Goal: Task Accomplishment & Management: Manage account settings

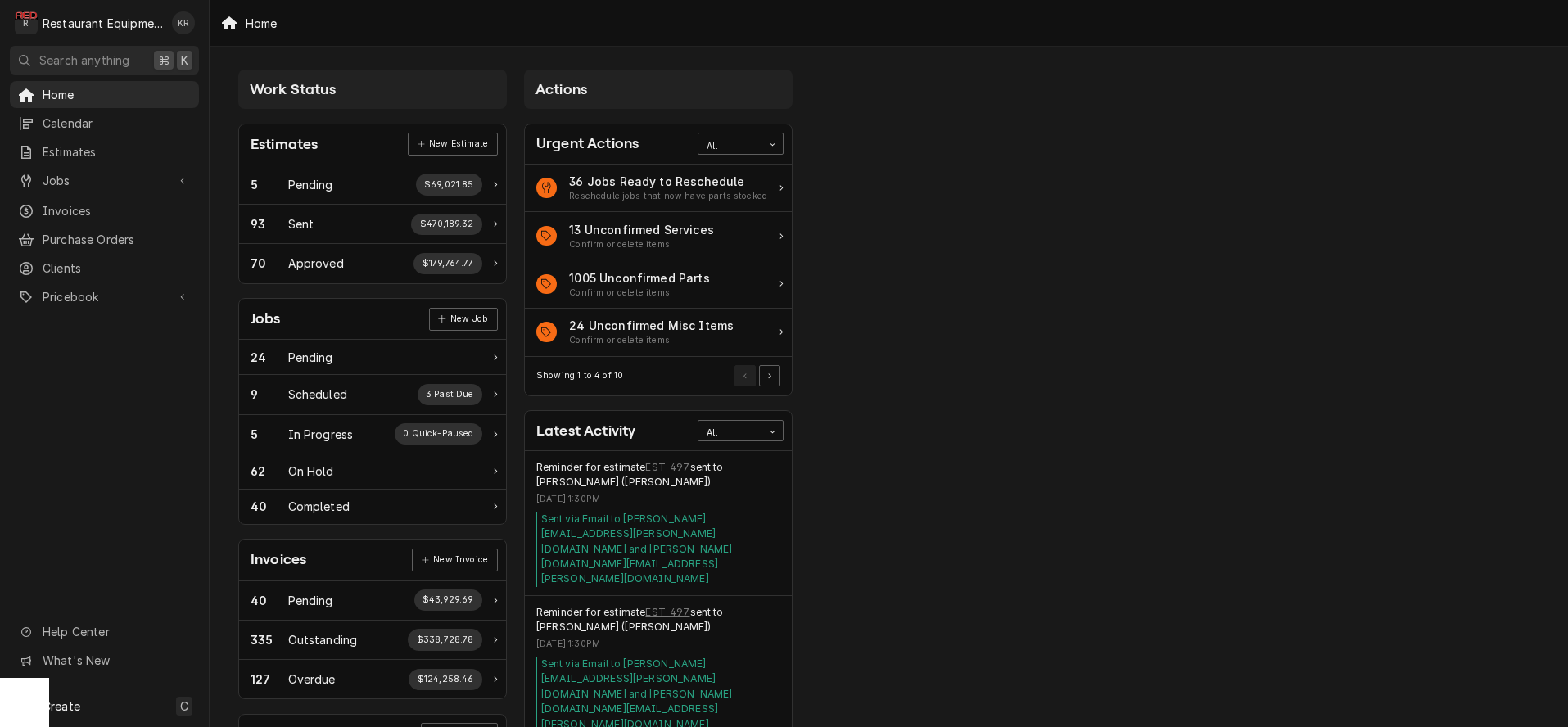
drag, startPoint x: 87, startPoint y: 175, endPoint x: 89, endPoint y: 189, distance: 14.1
click at [87, 175] on span "Jobs" at bounding box center [104, 180] width 123 height 17
click at [71, 212] on div "Jobs" at bounding box center [105, 209] width 183 height 21
drag, startPoint x: 128, startPoint y: 235, endPoint x: 265, endPoint y: 177, distance: 148.8
click at [128, 235] on span "Purchase Orders" at bounding box center [116, 239] width 148 height 17
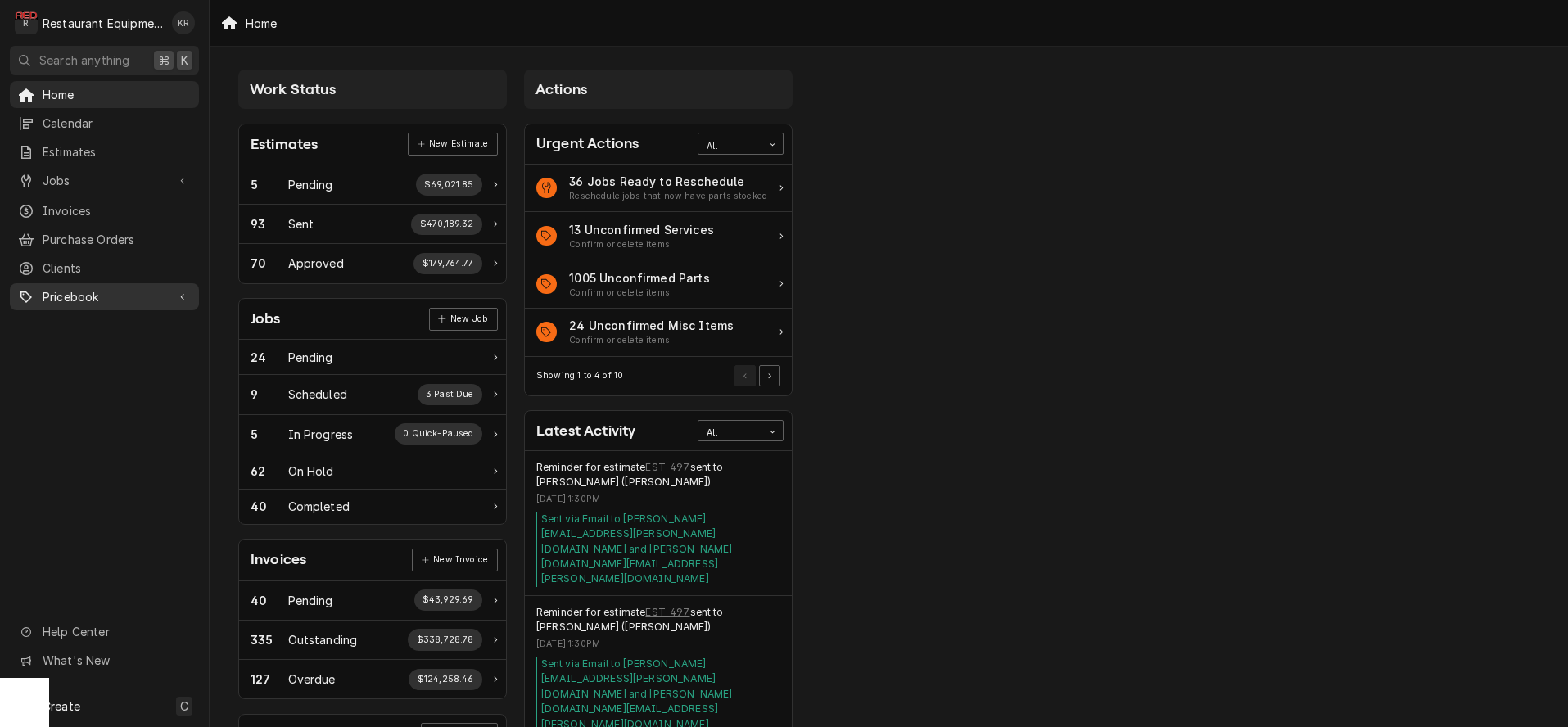
drag, startPoint x: 79, startPoint y: 293, endPoint x: 87, endPoint y: 300, distance: 10.6
click at [81, 293] on span "Pricebook" at bounding box center [104, 296] width 123 height 17
drag, startPoint x: 96, startPoint y: 345, endPoint x: 130, endPoint y: 33, distance: 313.8
click at [96, 345] on span "Parts & Materials" at bounding box center [116, 353] width 148 height 17
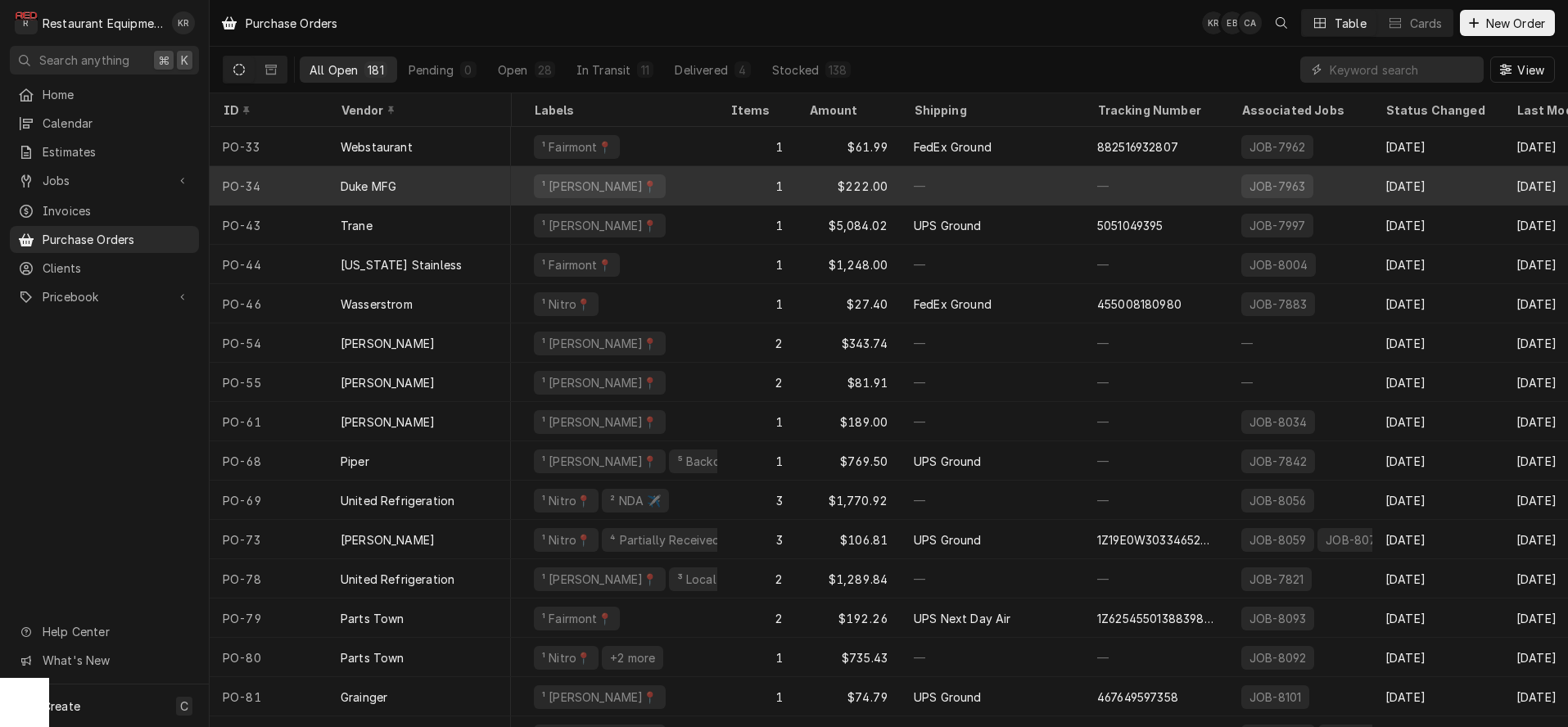
scroll to position [0, 279]
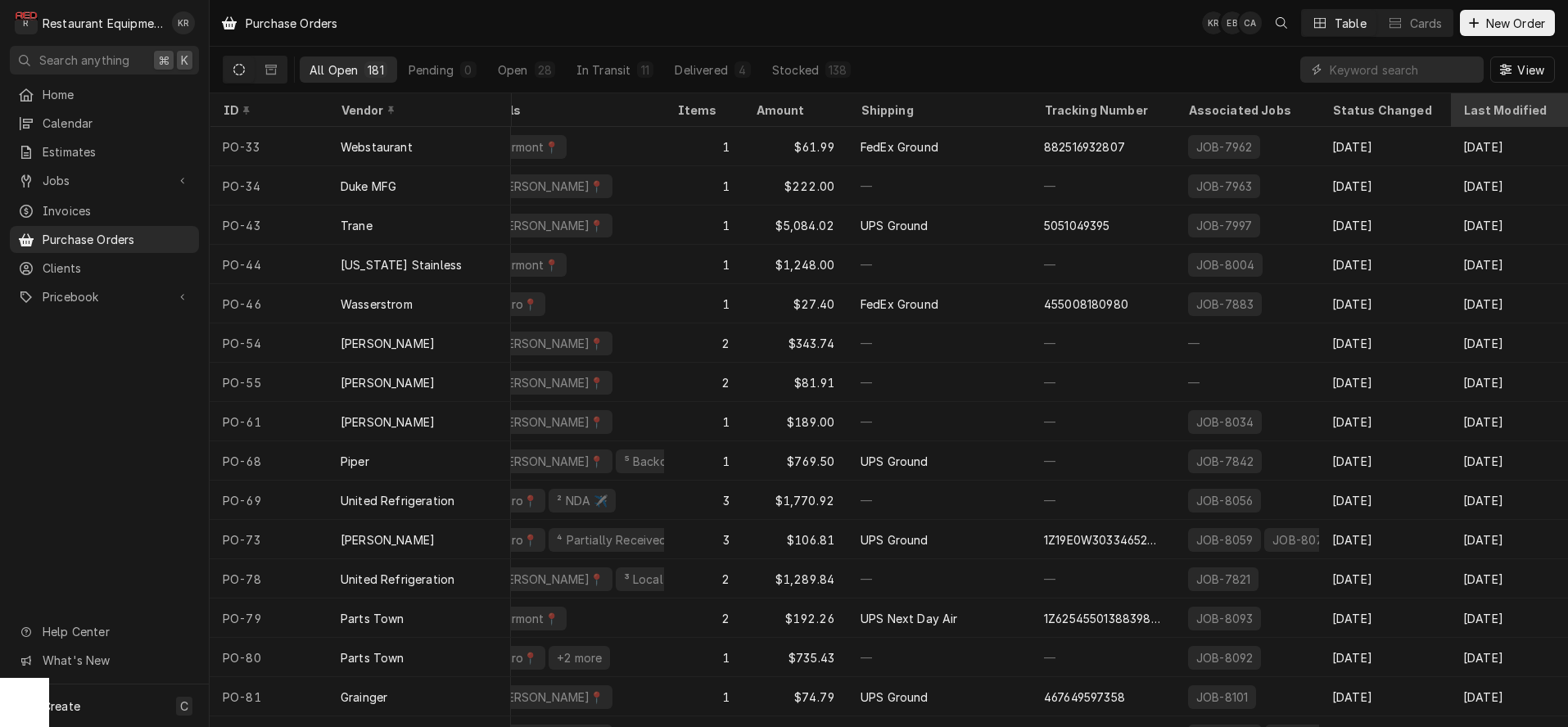
click at [1495, 104] on div "Last Modified" at bounding box center [1508, 110] width 88 height 17
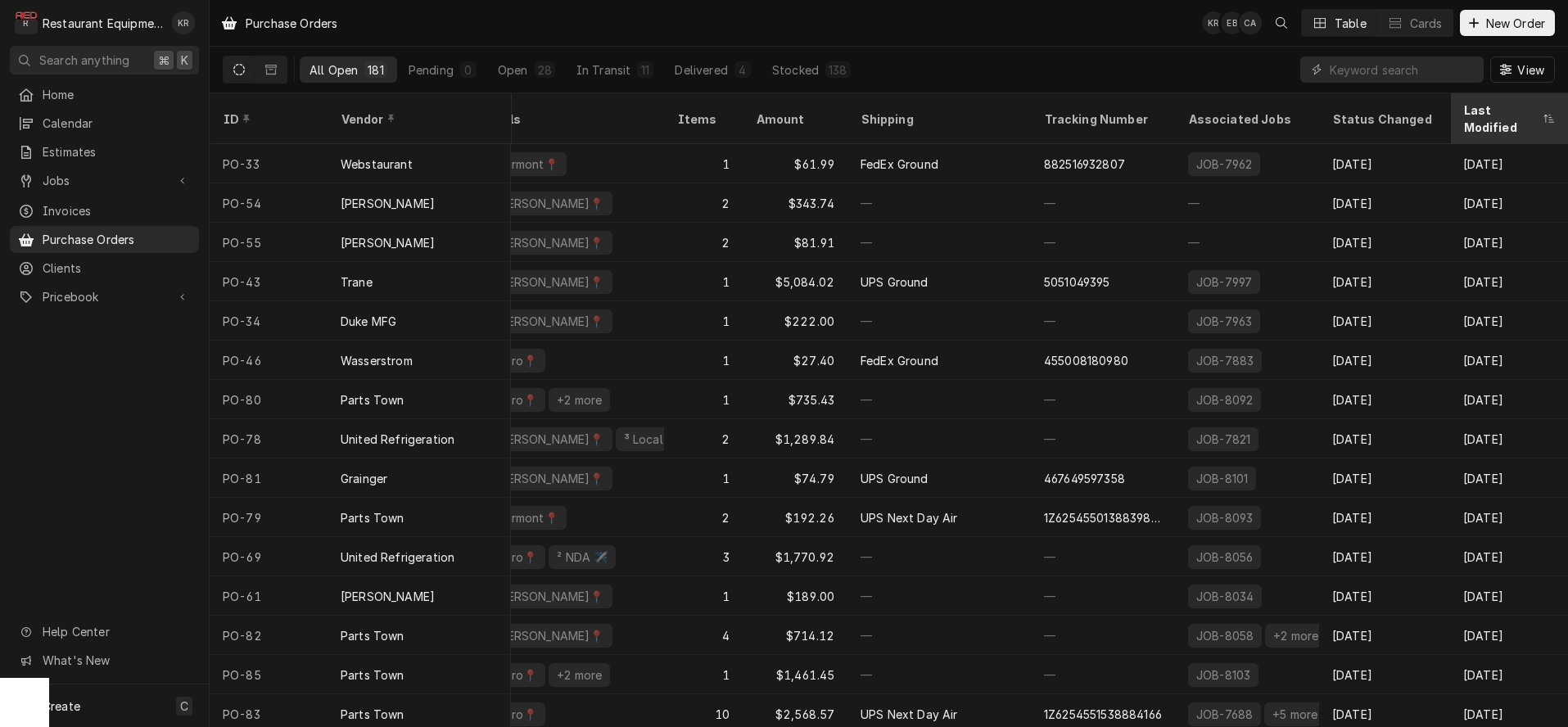
click at [1494, 104] on div "Last Modified" at bounding box center [1501, 119] width 76 height 34
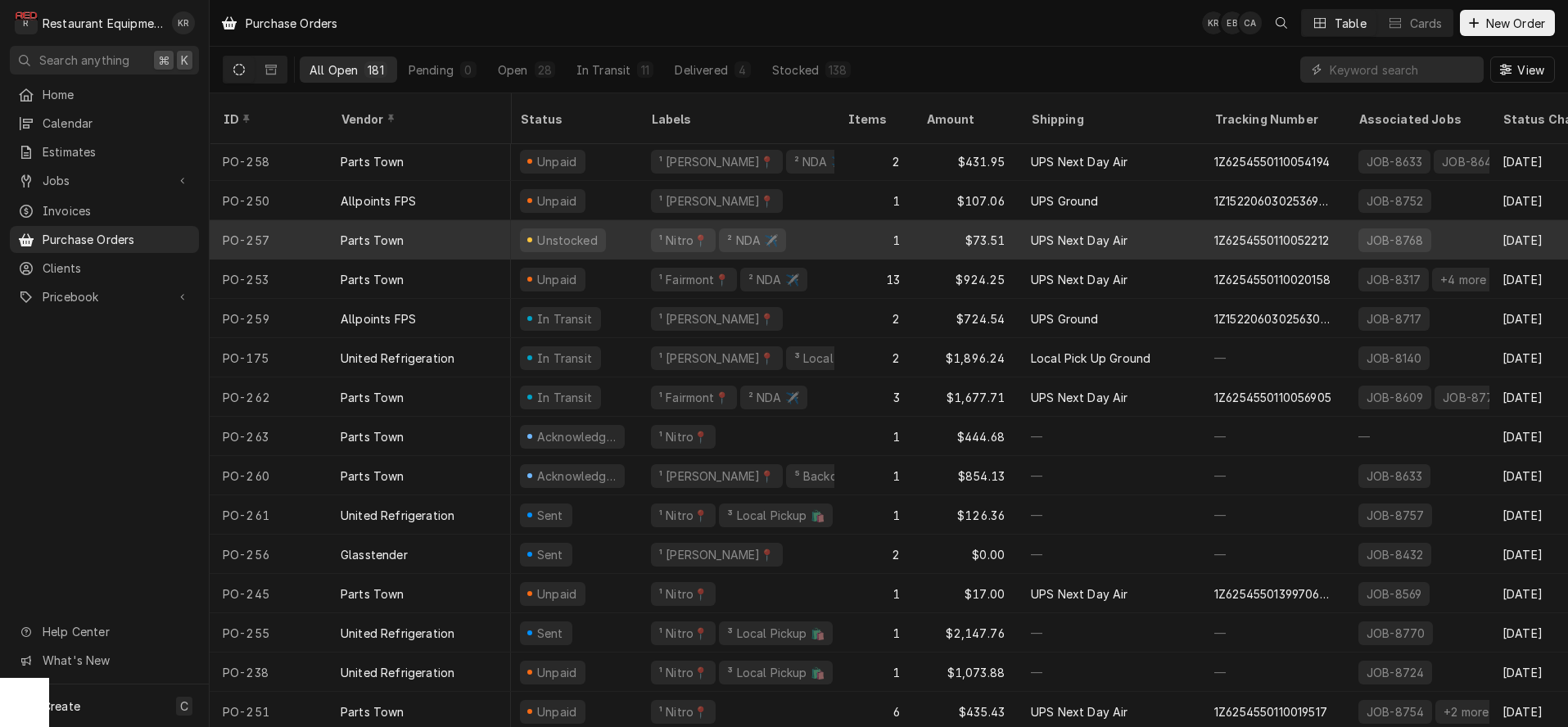
scroll to position [3, 0]
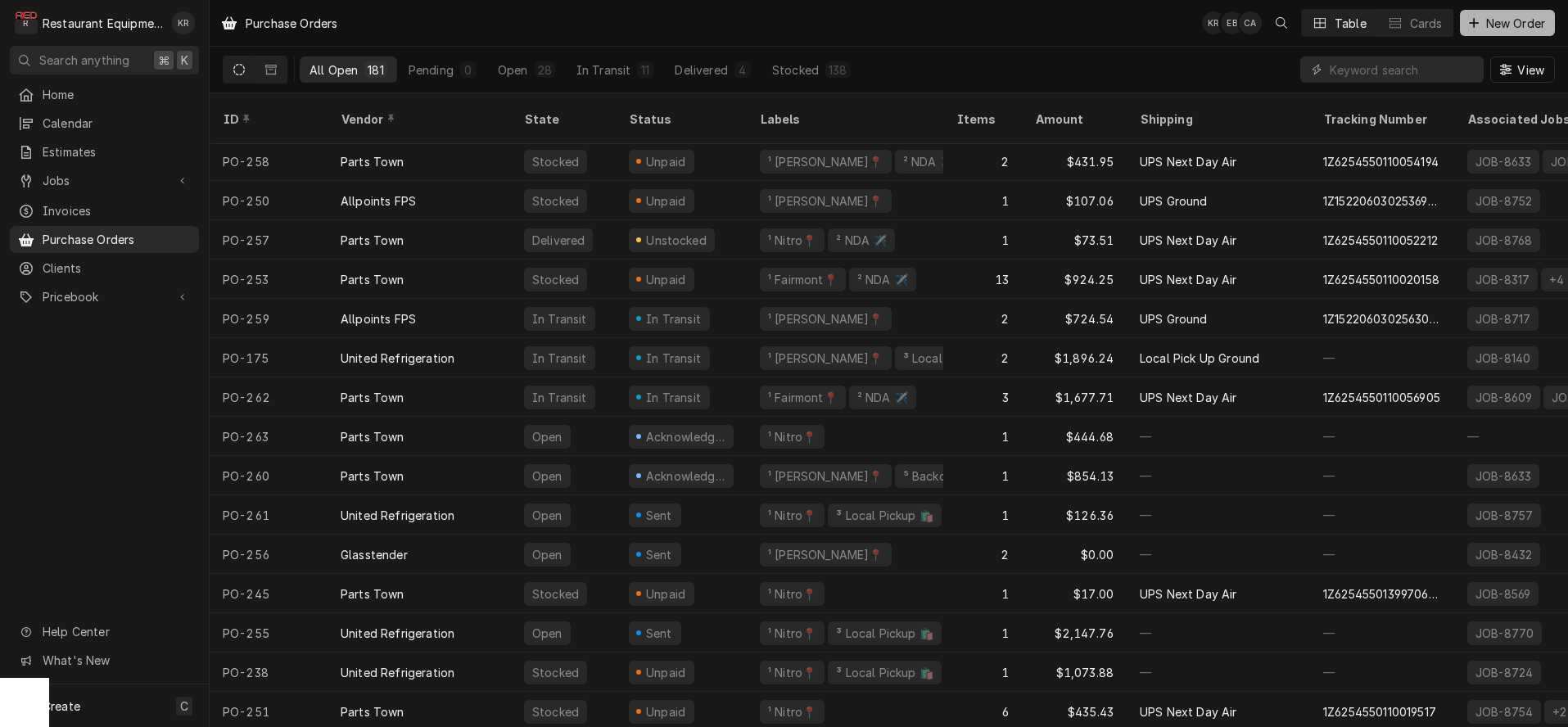
click at [1502, 25] on span "New Order" at bounding box center [1516, 23] width 66 height 17
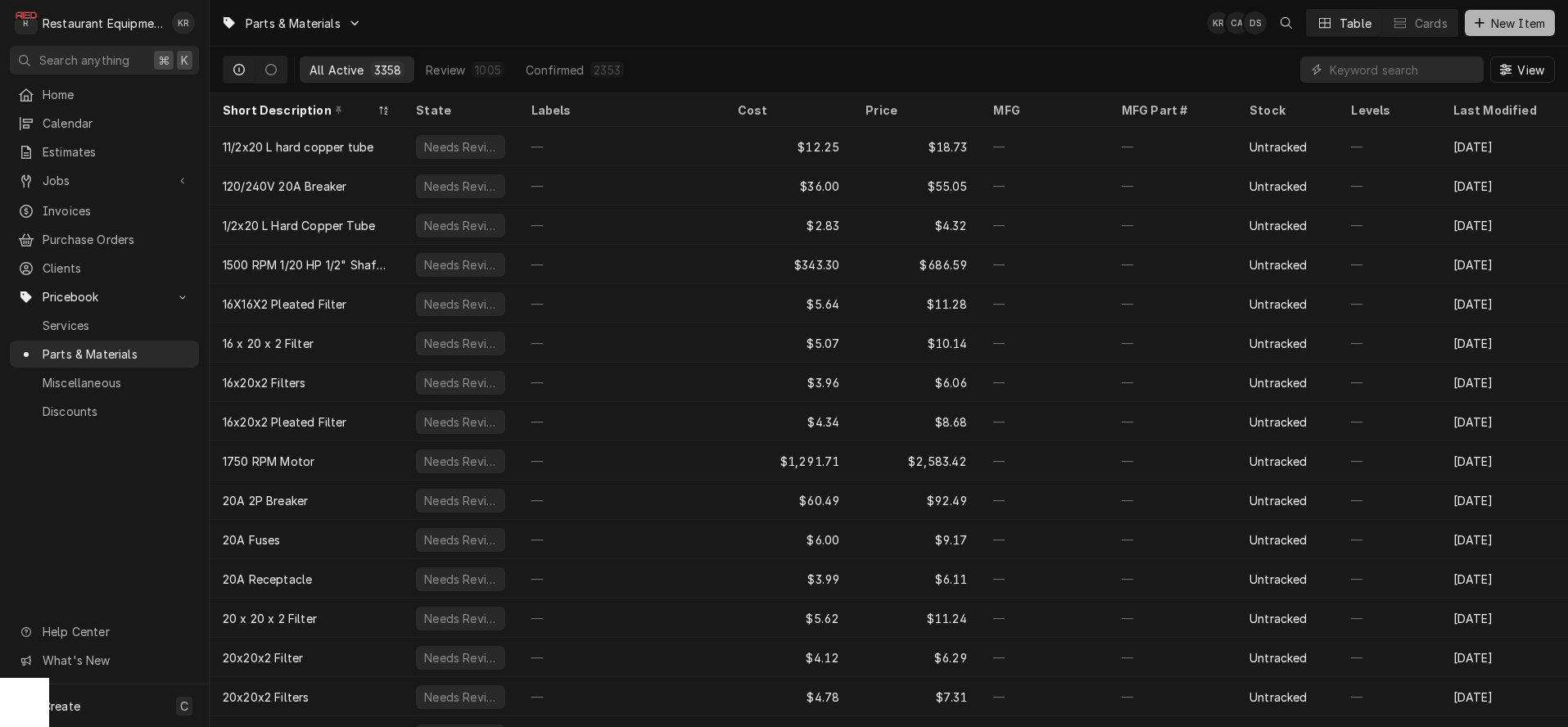
click at [1514, 24] on span "New Item" at bounding box center [1518, 23] width 60 height 17
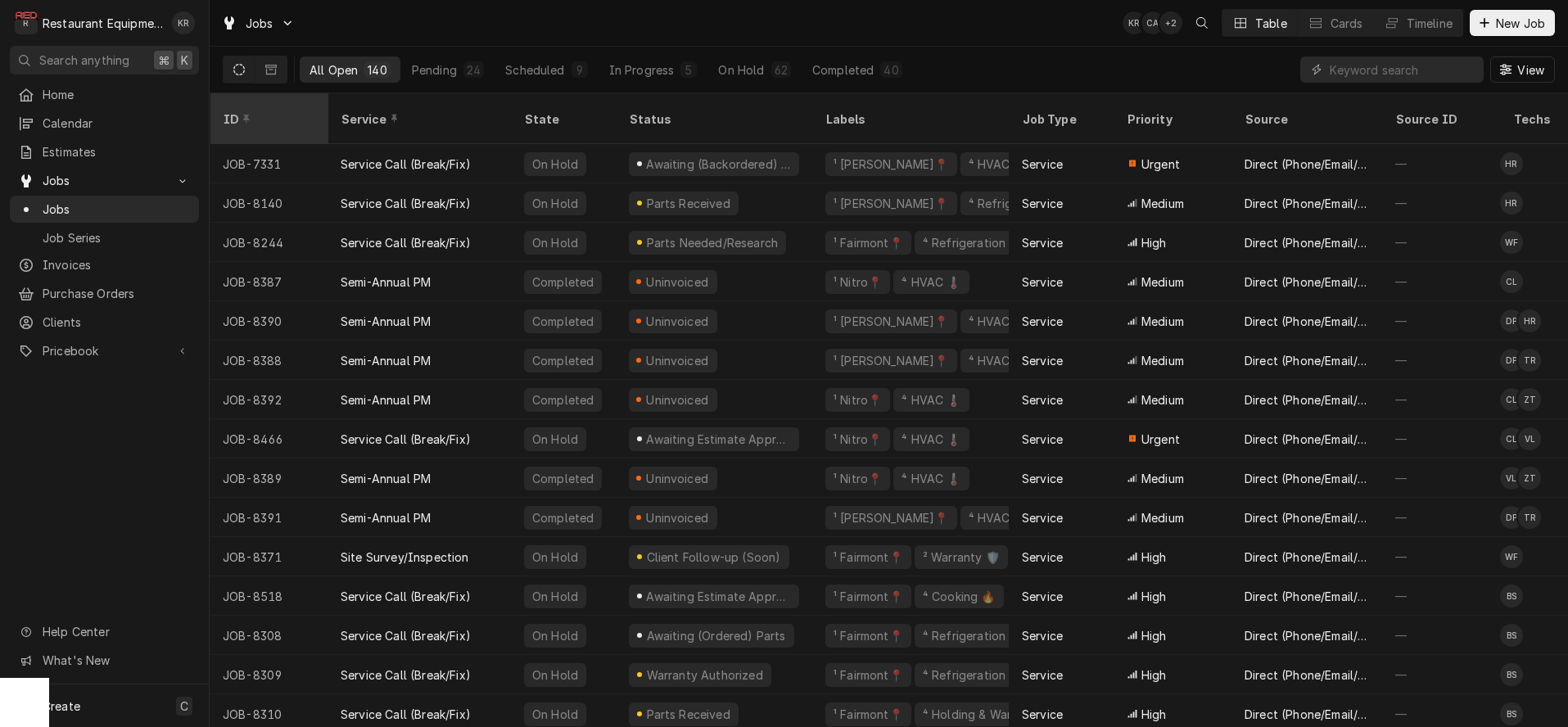
click at [265, 114] on div "ID" at bounding box center [267, 119] width 88 height 17
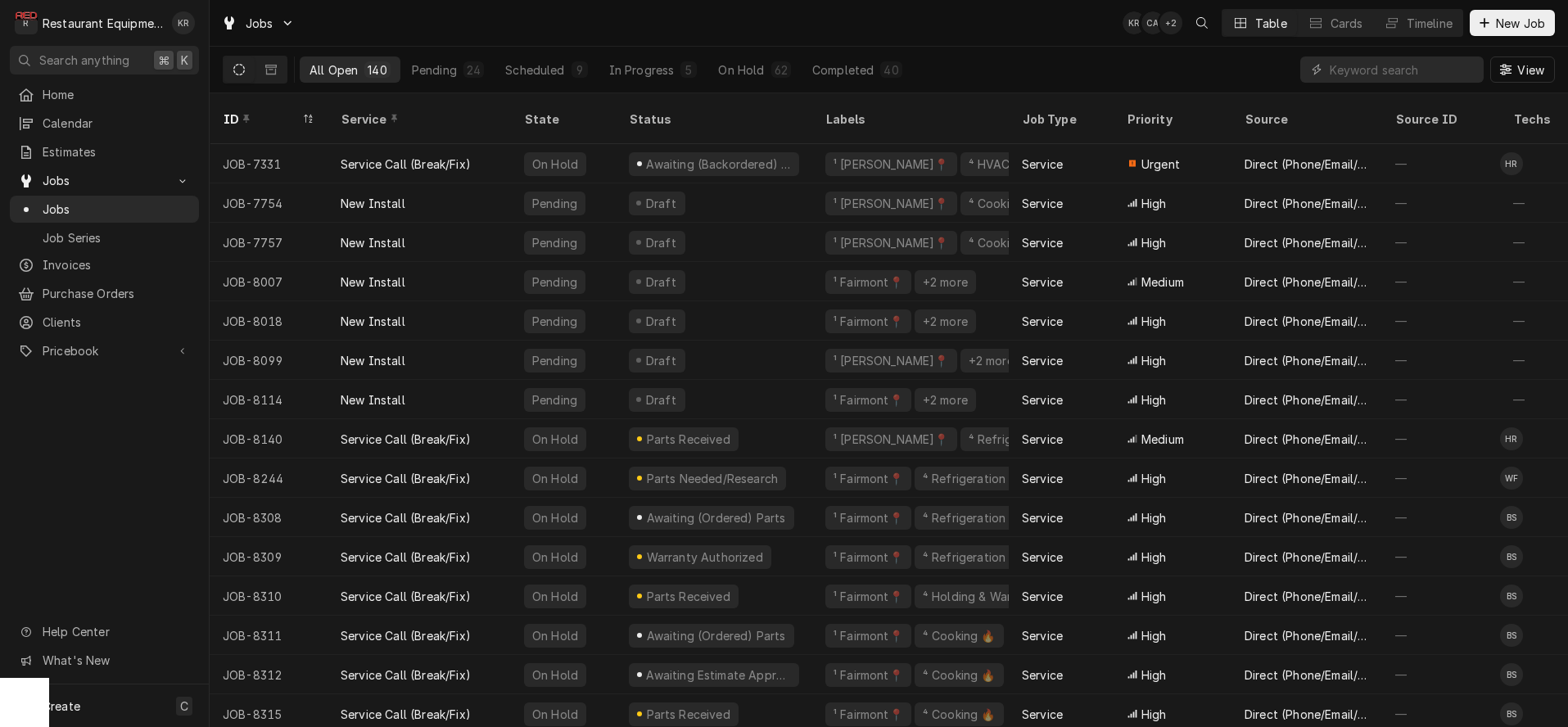
click at [265, 114] on div "ID" at bounding box center [260, 119] width 76 height 17
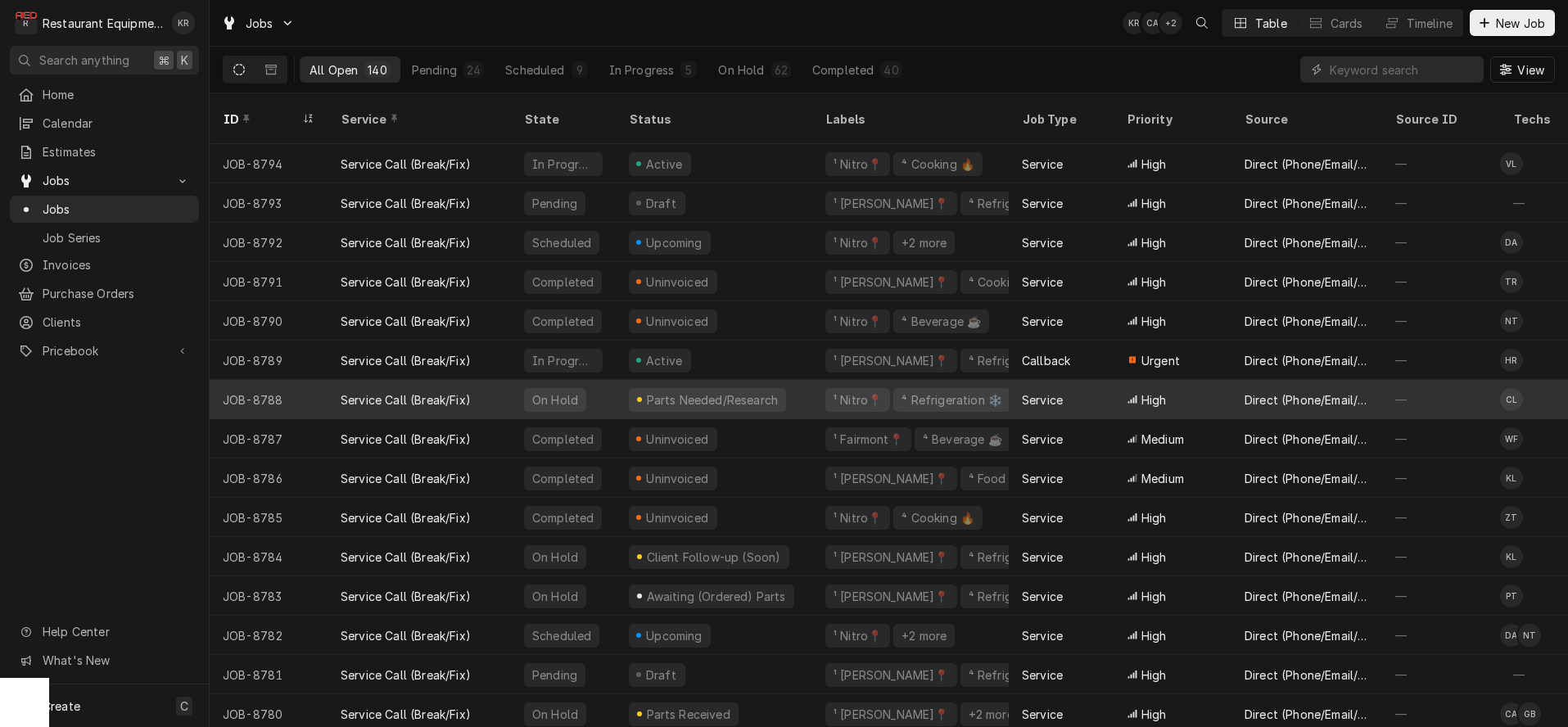
click at [799, 380] on div "Parts Needed/Research" at bounding box center [714, 400] width 196 height 40
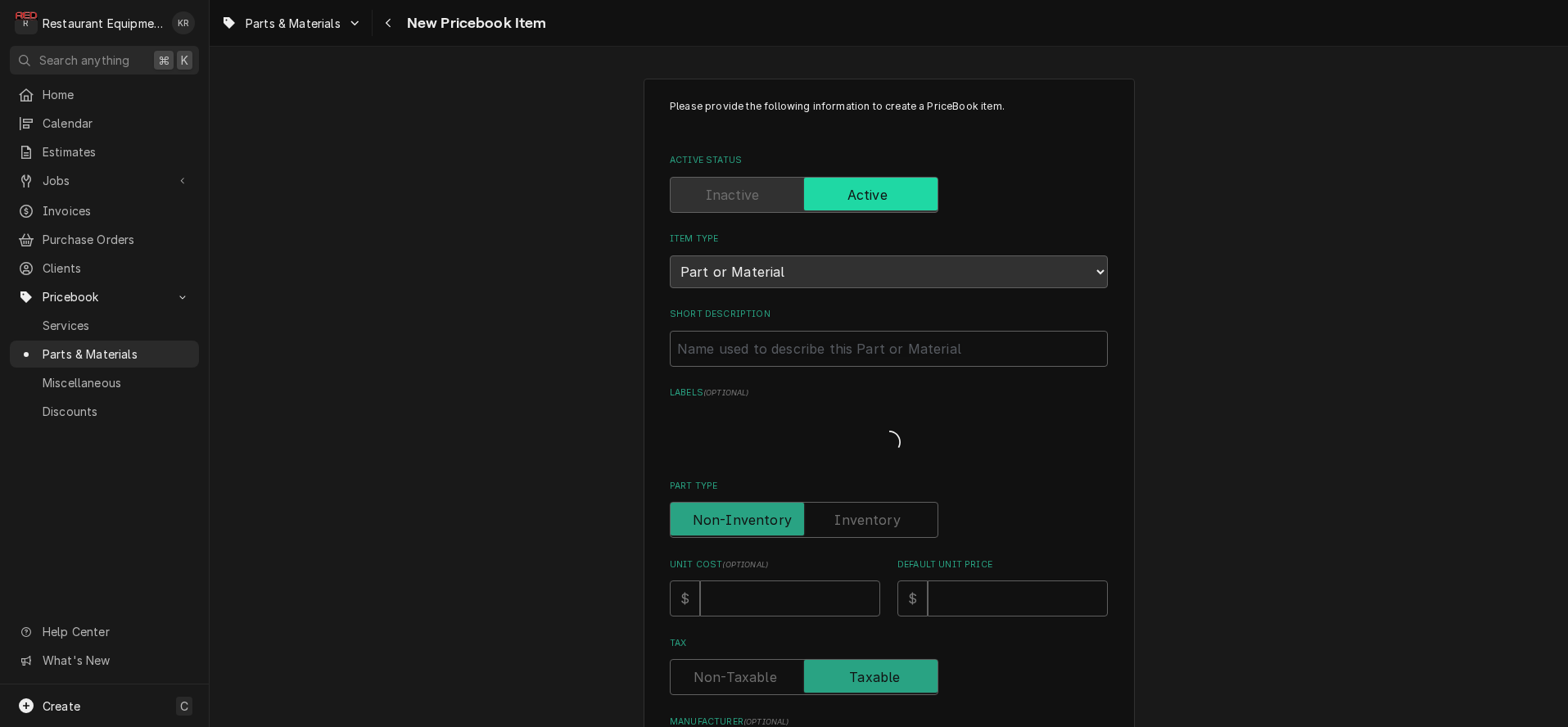
type textarea "x"
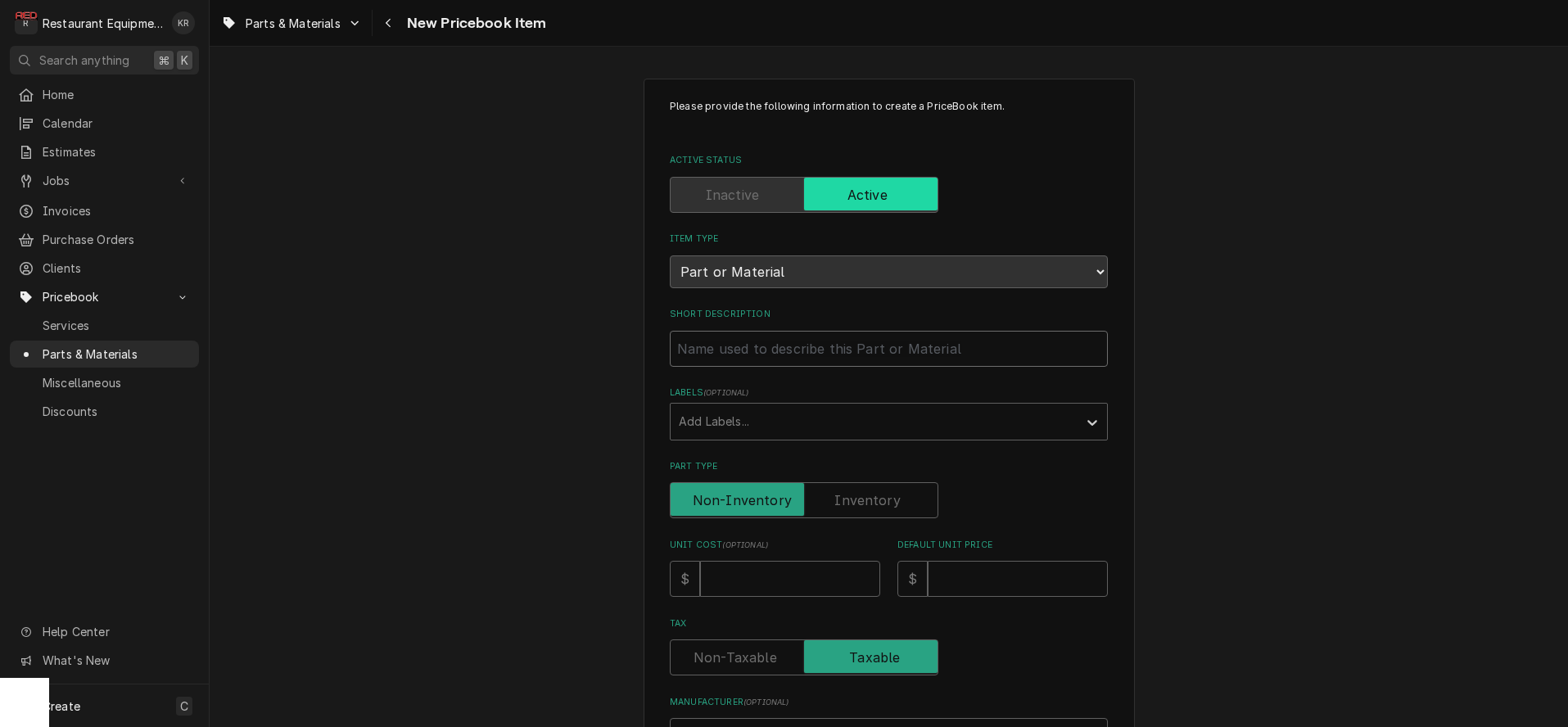
click at [745, 353] on input "Short Description" at bounding box center [889, 349] width 438 height 36
paste input "Delfield 2195569 Sensor, Magnetic Door Switch"
type input "Delfield 2195569 Sensor, Magnetic Door Switch"
type textarea "x"
drag, startPoint x: 780, startPoint y: 351, endPoint x: 672, endPoint y: 341, distance: 108.5
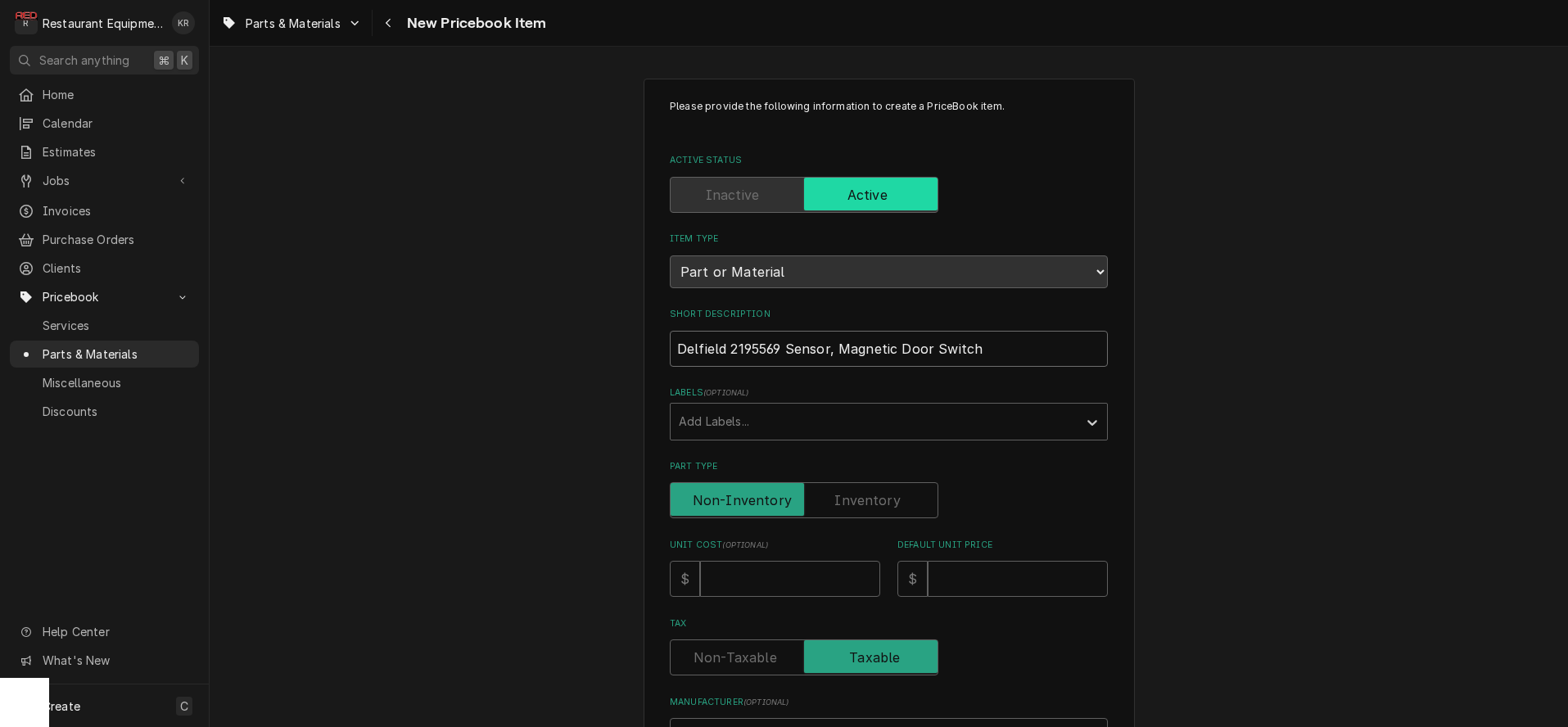
click at [672, 341] on input "Delfield 2195569 Sensor, Magnetic Door Switch" at bounding box center [889, 349] width 438 height 36
type input "Sensor, Magnetic Door Switch"
type textarea "x"
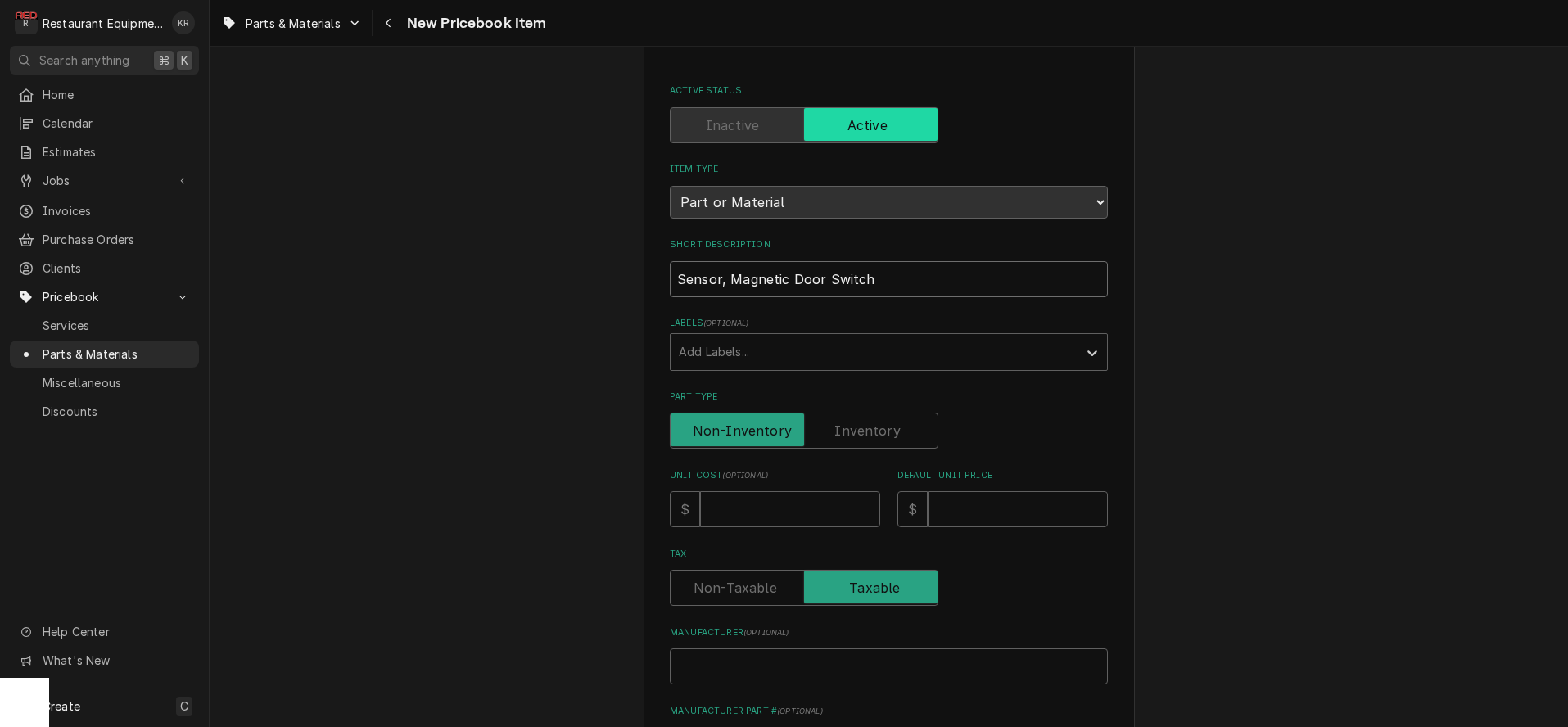
scroll to position [76, 0]
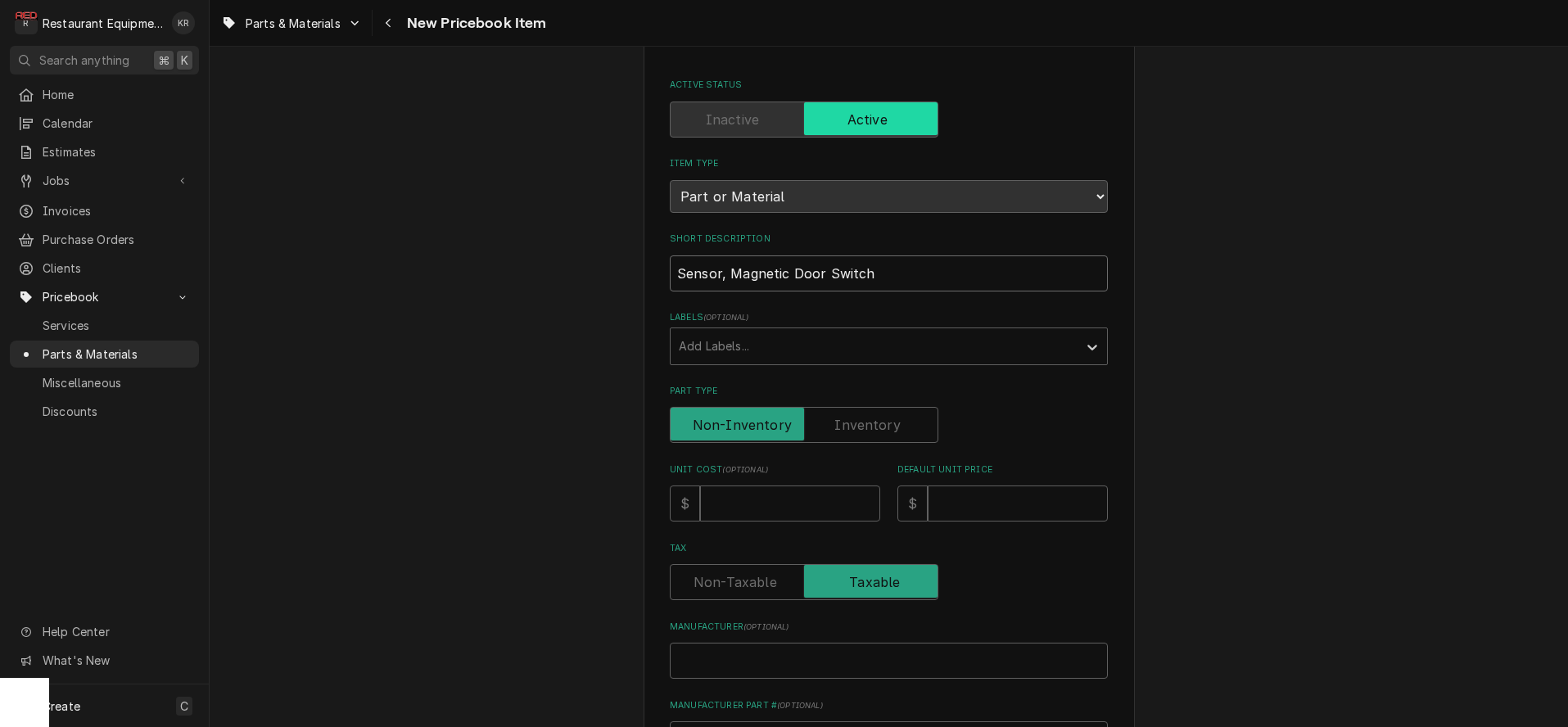
type input "Sensor, Magnetic Door Switch"
click at [779, 511] on input "Unit Cost ( optional )" at bounding box center [790, 504] width 180 height 36
type input "3"
type textarea "x"
type input "38"
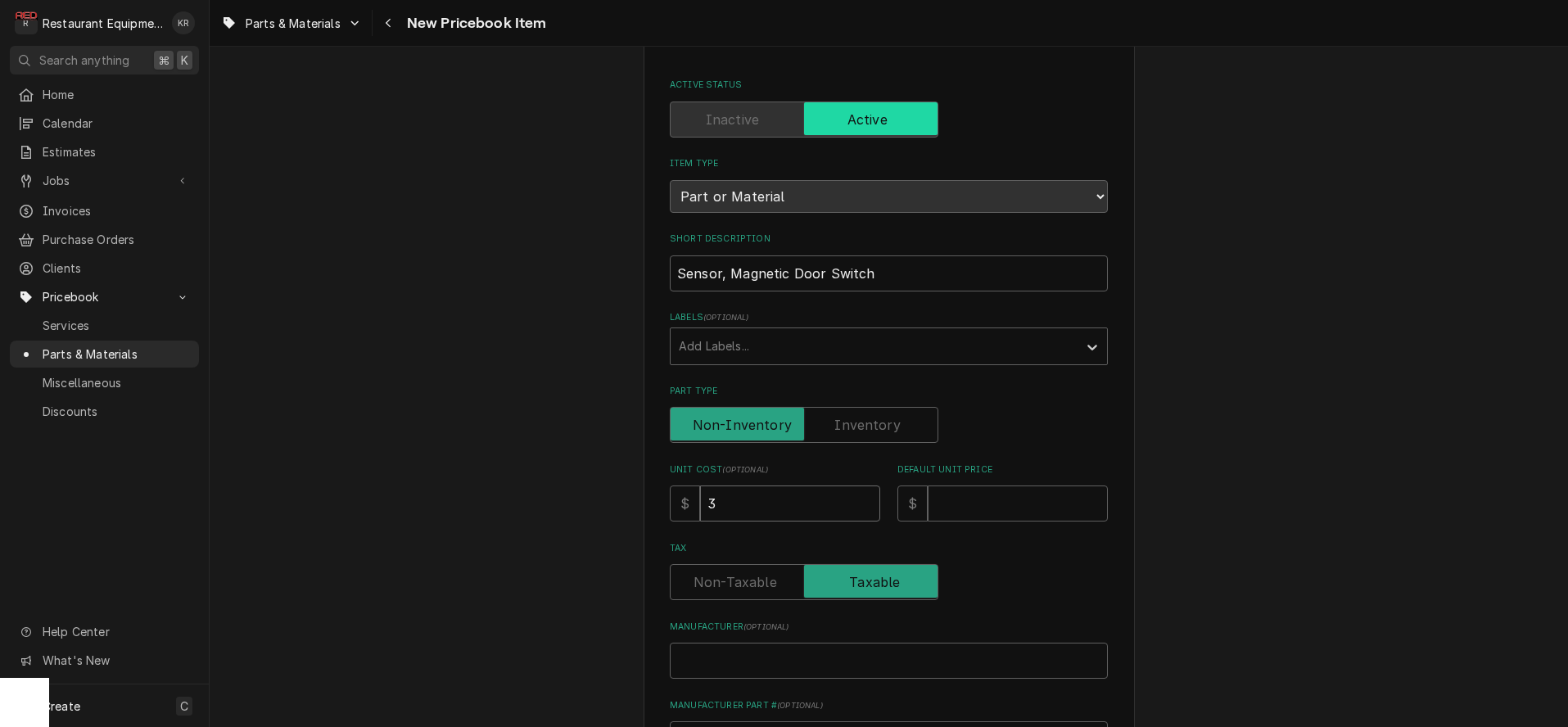
type textarea "x"
type input "38.5"
type textarea "x"
type input "38.50"
type textarea "x"
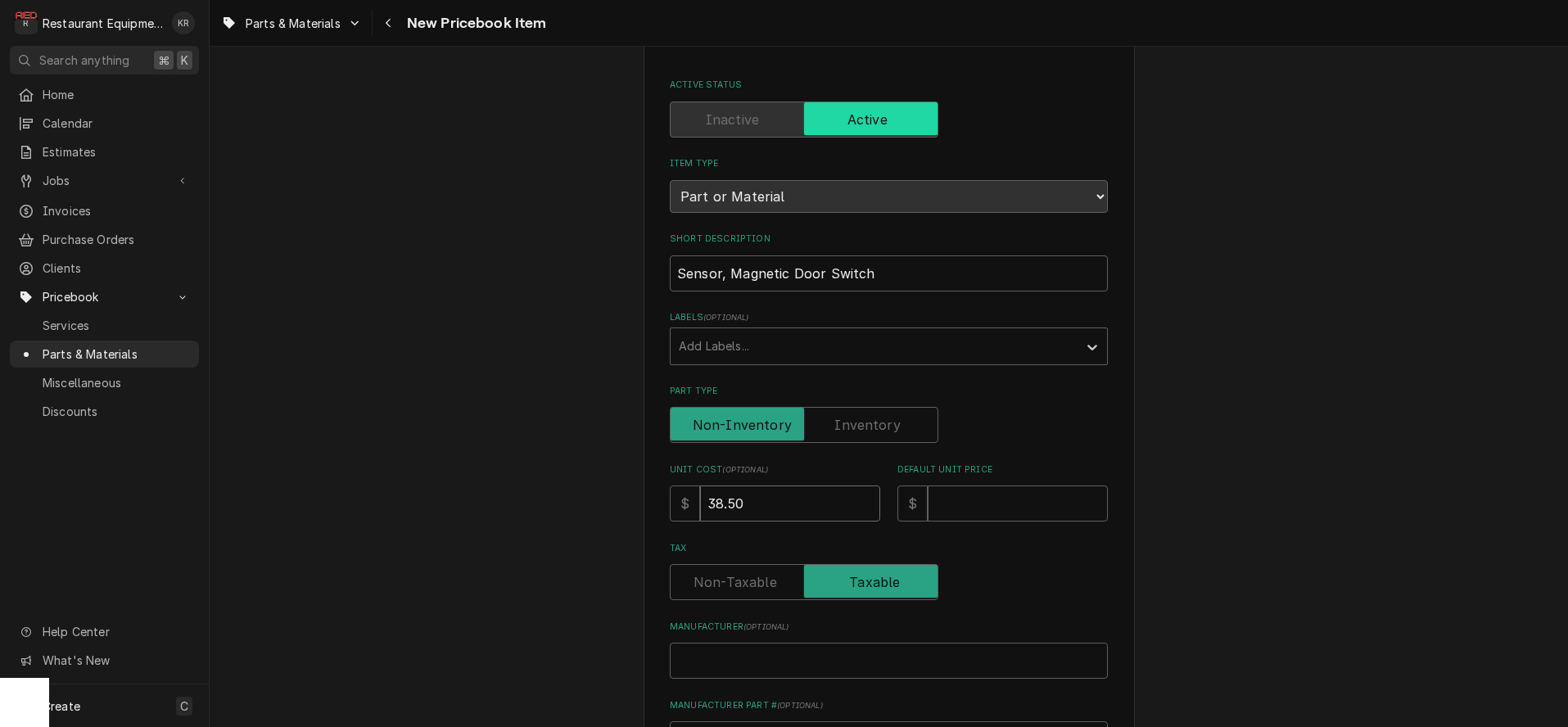
type input "38.50"
type input "7"
type textarea "x"
type input "70"
type textarea "x"
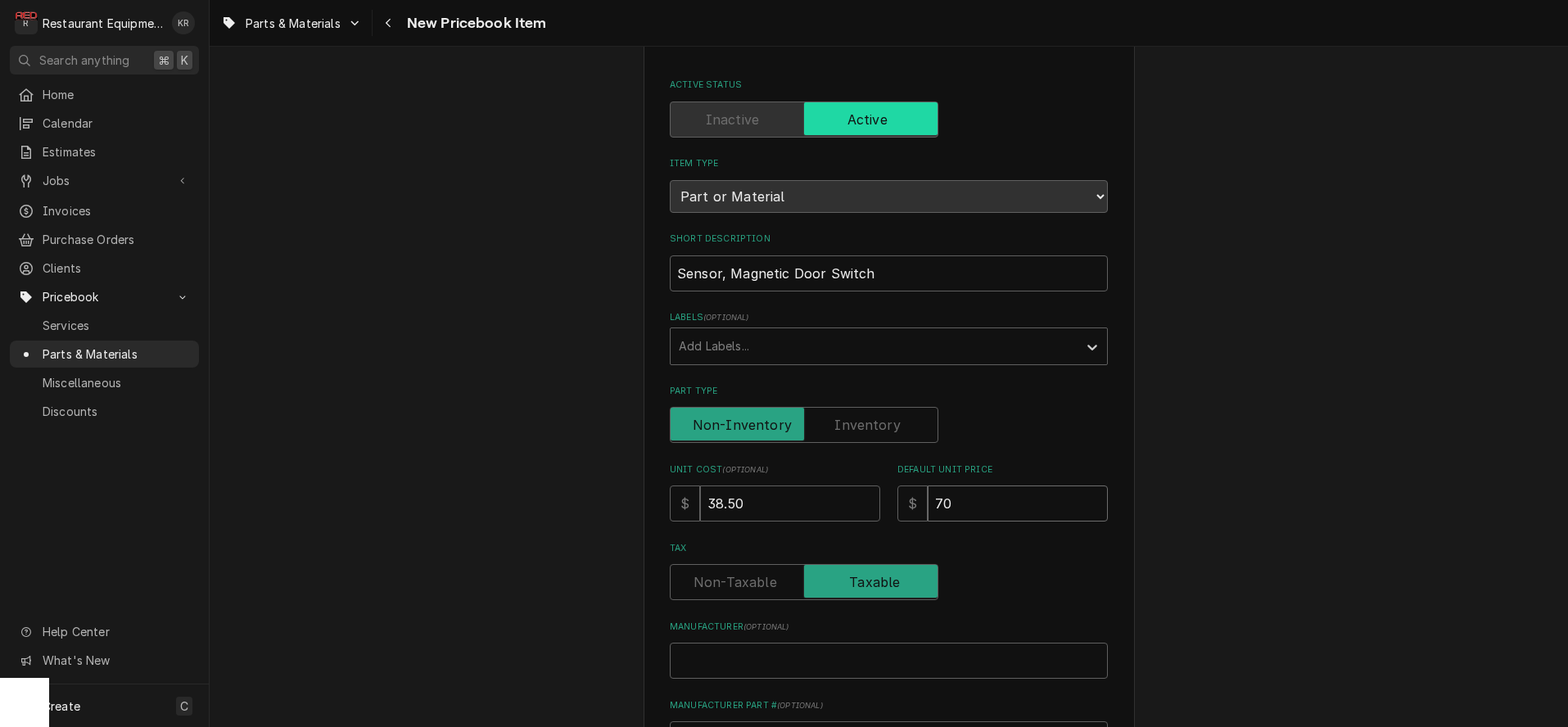
type input "70"
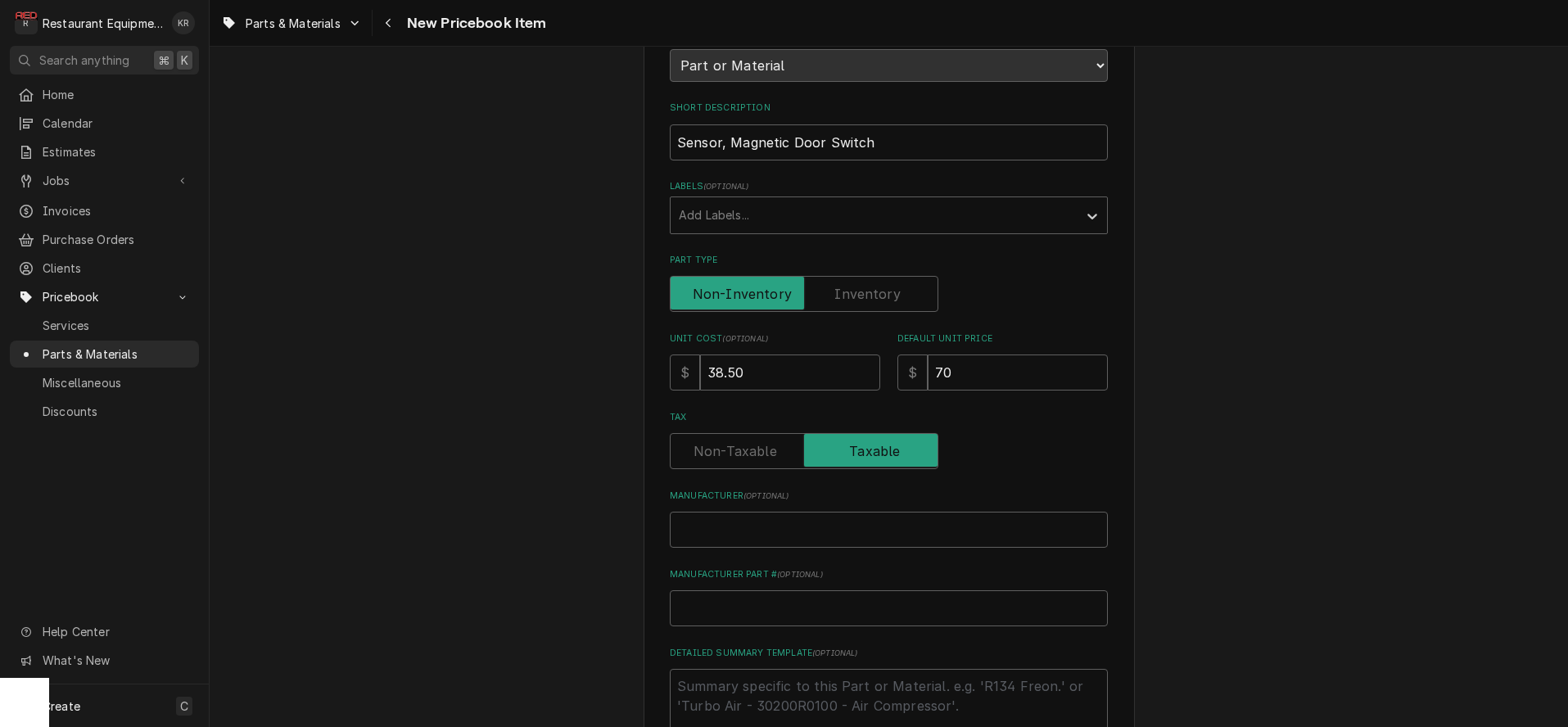
scroll to position [220, 0]
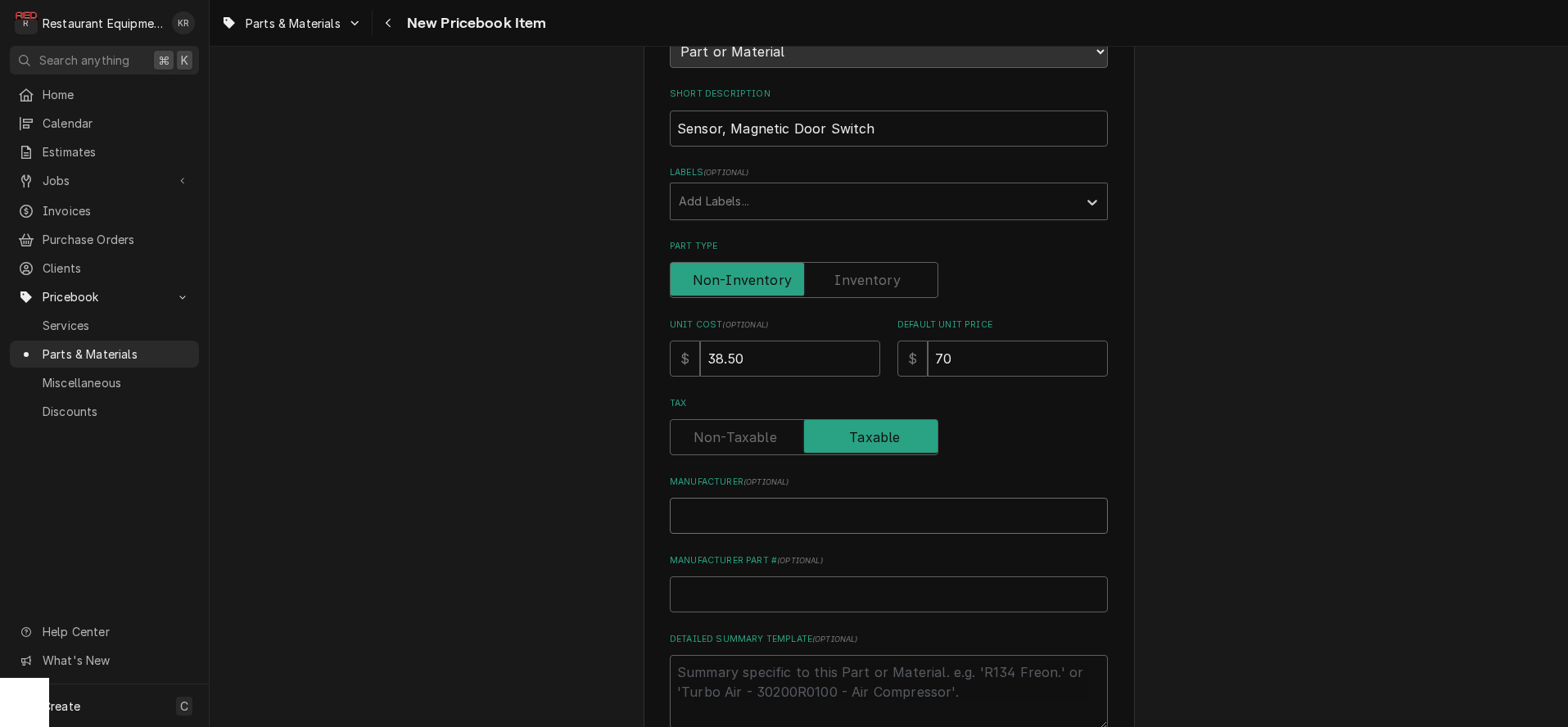
click at [796, 515] on input "Manufacturer ( optional )" at bounding box center [889, 516] width 438 height 36
paste input "Delfield 2195569"
type input "Delfield 2195569"
type textarea "x"
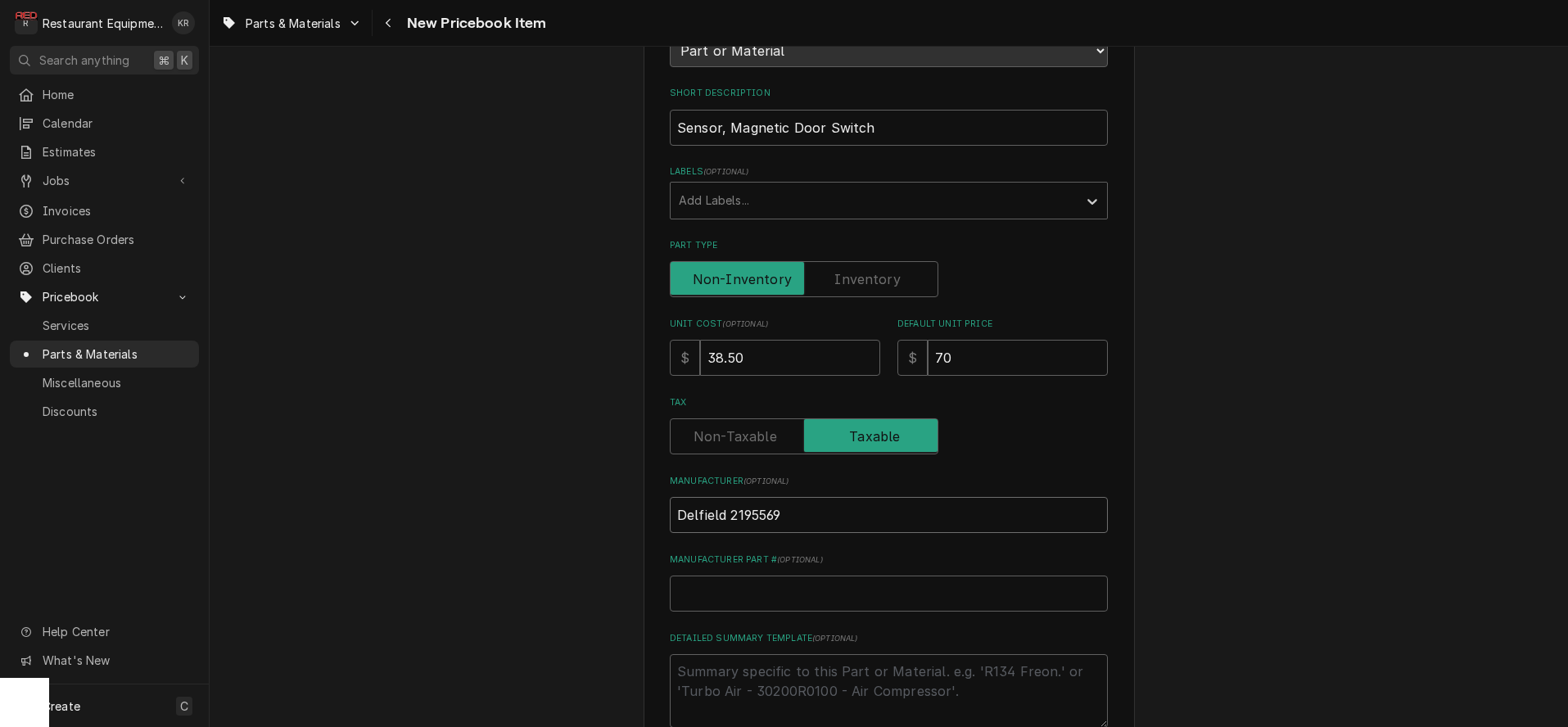
drag, startPoint x: 785, startPoint y: 521, endPoint x: 733, endPoint y: 517, distance: 52.2
click at [733, 517] on input "Delfield 2195569" at bounding box center [889, 515] width 438 height 36
type input "Delfield"
type textarea "x"
type input "Delfield"
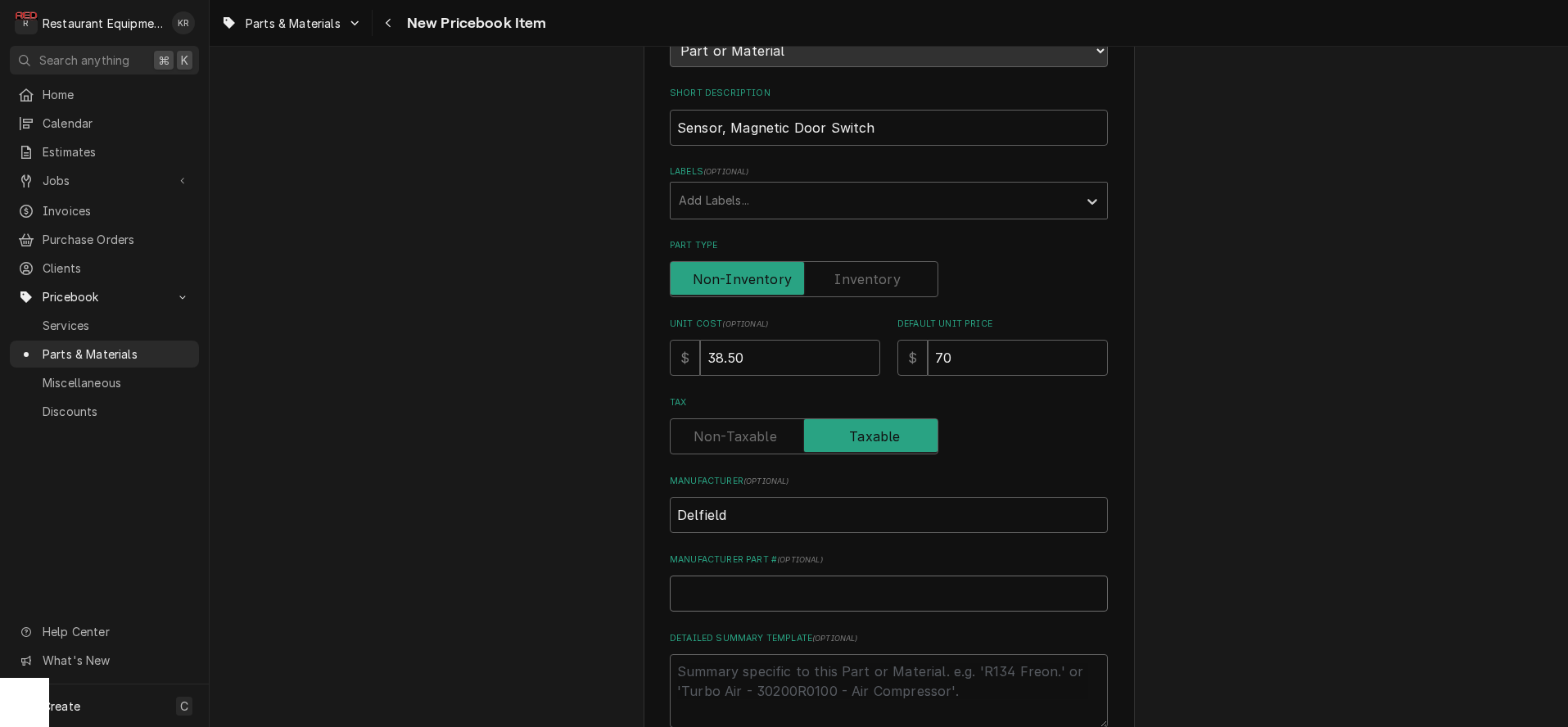
click at [777, 585] on input "Manufacturer Part # ( optional )" at bounding box center [889, 594] width 438 height 36
paste input "2195569"
type input "2195569"
type textarea "x"
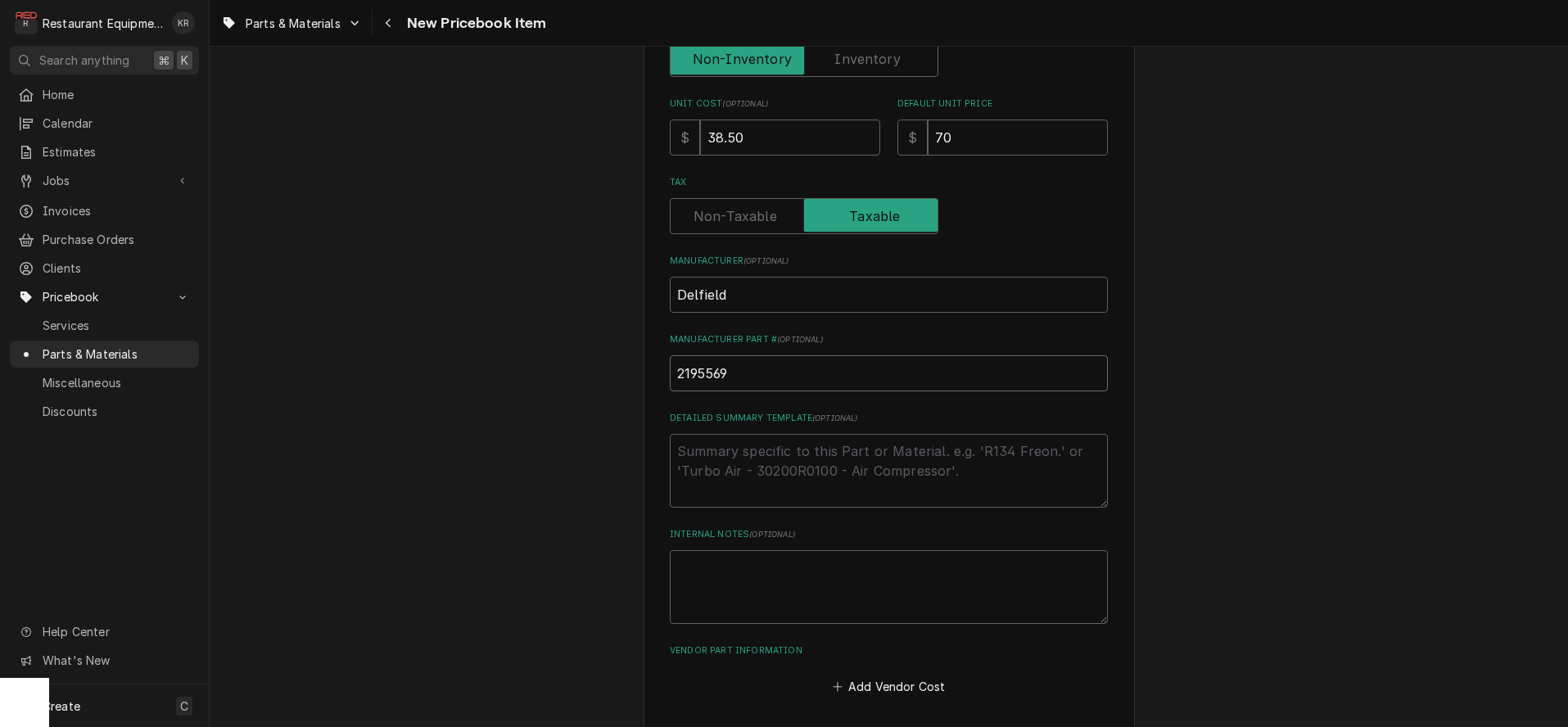
scroll to position [511, 0]
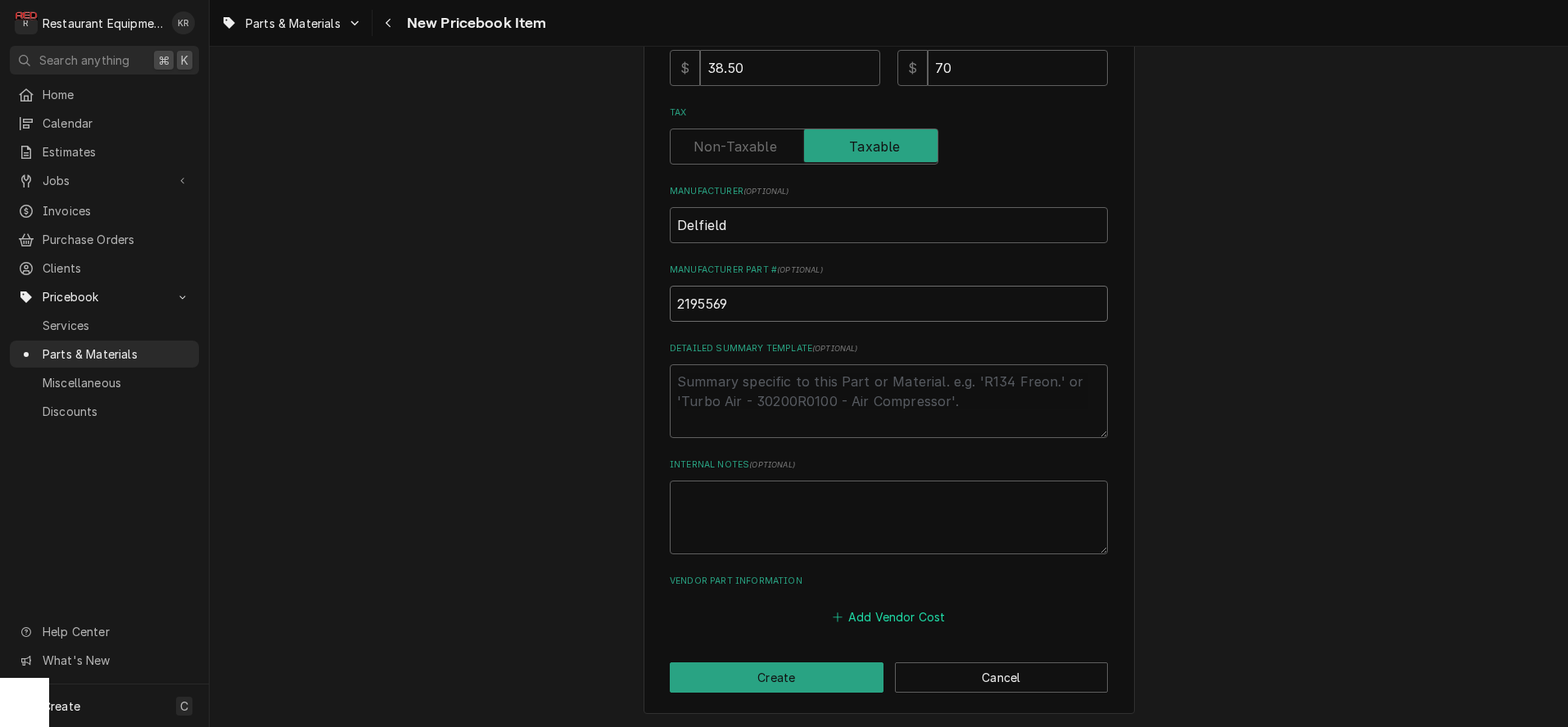
type input "2195569"
click at [887, 620] on button "Add Vendor Cost" at bounding box center [889, 616] width 119 height 23
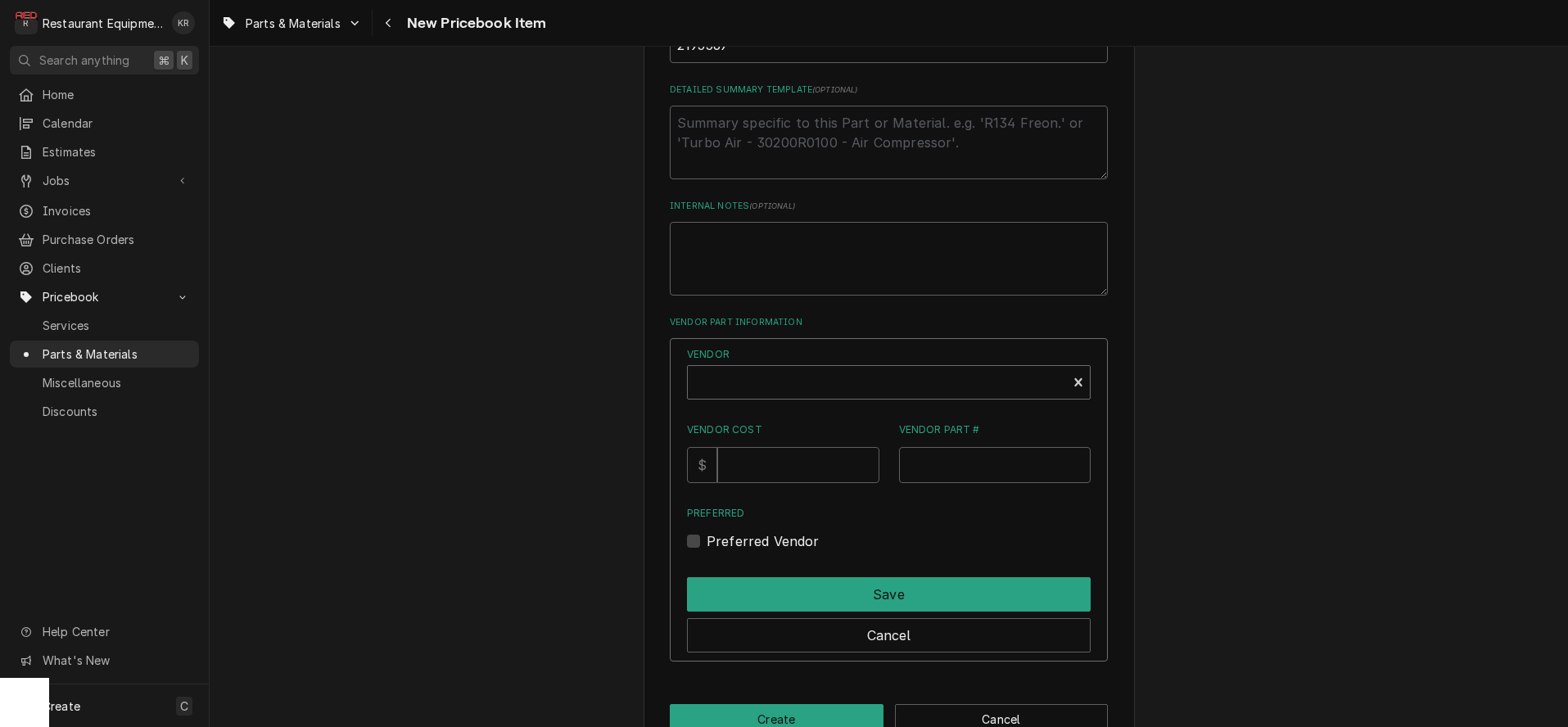
scroll to position [772, 0]
click at [838, 376] on div "Vendor" at bounding box center [877, 386] width 363 height 40
type textarea "x"
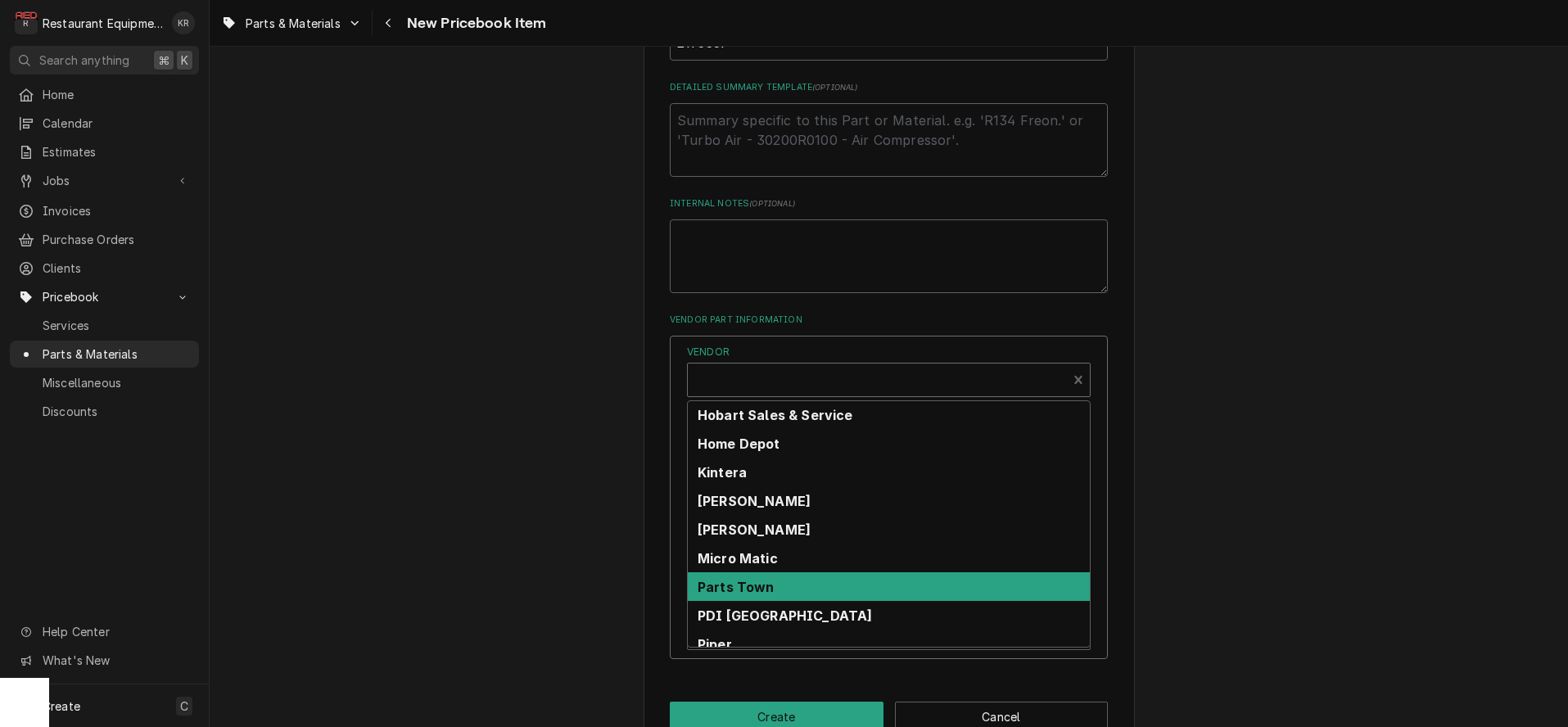
scroll to position [501, 0]
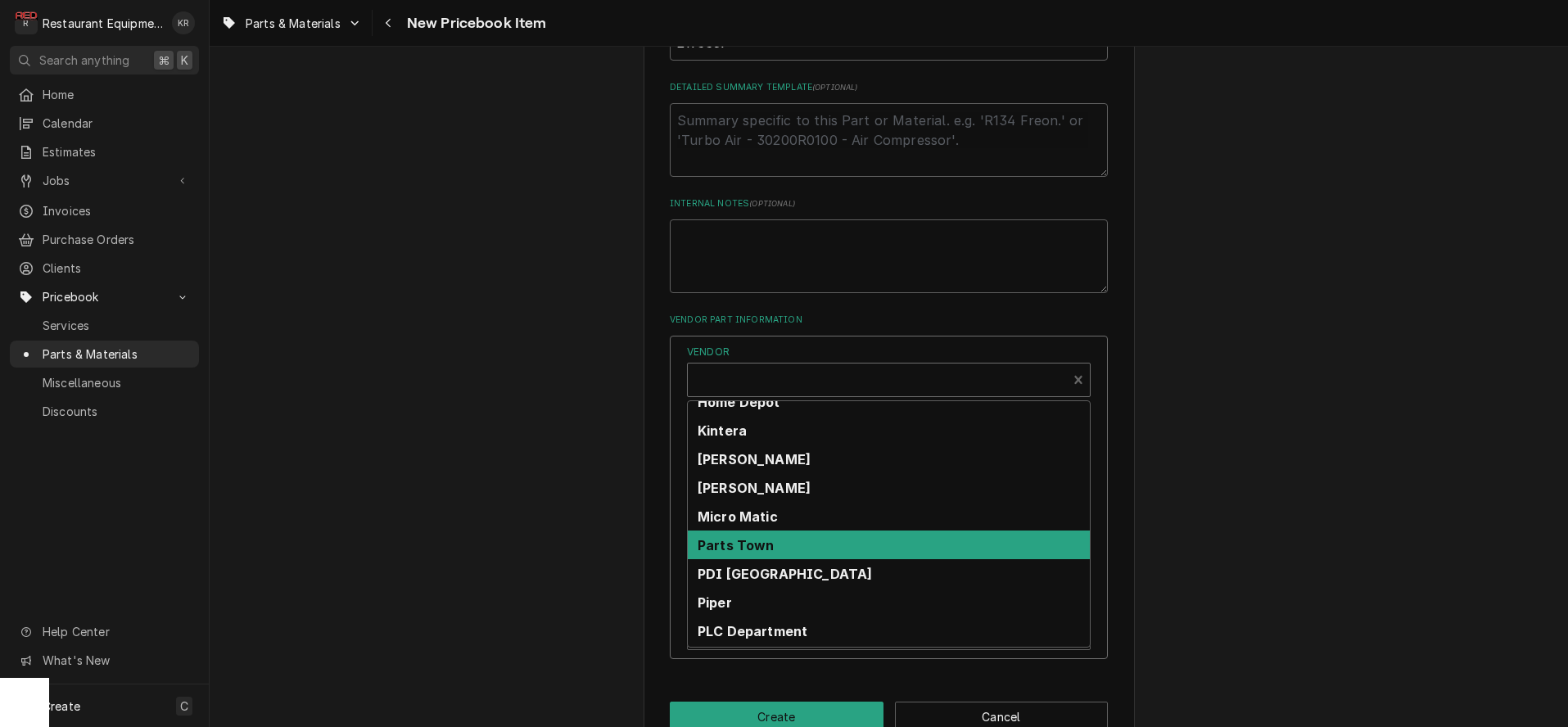
click at [803, 544] on div "Parts Town" at bounding box center [889, 545] width 402 height 29
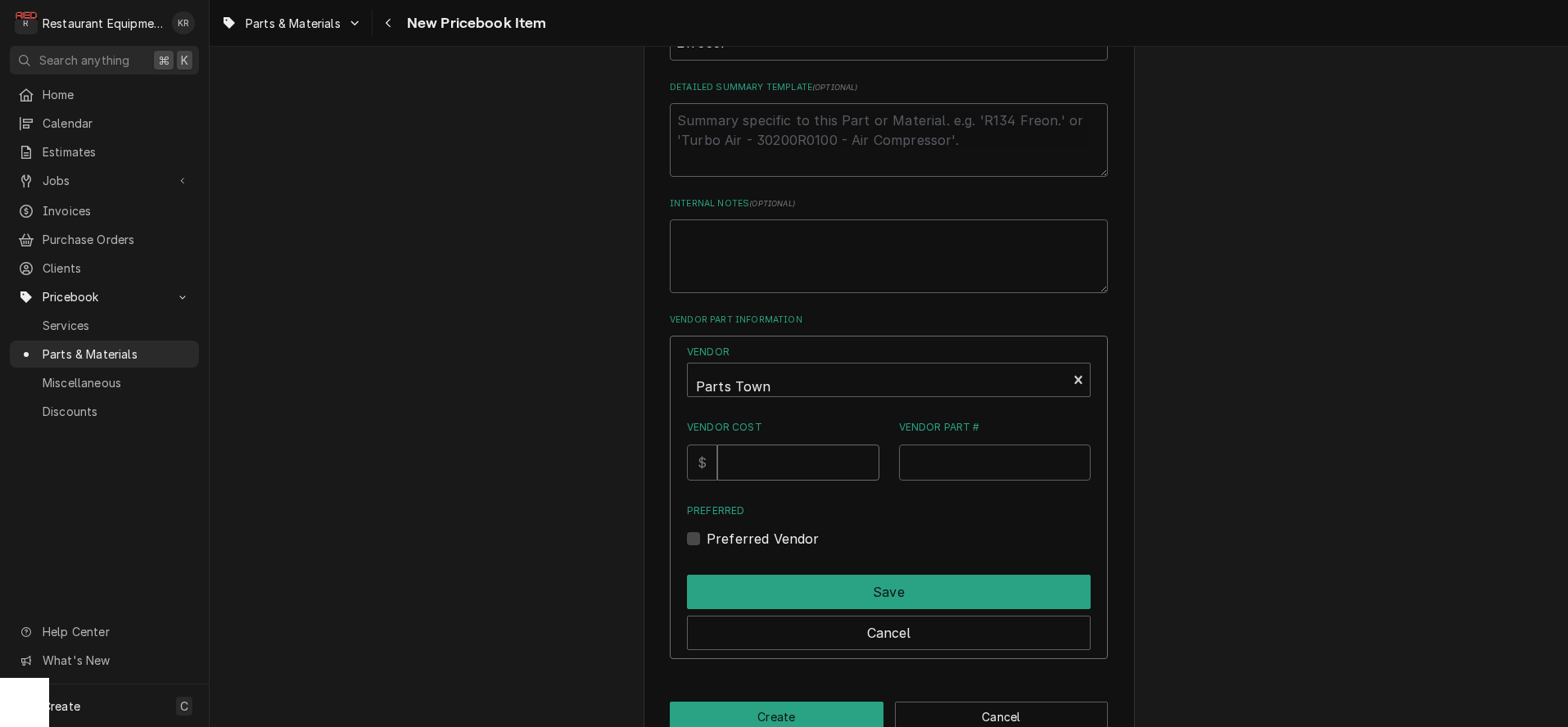
click at [775, 468] on input "Vendor Cost" at bounding box center [798, 462] width 161 height 36
type input "38.50"
click at [917, 466] on input "Vendor Part #" at bounding box center [996, 462] width 193 height 36
paste input "DEL2195569"
type input "DEL2195569"
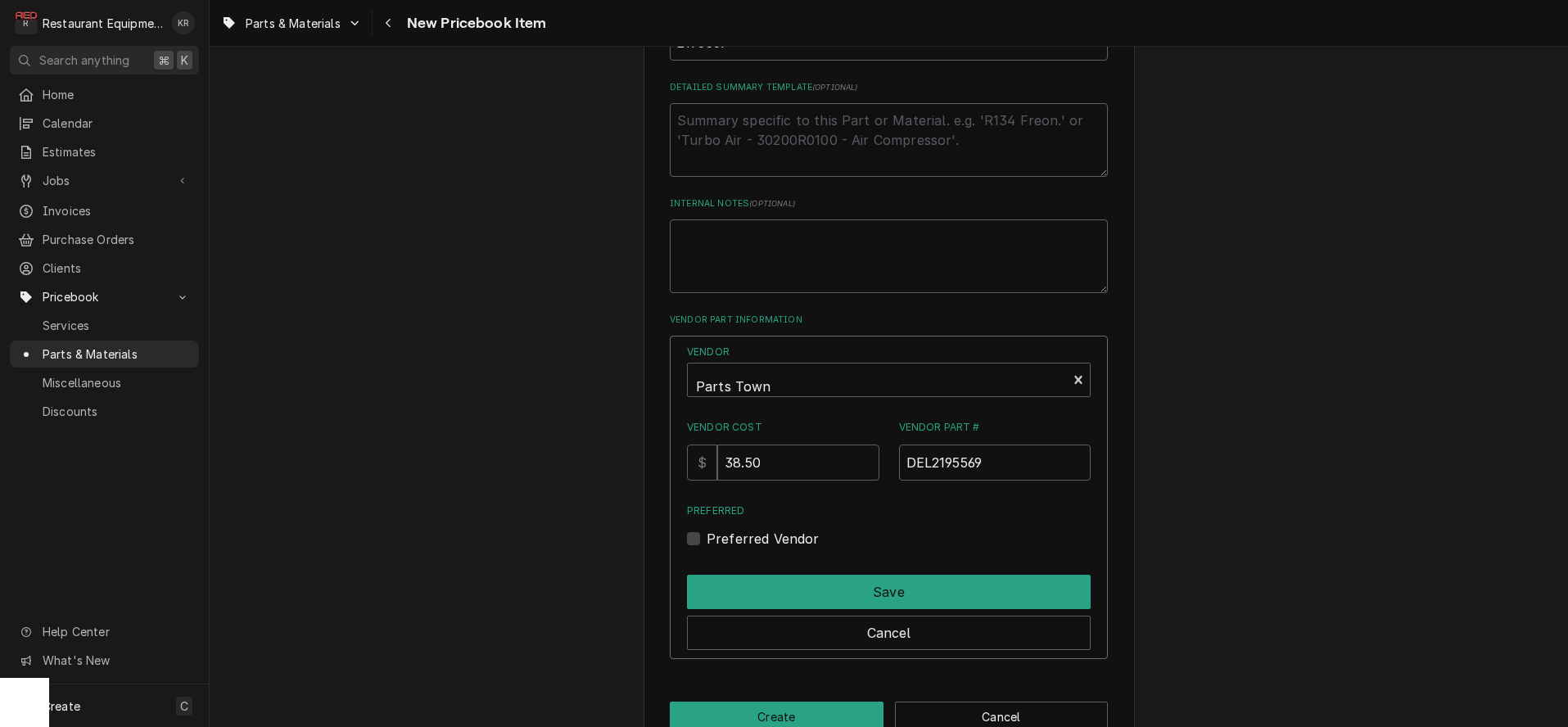
click at [714, 542] on label "Preferred Vendor" at bounding box center [762, 539] width 113 height 20
click at [714, 542] on input "Preferred" at bounding box center [908, 547] width 404 height 36
checkbox input "true"
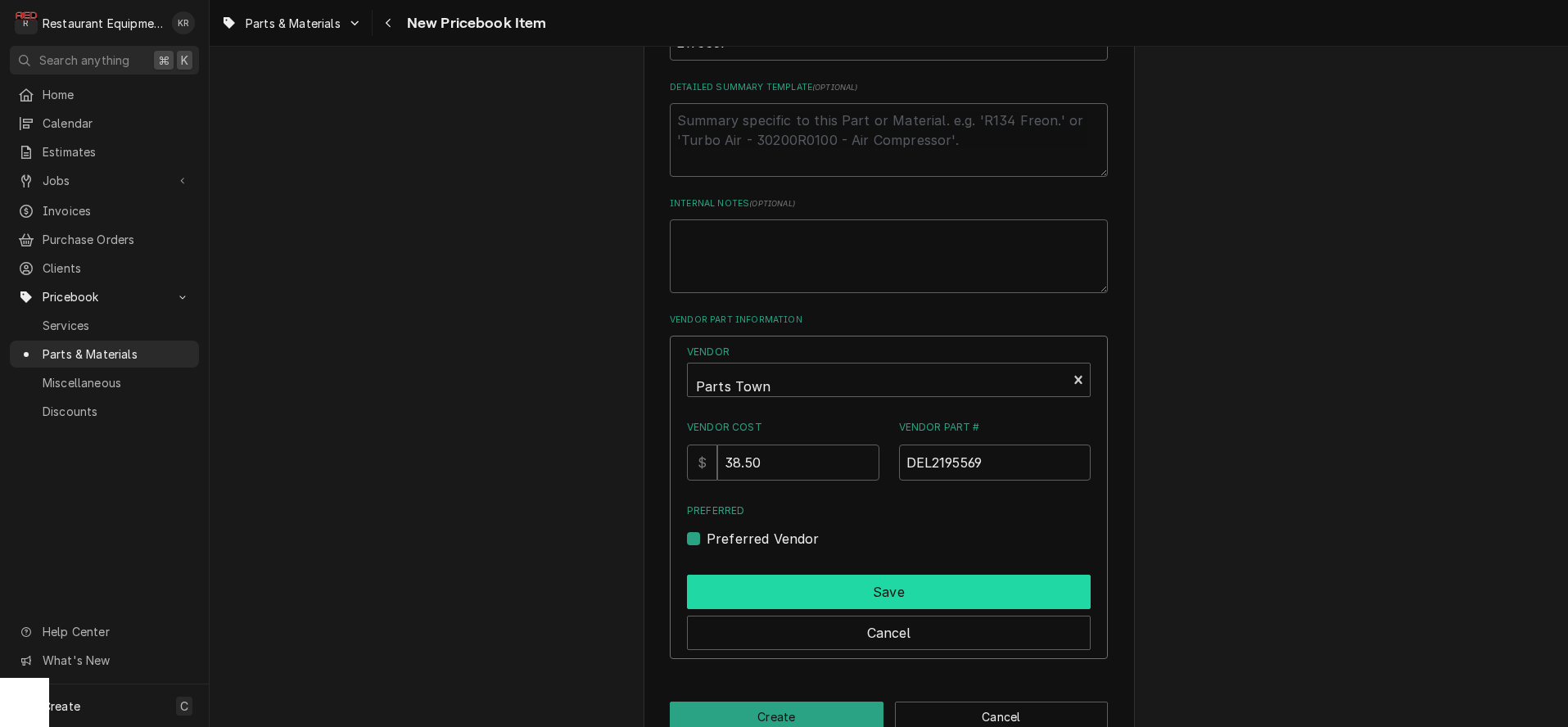
click at [865, 596] on button "Save" at bounding box center [889, 592] width 404 height 34
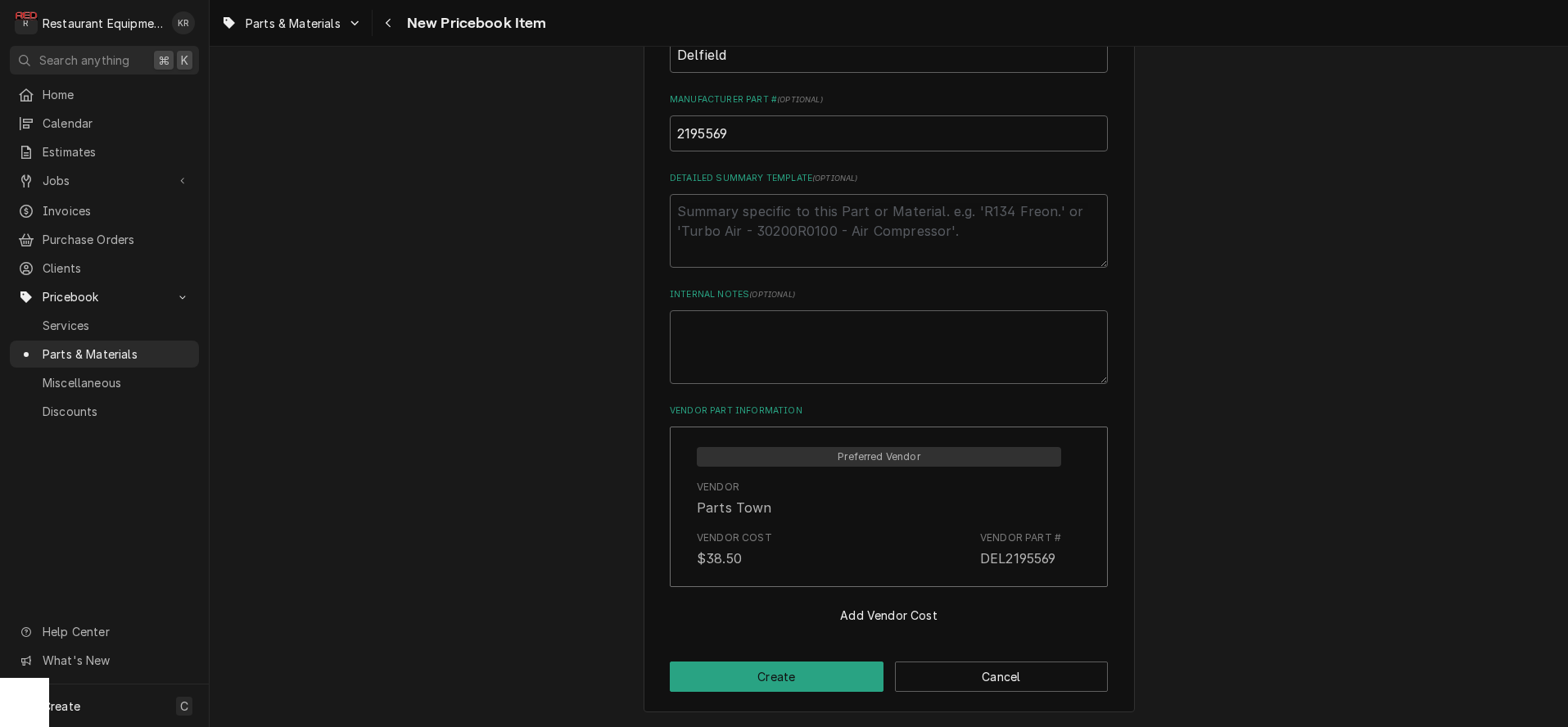
scroll to position [679, 0]
click at [816, 683] on button "Create" at bounding box center [776, 678] width 214 height 31
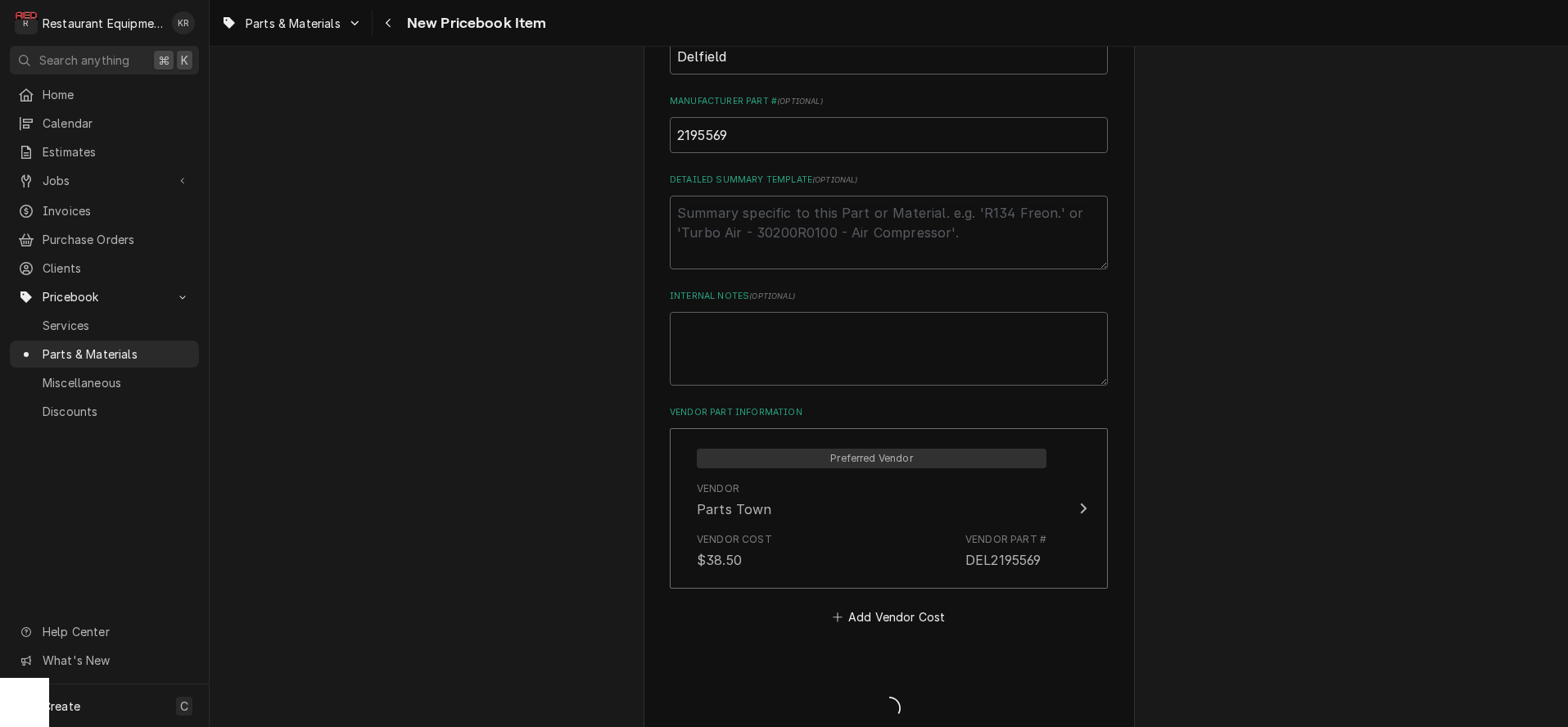
type textarea "x"
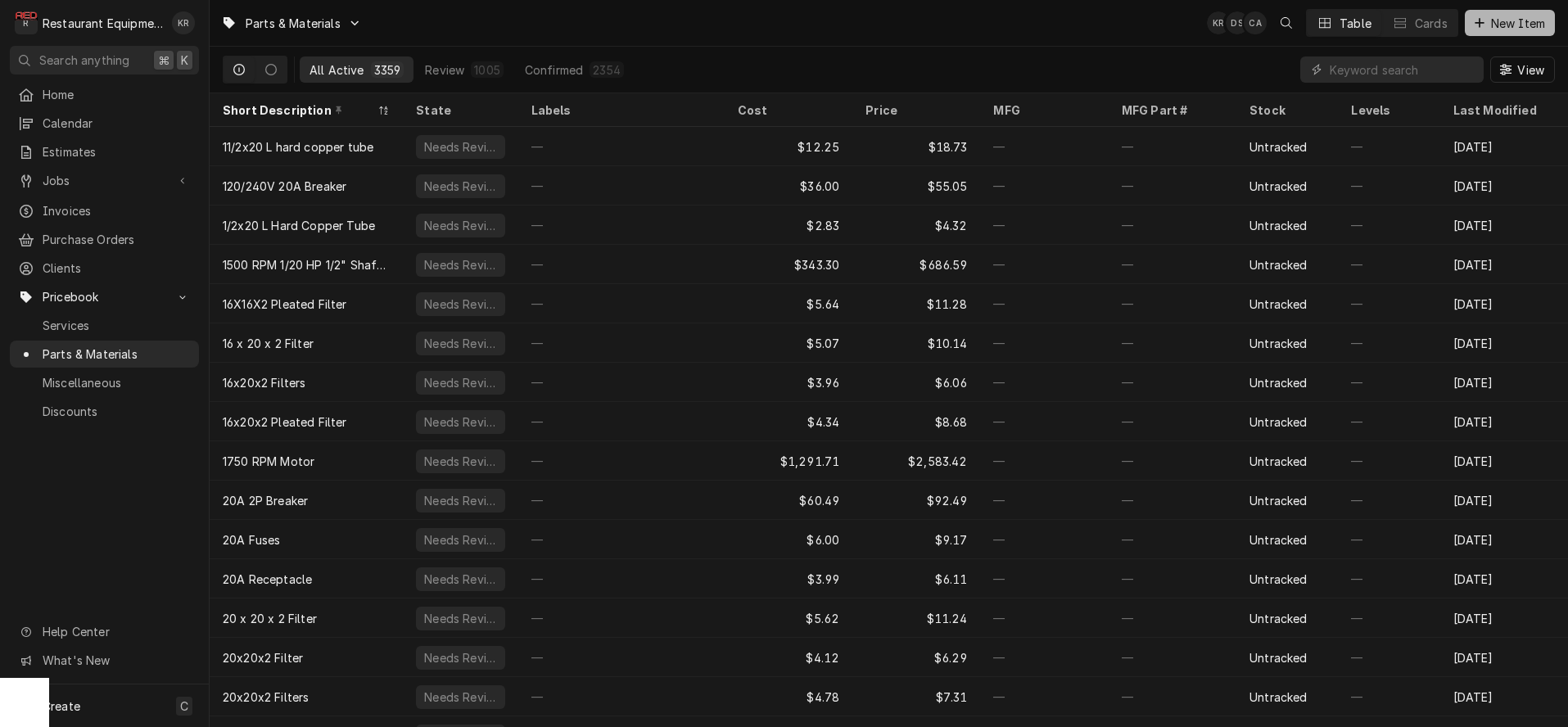
click at [1521, 26] on span "New Item" at bounding box center [1518, 23] width 60 height 17
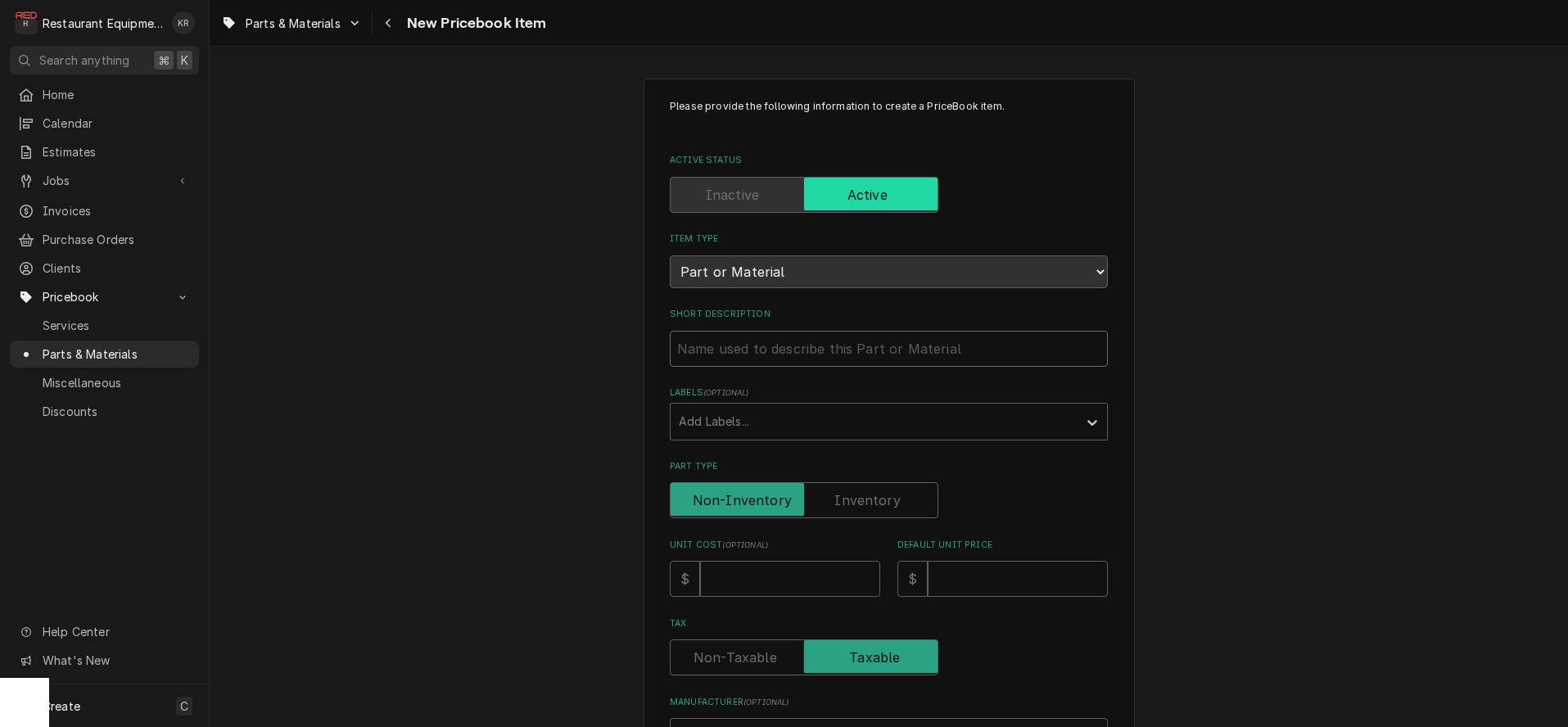
paste input "Delfield 2194756 Air Sensing Probe, Danfoss Control"
type input "Delfield 2194756 Air Sensing Probe, Danfoss Control"
type textarea "x"
drag, startPoint x: 784, startPoint y: 354, endPoint x: 679, endPoint y: 354, distance: 105.0
click at [679, 354] on input "Delfield 2194756 Air Sensing Probe, Danfoss Control" at bounding box center [889, 349] width 438 height 36
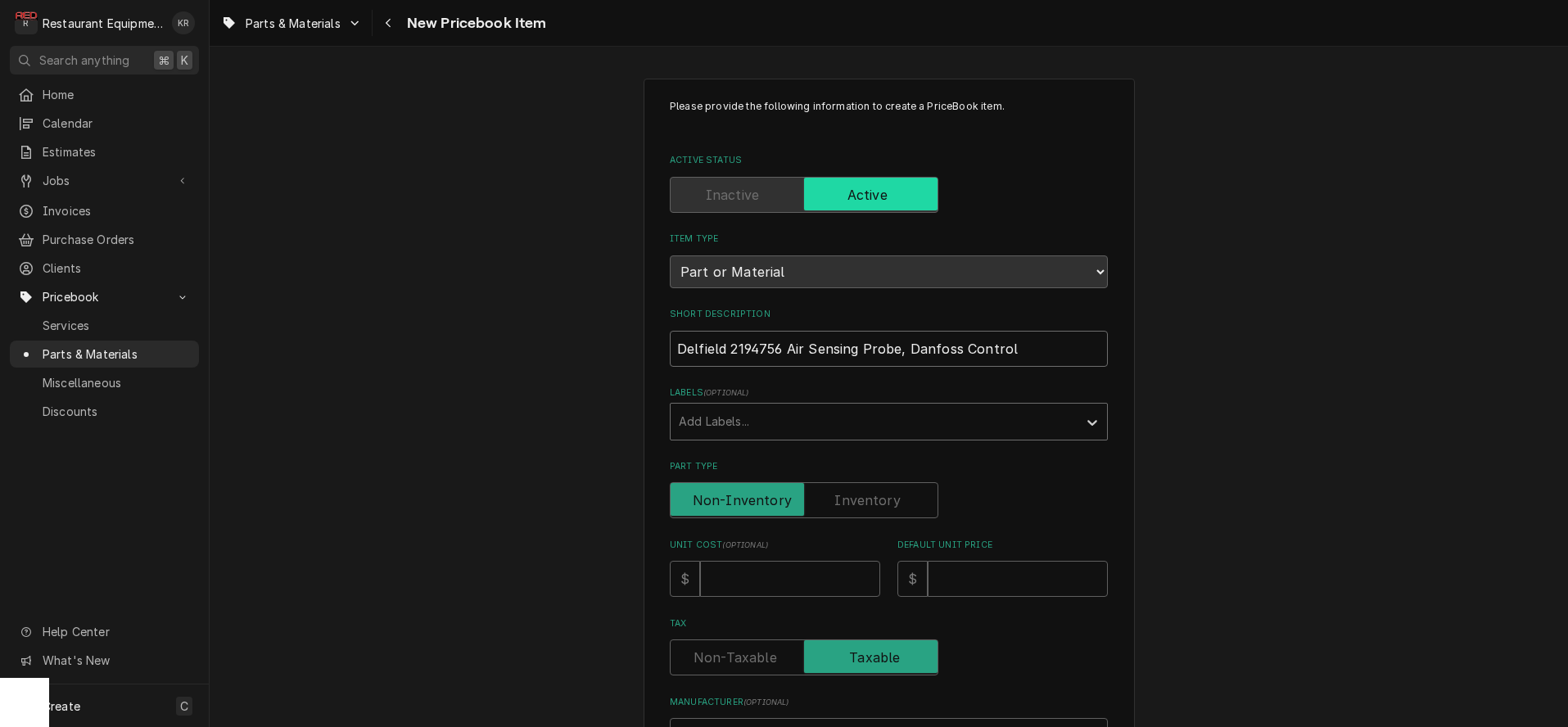
type input "Air Sensing Probe, Danfoss Control"
type textarea "x"
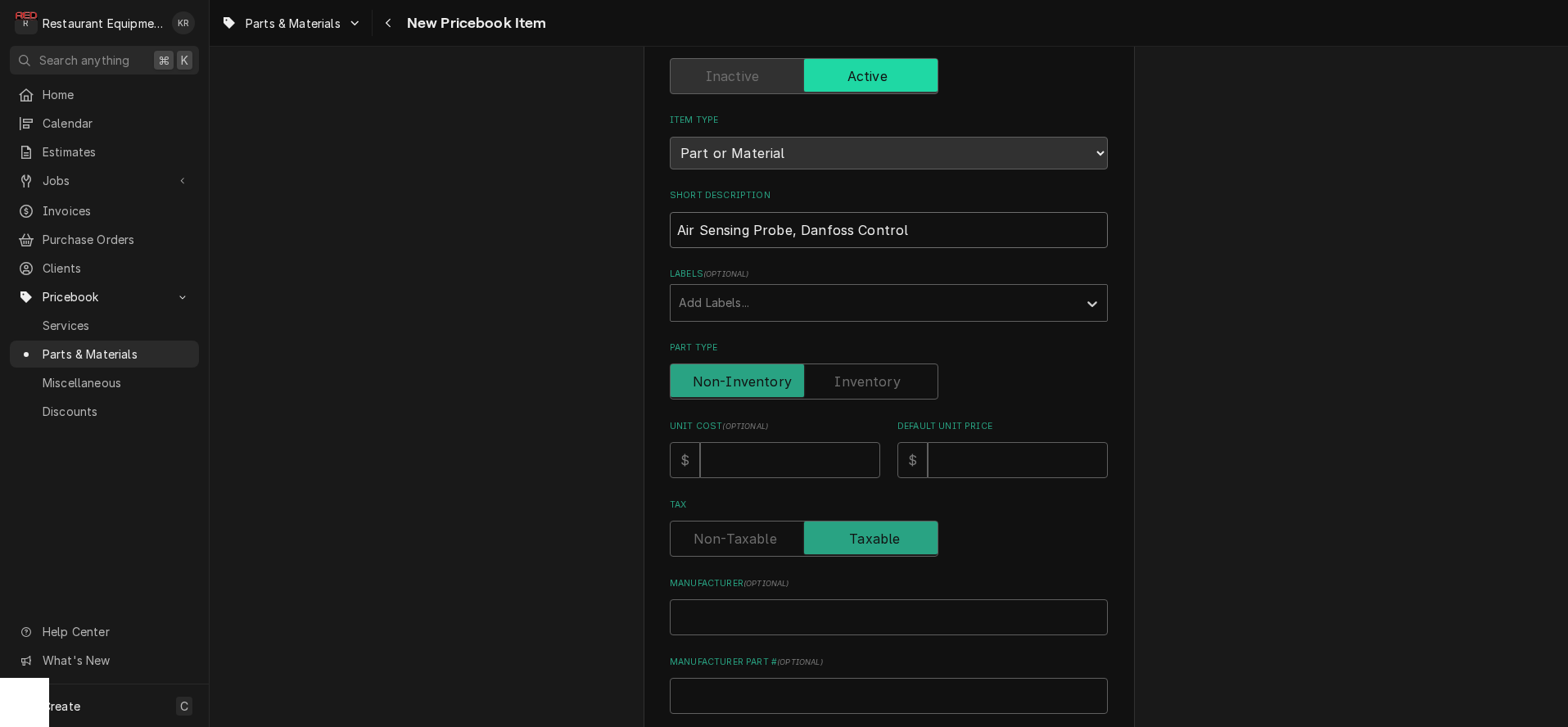
scroll to position [120, 0]
type input "Air Sensing Probe, Danfoss Control"
click at [763, 451] on input "Unit Cost ( optional )" at bounding box center [790, 459] width 180 height 36
type input "1"
type textarea "x"
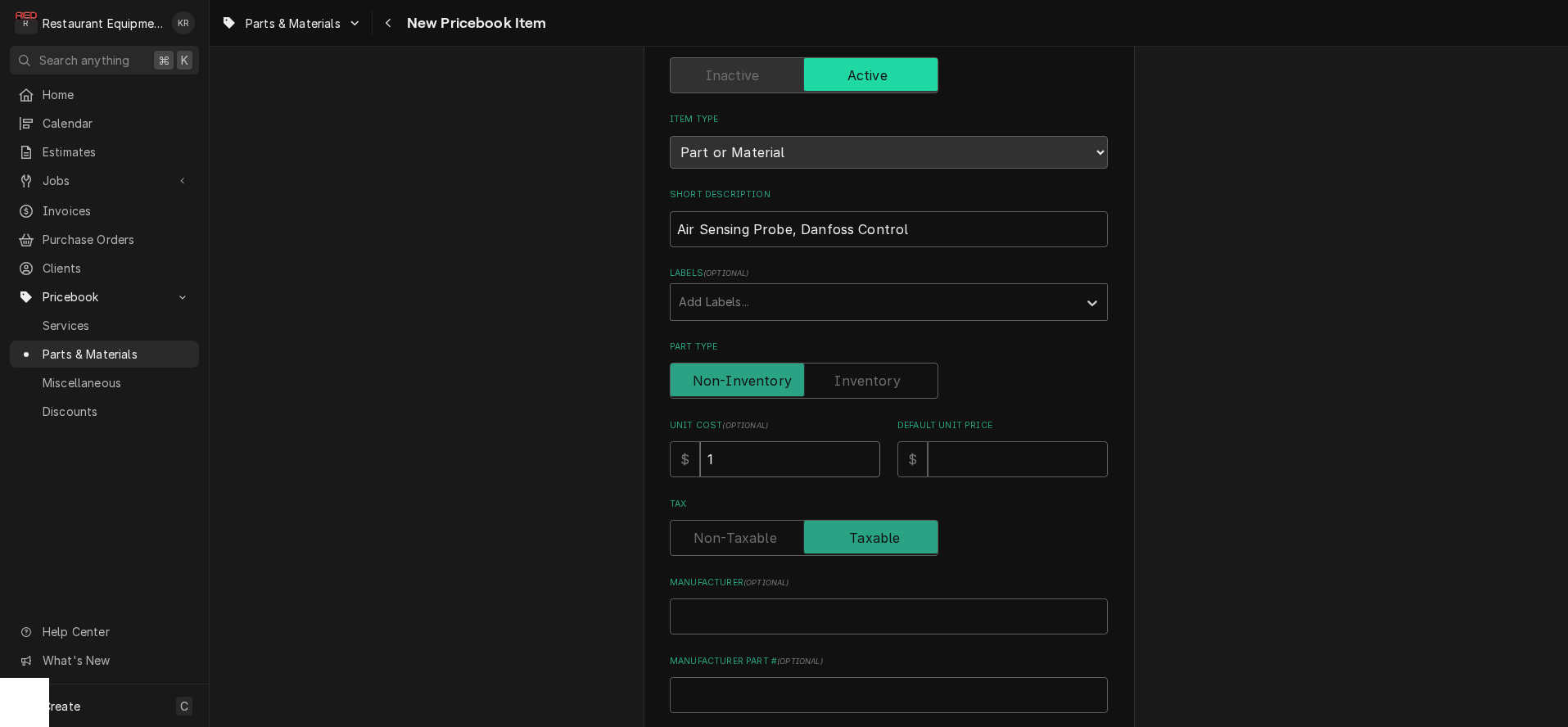
type input "15"
type textarea "x"
type input "15.4"
type textarea "x"
type input "15.40"
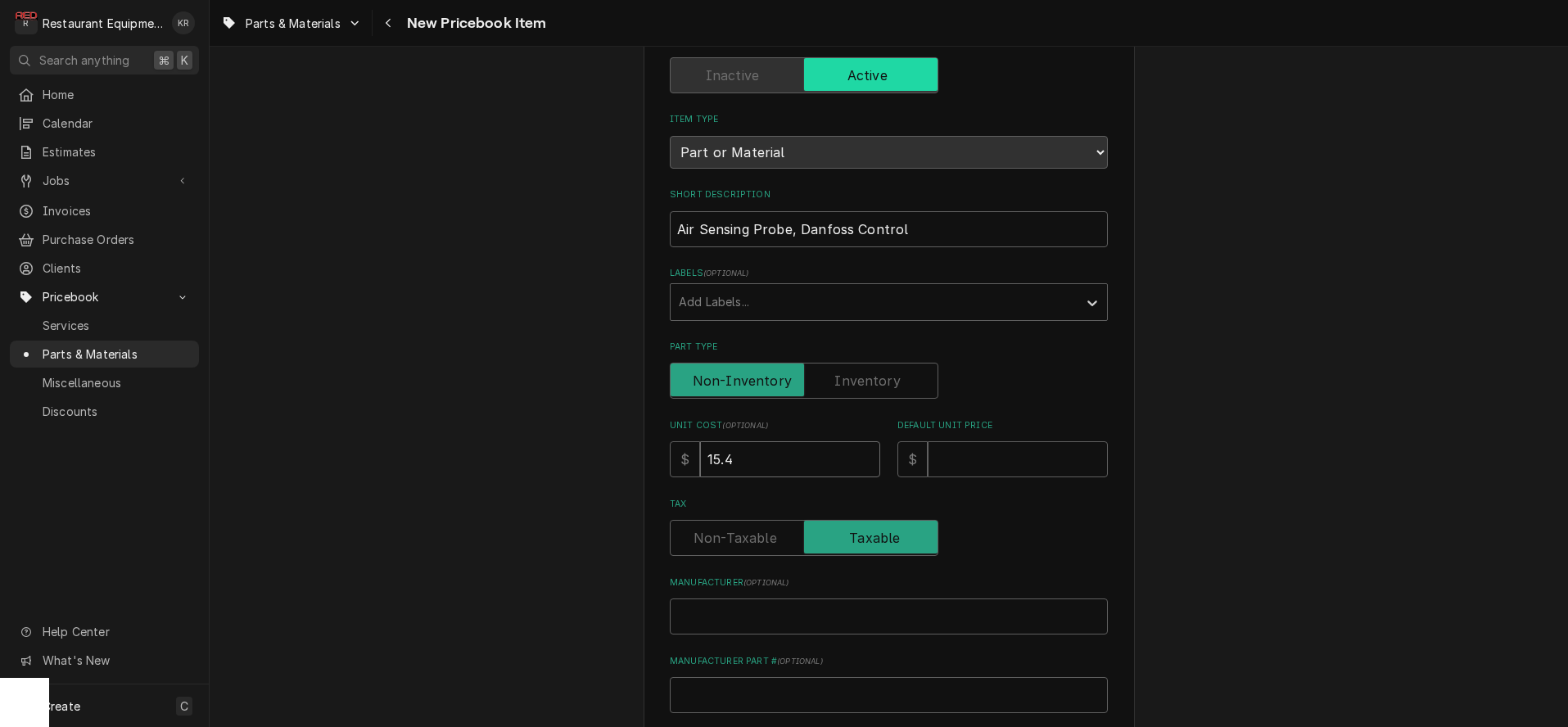
type textarea "x"
type input "15.40"
type input "2"
type textarea "x"
type input "28"
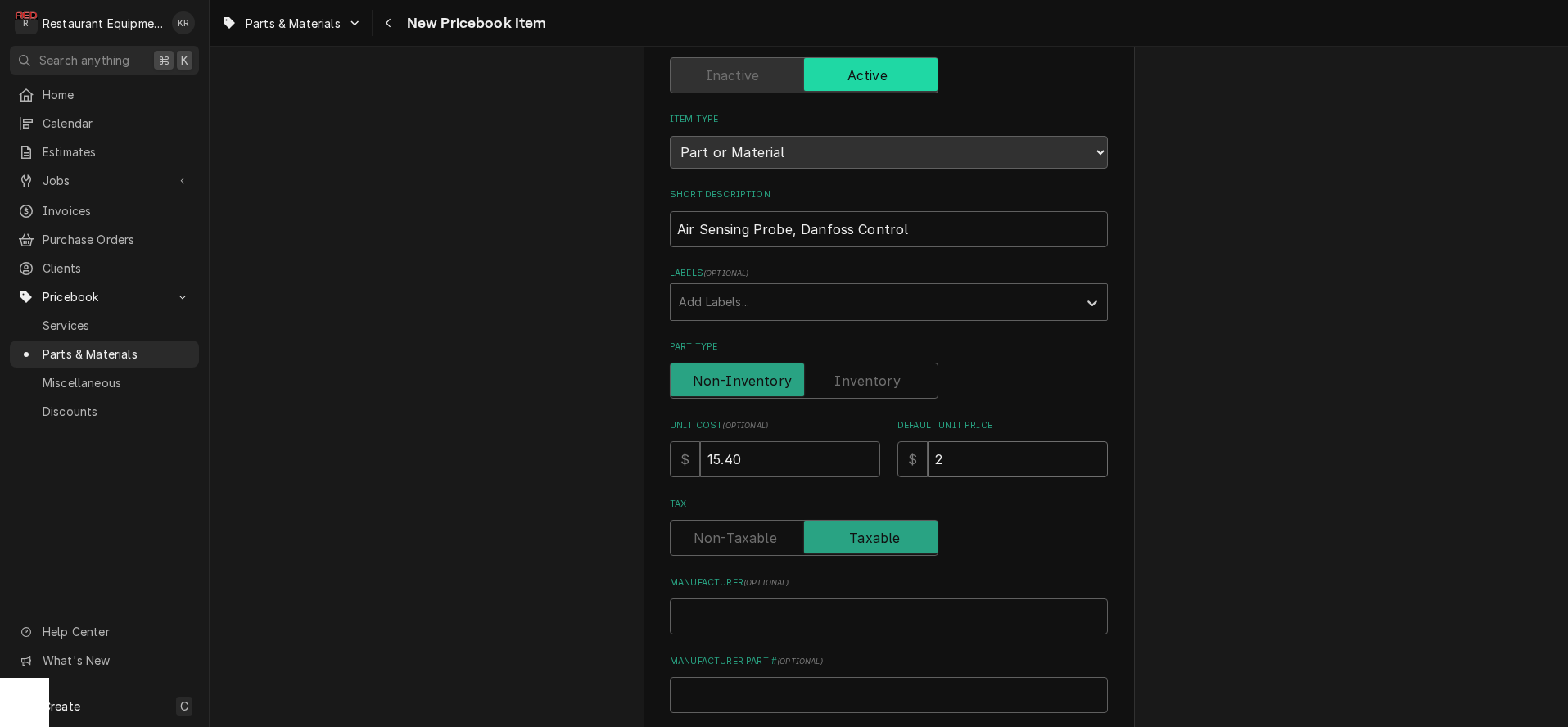
type textarea "x"
type input "28"
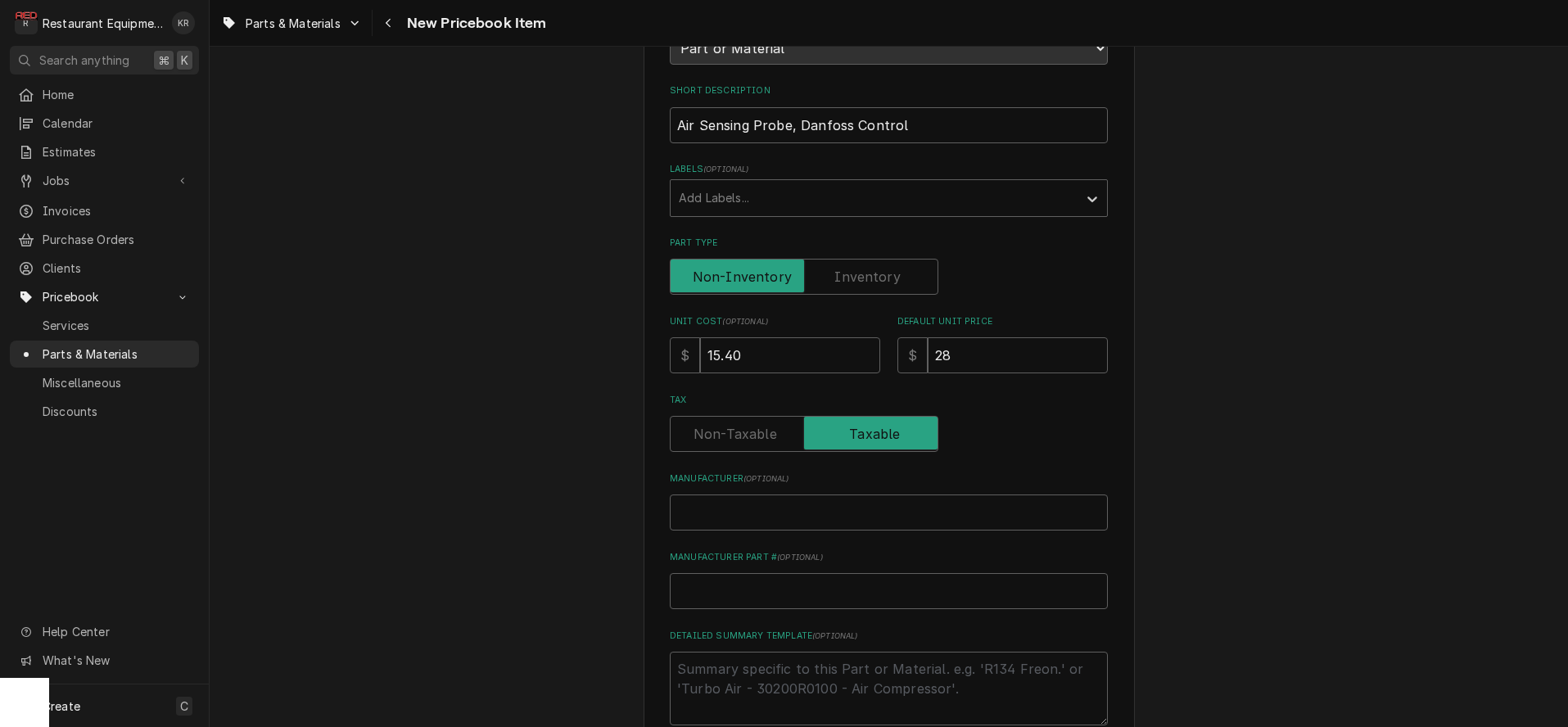
scroll to position [224, 0]
click at [831, 514] on input "Manufacturer ( optional )" at bounding box center [889, 512] width 438 height 36
paste input "Delfield 2194756"
type input "Delfield 2194756"
type textarea "x"
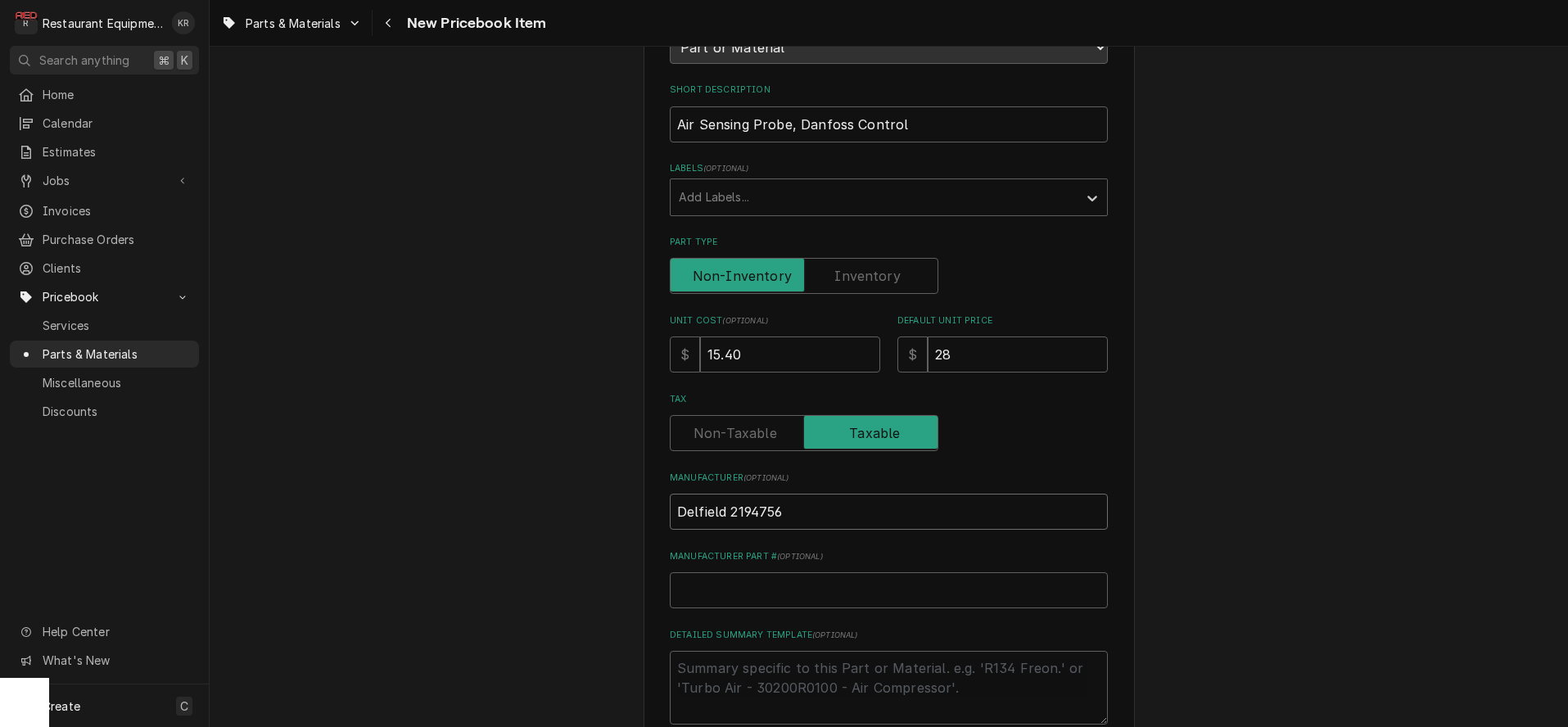
drag, startPoint x: 785, startPoint y: 516, endPoint x: 732, endPoint y: 516, distance: 53.0
click at [732, 516] on input "Delfield 2194756" at bounding box center [889, 512] width 438 height 36
type input "Delfield"
type textarea "x"
type input "Delfield"
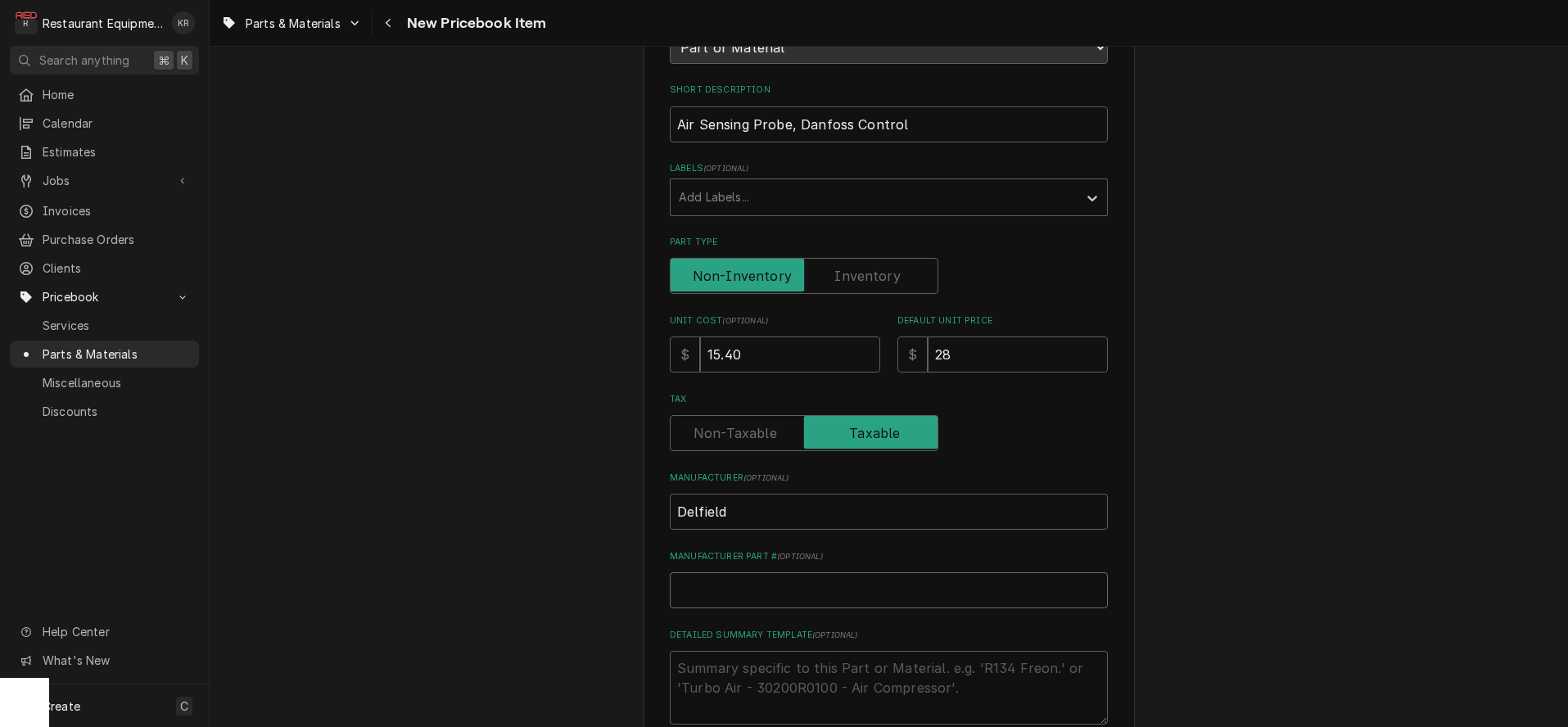
click at [784, 576] on input "Manufacturer Part # ( optional )" at bounding box center [889, 590] width 438 height 36
paste input "2194756"
type input "2194756"
type textarea "x"
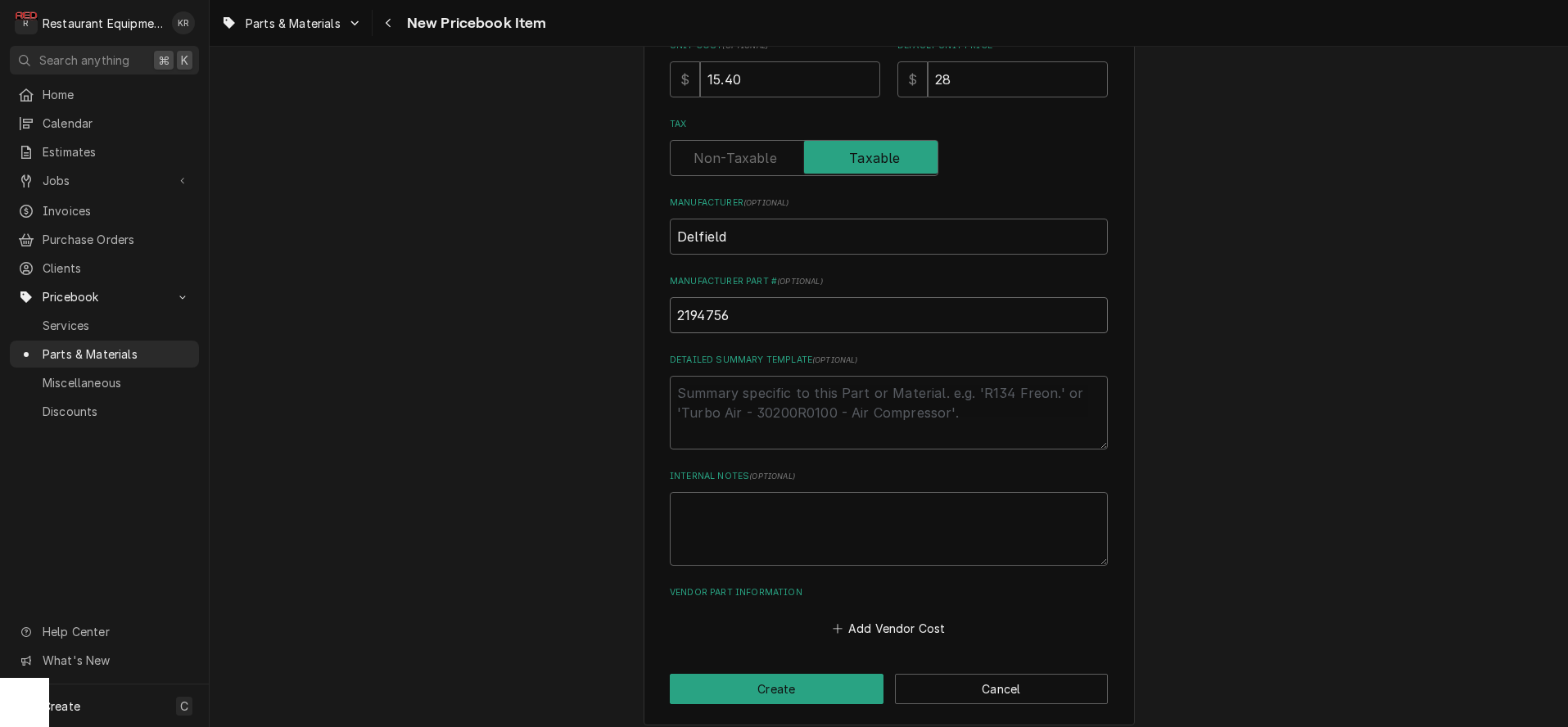
scroll to position [511, 0]
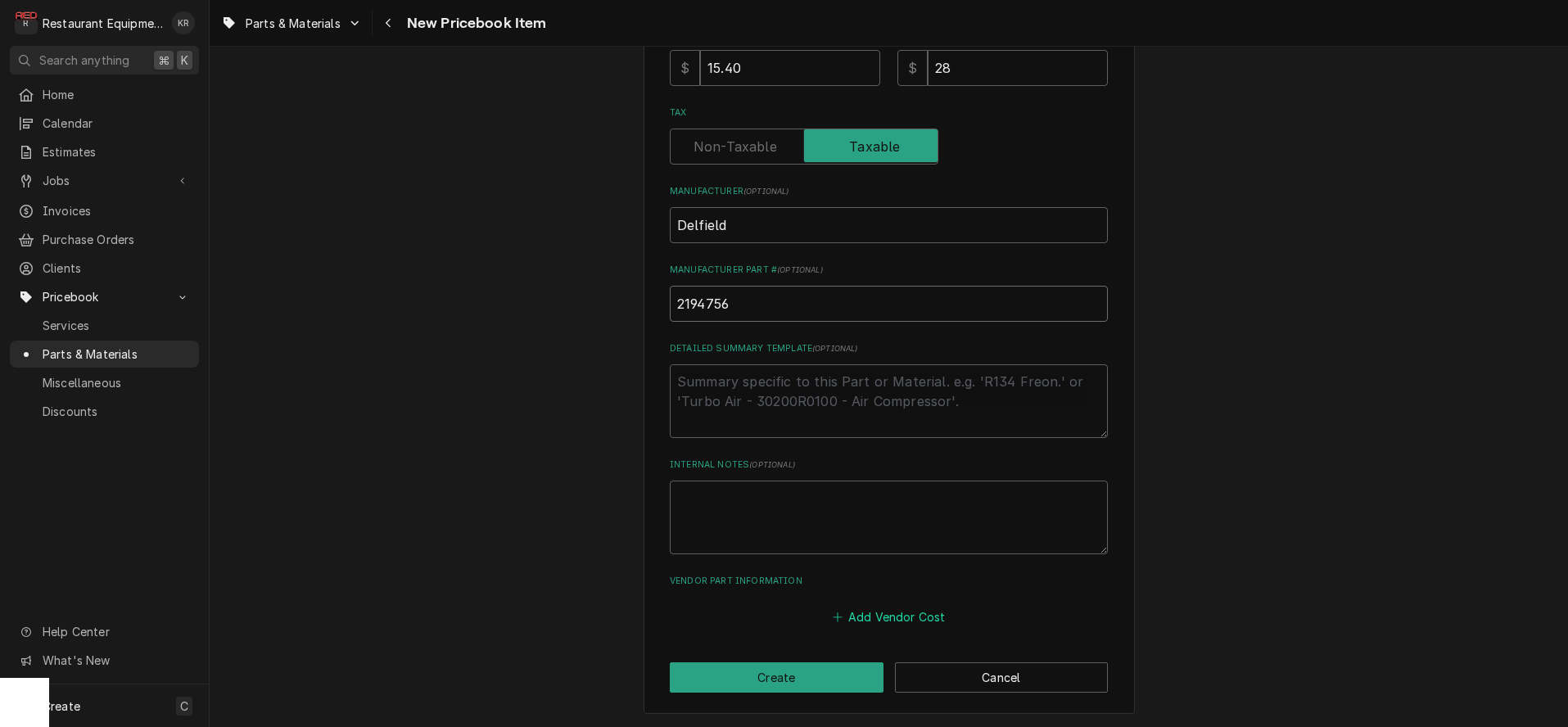
type input "2194756"
click at [864, 605] on button "Add Vendor Cost" at bounding box center [889, 616] width 119 height 23
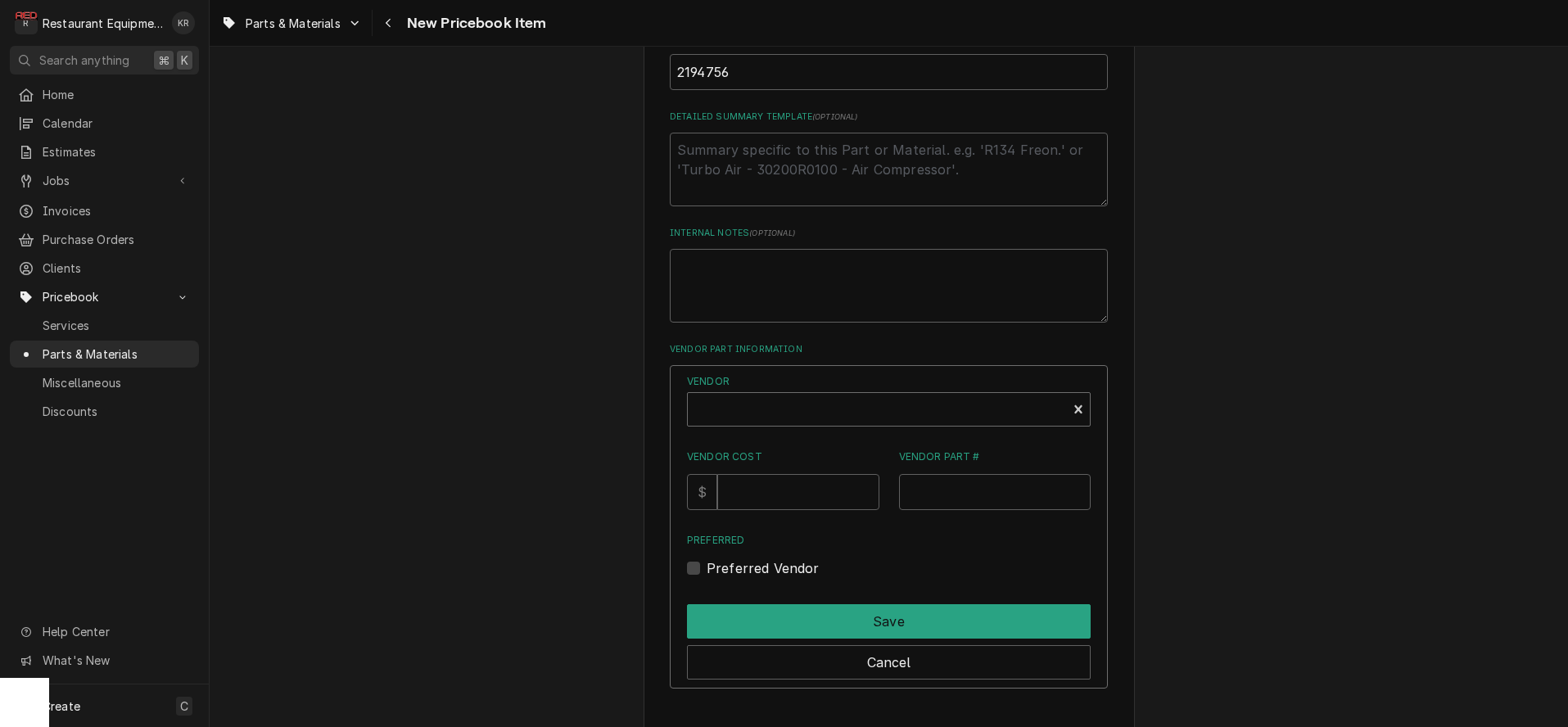
scroll to position [743, 0]
type textarea "x"
click at [782, 405] on div "Vendor" at bounding box center [877, 415] width 363 height 40
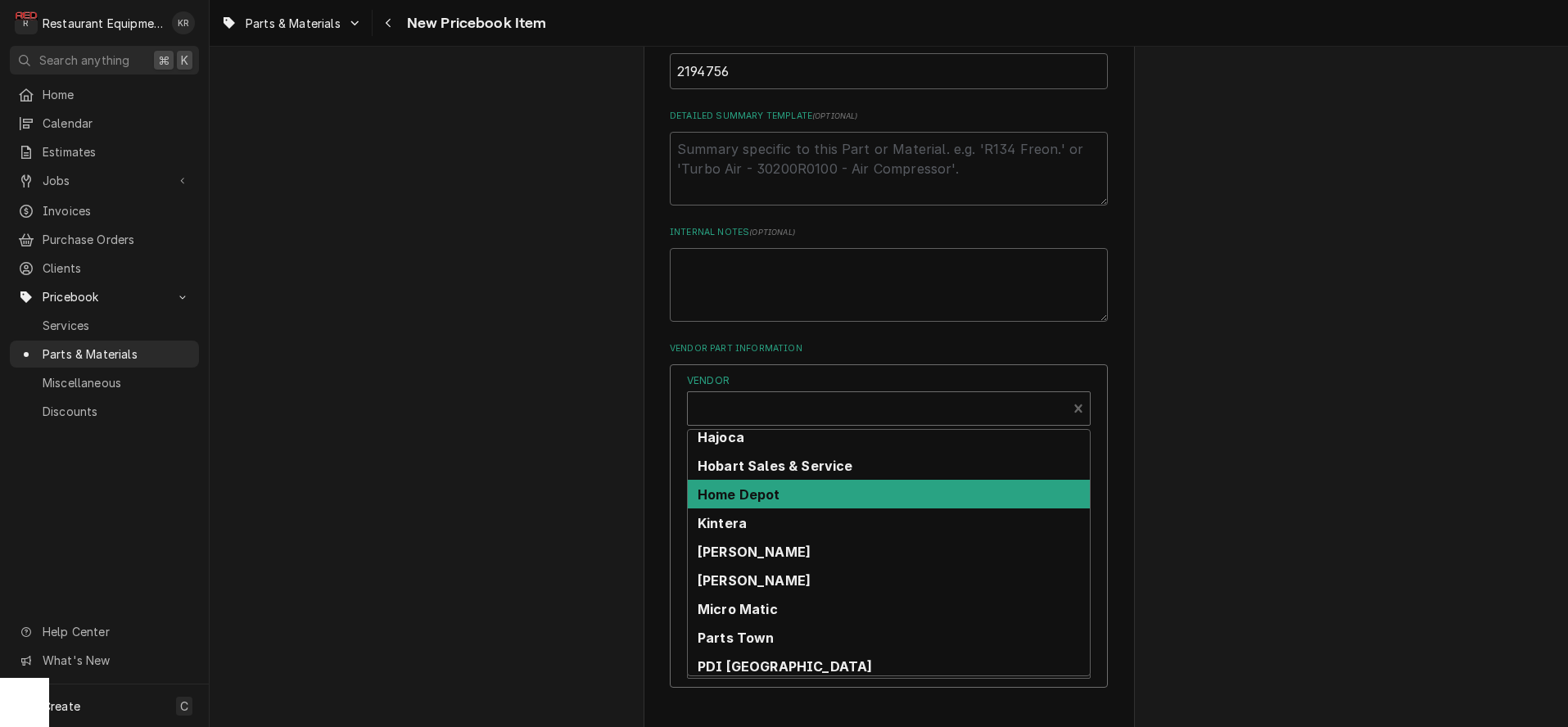
scroll to position [441, 0]
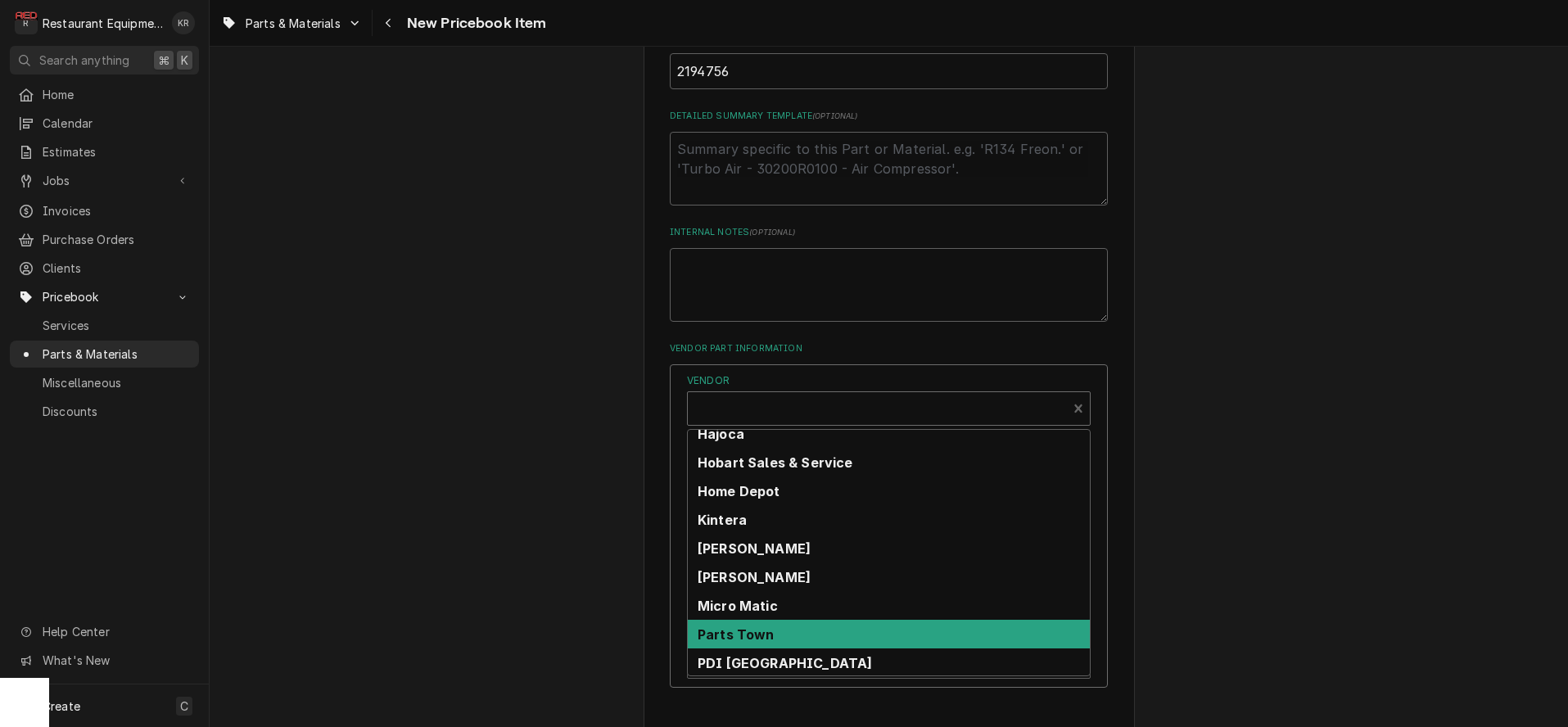
click at [825, 623] on div "Parts Town" at bounding box center [889, 634] width 402 height 29
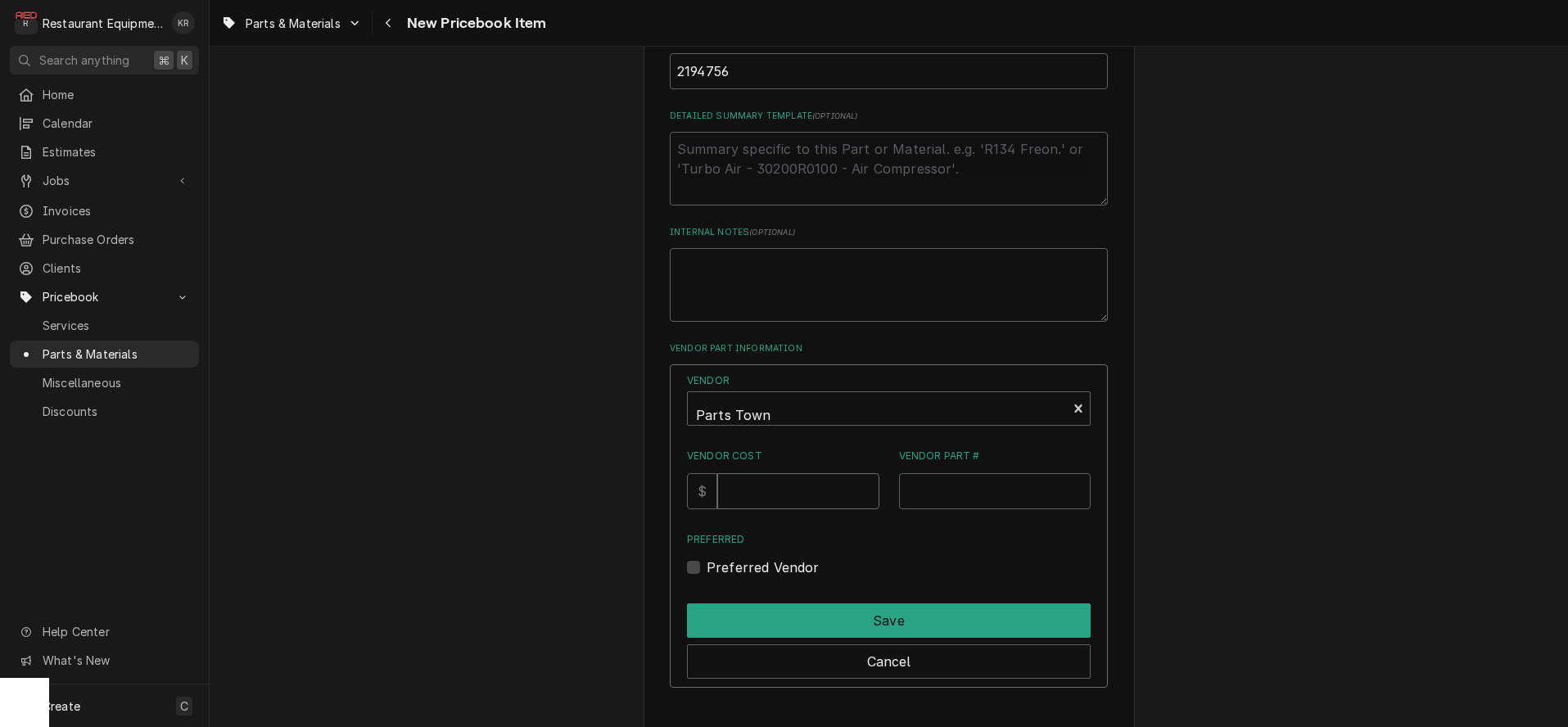
click at [792, 497] on input "Vendor Cost" at bounding box center [798, 491] width 161 height 36
type input "15.40"
click at [935, 500] on input "Vendor Part #" at bounding box center [996, 491] width 193 height 36
paste input "DEL2194756"
type input "DEL2194756"
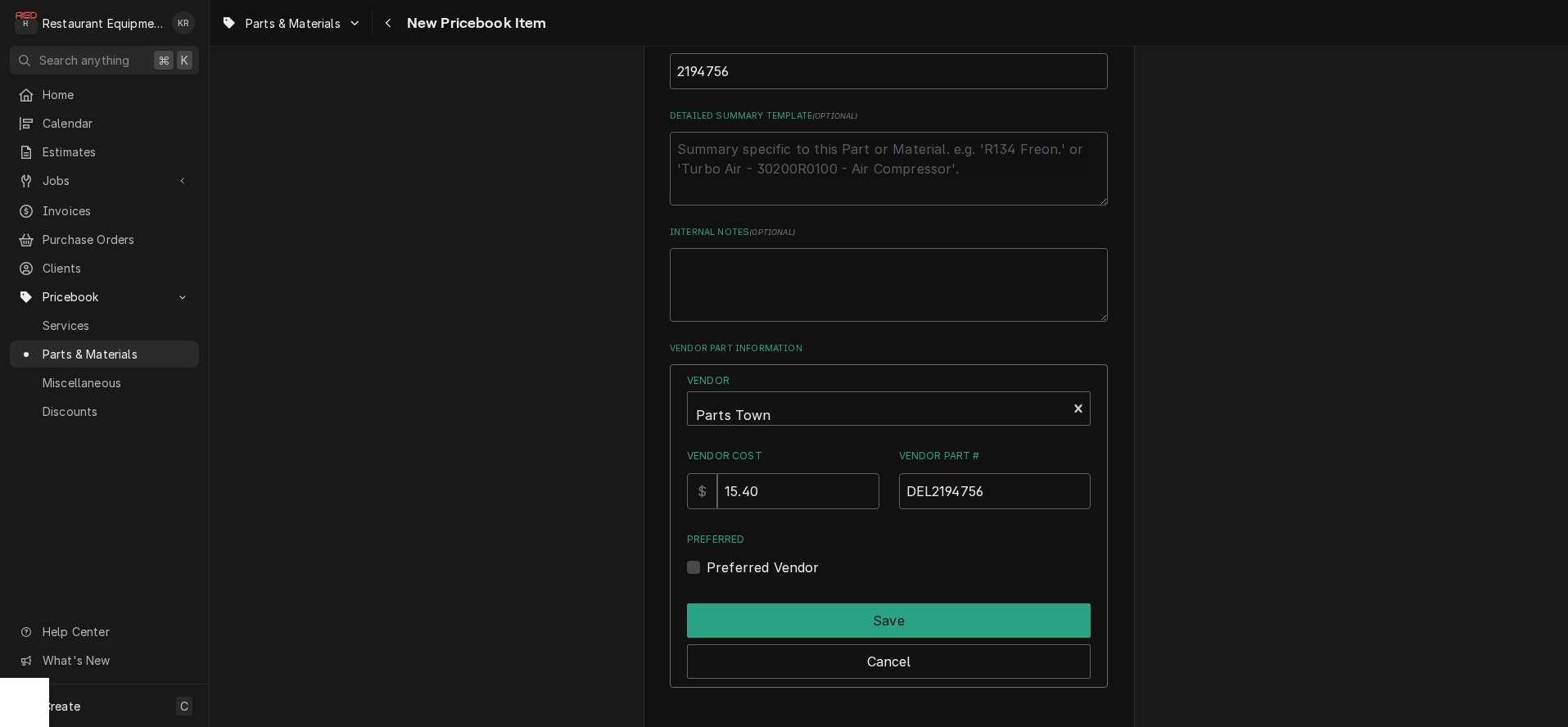
click at [709, 566] on label "Preferred Vendor" at bounding box center [762, 568] width 113 height 20
click at [709, 566] on input "Preferred" at bounding box center [908, 576] width 404 height 36
checkbox input "true"
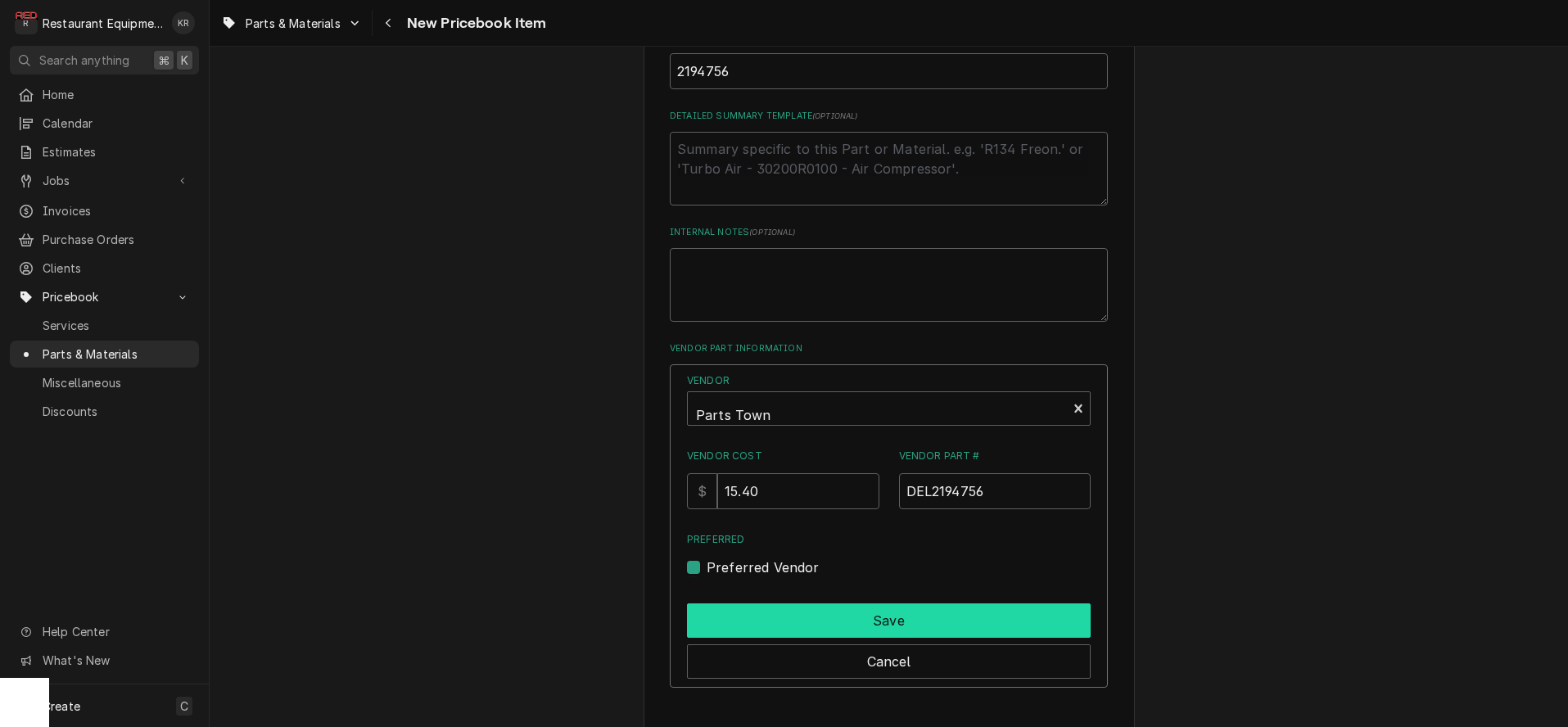
click at [852, 623] on button "Save" at bounding box center [889, 621] width 404 height 34
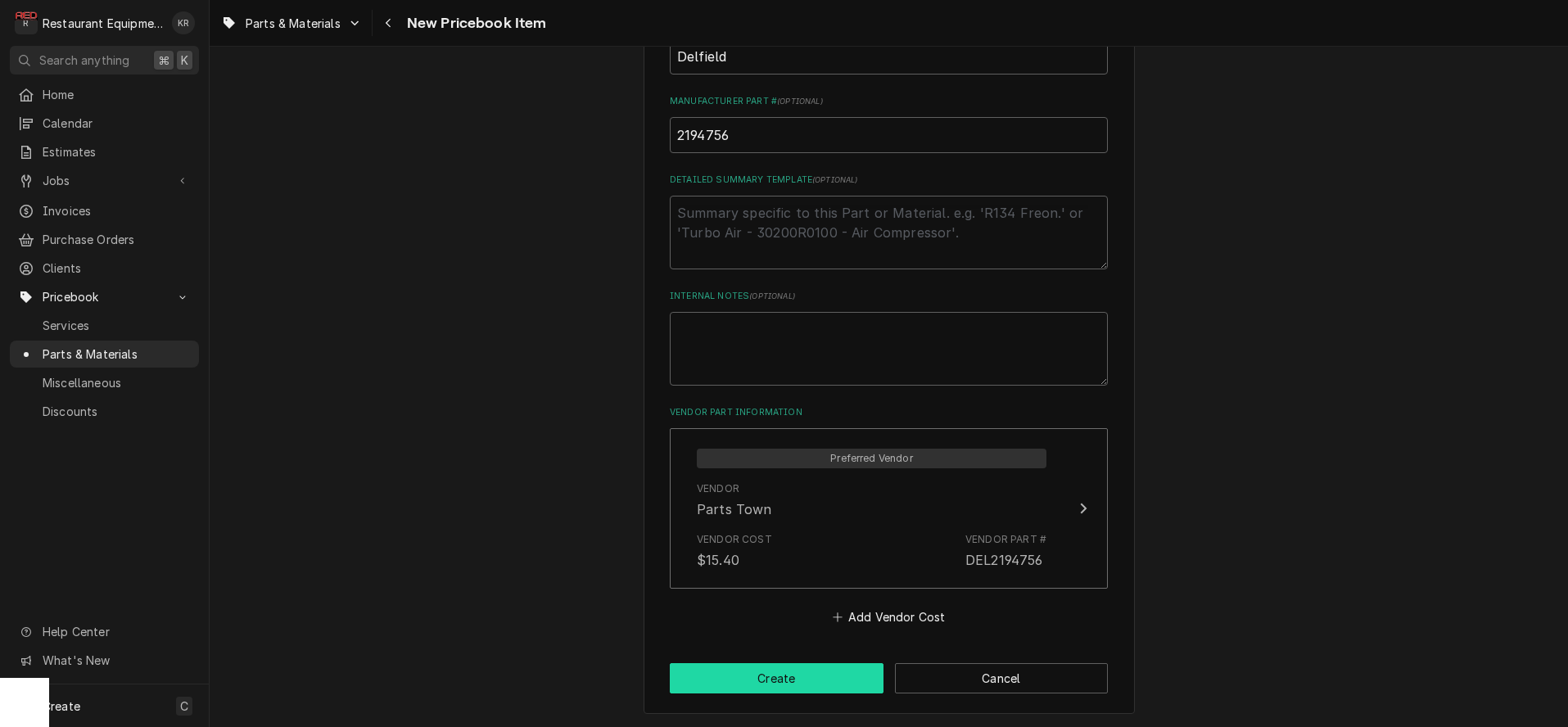
click at [825, 677] on button "Create" at bounding box center [776, 678] width 214 height 31
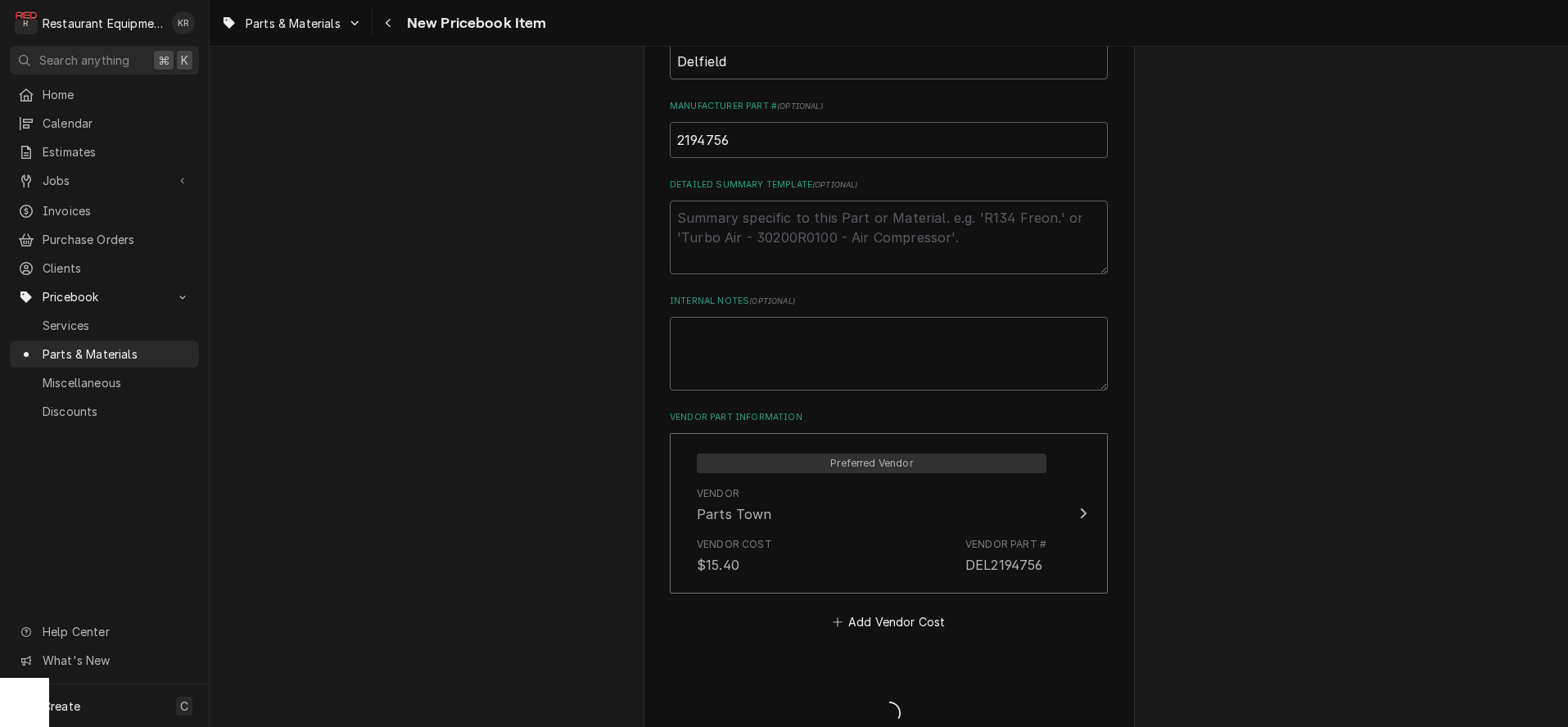
type textarea "x"
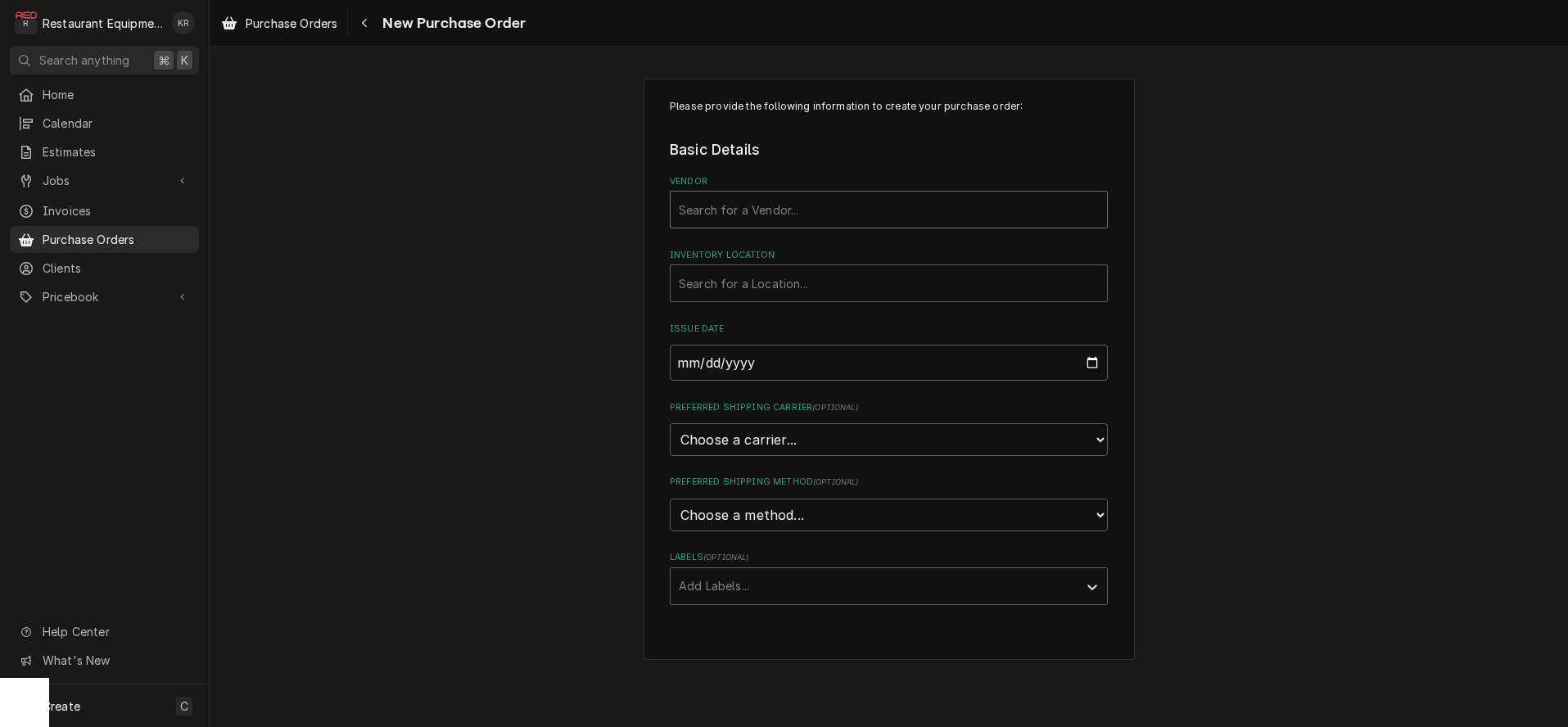
click at [986, 217] on div "Vendor" at bounding box center [889, 209] width 420 height 30
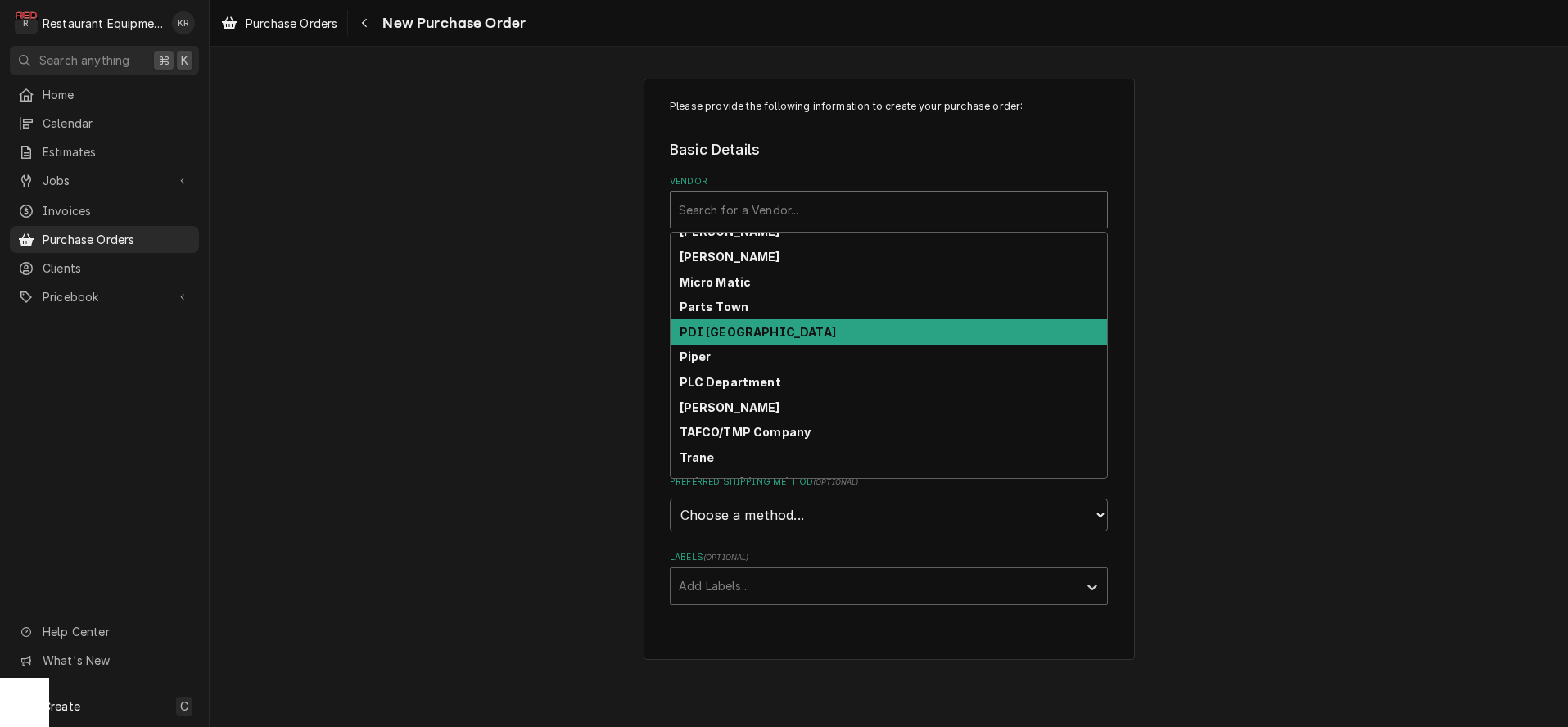
scroll to position [491, 0]
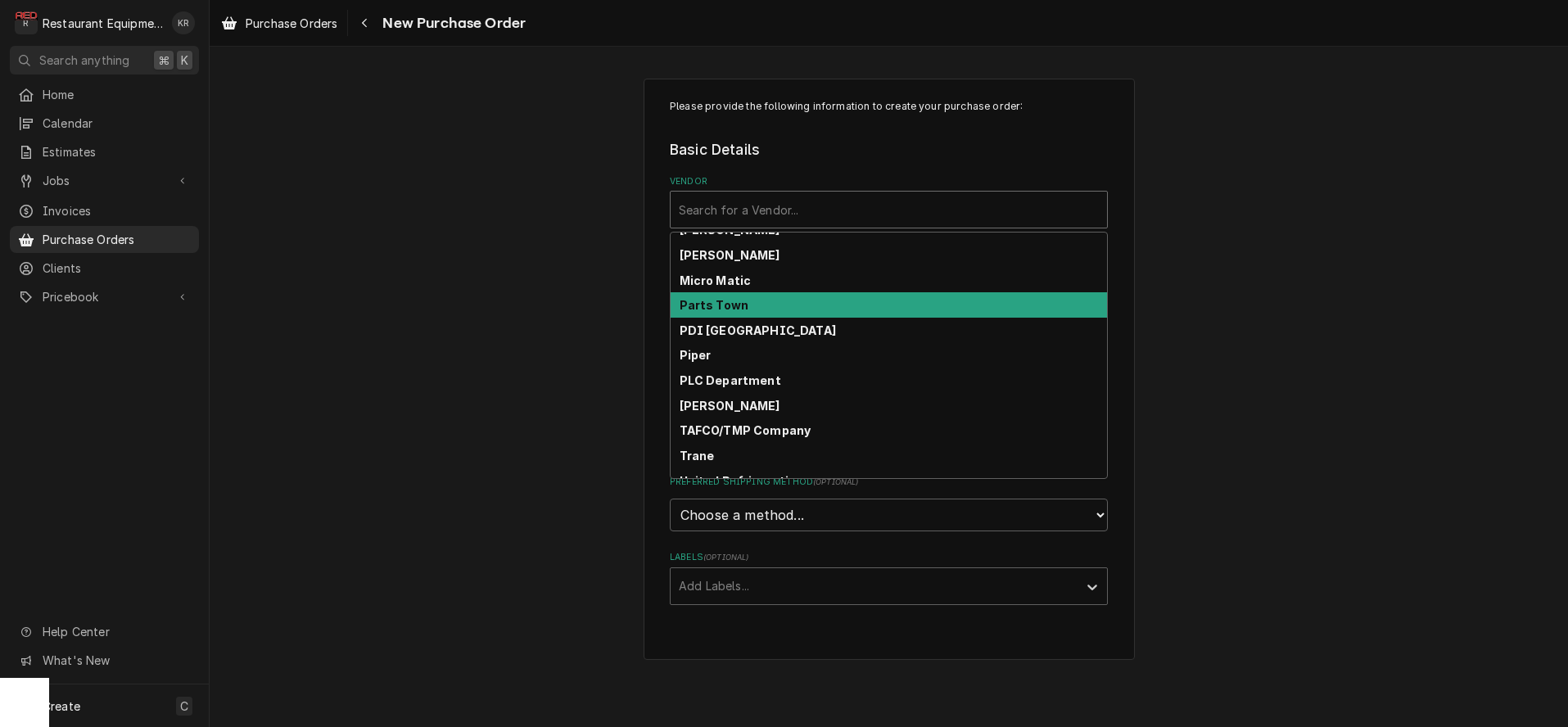
click at [832, 311] on div "Parts Town" at bounding box center [889, 304] width 436 height 25
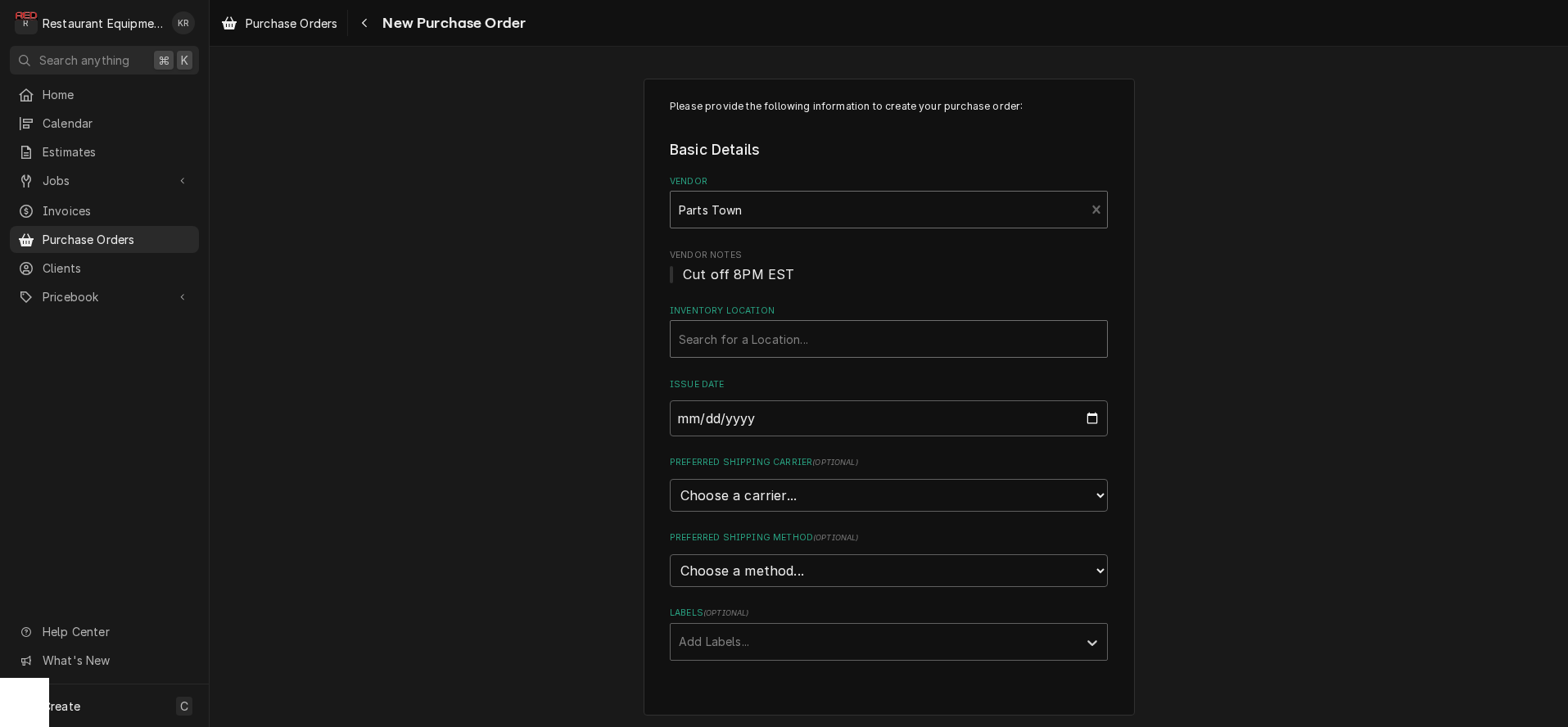
click at [848, 338] on div "Inventory Location" at bounding box center [889, 339] width 420 height 30
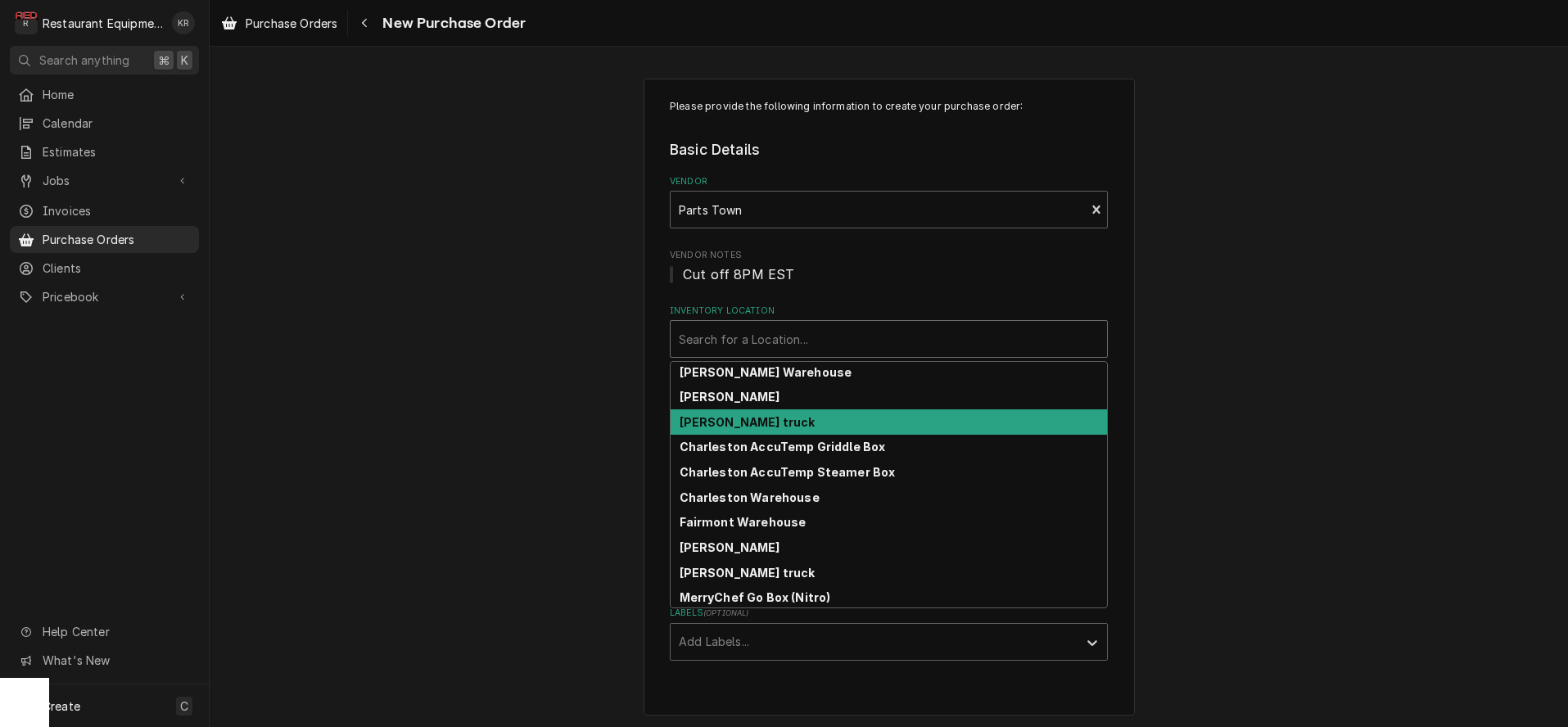
scroll to position [50, 0]
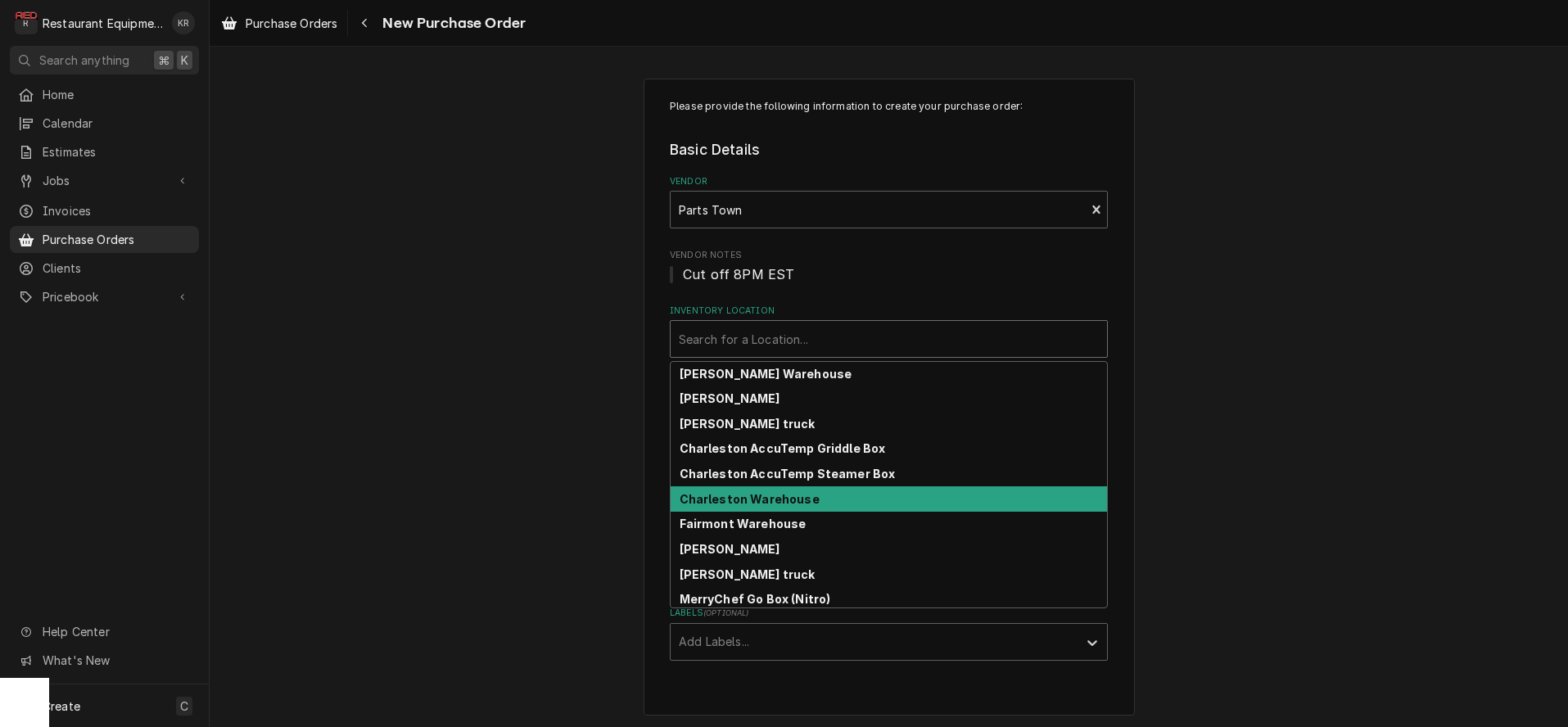
click at [857, 496] on div "Charleston Warehouse" at bounding box center [889, 499] width 436 height 25
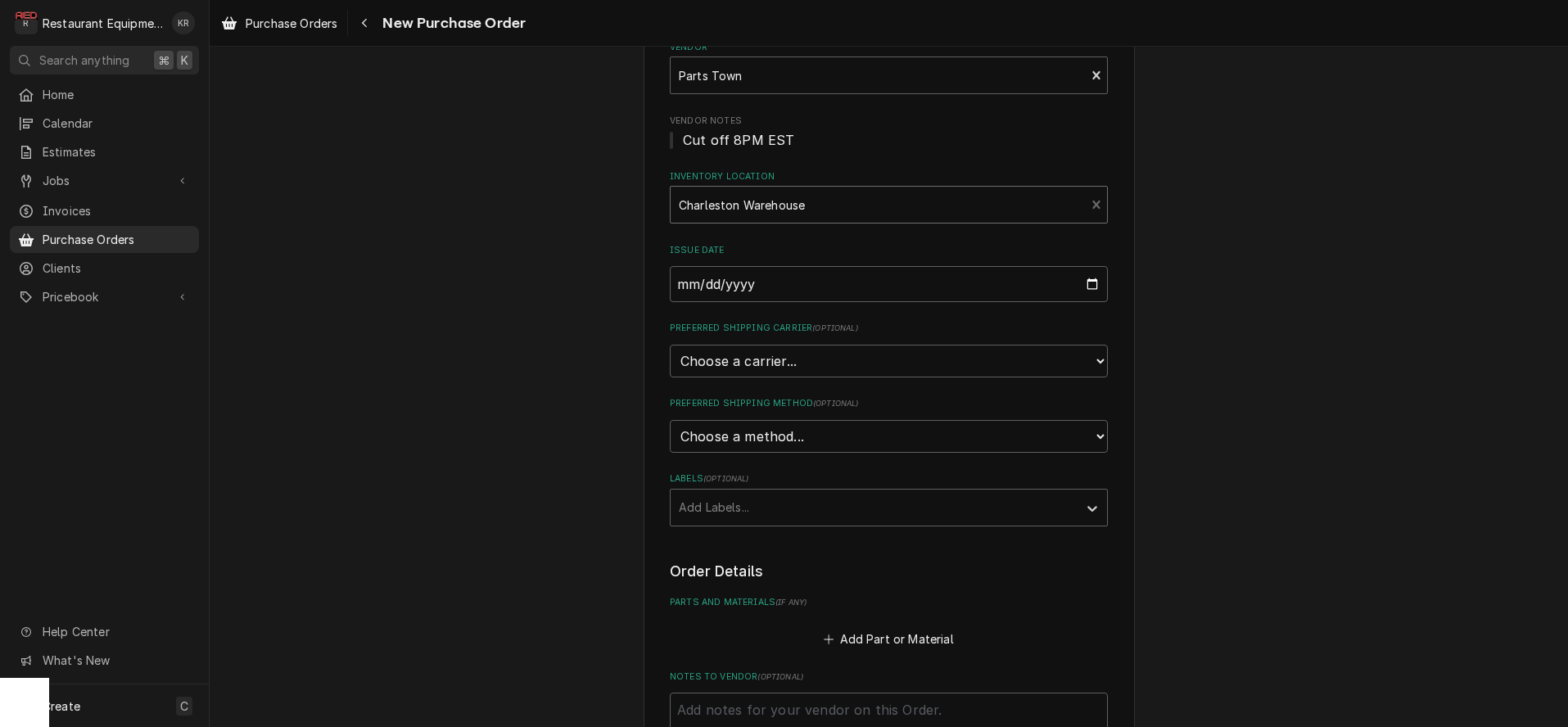
scroll to position [136, 0]
click at [670, 343] on select "Choose a carrier... U.S. Postal Service Stamps.com FedEx UPS DHL Express DHL EC…" at bounding box center [889, 359] width 438 height 32
select select "4"
click option "UPS" at bounding box center [0, 0] width 0 height 0
type textarea "x"
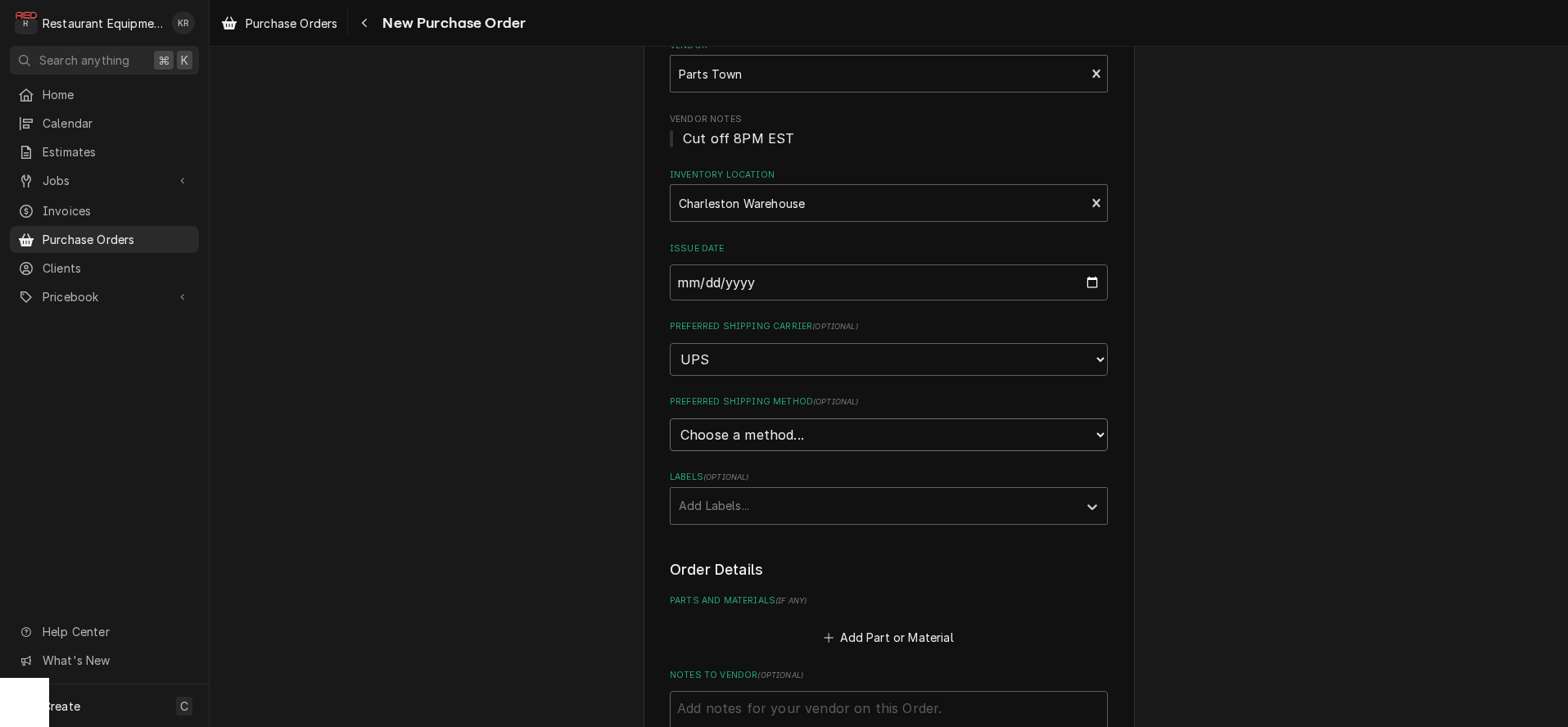
select select "3"
click option "Next Day Air" at bounding box center [0, 0] width 0 height 0
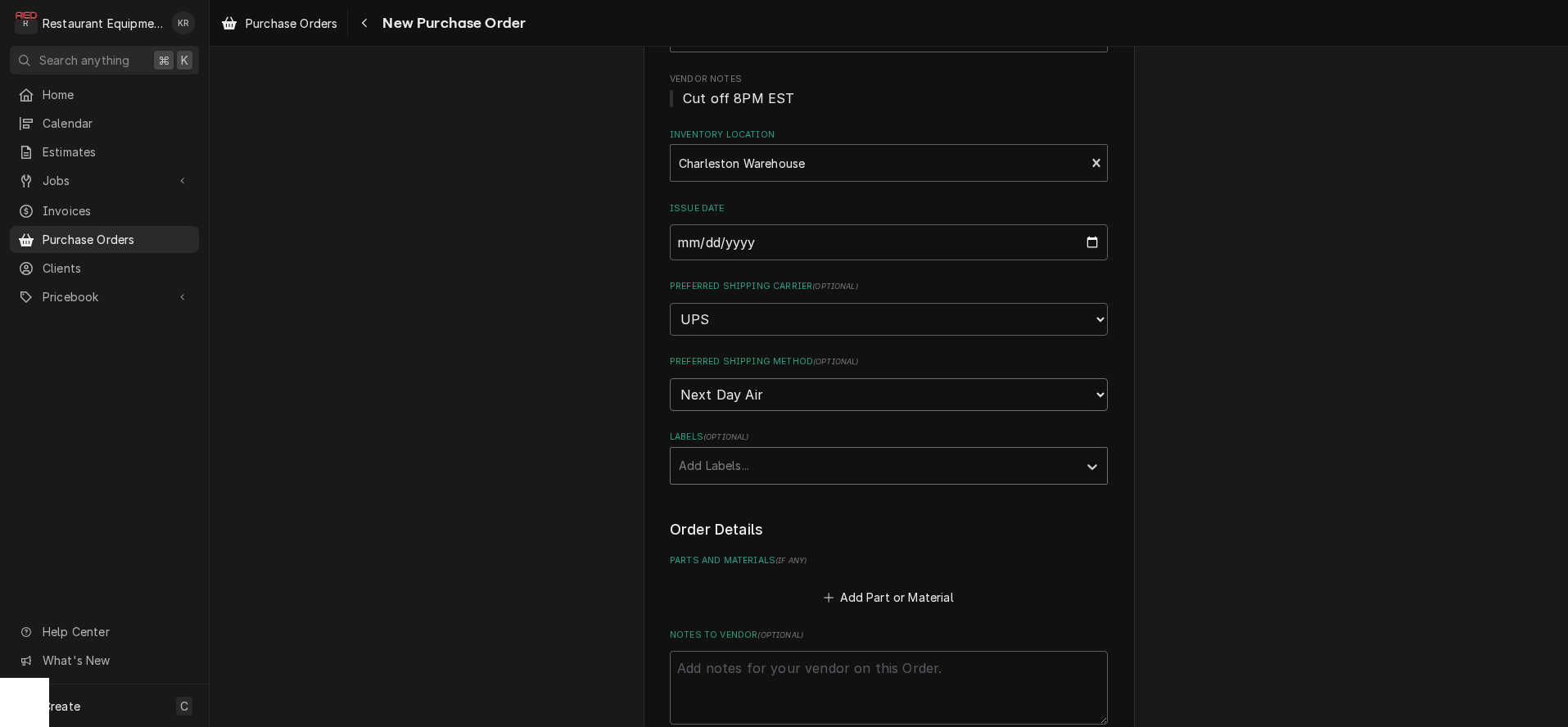
scroll to position [177, 0]
click at [794, 466] on div "Labels" at bounding box center [873, 464] width 390 height 30
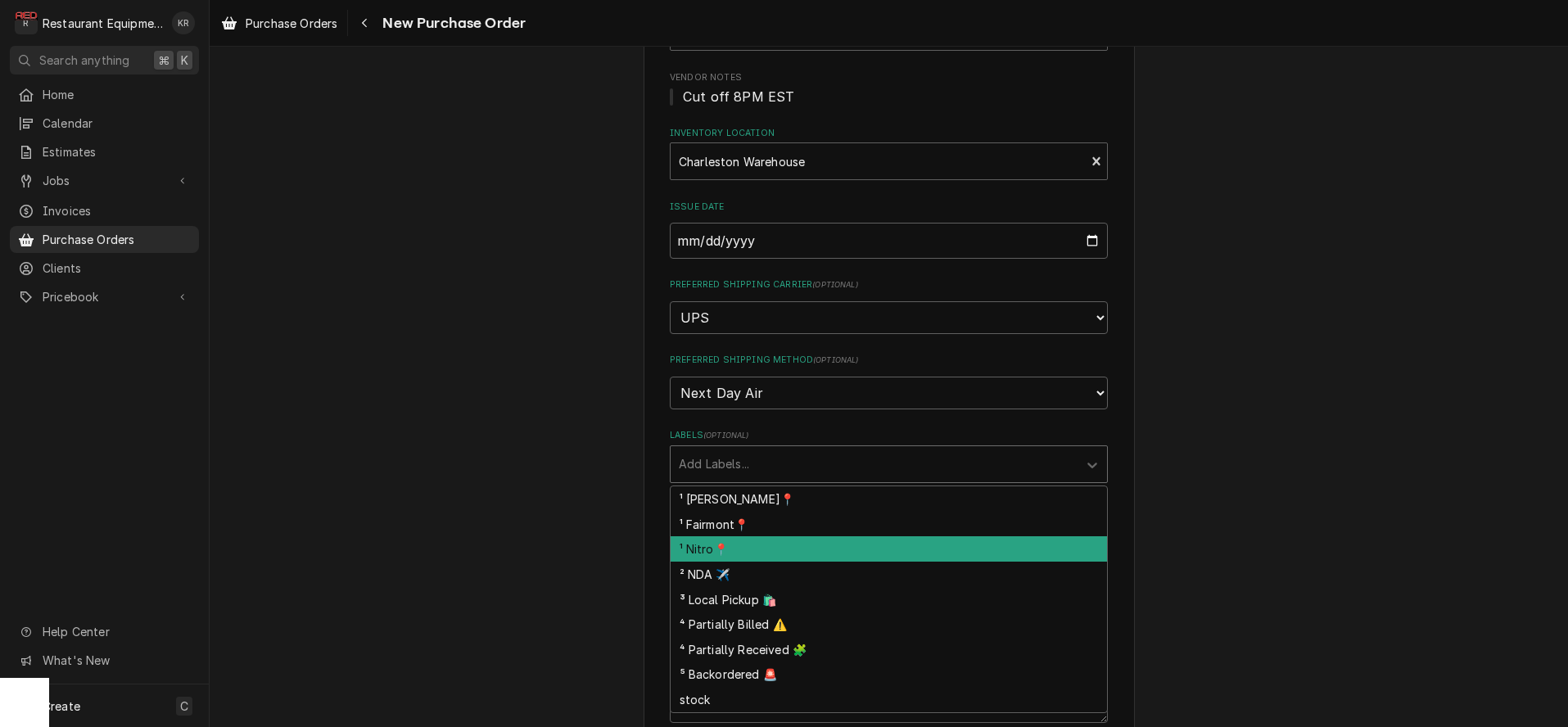
click at [761, 548] on div "¹ Nitro📍" at bounding box center [889, 549] width 436 height 25
type textarea "x"
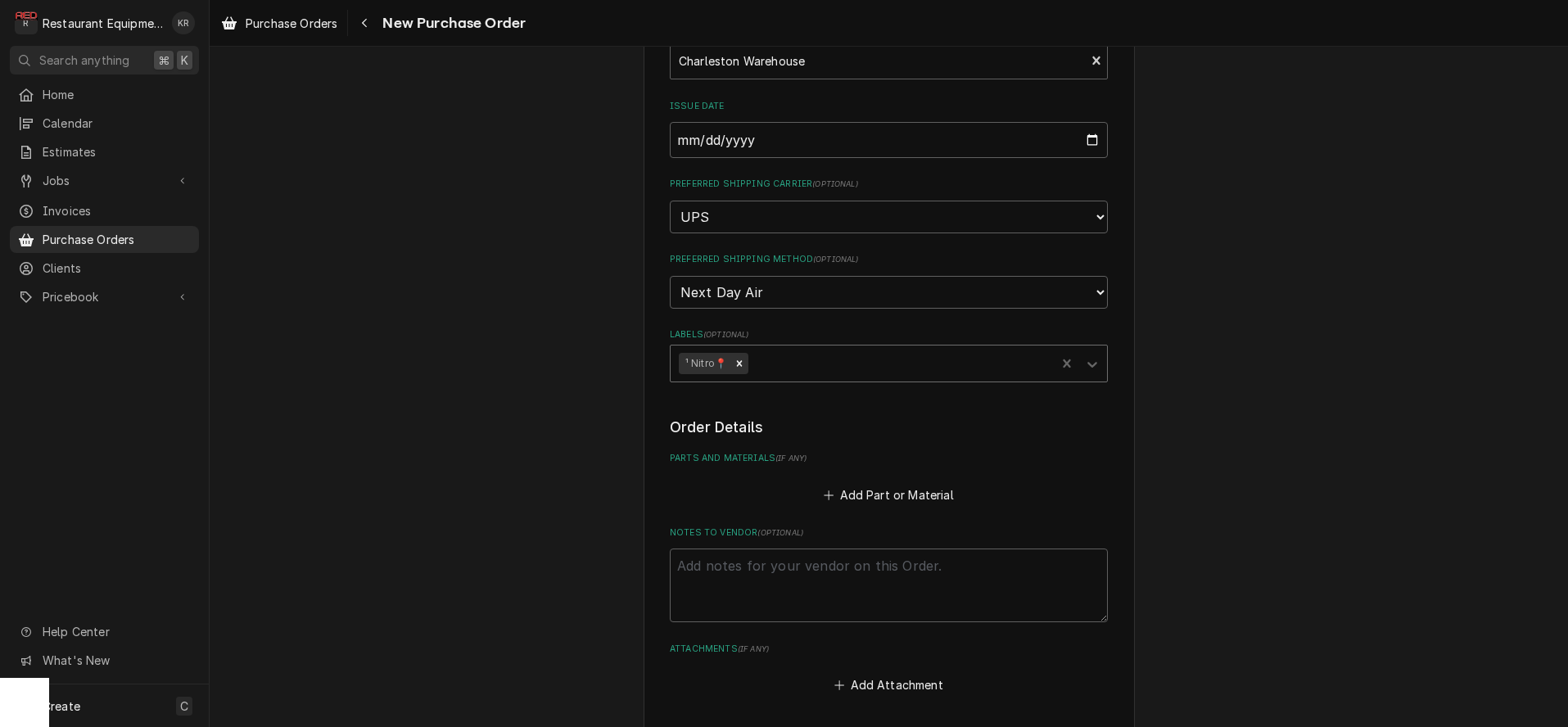
scroll to position [305, 0]
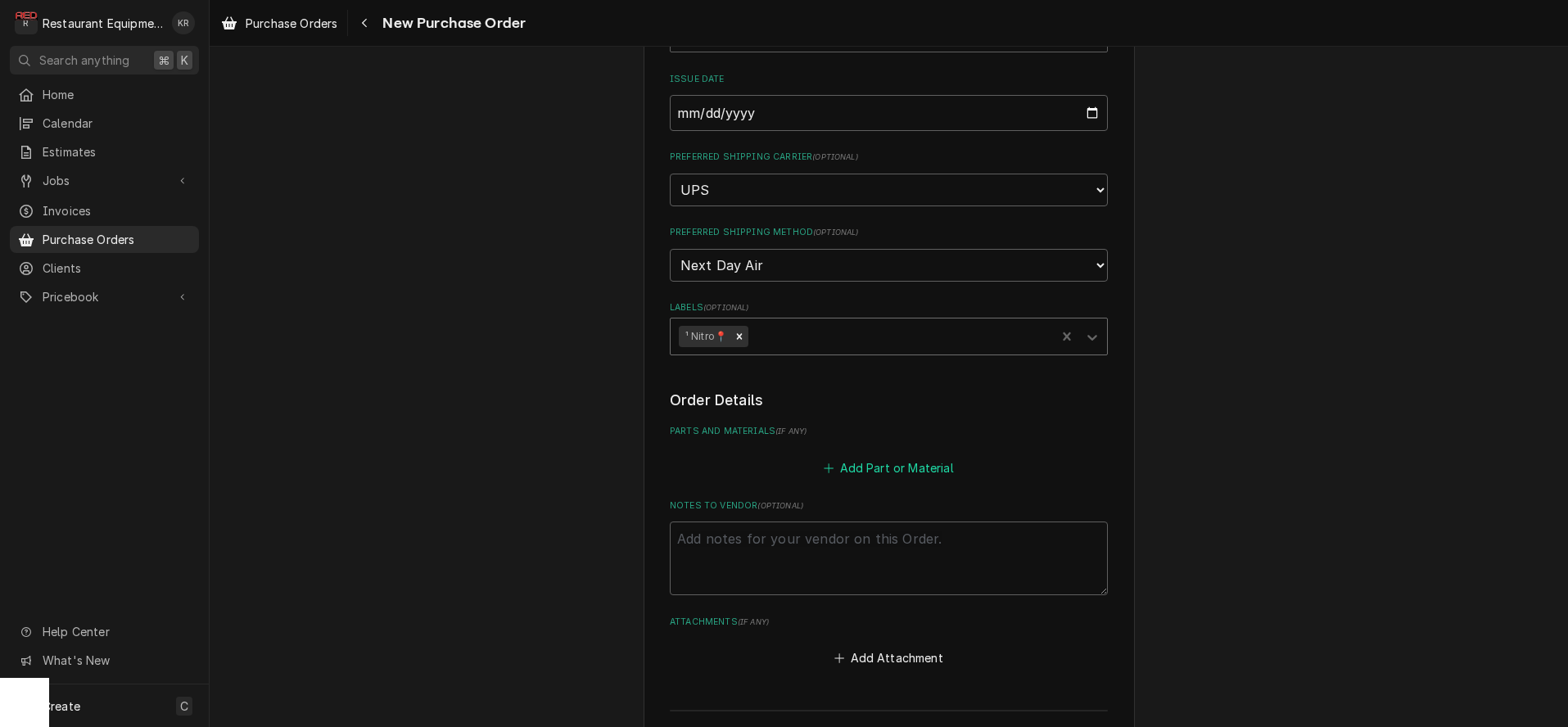
click at [914, 460] on button "Add Part or Material" at bounding box center [889, 467] width 135 height 23
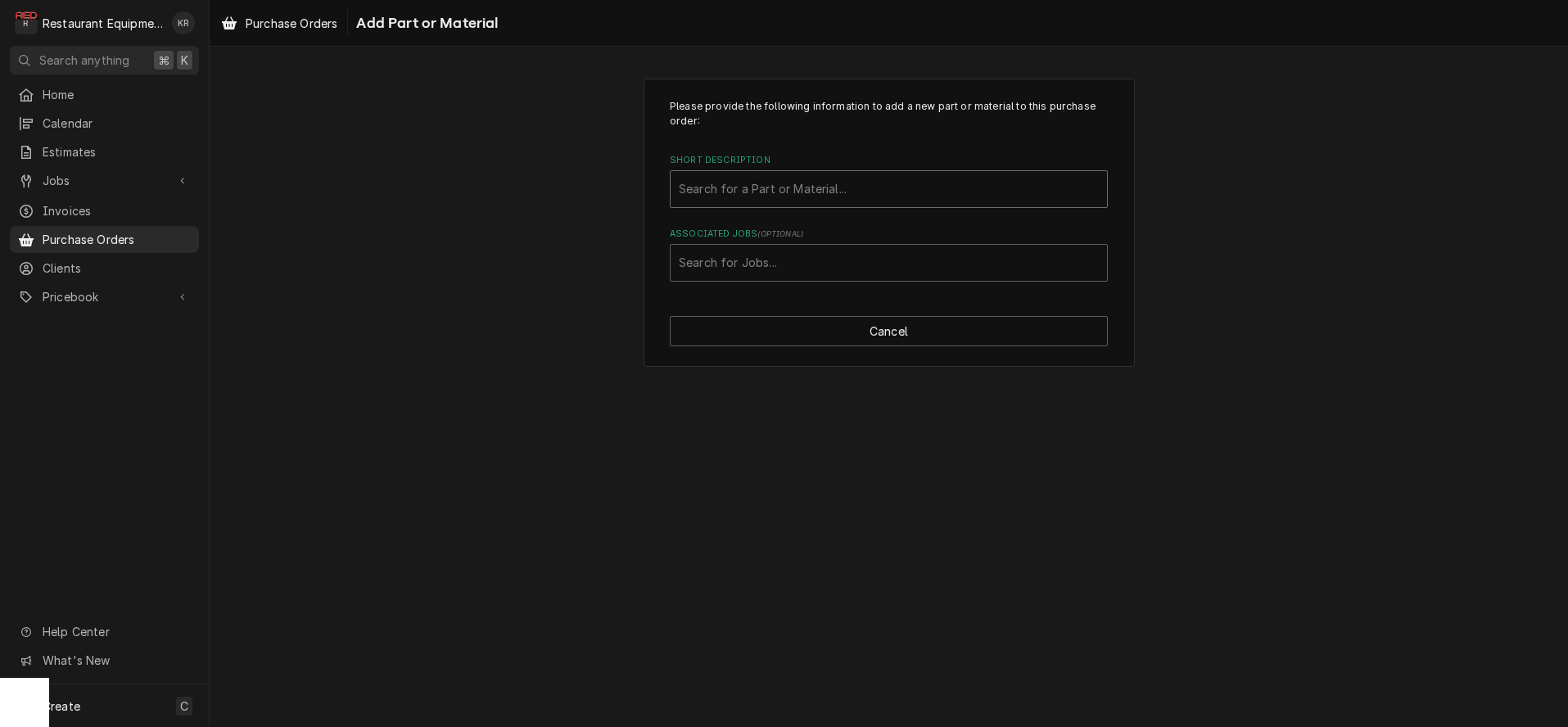
click at [803, 186] on div "Short Description" at bounding box center [889, 189] width 420 height 30
type input "4756"
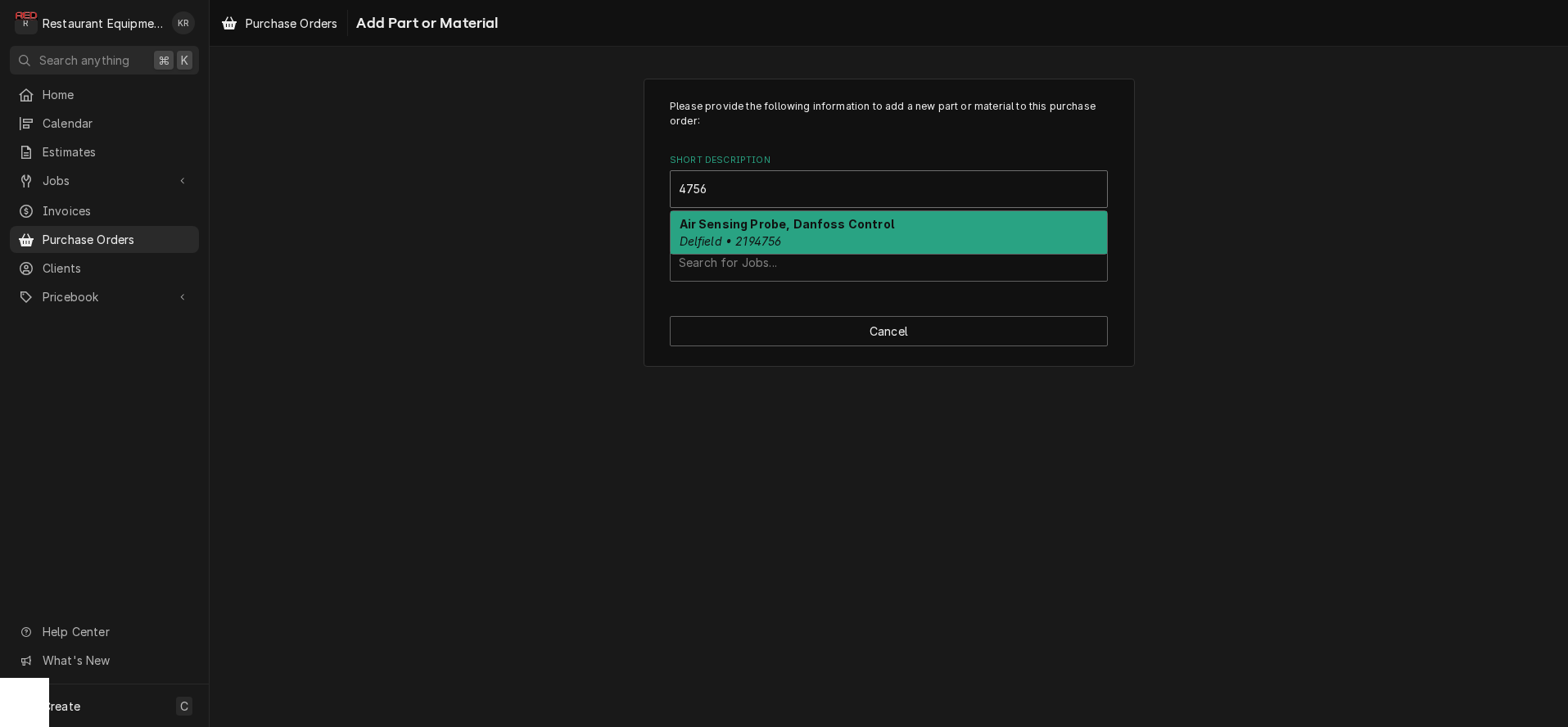
click at [858, 238] on div "Air Sensing Probe, Danfoss Control Delfield • 2194756" at bounding box center [889, 232] width 436 height 42
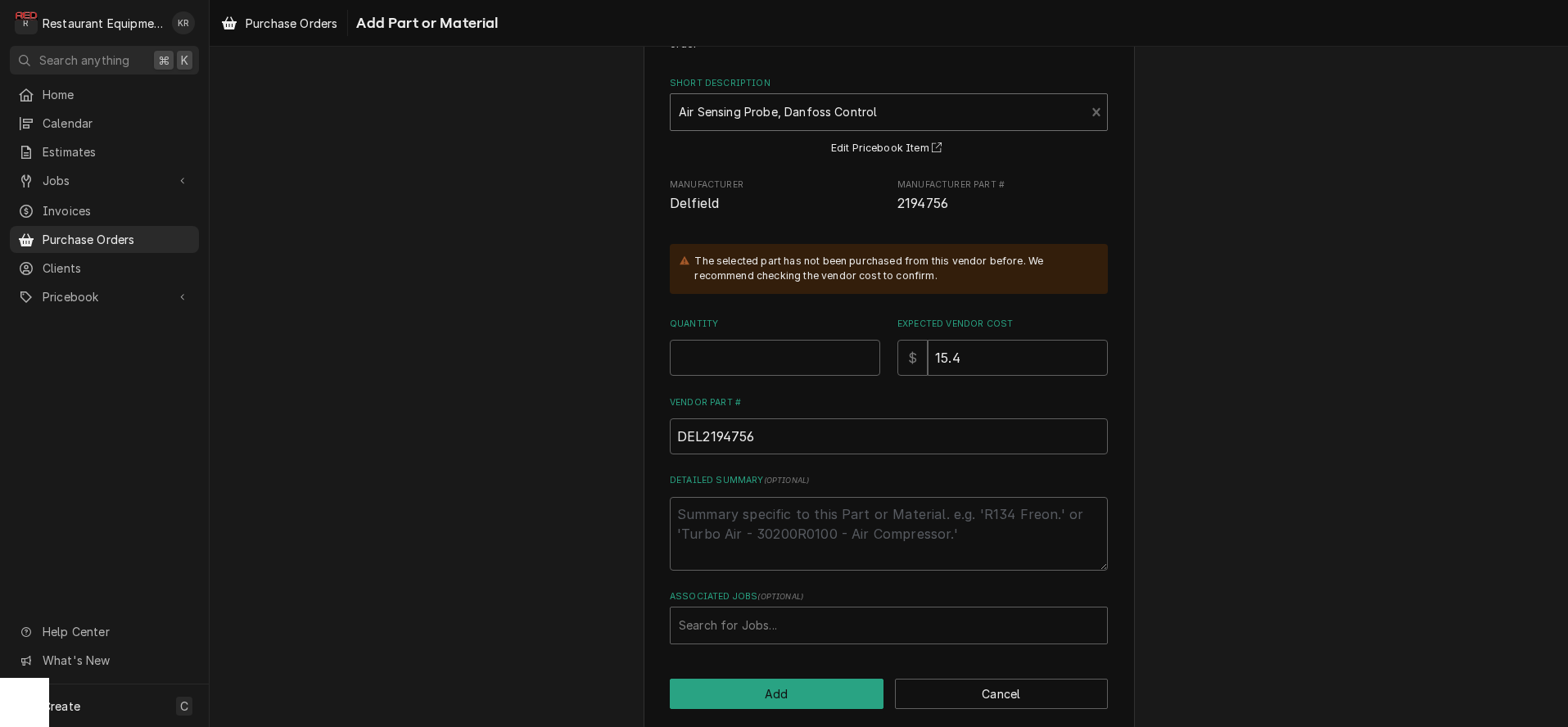
scroll to position [95, 0]
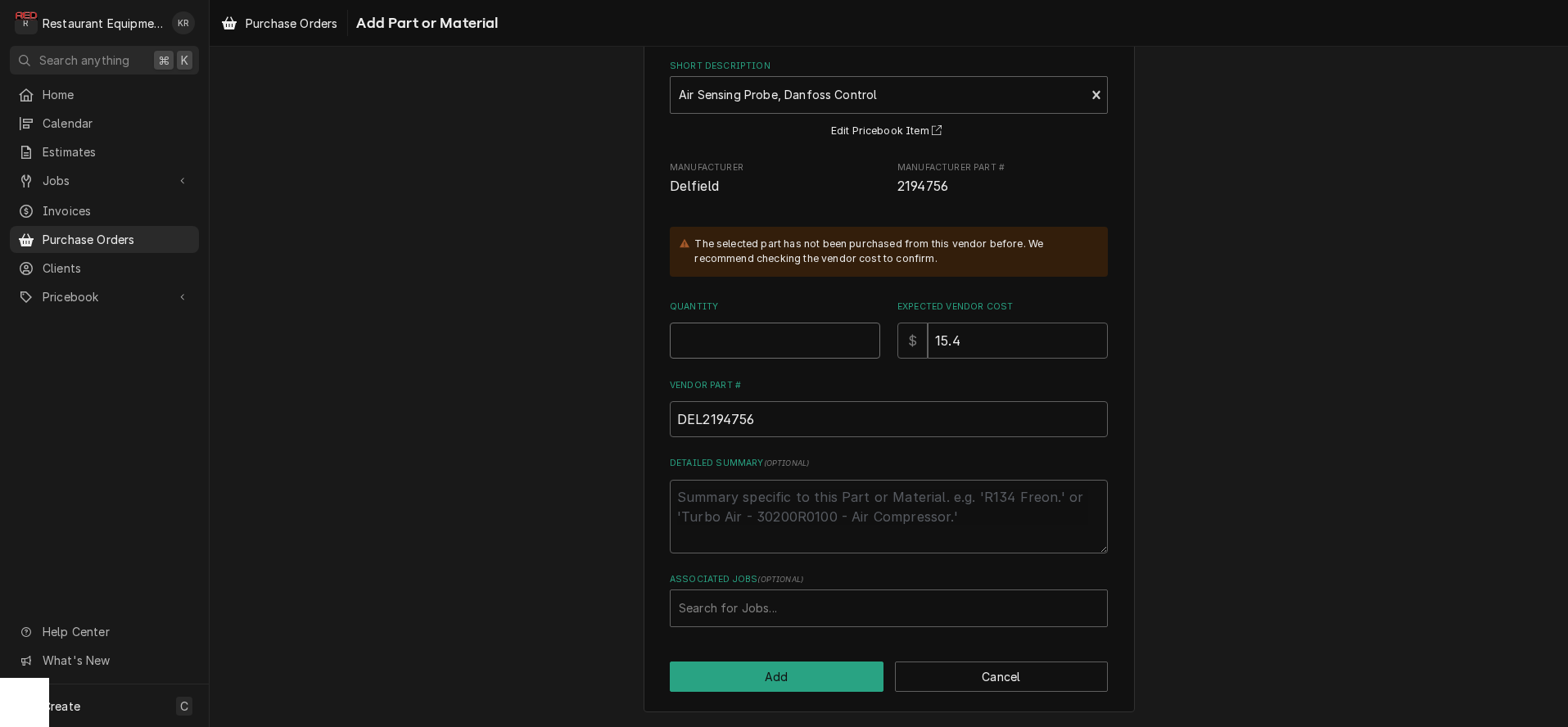
click at [767, 332] on input "Quantity" at bounding box center [775, 341] width 211 height 36
type textarea "x"
type input "1"
click at [793, 620] on div "Associated Jobs" at bounding box center [889, 608] width 420 height 30
type input "8788"
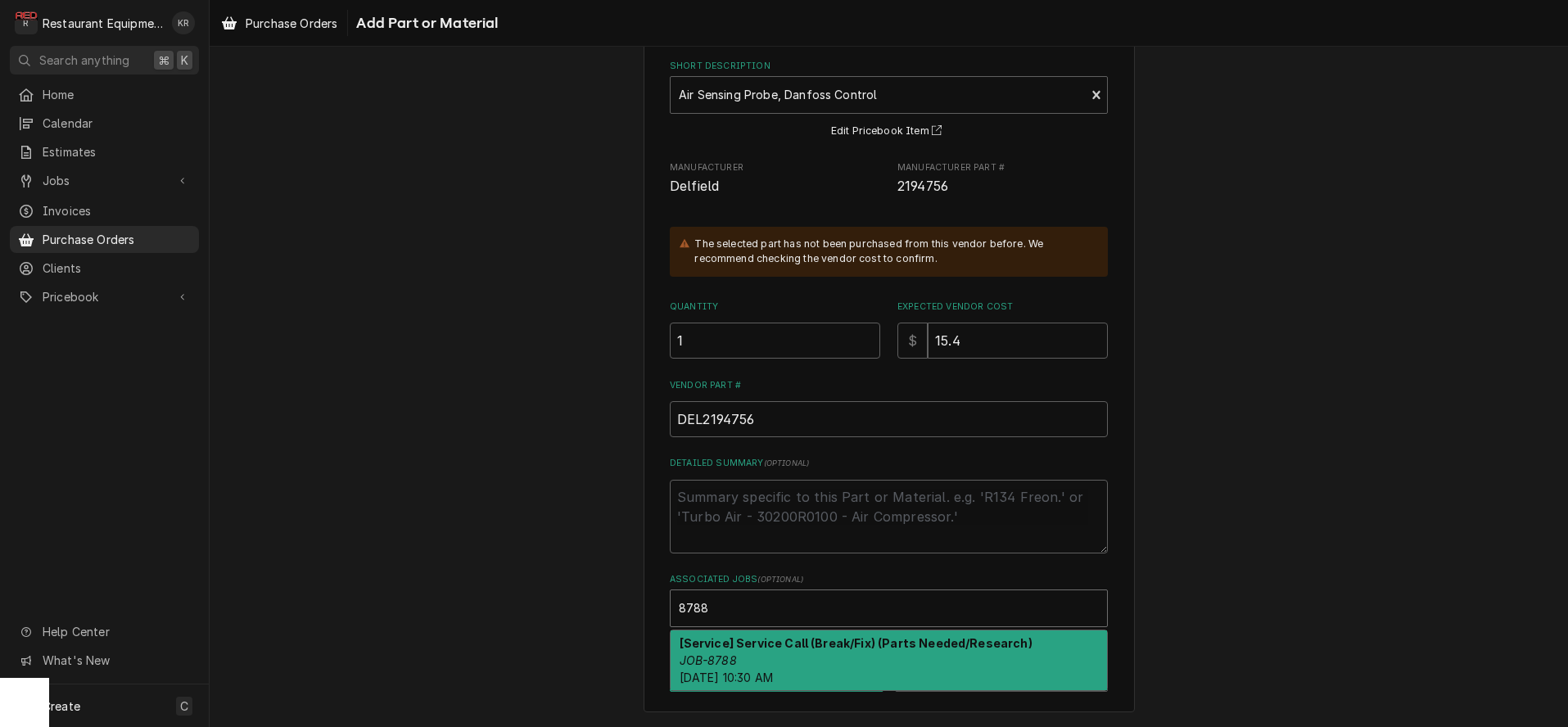
click at [879, 659] on div "[Service] Service Call (Break/Fix) (Parts Needed/Research) JOB-8788 Thu, Sep 4t…" at bounding box center [889, 660] width 436 height 59
type textarea "x"
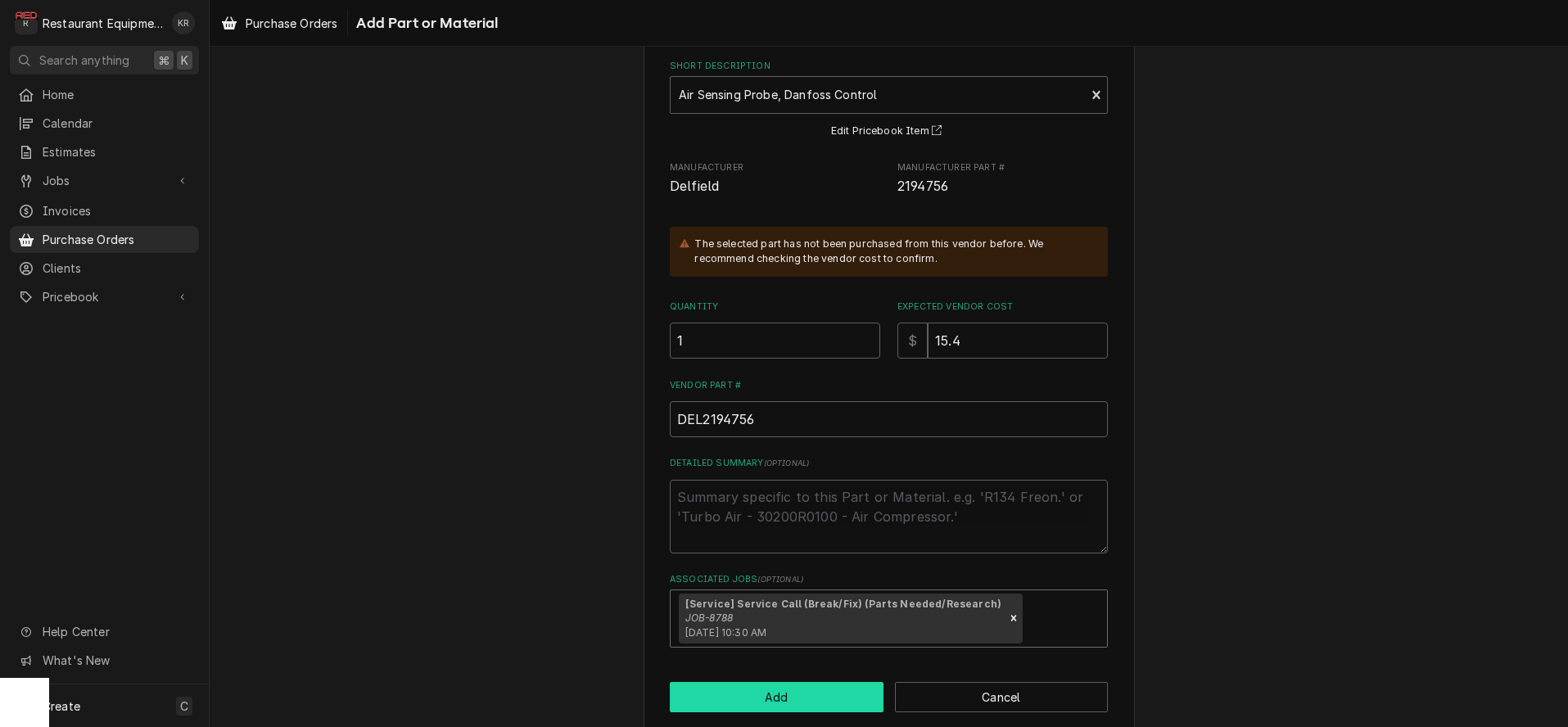
click at [812, 702] on button "Add" at bounding box center [776, 697] width 214 height 31
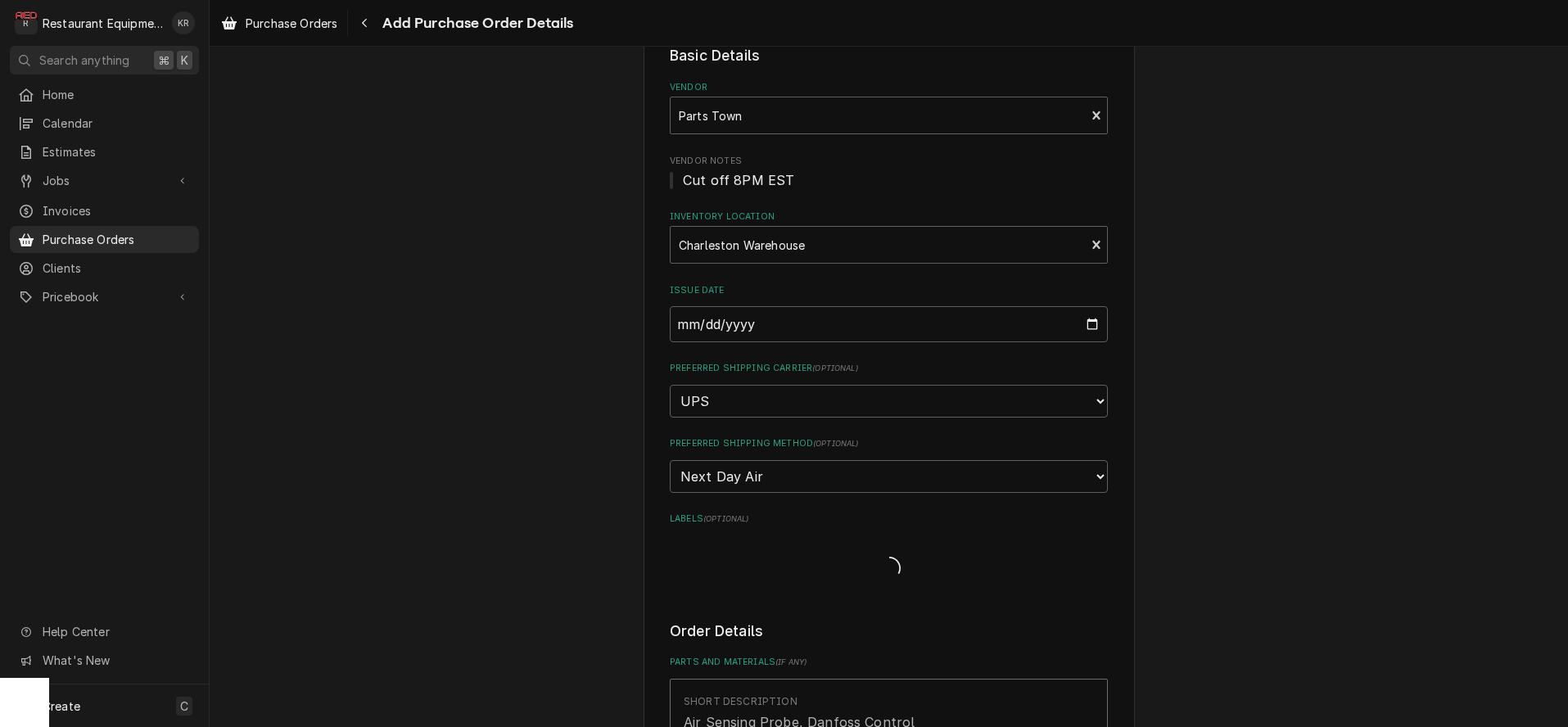
type textarea "x"
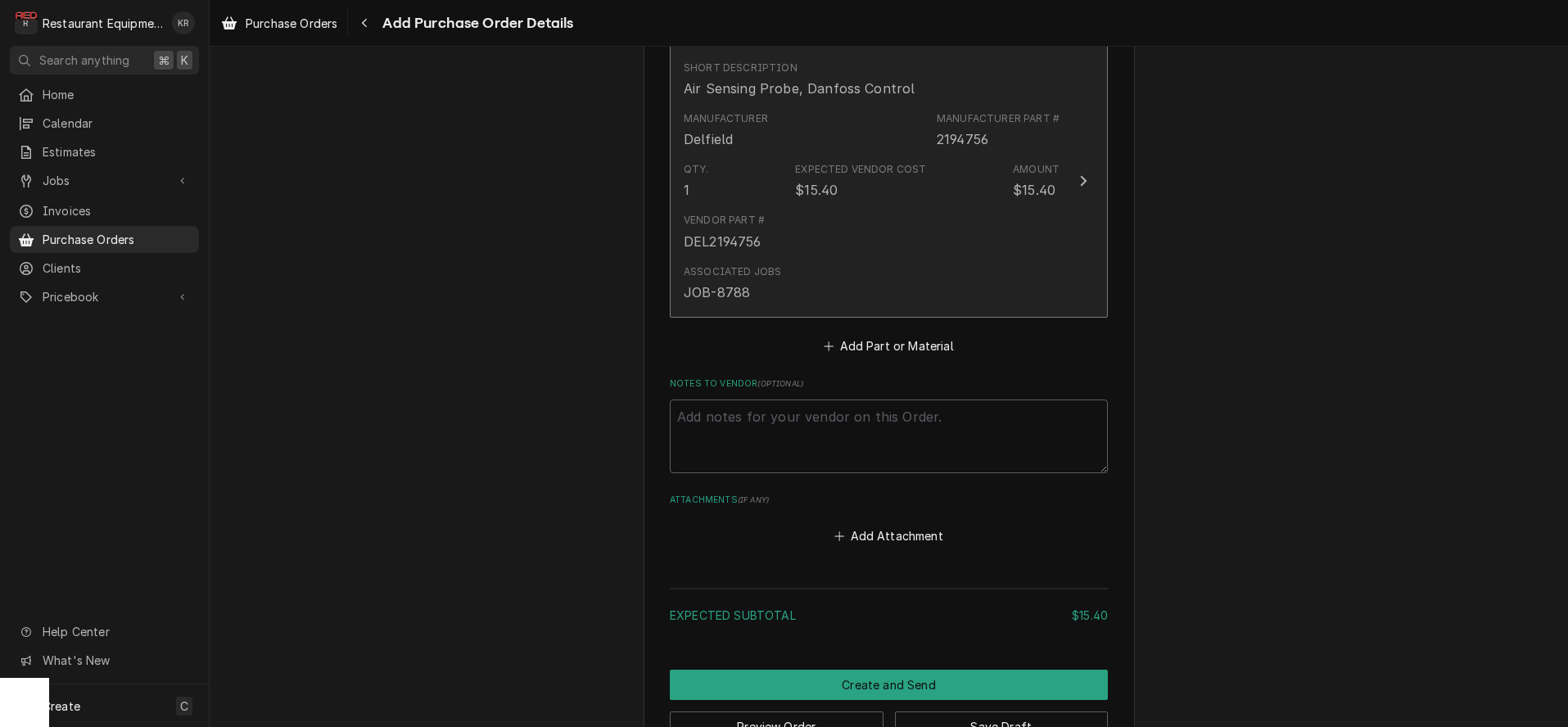
scroll to position [689, 0]
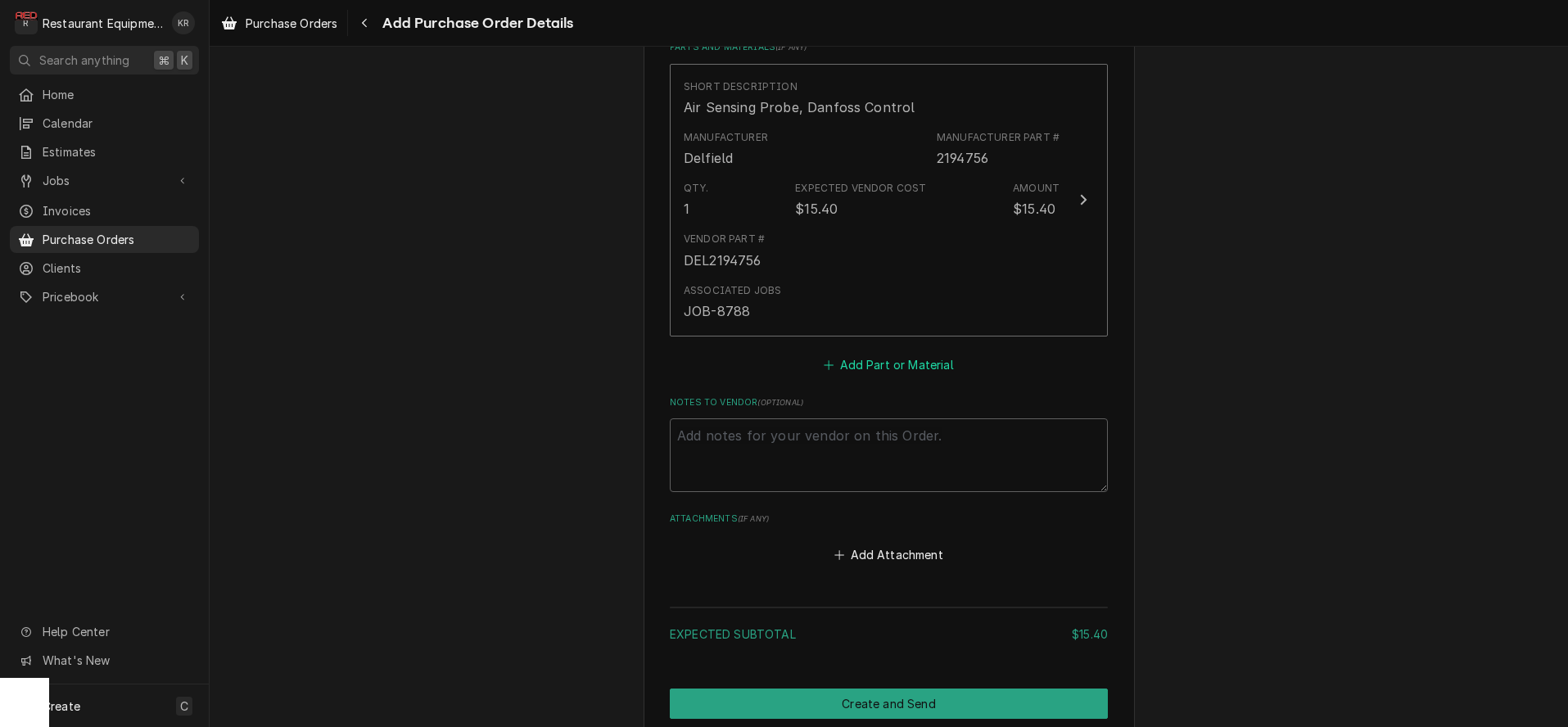
click at [888, 367] on button "Add Part or Material" at bounding box center [889, 364] width 135 height 23
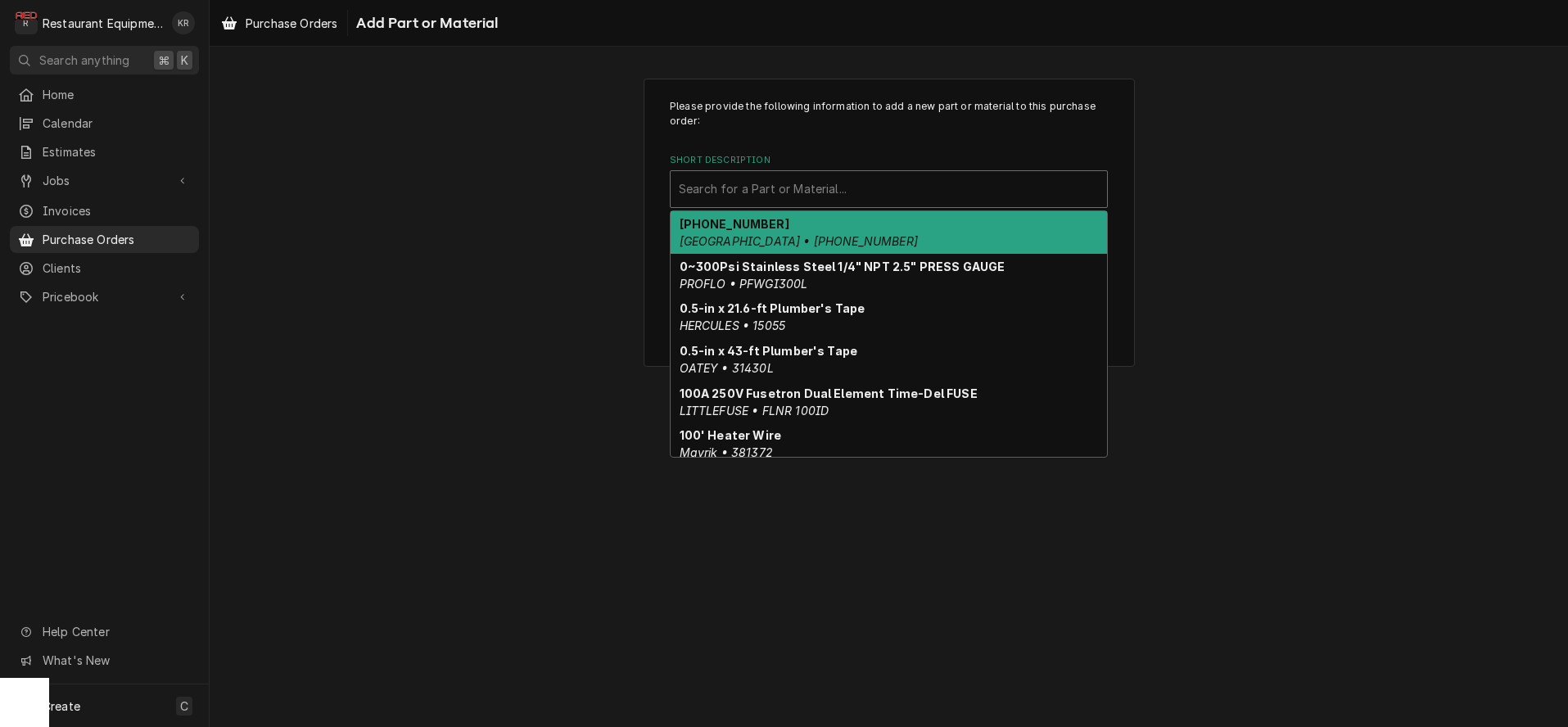
click at [935, 196] on div "Short Description" at bounding box center [889, 189] width 420 height 30
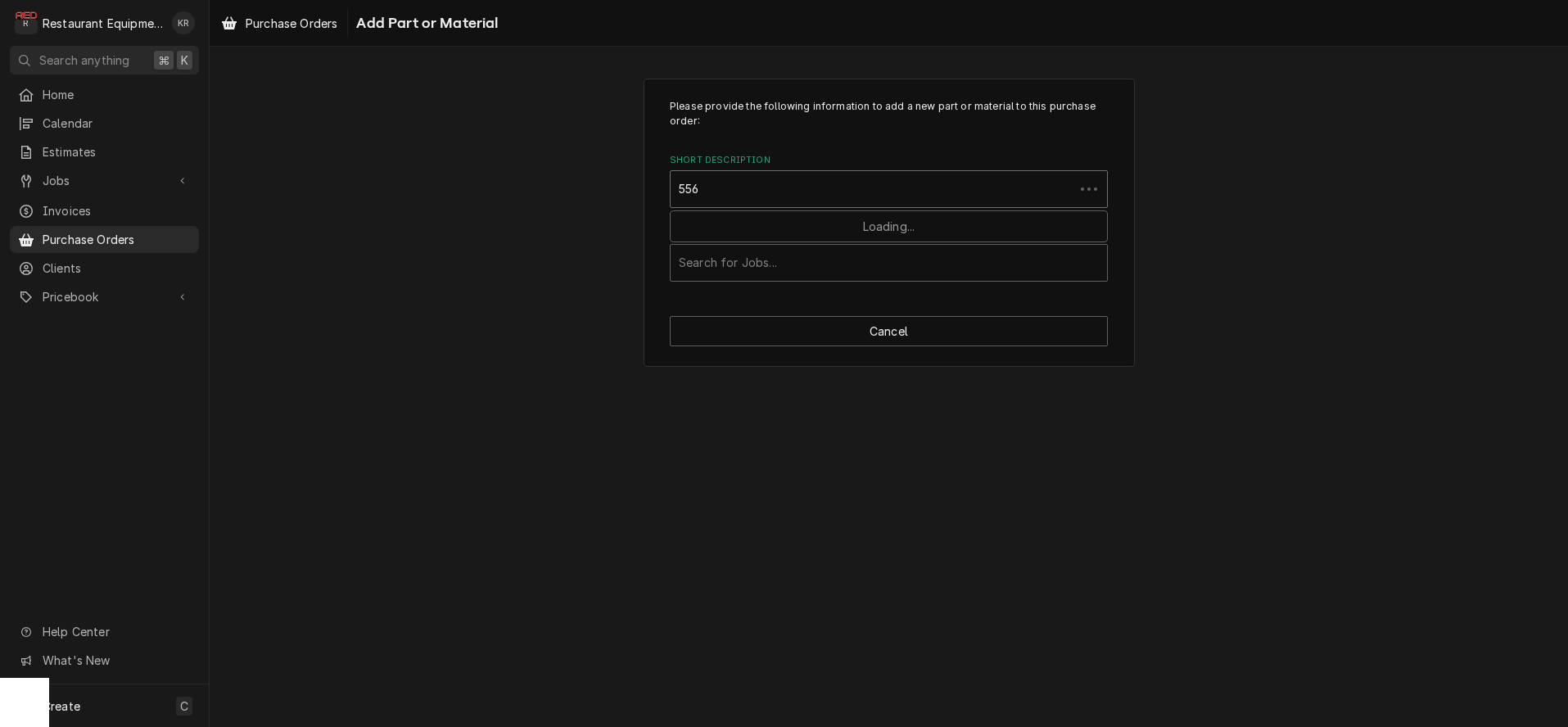
type input "5569"
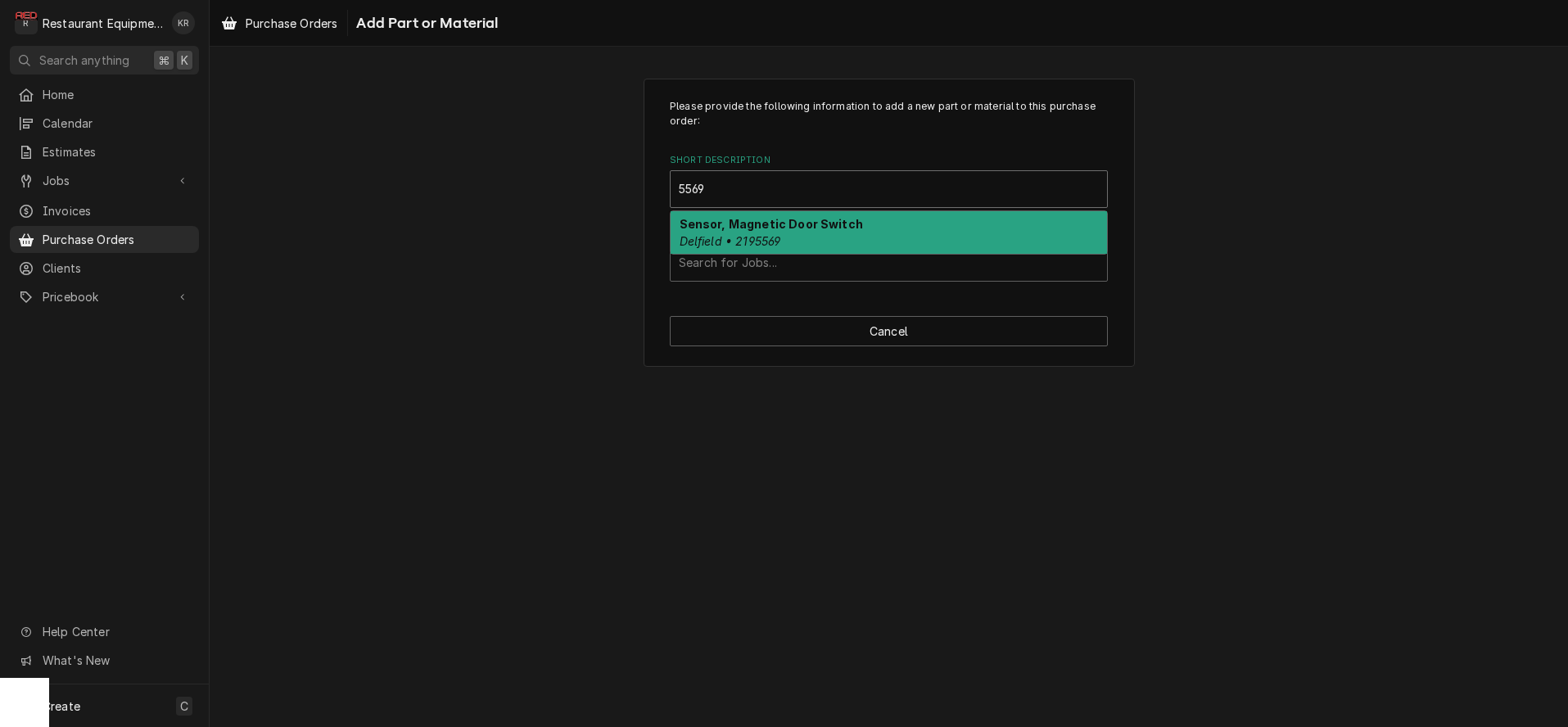
click at [939, 229] on div "Sensor, Magnetic Door Switch Delfield • 2195569" at bounding box center [889, 232] width 436 height 42
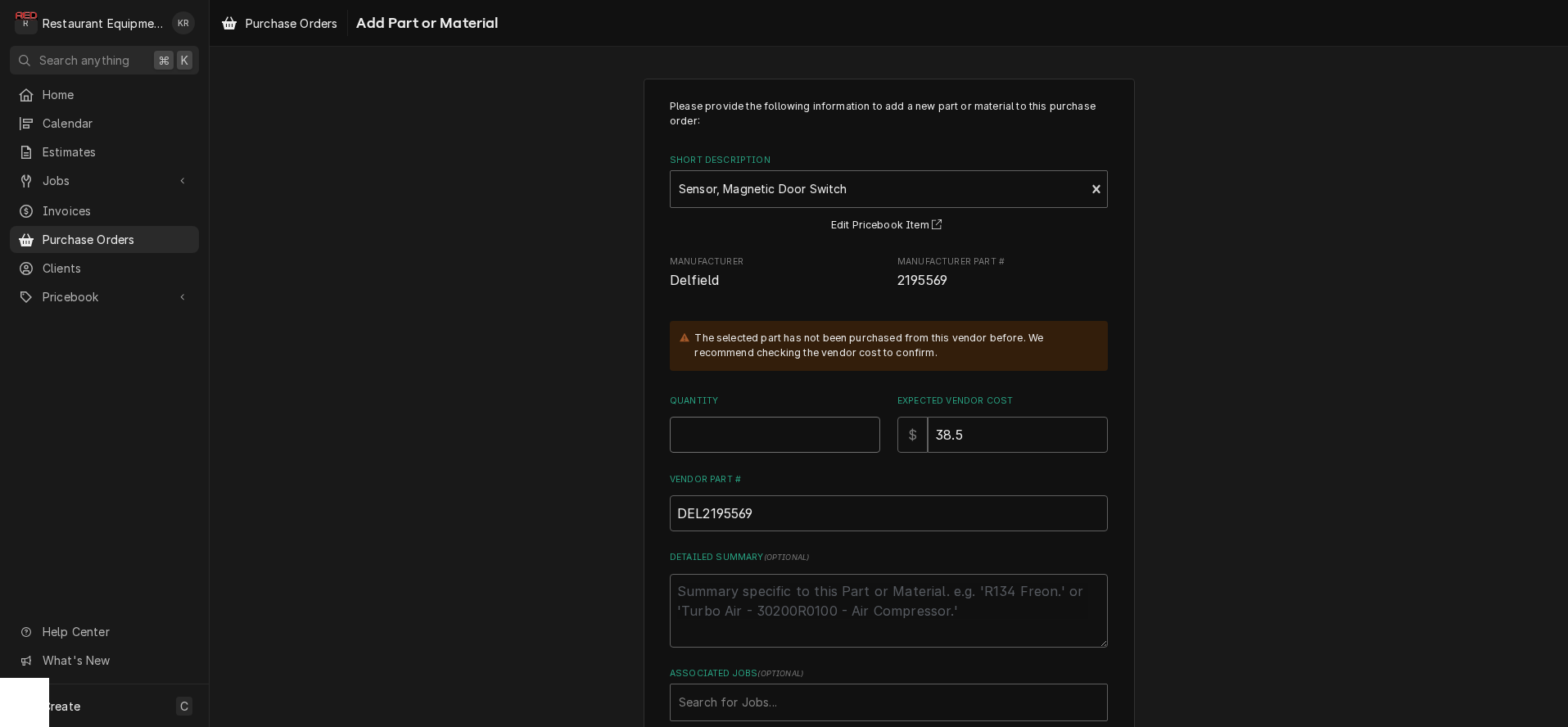
click at [762, 427] on input "Quantity" at bounding box center [775, 435] width 211 height 36
type textarea "x"
type input "1"
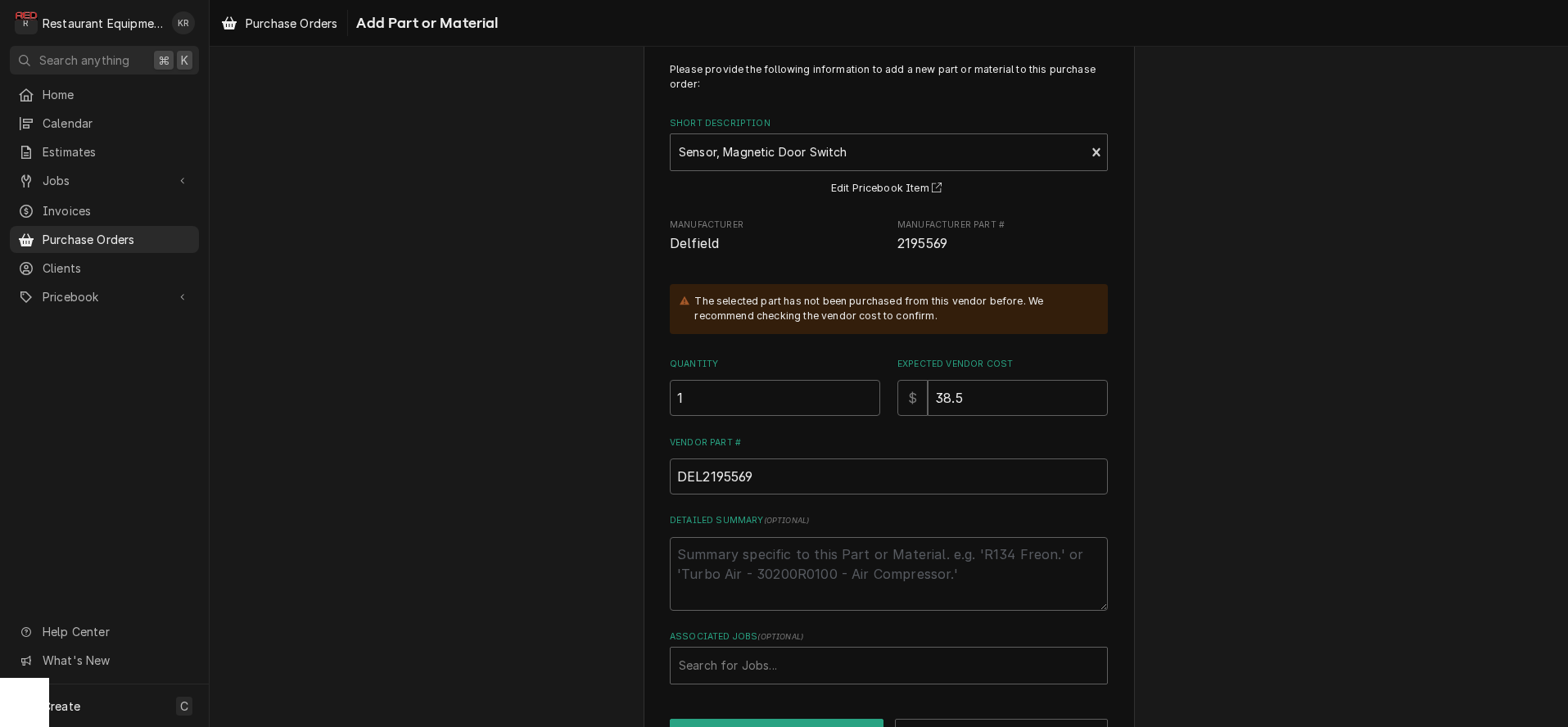
scroll to position [95, 0]
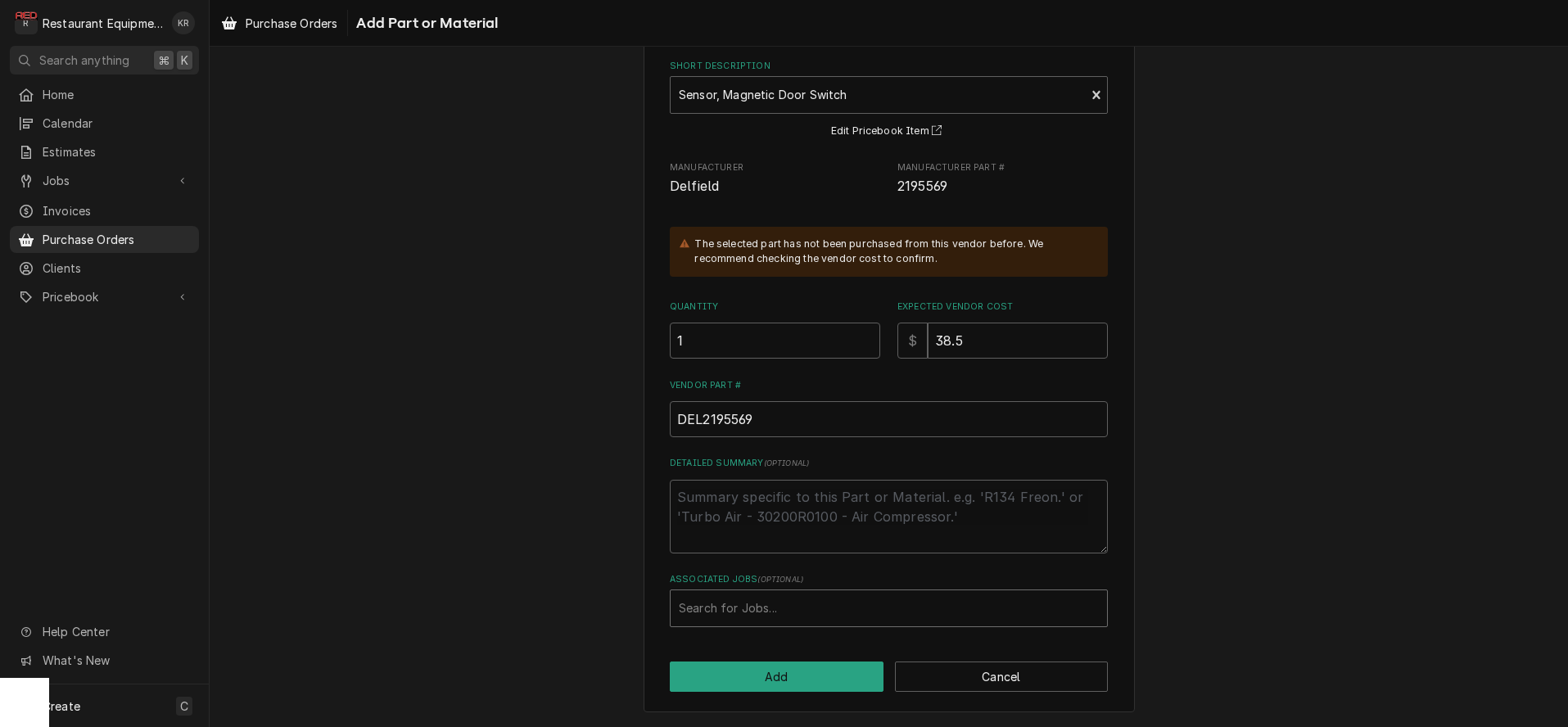
click at [857, 605] on div "Associated Jobs" at bounding box center [889, 608] width 420 height 30
type input "8788"
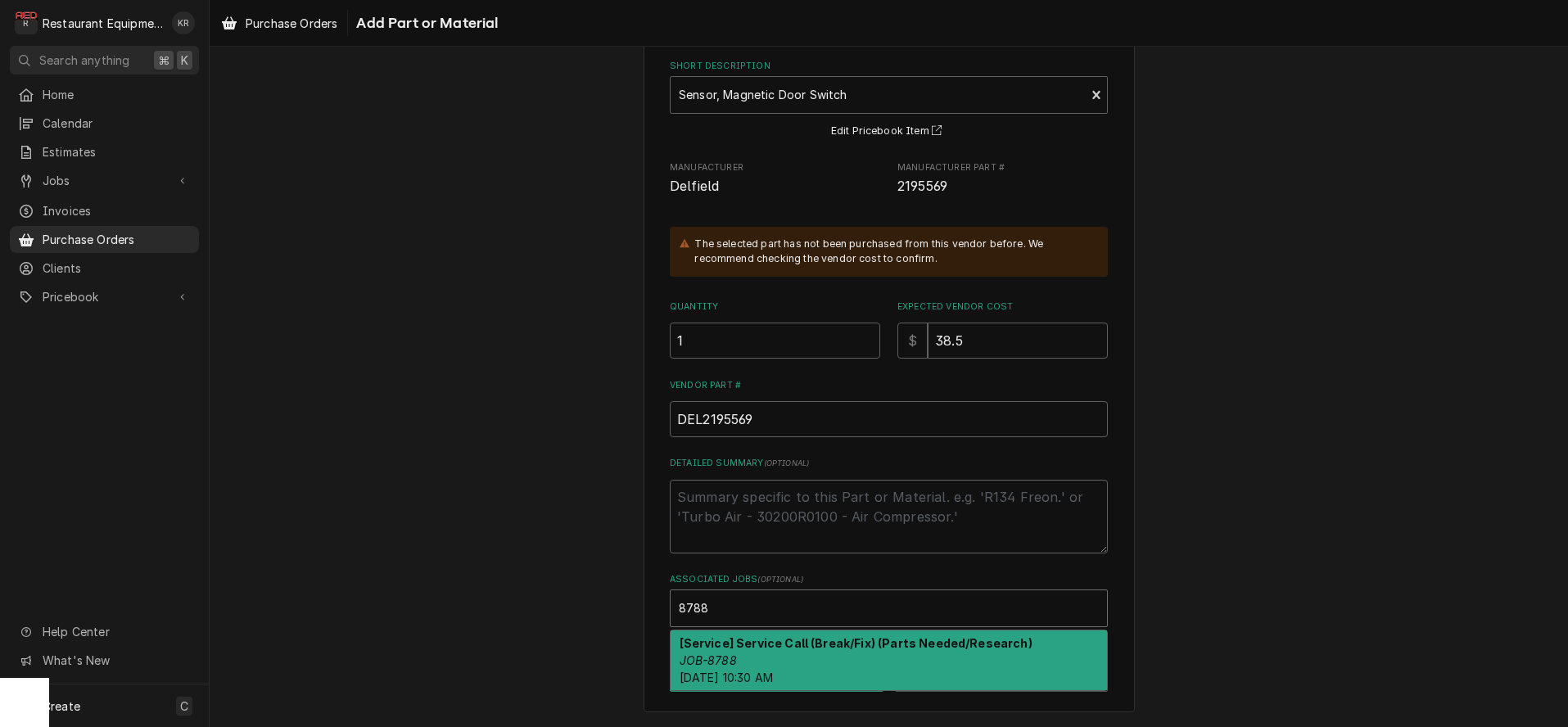
click at [867, 675] on div "[Service] Service Call (Break/Fix) (Parts Needed/Research) JOB-8788 Thu, Sep 4t…" at bounding box center [889, 660] width 436 height 59
type textarea "x"
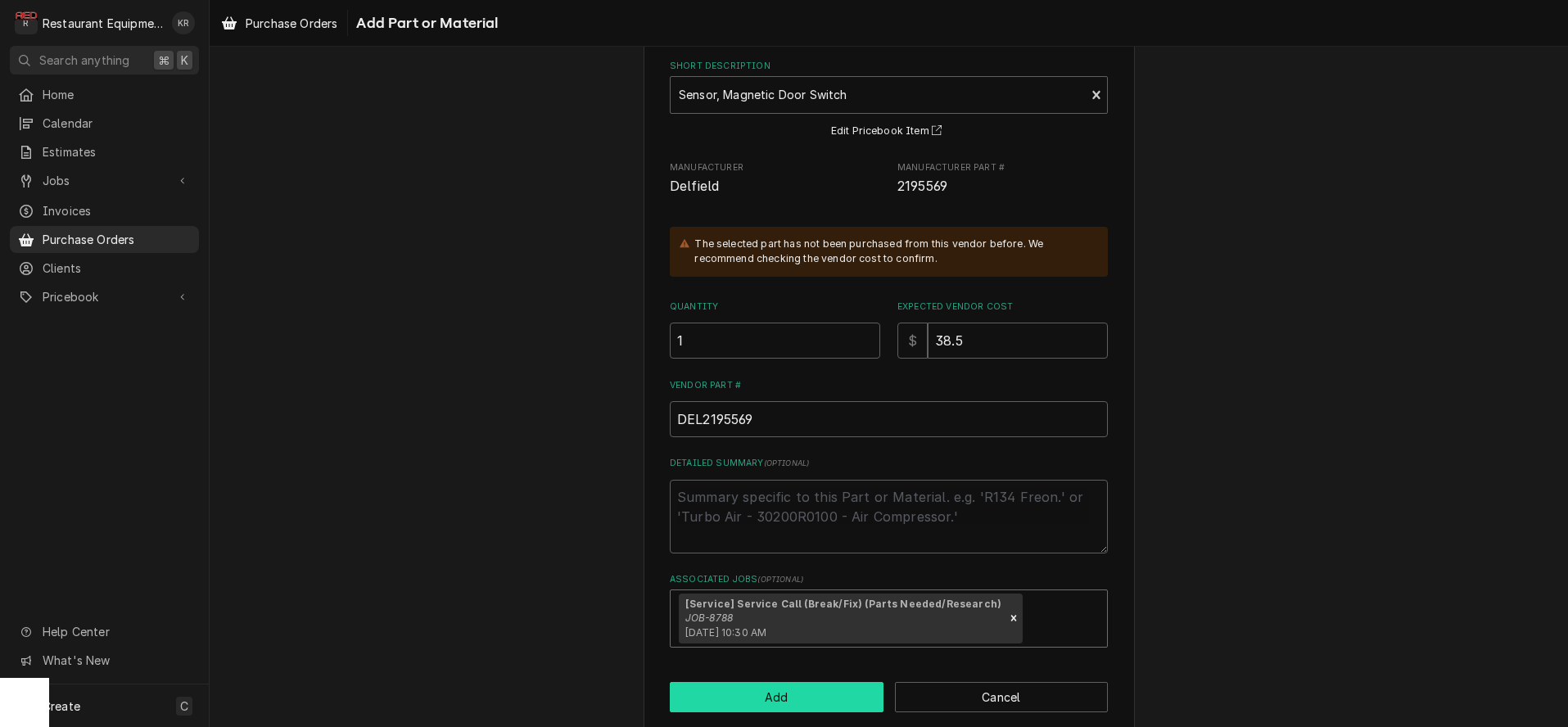
click at [860, 699] on button "Add" at bounding box center [776, 697] width 214 height 31
type textarea "x"
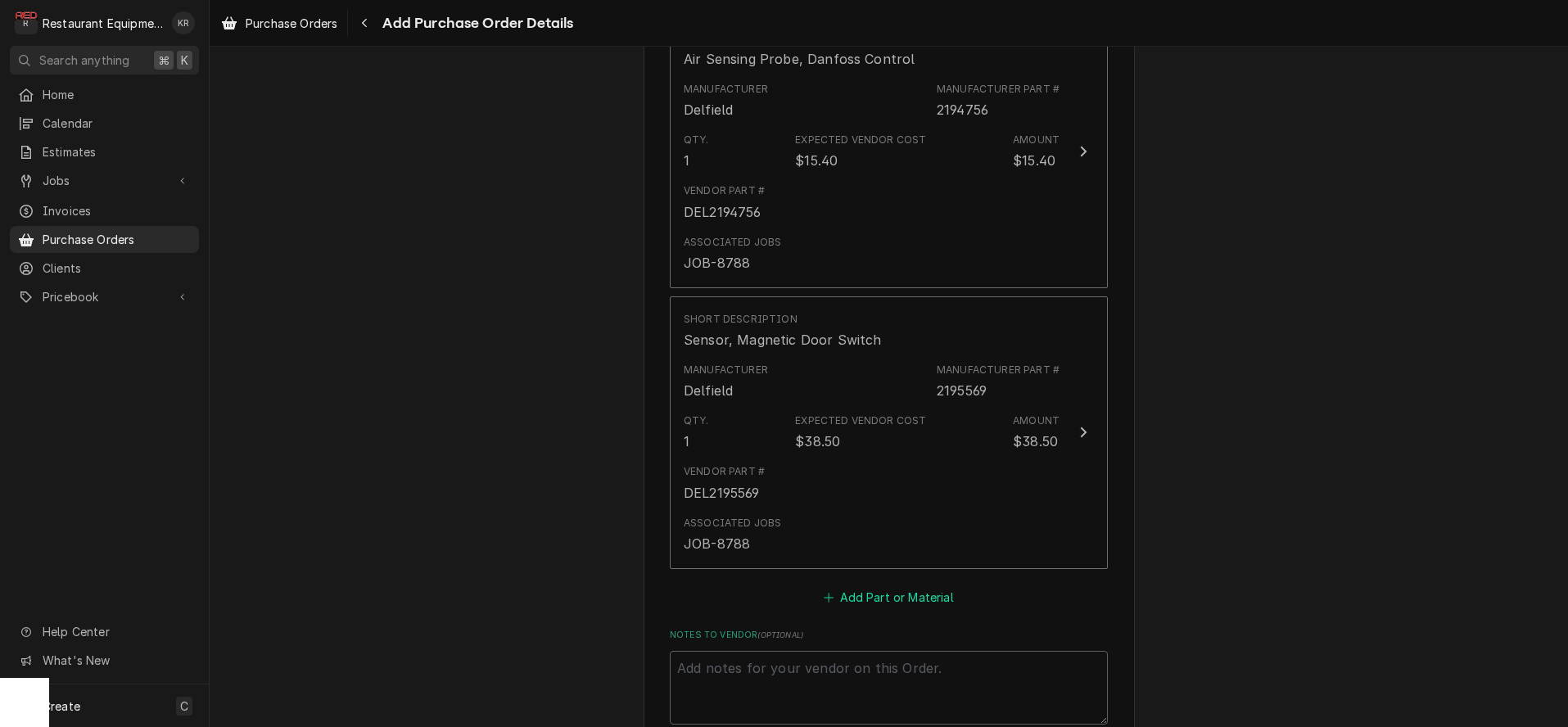
scroll to position [746, 0]
click at [866, 587] on button "Add Part or Material" at bounding box center [889, 588] width 135 height 23
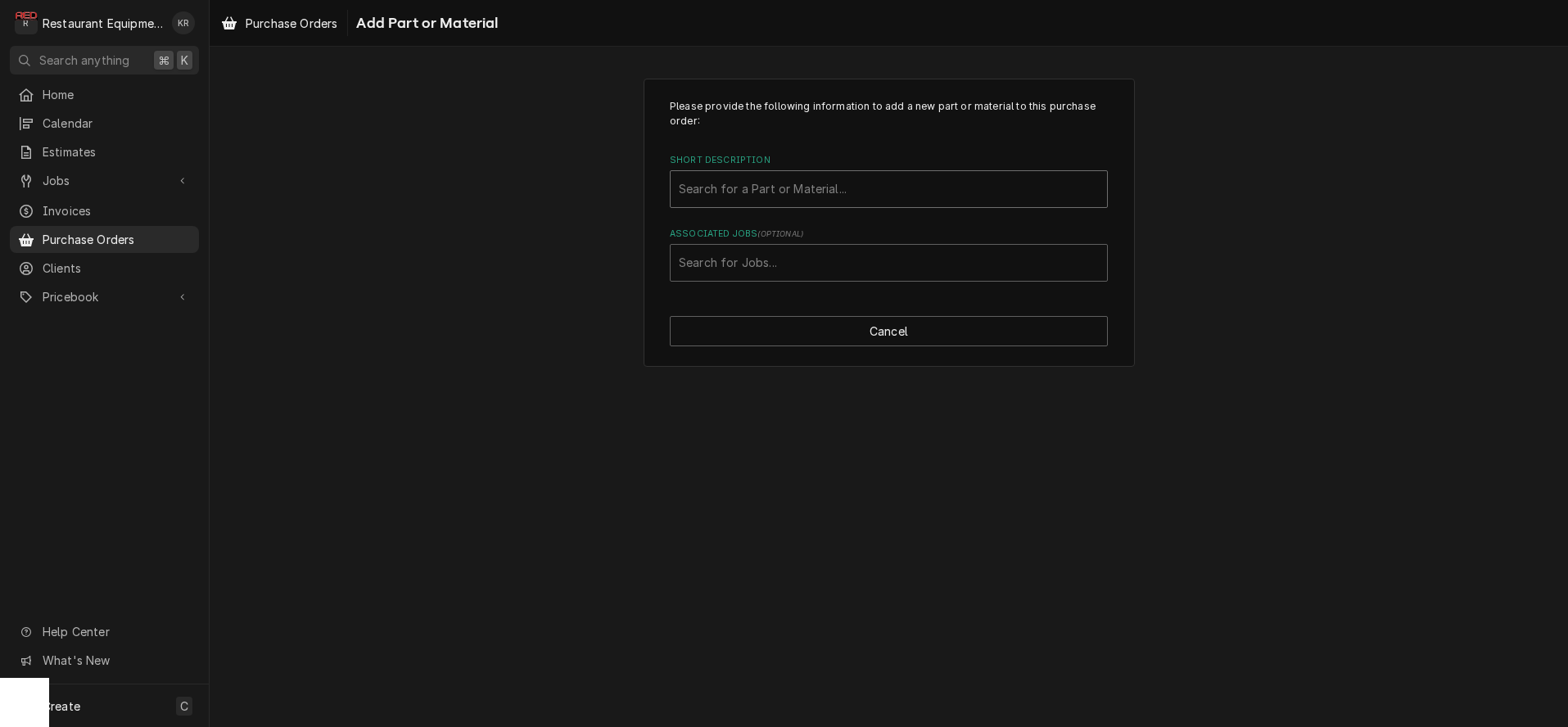
click at [776, 186] on div "Short Description" at bounding box center [889, 189] width 420 height 30
type input "4755"
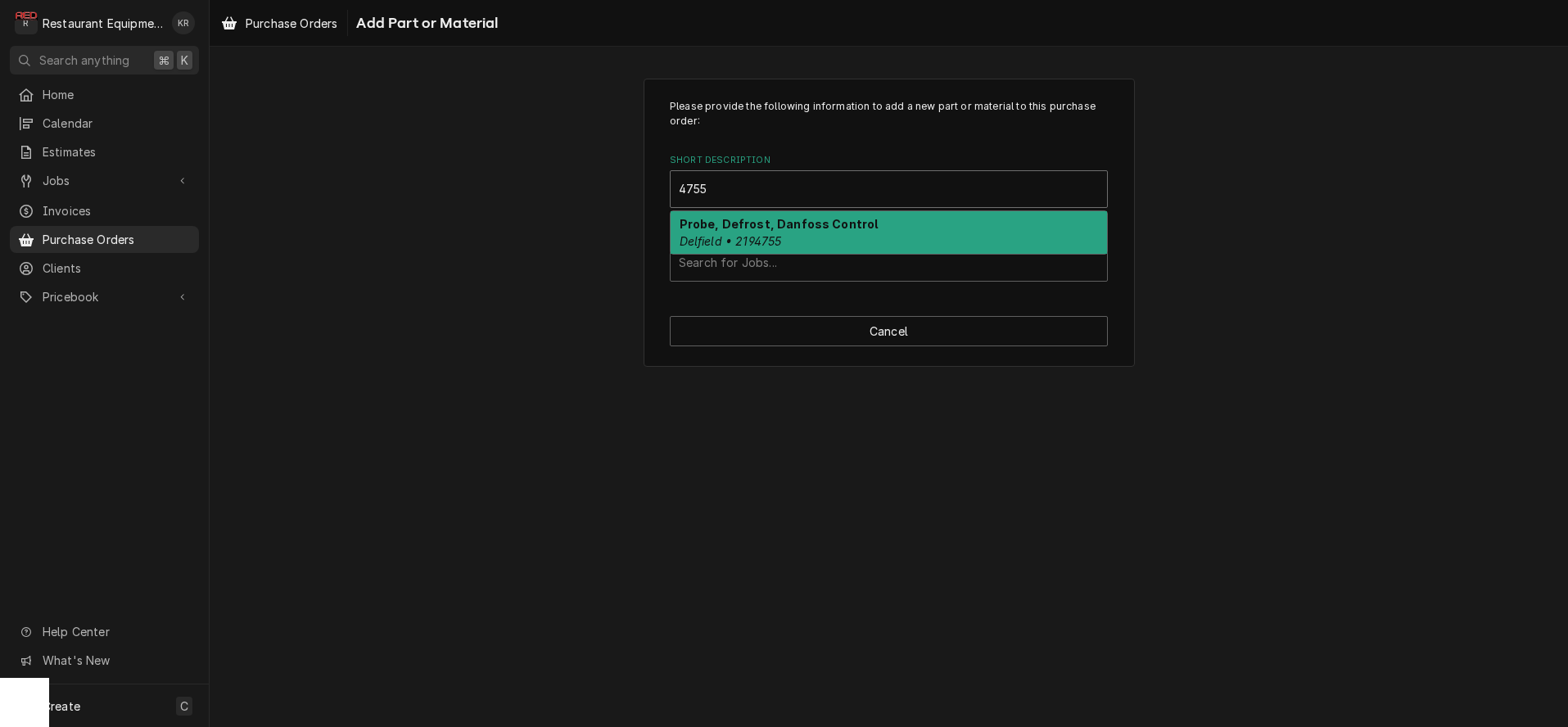
click at [875, 245] on div "Probe, Defrost, Danfoss Control Delfield • 2194755" at bounding box center [889, 232] width 436 height 42
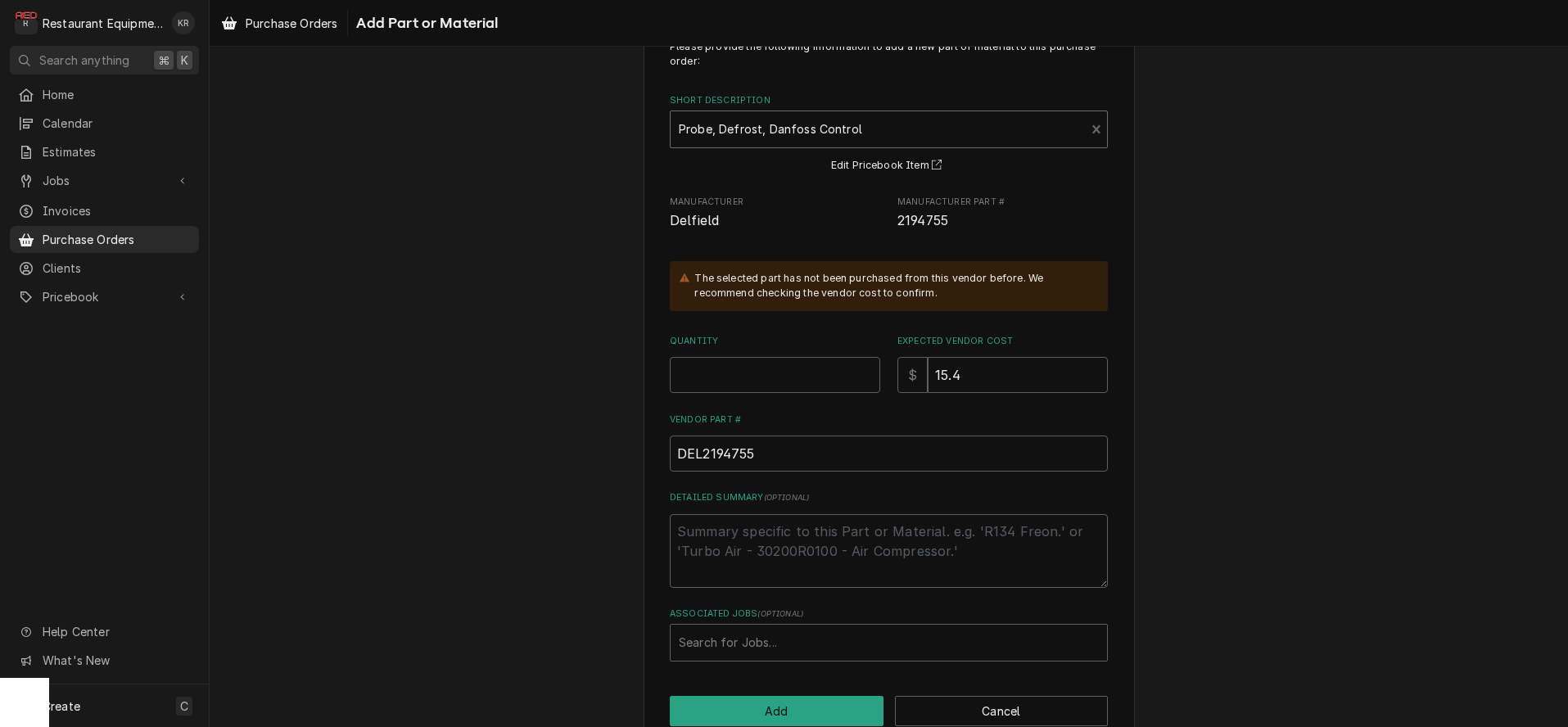
scroll to position [63, 0]
click at [788, 377] on input "Quantity" at bounding box center [775, 372] width 211 height 36
type textarea "x"
type input "1"
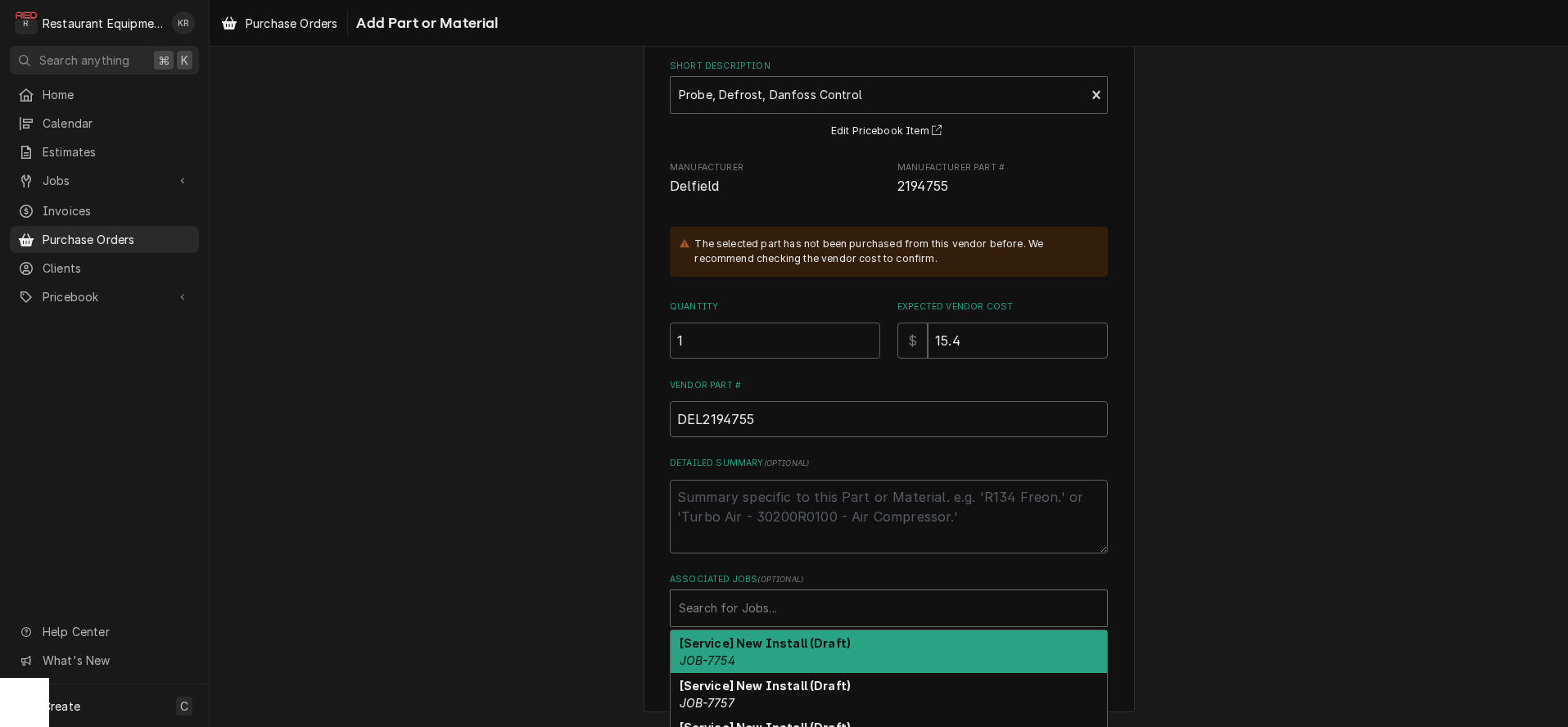
click at [789, 605] on div "Associated Jobs" at bounding box center [889, 608] width 420 height 30
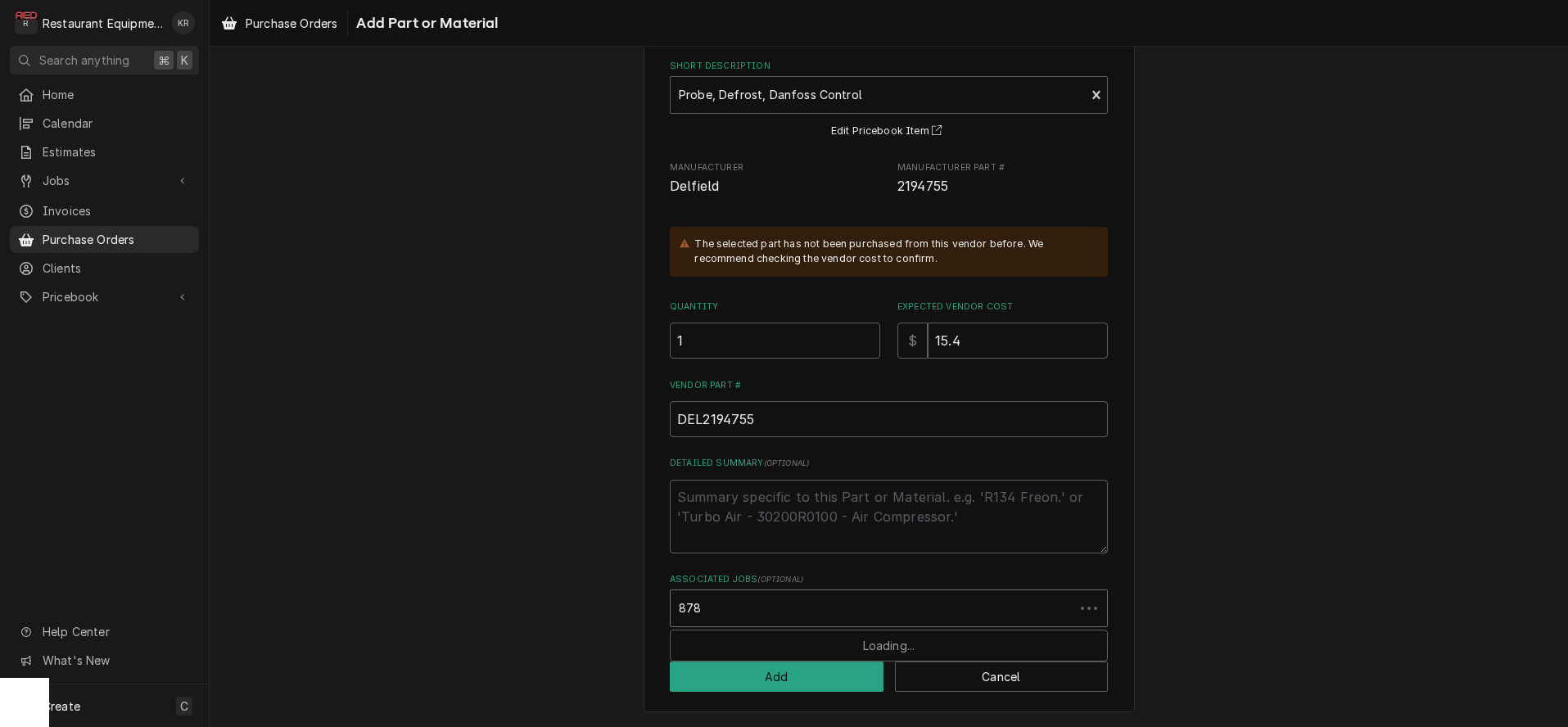
type input "8788"
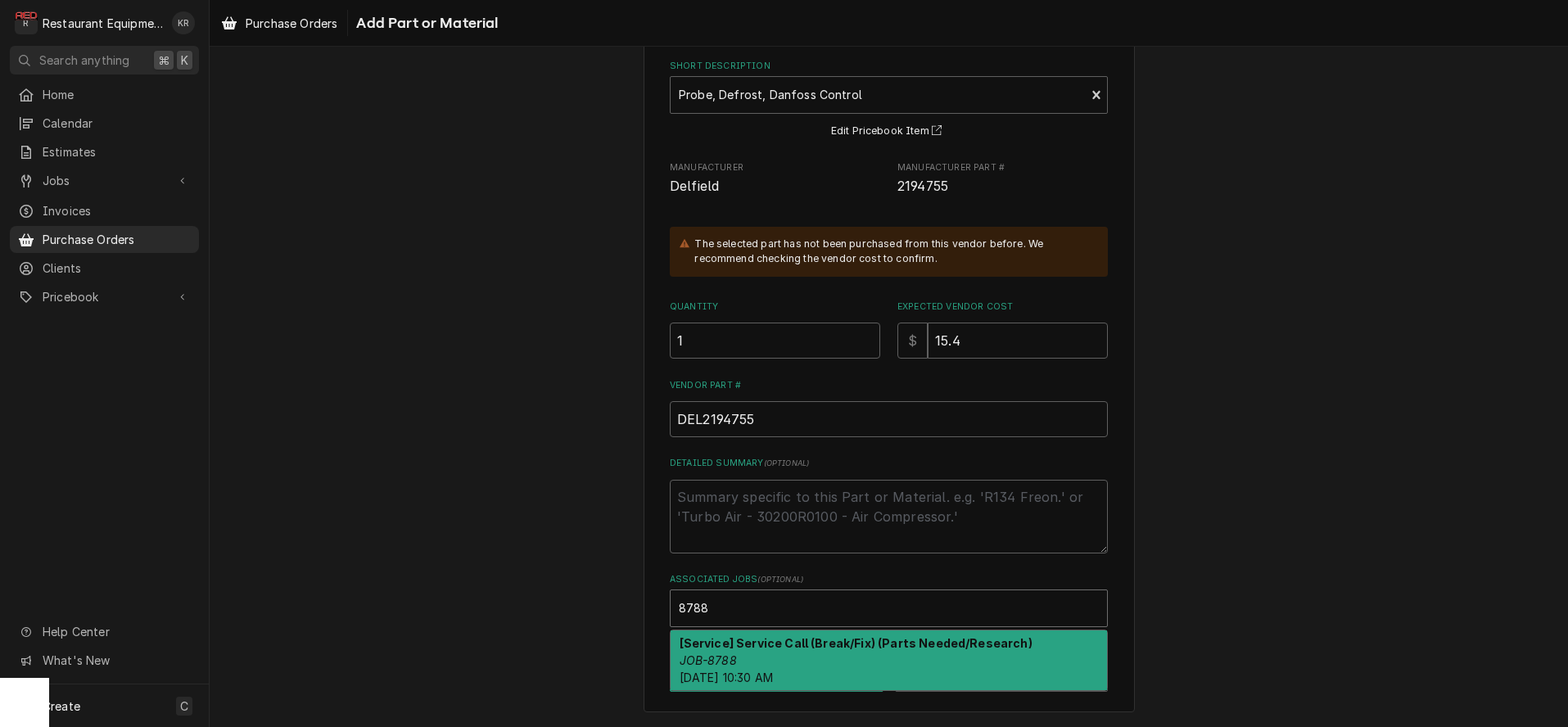
click at [798, 650] on div "[Service] Service Call (Break/Fix) (Parts Needed/Research) JOB-8788 Thu, Sep 4t…" at bounding box center [889, 660] width 436 height 59
type textarea "x"
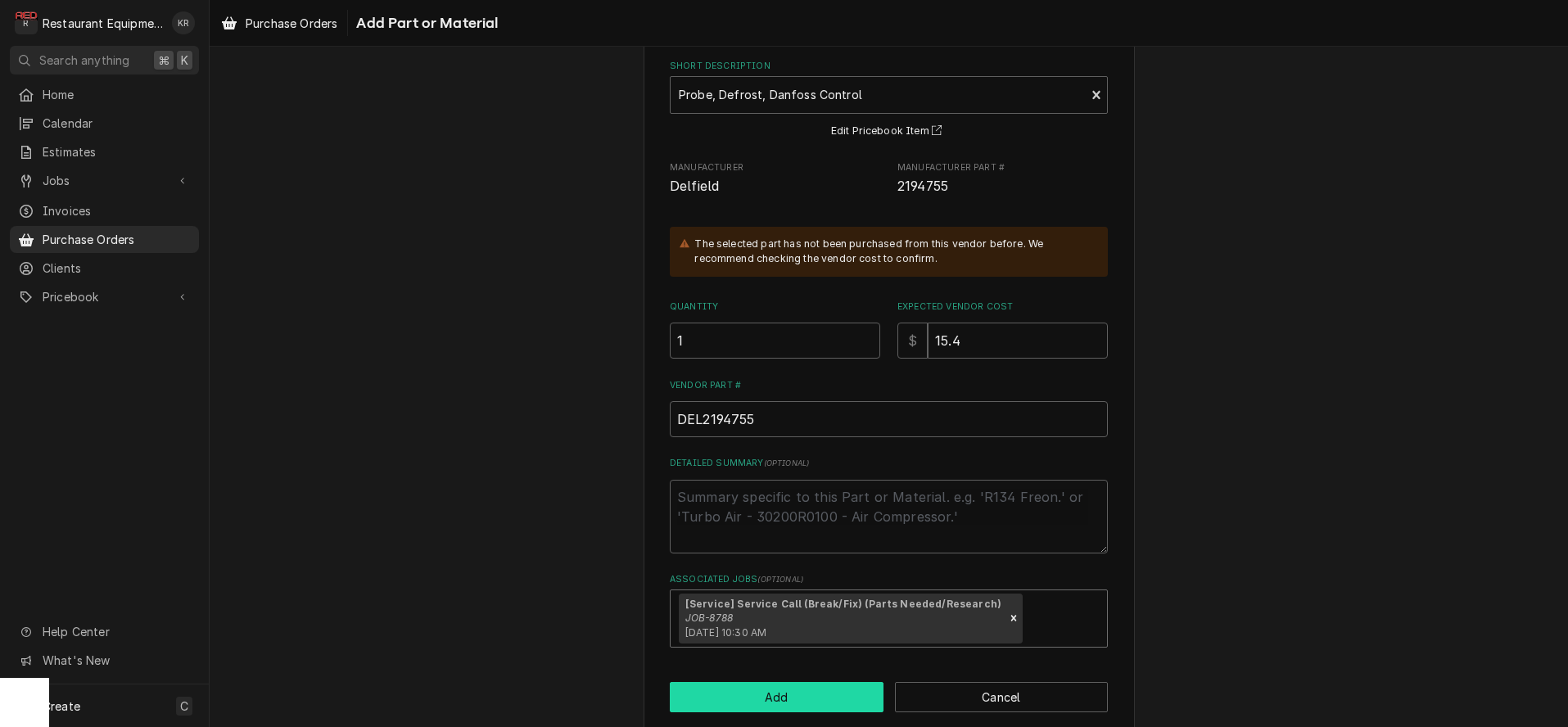
click at [843, 701] on button "Add" at bounding box center [776, 697] width 214 height 31
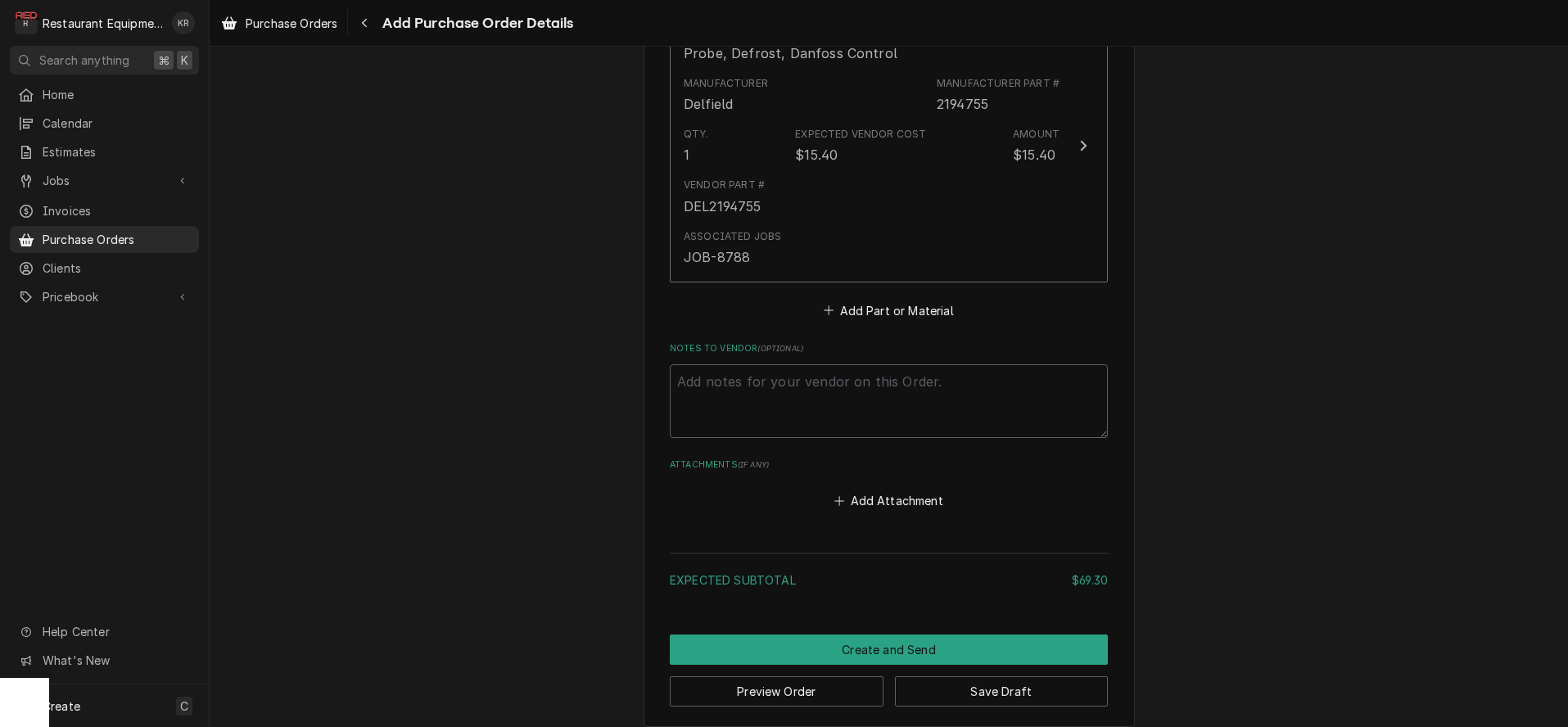
scroll to position [1316, 0]
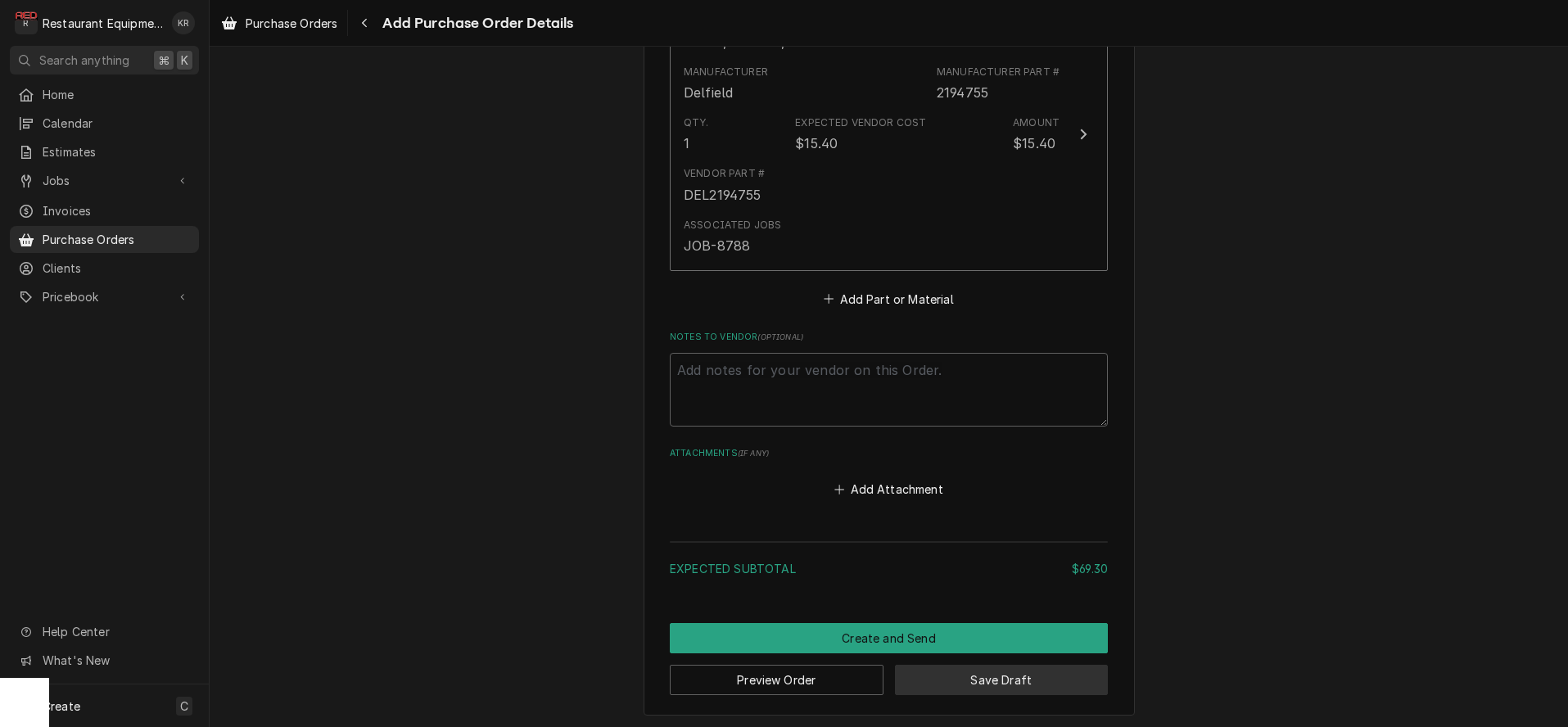
click at [975, 686] on button "Save Draft" at bounding box center [1001, 680] width 214 height 31
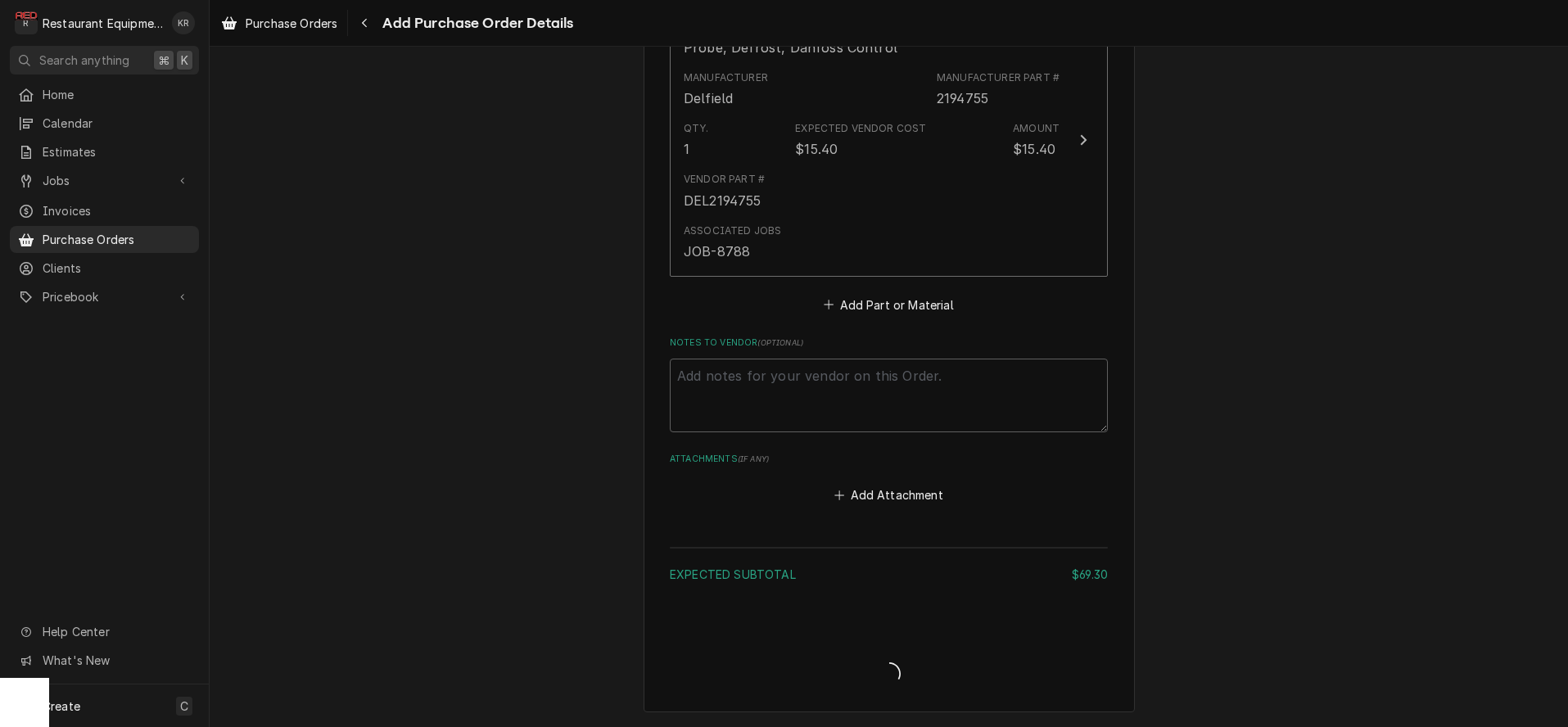
scroll to position [1307, 0]
type textarea "x"
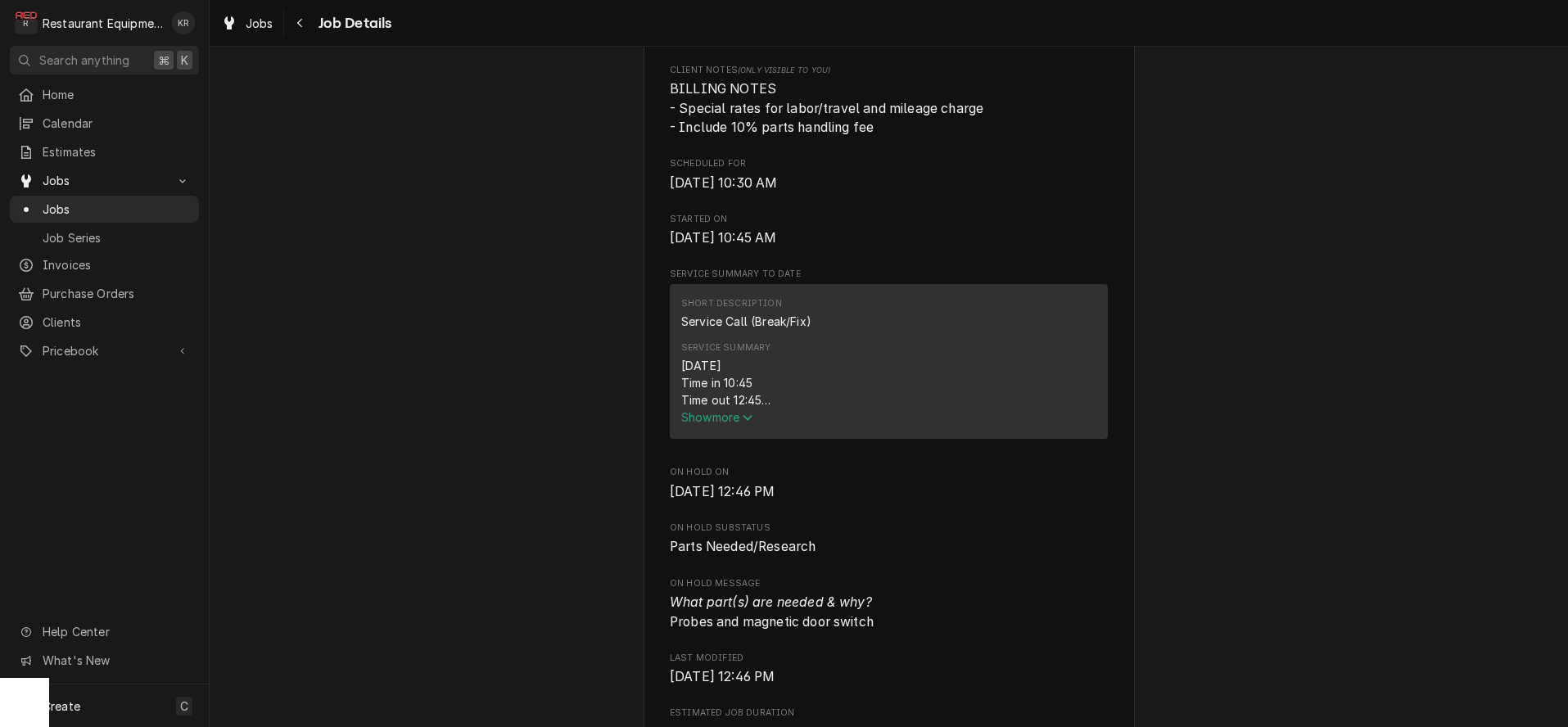
scroll to position [455, 0]
click at [746, 422] on span "Show more" at bounding box center [717, 414] width 72 height 14
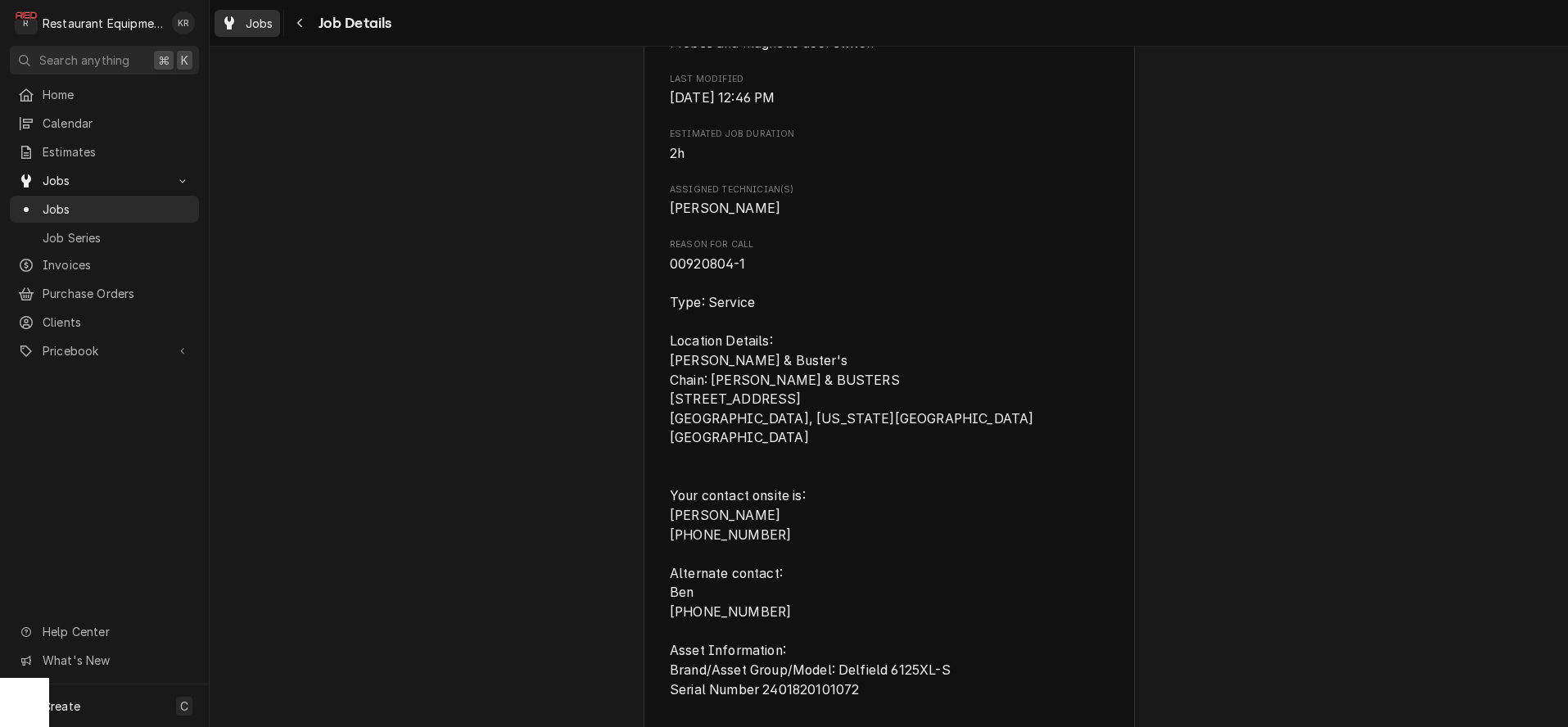
scroll to position [1309, 0]
click at [268, 23] on span "Jobs" at bounding box center [260, 23] width 28 height 17
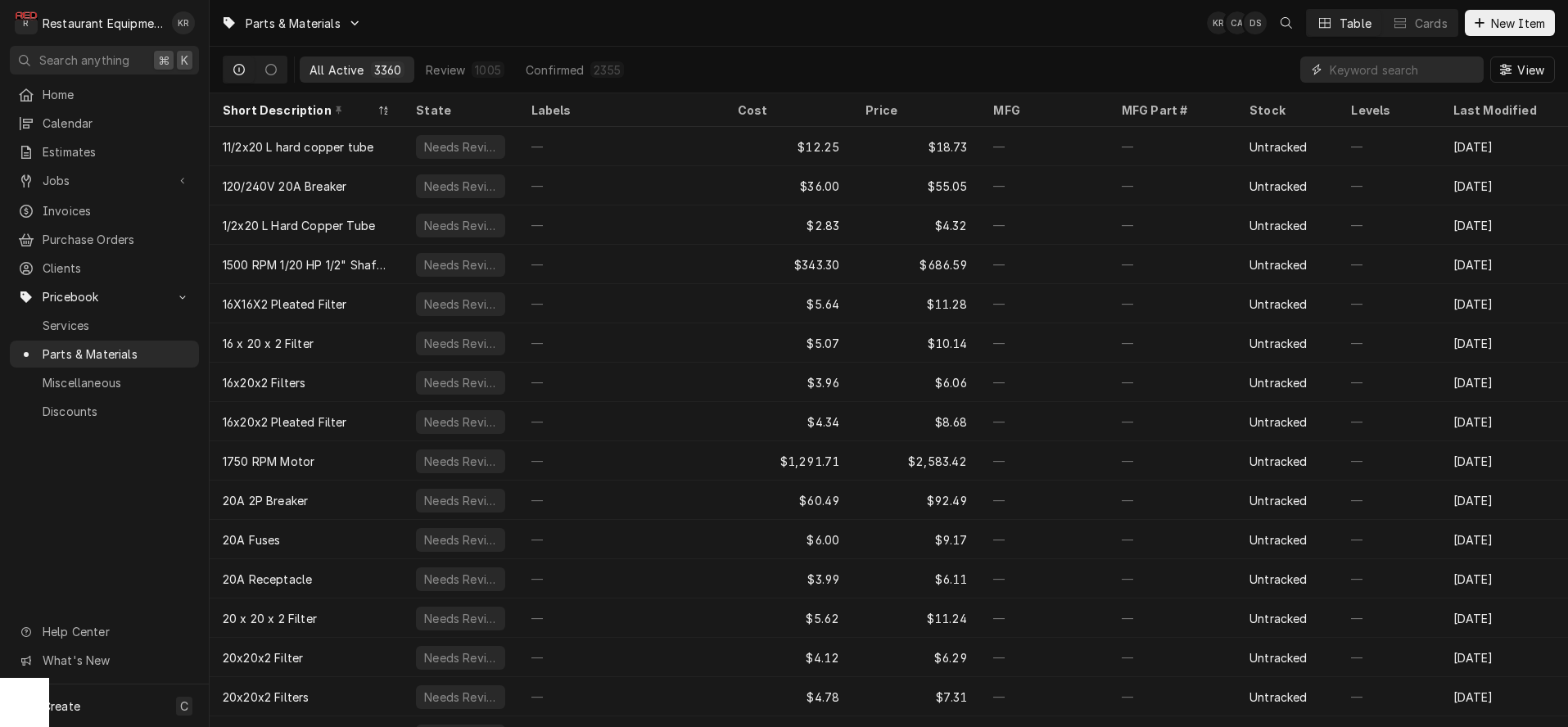
click at [1406, 78] on input "Dynamic Content Wrapper" at bounding box center [1403, 69] width 146 height 26
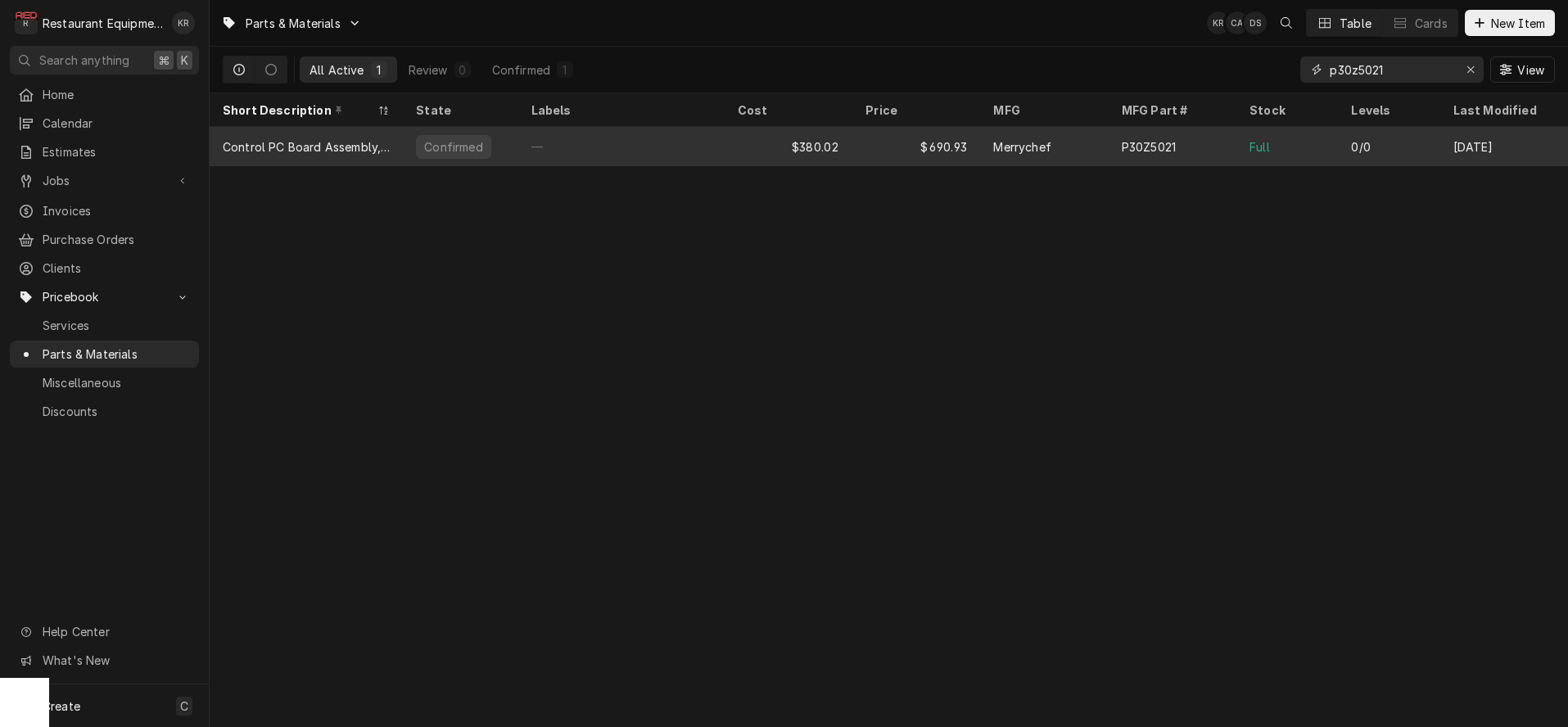
type input "p30z5021"
click at [1398, 159] on div "0/0" at bounding box center [1389, 147] width 102 height 40
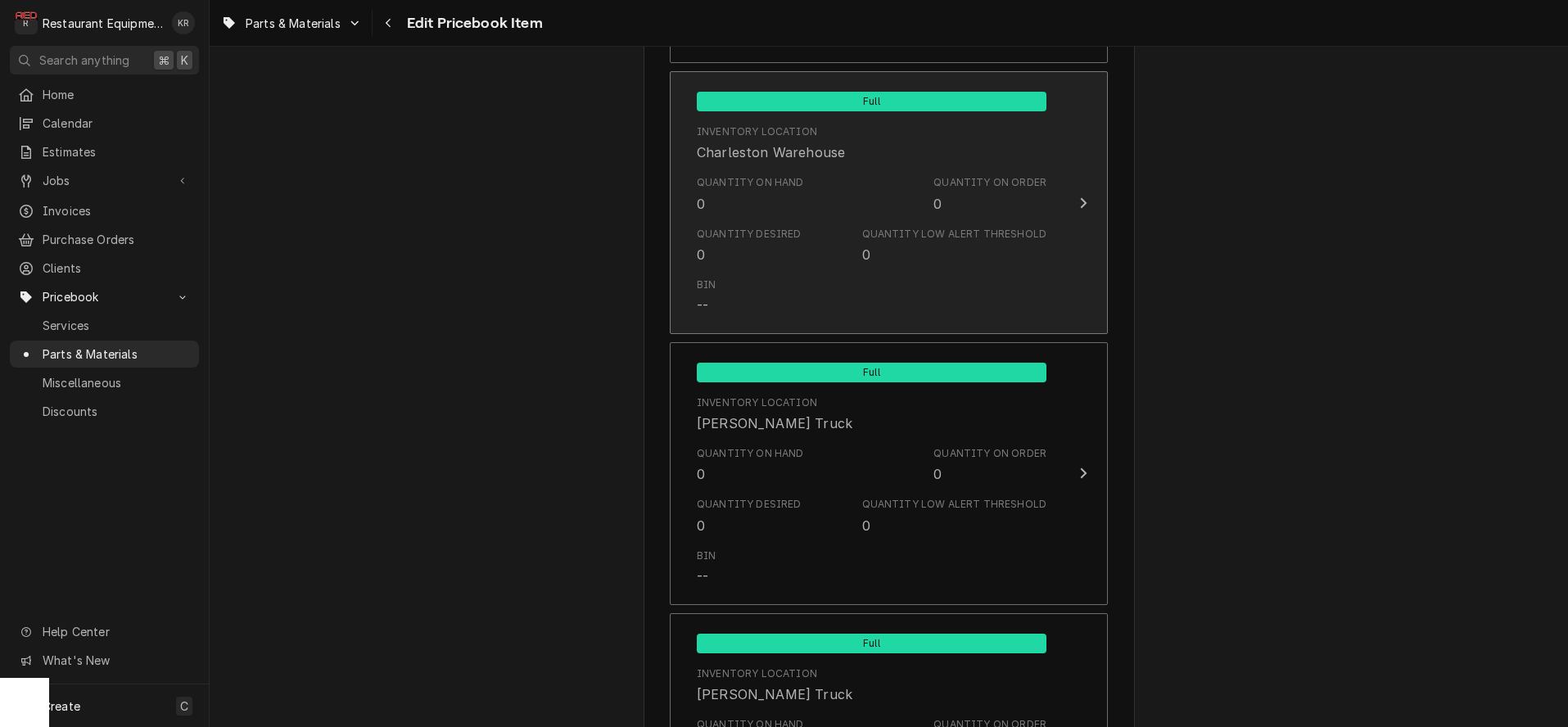
scroll to position [3389, 0]
click at [876, 150] on div "Inventory Location Charleston Warehouse" at bounding box center [871, 144] width 350 height 50
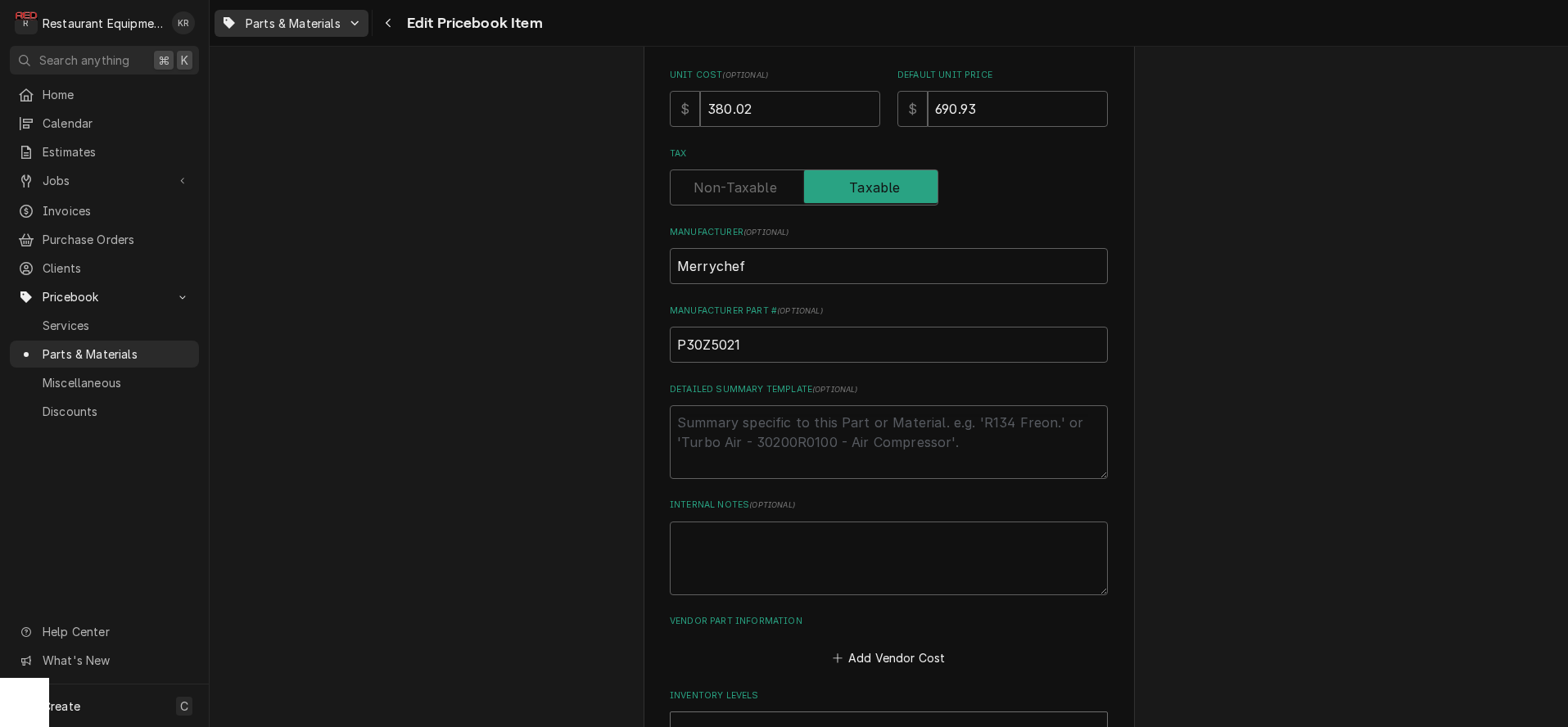
click at [287, 25] on span "Parts & Materials" at bounding box center [293, 23] width 95 height 17
click at [826, 104] on html "R Restaurant Equipment Diagnostics KR Search anything ⌘ K Home Calendar Estimat…" at bounding box center [784, 363] width 1568 height 727
click at [833, 105] on input "380.02" at bounding box center [790, 109] width 180 height 36
type textarea "x"
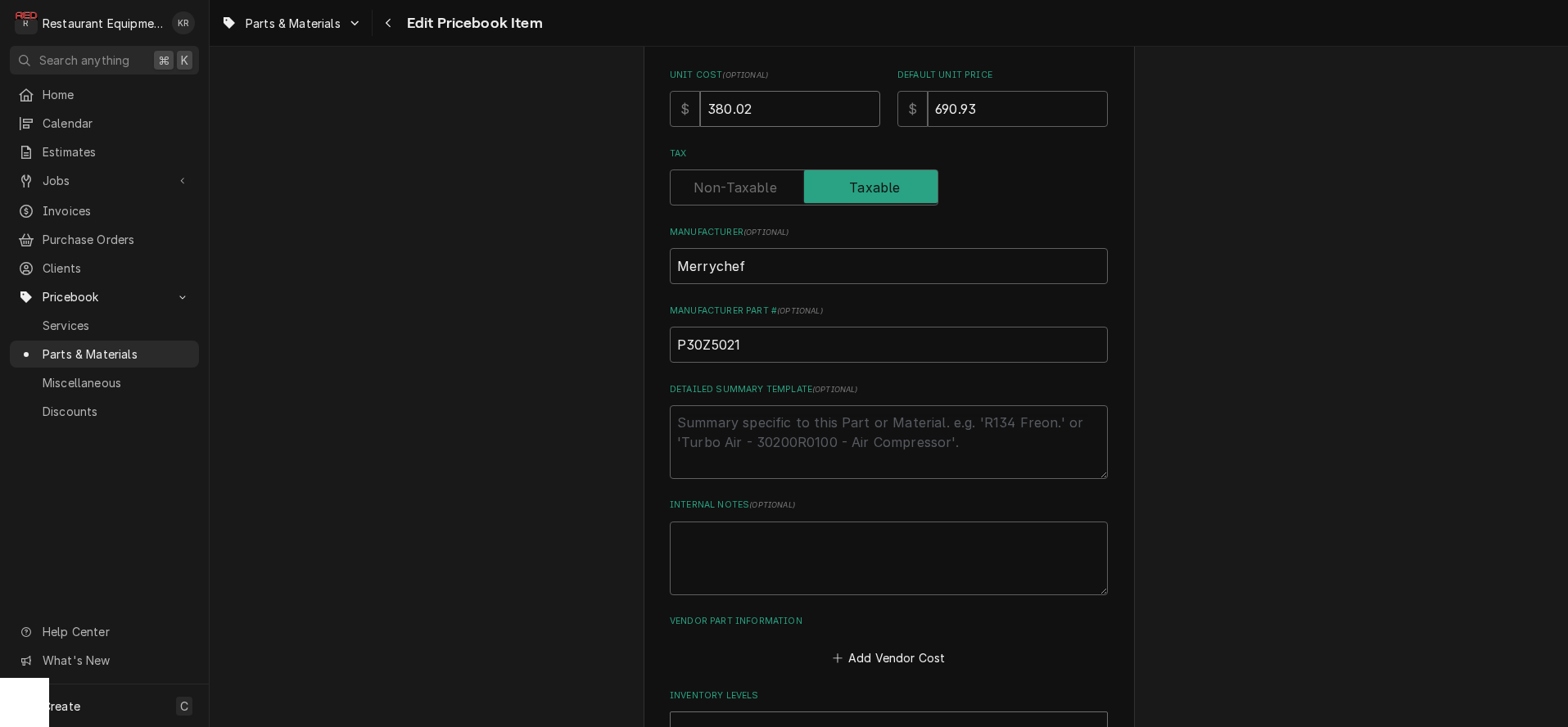
type input "380.0"
type textarea "x"
type input "380"
type textarea "x"
type input "38"
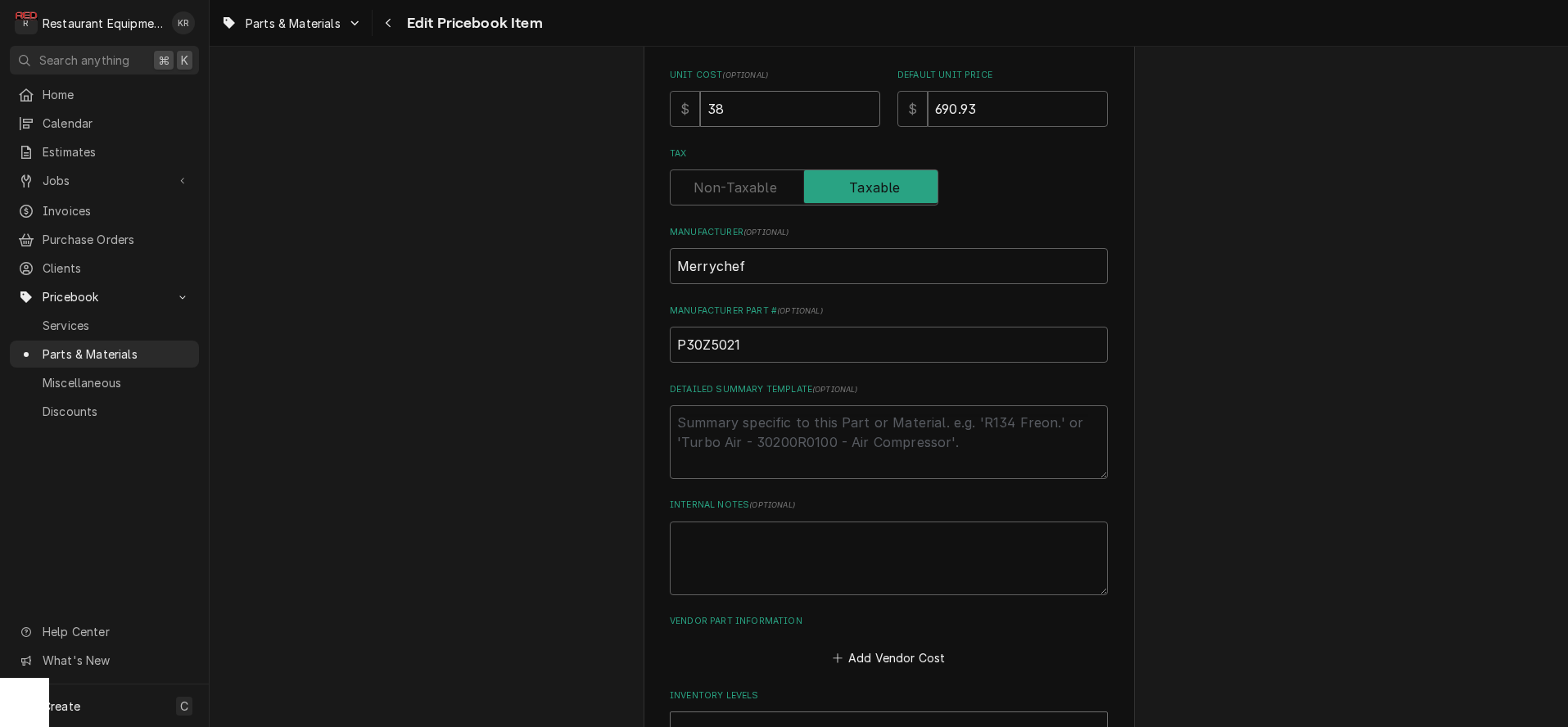
type textarea "x"
type input "3"
type textarea "x"
type input "4"
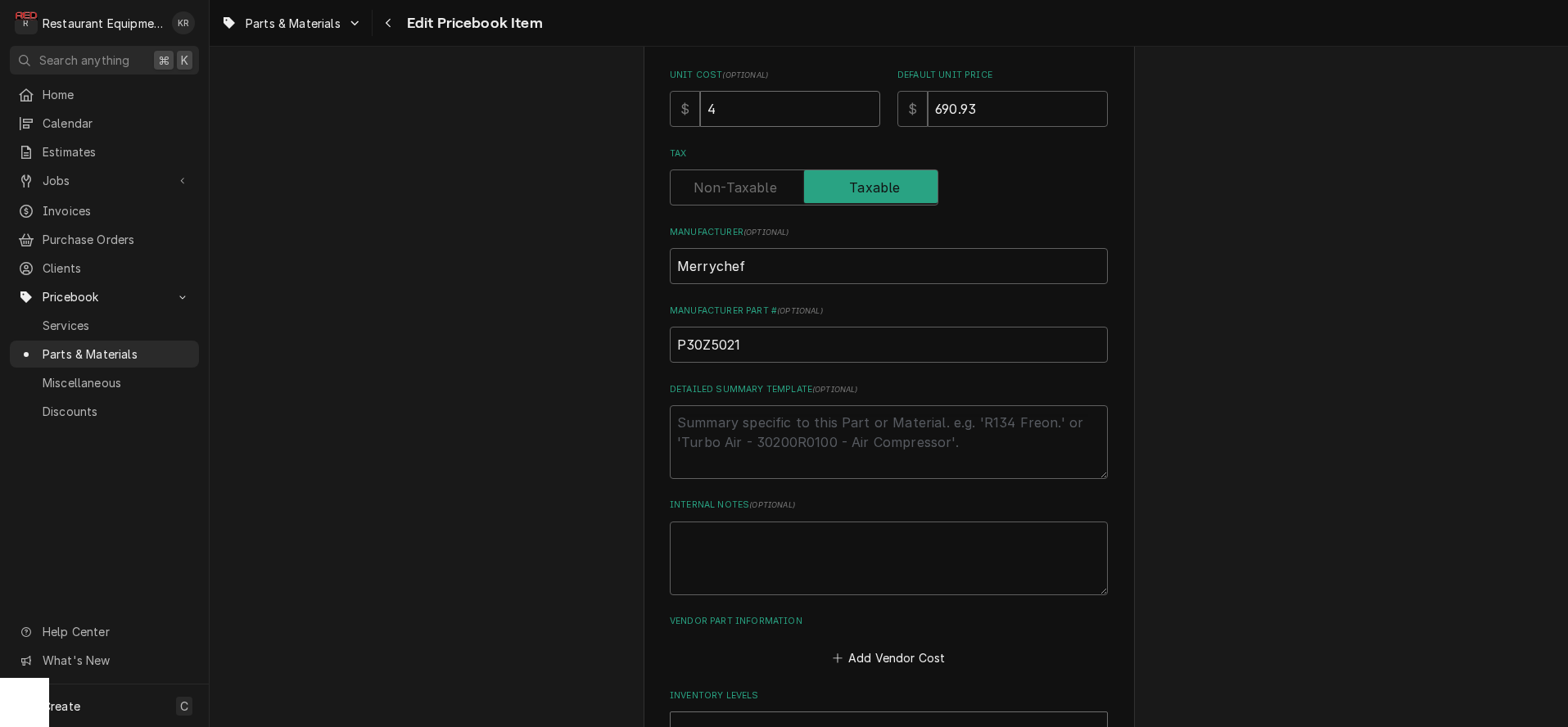
type textarea "x"
type input "42"
type textarea "x"
type input "425"
type textarea "x"
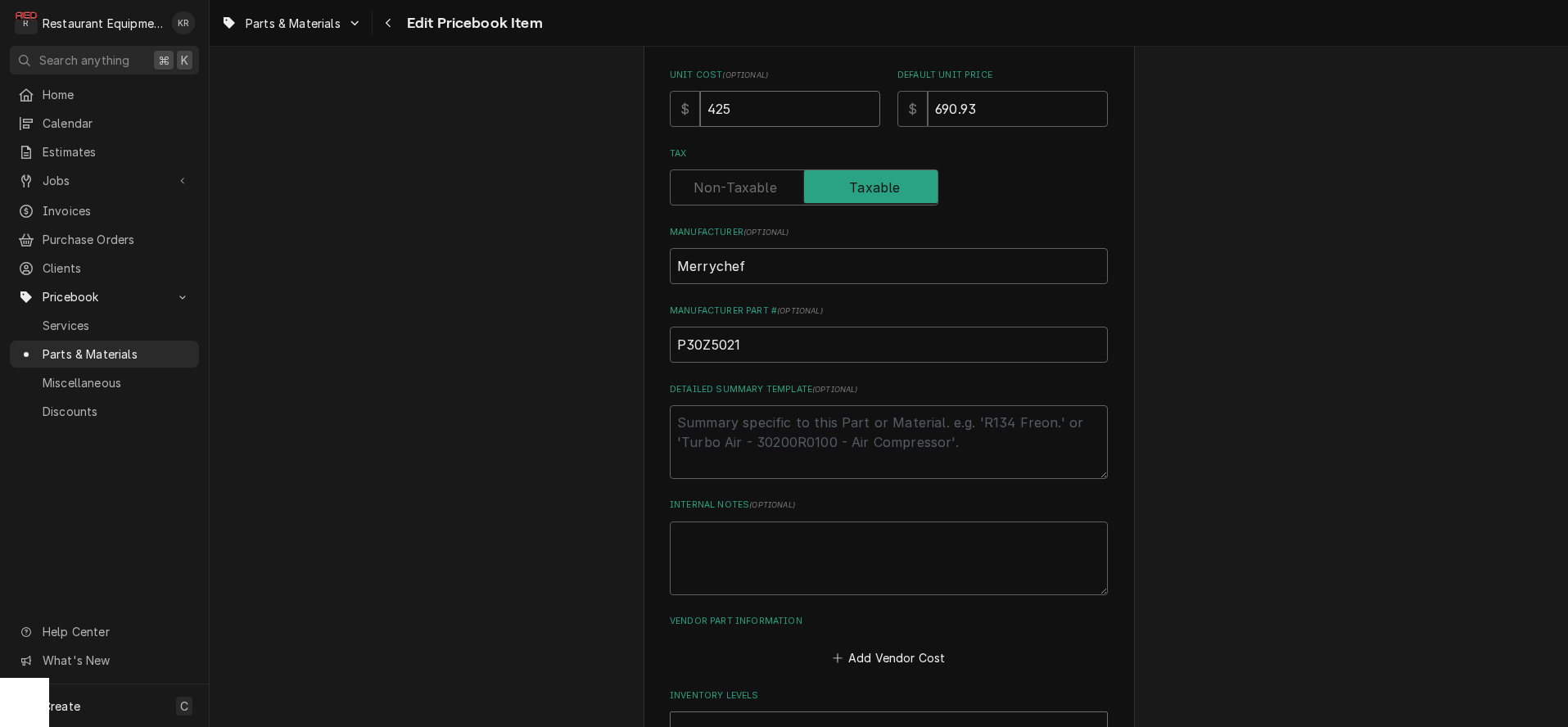
type input "425.6"
type textarea "x"
type input "425.62"
type textarea "x"
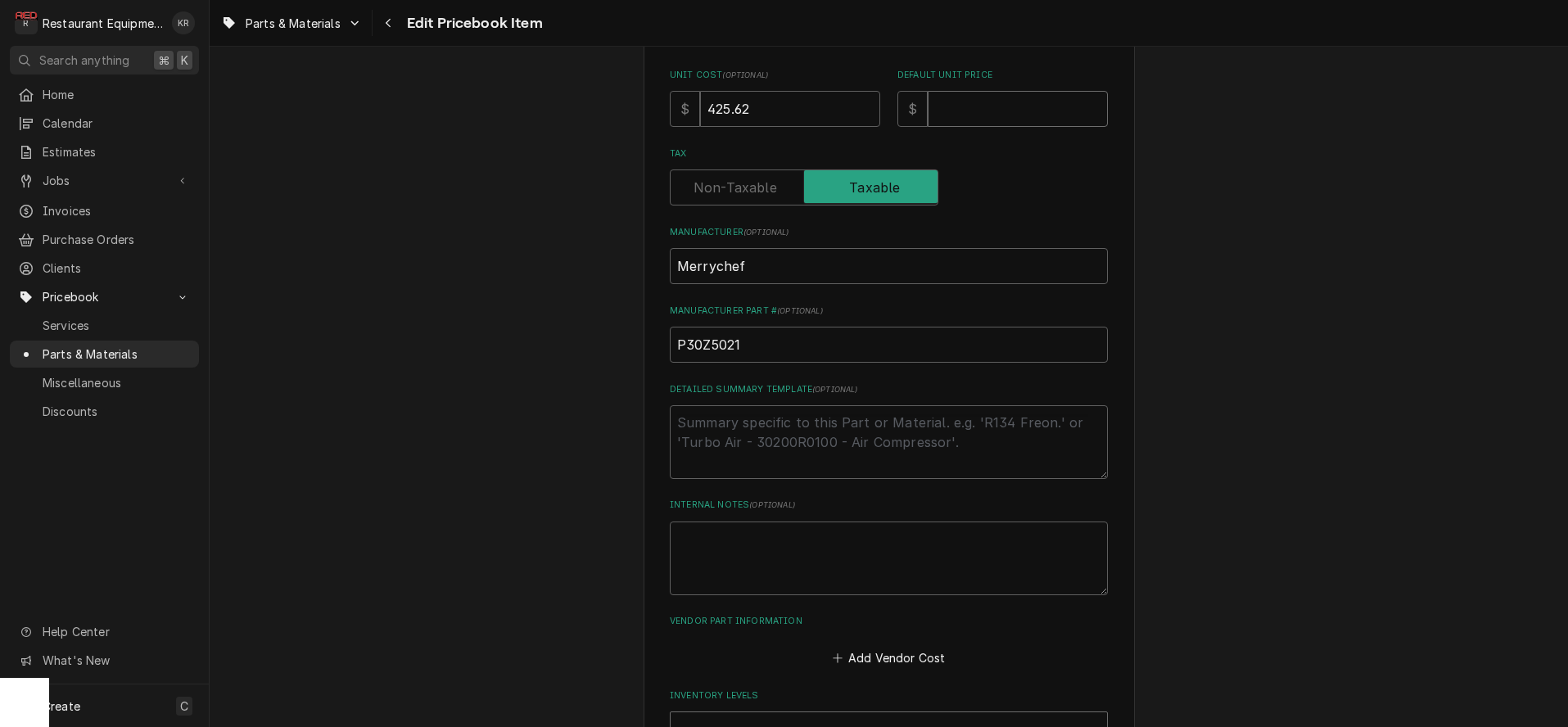
type input "7"
type textarea "x"
type input "77"
type textarea "x"
type input "773"
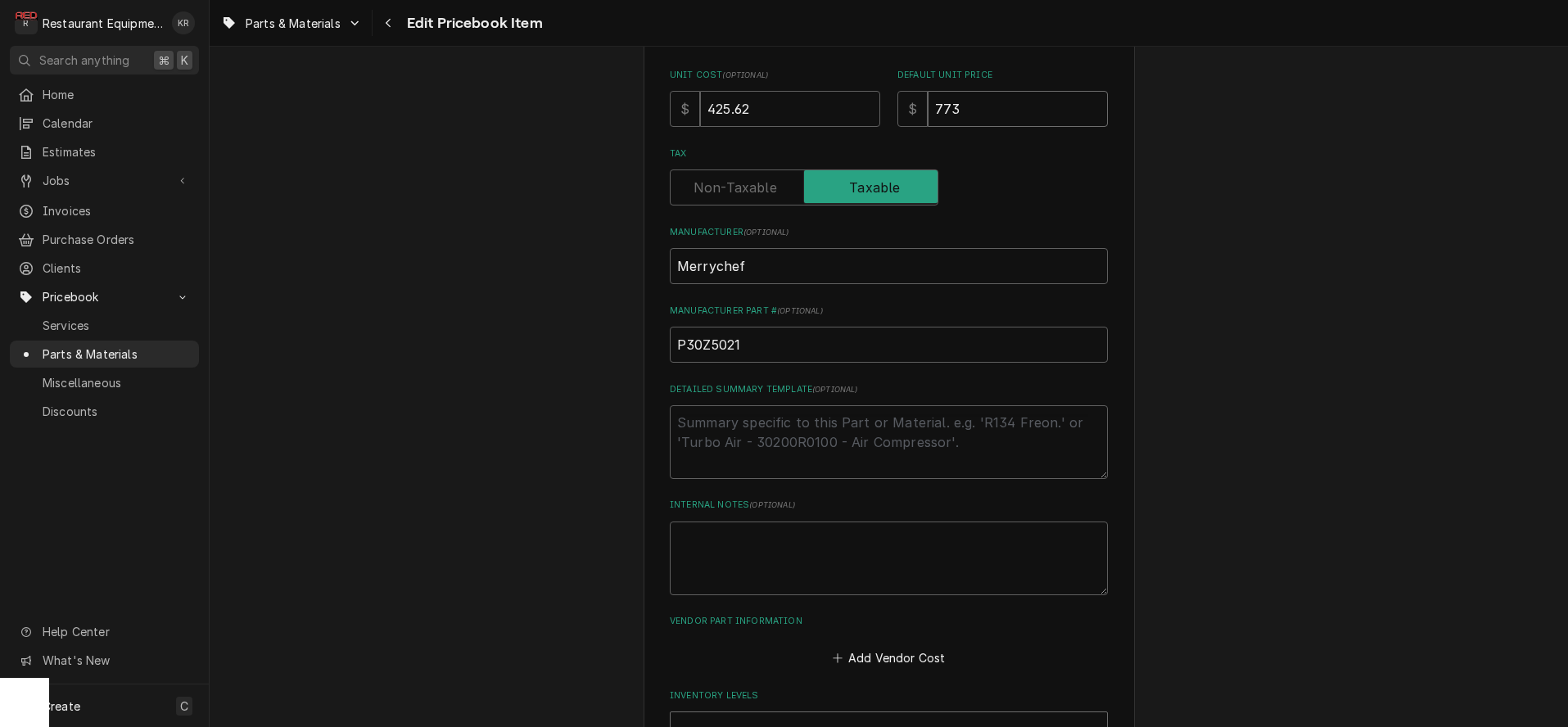
type textarea "x"
type input "773.8"
type textarea "x"
type input "773.84"
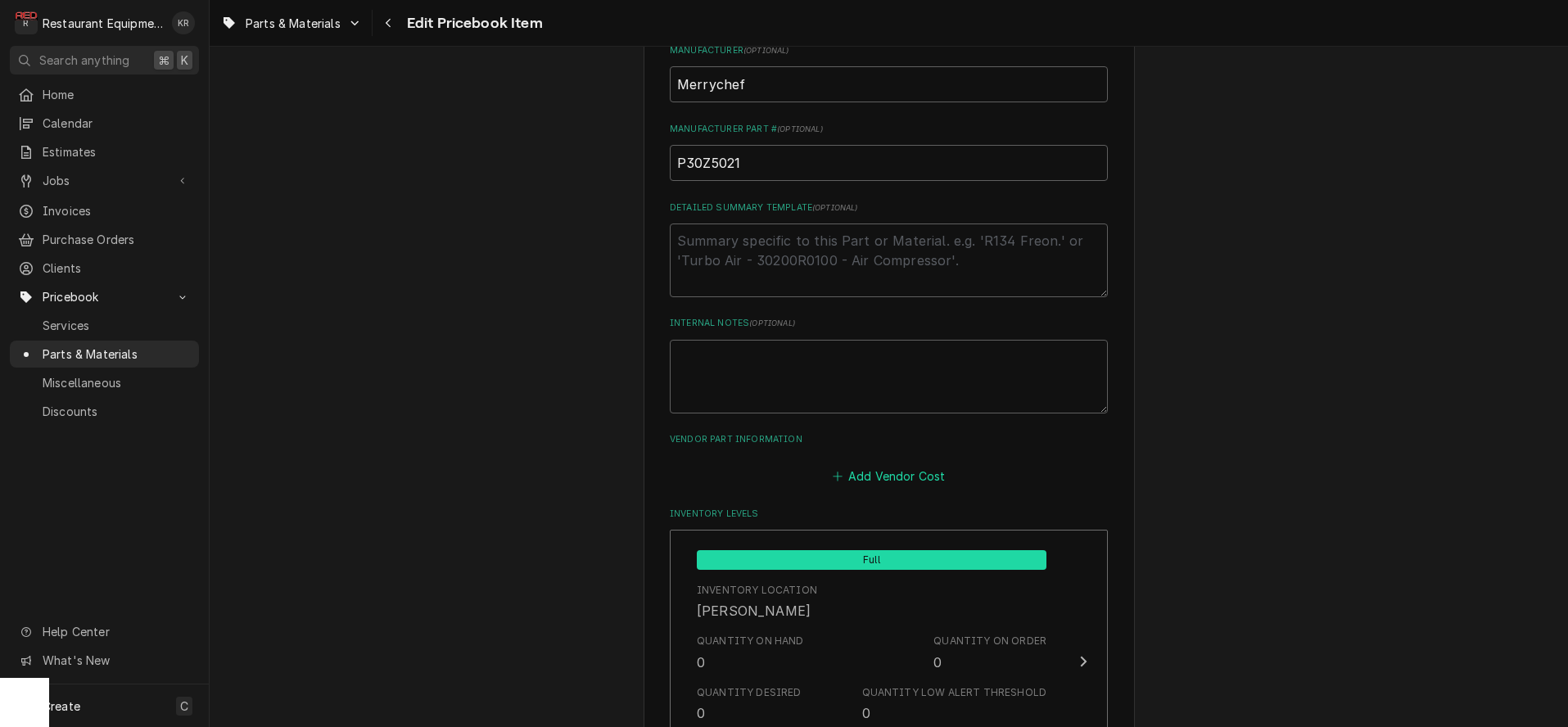
scroll to position [767, 0]
click at [904, 474] on button "Add Vendor Cost" at bounding box center [889, 473] width 119 height 23
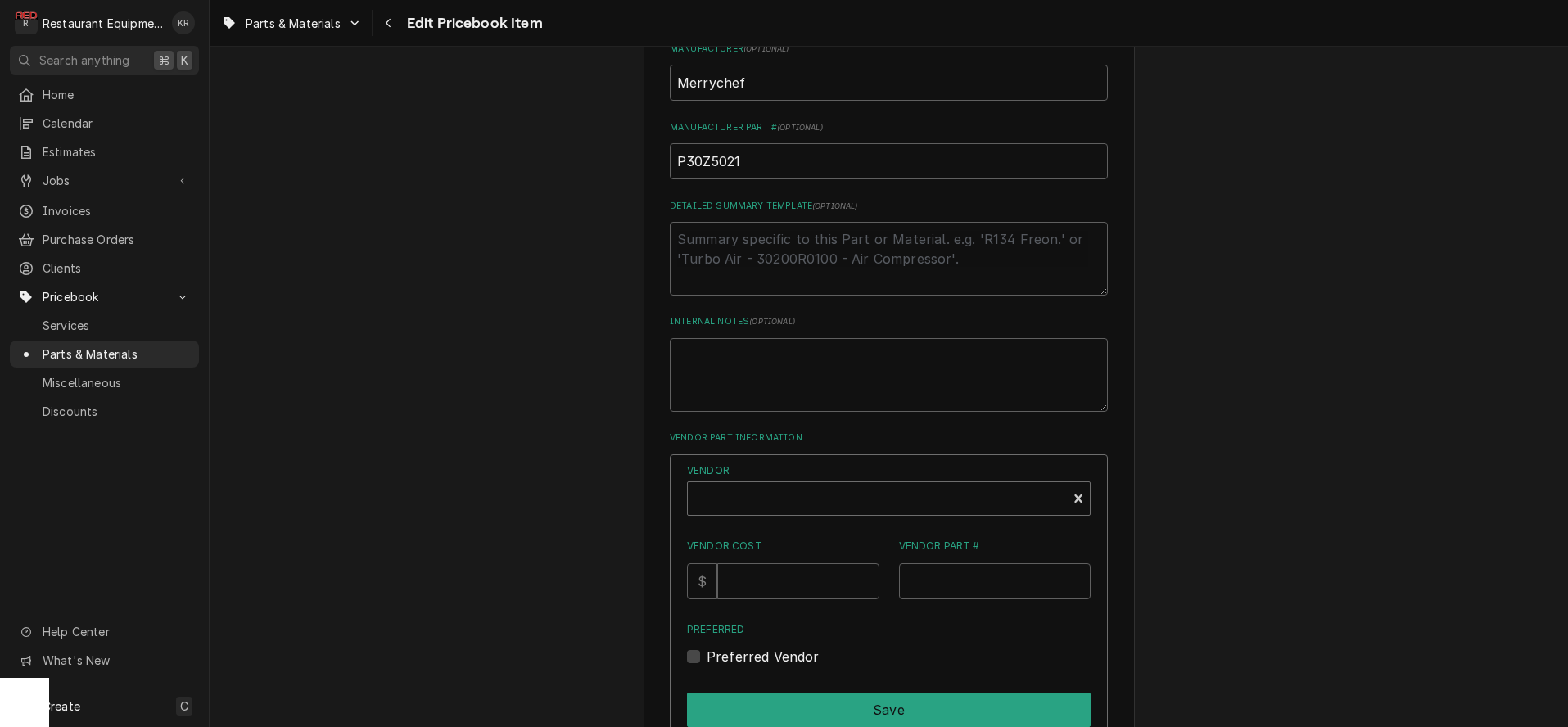
type textarea "x"
click at [857, 506] on div "Vendor" at bounding box center [877, 505] width 363 height 40
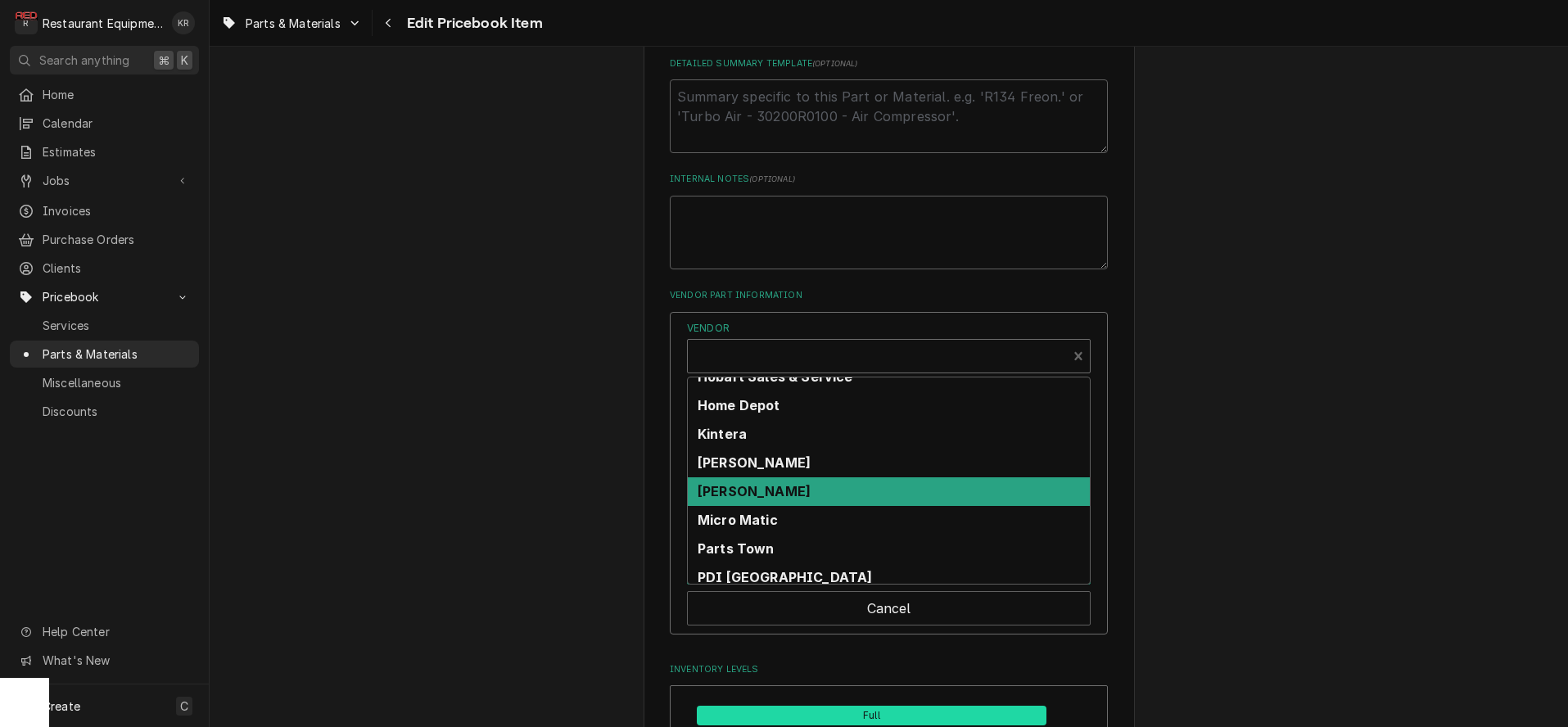
scroll to position [477, 0]
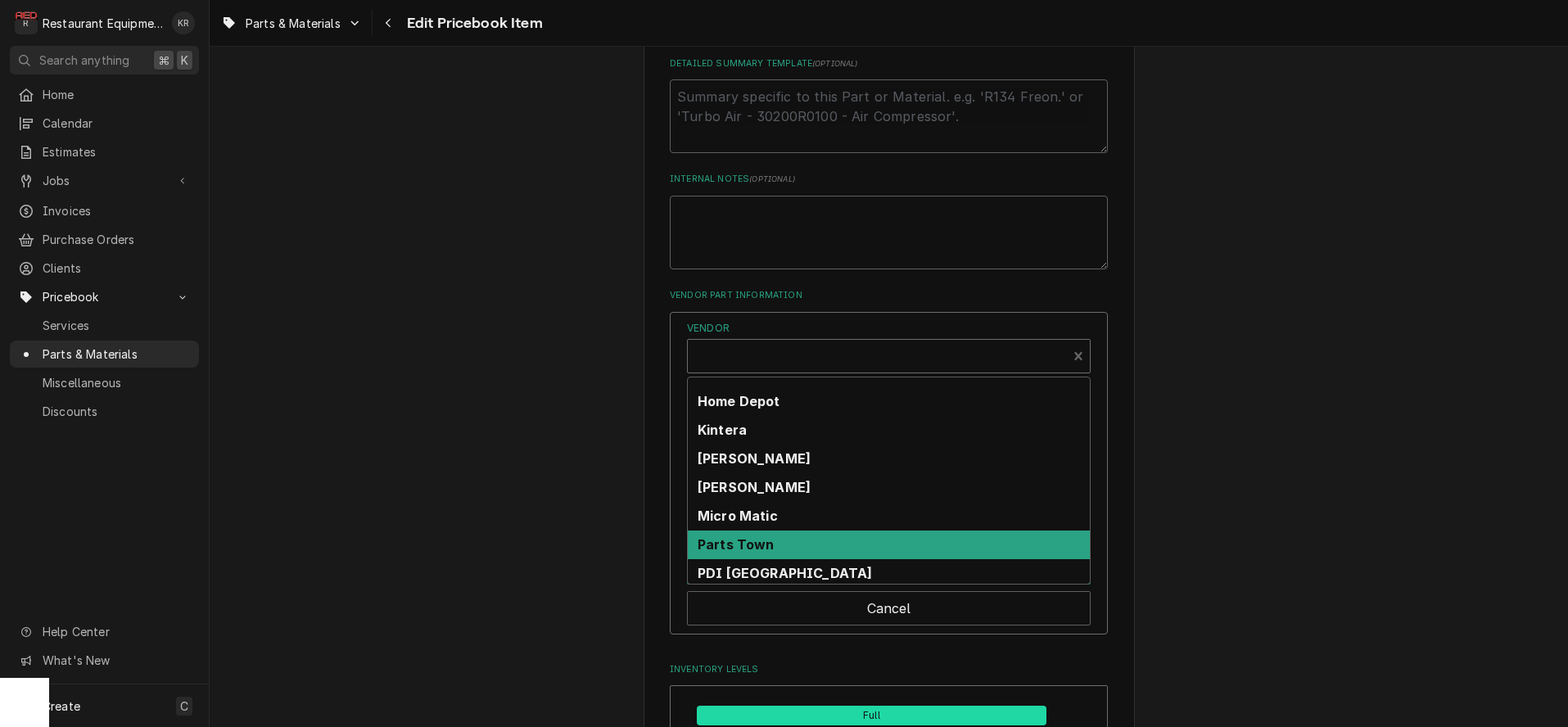
click at [775, 540] on strong "Parts Town" at bounding box center [735, 544] width 77 height 16
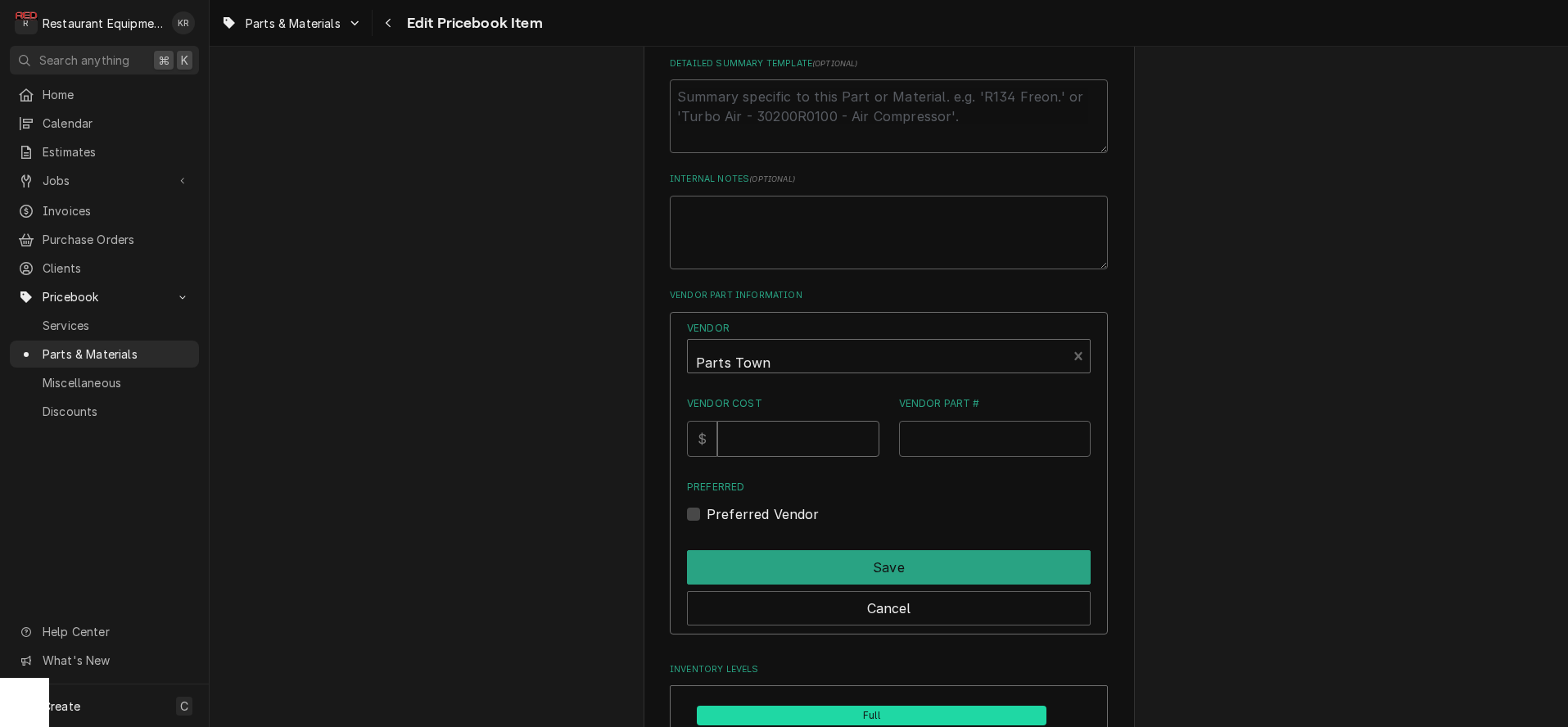
click at [758, 433] on input "Vendor Cost" at bounding box center [798, 439] width 161 height 36
type input "7"
type input "425.62"
paste input "MCHFP30Z5021"
type input "MCHFP30Z5021"
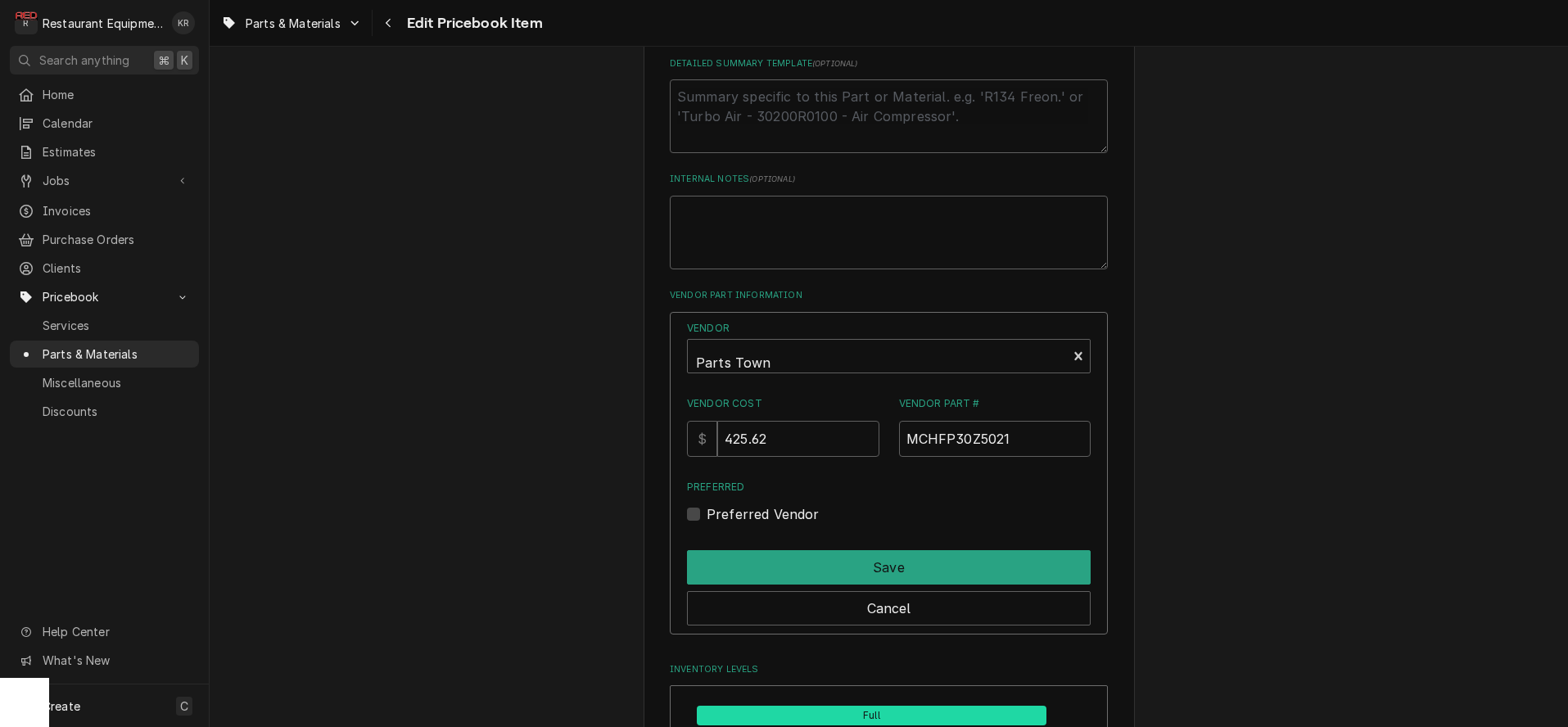
click at [713, 511] on label "Preferred Vendor" at bounding box center [762, 514] width 113 height 20
click at [713, 511] on input "Preferred" at bounding box center [908, 523] width 404 height 36
checkbox input "true"
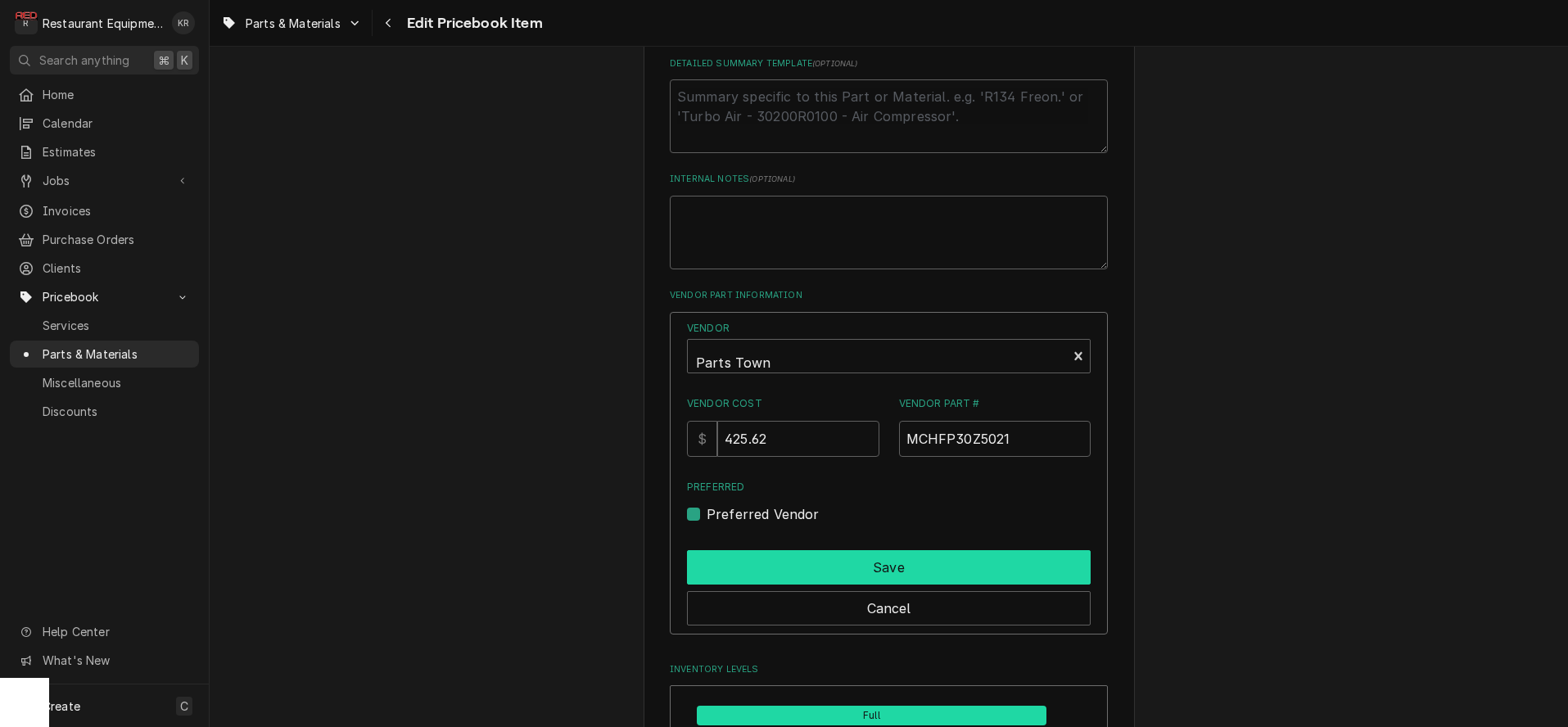
click at [818, 559] on button "Save" at bounding box center [889, 568] width 404 height 34
type textarea "x"
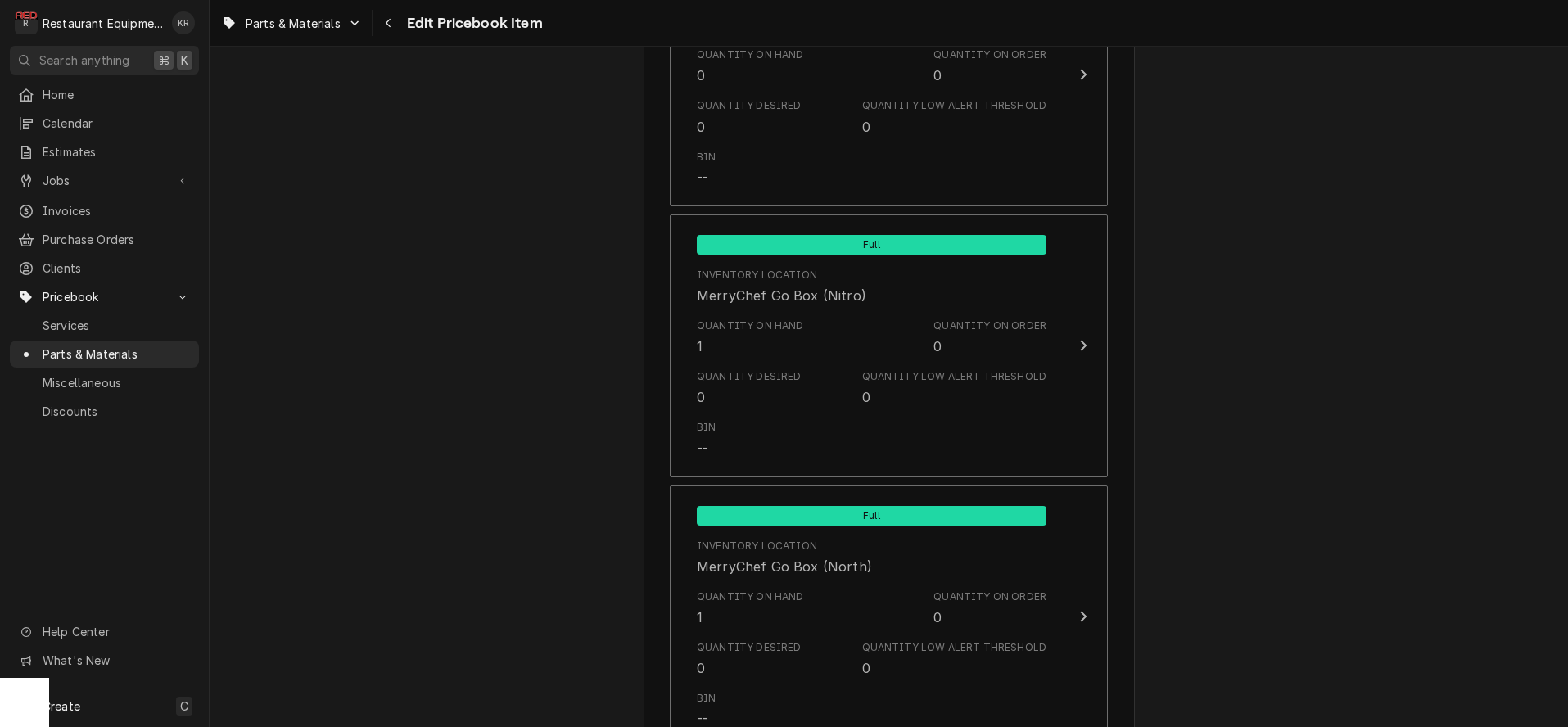
scroll to position [6563, 0]
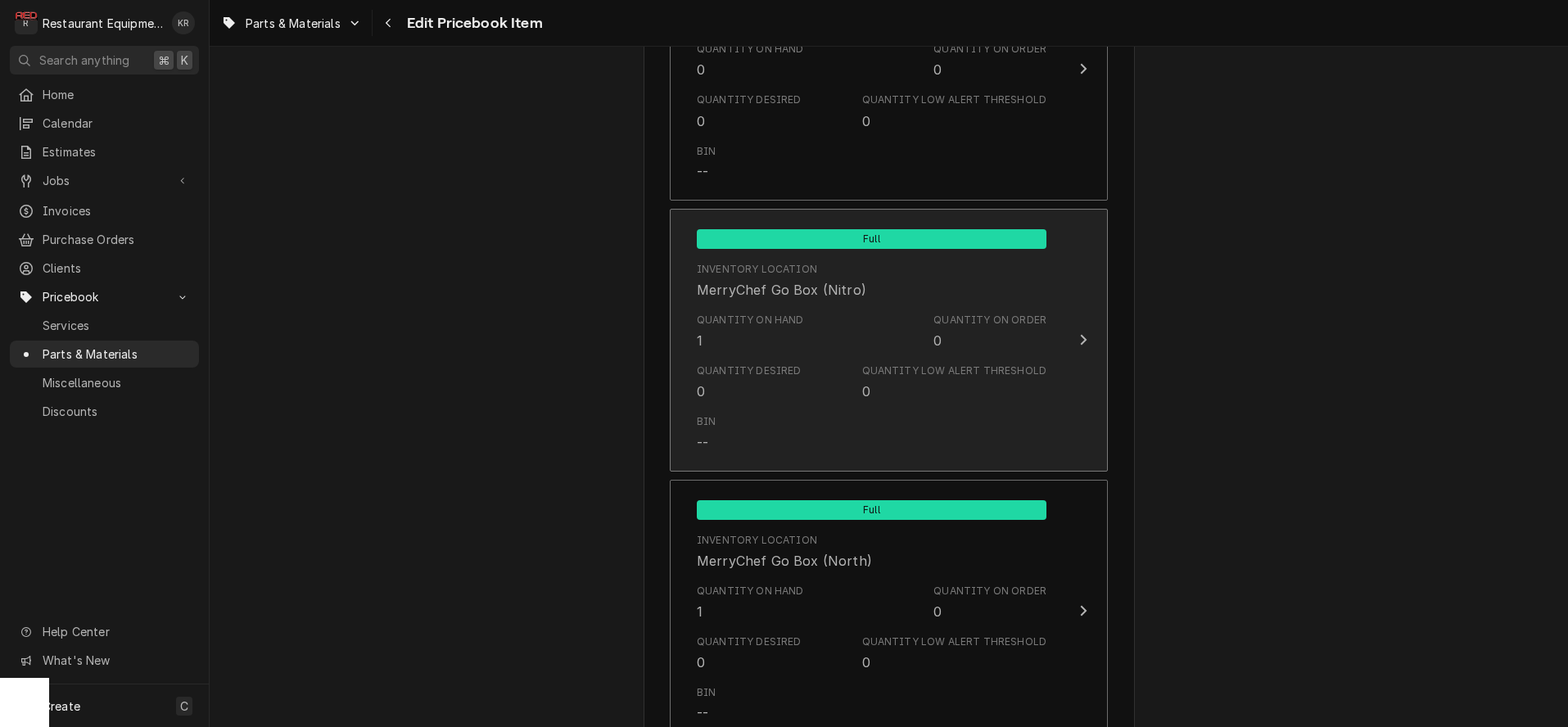
click at [1083, 339] on div "Update Inventory Level" at bounding box center [1083, 340] width 22 height 20
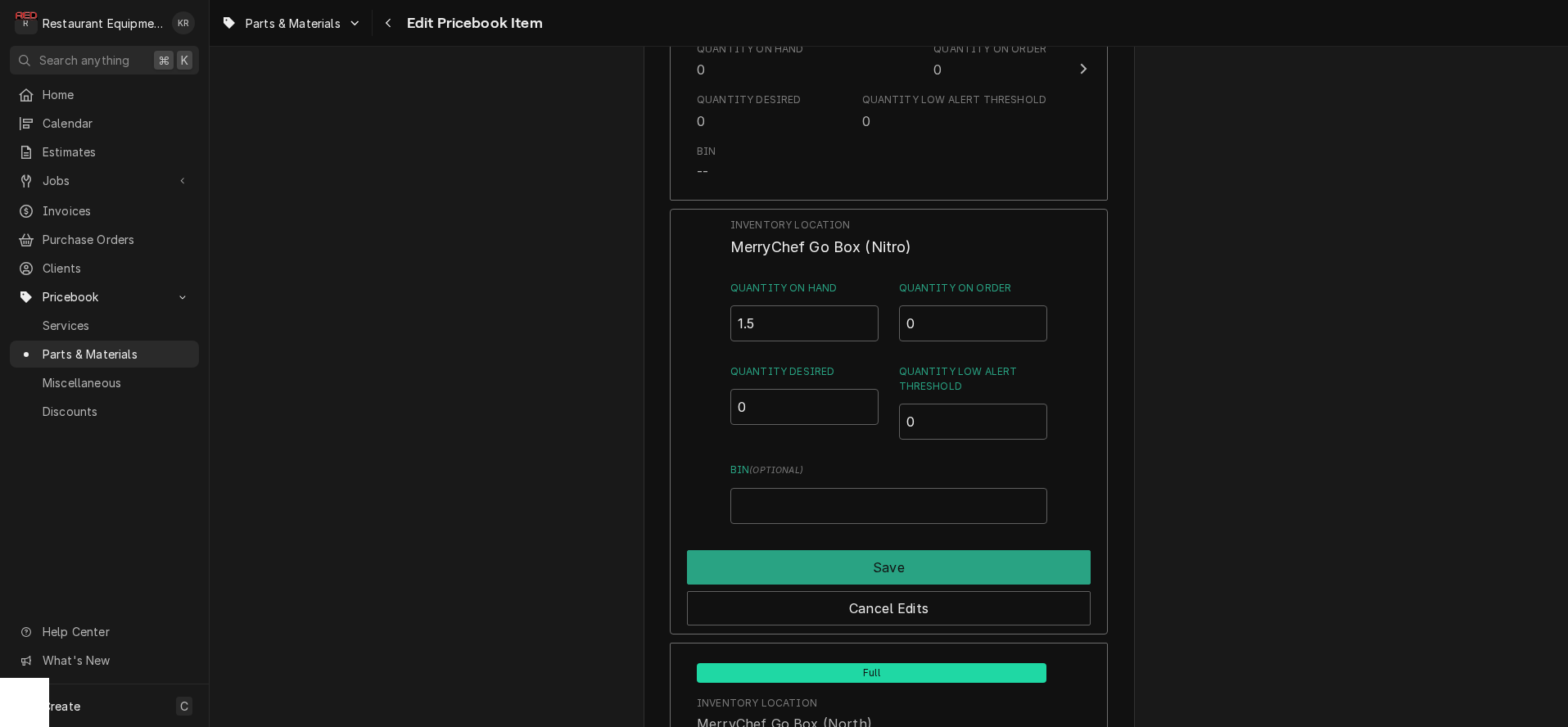
click at [867, 310] on input "1.5" at bounding box center [805, 323] width 149 height 36
click at [867, 314] on input "2" at bounding box center [805, 323] width 149 height 36
click at [868, 320] on input "1.5" at bounding box center [805, 323] width 149 height 36
click at [868, 320] on input "1" at bounding box center [805, 323] width 149 height 36
click at [868, 320] on input "0.5" at bounding box center [805, 323] width 149 height 36
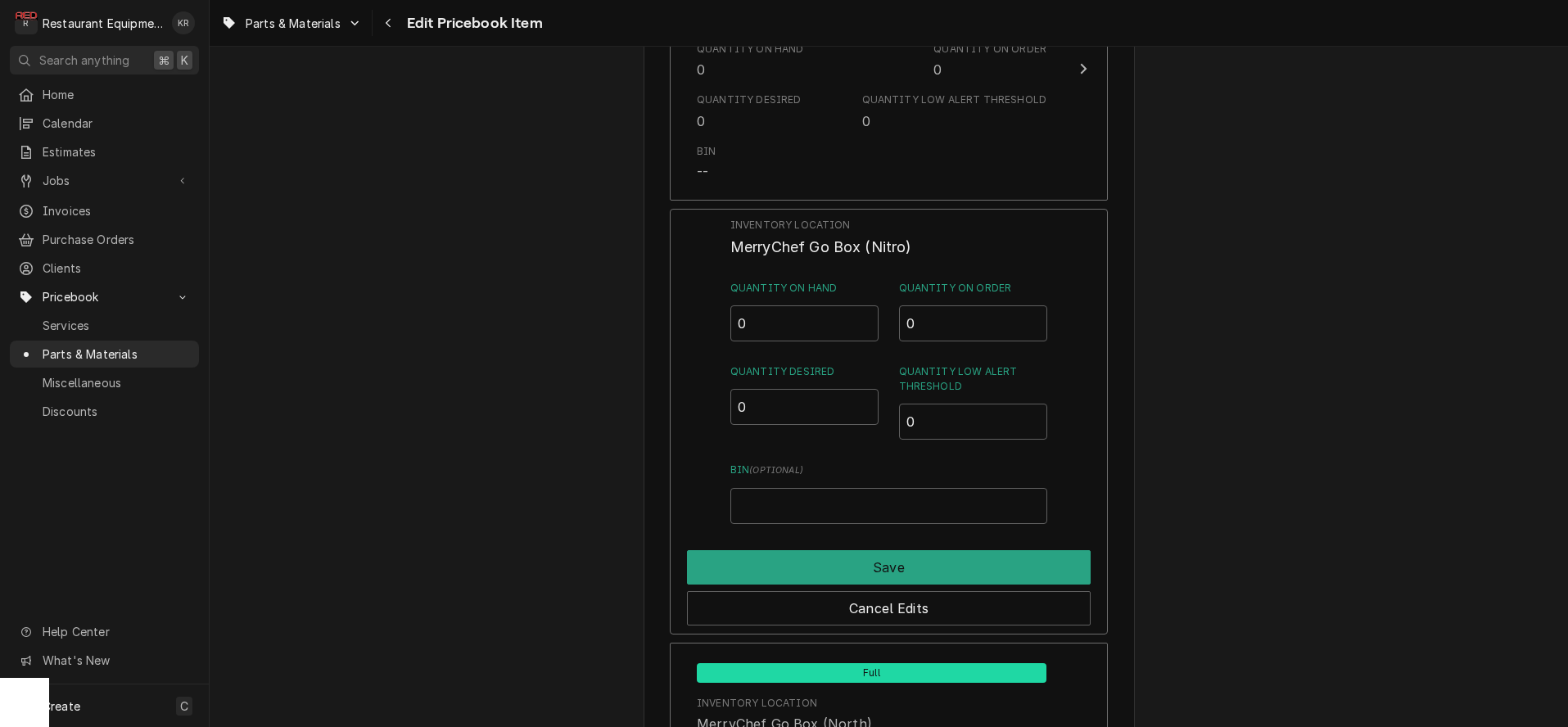
type input "0"
click at [868, 320] on input "0" at bounding box center [805, 323] width 149 height 36
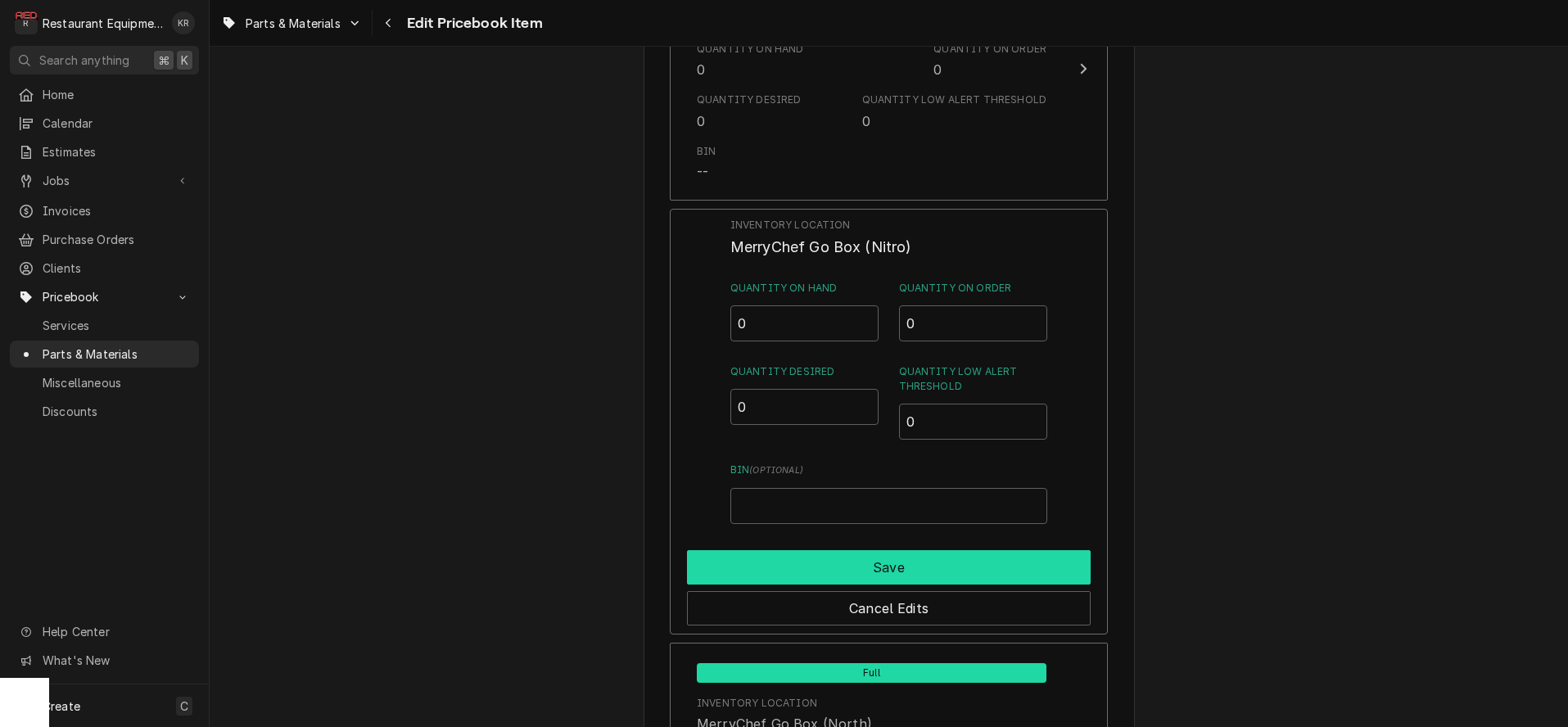
click at [960, 550] on button "Save" at bounding box center [889, 568] width 404 height 34
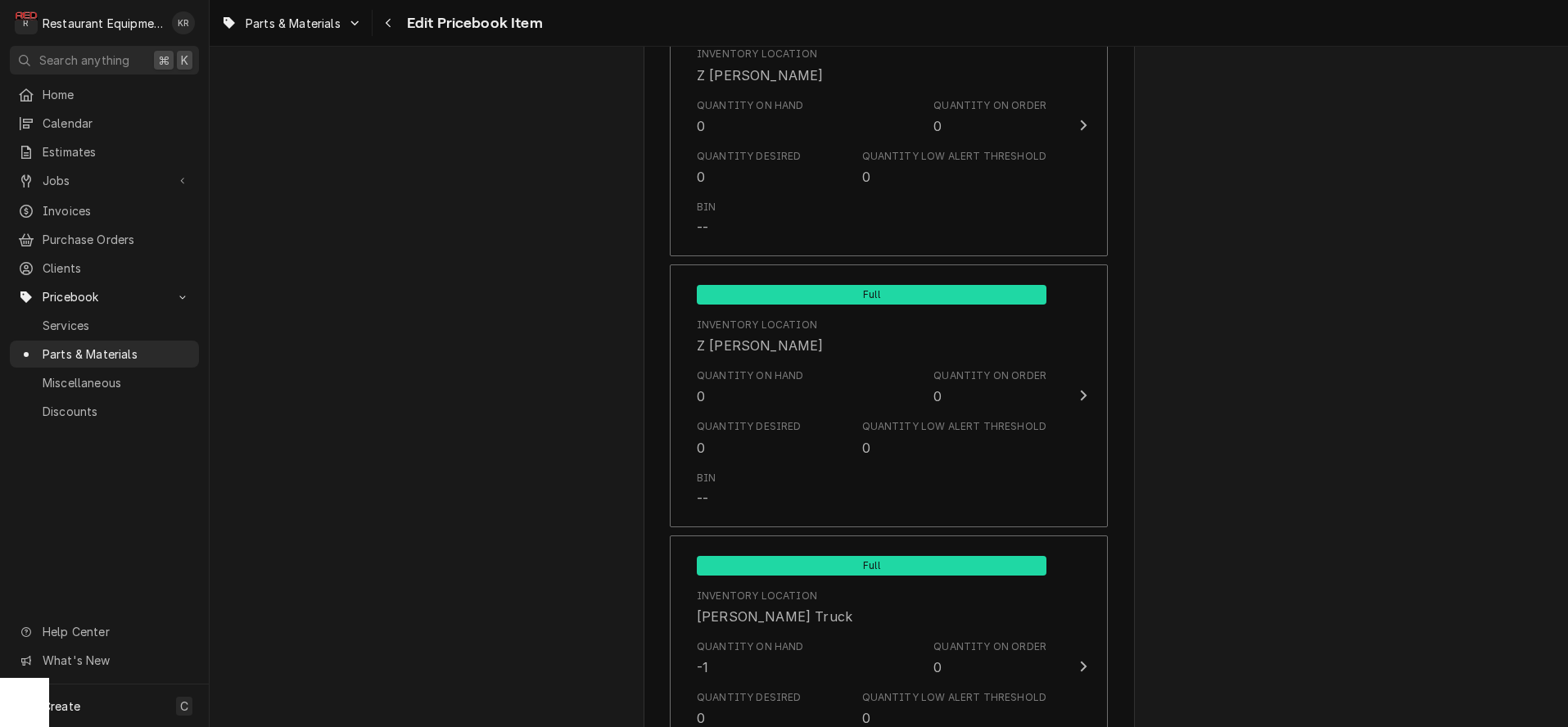
scroll to position [10984, 0]
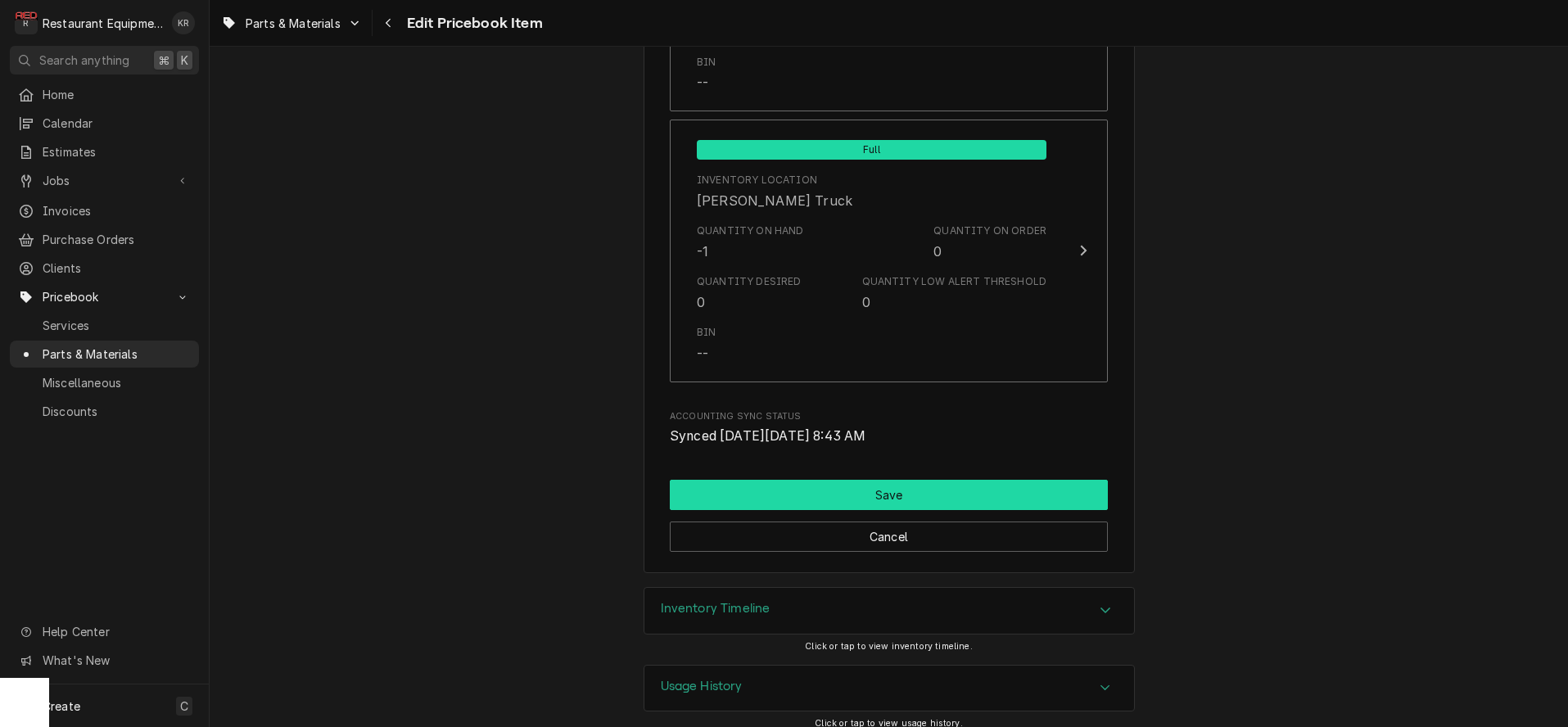
click at [902, 489] on button "Save" at bounding box center [889, 495] width 438 height 31
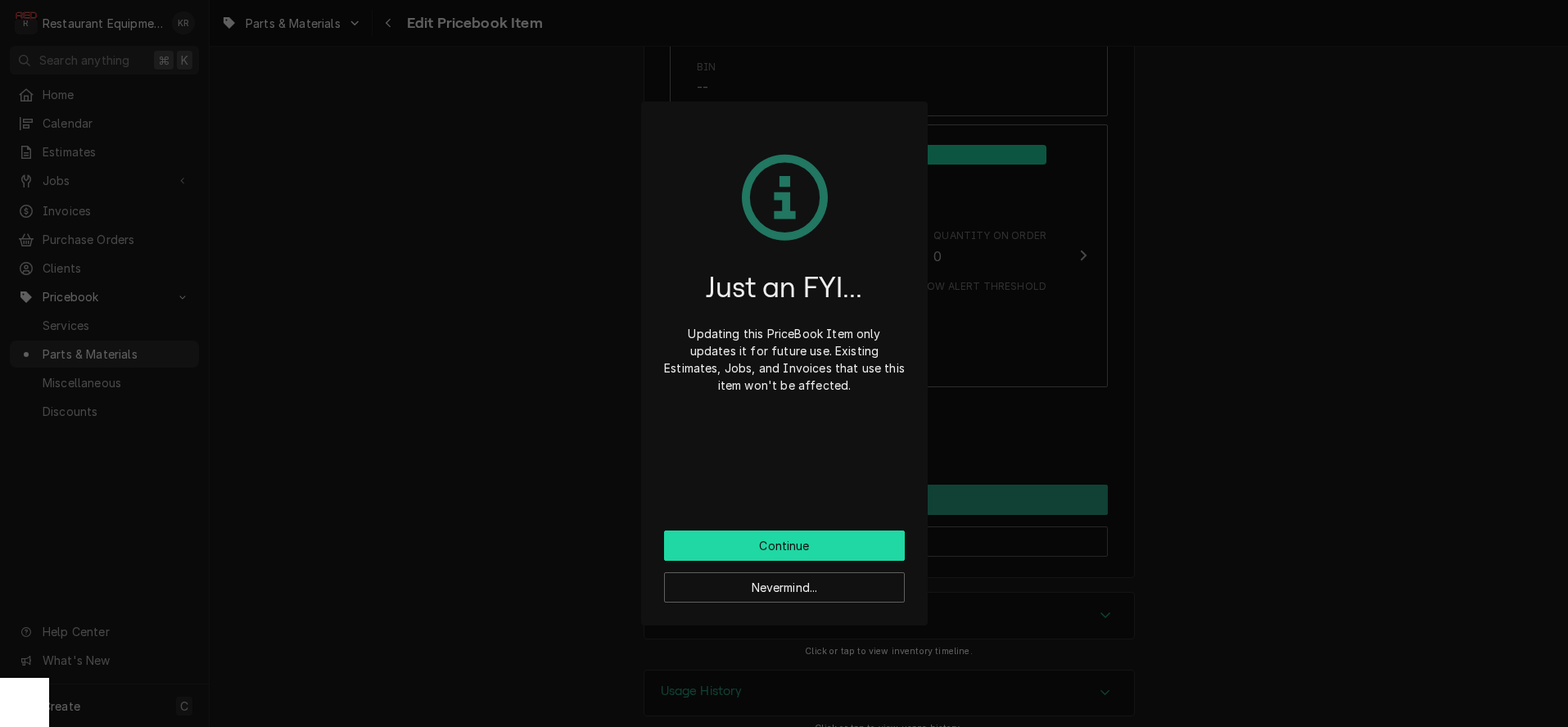
click at [836, 550] on button "Continue" at bounding box center [784, 546] width 241 height 31
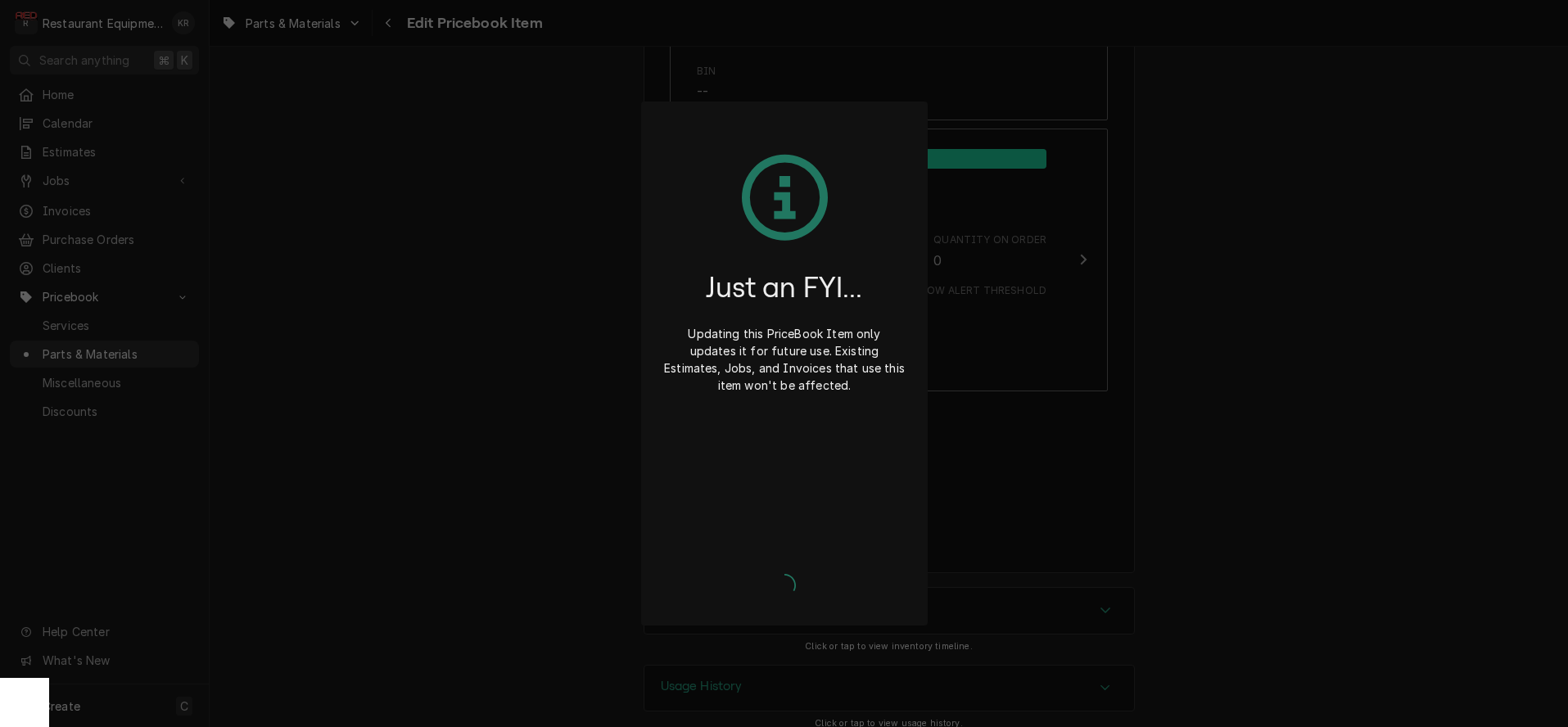
type textarea "x"
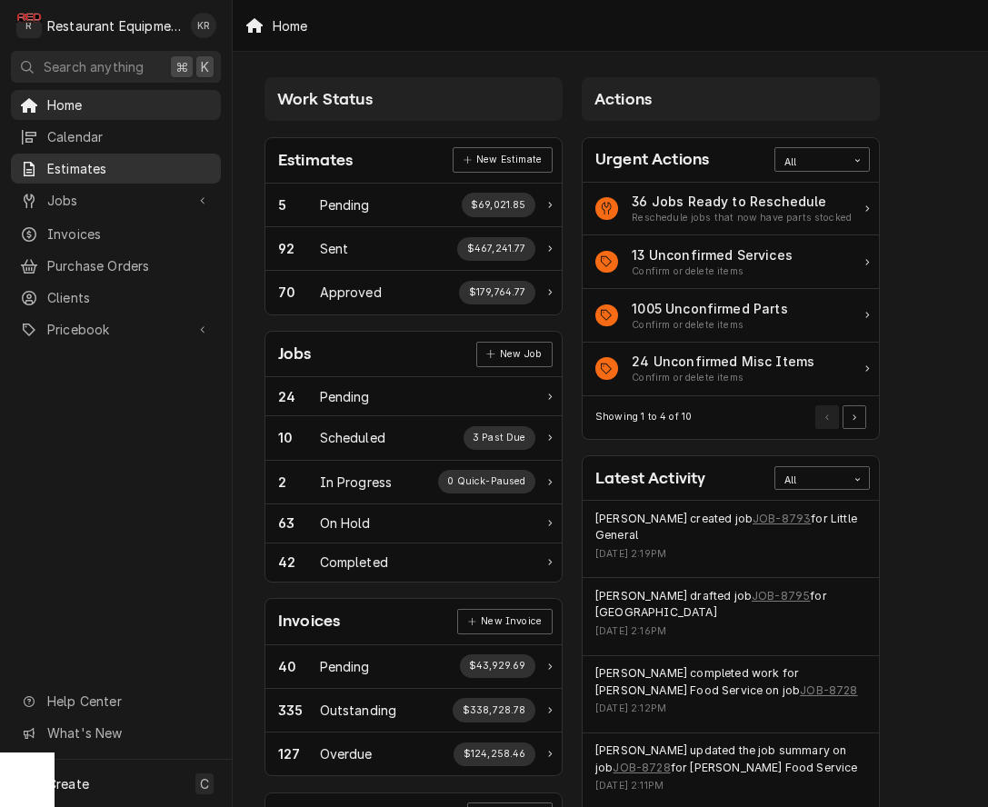
click at [162, 168] on span "Estimates" at bounding box center [129, 168] width 164 height 19
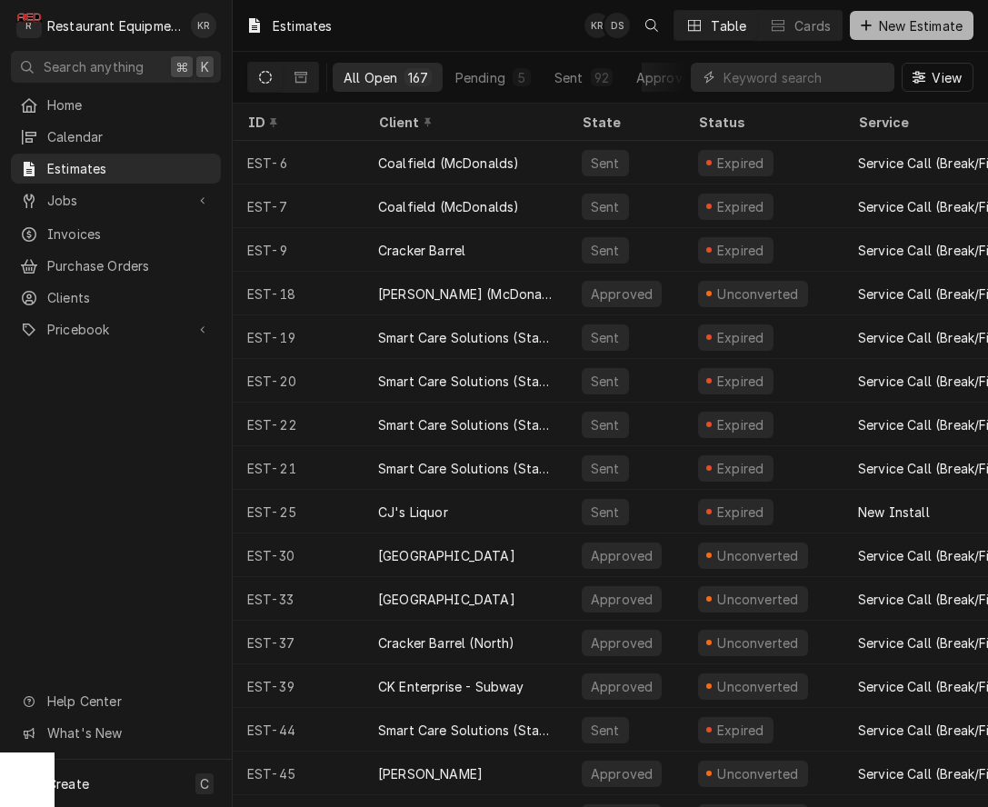
click at [872, 15] on button "New Estimate" at bounding box center [912, 25] width 124 height 29
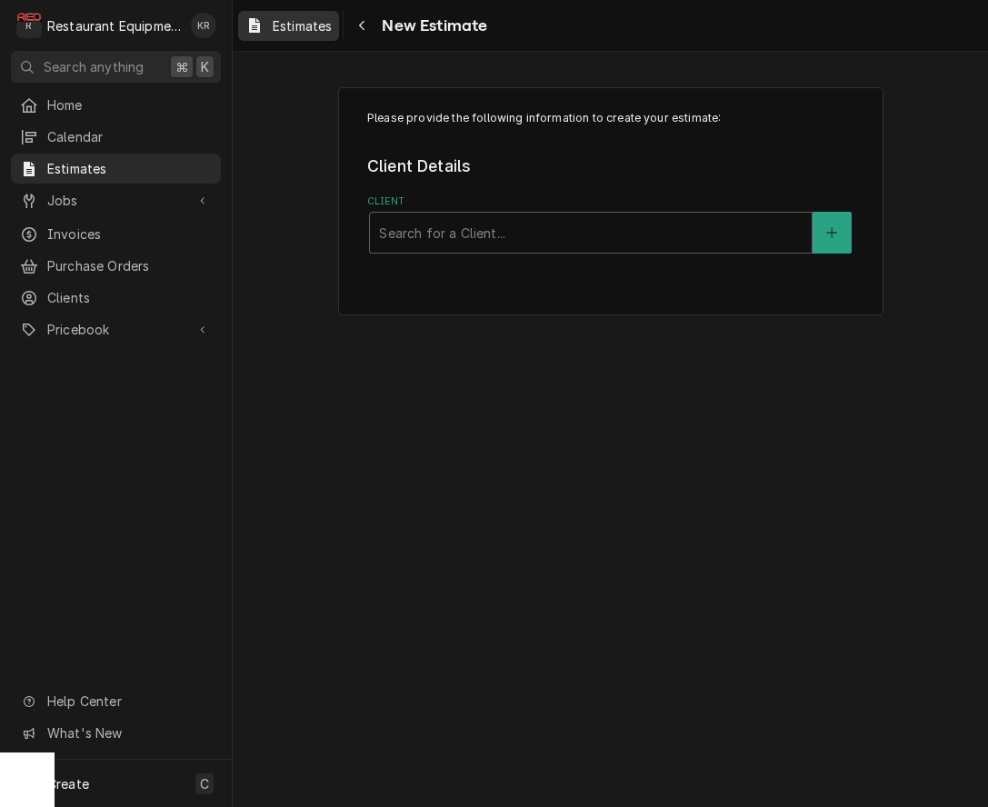
click at [298, 28] on span "Estimates" at bounding box center [302, 25] width 59 height 19
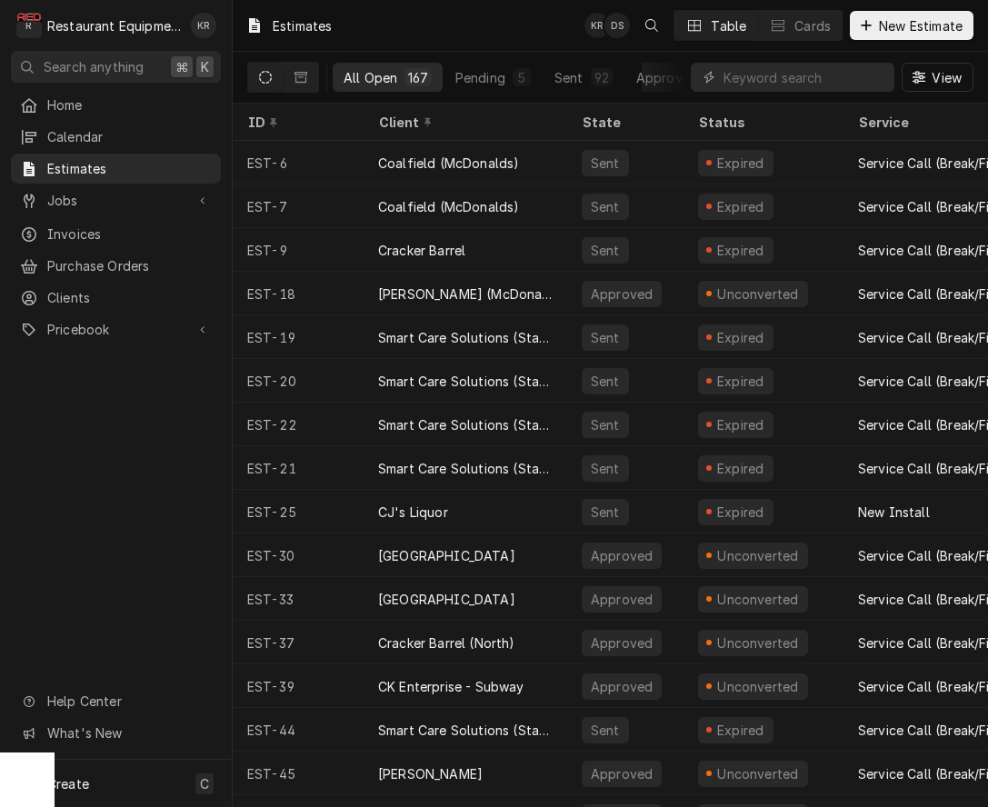
click at [918, 30] on span "New Estimate" at bounding box center [920, 25] width 91 height 19
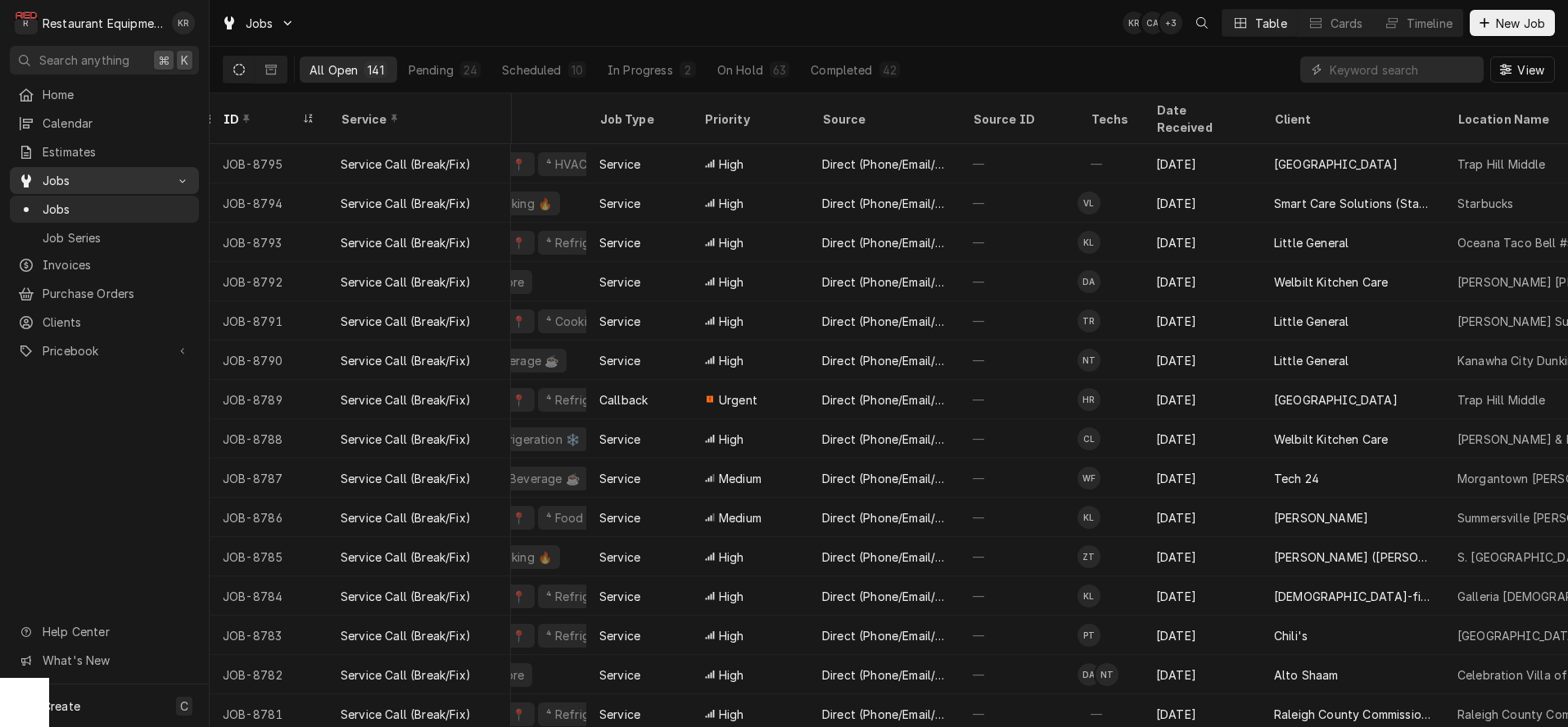
scroll to position [0, 424]
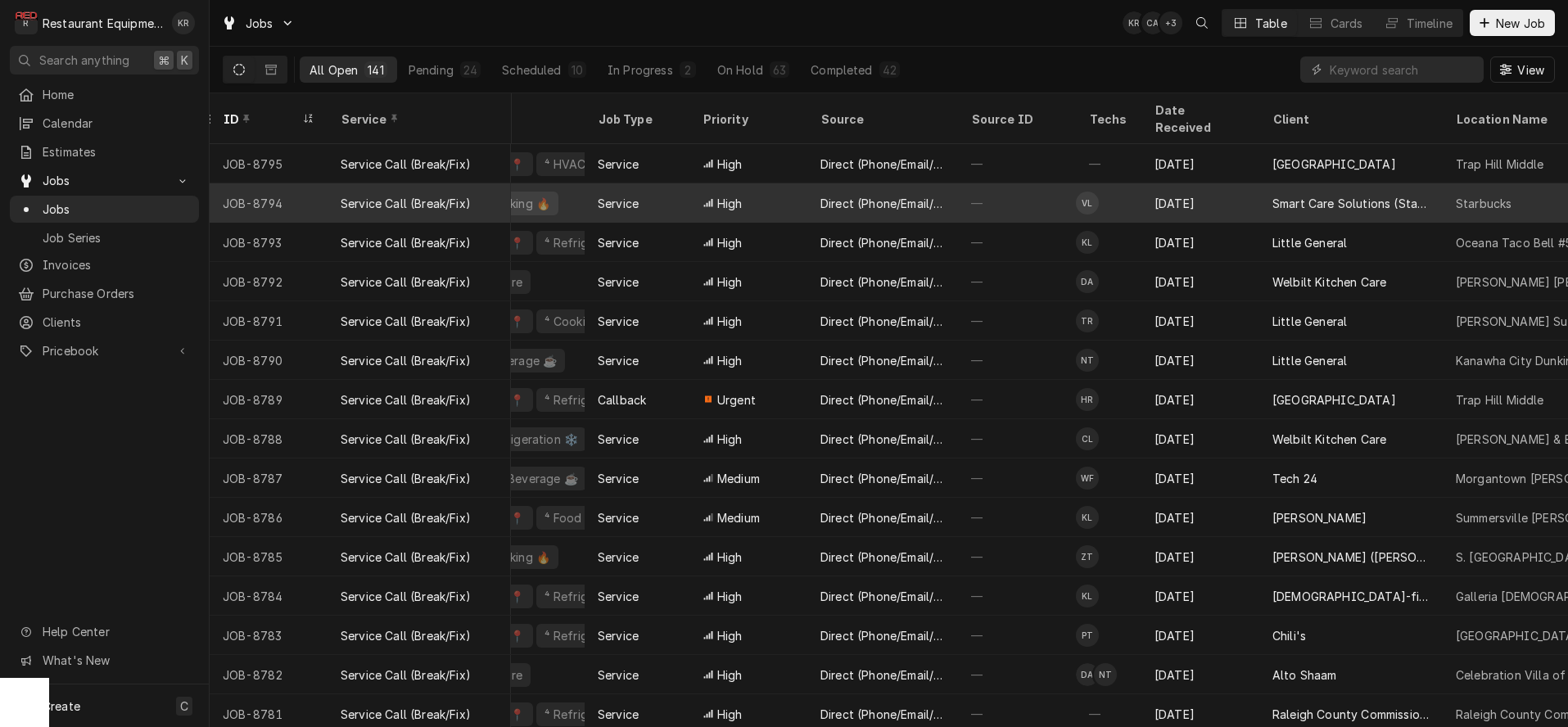
click at [1007, 185] on div "—" at bounding box center [1016, 204] width 118 height 40
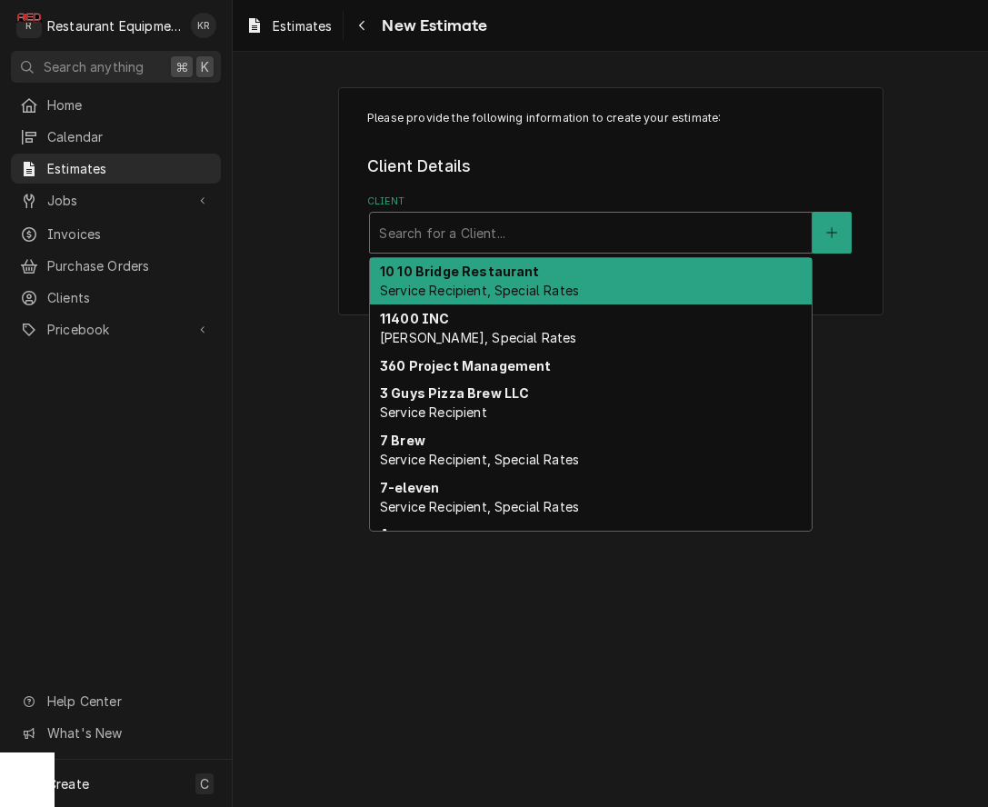
click at [466, 240] on div "Client" at bounding box center [590, 232] width 423 height 33
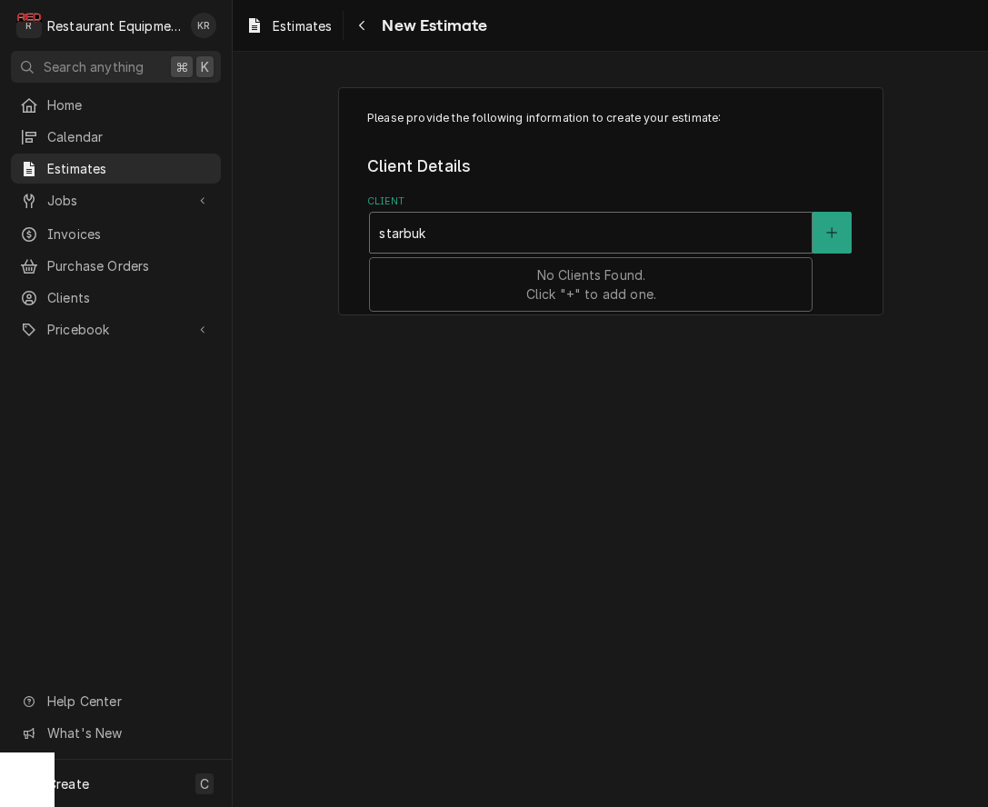
type input "starbu"
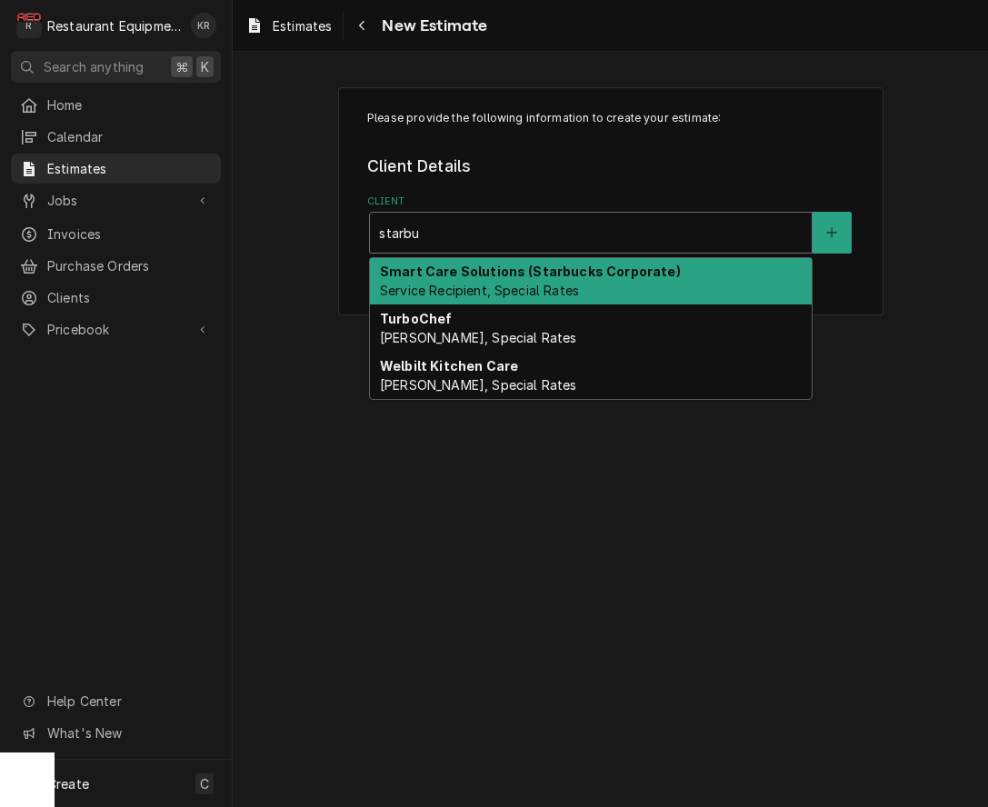
click at [695, 282] on div "Smart Care Solutions (Starbucks Corporate) Service Recipient, Special Rates" at bounding box center [591, 281] width 442 height 47
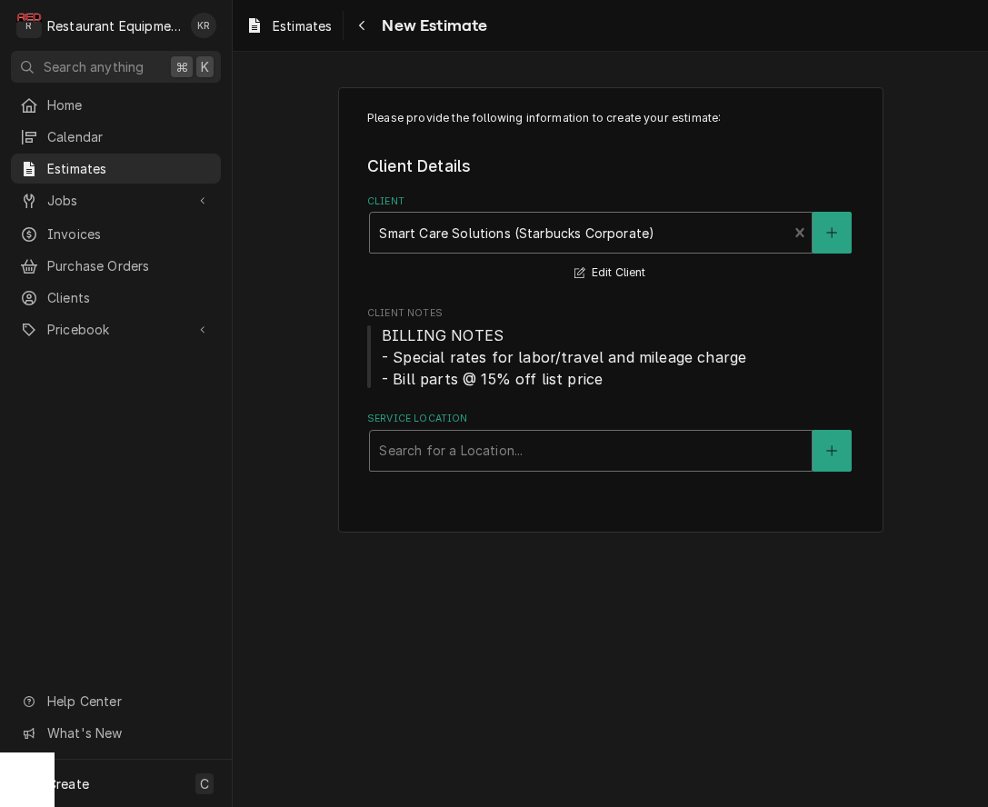
click at [722, 439] on div "Service Location" at bounding box center [590, 450] width 423 height 33
type input "90"
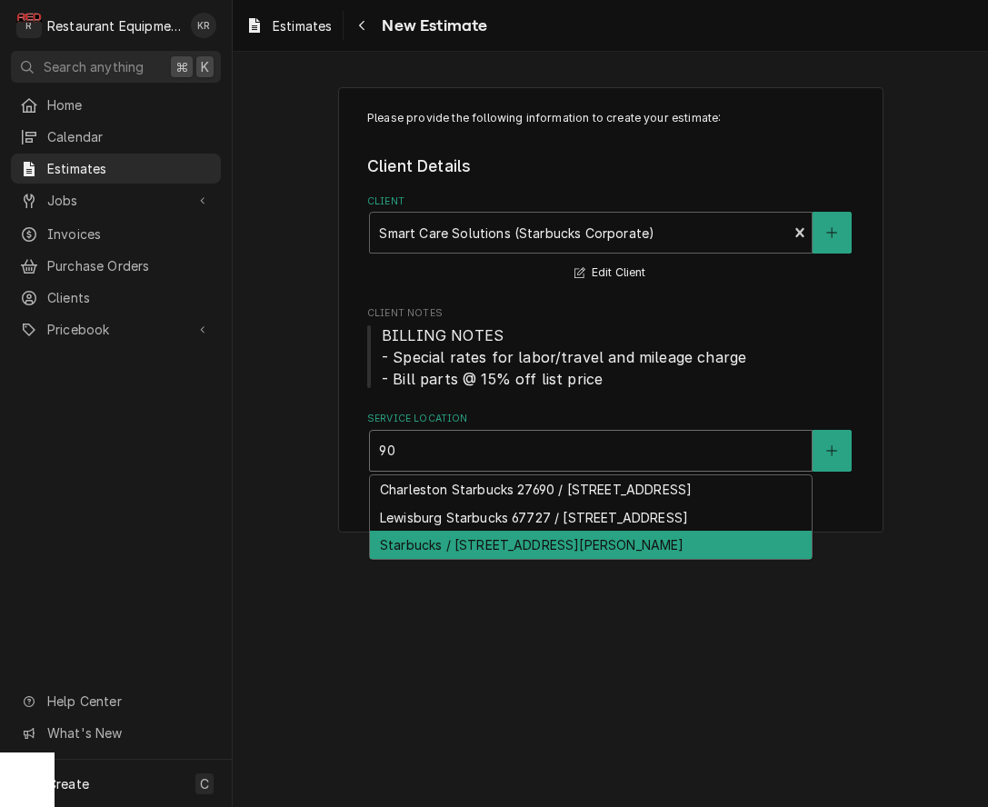
click at [617, 559] on div "Starbucks / [STREET_ADDRESS][PERSON_NAME]" at bounding box center [591, 545] width 442 height 28
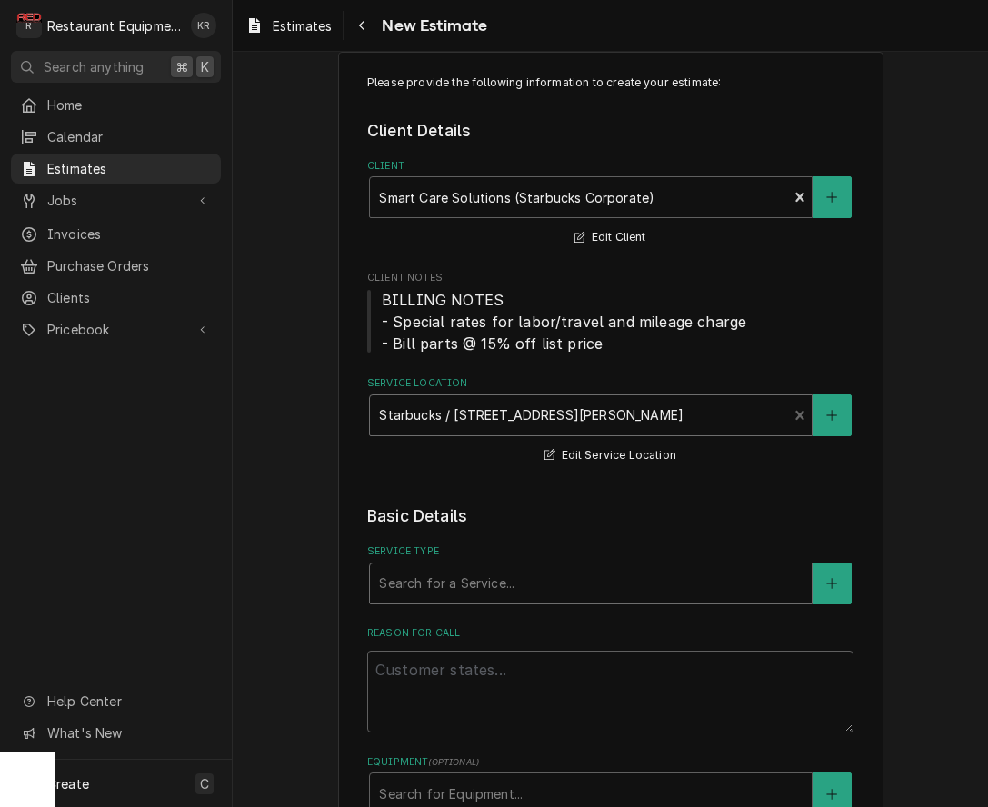
scroll to position [39, 0]
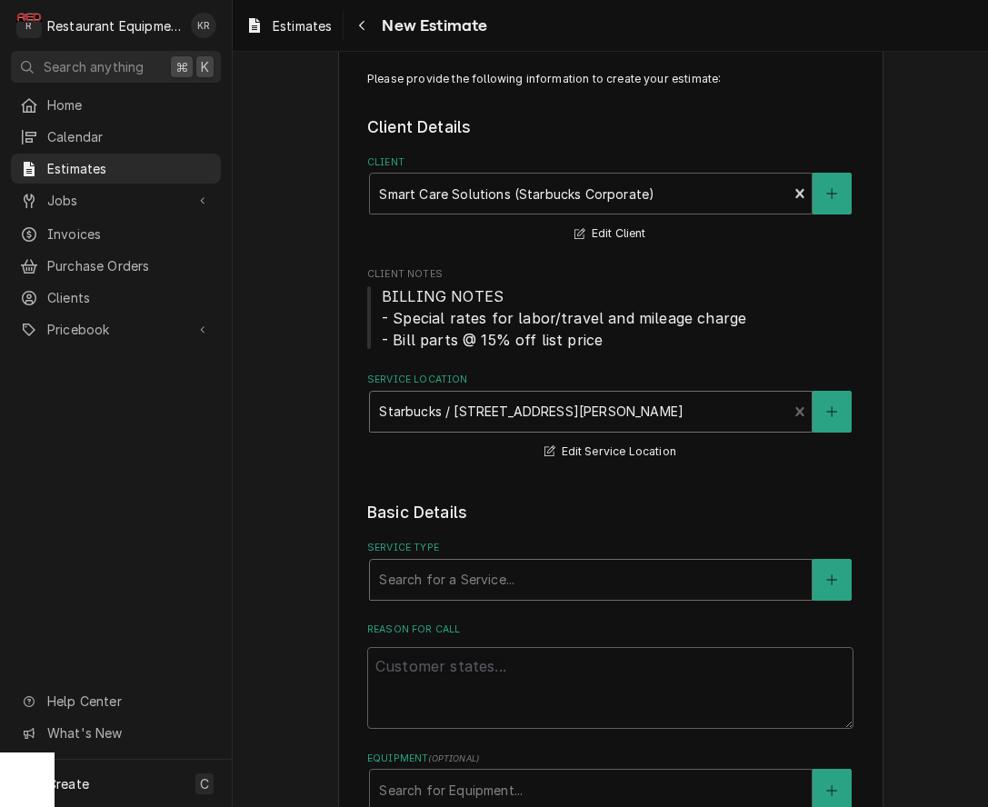
click at [586, 591] on div "Service Type" at bounding box center [590, 579] width 423 height 33
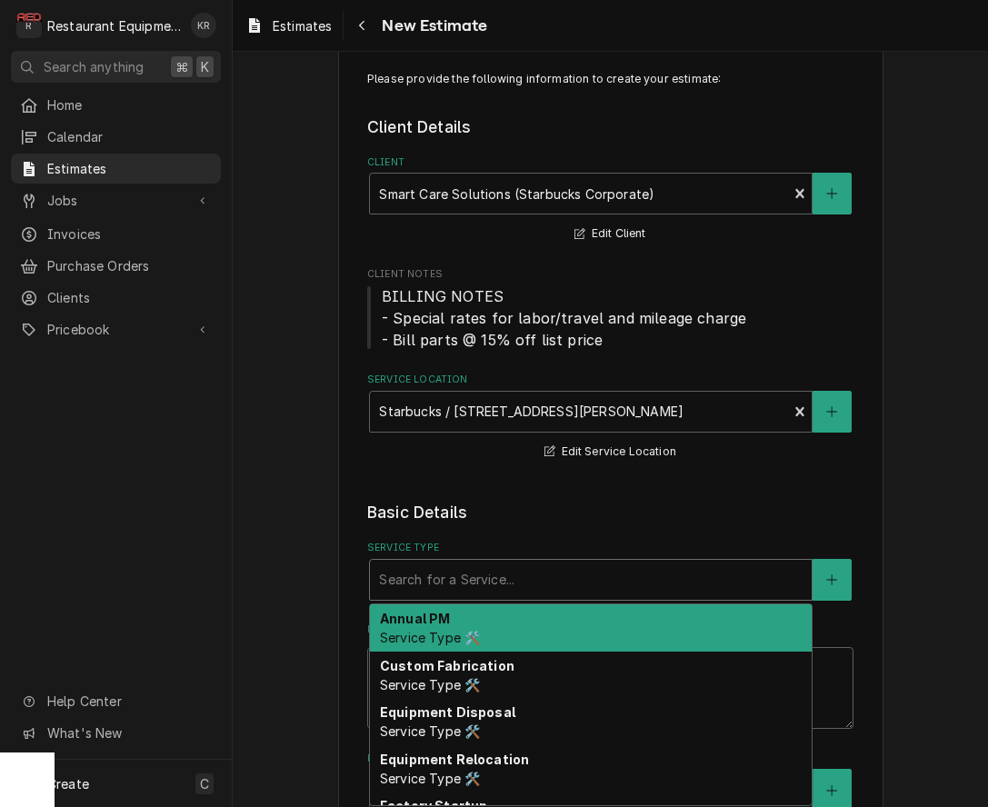
type textarea "x"
type input "b"
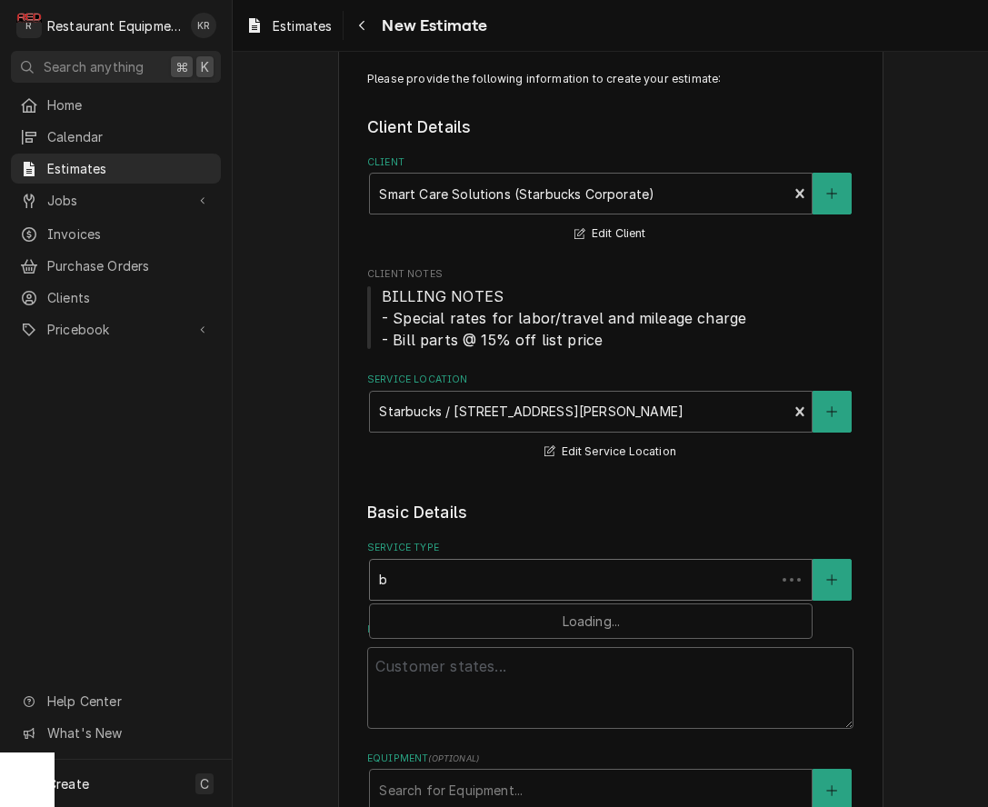
type textarea "x"
type input "br"
type textarea "x"
type input "bre"
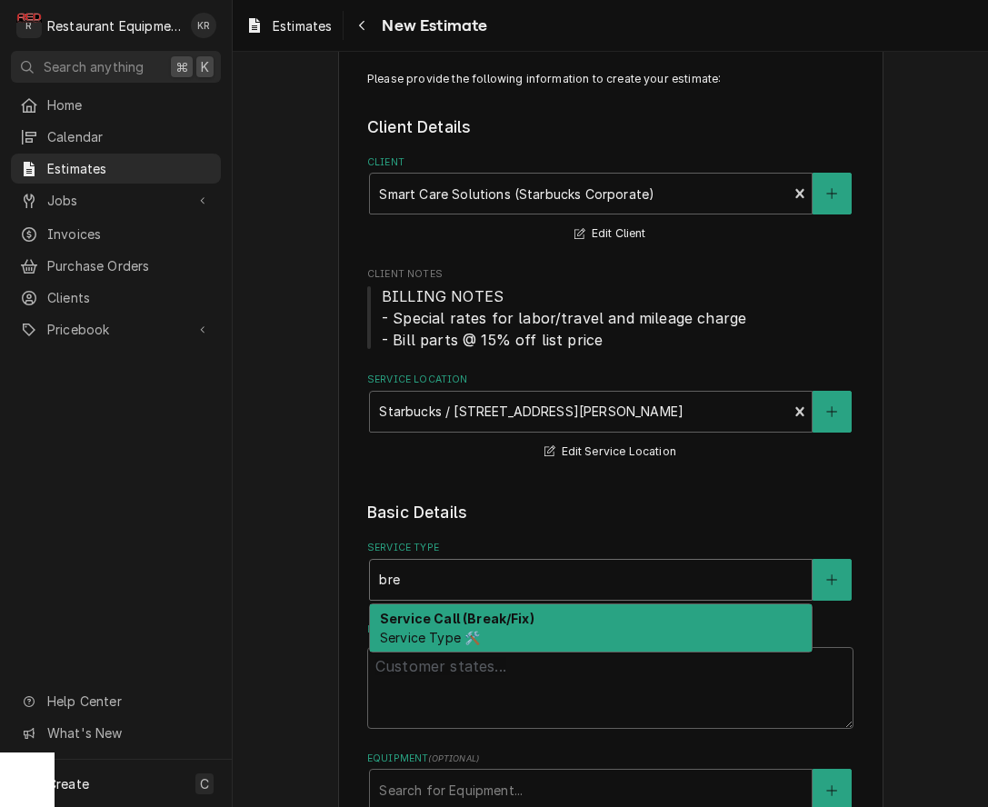
click at [606, 648] on div "Service Call (Break/Fix) Service Type 🛠️" at bounding box center [591, 627] width 442 height 47
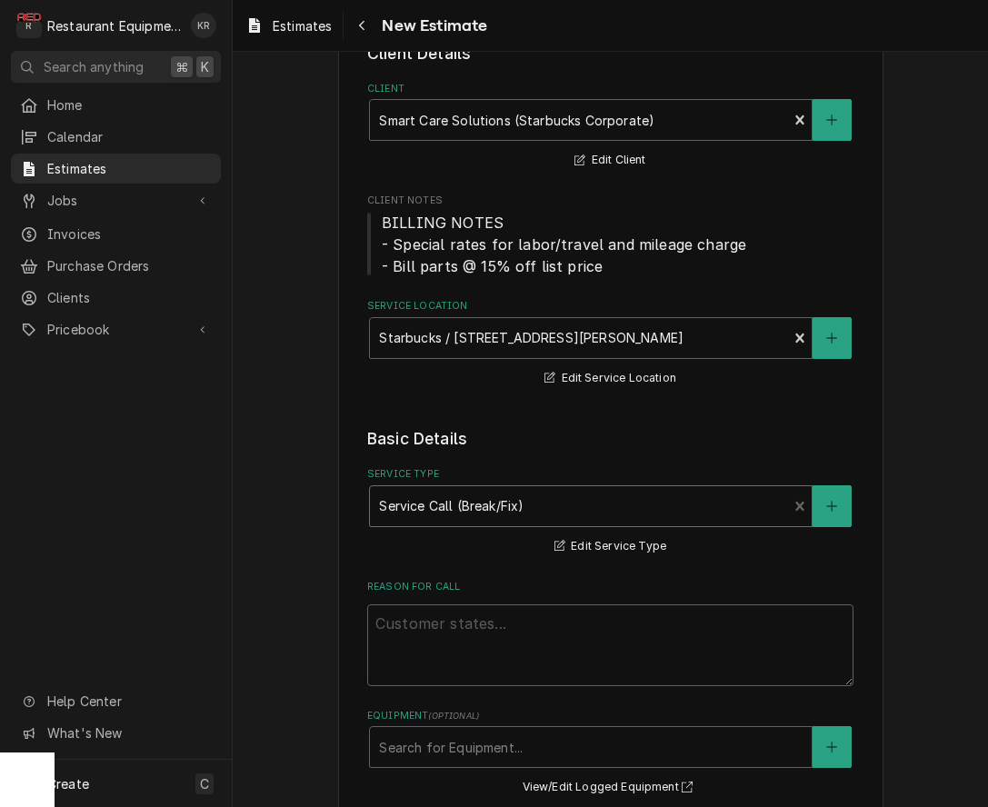
scroll to position [115, 0]
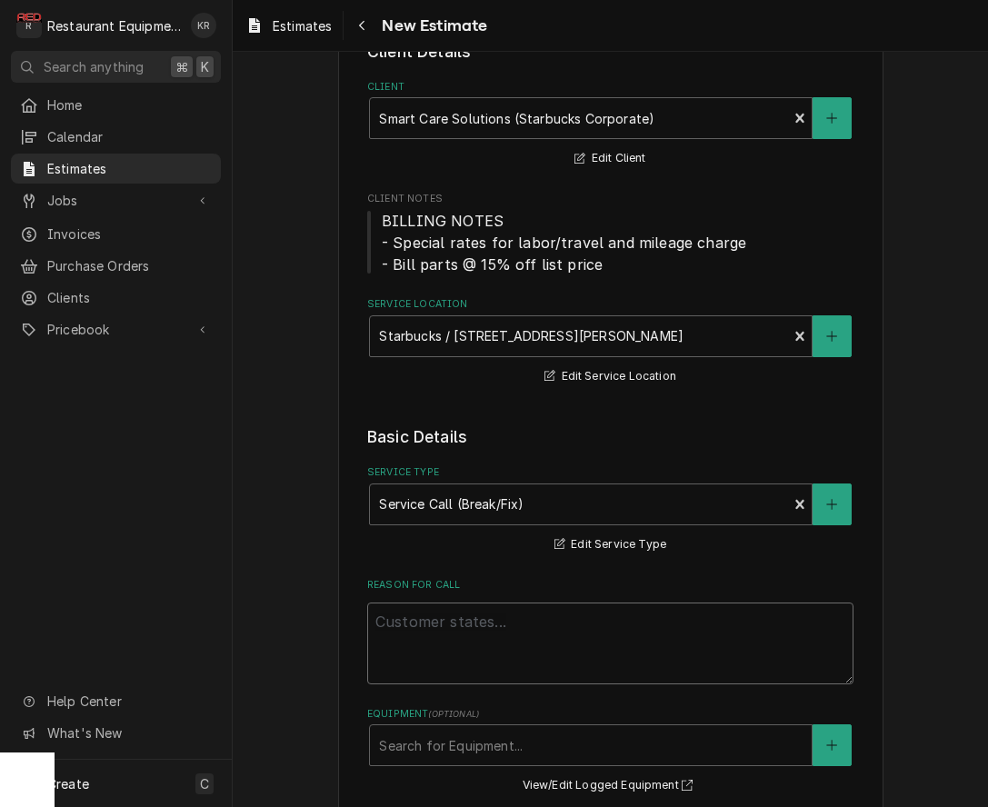
click at [604, 634] on textarea "Reason For Call" at bounding box center [610, 643] width 486 height 82
type textarea "x"
type textarea "M"
type textarea "x"
type textarea "Ma"
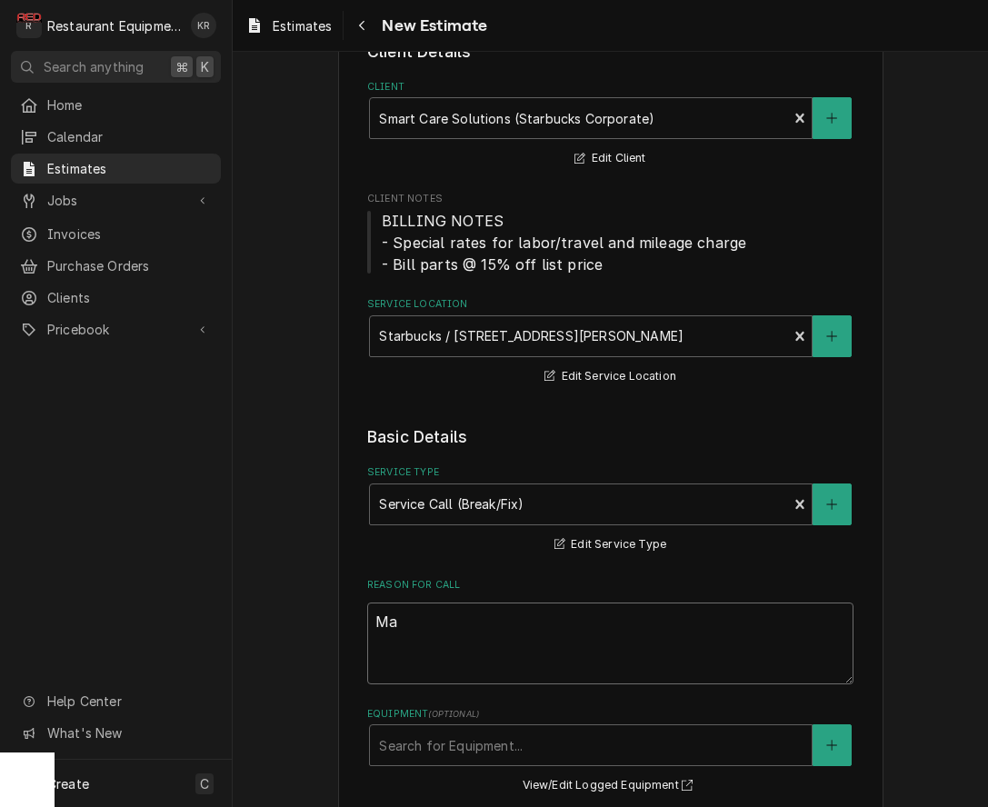
type textarea "x"
type textarea "Mag"
type textarea "x"
type textarea "Magn"
type textarea "x"
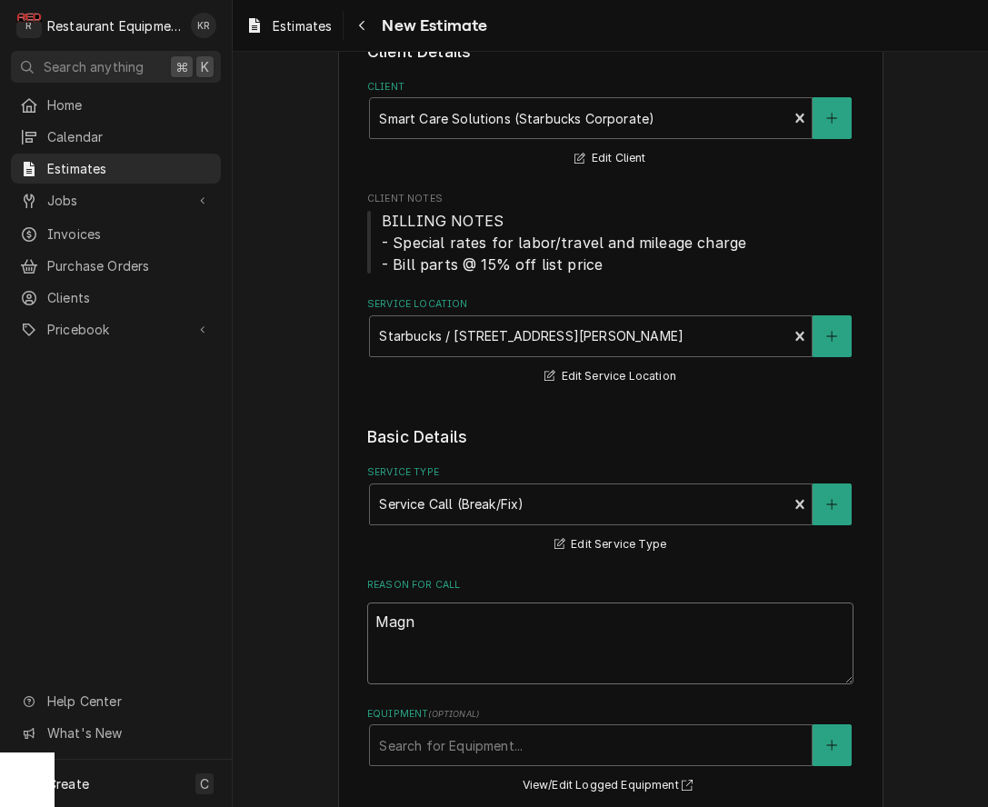
type textarea "Magne"
type textarea "x"
type textarea "Magnet"
type textarea "x"
type textarea "Magnetr"
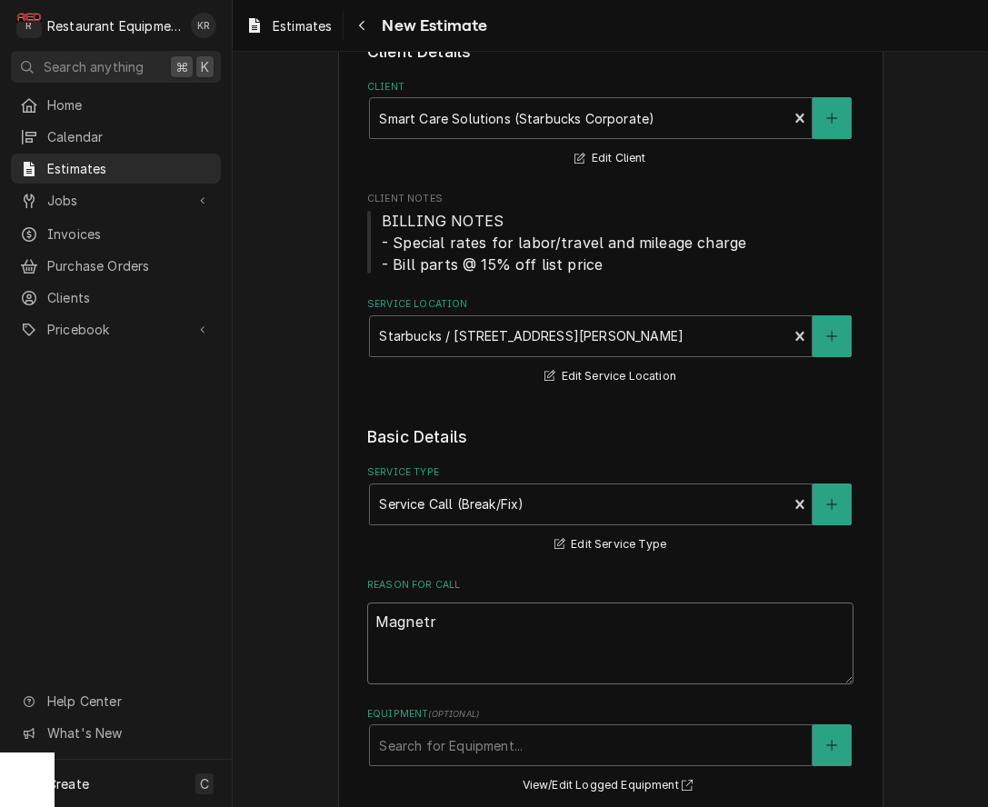
type textarea "x"
type textarea "Magnetro"
type textarea "x"
type textarea "Magnetron"
type textarea "x"
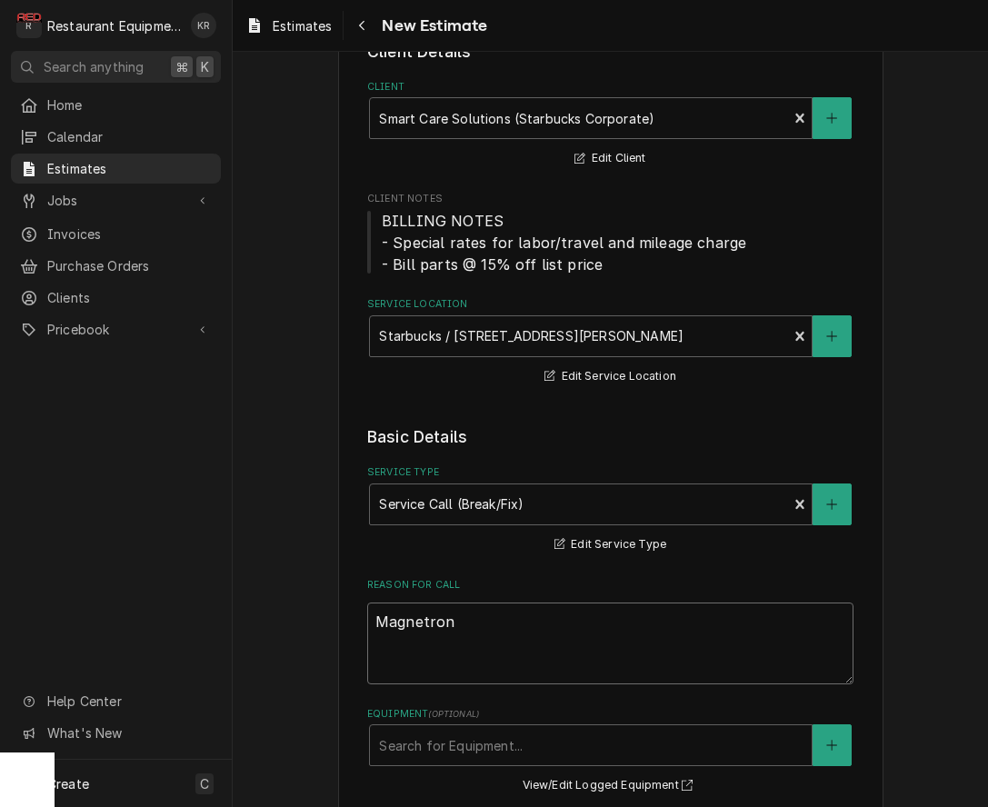
type textarea "Magnetron"
type textarea "x"
type textarea "Magnetron F"
type textarea "x"
type textarea "Magnetron Fa"
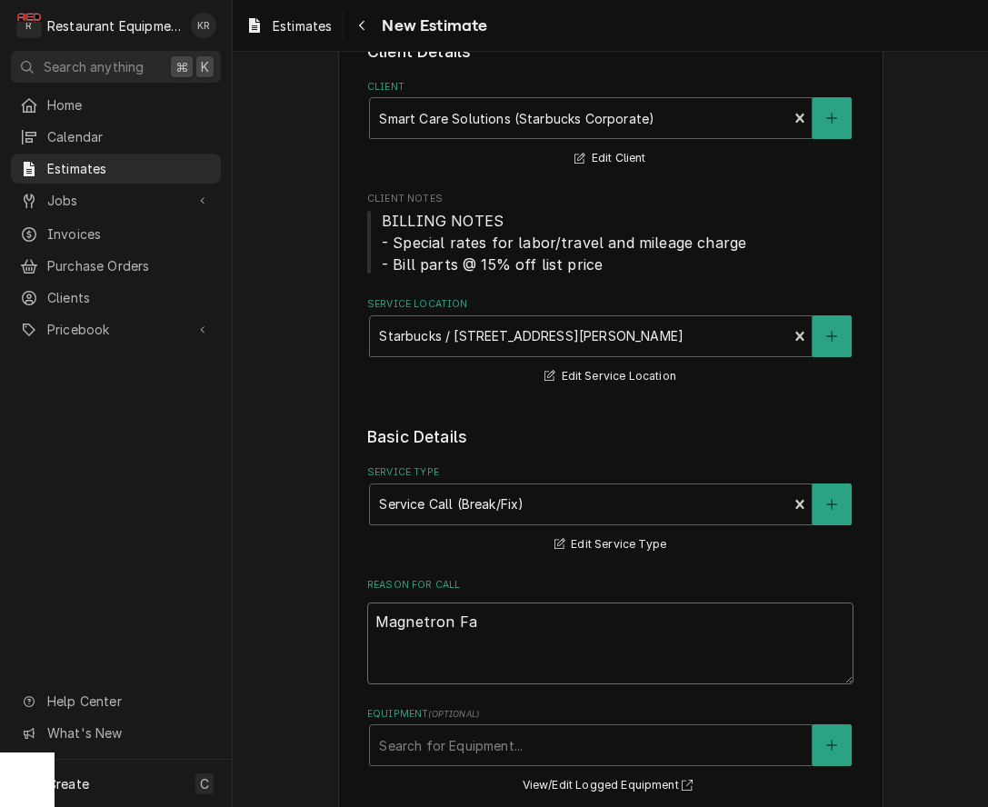
type textarea "x"
type textarea "Magnetron Fai"
type textarea "x"
type textarea "Magnetron Fail"
type textarea "x"
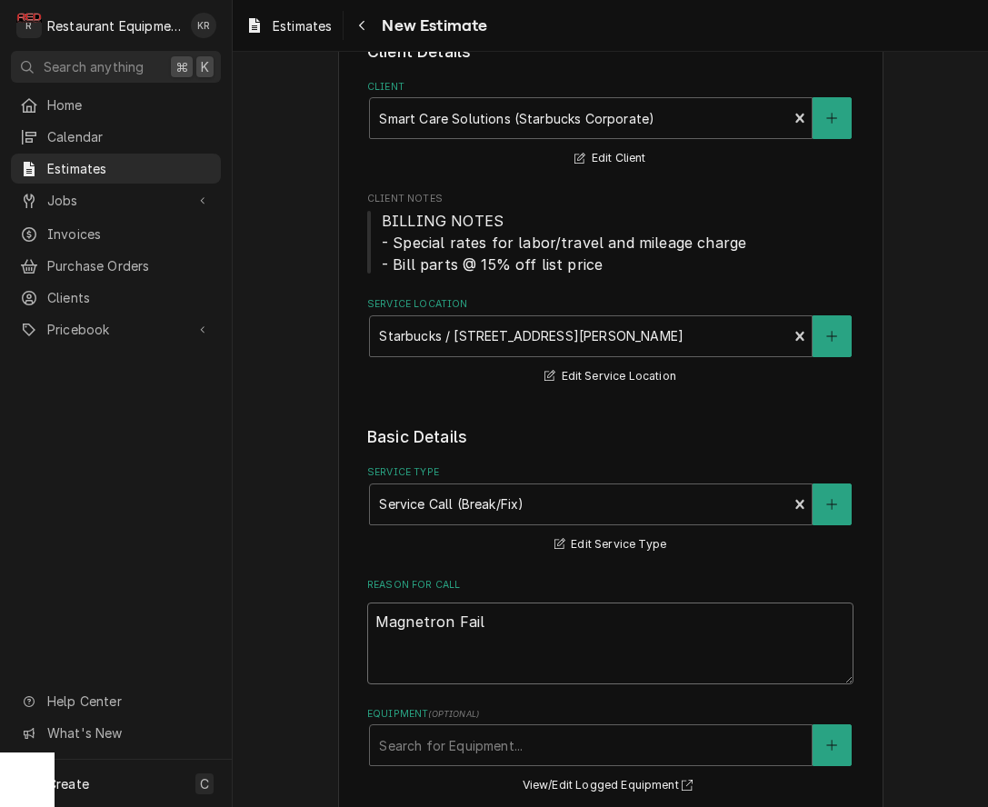
type textarea "Magnetron Failu"
type textarea "x"
type textarea "Magnetron Failur"
type textarea "x"
type textarea "Magnetron Failure"
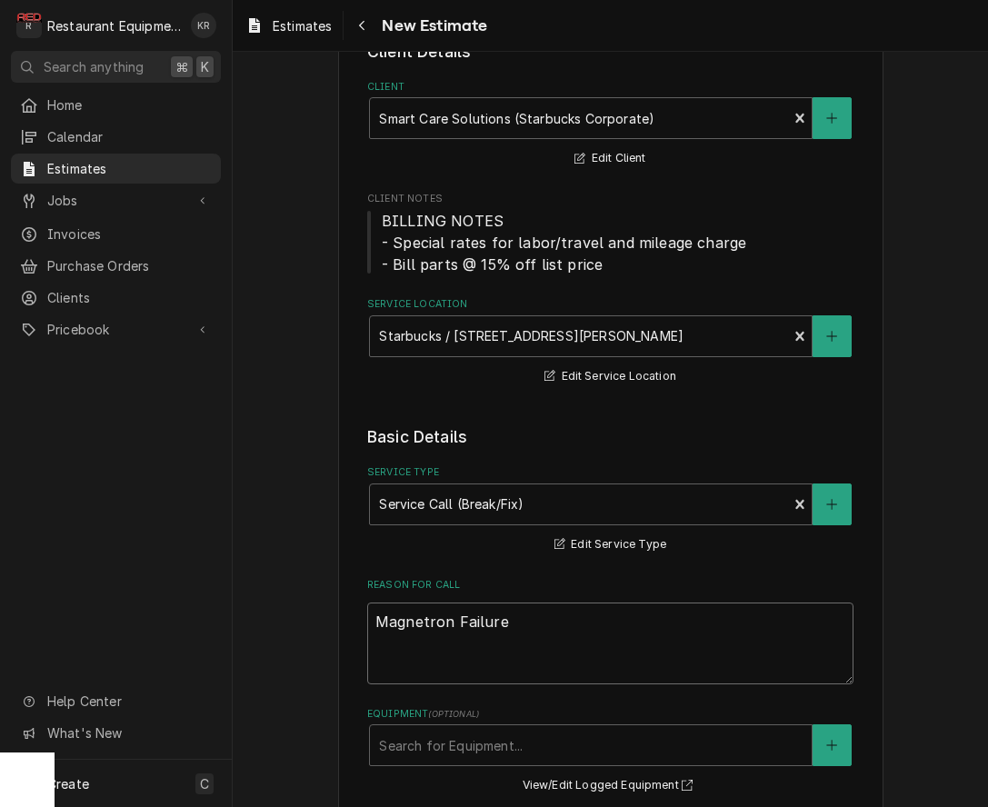
type textarea "x"
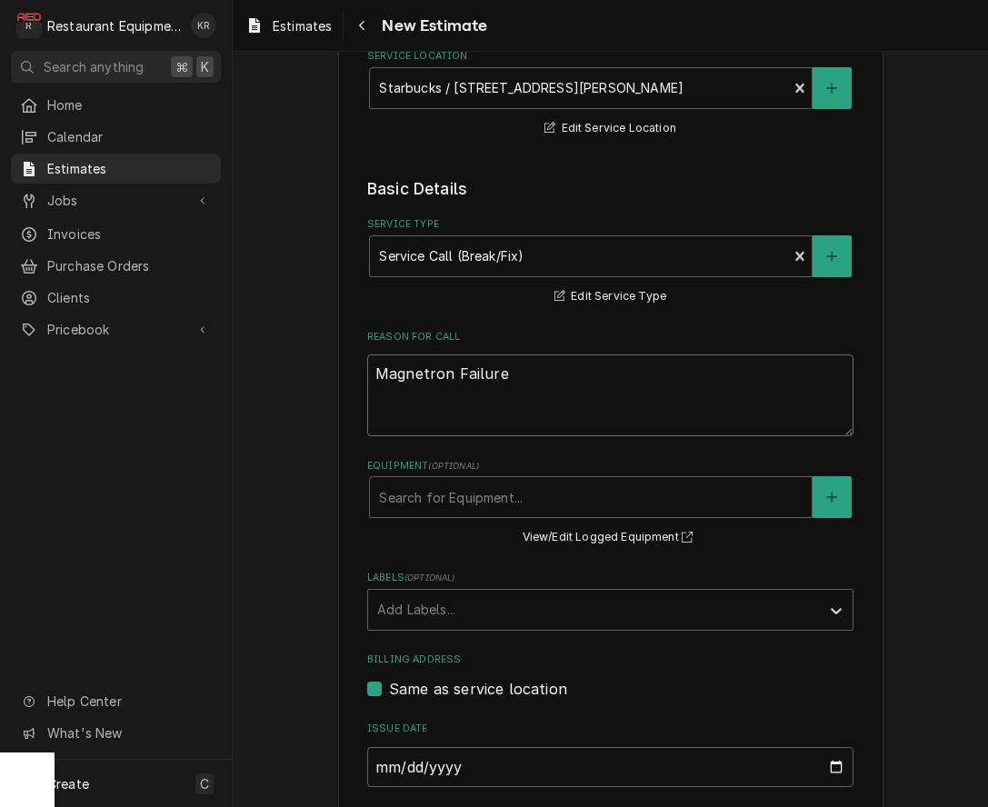
scroll to position [365, 0]
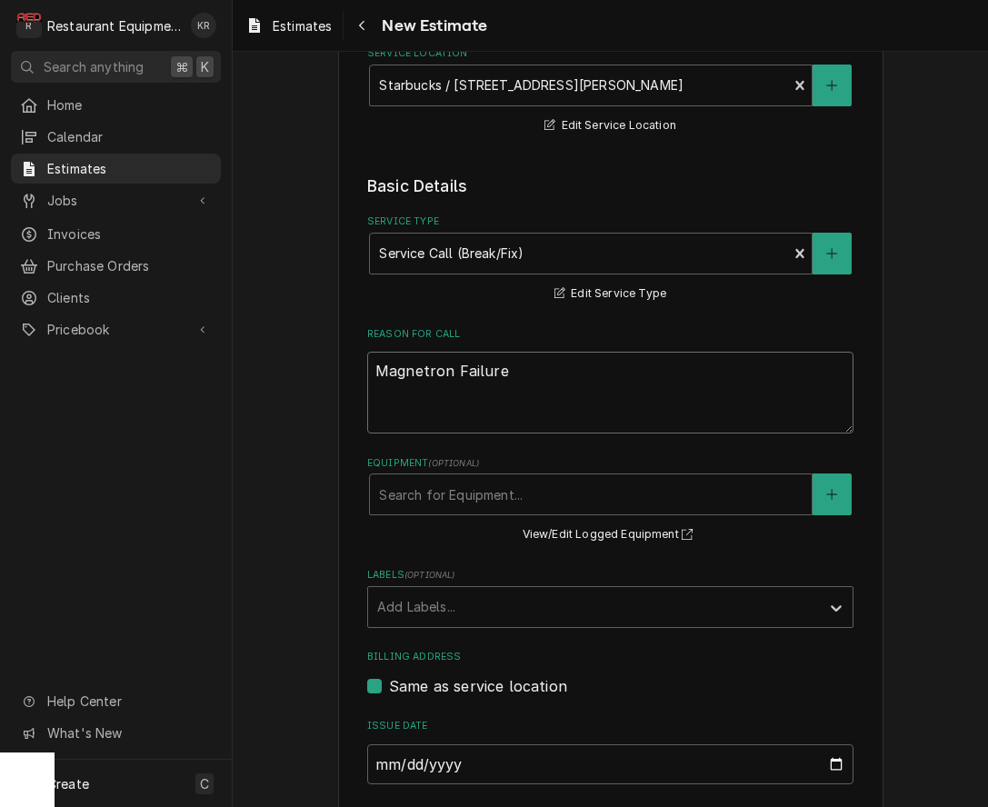
click at [425, 373] on textarea "Magnetron Failure" at bounding box center [610, 393] width 486 height 82
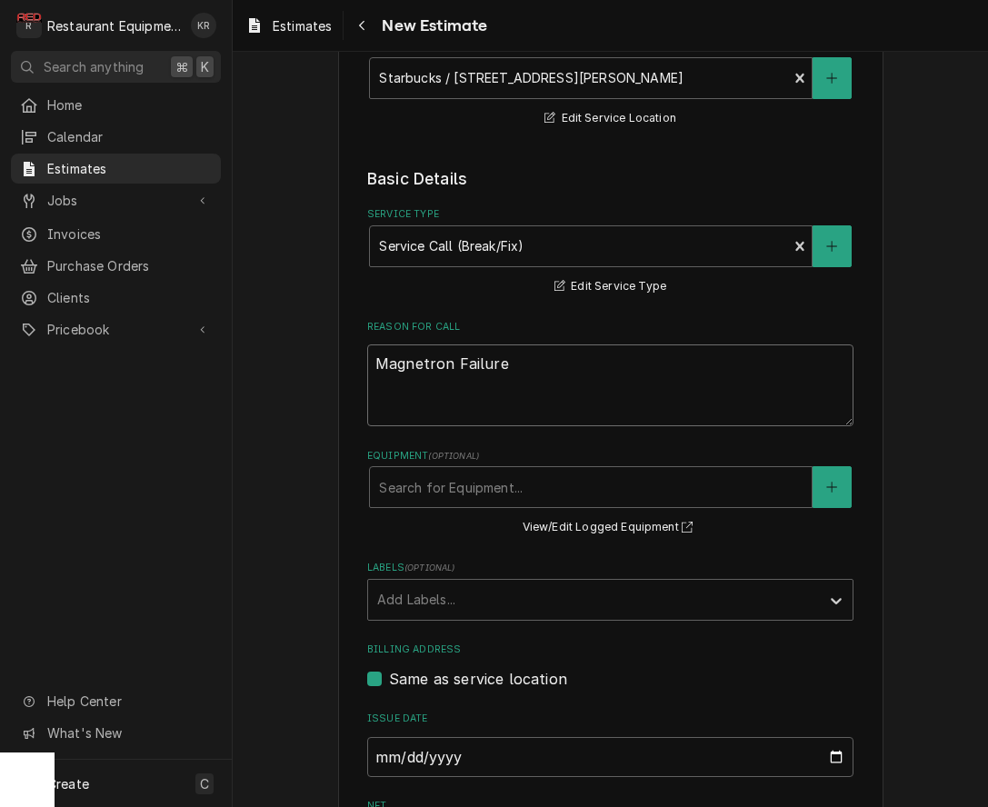
click at [425, 373] on textarea "Magnetron Failure" at bounding box center [610, 385] width 486 height 82
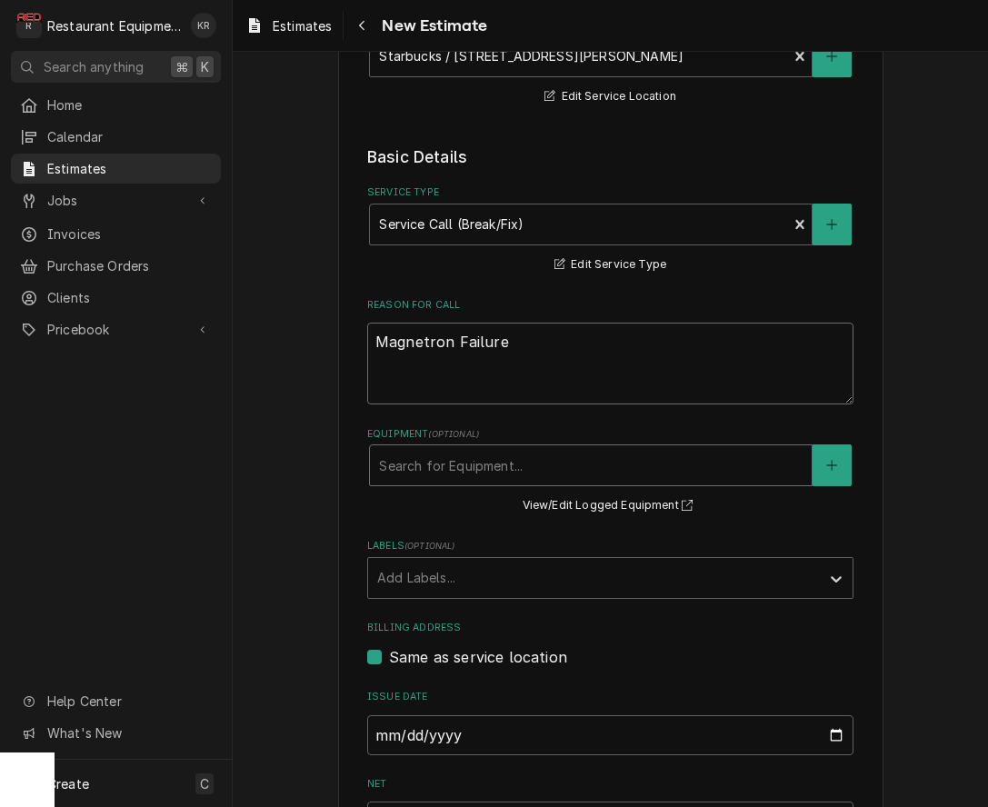
type textarea "Magnetron Failure"
click at [540, 465] on div "Equipment" at bounding box center [590, 465] width 423 height 33
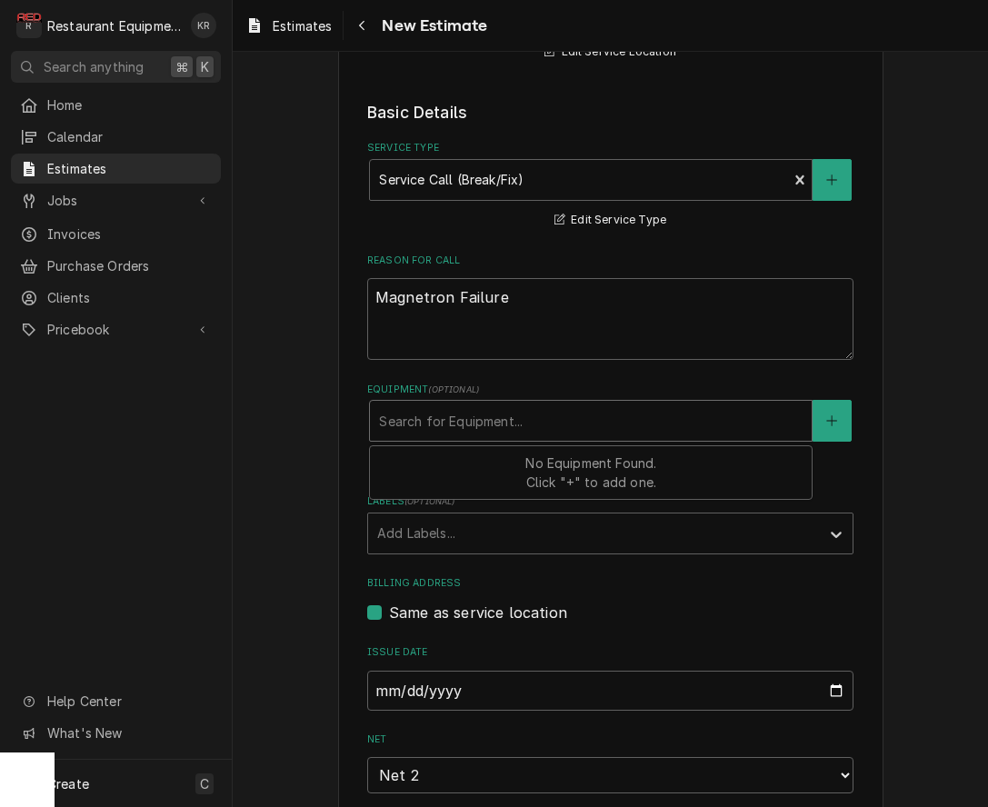
scroll to position [458, 0]
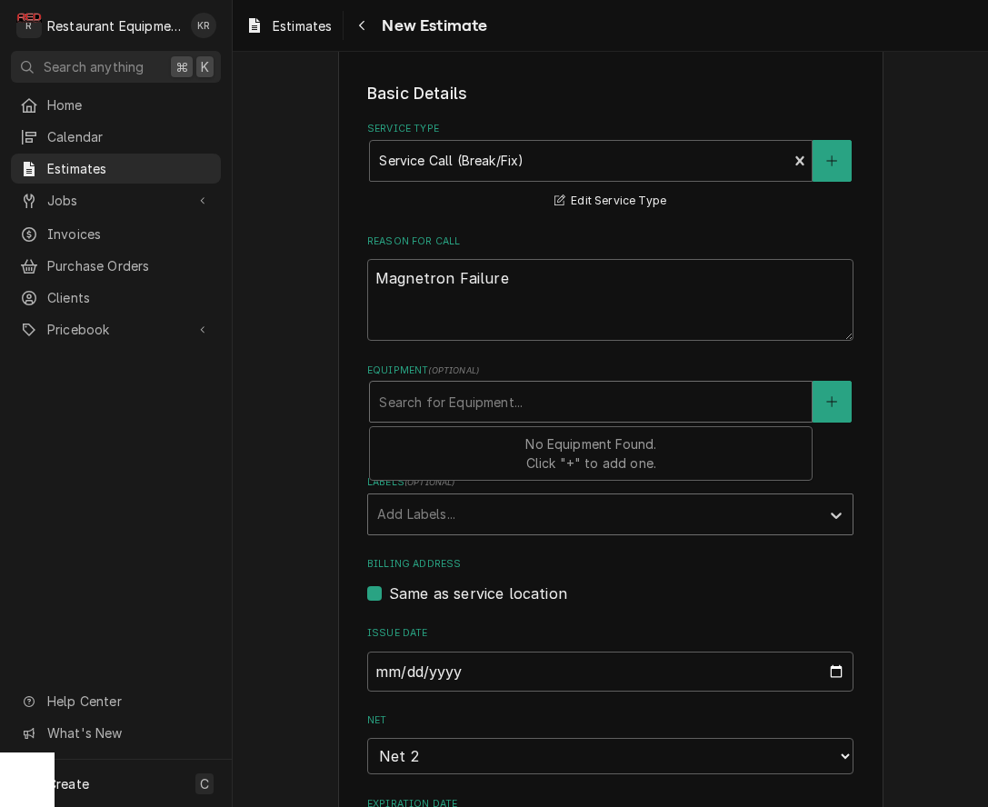
click at [566, 533] on fieldset "Basic Details Service Type Service Call (Break/Fix) Service Type 🛠️ Edit Servic…" at bounding box center [610, 506] width 486 height 849
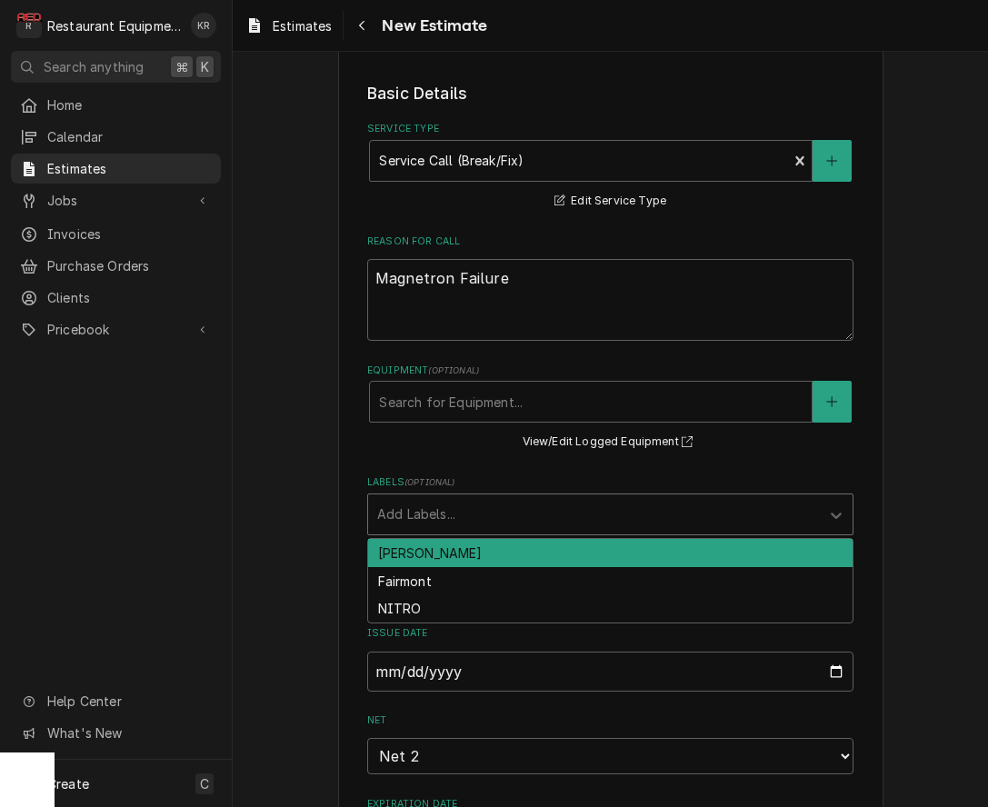
click at [565, 530] on div "Labels" at bounding box center [593, 514] width 433 height 33
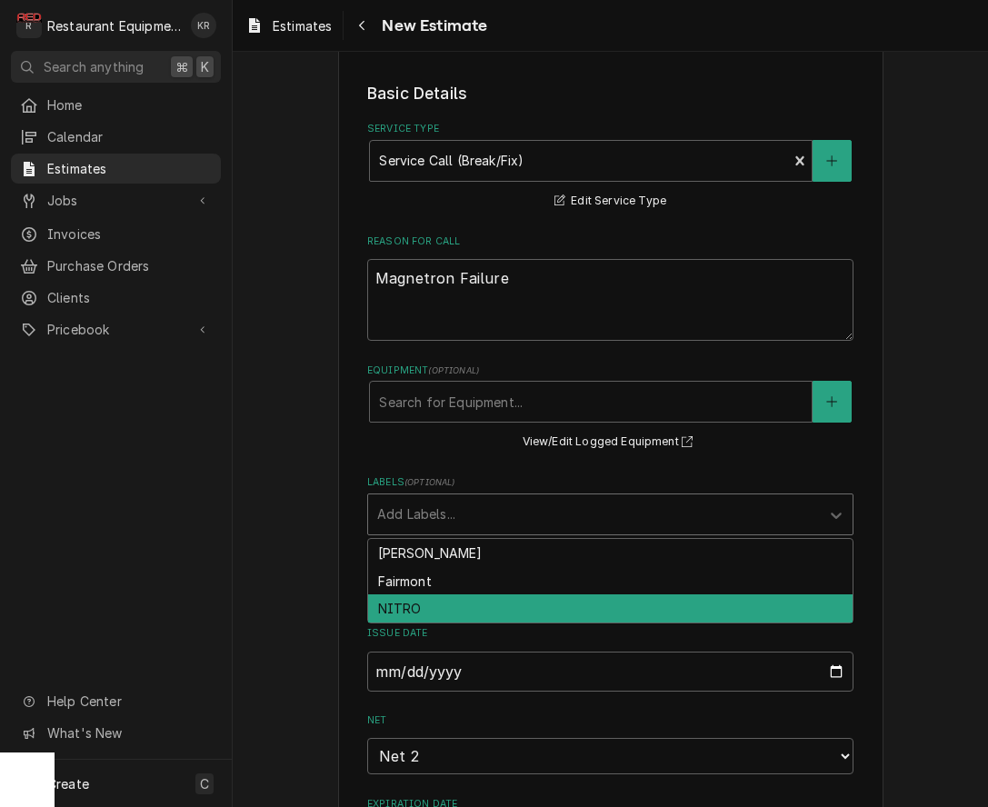
click at [513, 612] on div "NITRO" at bounding box center [610, 608] width 484 height 28
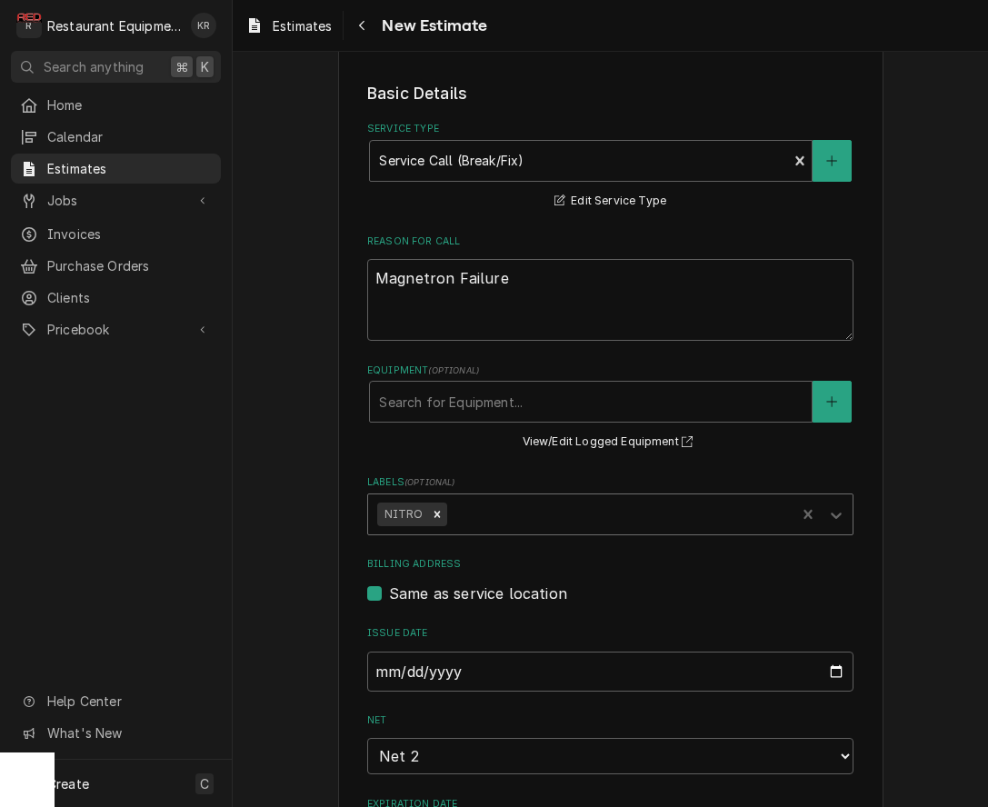
type textarea "x"
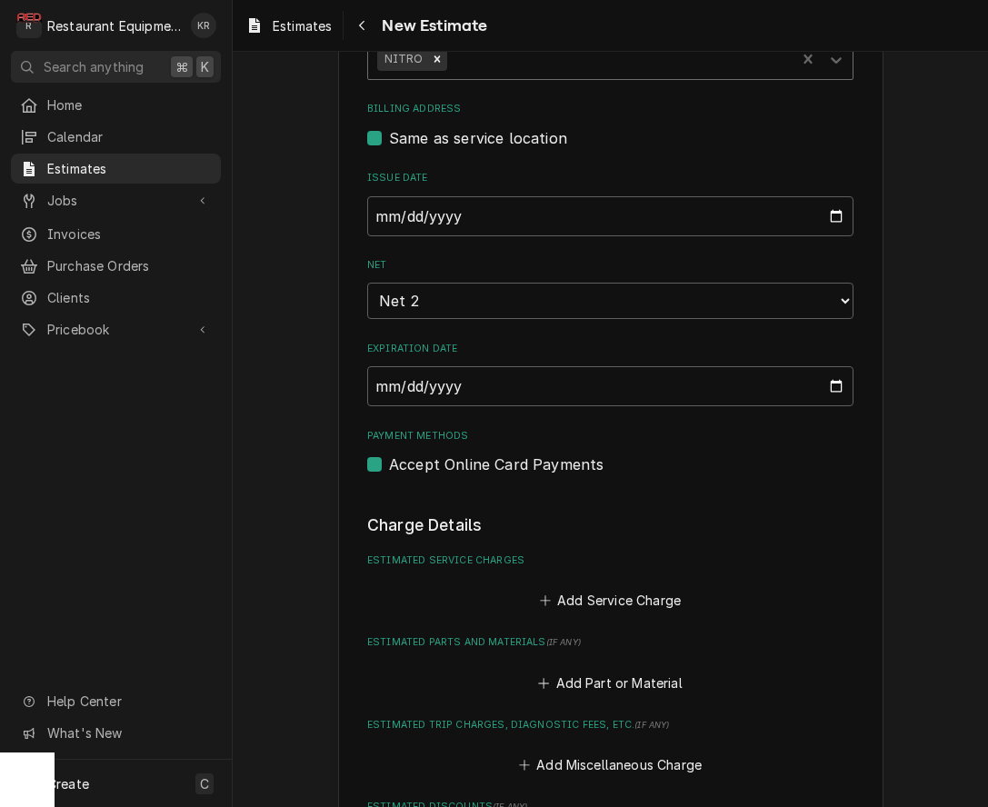
scroll to position [914, 0]
click at [647, 594] on button "Add Service Charge" at bounding box center [609, 599] width 147 height 25
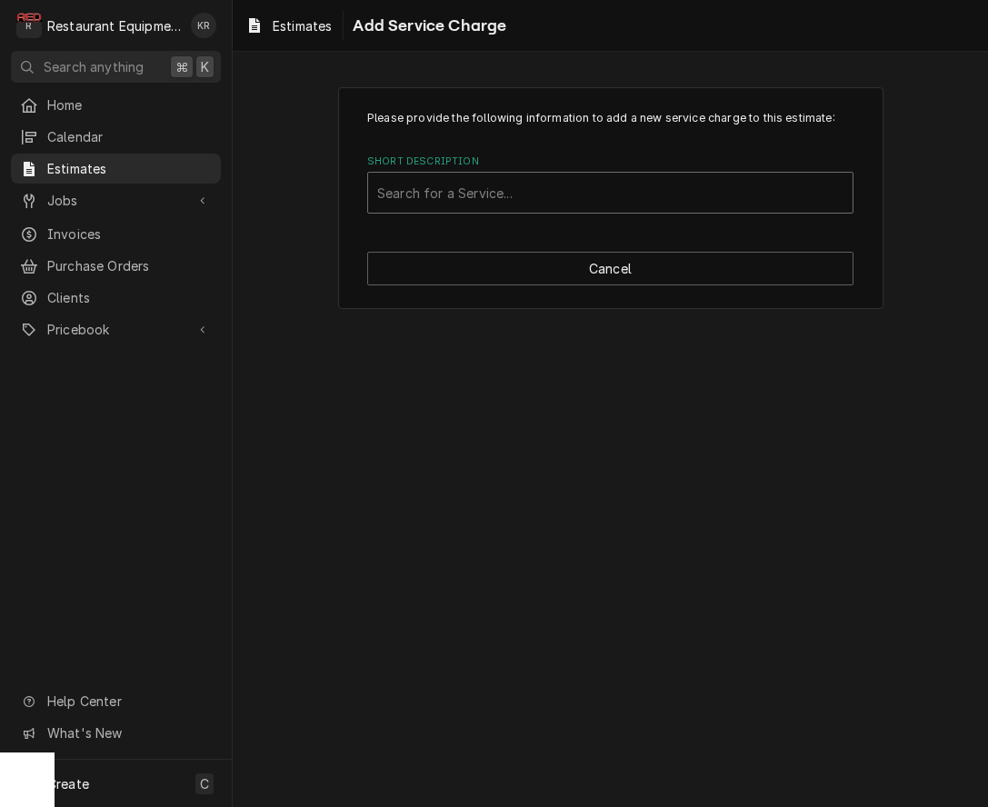
click at [592, 213] on div "Search for a Service..." at bounding box center [610, 193] width 486 height 42
type input "trav"
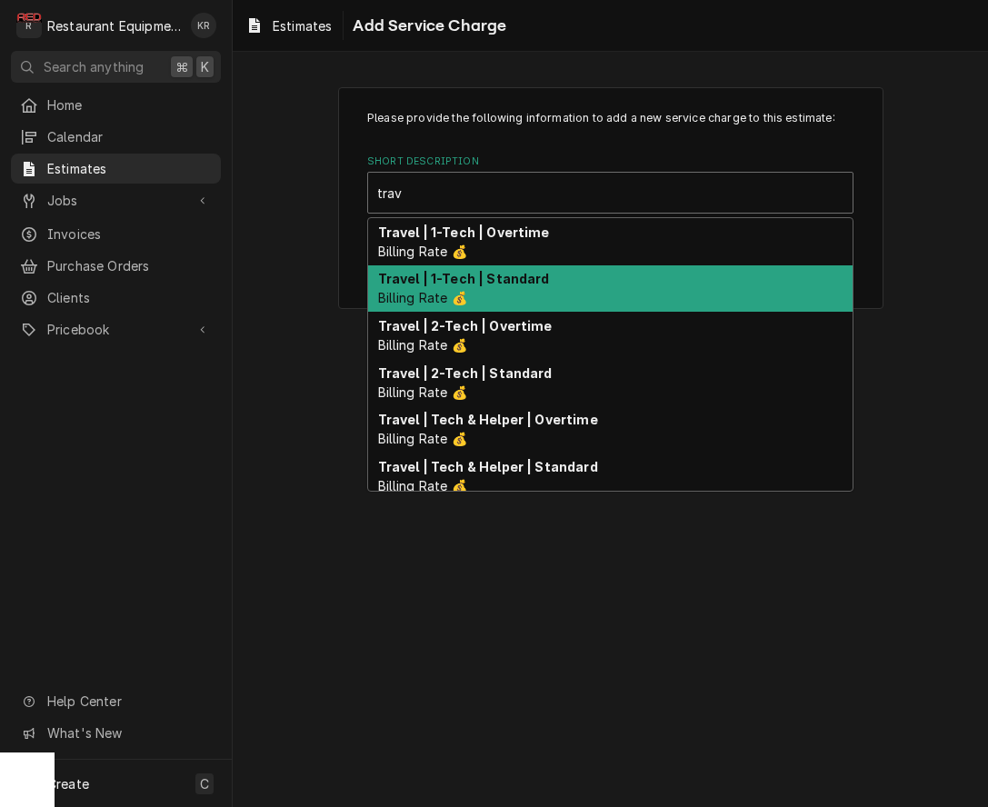
click at [623, 292] on div "Travel | 1-Tech | Standard Billing Rate 💰" at bounding box center [610, 288] width 484 height 47
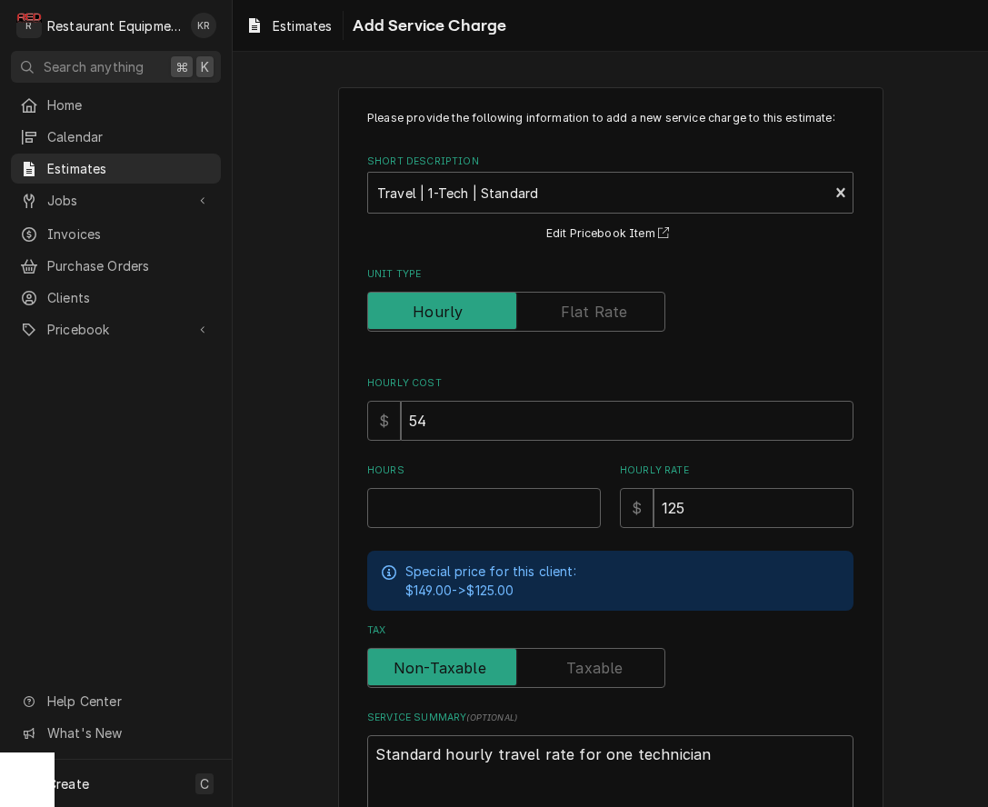
scroll to position [31, 0]
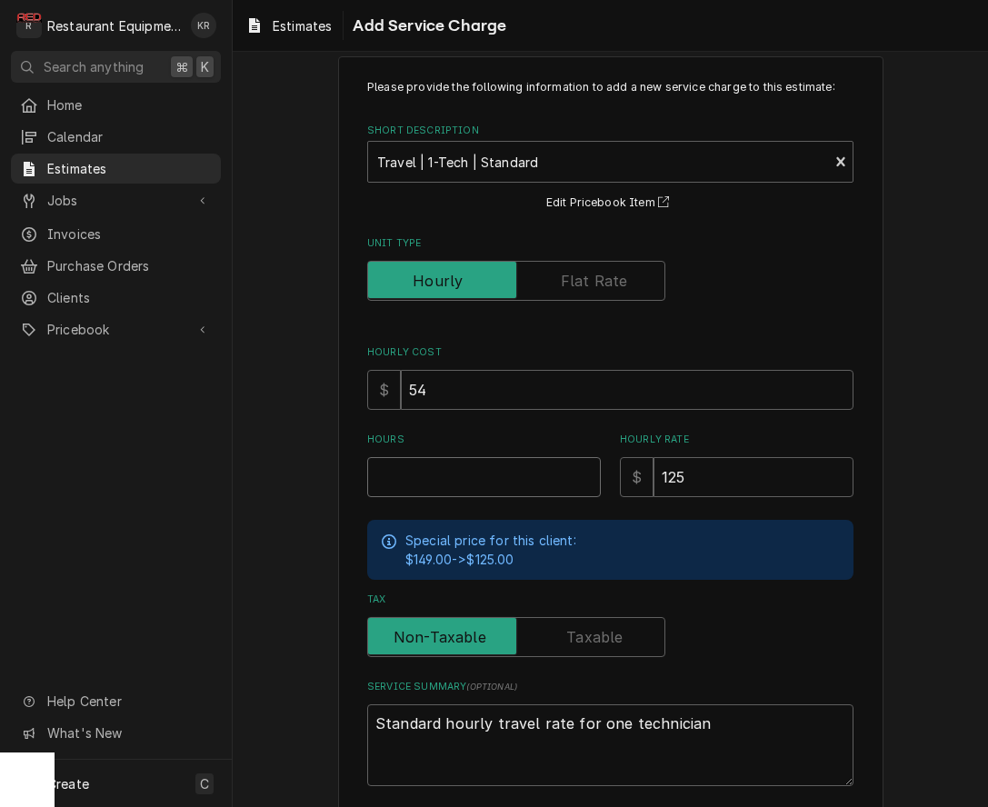
click at [504, 477] on input "Hours" at bounding box center [484, 477] width 234 height 40
type textarea "x"
type input "1"
type textarea "x"
type input "1"
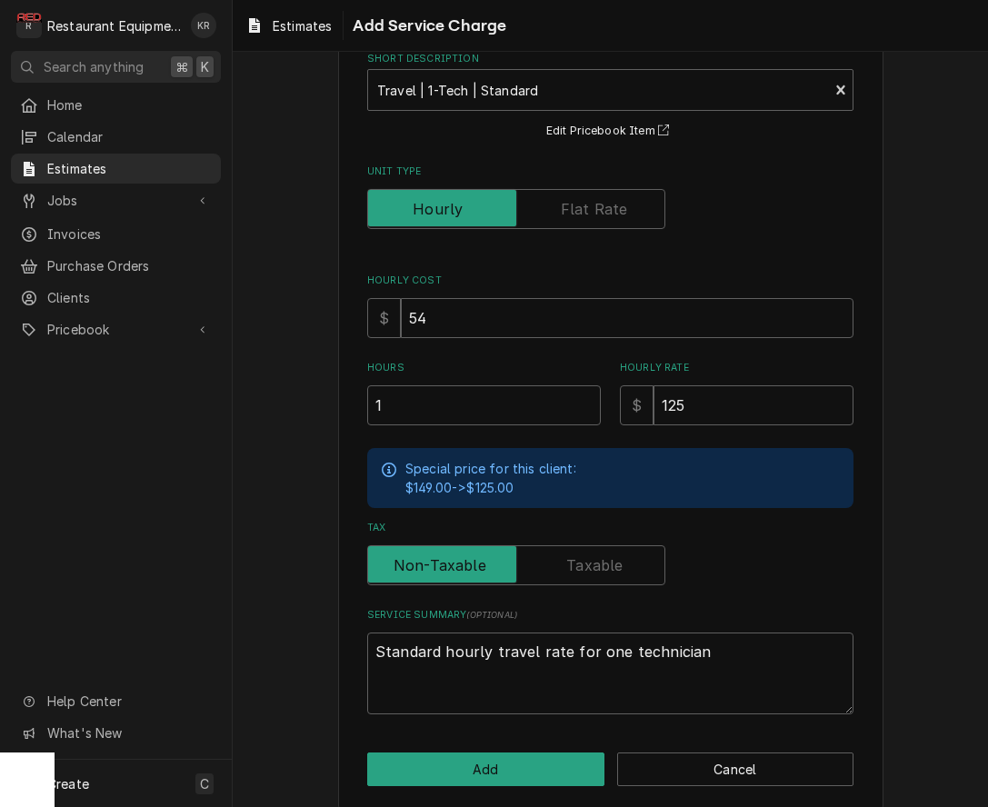
scroll to position [119, 0]
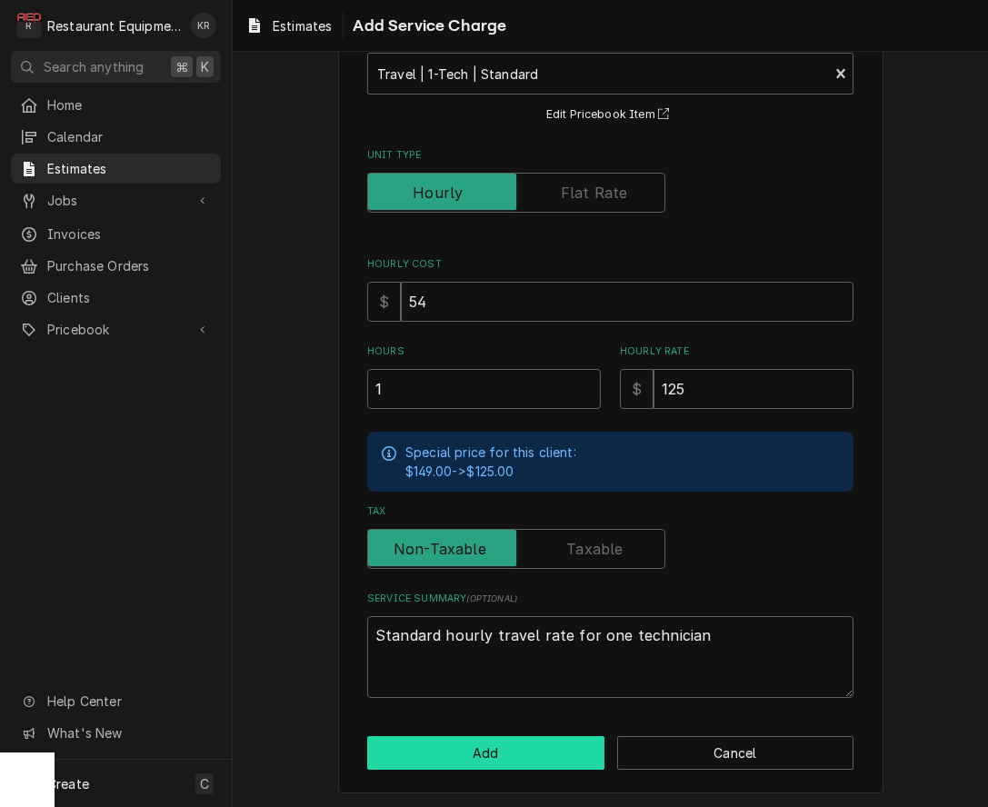
click at [576, 754] on button "Add" at bounding box center [485, 753] width 237 height 34
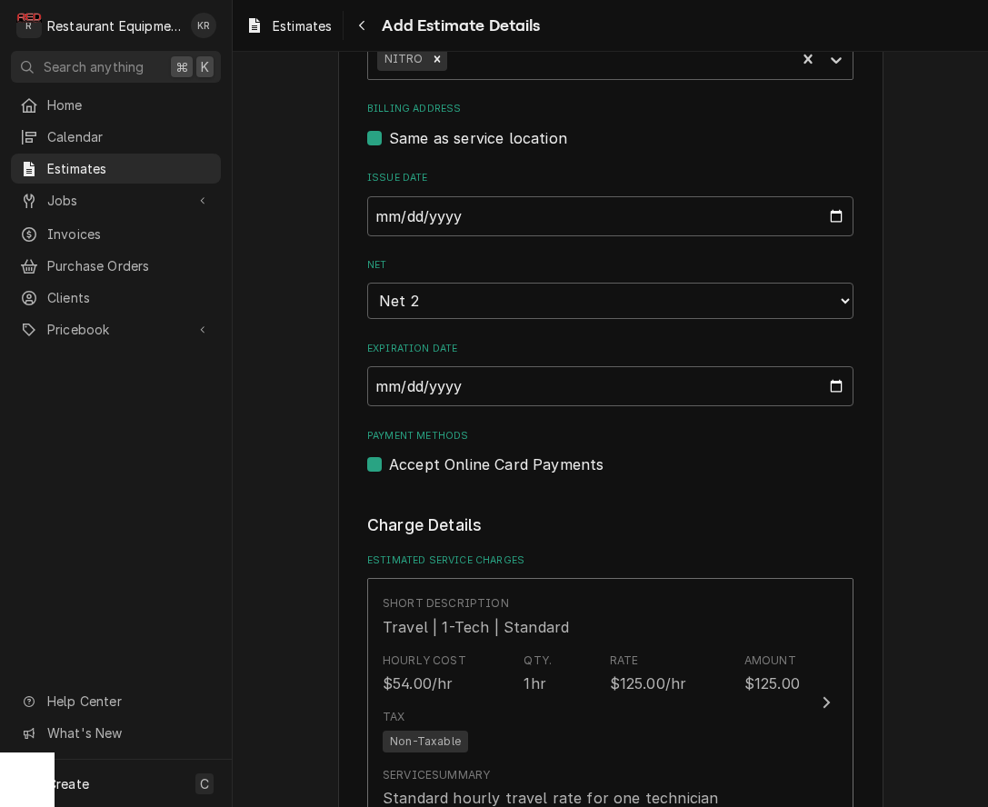
type textarea "x"
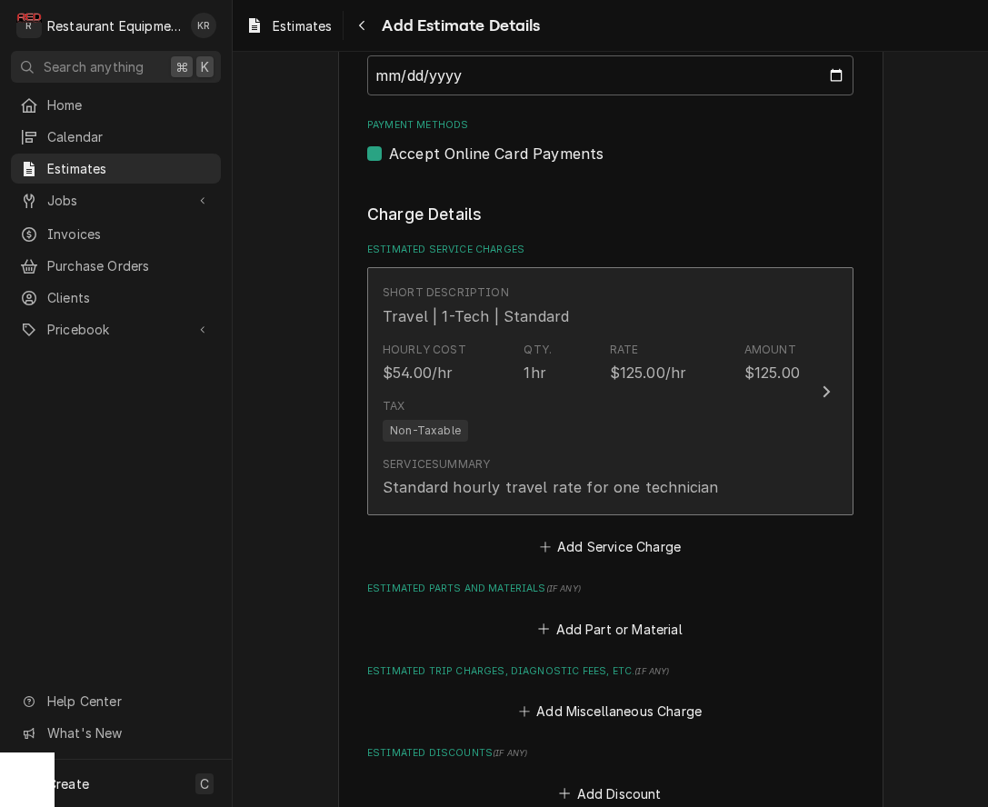
scroll to position [1233, 0]
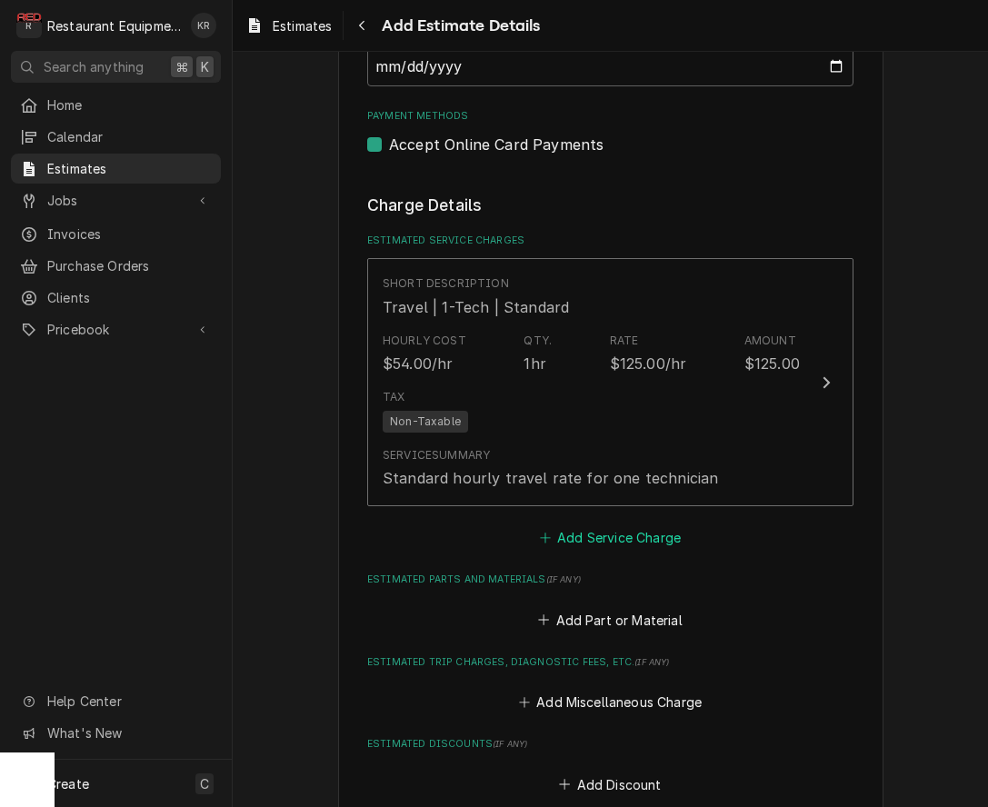
click at [658, 537] on button "Add Service Charge" at bounding box center [609, 537] width 147 height 25
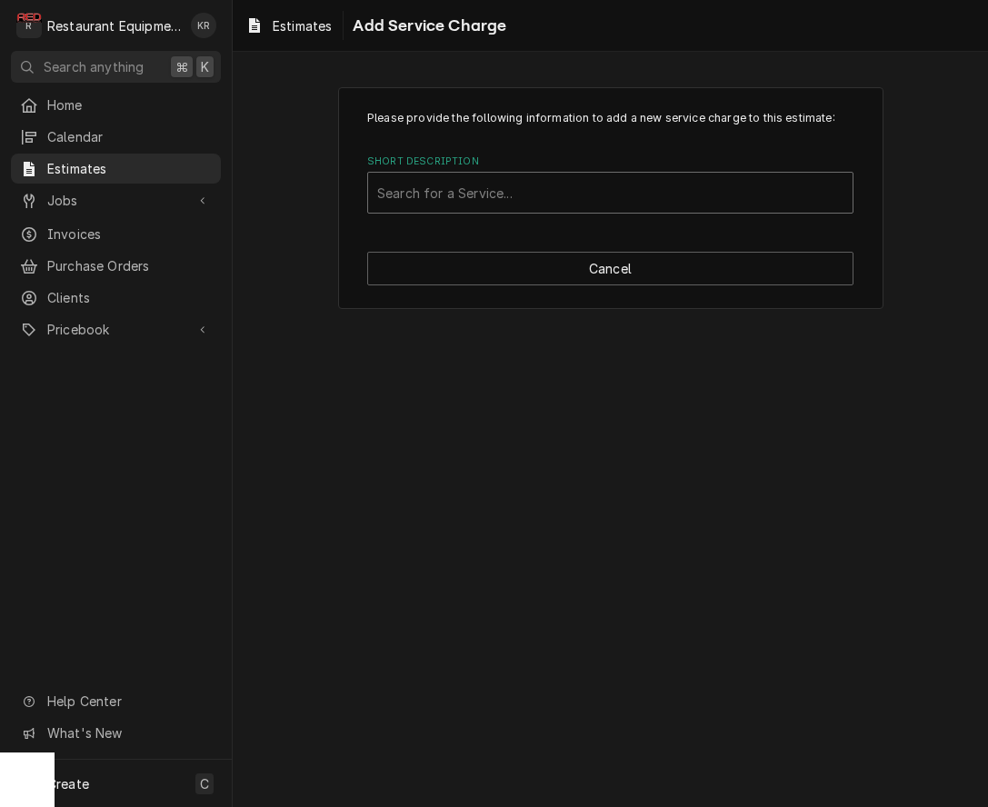
click at [486, 195] on div "Short Description" at bounding box center [610, 192] width 466 height 33
type input "lab"
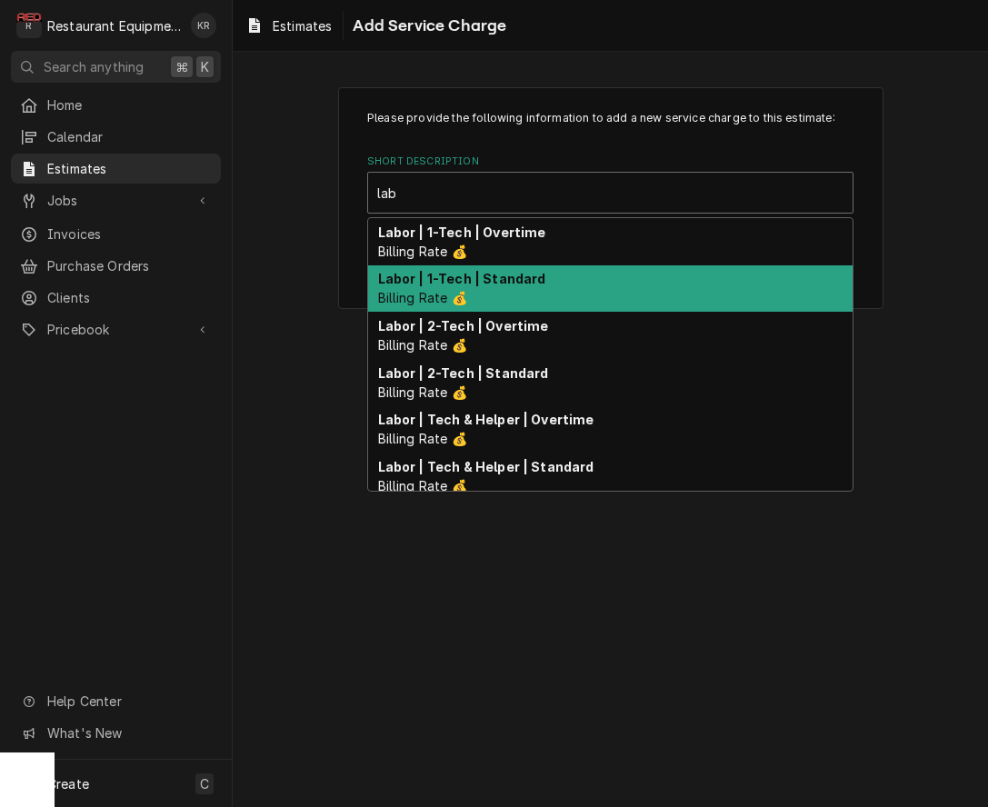
click at [564, 286] on div "Labor | 1-Tech | Standard Billing Rate 💰" at bounding box center [610, 288] width 484 height 47
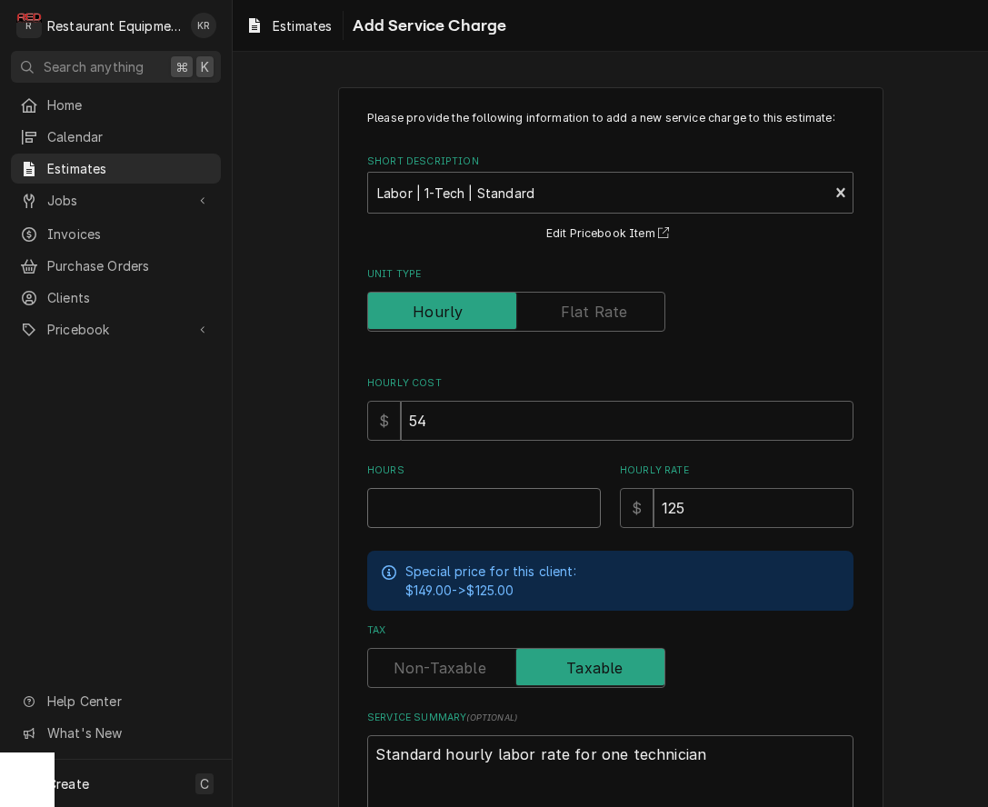
click at [531, 512] on input "Hours" at bounding box center [484, 508] width 234 height 40
type textarea "x"
type input "2"
type textarea "x"
type input "2"
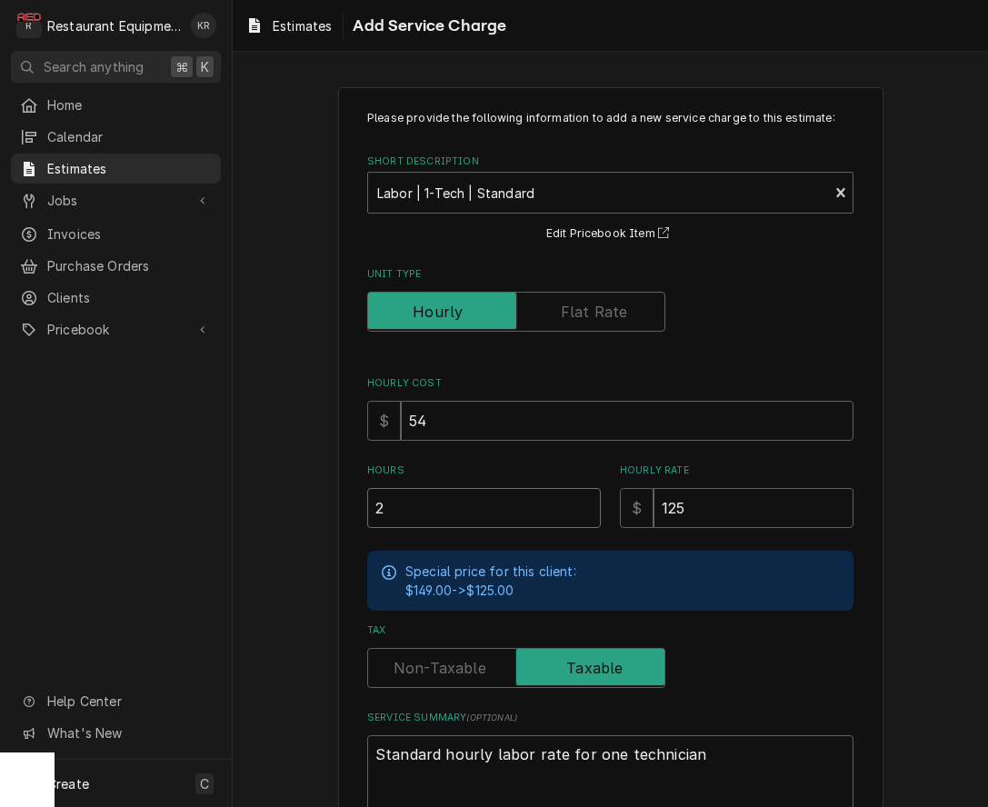
click at [454, 513] on input "2" at bounding box center [484, 508] width 234 height 40
type textarea "x"
type input "3"
type textarea "x"
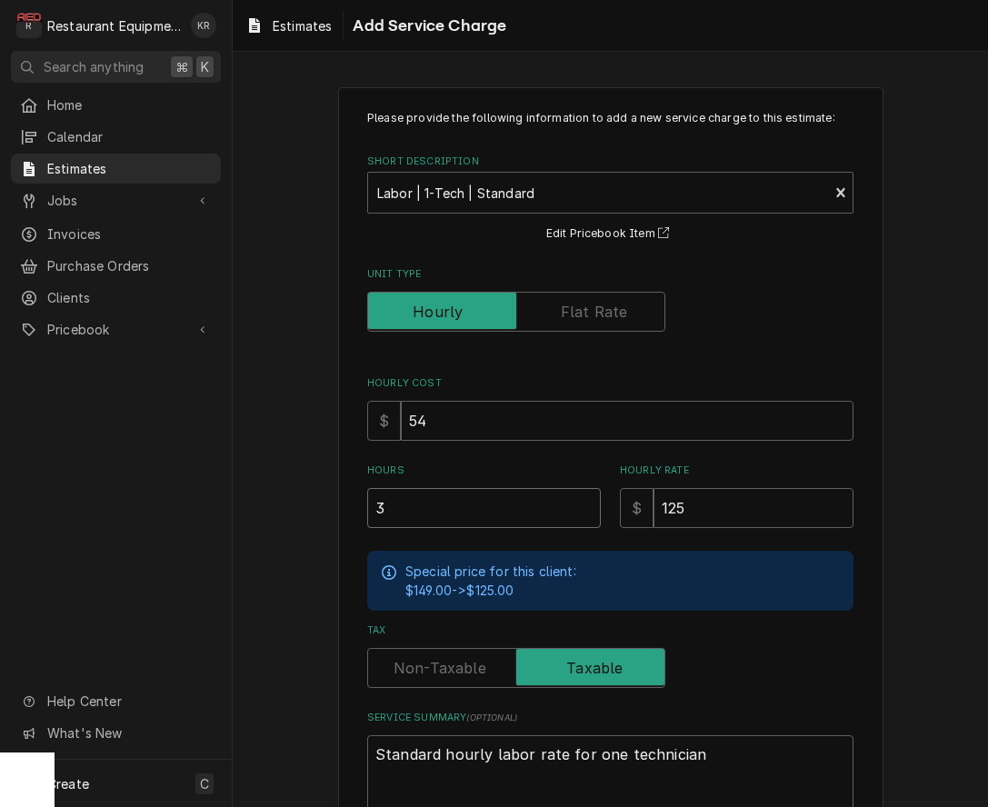
type input "3.7"
type textarea "x"
type input "3.75"
type textarea "x"
type input "3.75"
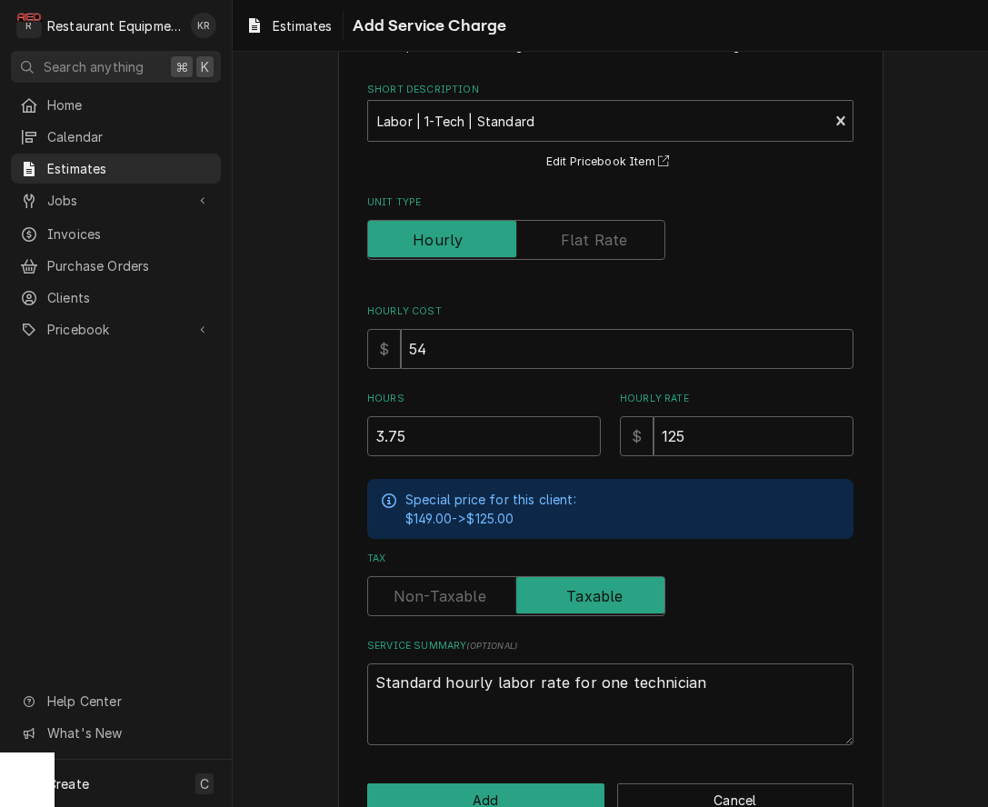
scroll to position [119, 0]
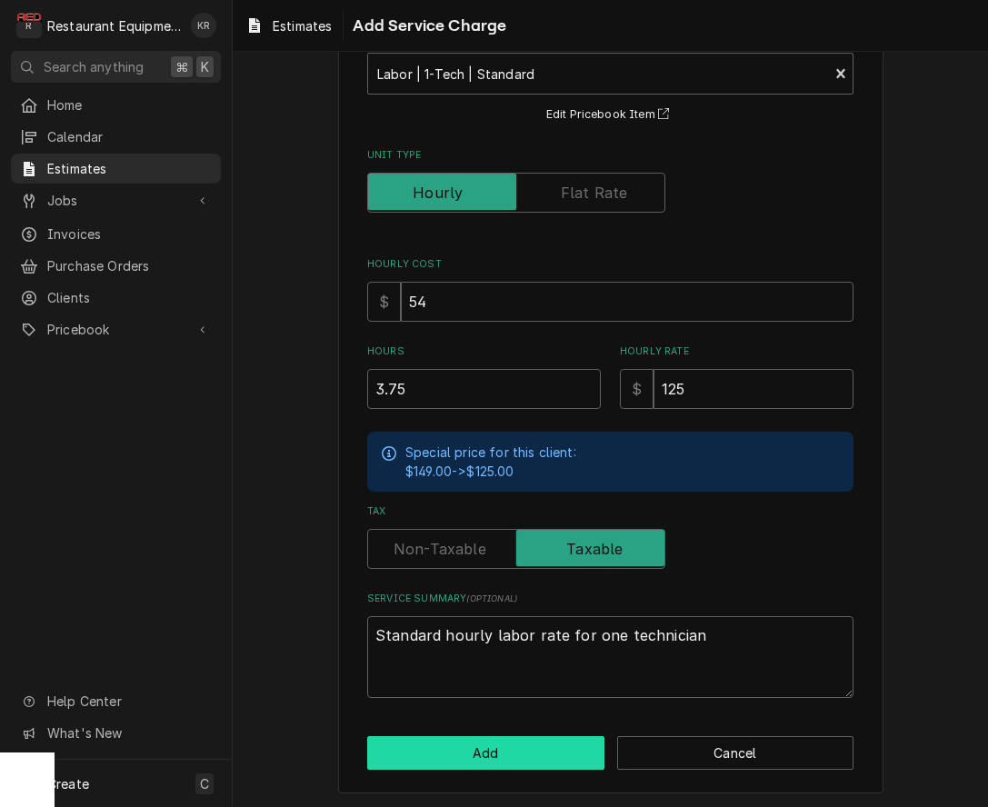
click at [452, 757] on button "Add" at bounding box center [485, 753] width 237 height 34
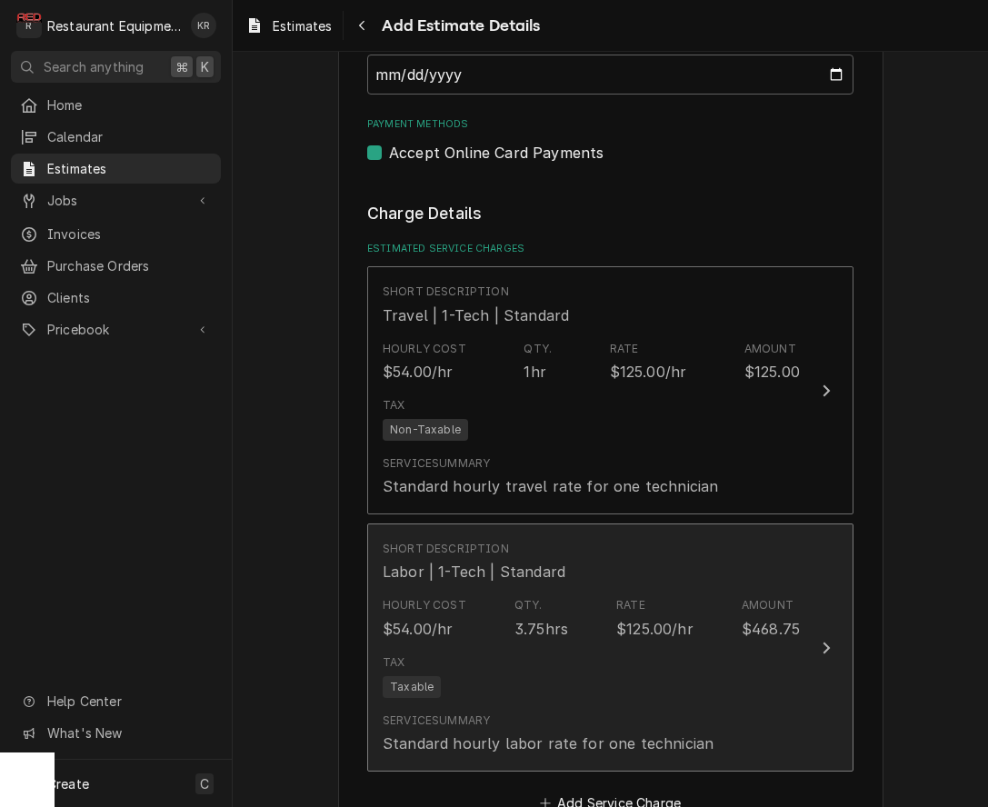
scroll to position [1278, 0]
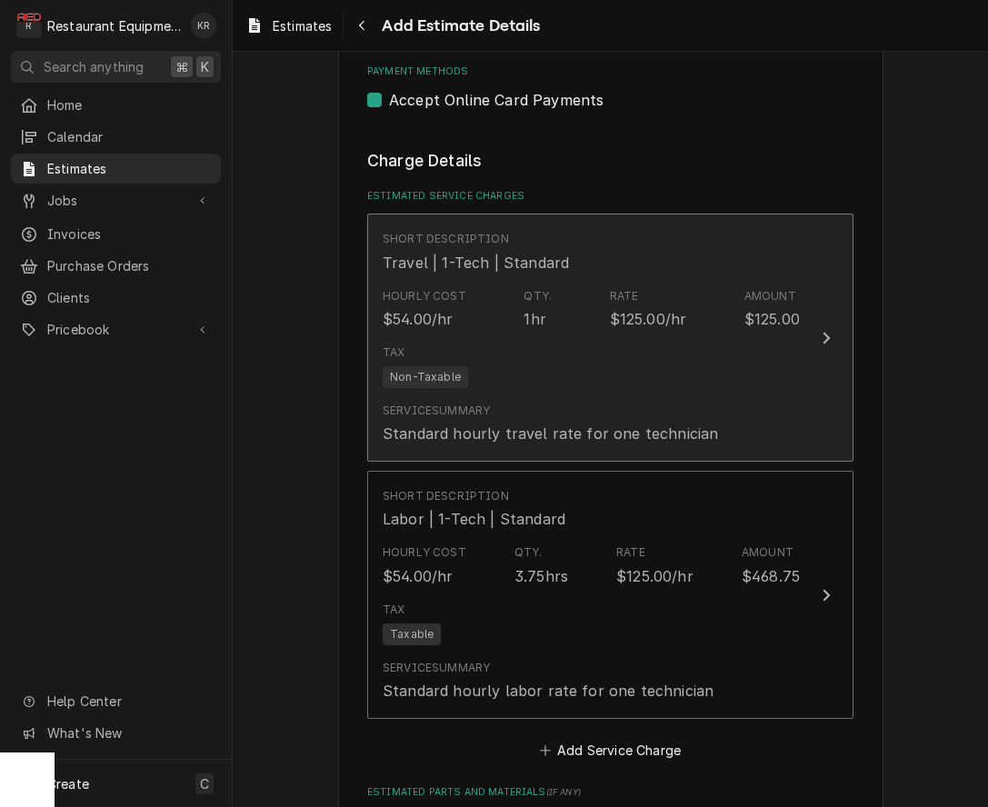
click at [830, 331] on icon "Update Line Item" at bounding box center [825, 338] width 9 height 15
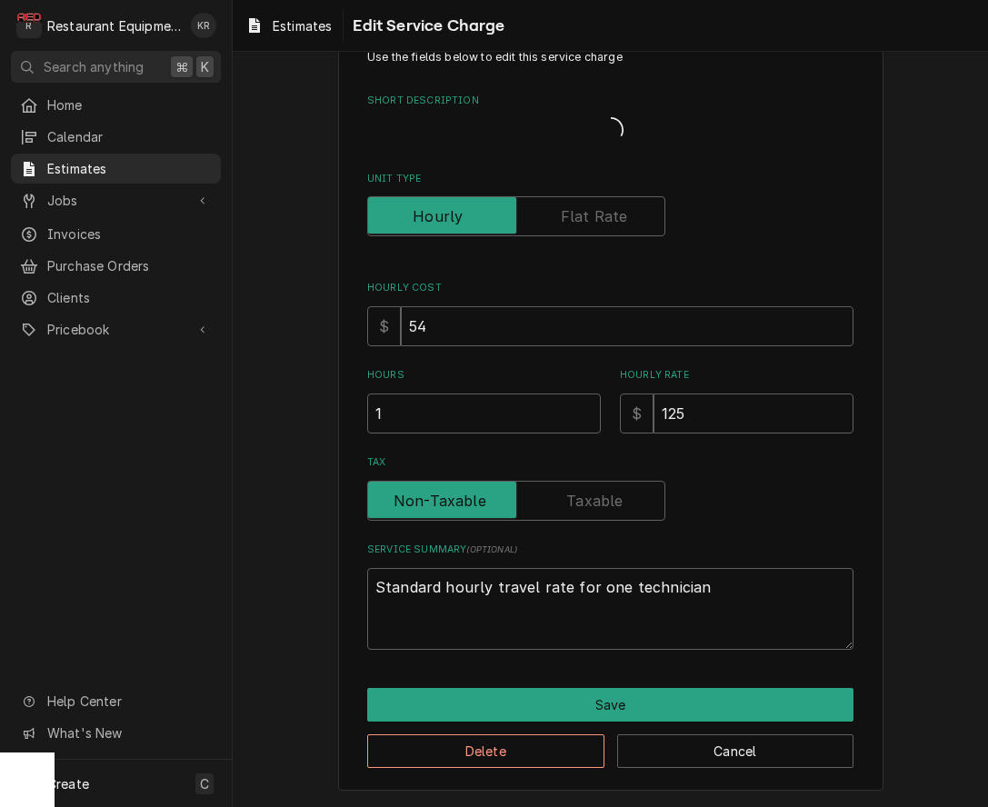
scroll to position [39, 0]
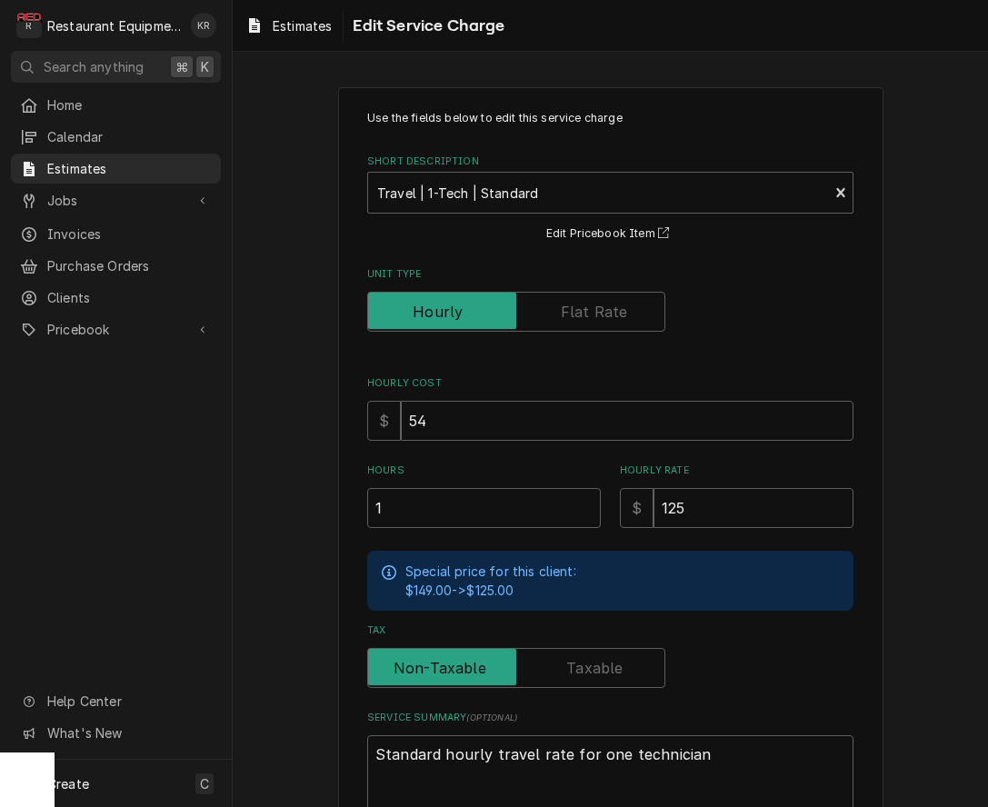
click at [422, 493] on input "1" at bounding box center [484, 508] width 234 height 40
click at [423, 503] on input "1" at bounding box center [484, 508] width 234 height 40
type textarea "x"
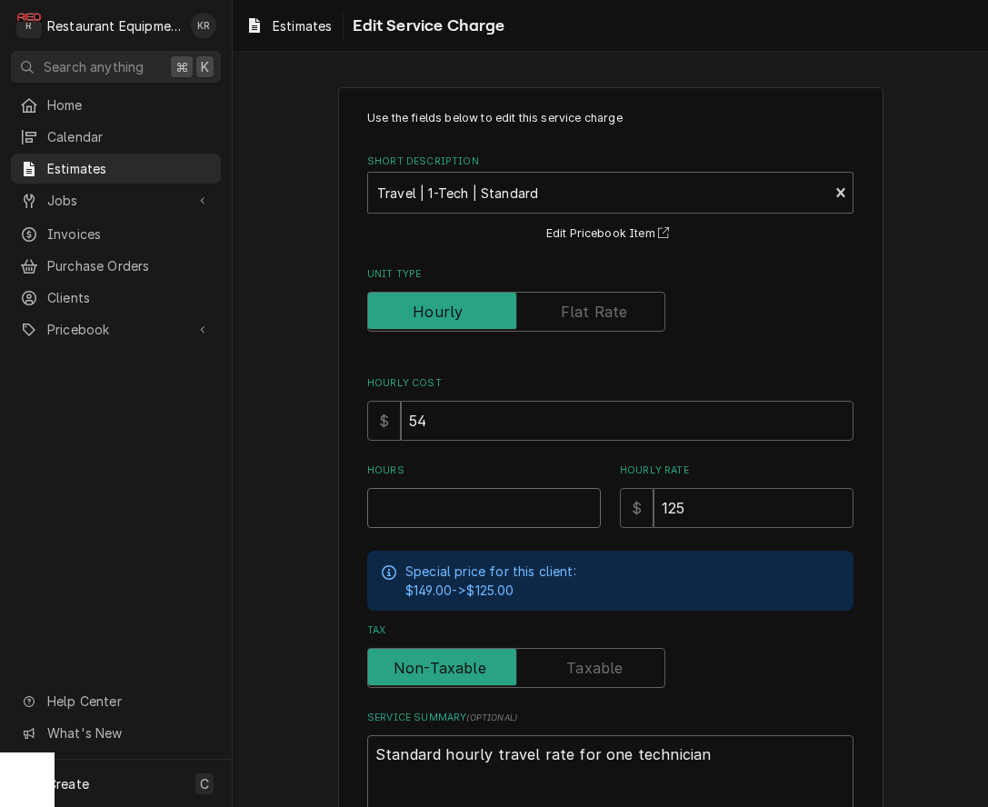
type input "2"
type textarea "x"
type input "2"
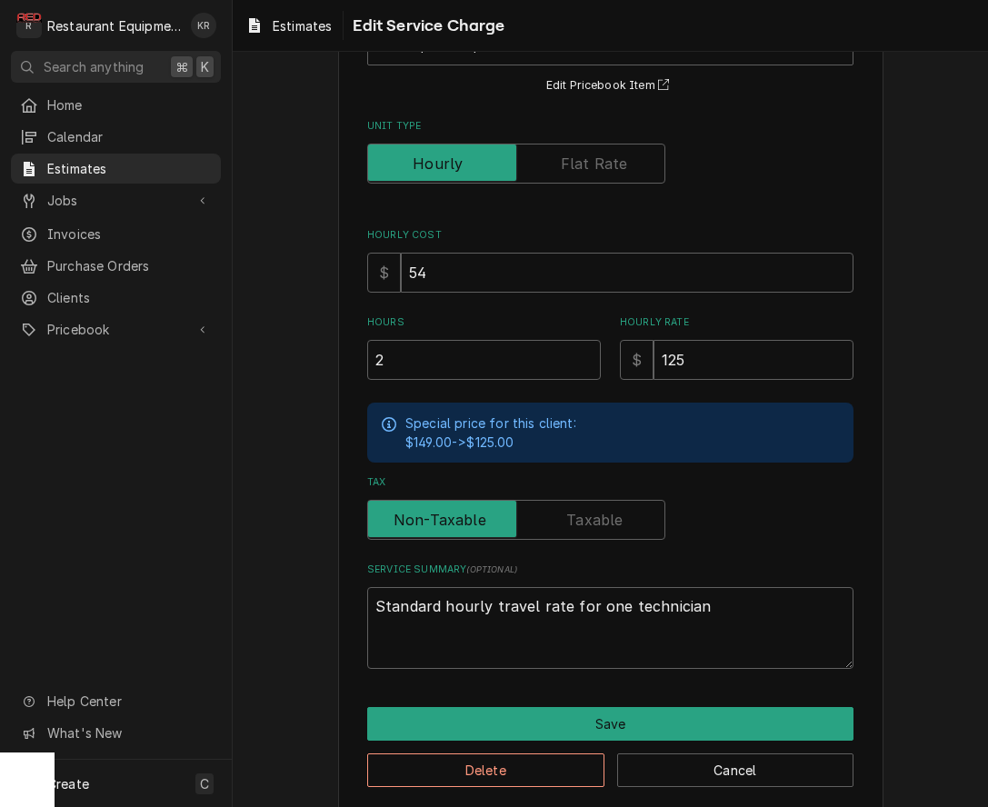
scroll to position [165, 0]
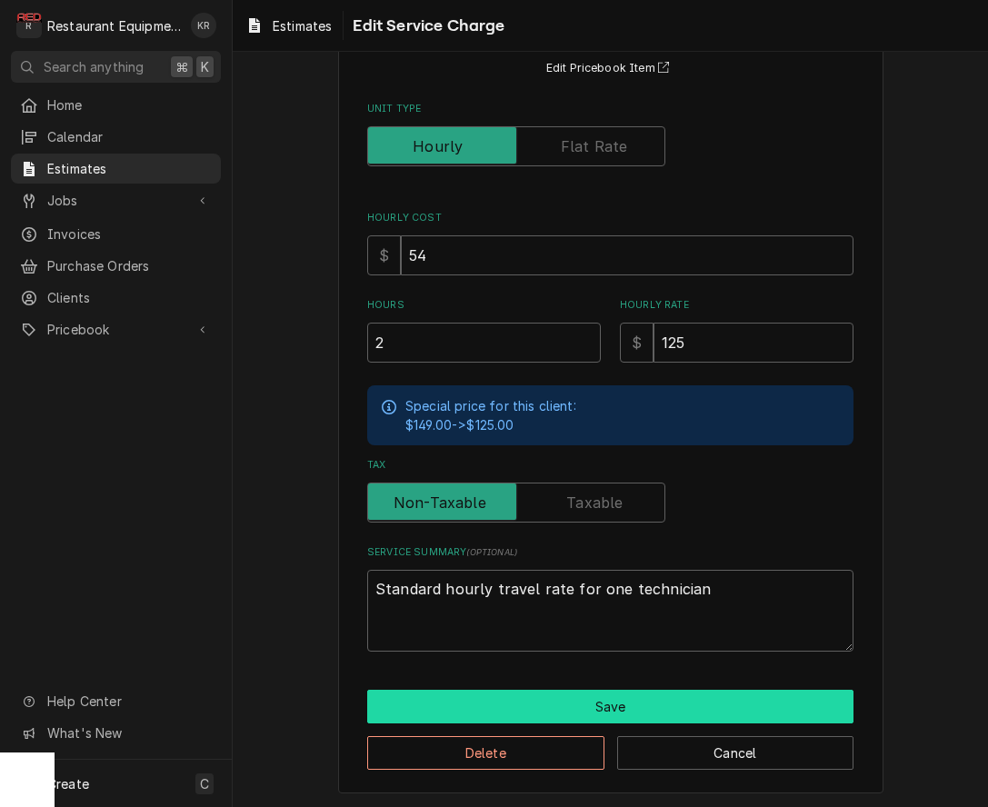
click at [653, 694] on button "Save" at bounding box center [610, 707] width 486 height 34
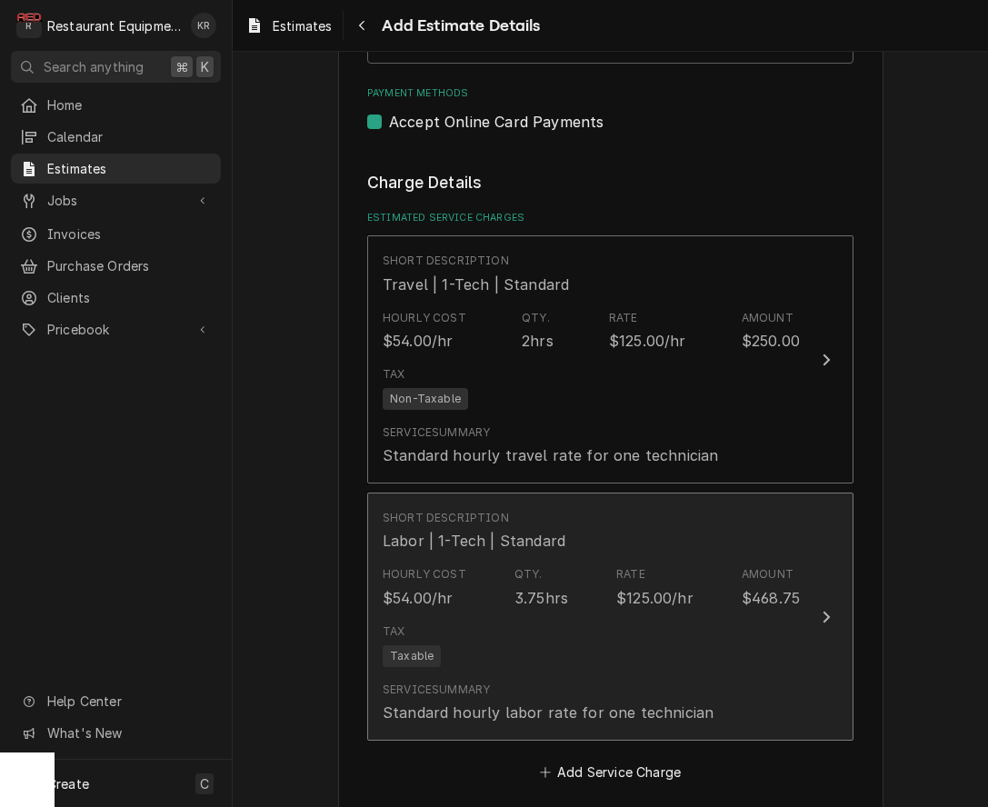
type textarea "x"
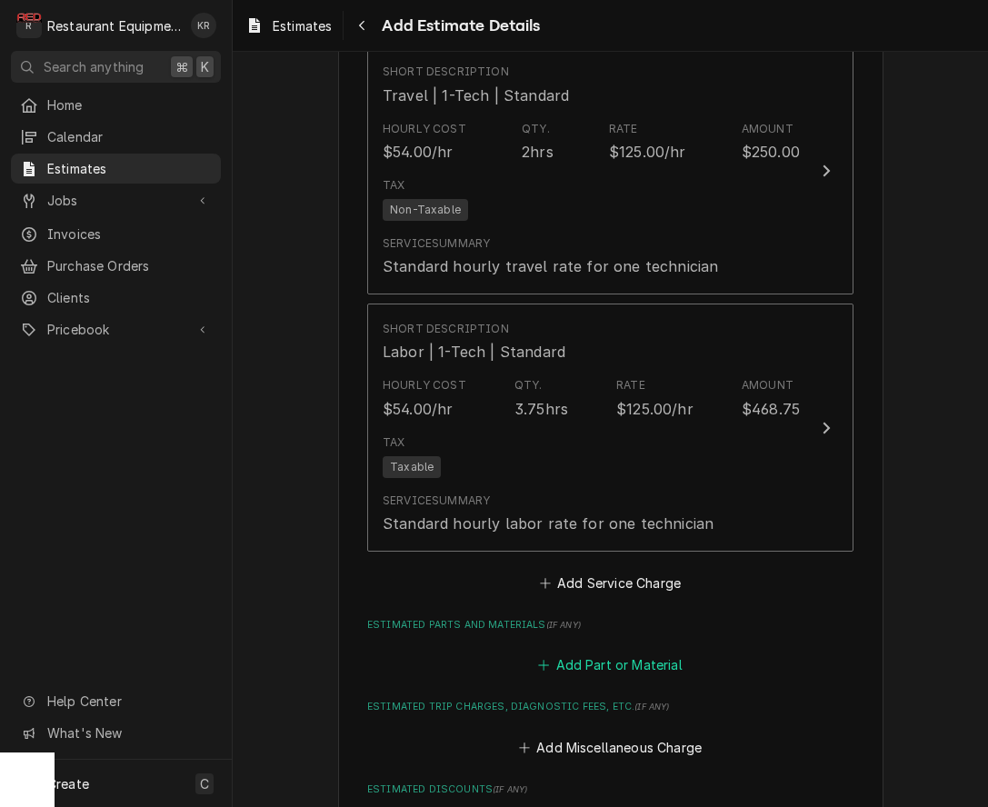
scroll to position [1449, 0]
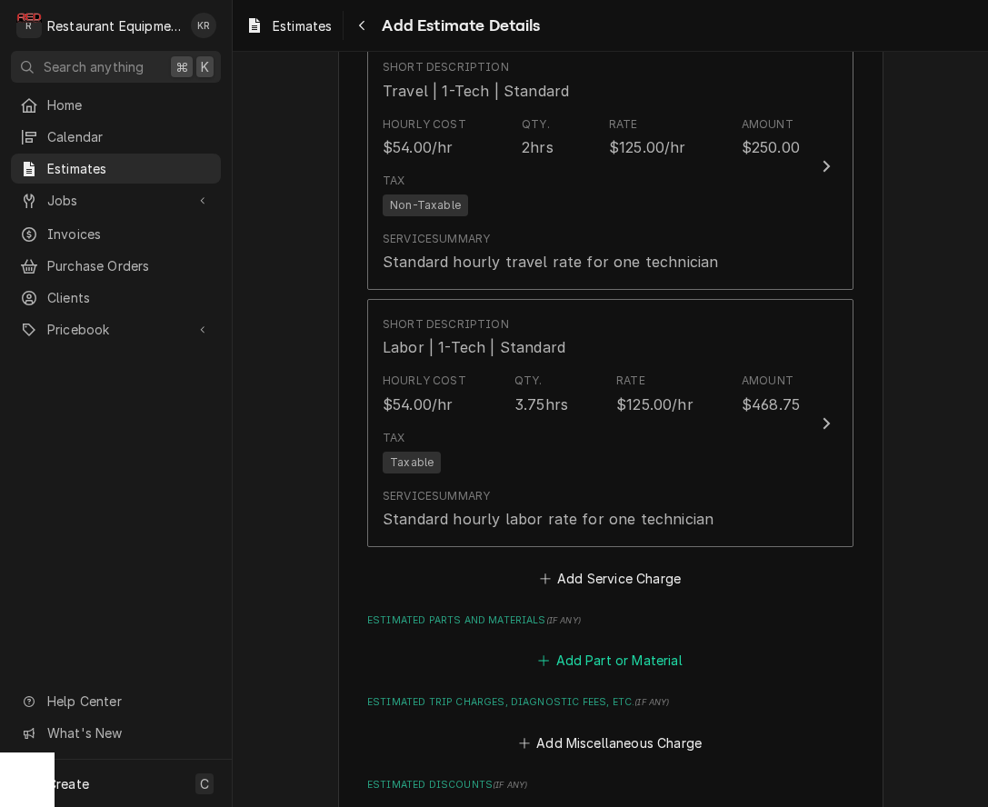
click at [635, 654] on button "Add Part or Material" at bounding box center [610, 660] width 150 height 25
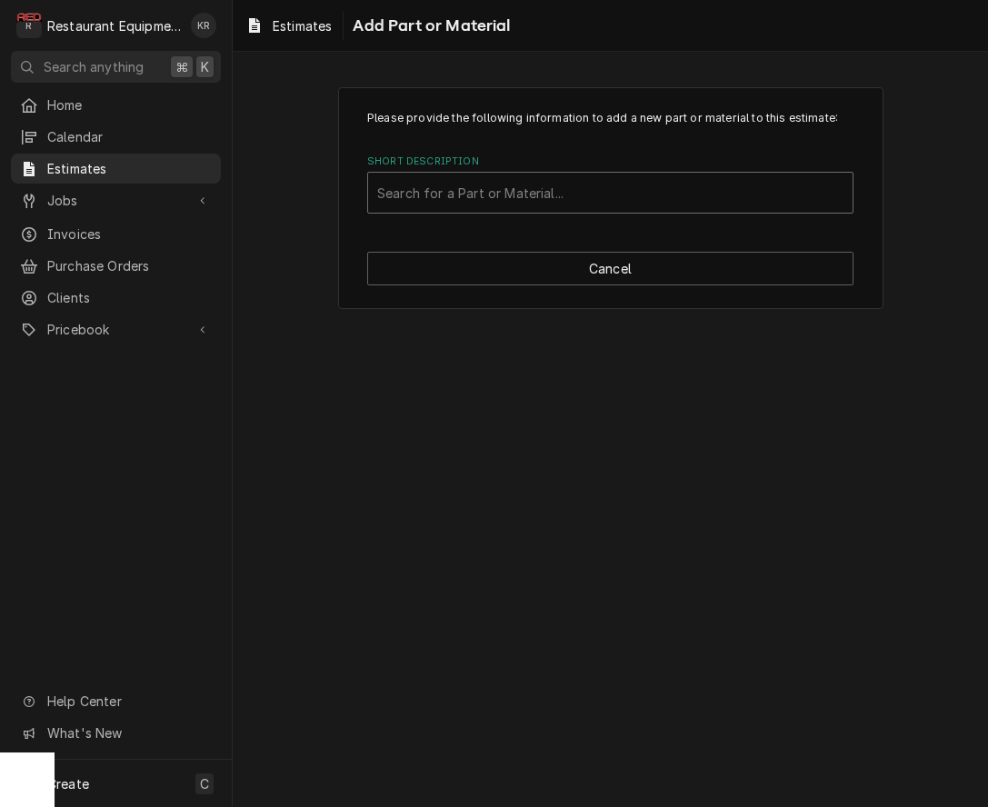
click at [660, 204] on div "Short Description" at bounding box center [610, 192] width 466 height 33
type input "z5021"
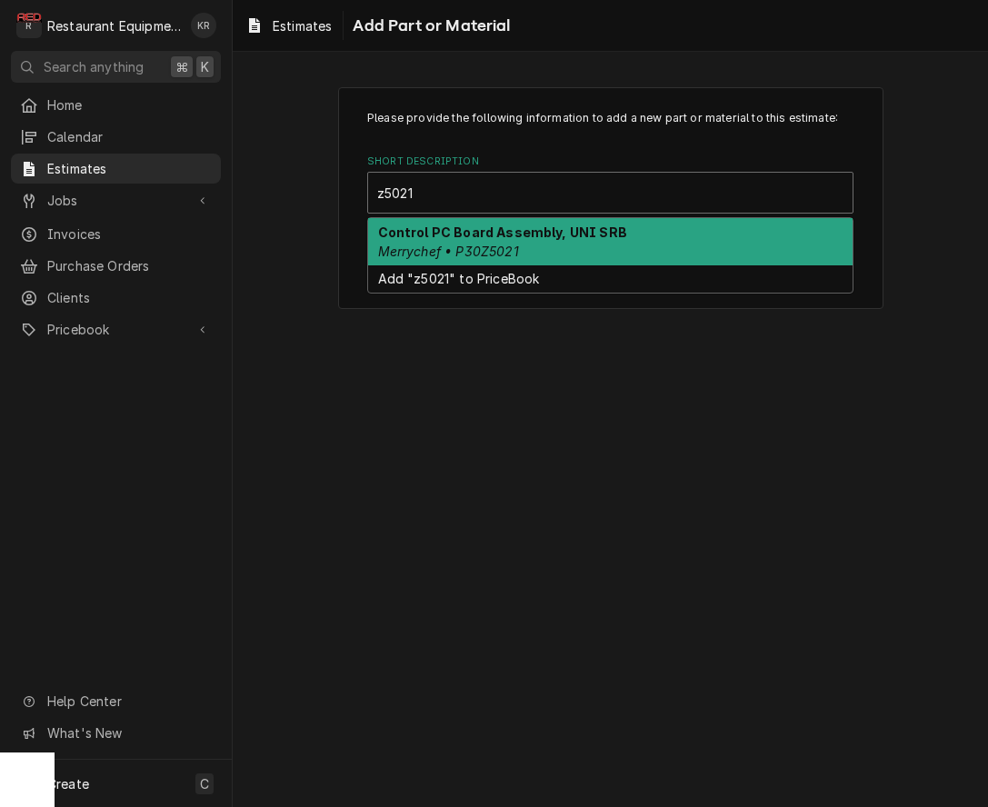
click at [683, 235] on div "Control PC Board Assembly, UNI SRB Merrychef • P30Z5021" at bounding box center [610, 241] width 484 height 47
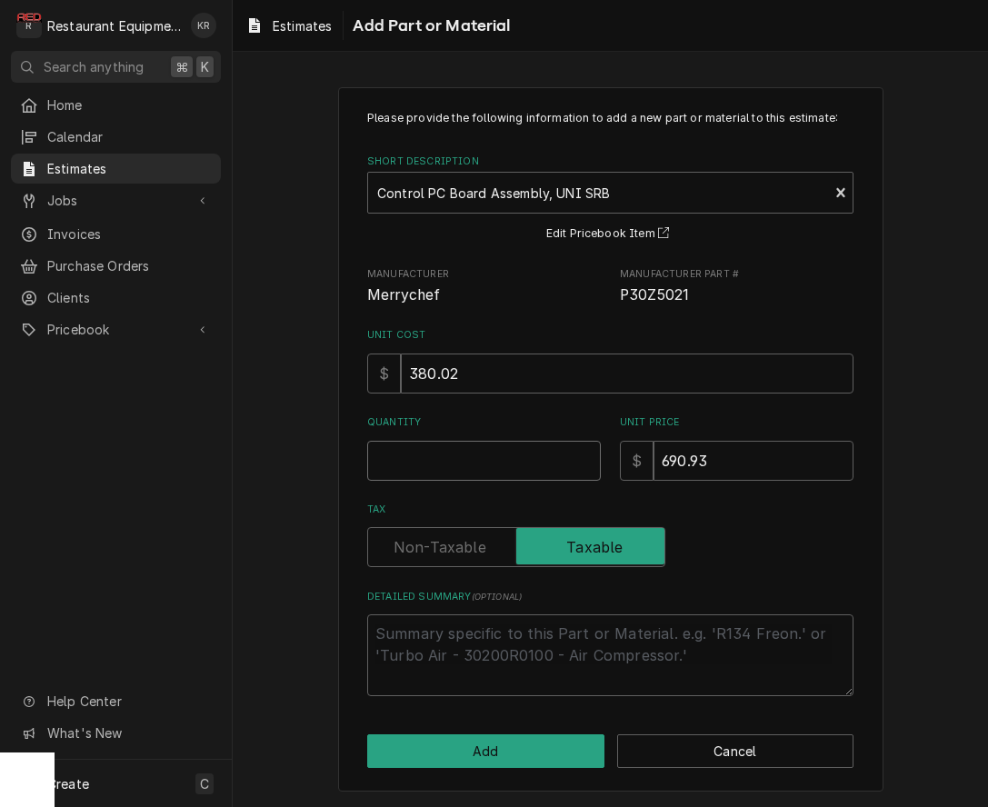
click at [517, 452] on input "Quantity" at bounding box center [484, 461] width 234 height 40
click at [782, 754] on button "Cancel" at bounding box center [735, 751] width 237 height 34
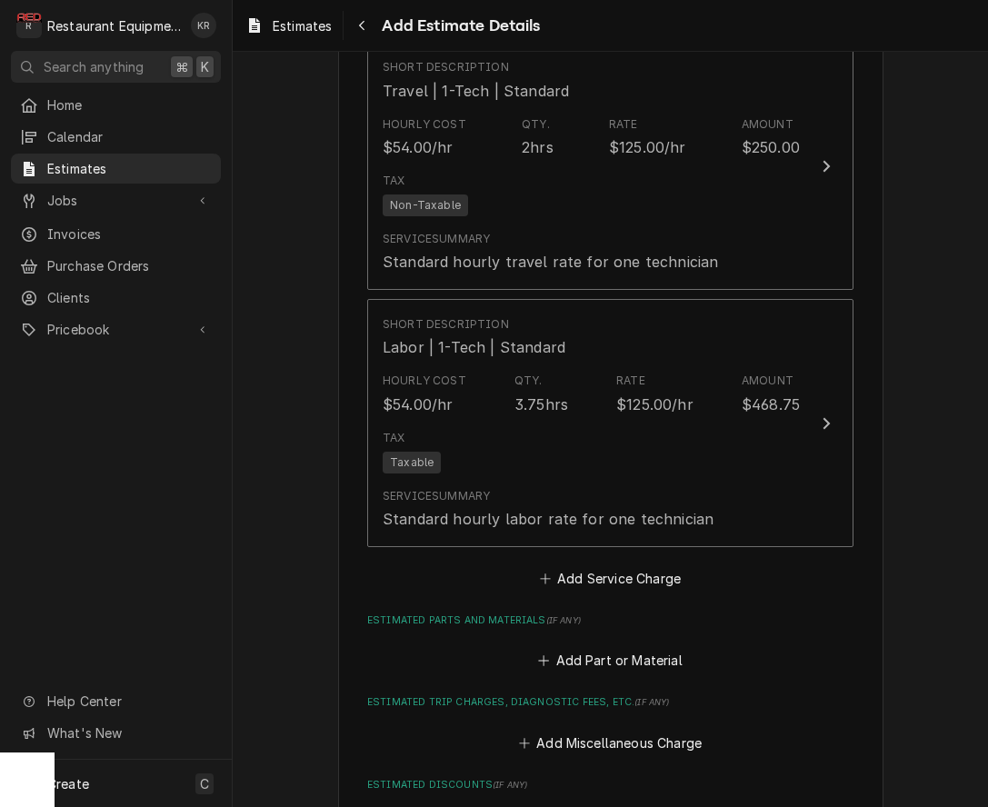
scroll to position [1428, 0]
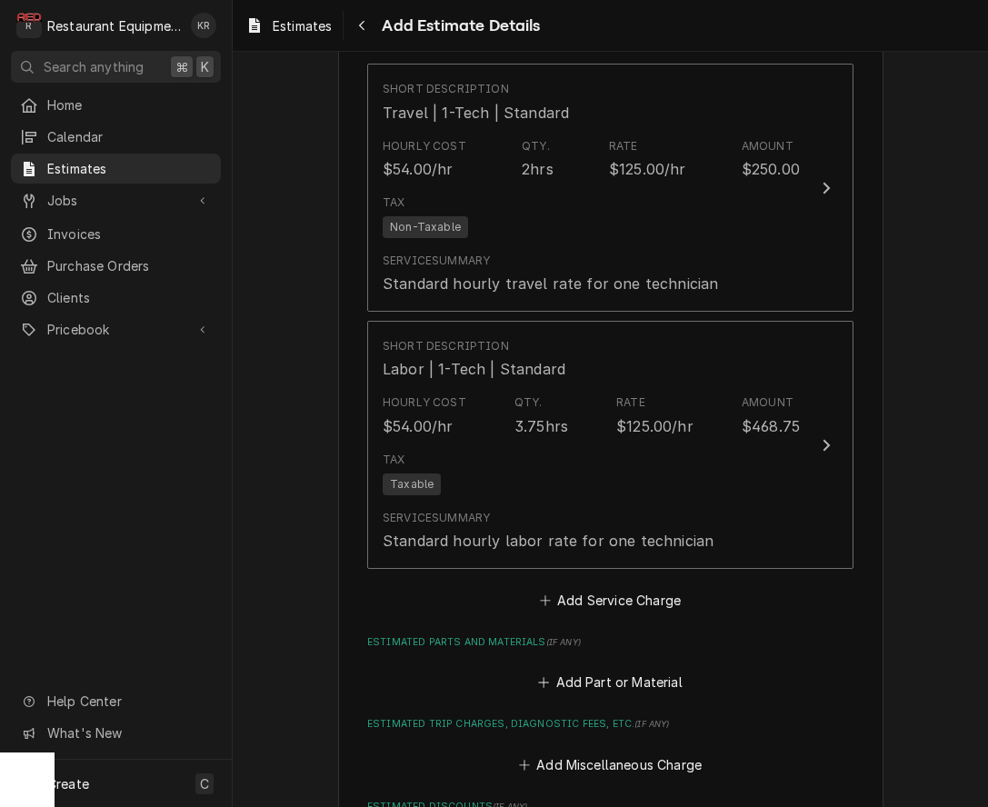
type textarea "x"
click at [665, 674] on button "Add Part or Material" at bounding box center [610, 682] width 150 height 25
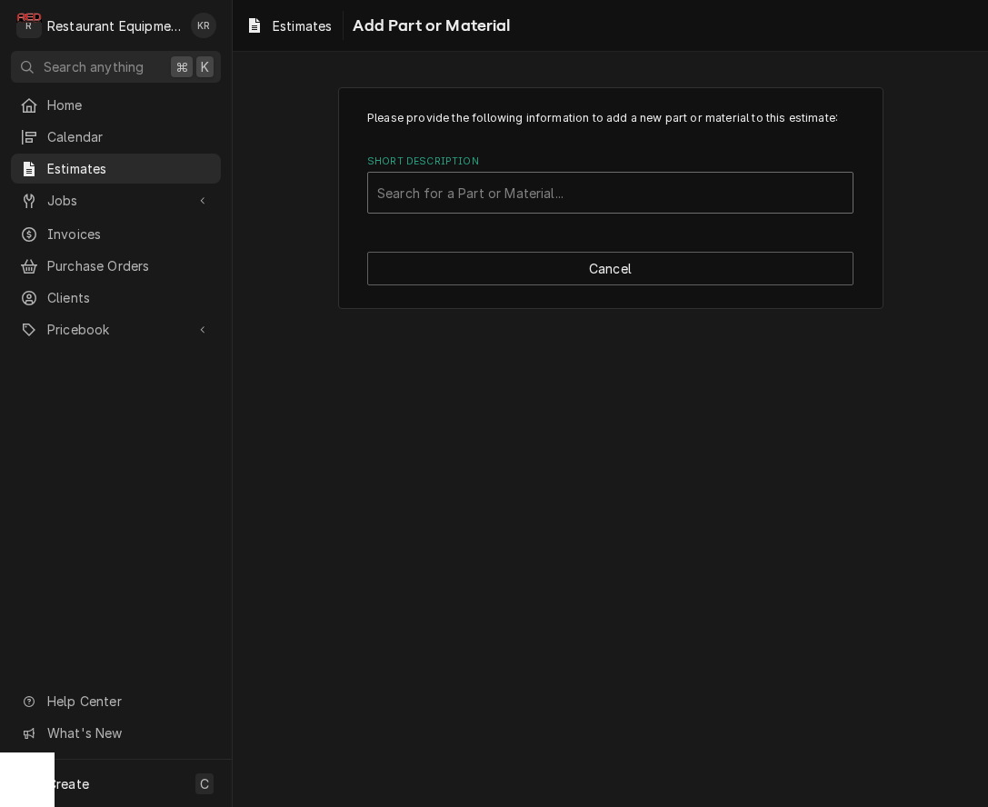
click at [478, 189] on div "Short Description" at bounding box center [610, 192] width 466 height 33
type input "z5021"
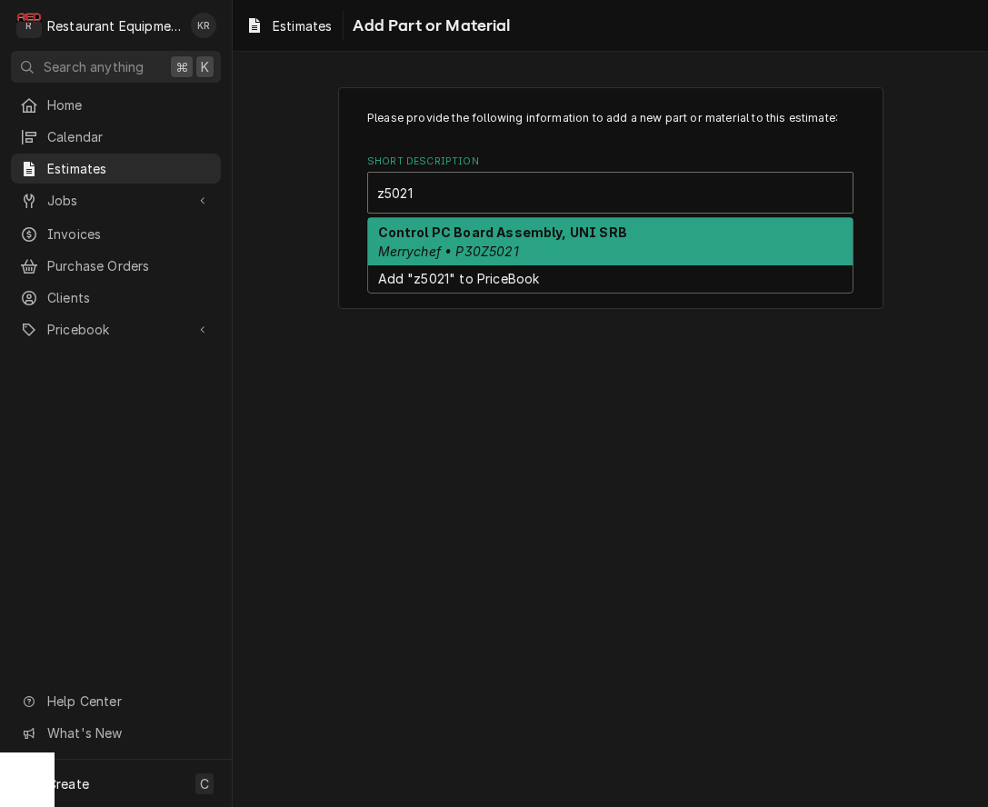
click at [575, 233] on strong "Control PC Board Assembly, UNI SRB" at bounding box center [502, 231] width 249 height 15
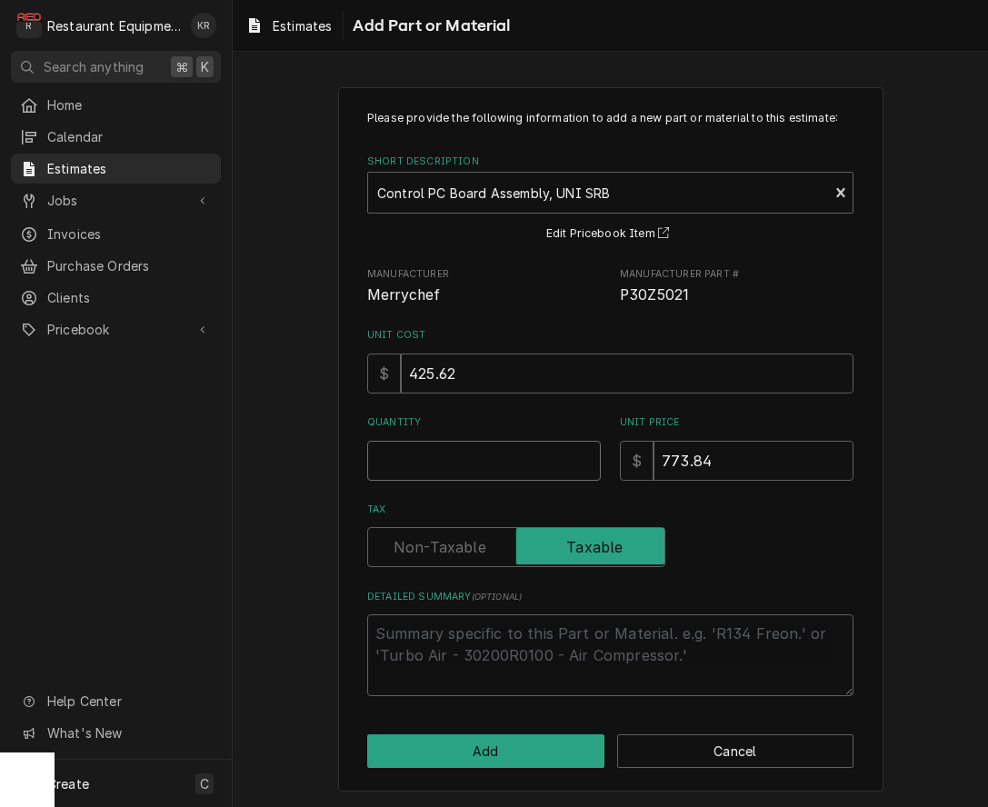
click at [493, 472] on input "Quantity" at bounding box center [484, 461] width 234 height 40
type textarea "x"
type input "1"
type textarea "x"
type input "1"
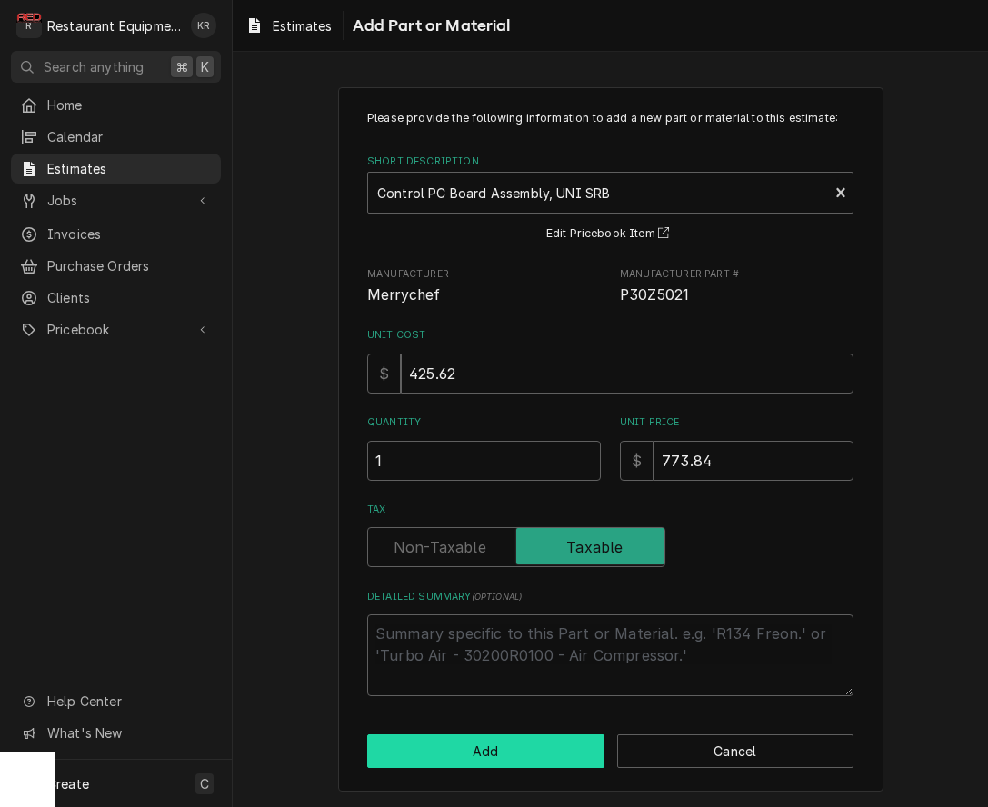
click at [470, 752] on button "Add" at bounding box center [485, 751] width 237 height 34
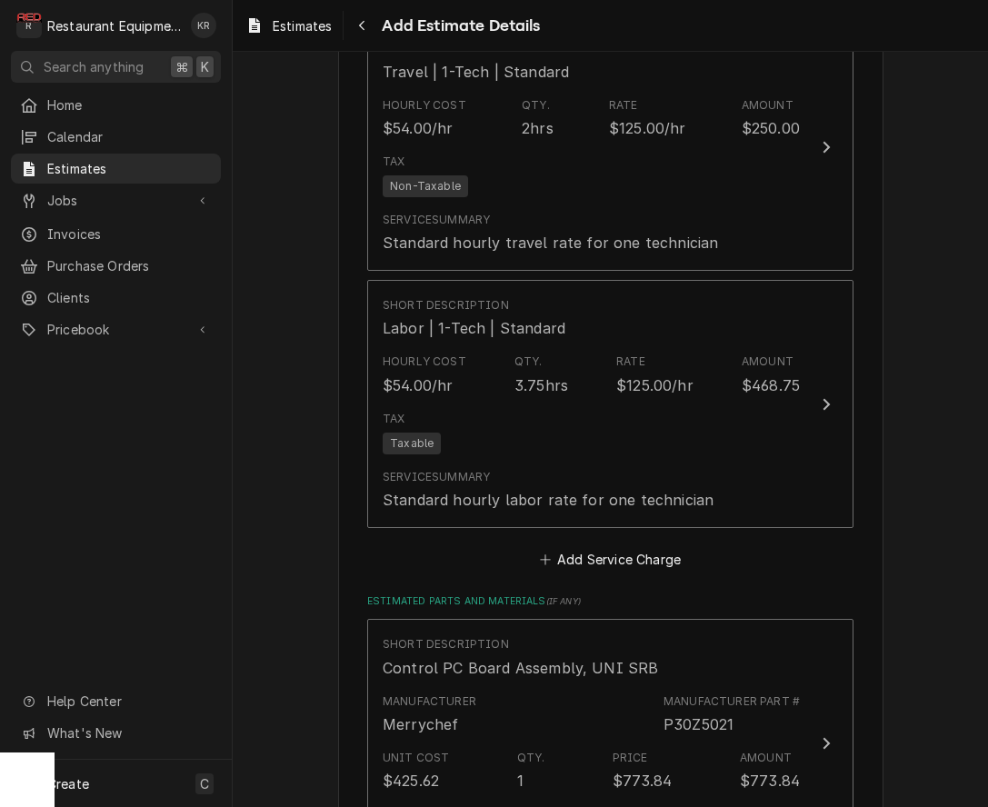
type textarea "x"
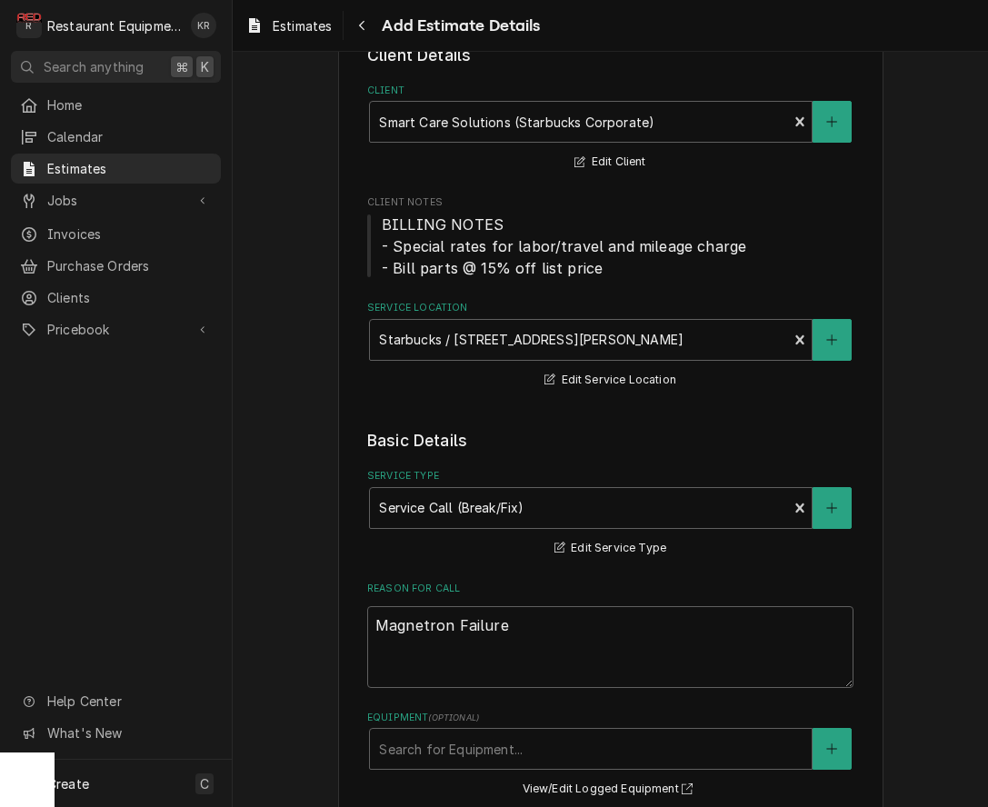
scroll to position [115, 0]
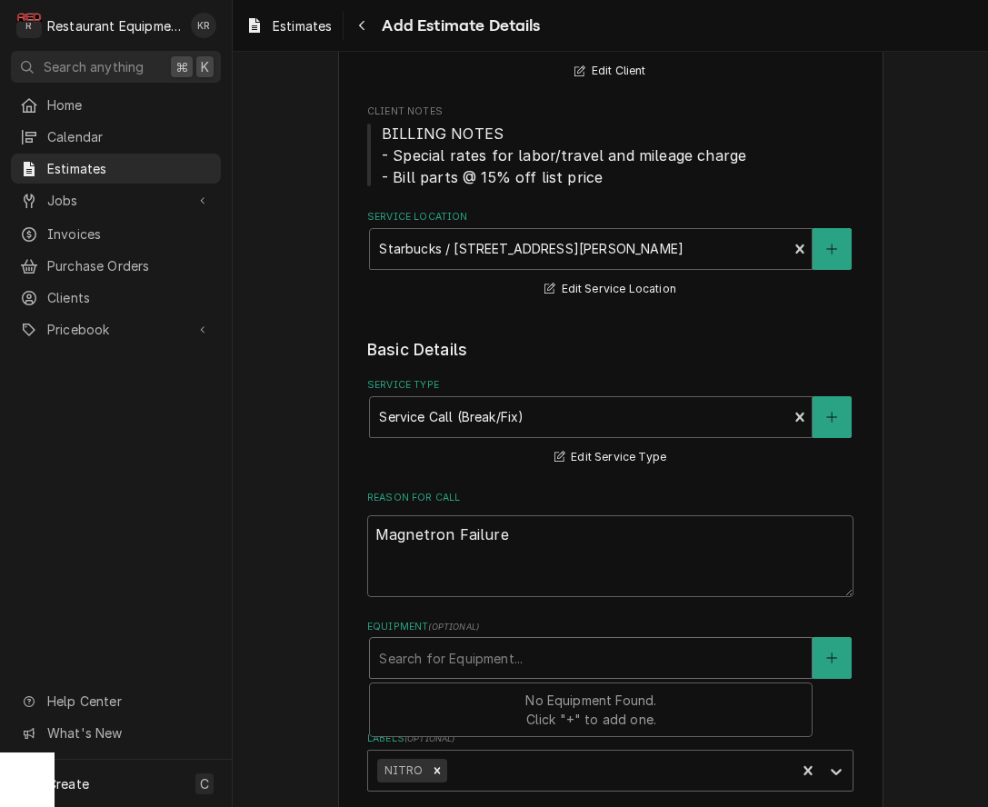
click at [686, 642] on div "Equipment" at bounding box center [590, 658] width 423 height 33
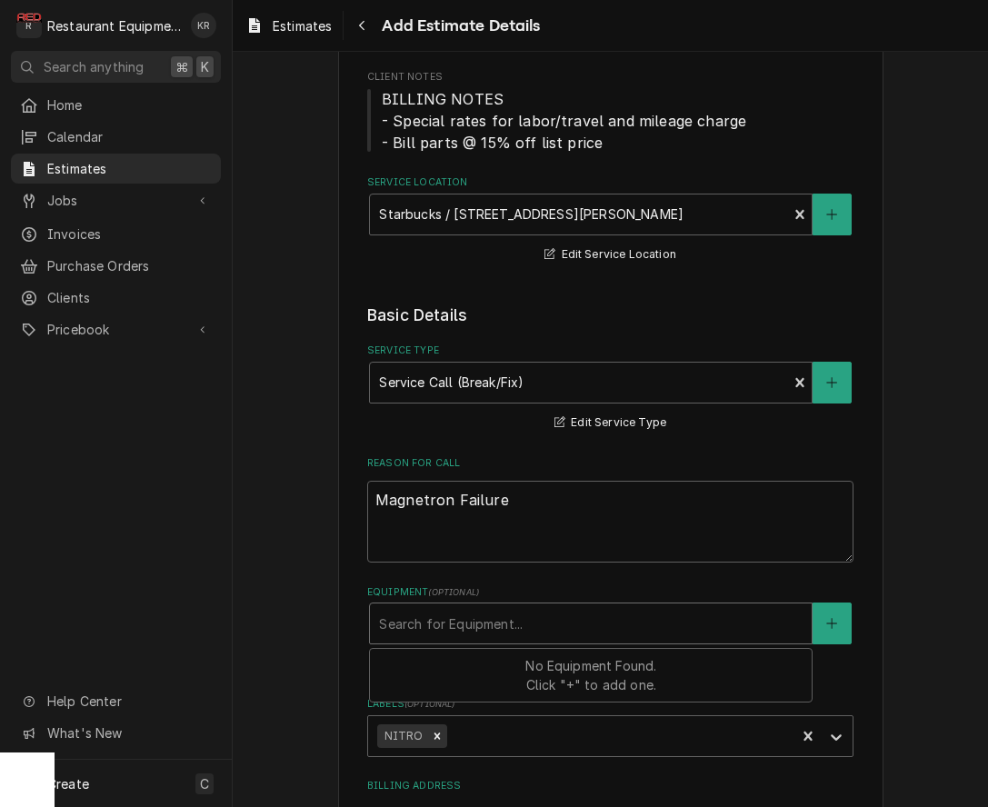
scroll to position [274, 0]
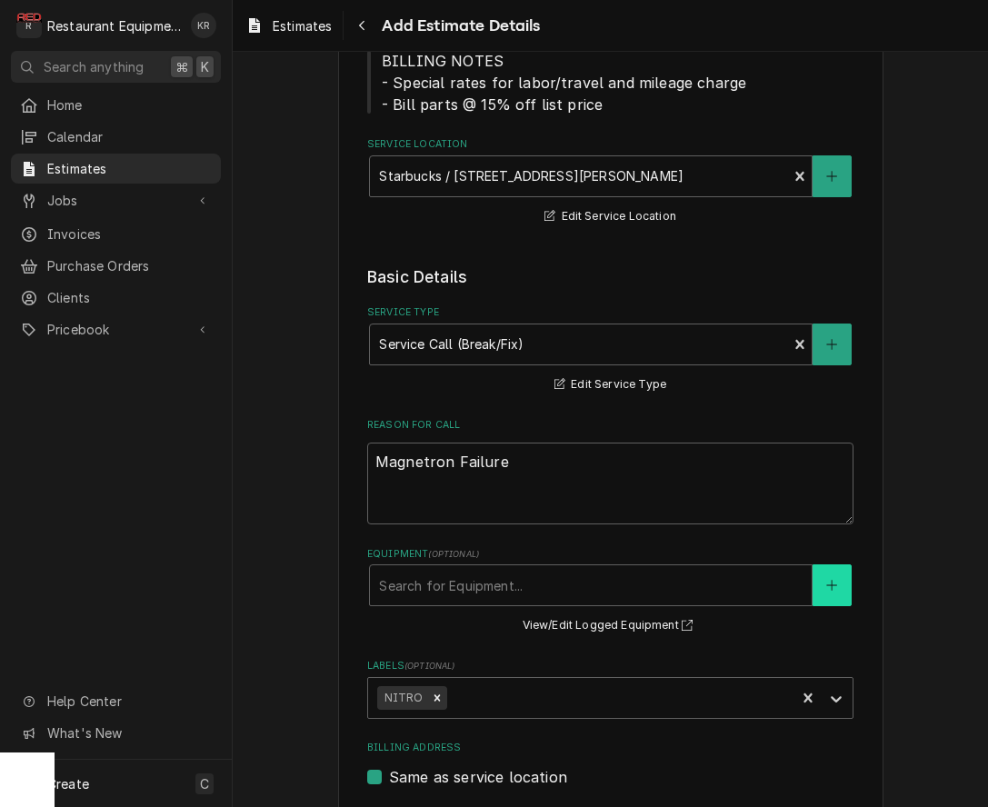
click at [834, 599] on button "Equipment" at bounding box center [831, 585] width 38 height 42
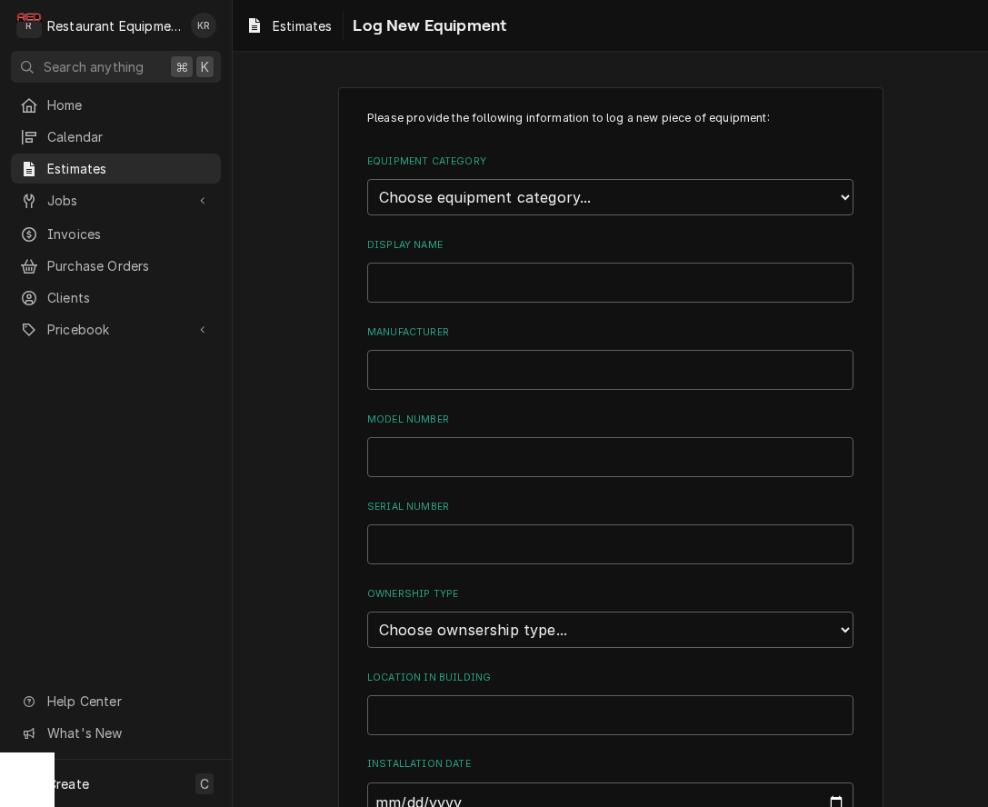
scroll to position [1, 0]
select select "4"
click option "Ovens and Ranges" at bounding box center [0, 0] width 0 height 0
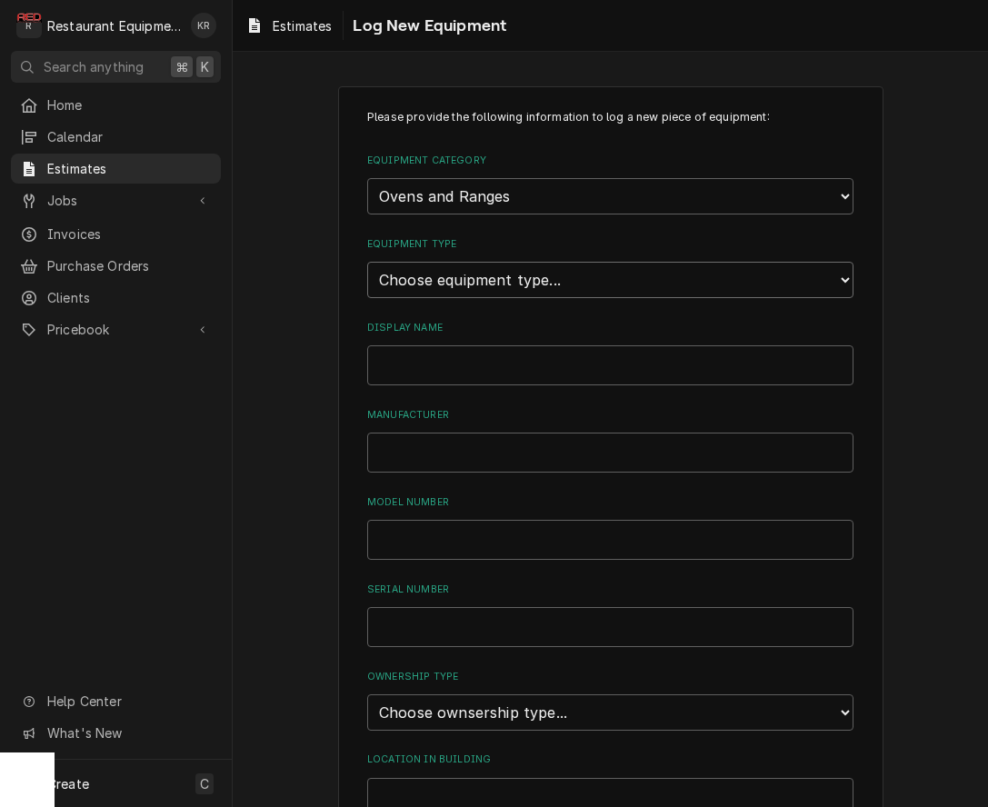
select select "137"
click option "Speed Oven" at bounding box center [0, 0] width 0 height 0
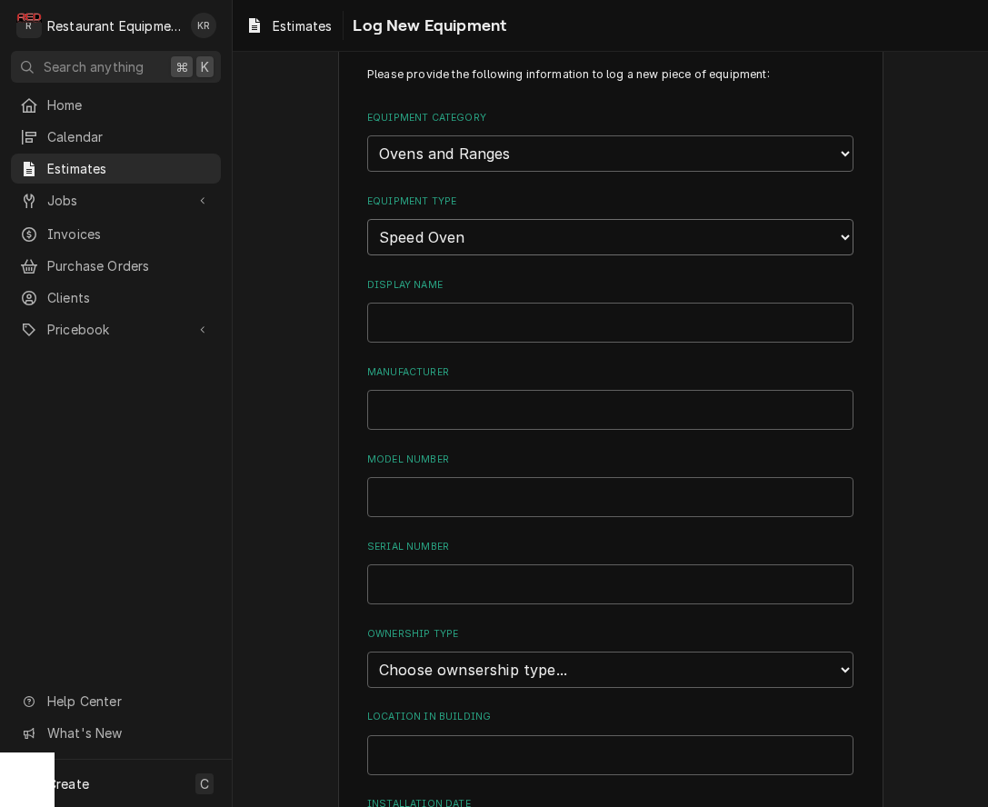
scroll to position [49, 0]
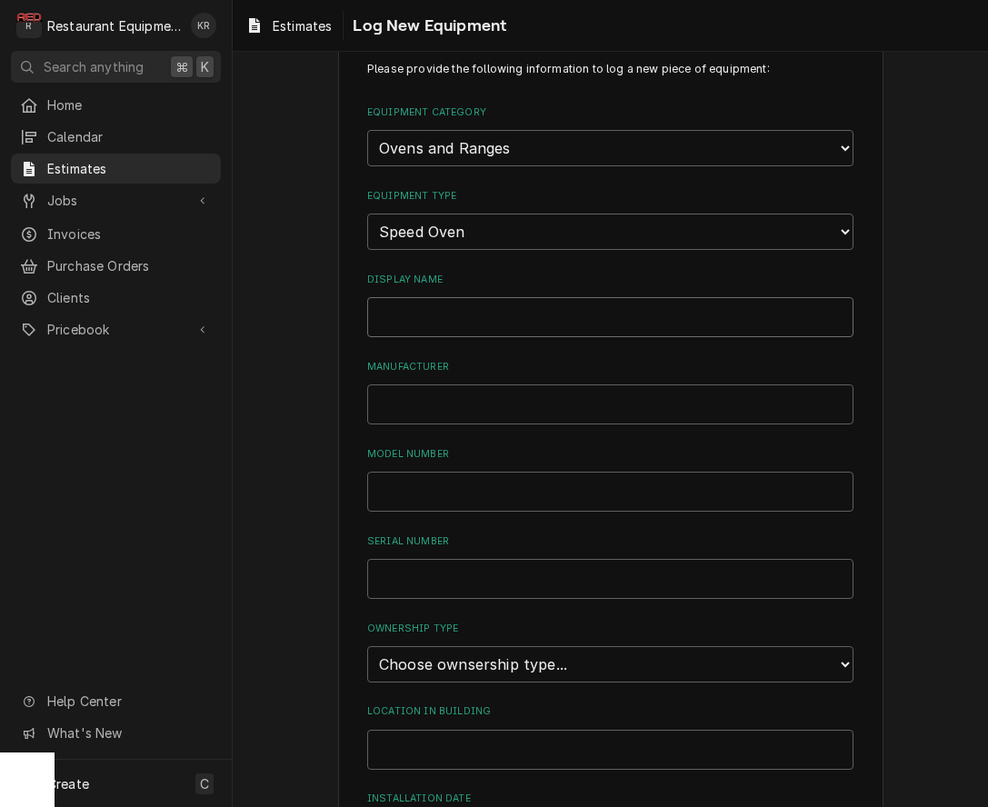
click at [514, 316] on input "Display Name" at bounding box center [610, 317] width 486 height 40
type input "Merrychef"
click at [548, 411] on input "Manufacturer" at bounding box center [610, 404] width 486 height 40
type input "Merrychef"
click at [529, 480] on input "Model Number" at bounding box center [610, 493] width 486 height 40
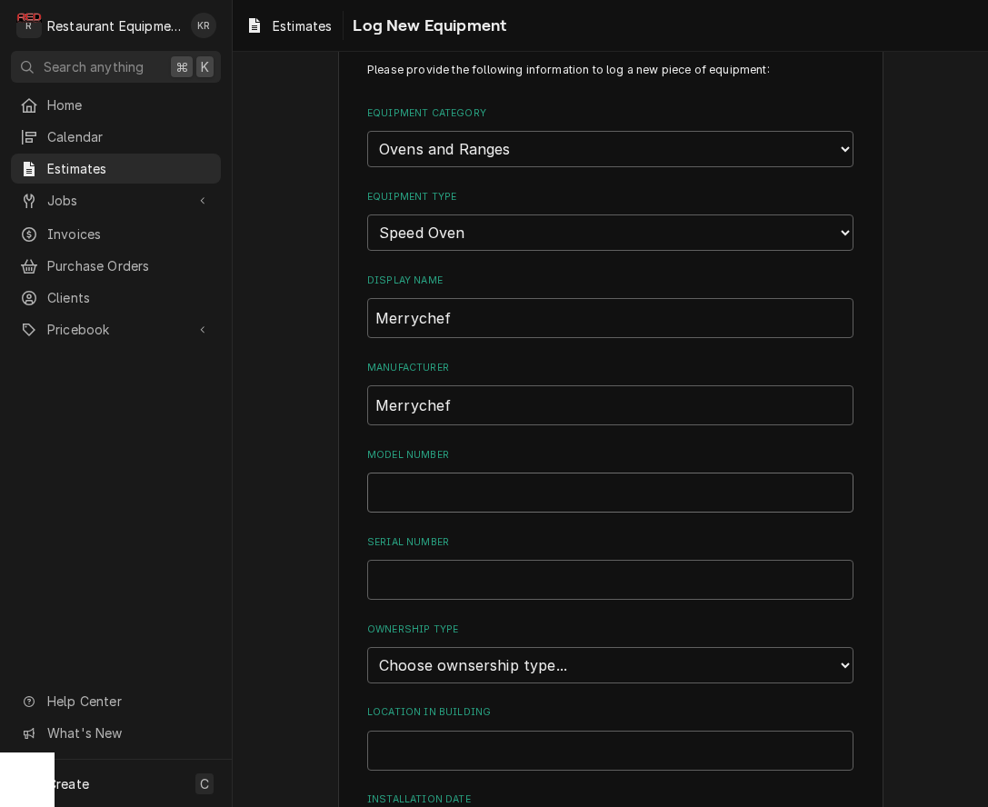
scroll to position [47, 0]
type input "Eikon e2s"
click at [621, 567] on input "Serial Number" at bounding box center [610, 581] width 486 height 40
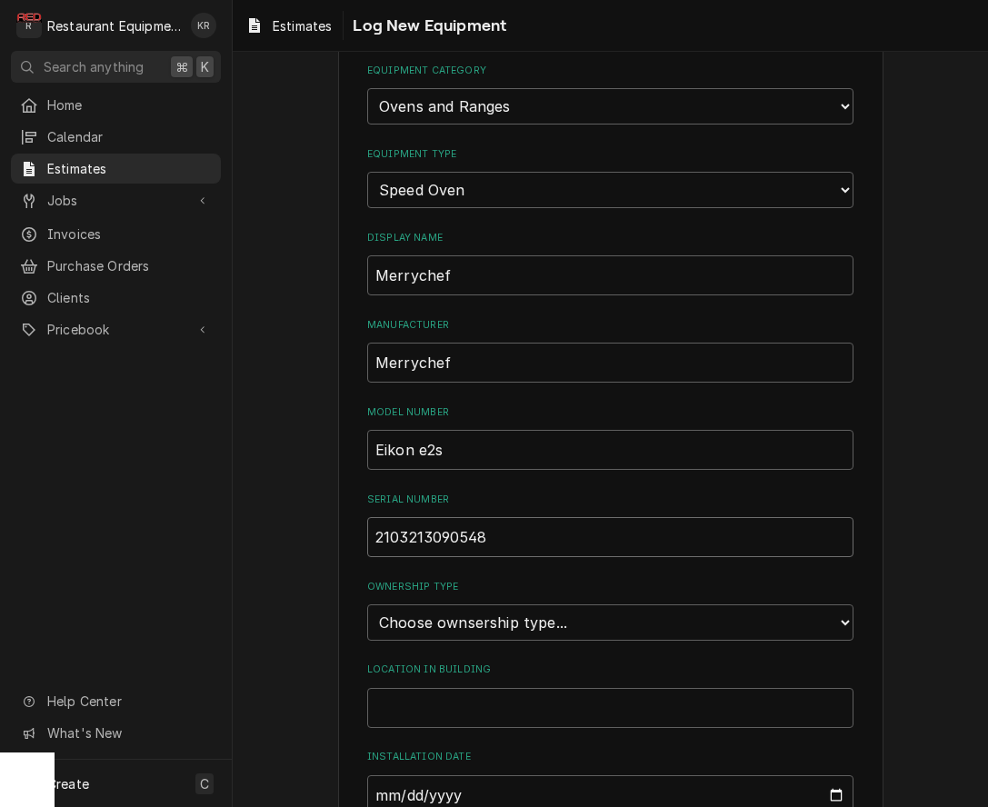
scroll to position [116, 0]
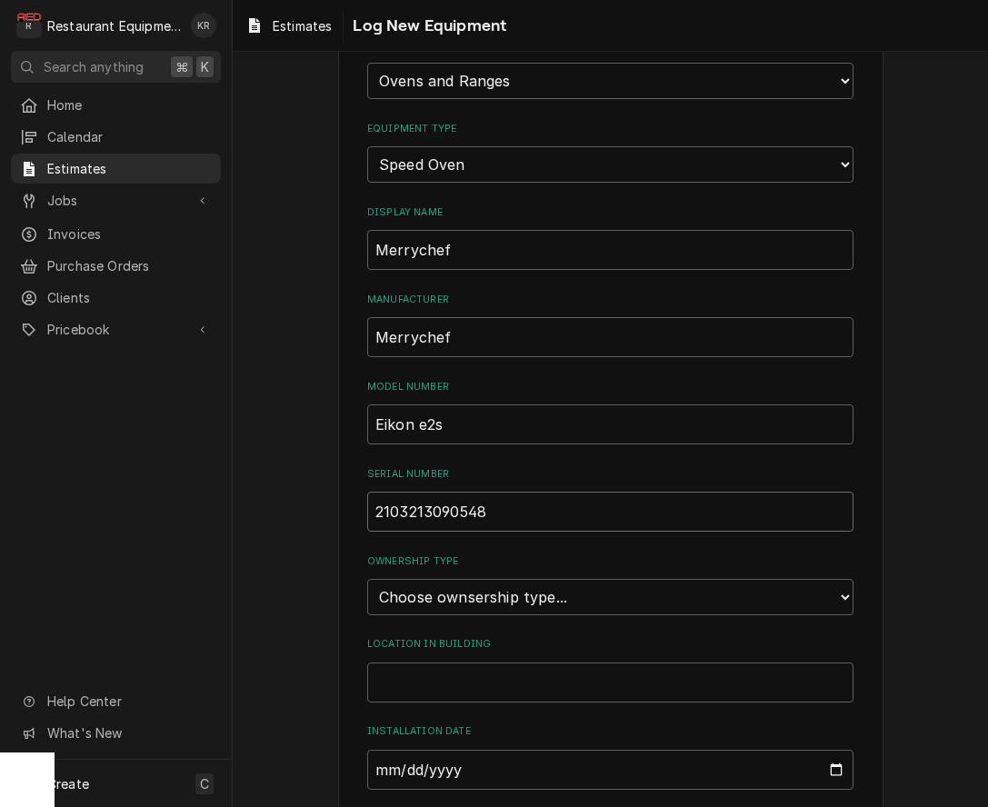
type input "2103213090548"
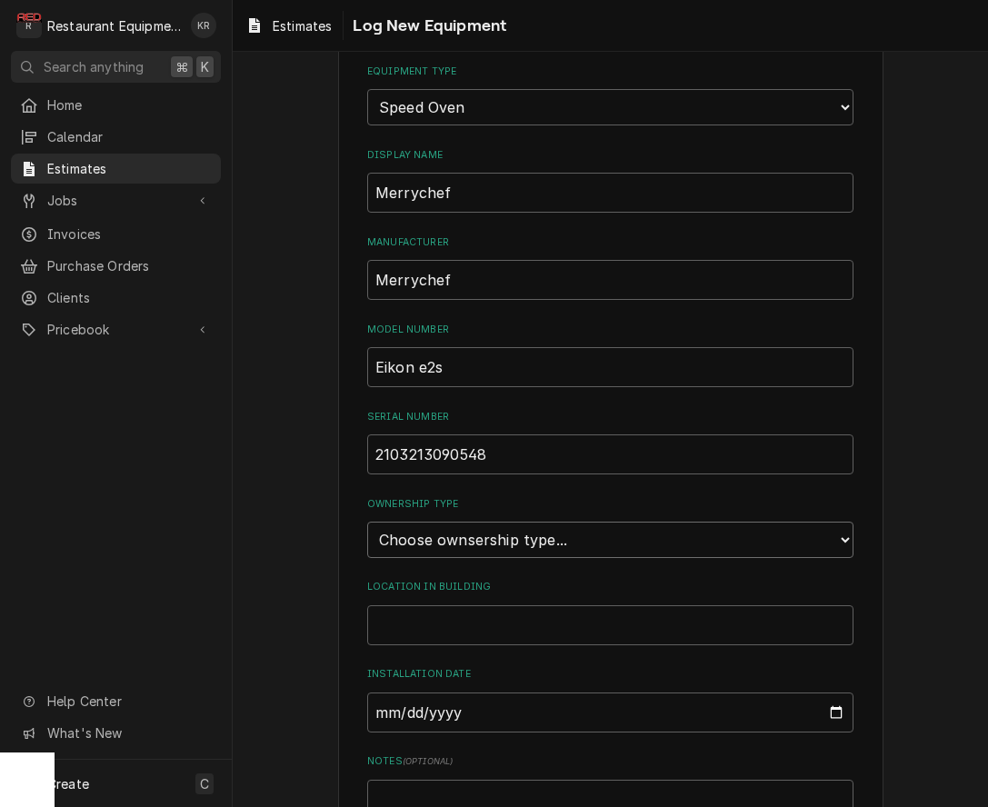
scroll to position [0, 0]
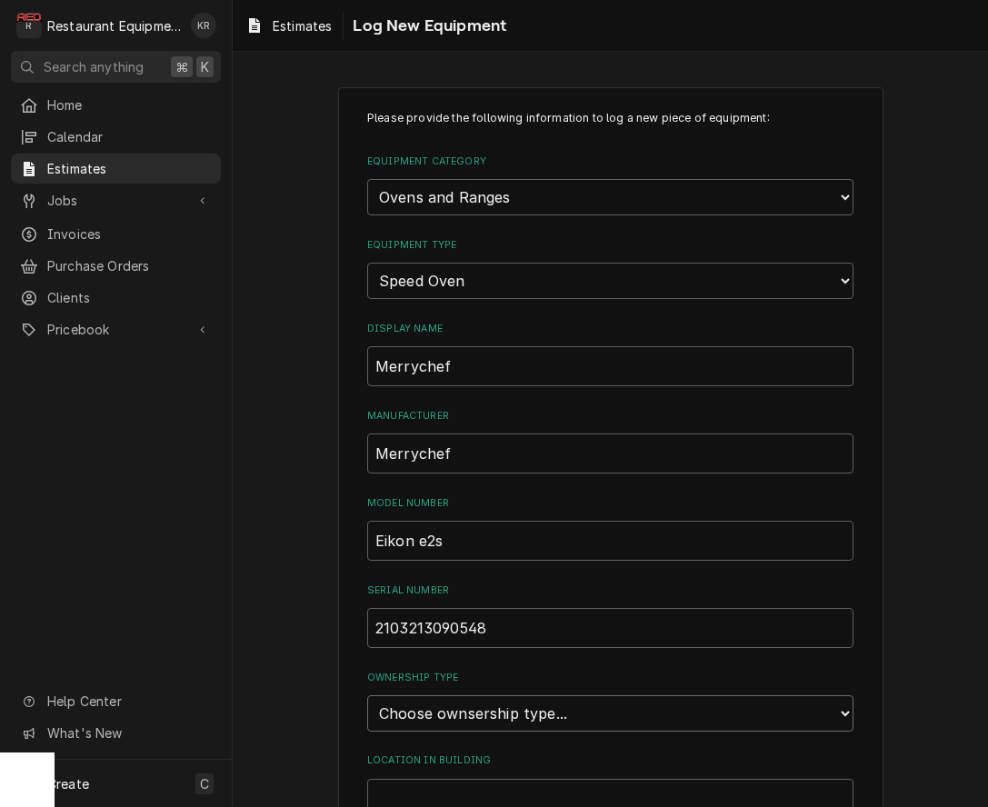
click at [367, 695] on select "Choose ownsership type... Unknown Owned Leased Rented" at bounding box center [610, 713] width 486 height 36
select select "1"
click option "Owned" at bounding box center [0, 0] width 0 height 0
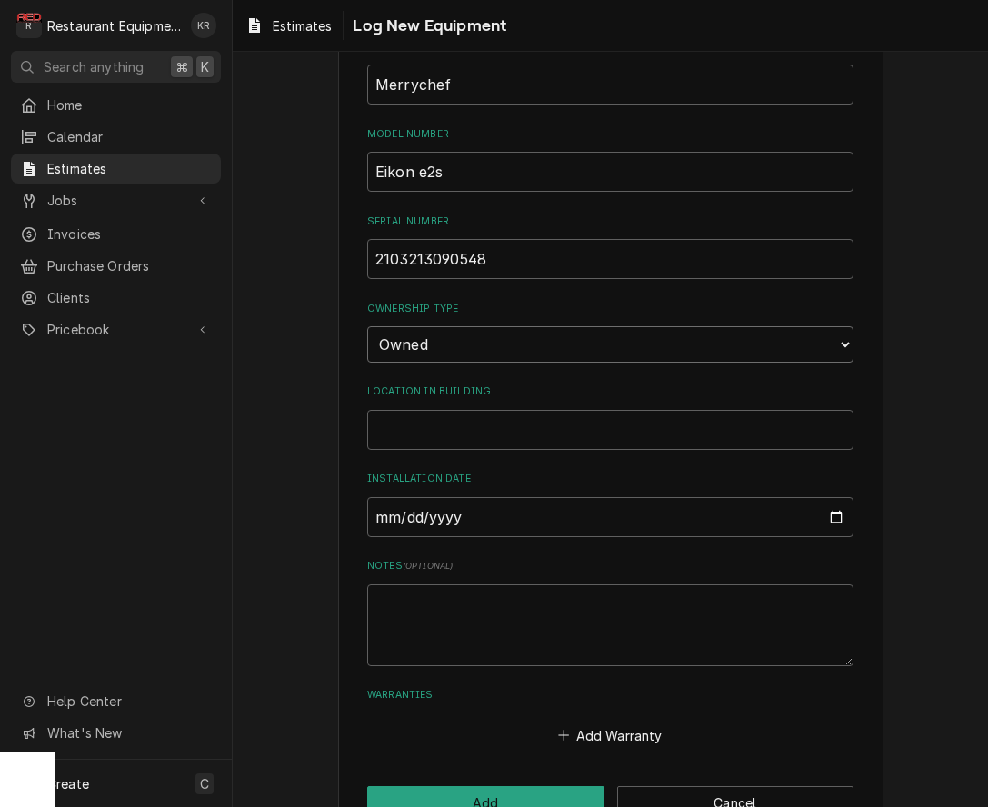
scroll to position [415, 0]
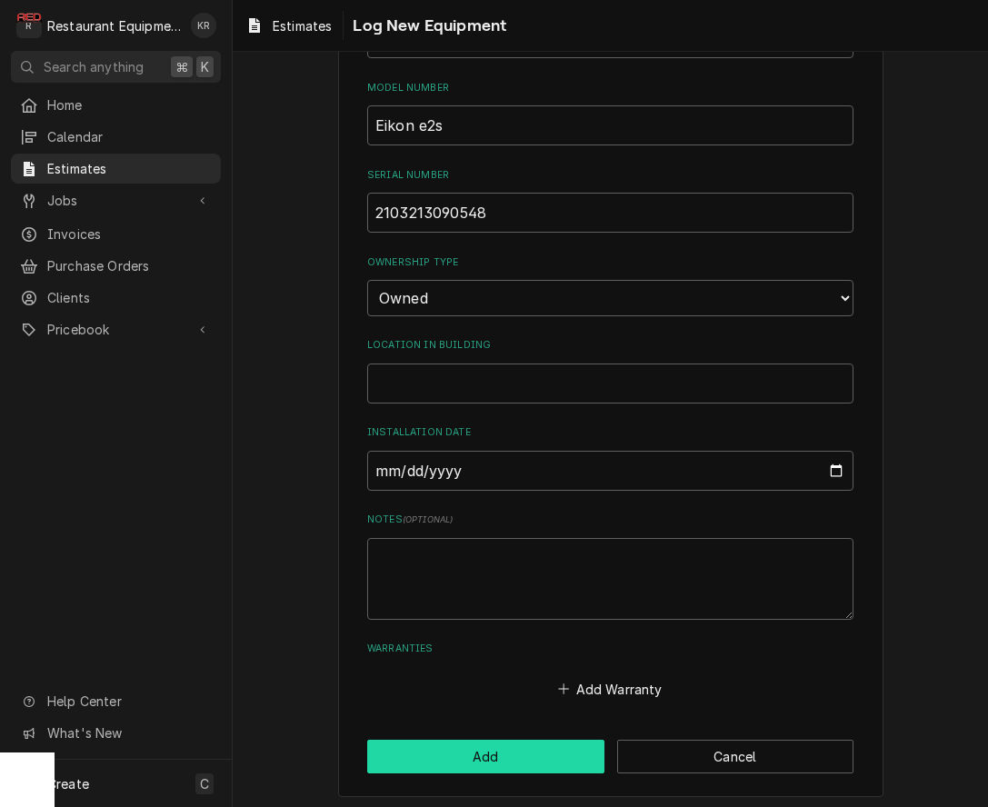
click at [531, 767] on button "Add" at bounding box center [485, 757] width 237 height 34
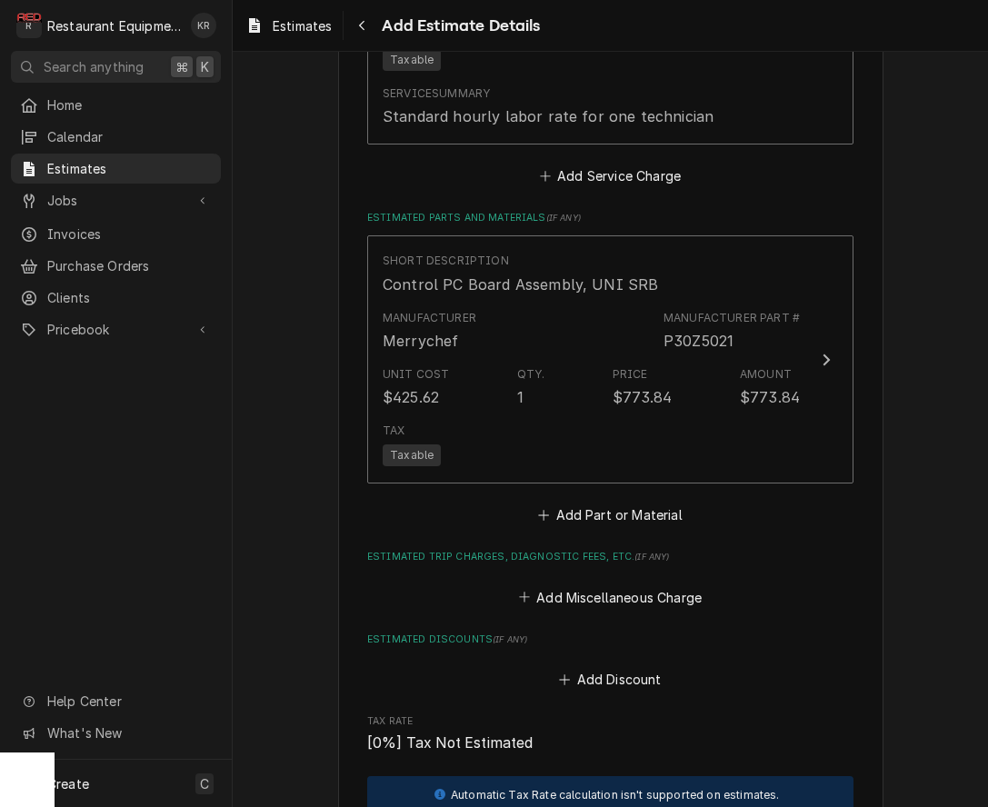
scroll to position [1887, 0]
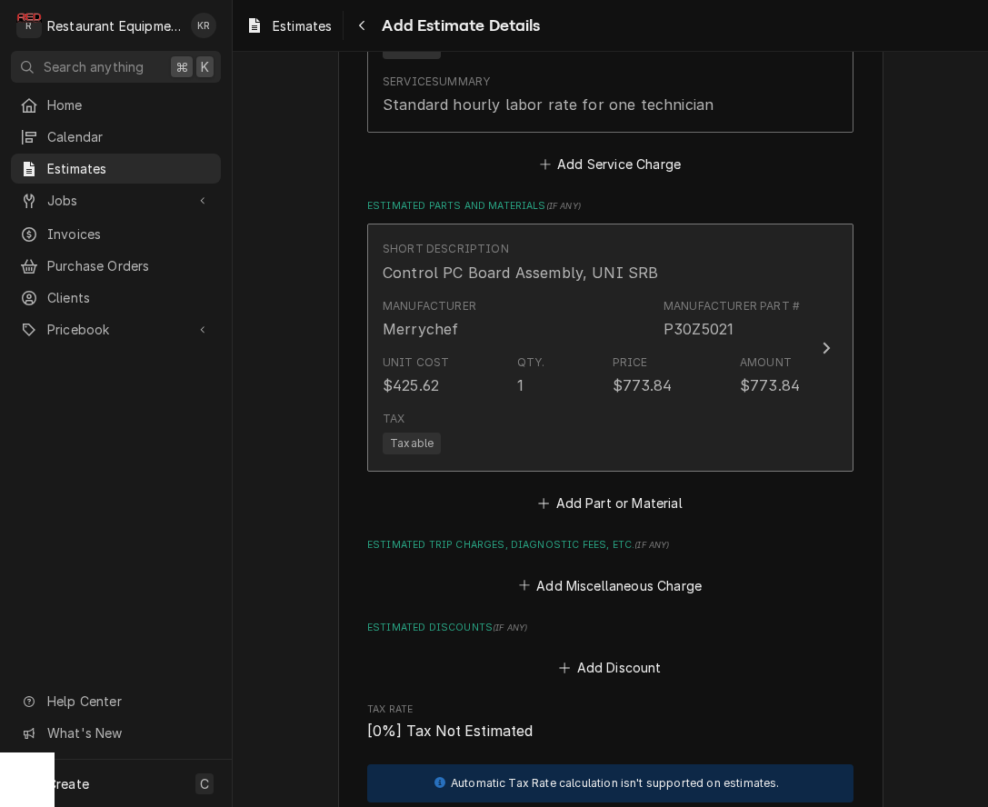
click at [682, 294] on div "Manufacturer Merrychef Manufacturer Part # P30Z5021" at bounding box center [591, 319] width 417 height 56
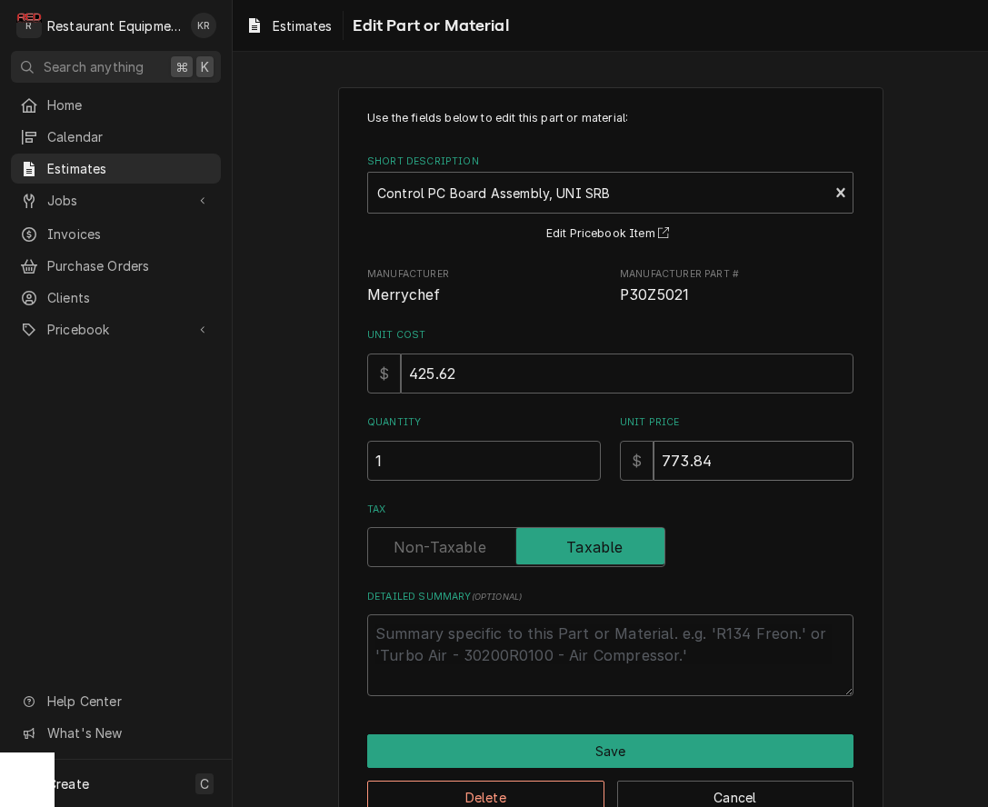
click at [757, 454] on input "773.84" at bounding box center [753, 461] width 200 height 40
drag, startPoint x: 757, startPoint y: 454, endPoint x: 655, endPoint y: 458, distance: 101.8
click at [655, 458] on input "773.84" at bounding box center [753, 461] width 200 height 40
type textarea "x"
type input "6"
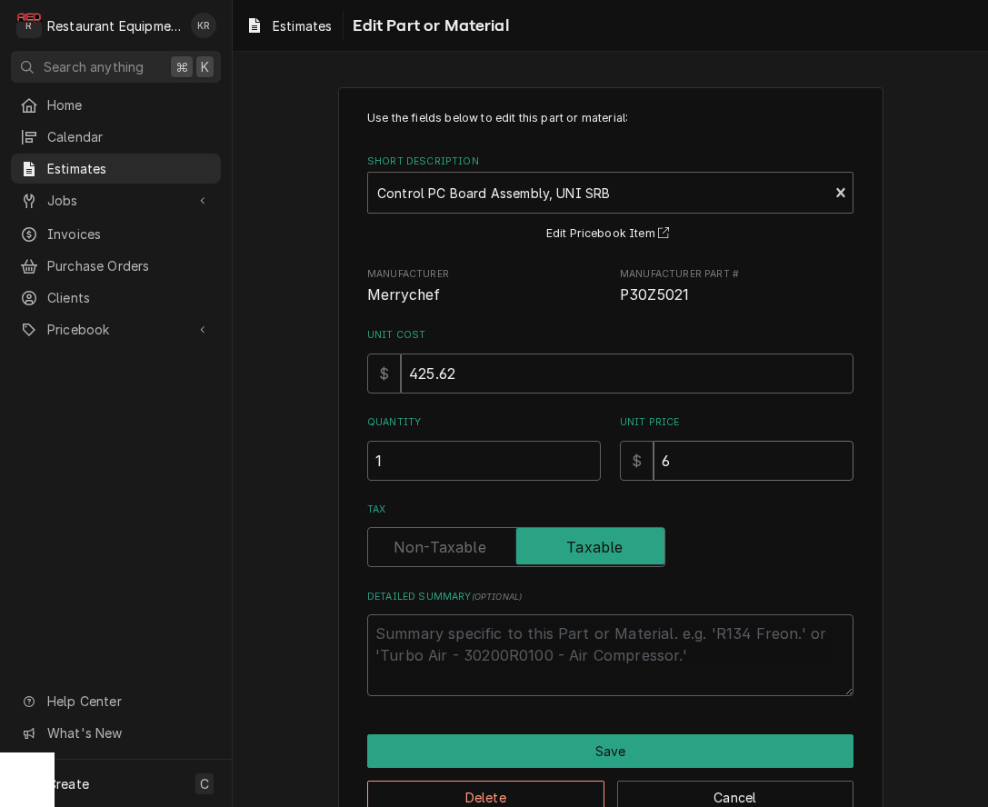
type textarea "x"
type input "65"
type textarea "x"
type input "657"
type textarea "x"
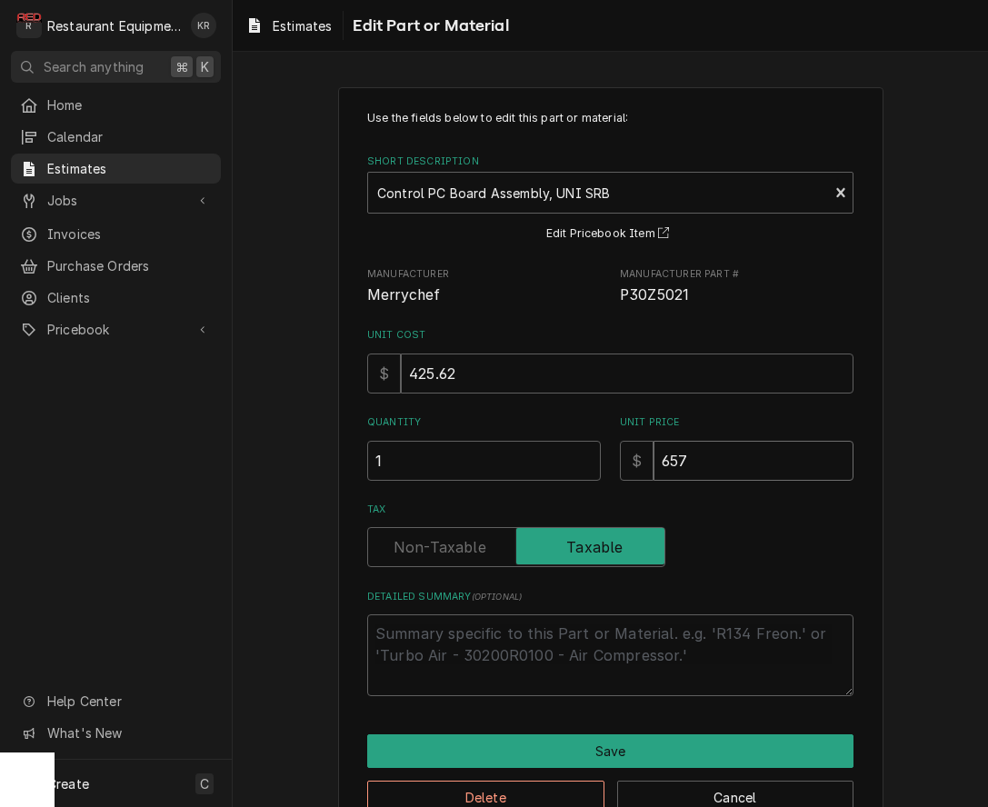
type input "657.7"
type textarea "x"
type input "657.76"
type textarea "x"
type input "657.76"
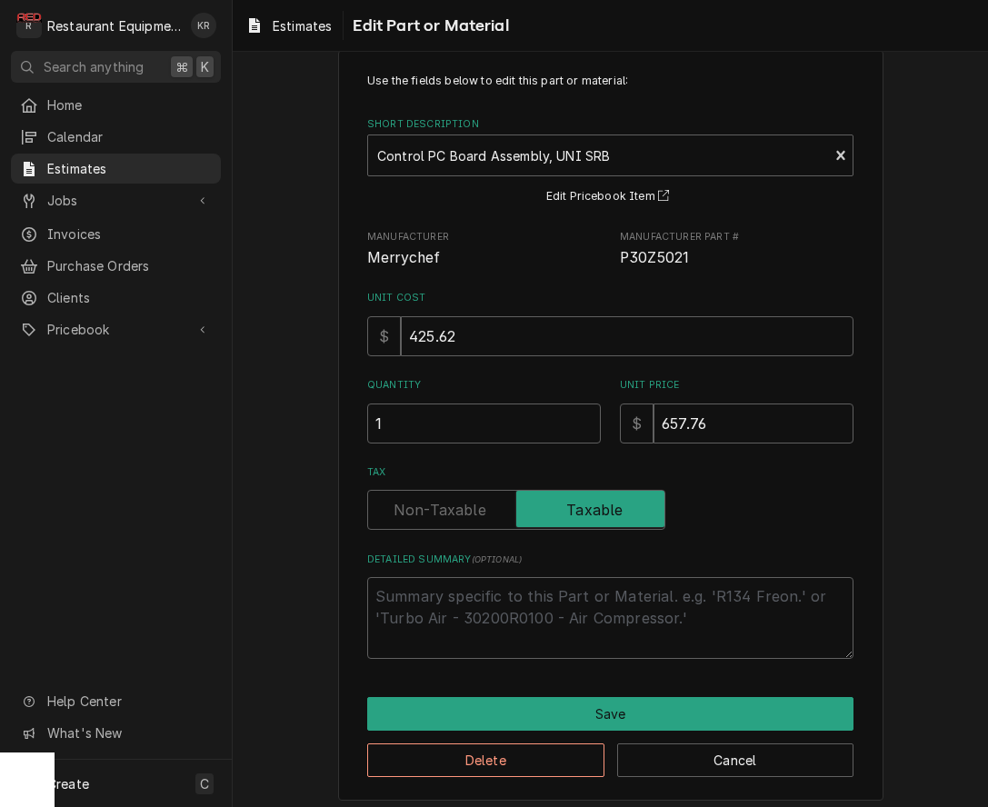
scroll to position [46, 0]
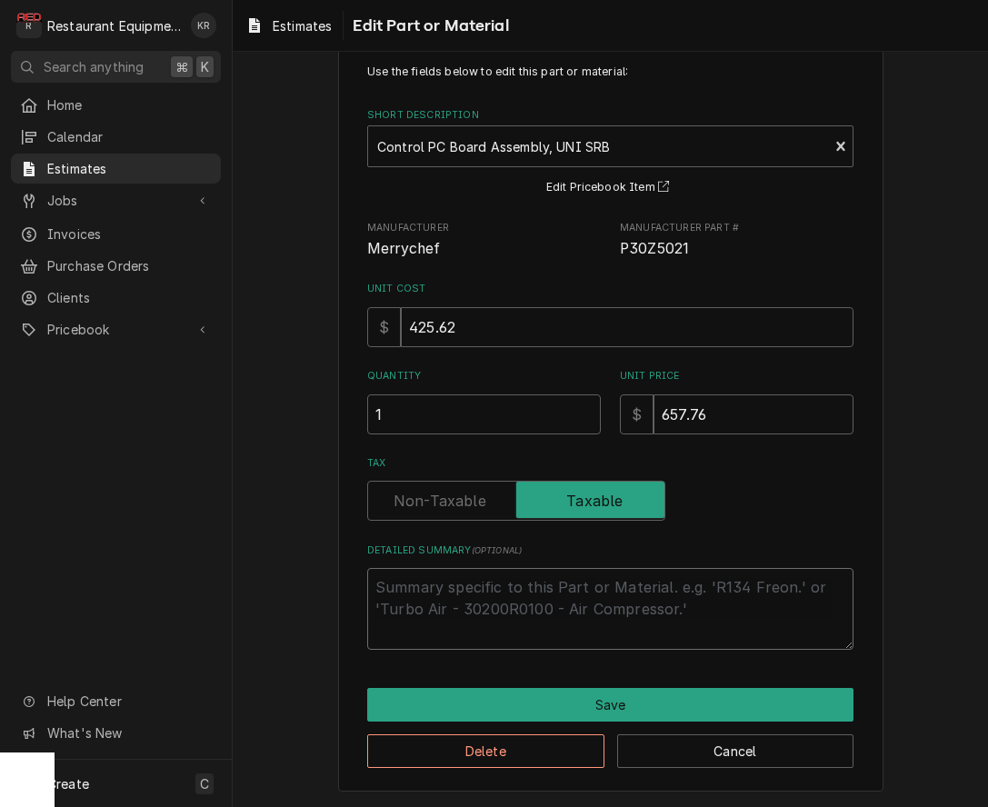
click at [566, 612] on textarea "Detailed Summary ( optional )" at bounding box center [610, 609] width 486 height 82
type textarea "x"
type textarea "3"
type textarea "x"
type textarea "30"
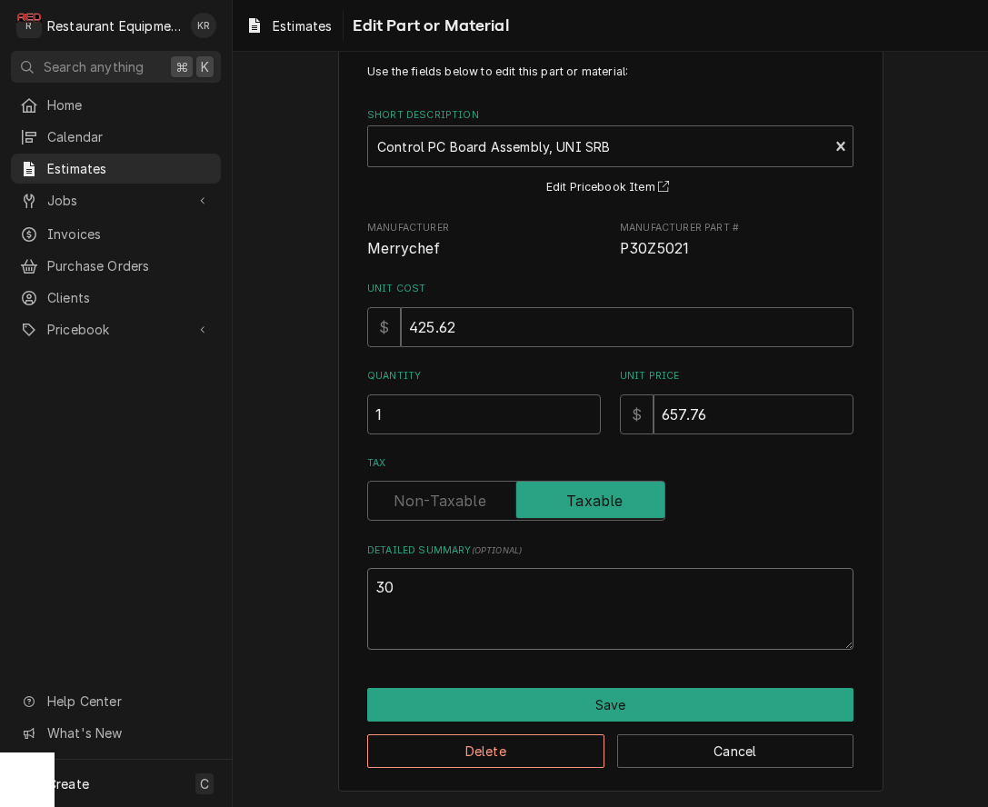
type textarea "x"
type textarea "30z"
type textarea "x"
type textarea "30z5"
type textarea "x"
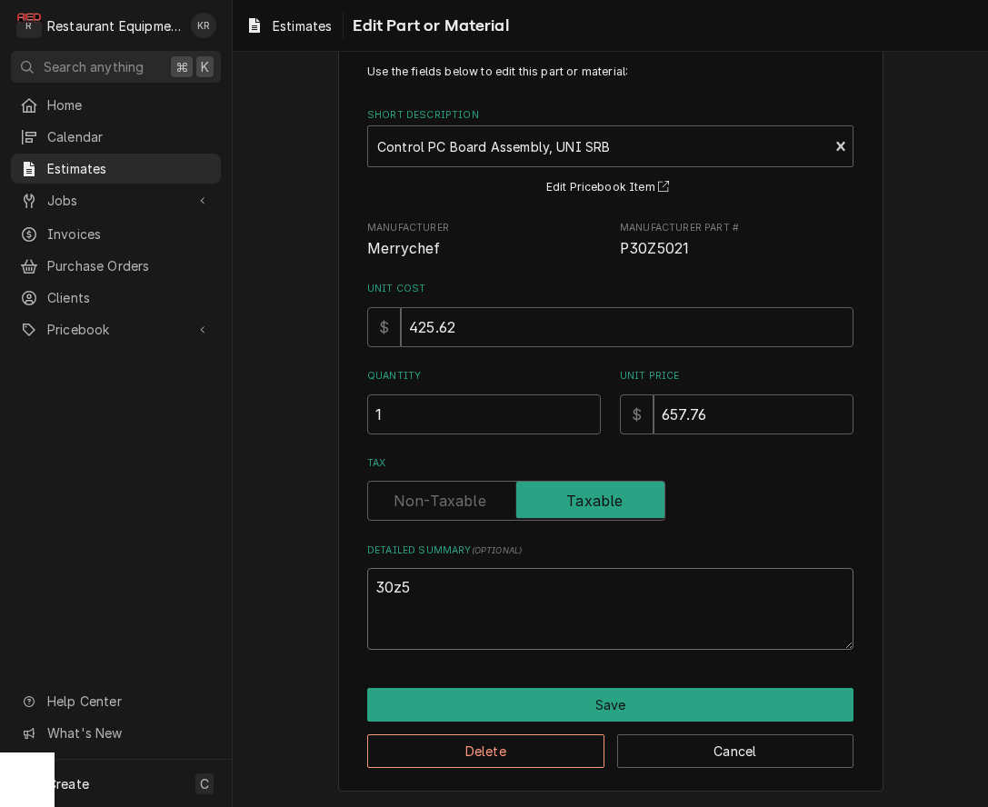
type textarea "30z50"
type textarea "x"
type textarea "30z502"
type textarea "x"
type textarea "30z5021"
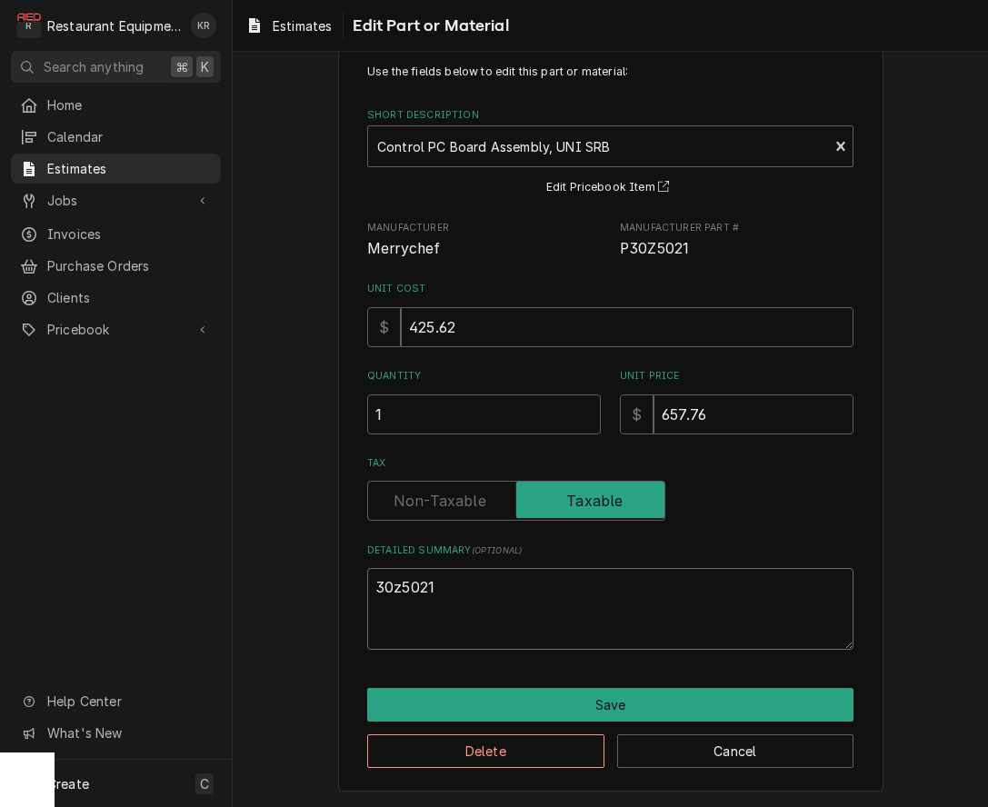
type textarea "x"
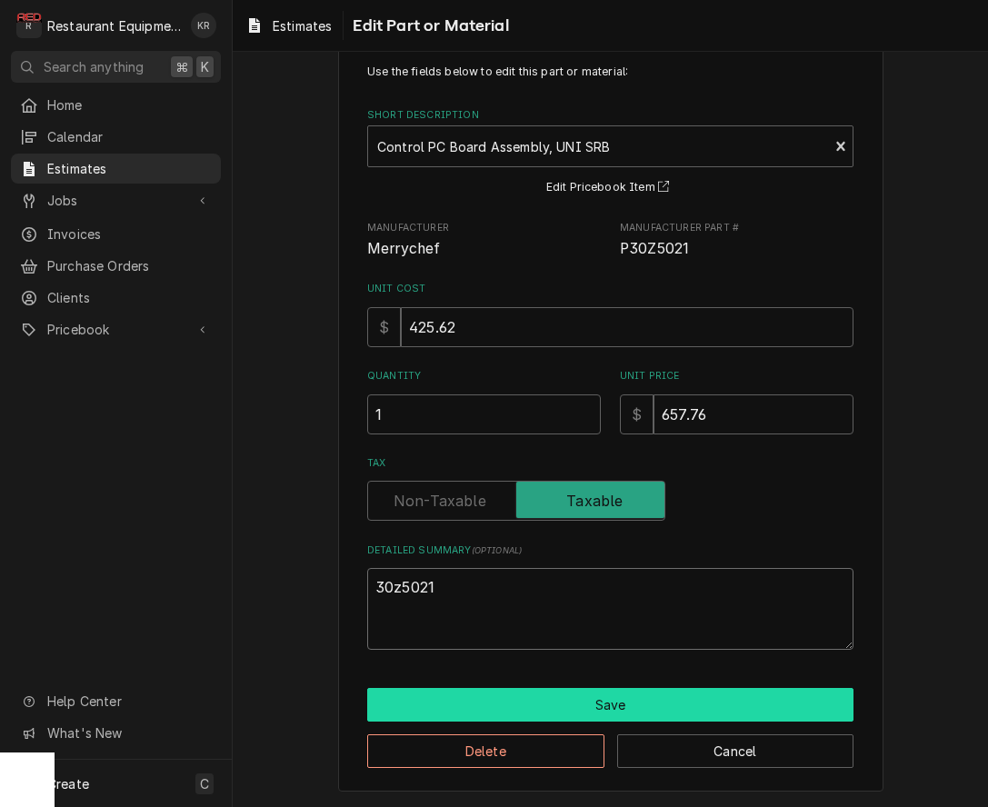
type textarea "30z5021"
click at [659, 709] on button "Save" at bounding box center [610, 705] width 486 height 34
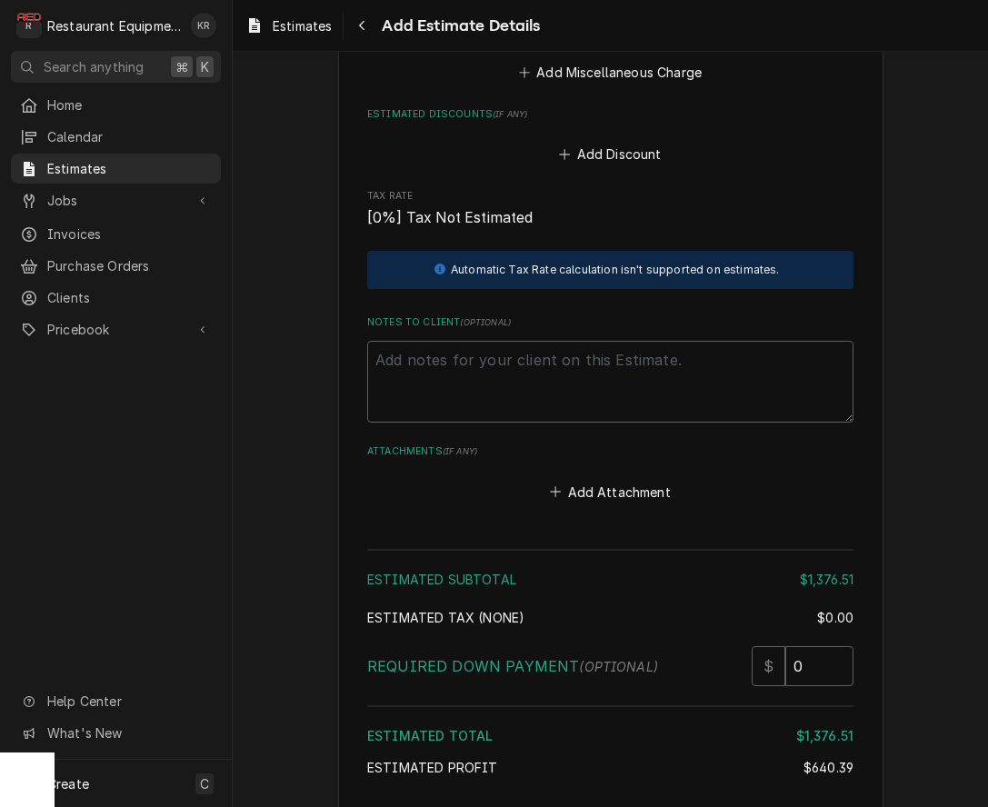
scroll to position [2265, 0]
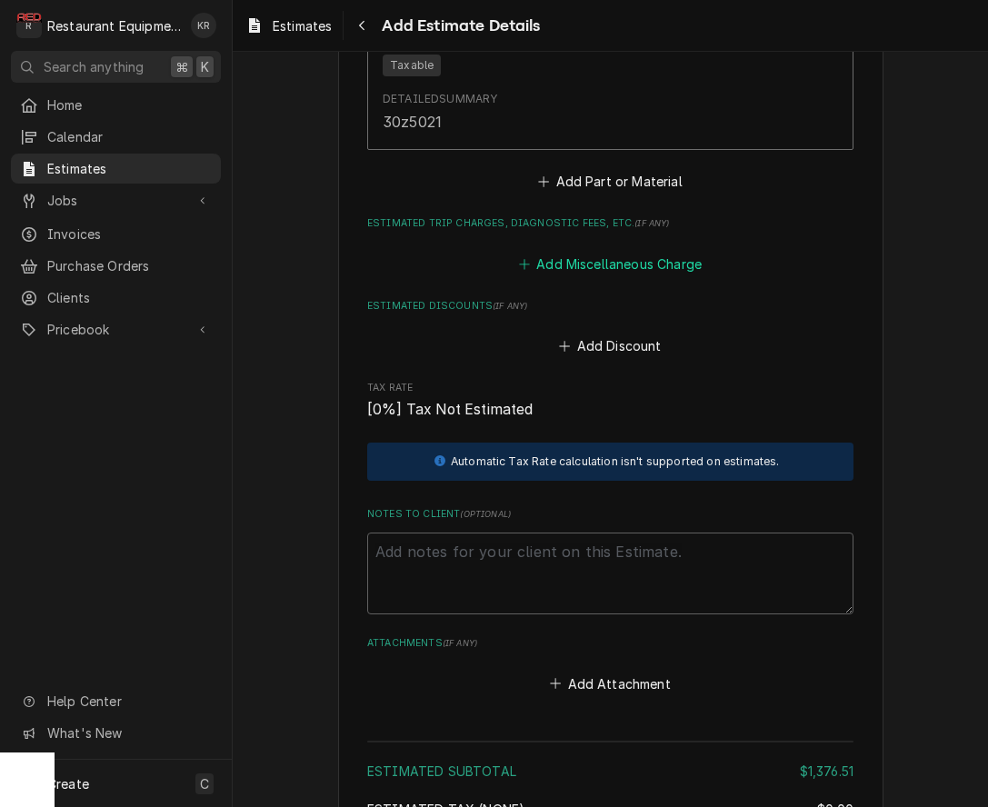
click at [666, 265] on button "Add Miscellaneous Charge" at bounding box center [609, 263] width 189 height 25
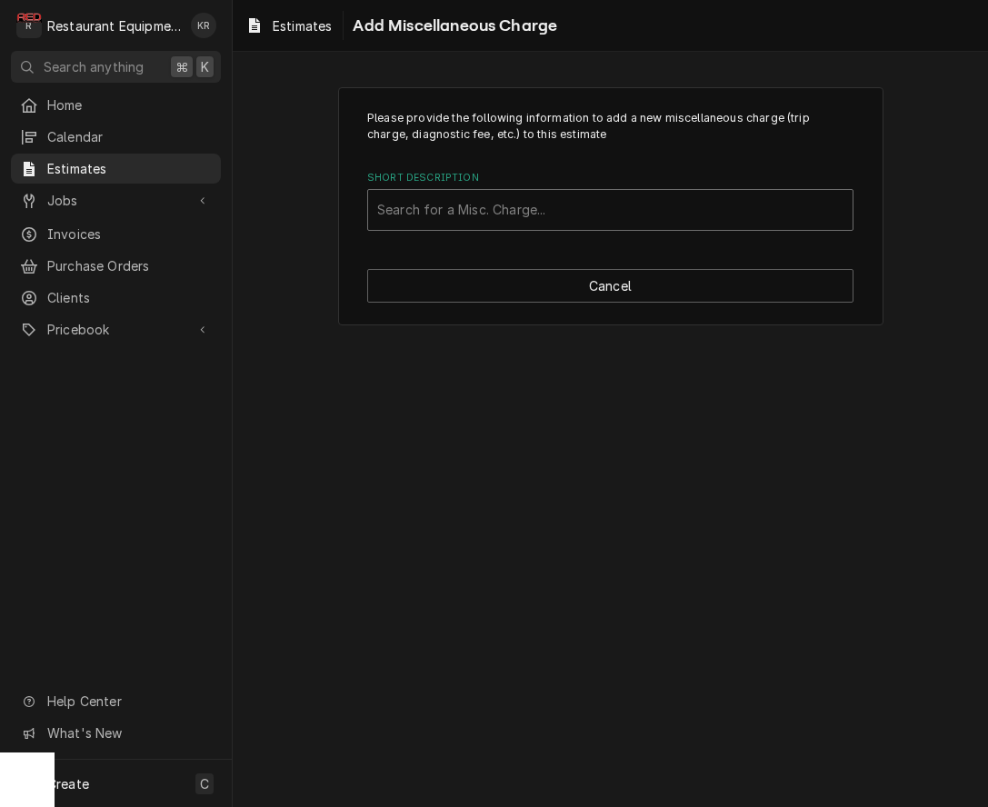
click at [676, 212] on div "Short Description" at bounding box center [610, 210] width 466 height 33
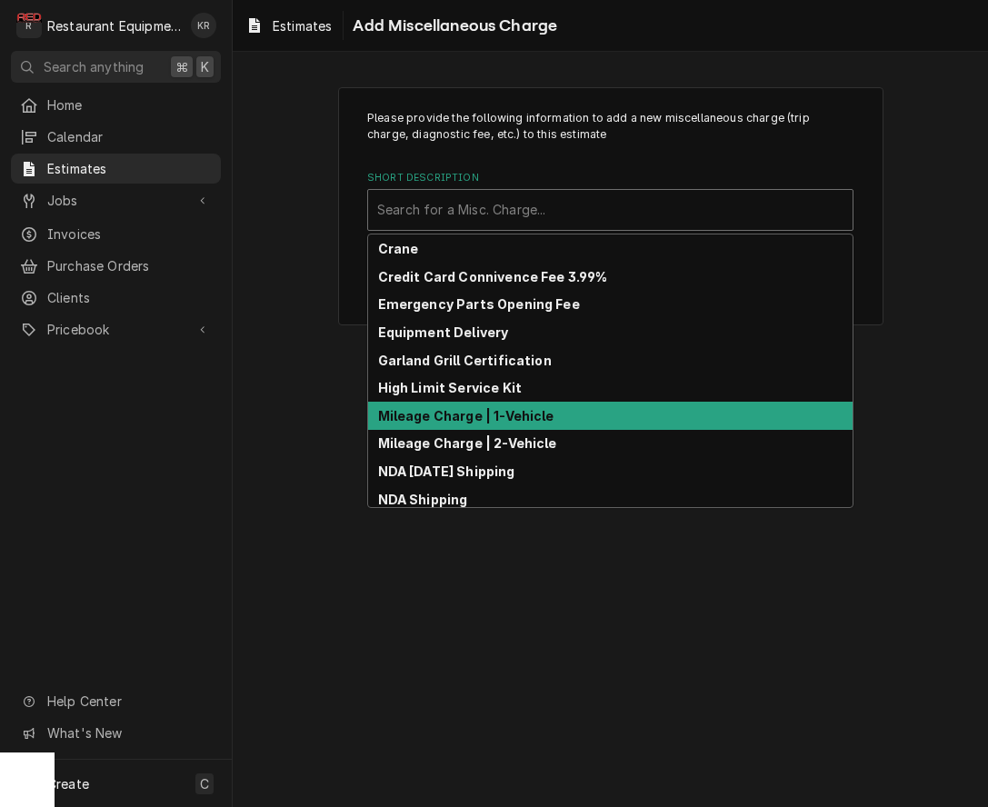
click at [601, 412] on div "Mileage Charge | 1-Vehicle" at bounding box center [610, 416] width 484 height 28
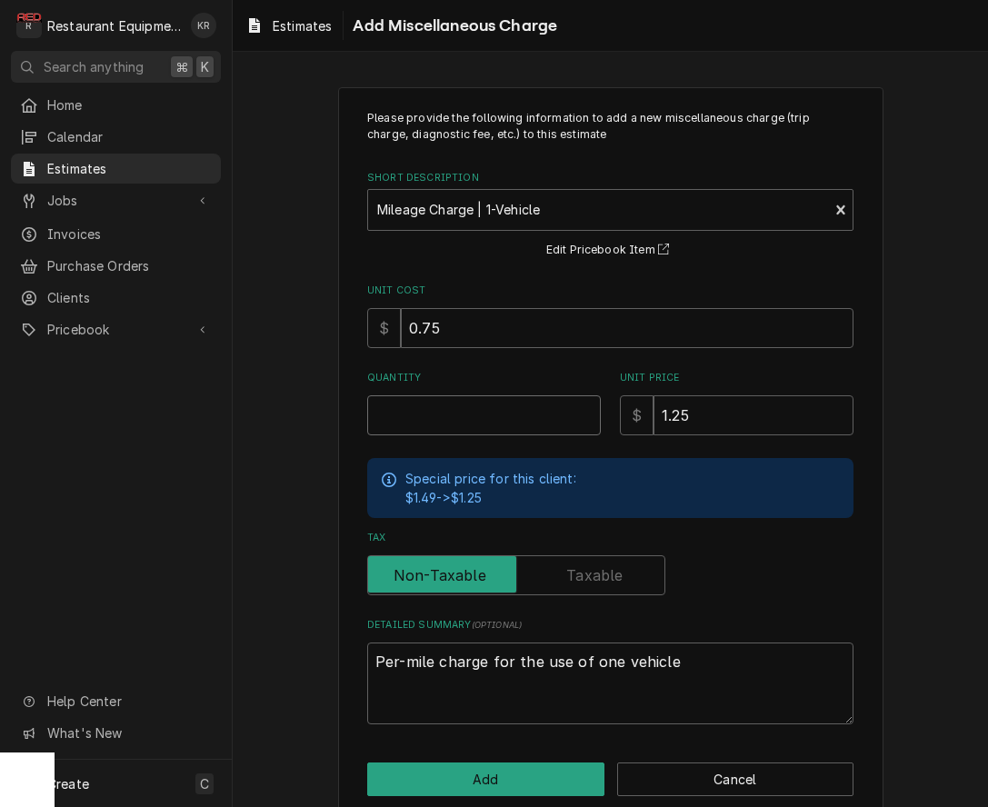
click at [549, 421] on input "Quantity" at bounding box center [484, 415] width 234 height 40
type textarea "x"
type input "1"
type textarea "x"
type input "13"
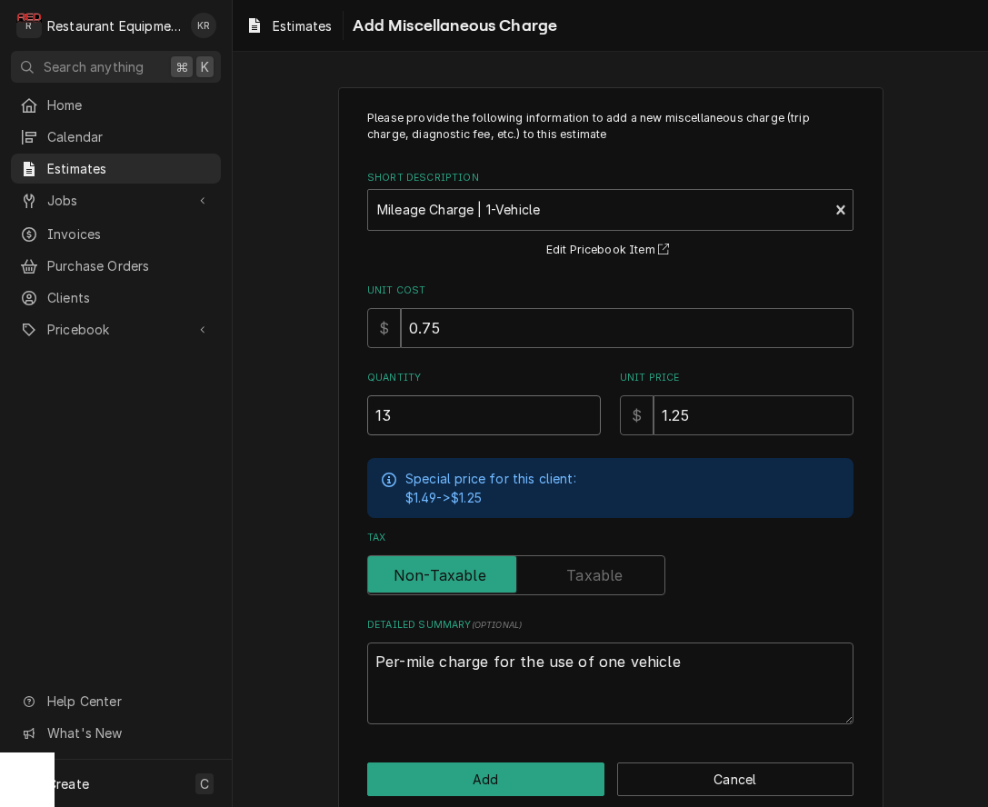
type textarea "x"
type input "138"
type textarea "x"
type input "138"
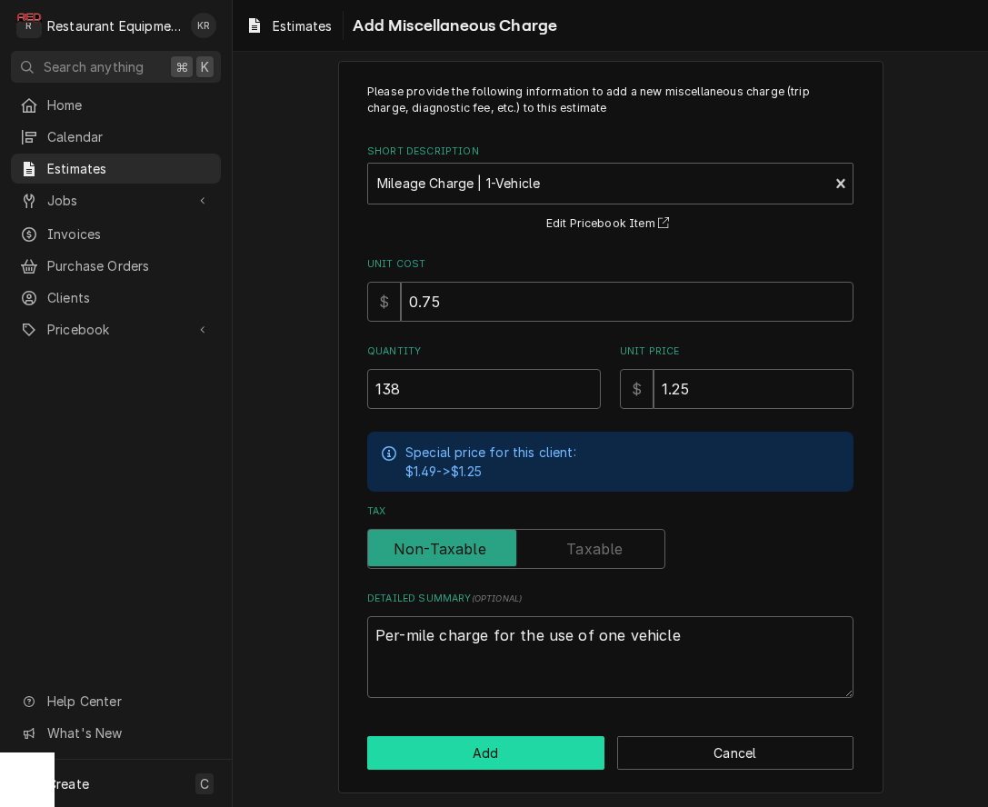
click at [531, 751] on button "Add" at bounding box center [485, 753] width 237 height 34
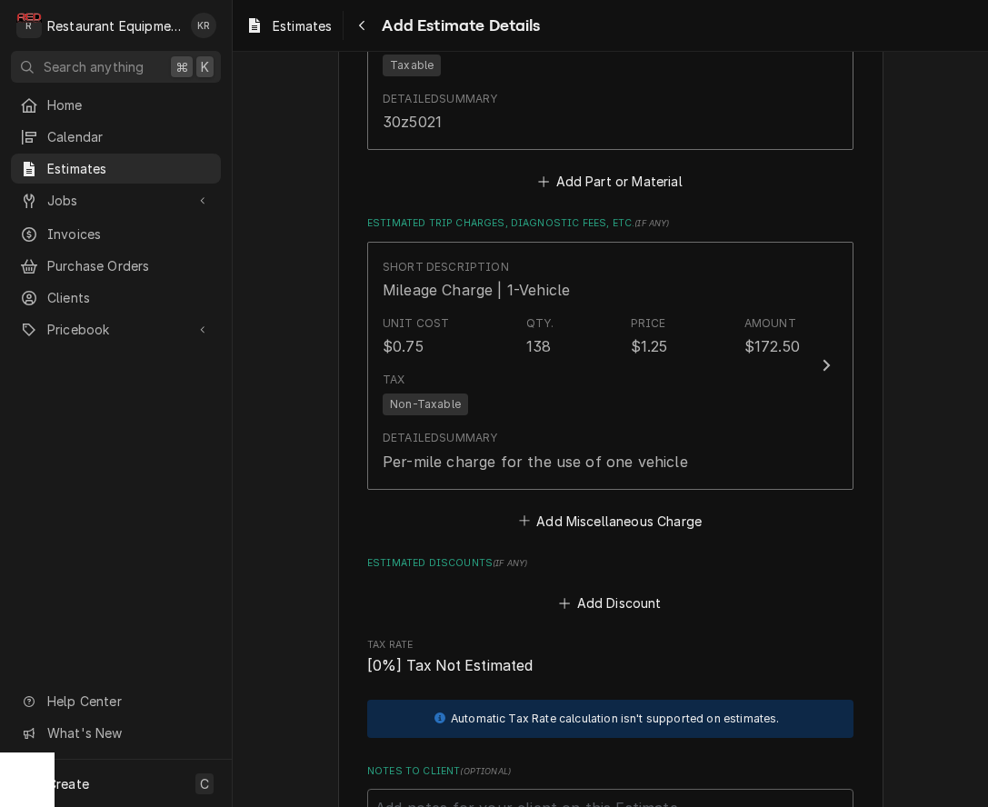
scroll to position [2243, 0]
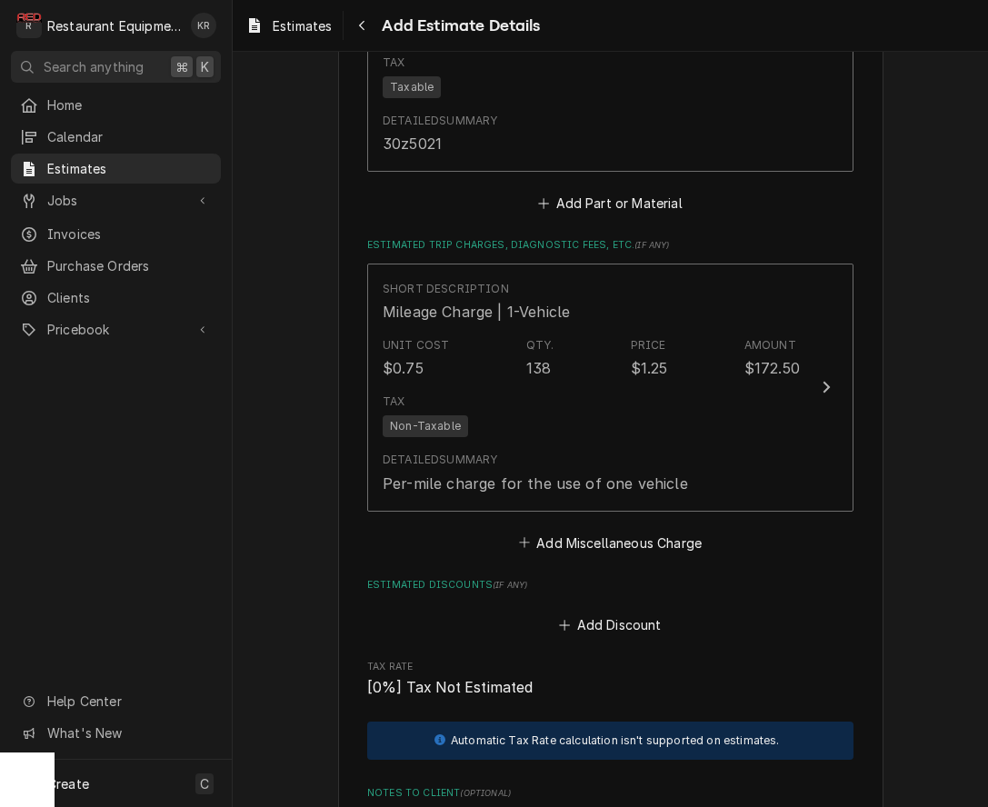
type textarea "x"
click at [588, 545] on button "Add Miscellaneous Charge" at bounding box center [609, 542] width 189 height 25
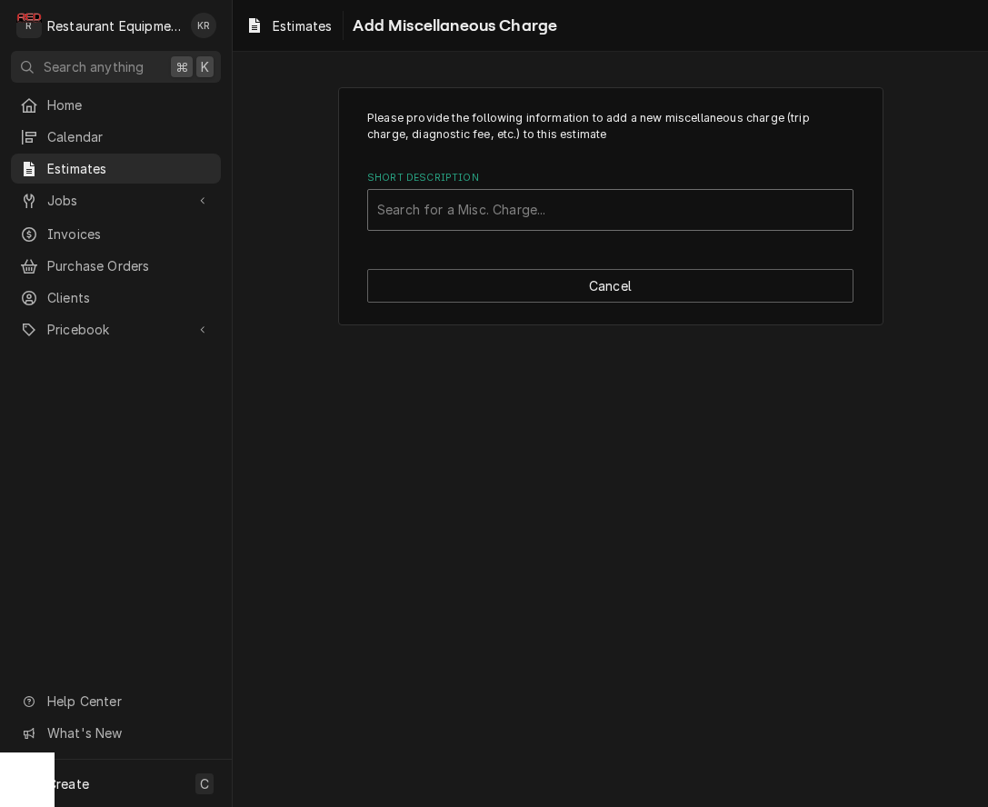
click at [480, 198] on div "Short Description" at bounding box center [610, 210] width 466 height 33
type input "ship"
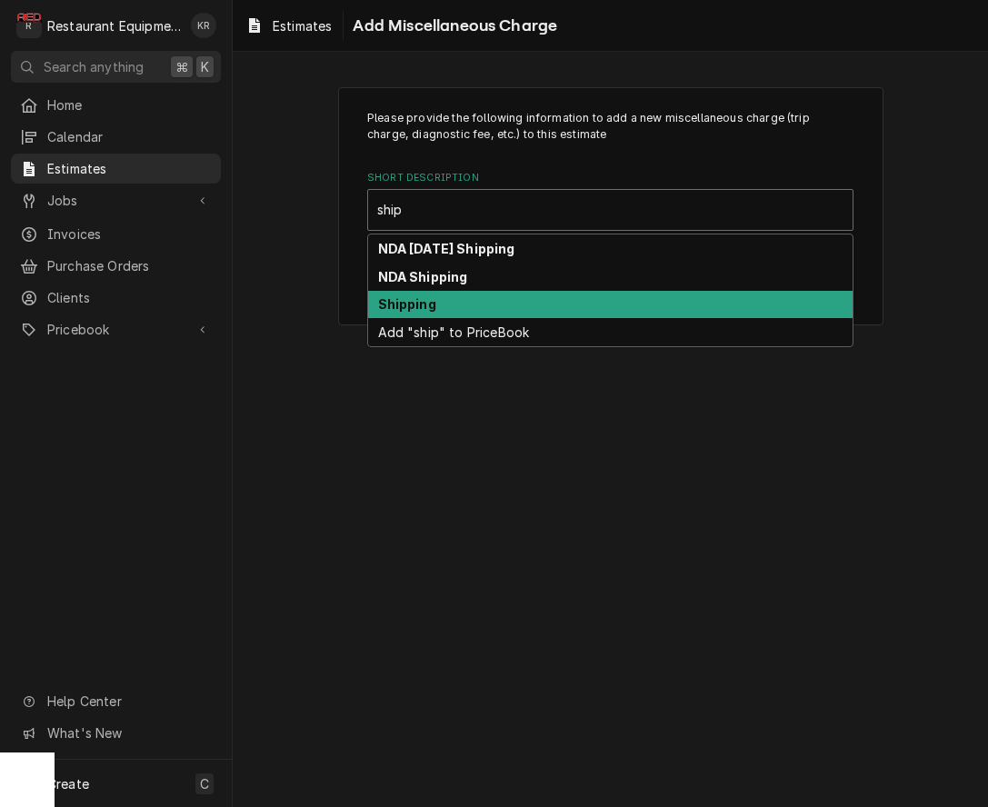
click at [476, 311] on div "Shipping" at bounding box center [610, 305] width 484 height 28
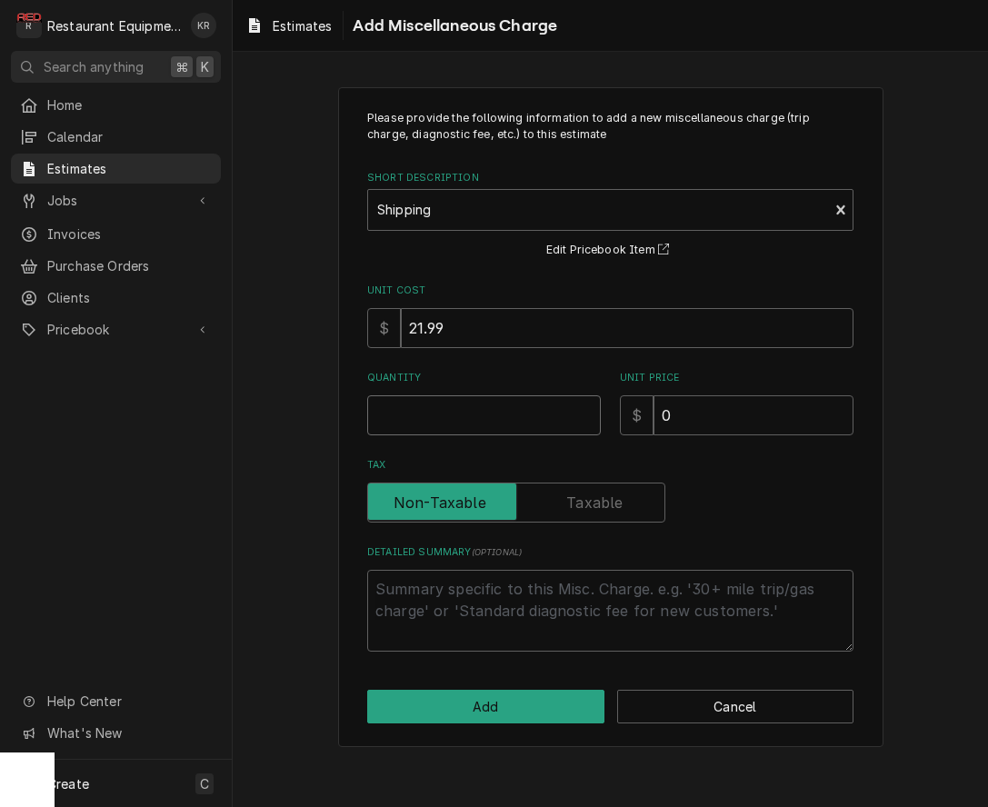
click at [485, 403] on input "Quantity" at bounding box center [484, 415] width 234 height 40
type textarea "x"
type input "1"
type textarea "x"
type input "1"
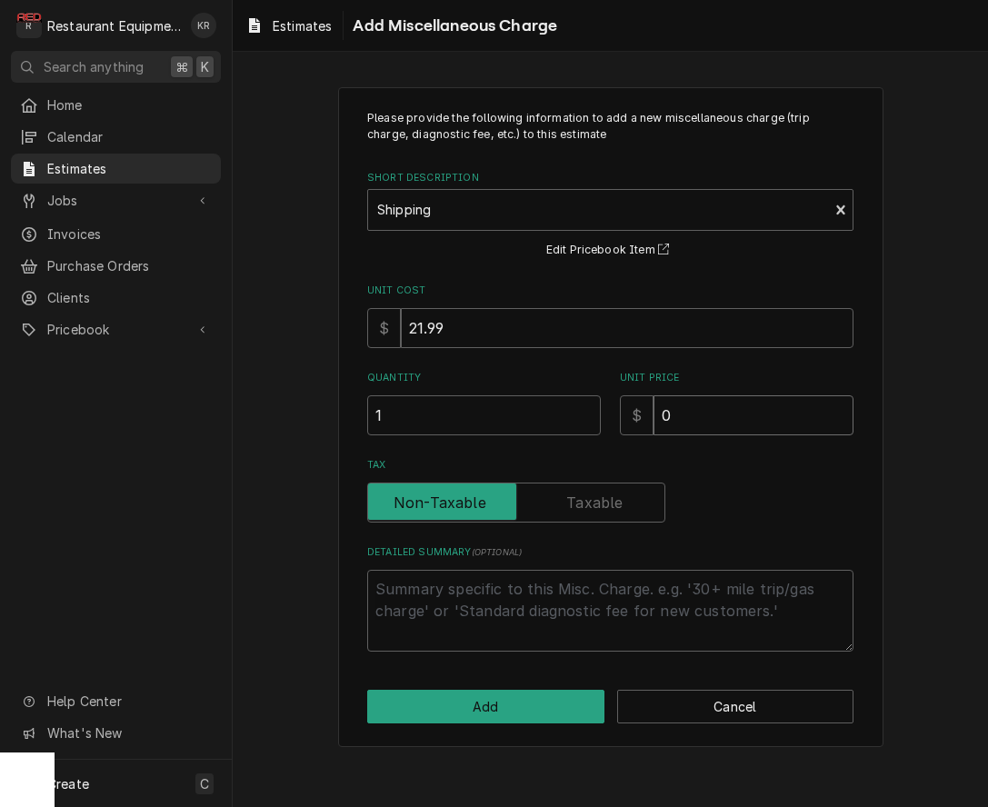
click at [697, 403] on input "0" at bounding box center [753, 415] width 200 height 40
click at [698, 406] on input "0" at bounding box center [753, 415] width 200 height 40
type textarea "x"
type input "7"
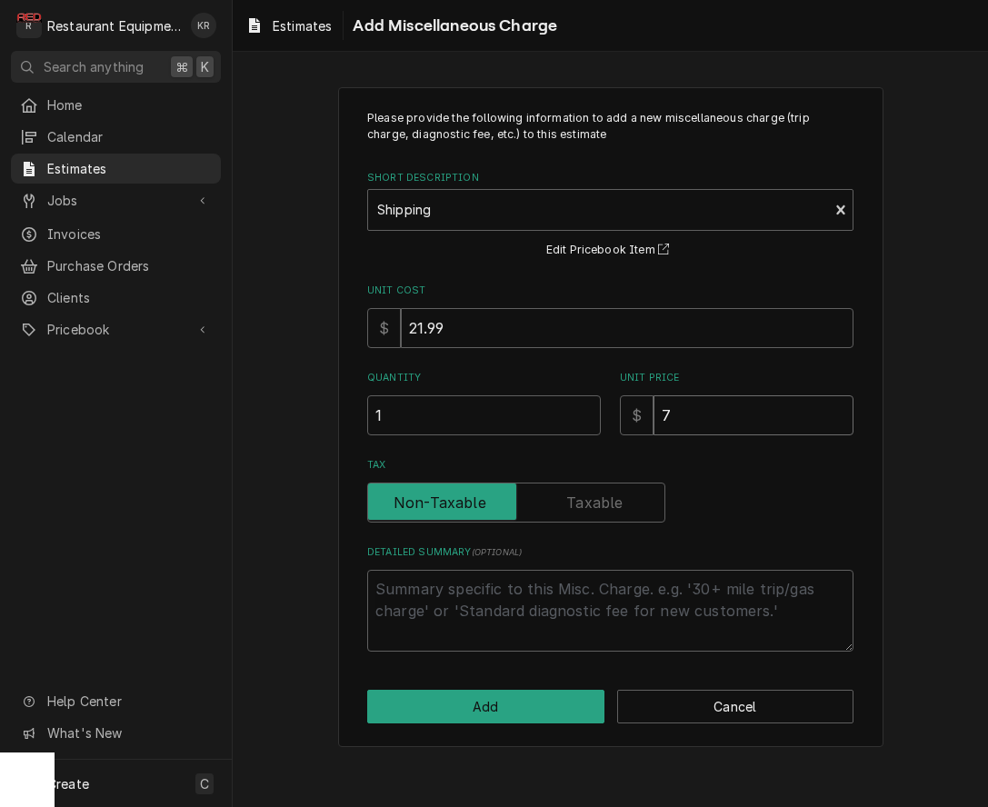
type textarea "x"
type input "77"
type textarea "x"
type input "77.6"
type textarea "x"
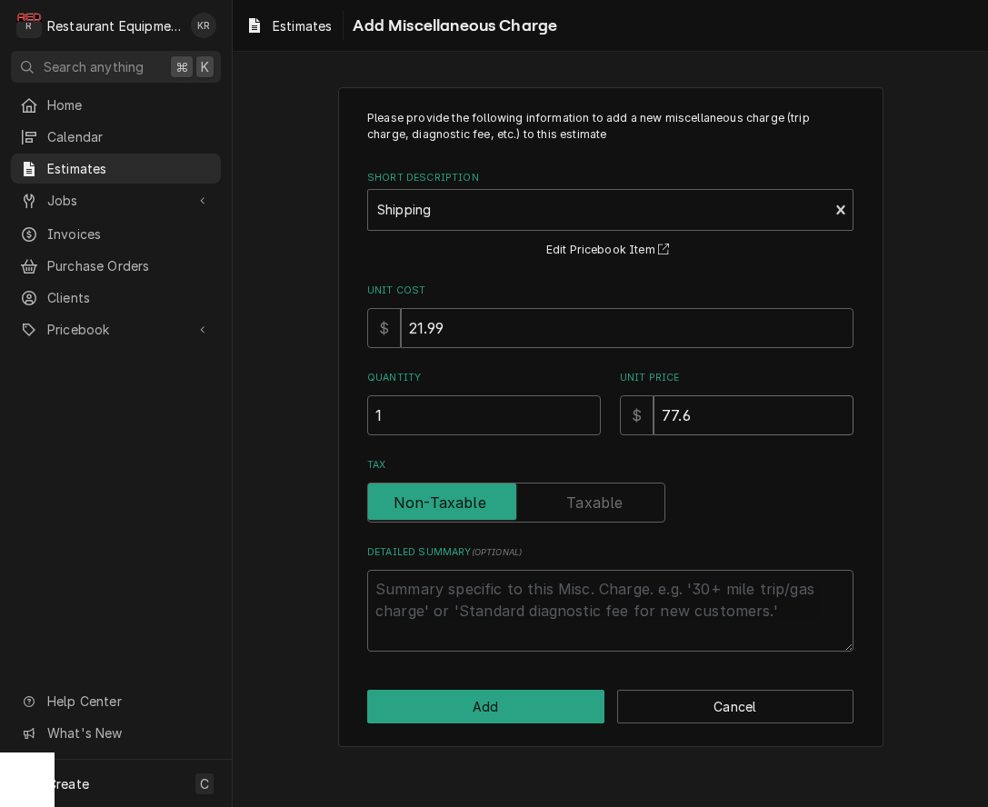
type input "77.62"
type textarea "x"
type input "77.62"
click at [518, 717] on button "Add" at bounding box center [485, 707] width 237 height 34
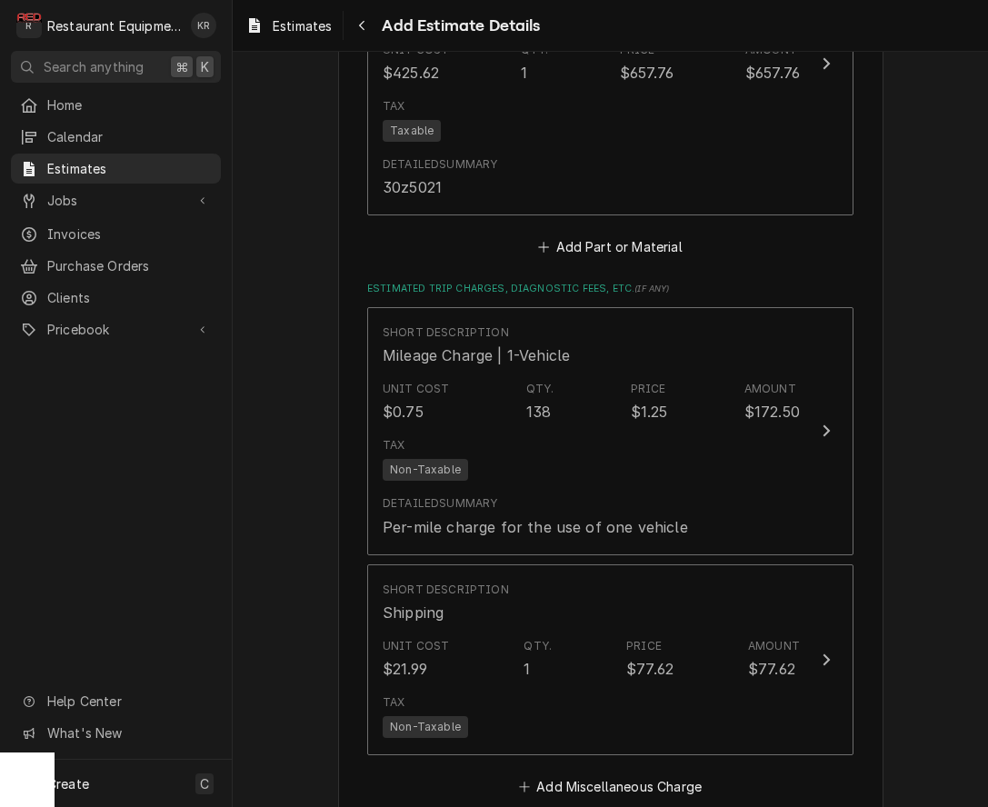
type textarea "x"
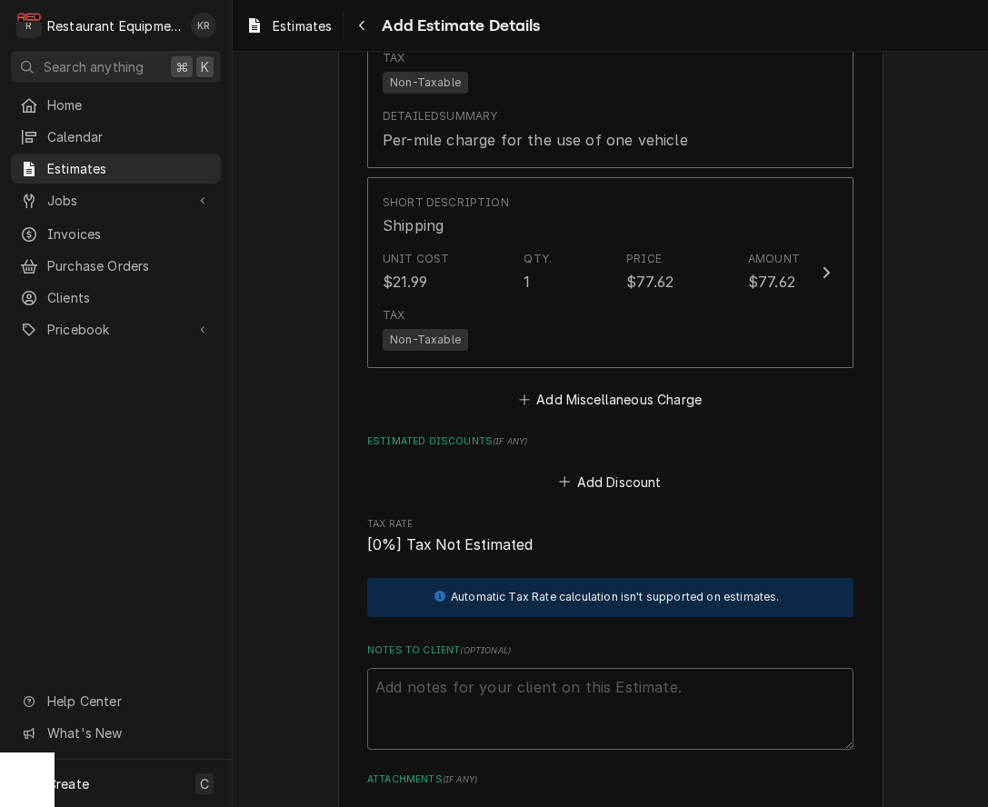
scroll to position [2592, 0]
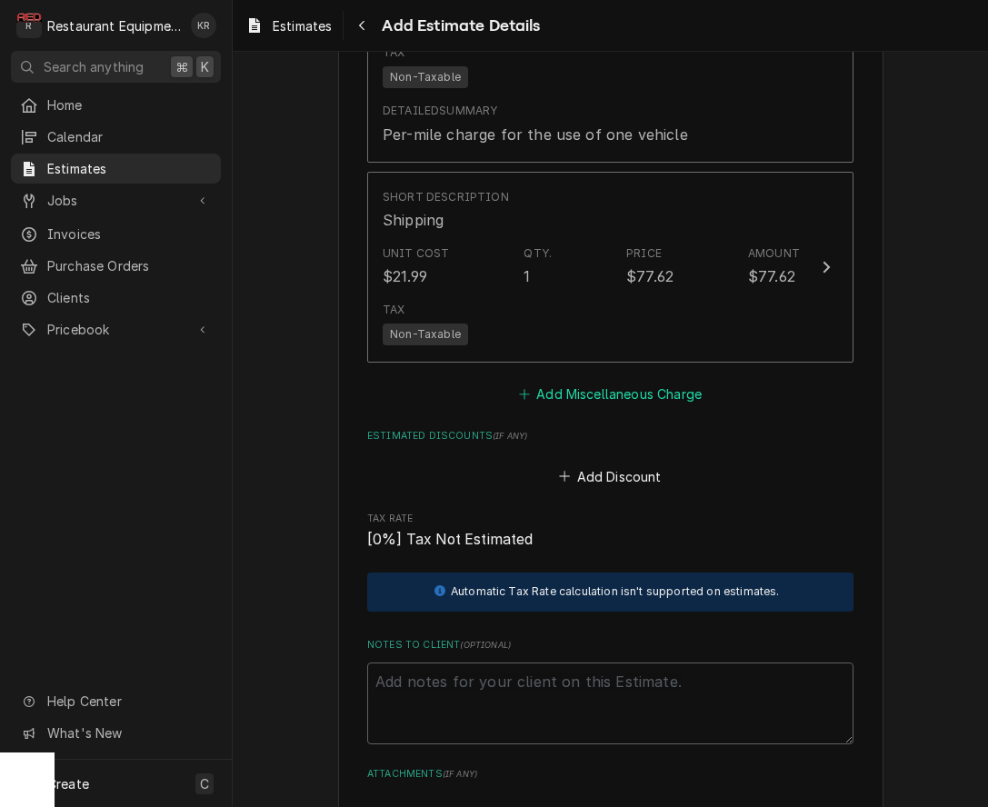
click at [634, 393] on button "Add Miscellaneous Charge" at bounding box center [609, 394] width 189 height 25
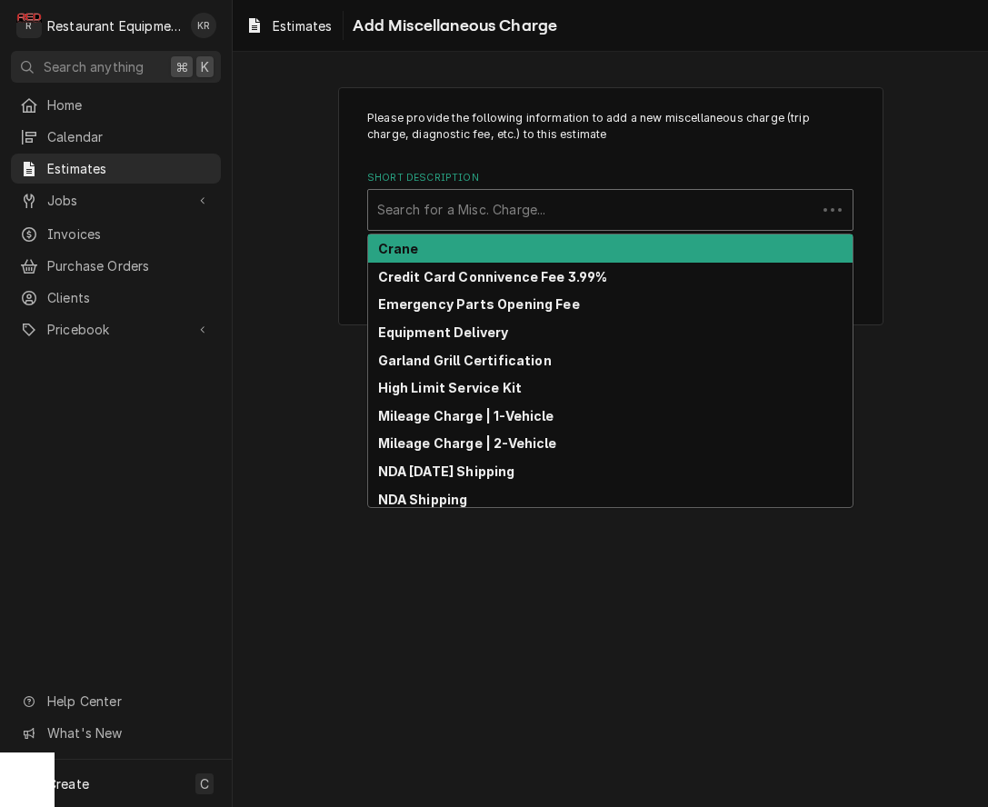
click at [529, 223] on div "Short Description" at bounding box center [592, 210] width 430 height 33
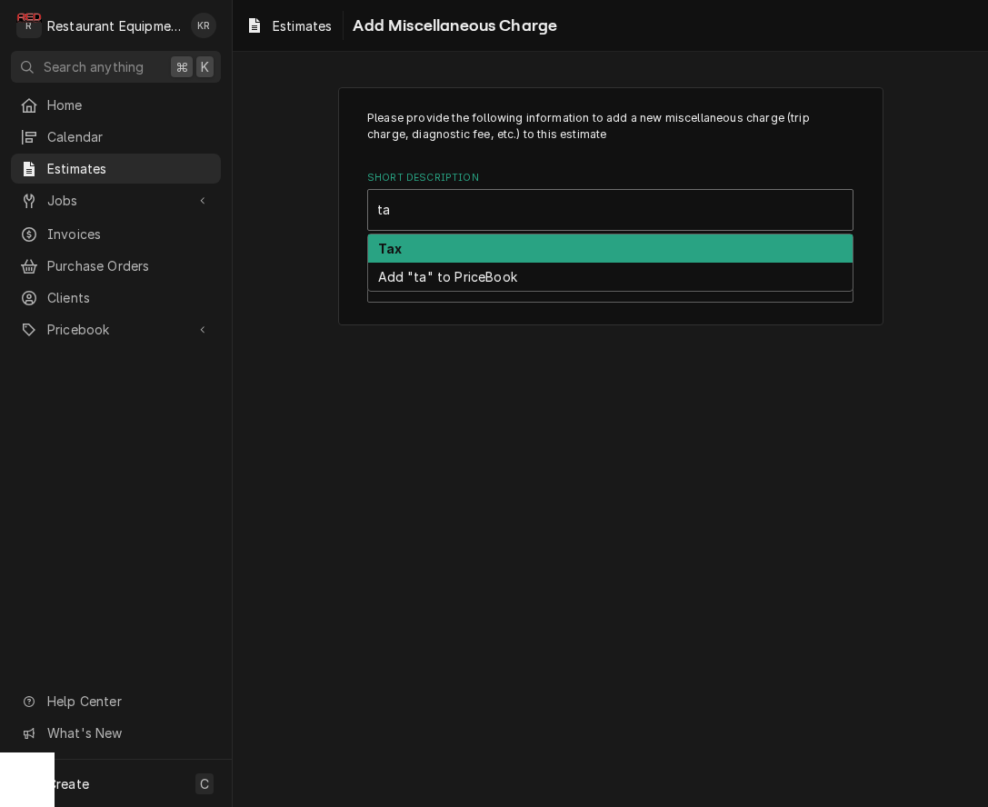
type input "tax"
click at [525, 244] on div "Tax" at bounding box center [610, 248] width 484 height 28
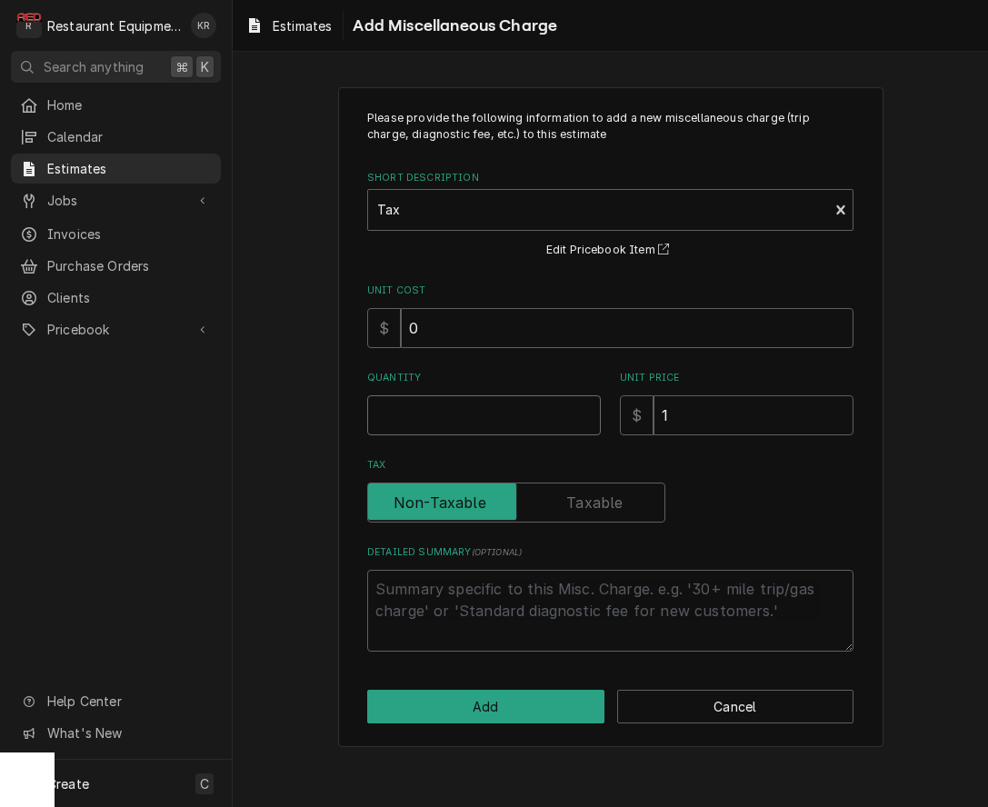
click at [532, 418] on input "Quantity" at bounding box center [484, 415] width 234 height 40
type textarea "x"
type input "1"
type textarea "x"
type input "1"
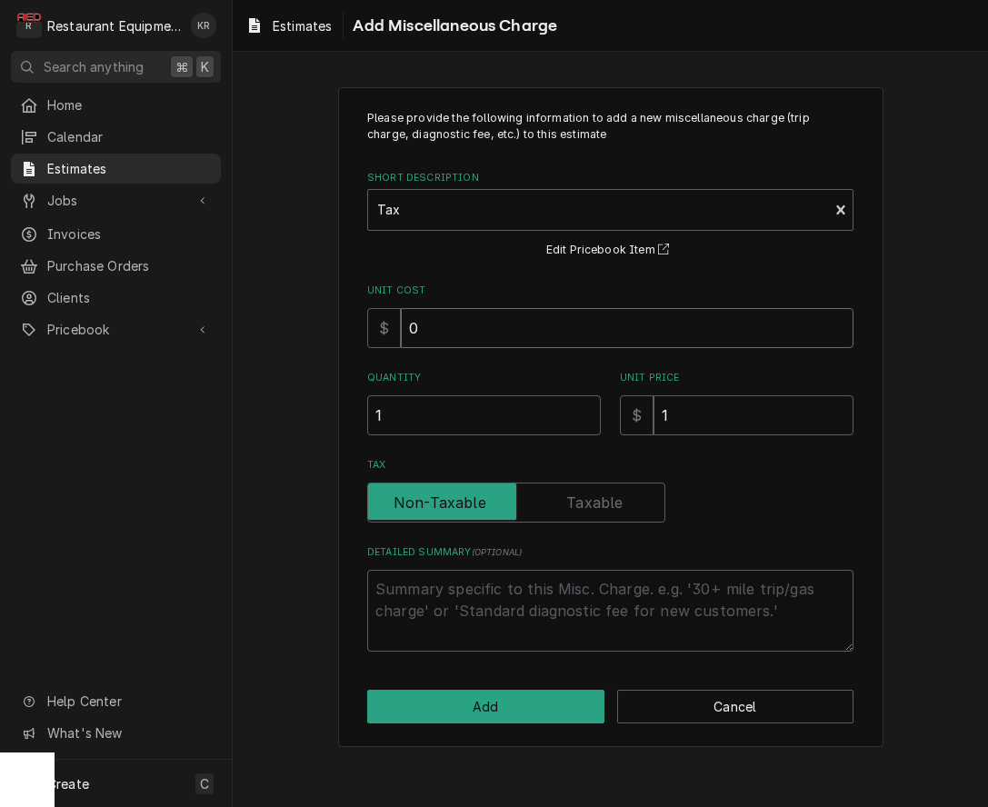
click at [424, 323] on input "0" at bounding box center [627, 328] width 453 height 40
type textarea "x"
type input "7"
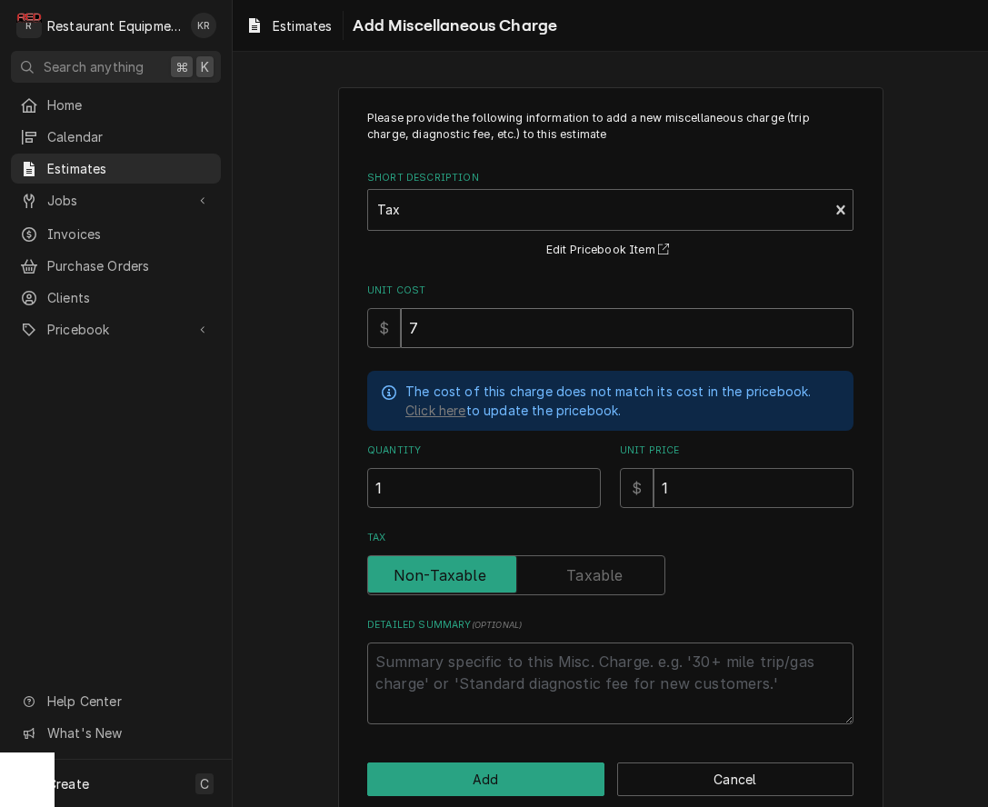
type textarea "x"
type input "78"
type textarea "x"
type input "78.8"
type textarea "x"
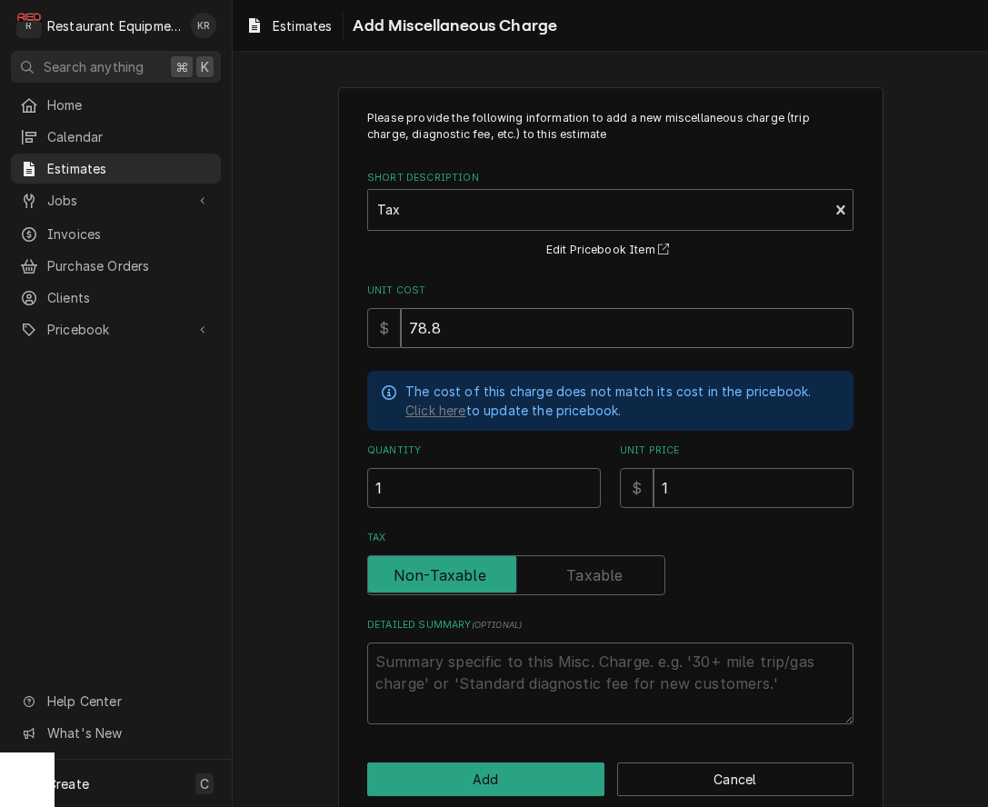
type input "78.86"
type textarea "x"
type input "78.86"
drag, startPoint x: 689, startPoint y: 483, endPoint x: 632, endPoint y: 485, distance: 57.3
click at [653, 485] on input "1" at bounding box center [753, 488] width 200 height 40
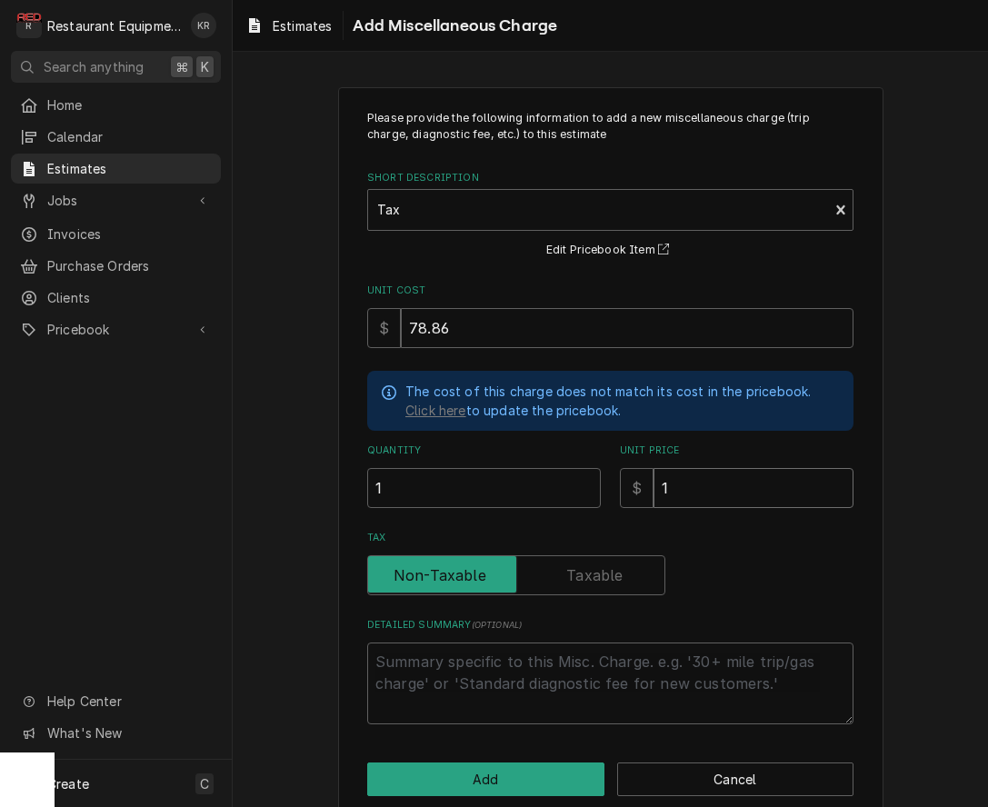
type textarea "x"
type input "7"
type textarea "x"
type input "78"
type textarea "x"
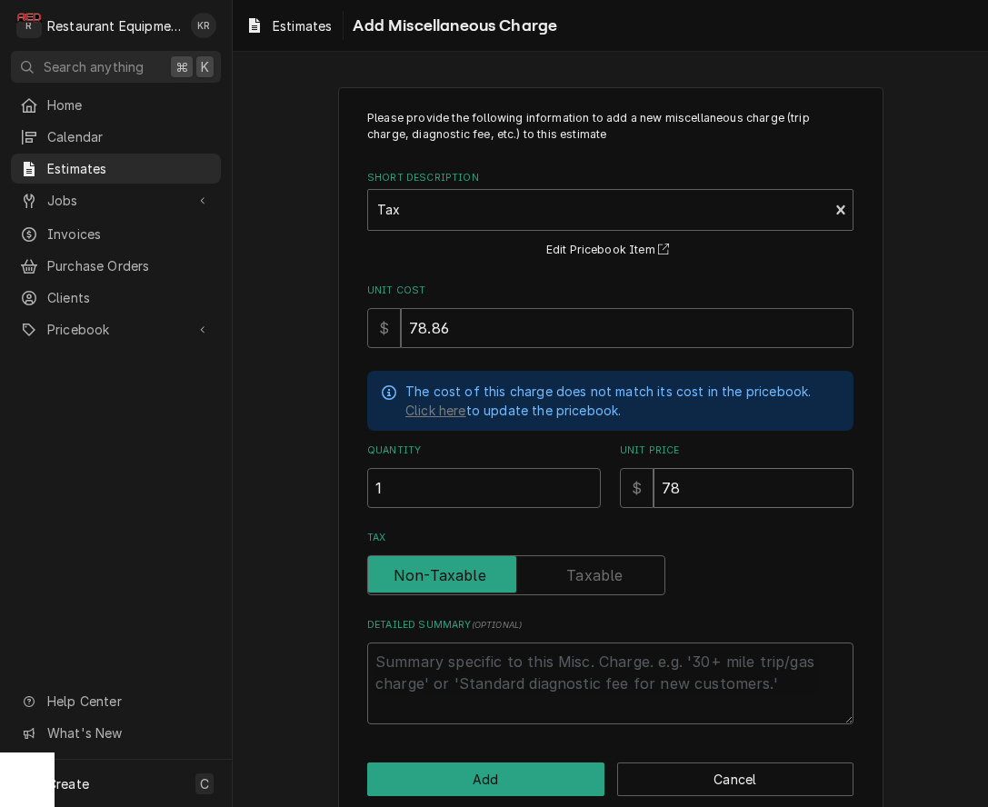
type input "78.5"
type textarea "x"
type input "78"
type textarea "x"
type input "78.8"
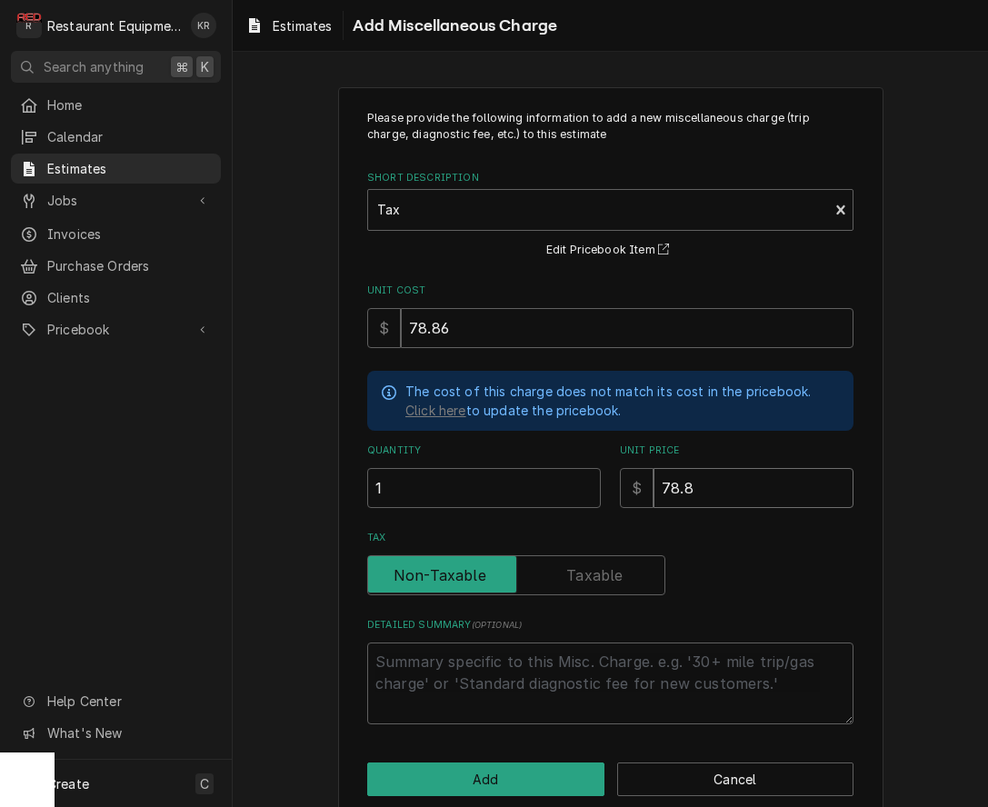
type textarea "x"
type input "78.86"
type textarea "x"
type input "78.86"
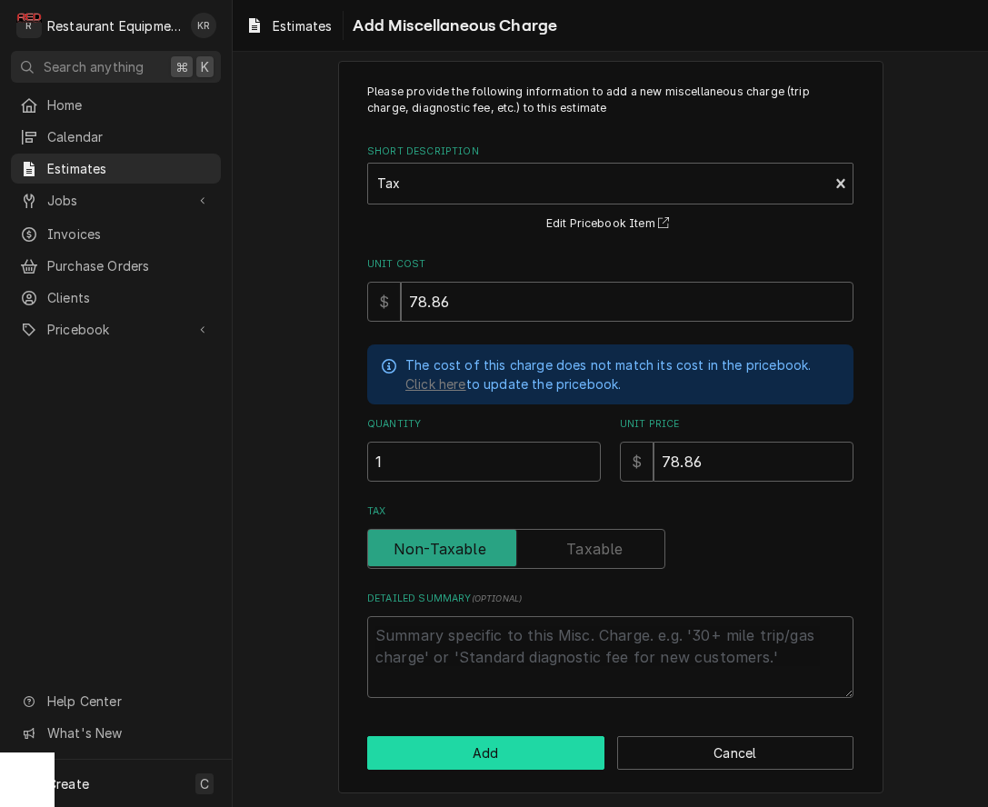
click at [526, 752] on button "Add" at bounding box center [485, 753] width 237 height 34
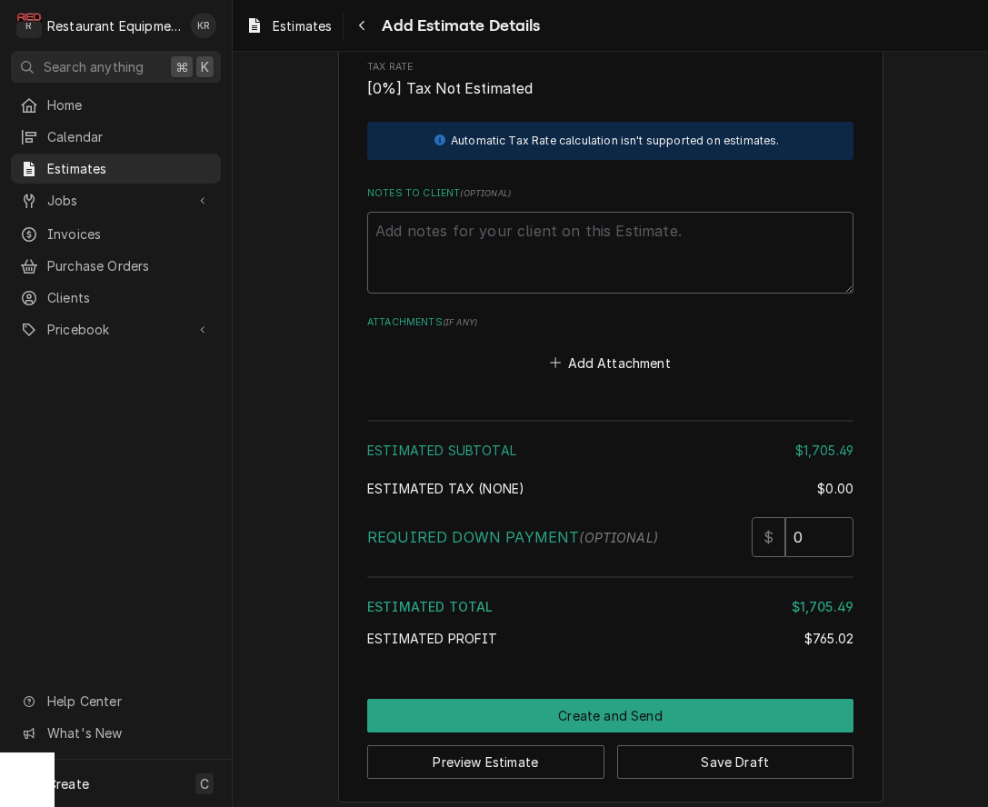
scroll to position [3249, 0]
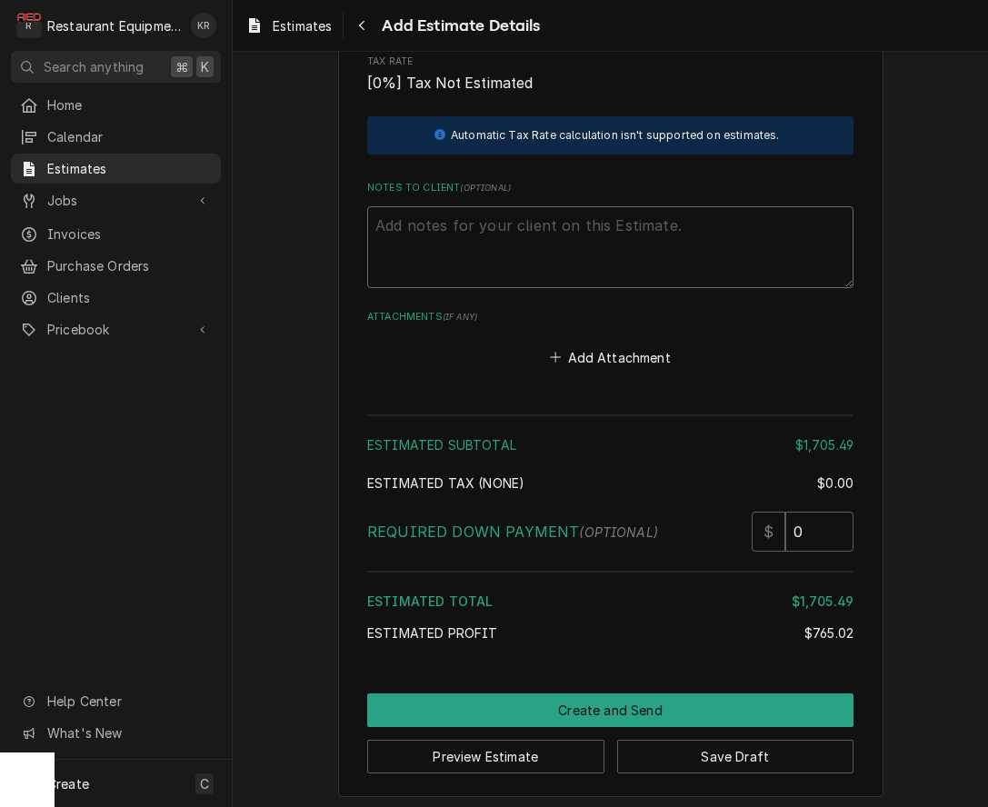
click at [389, 234] on textarea "Notes to Client ( optional )" at bounding box center [610, 247] width 486 height 82
type textarea "x"
type textarea "R"
type textarea "x"
type textarea "RO"
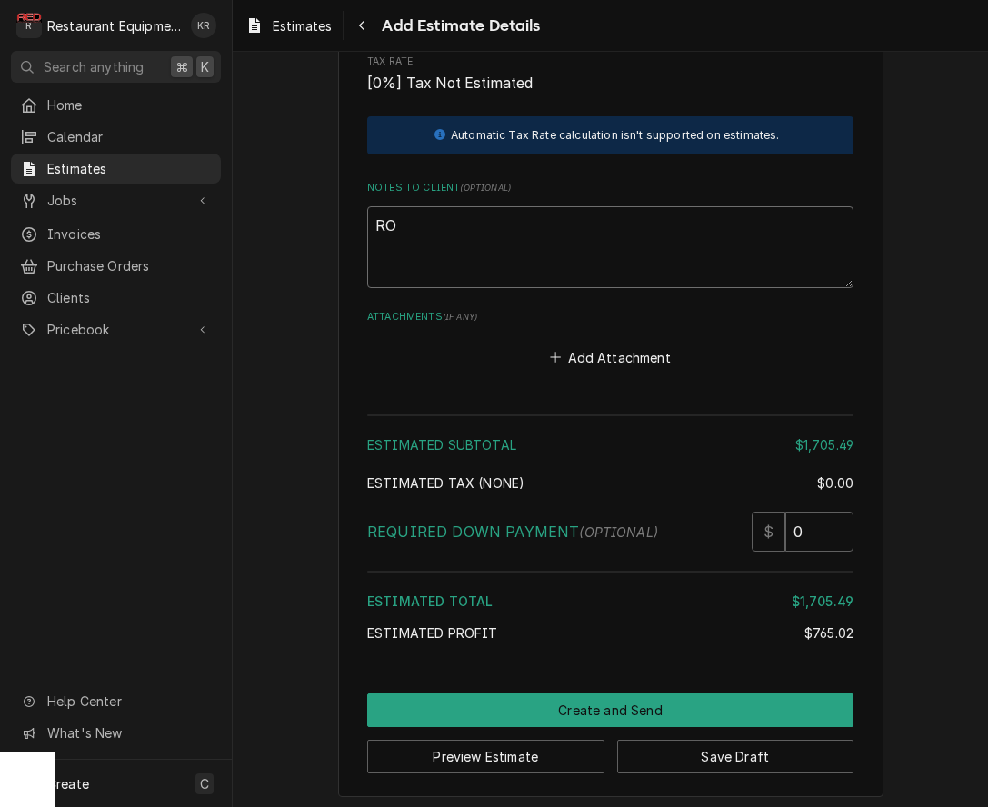
type textarea "x"
type textarea "ROO"
type textarea "x"
type textarea "ROO"
type textarea "x"
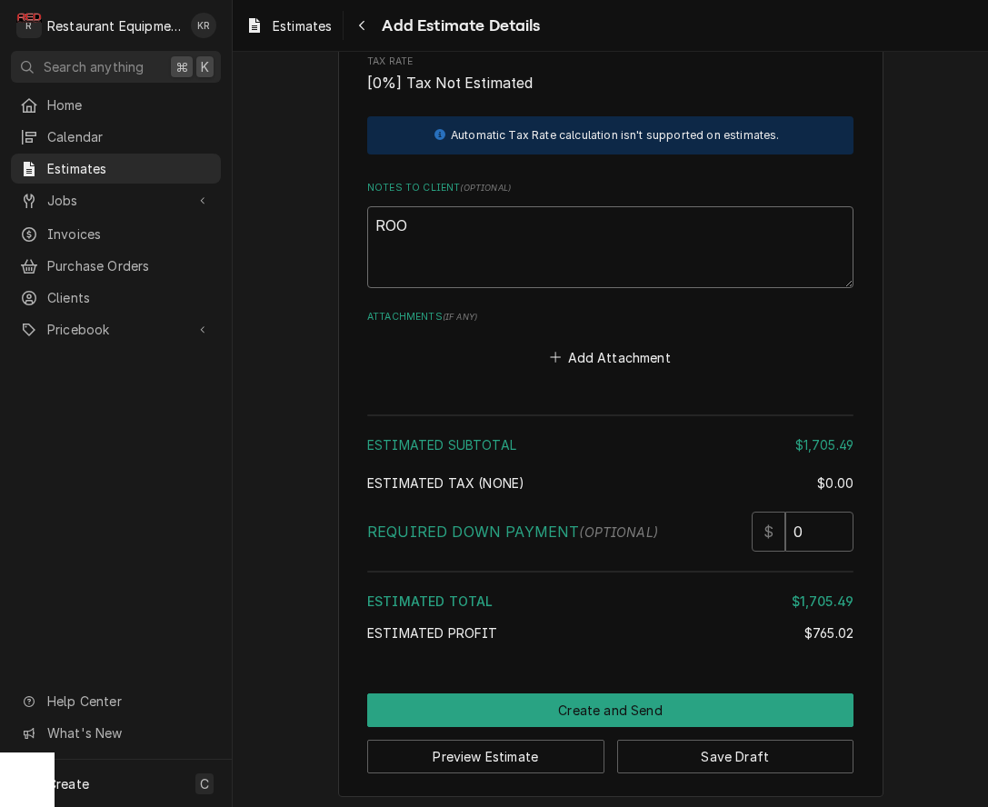
type textarea "ROO 8"
type textarea "x"
type textarea "ROO 87"
type textarea "x"
type textarea "ROO 879"
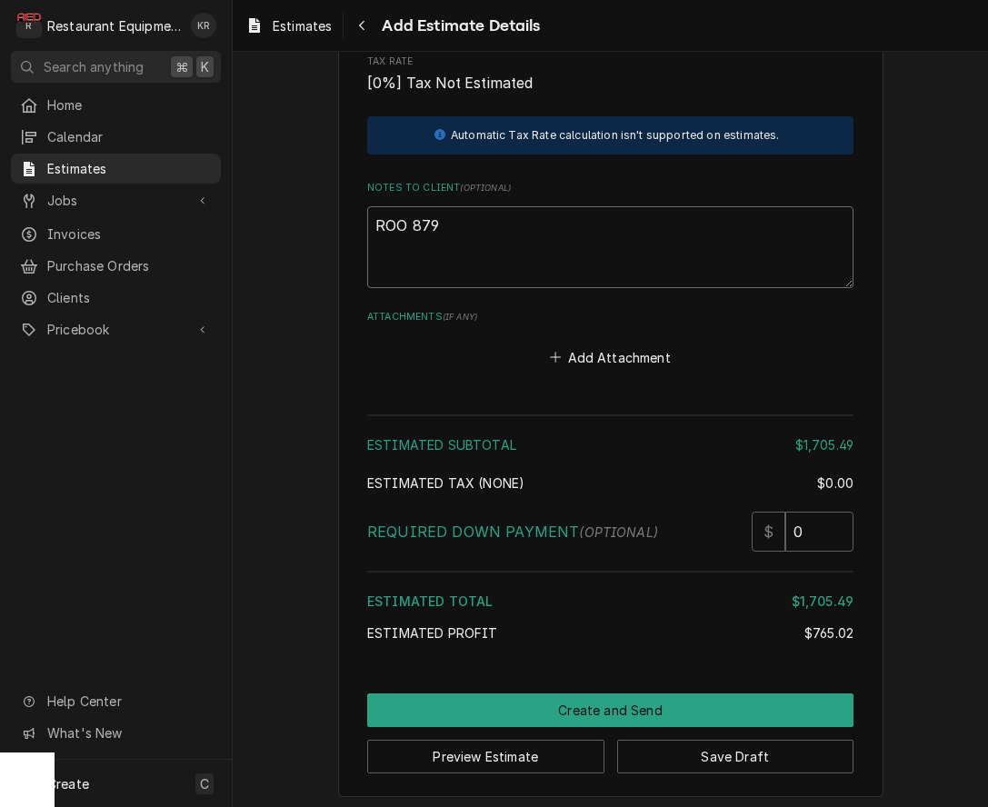
type textarea "x"
type textarea "ROO 8794"
type textarea "x"
paste textarea "09/04/2025 Time in: 12:45 Time out: 2:30 Truck 206, 205 Merrychef Model: Eikon …"
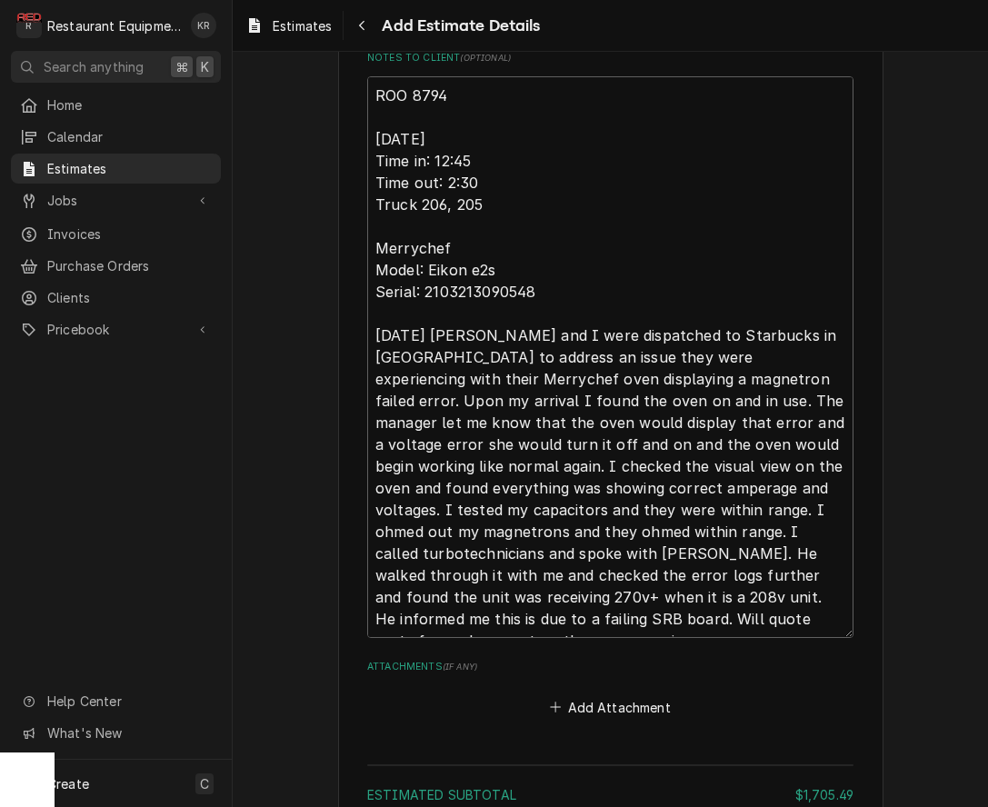
scroll to position [3380, 0]
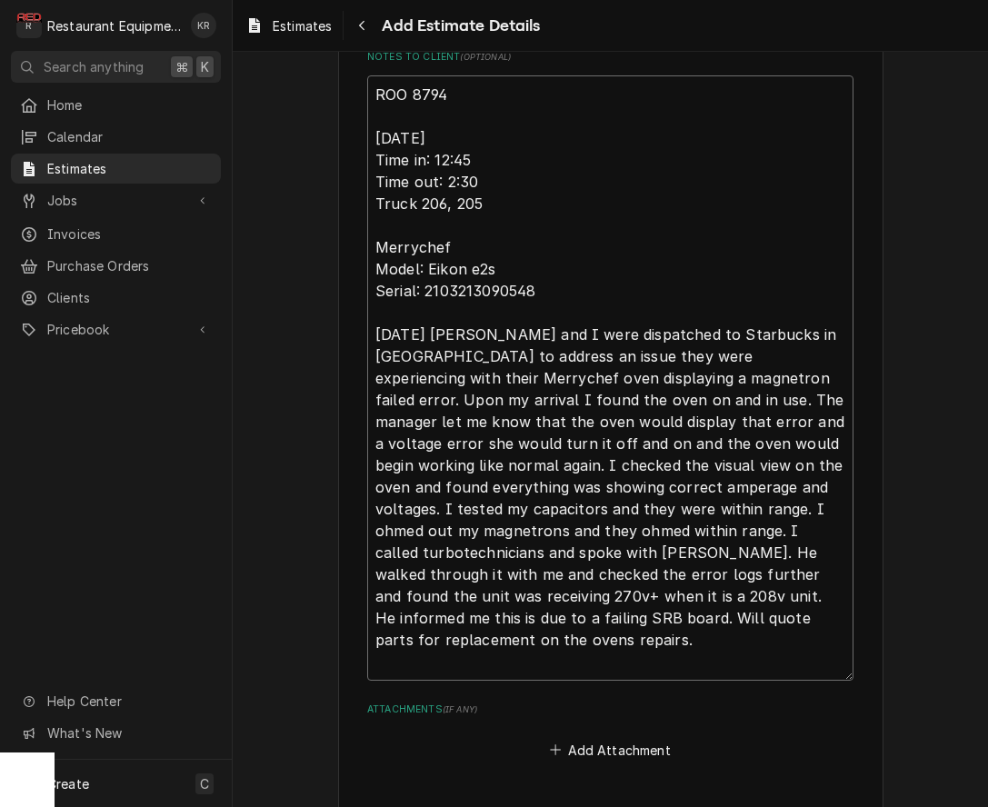
paste textarea "ST281300003"
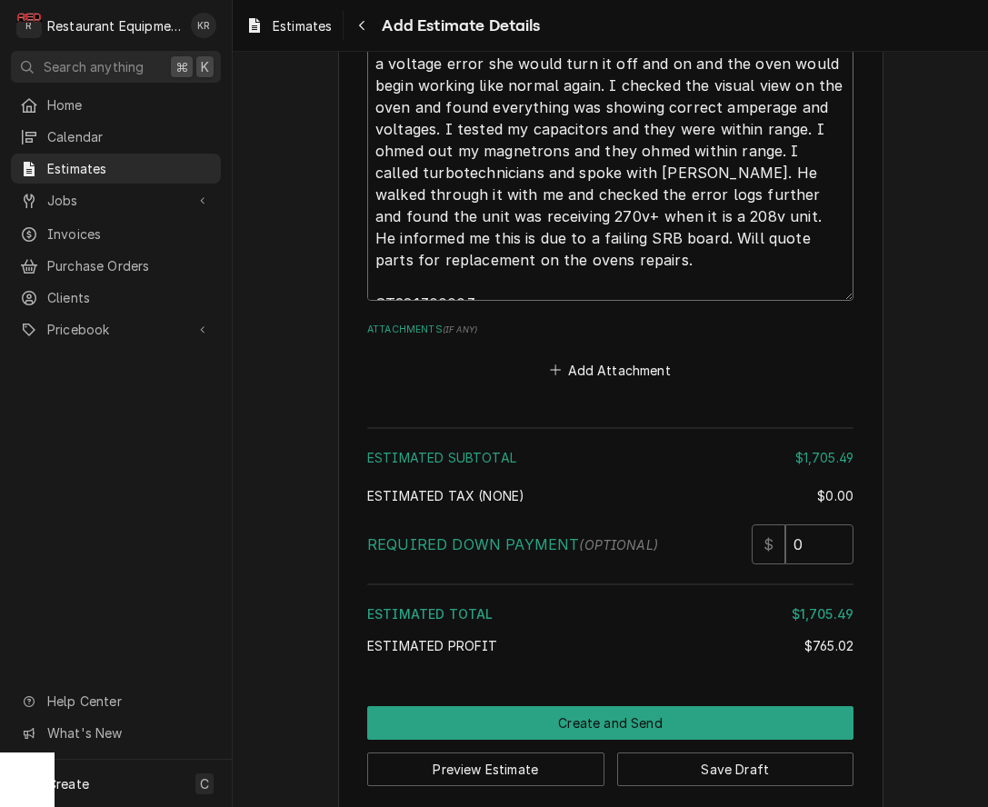
scroll to position [3774, 0]
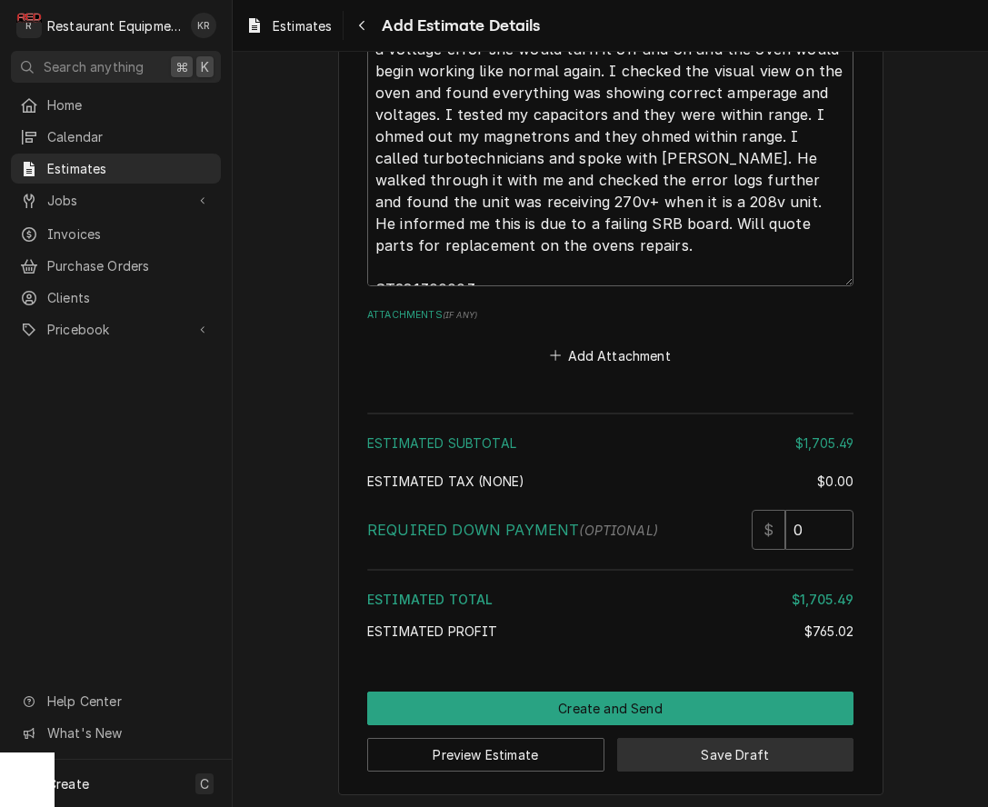
click at [792, 760] on button "Save Draft" at bounding box center [735, 755] width 237 height 34
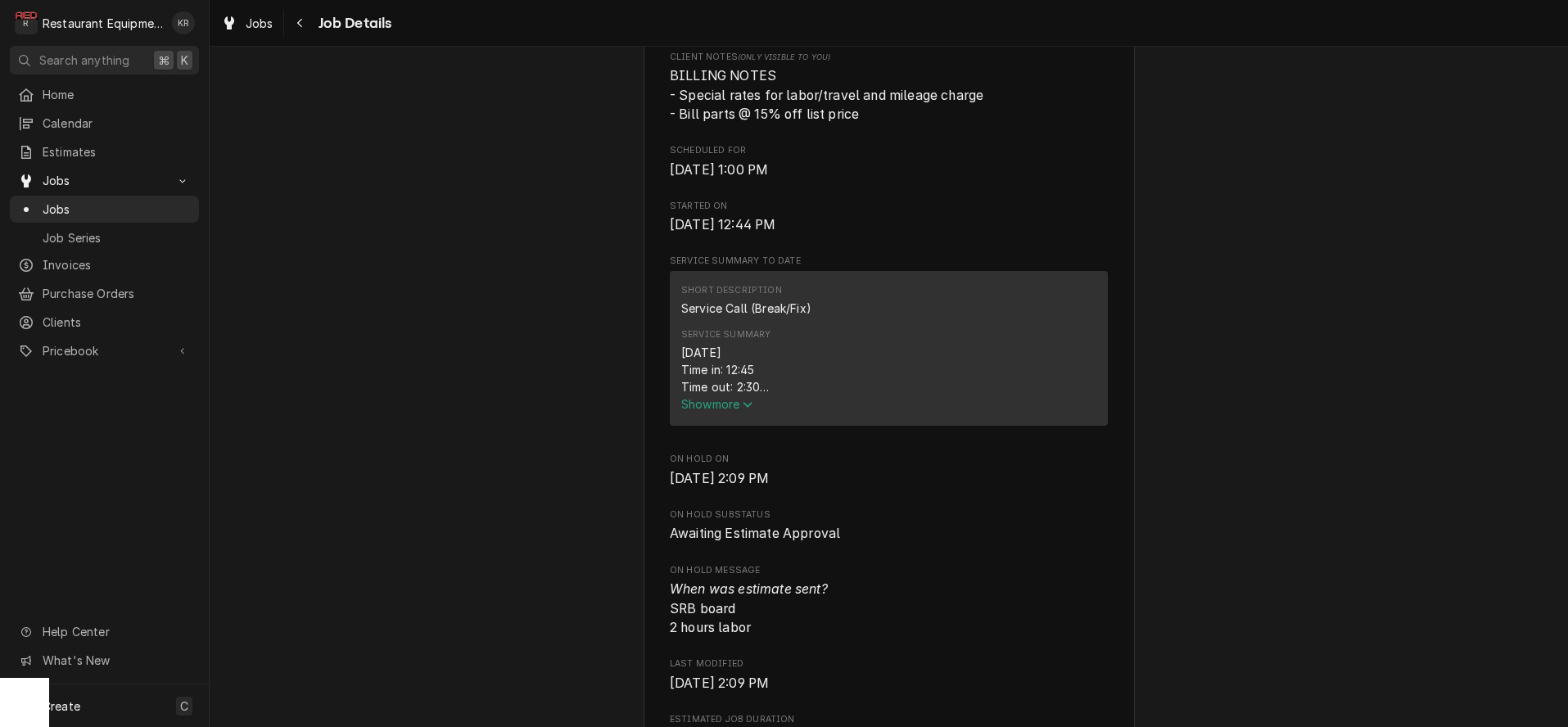
scroll to position [468, 0]
click at [734, 409] on span "Show more" at bounding box center [717, 402] width 72 height 14
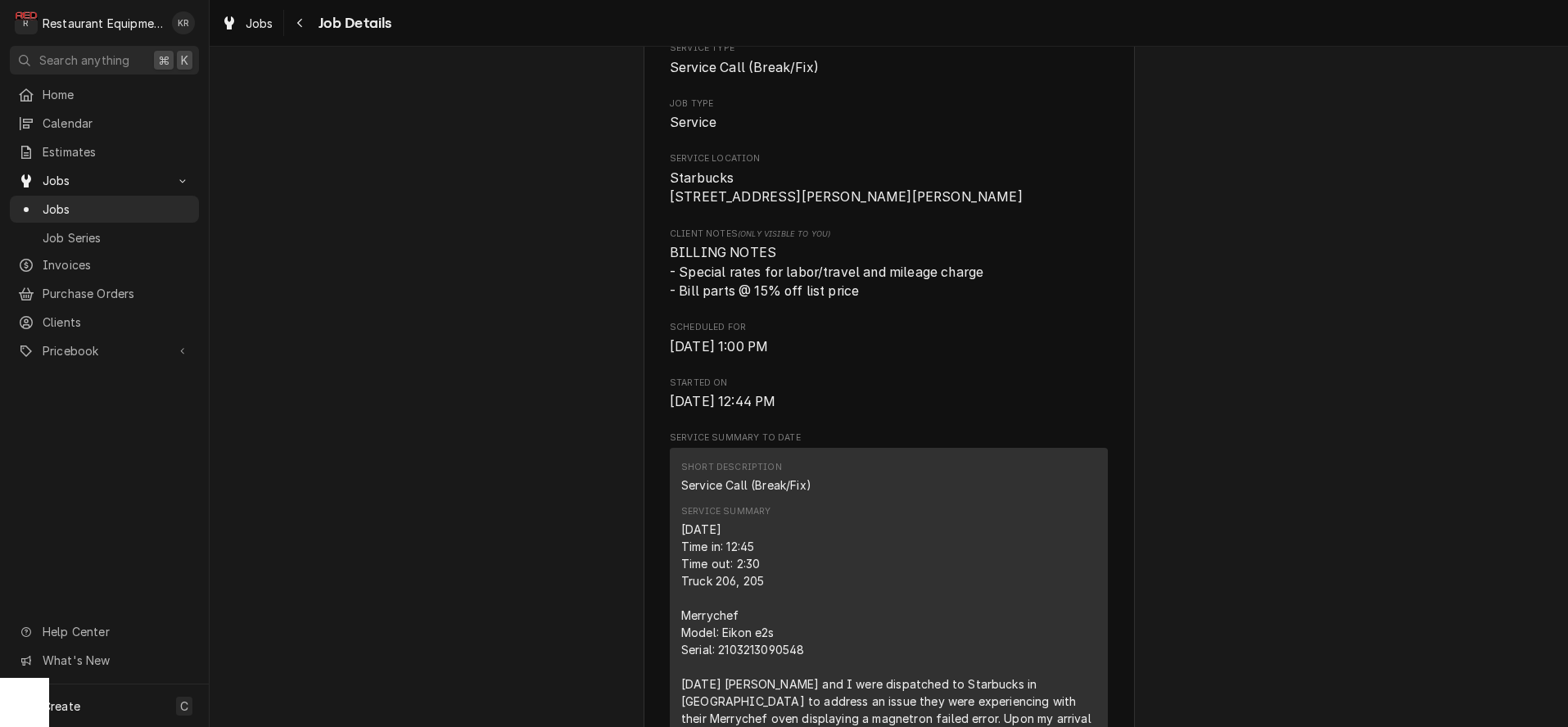
scroll to position [0, 0]
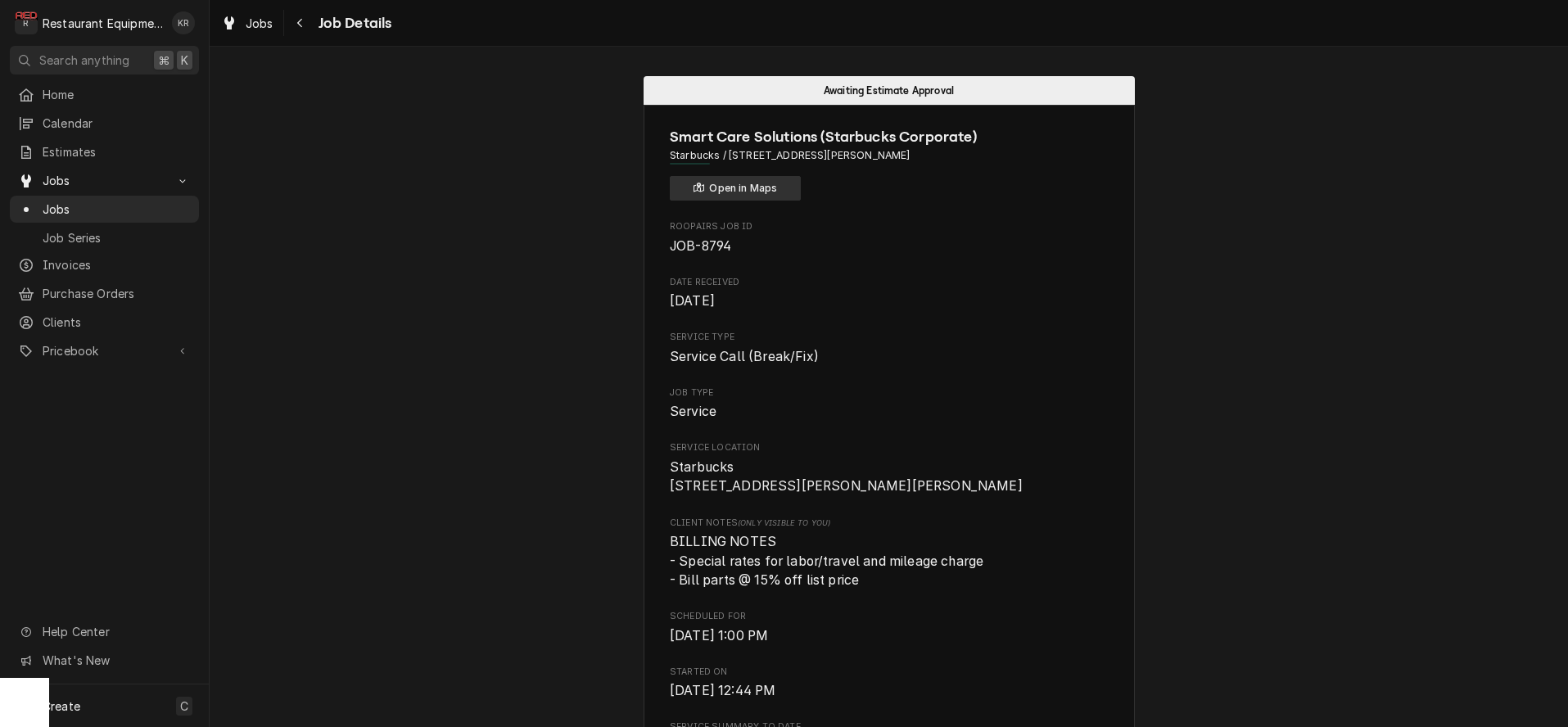
click at [767, 193] on button "Open in Maps" at bounding box center [734, 187] width 131 height 24
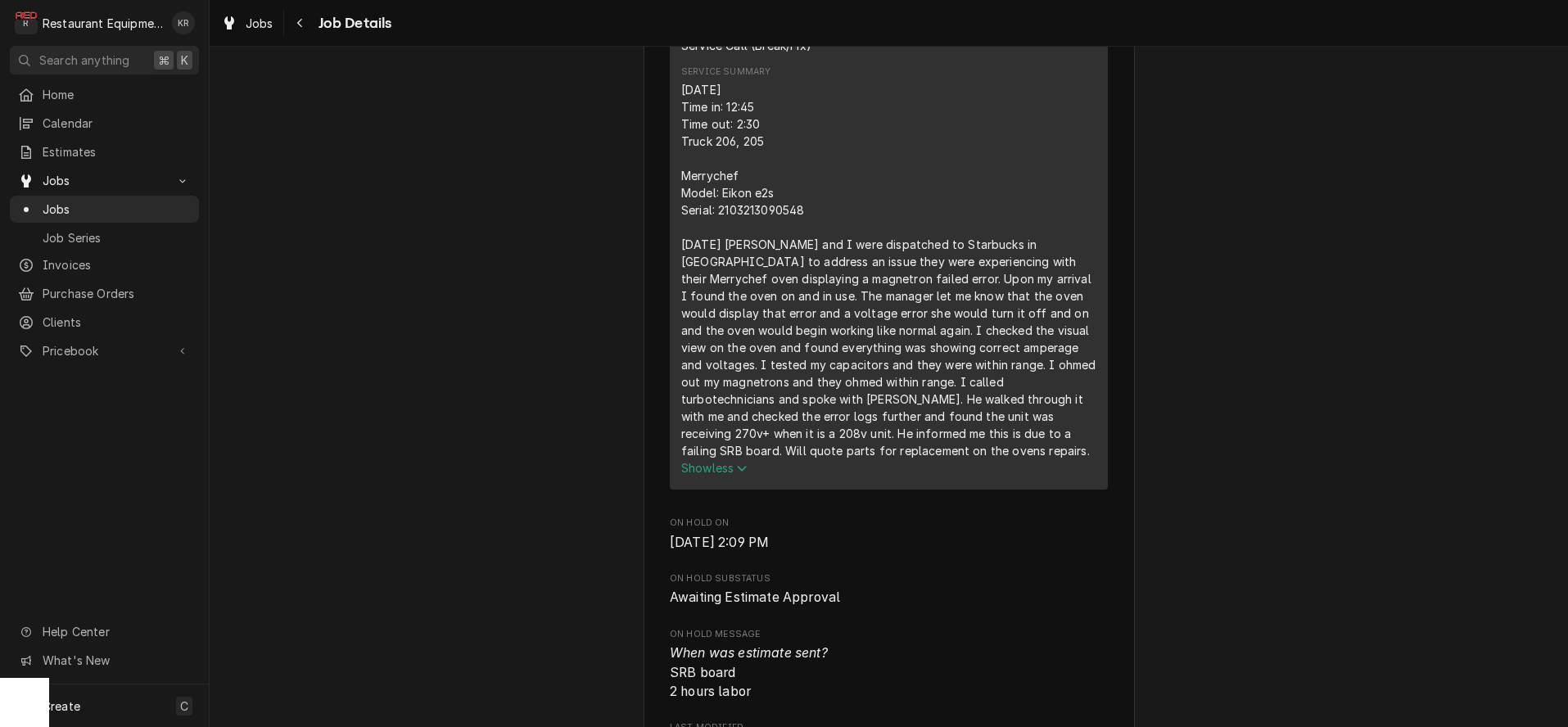
scroll to position [724, 0]
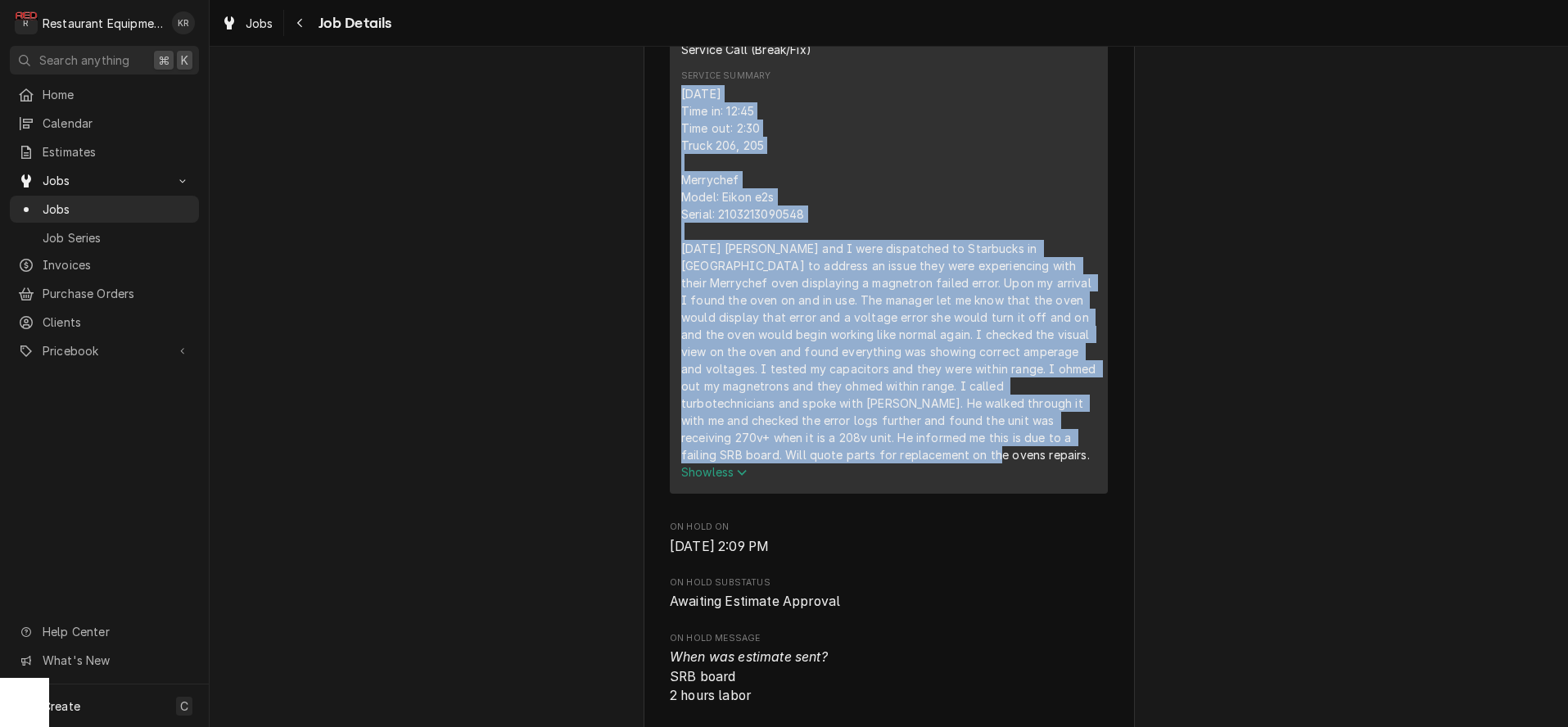
drag, startPoint x: 684, startPoint y: 114, endPoint x: 901, endPoint y: 508, distance: 449.8
click at [902, 494] on div "Short Description Service Call (Break/Fix) Service Summary Show less" at bounding box center [889, 253] width 438 height 481
copy div "09/04/2025 Time in: 12:45 Time out: 2:30 Truck 206, 205 Merrychef Model: Eikon …"
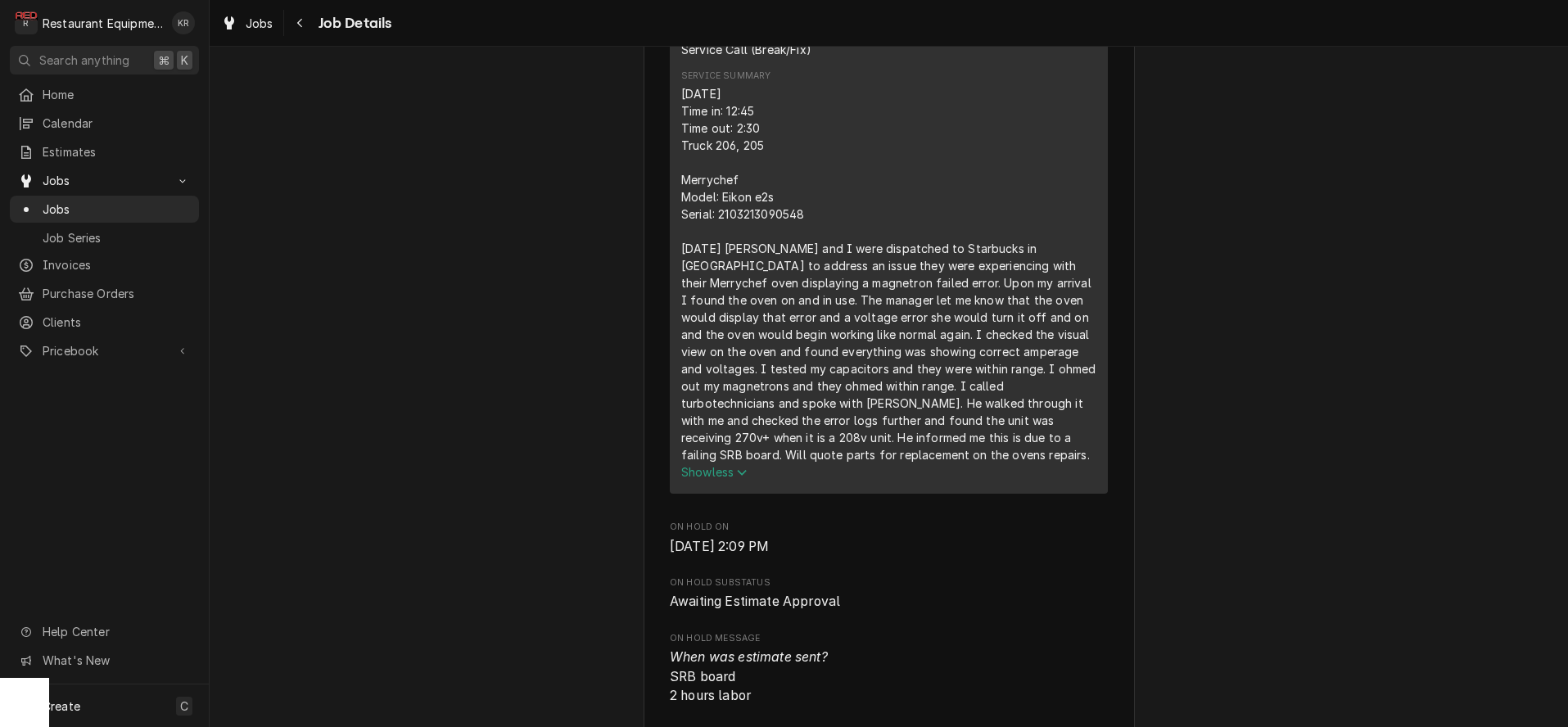
click at [906, 145] on div "09/04/2025 Time in: 12:45 Time out: 2:30 Truck 206, 205 Merrychef Model: Eikon …" at bounding box center [889, 275] width 415 height 378
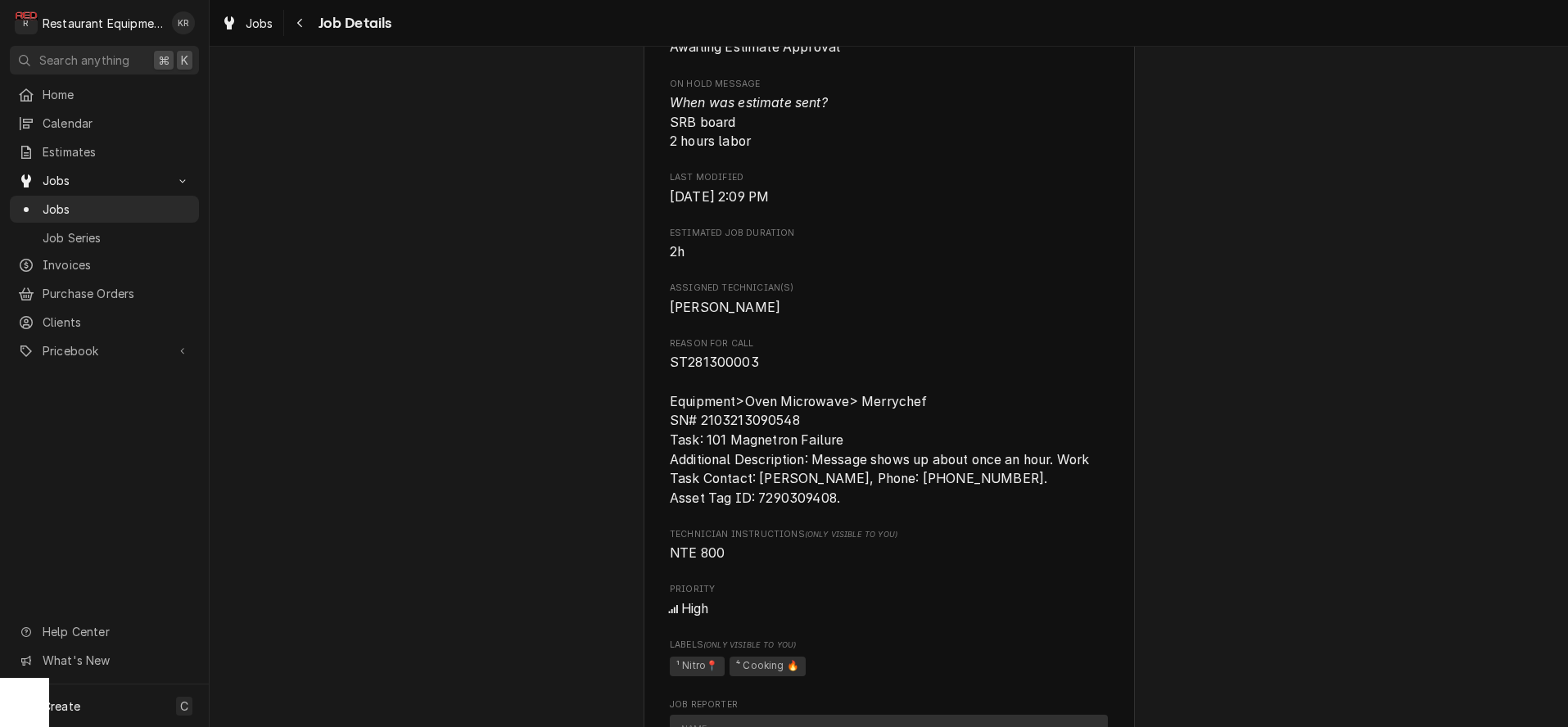
scroll to position [1279, 0]
drag, startPoint x: 709, startPoint y: 384, endPoint x: 771, endPoint y: 381, distance: 62.1
click at [771, 381] on span "ST281300003 Equipment>Oven Microwave> Merrychef SN# 2103213090548 Task: 101 Mag…" at bounding box center [889, 430] width 438 height 155
click at [673, 384] on span "ST281300003 Equipment>Oven Microwave> Merrychef SN# 2103213090548 Task: 101 Mag…" at bounding box center [881, 429] width 424 height 150
drag, startPoint x: 673, startPoint y: 384, endPoint x: 723, endPoint y: 381, distance: 50.1
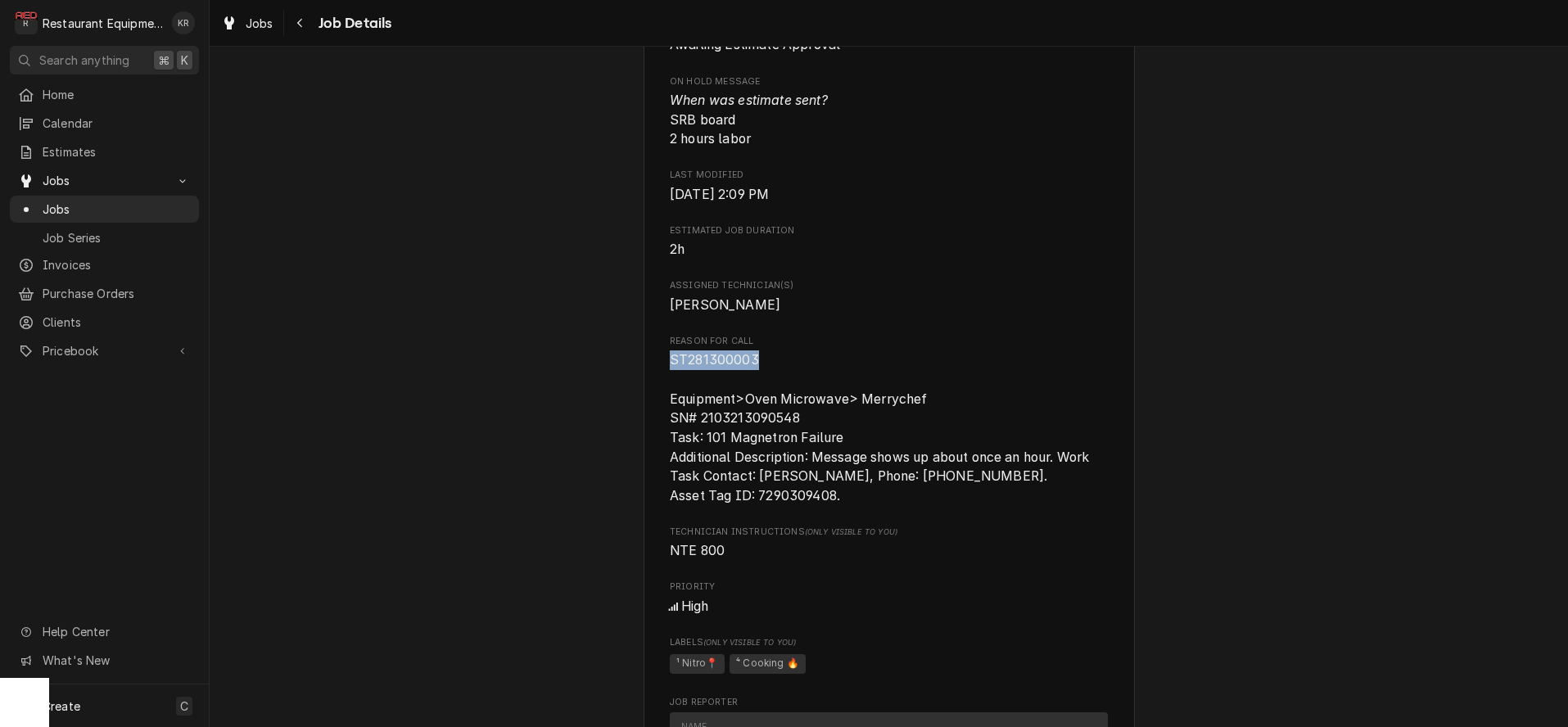
click at [723, 381] on span "ST281300003 Equipment>Oven Microwave> Merrychef SN# 2103213090548 Task: 101 Mag…" at bounding box center [881, 427] width 424 height 150
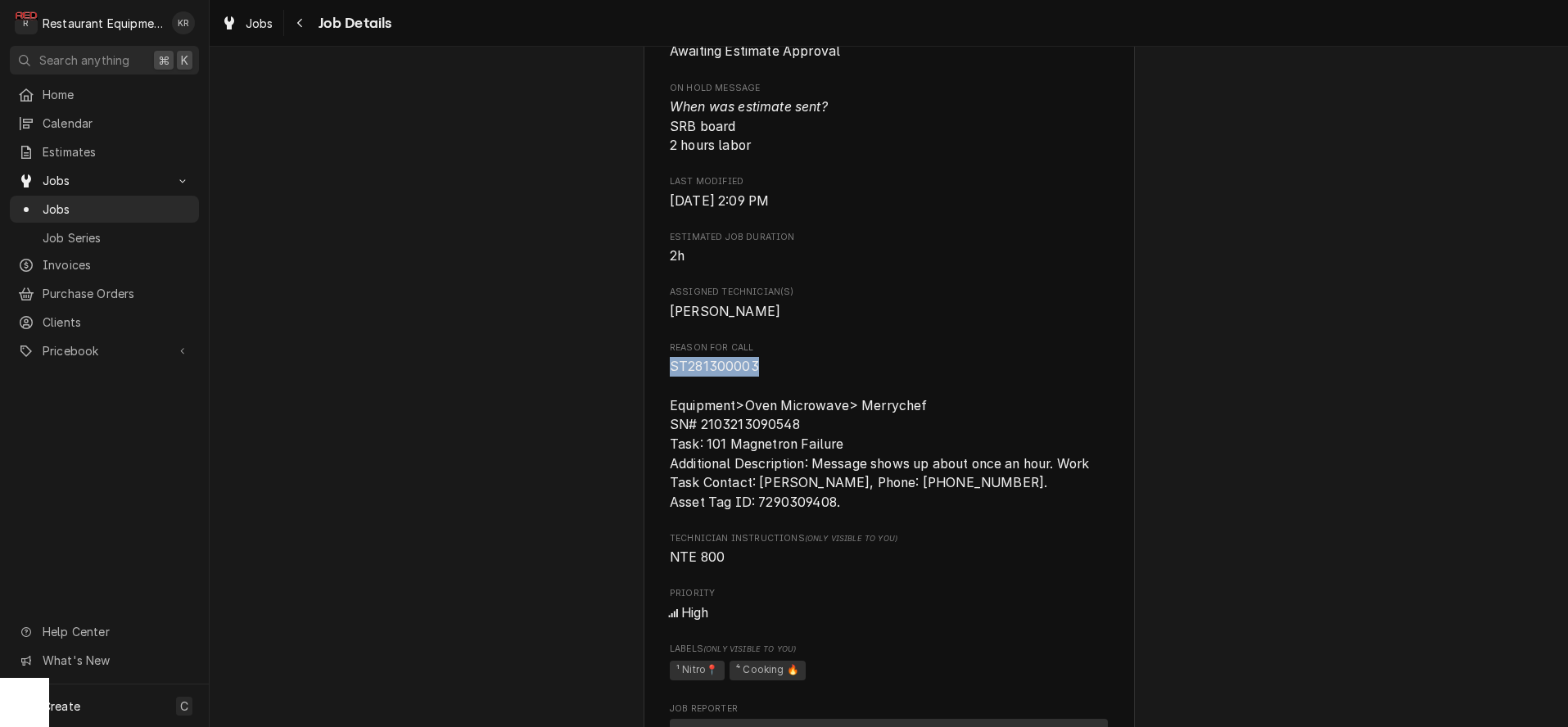
copy span "ST281300003"
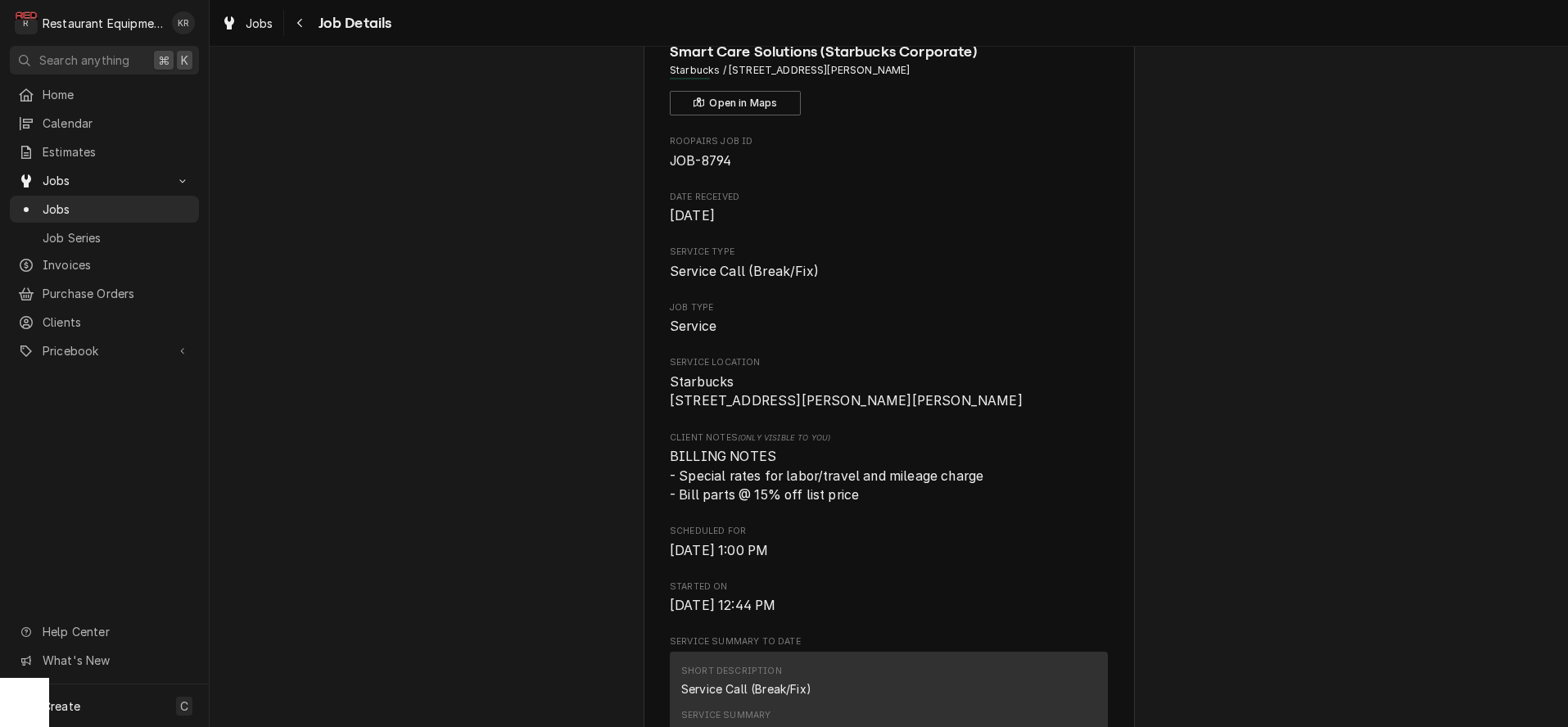
scroll to position [0, 0]
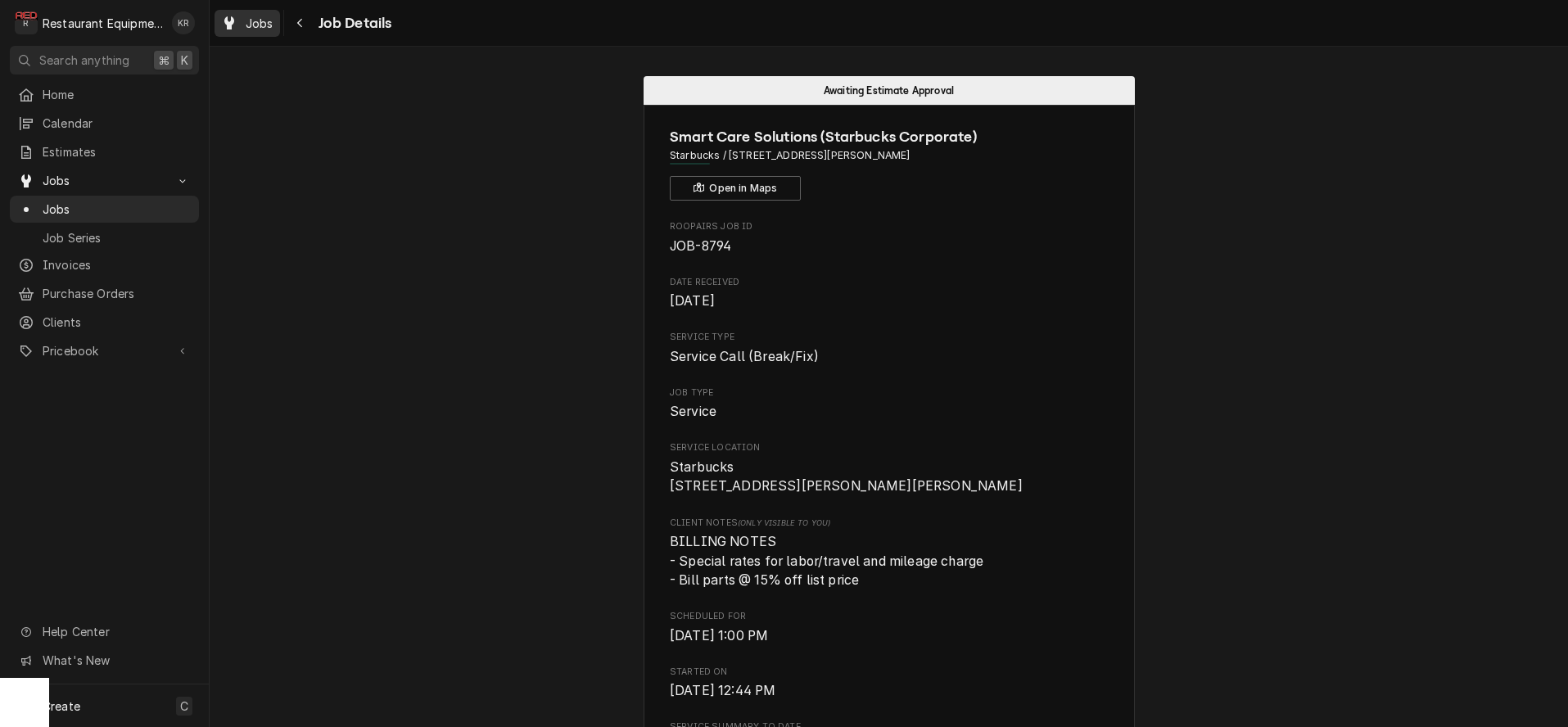
click at [260, 19] on span "Jobs" at bounding box center [260, 23] width 28 height 17
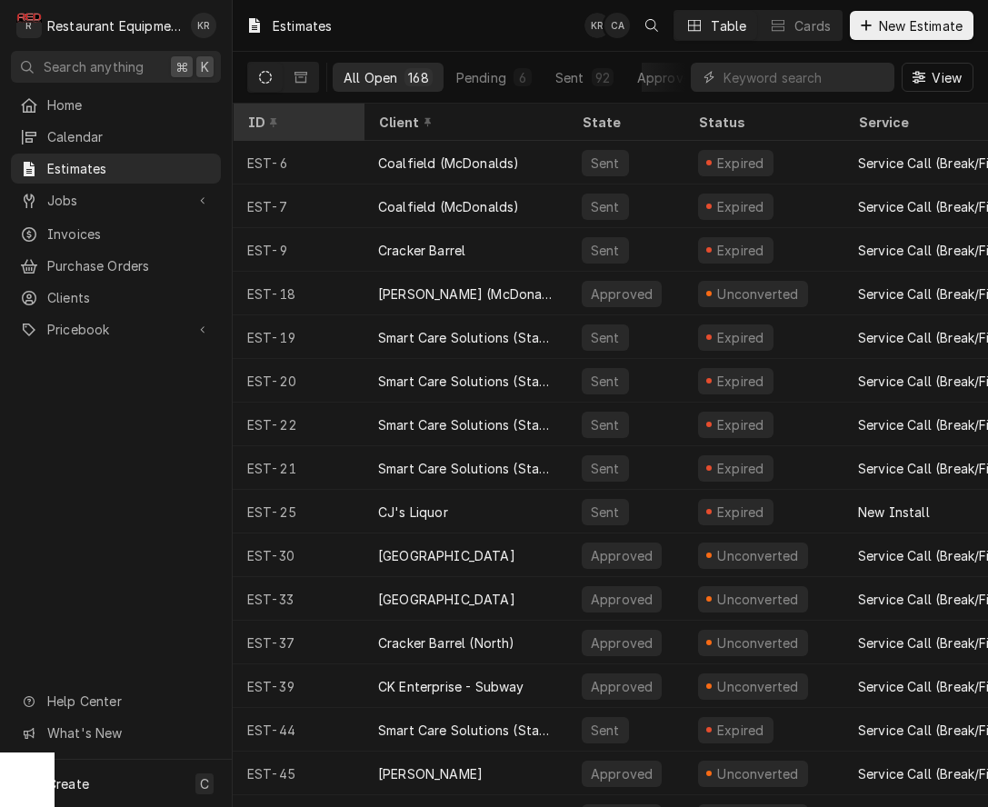
click at [294, 119] on div "ID" at bounding box center [296, 122] width 98 height 19
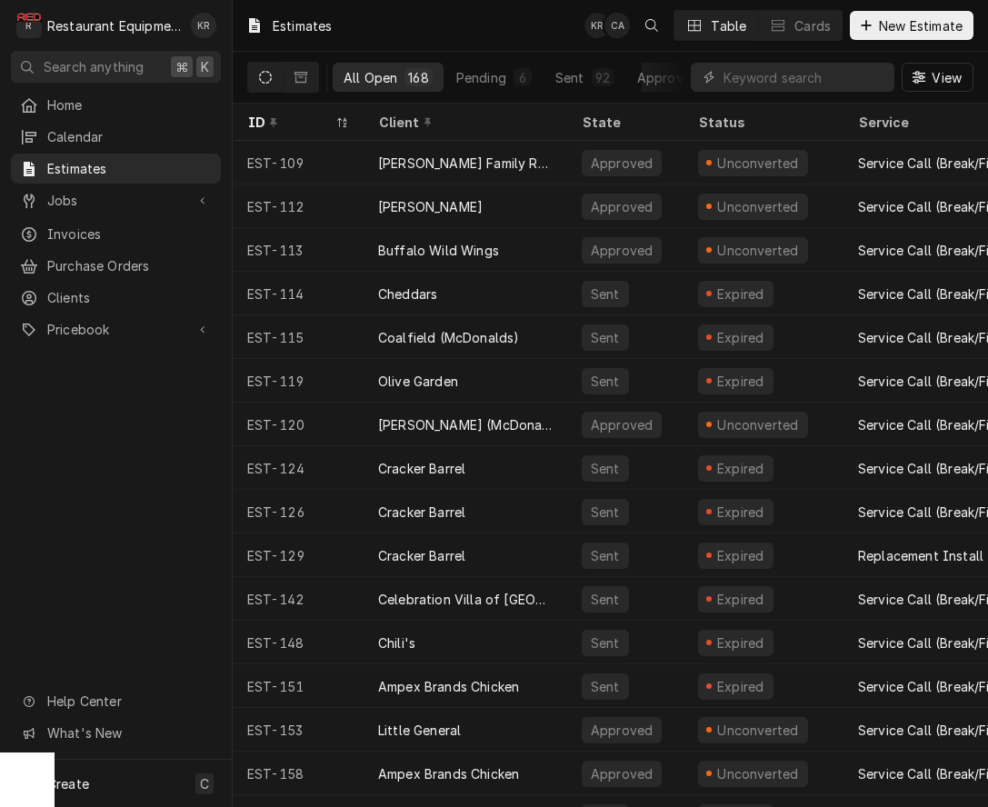
click at [294, 119] on div "ID" at bounding box center [289, 122] width 84 height 19
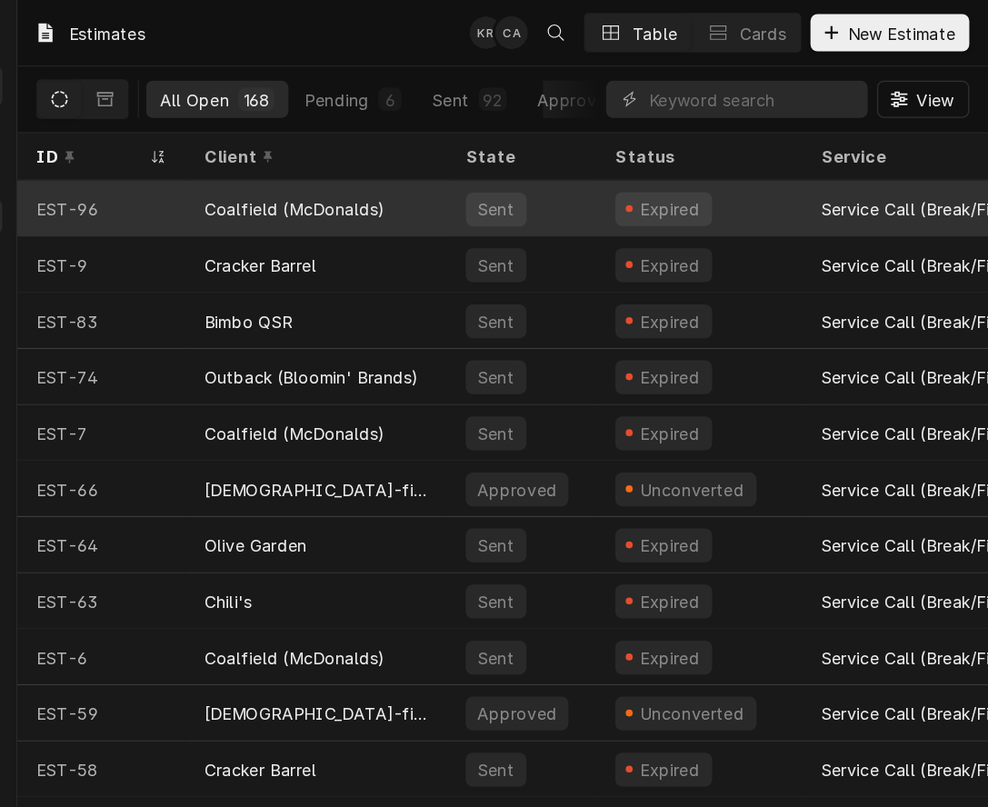
click at [279, 158] on div "EST-96" at bounding box center [298, 163] width 131 height 44
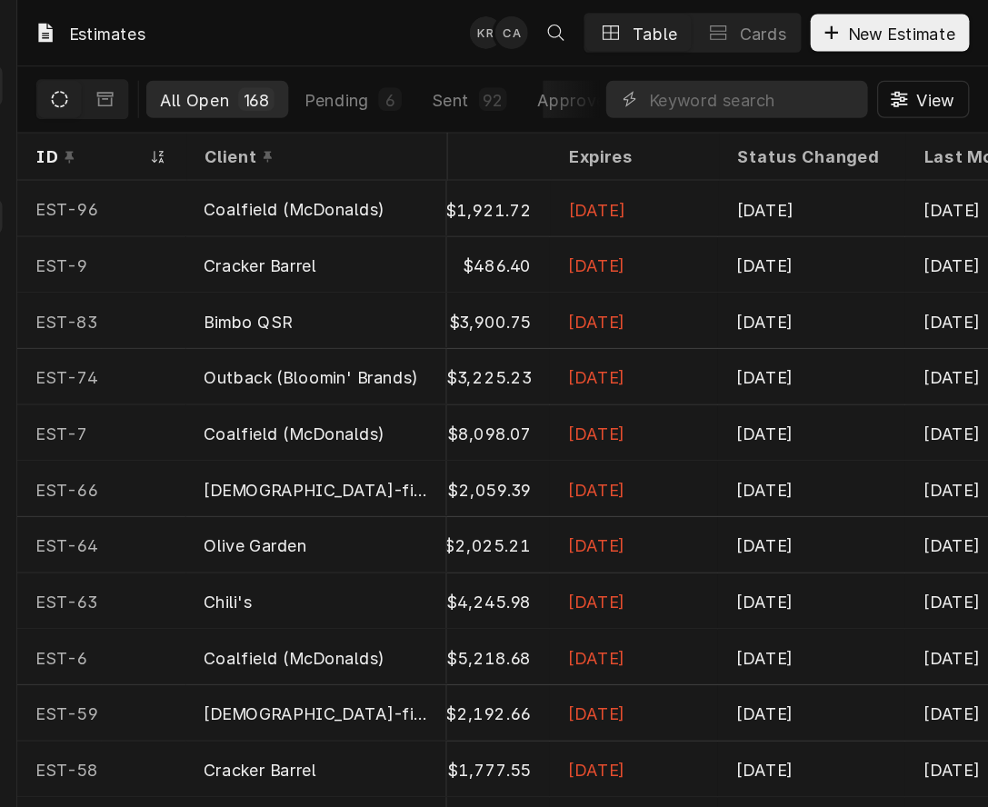
scroll to position [0, 1426]
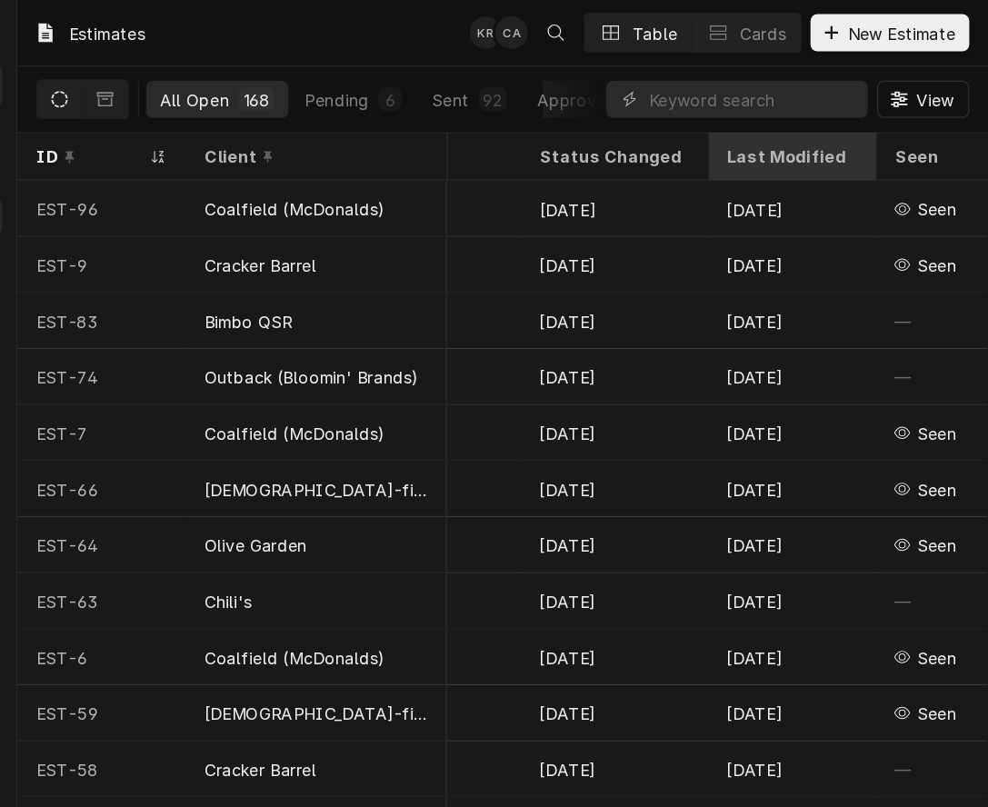
click at [821, 126] on div "Last Modified" at bounding box center [833, 122] width 98 height 19
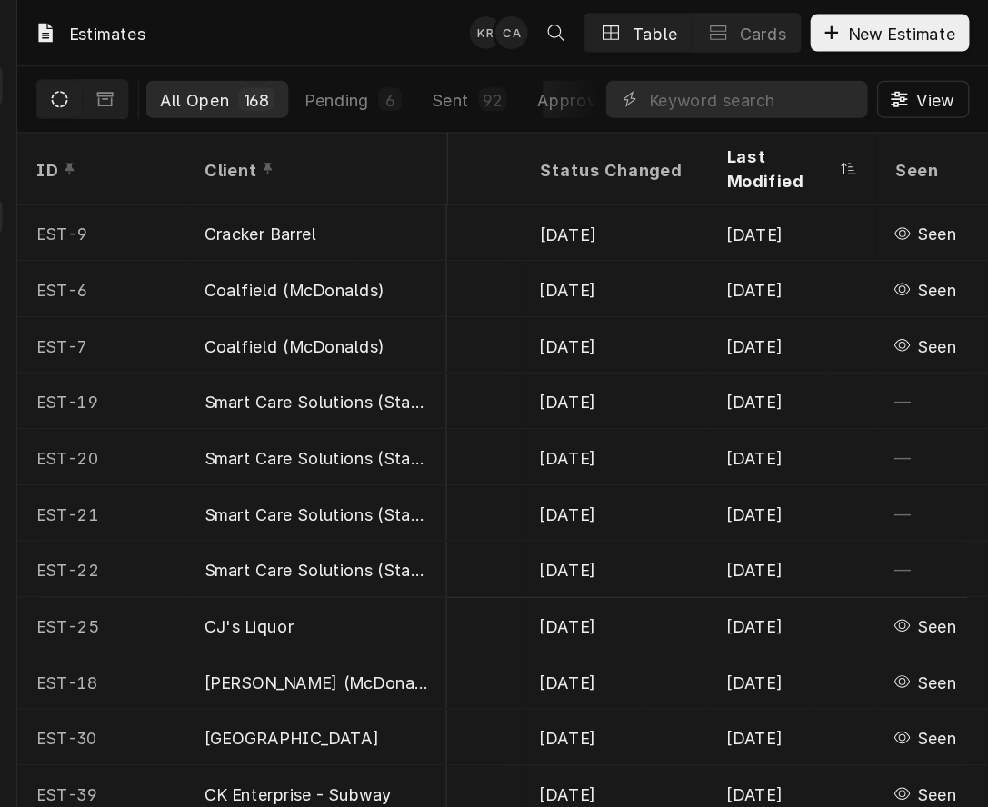
click at [798, 124] on div "Last Modified" at bounding box center [826, 132] width 84 height 38
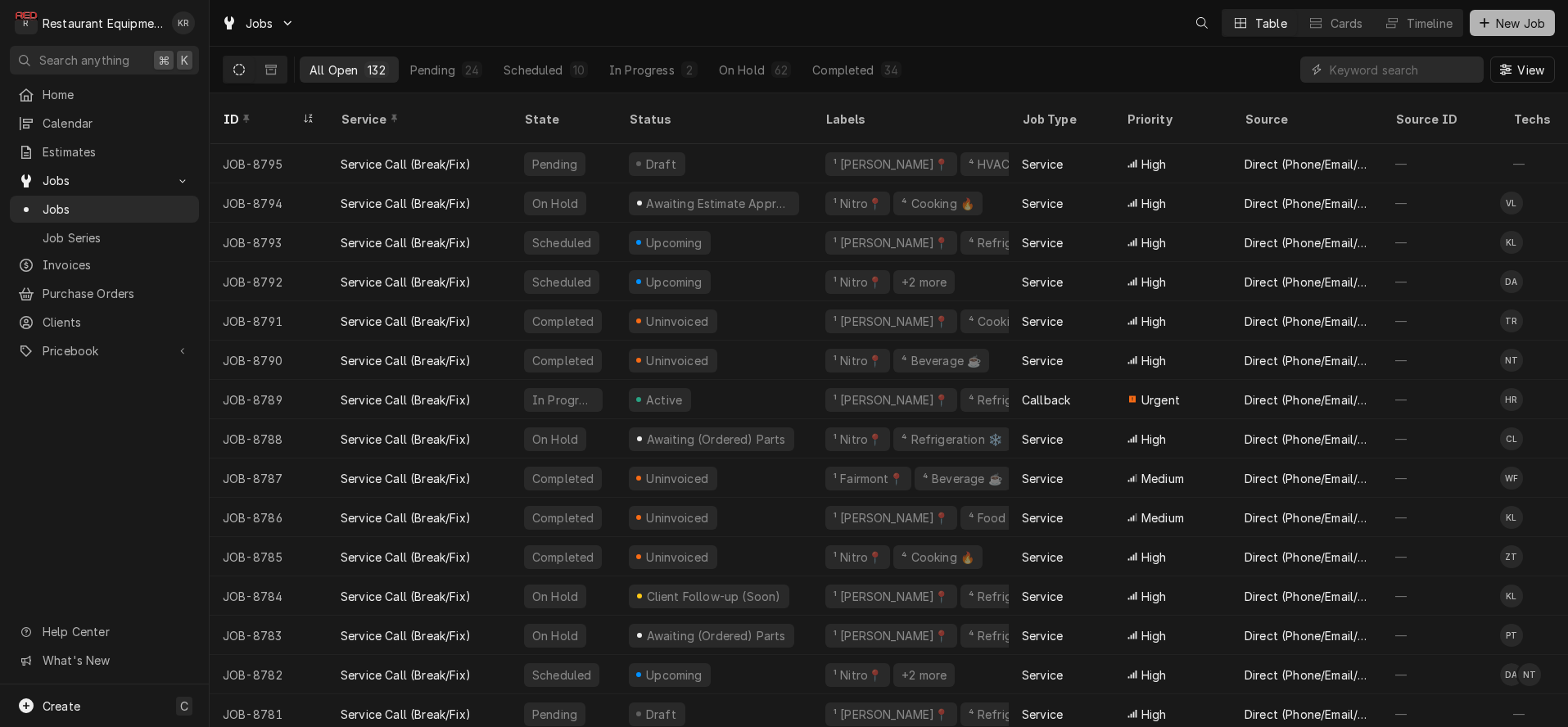
click at [1528, 26] on span "New Job" at bounding box center [1521, 23] width 56 height 17
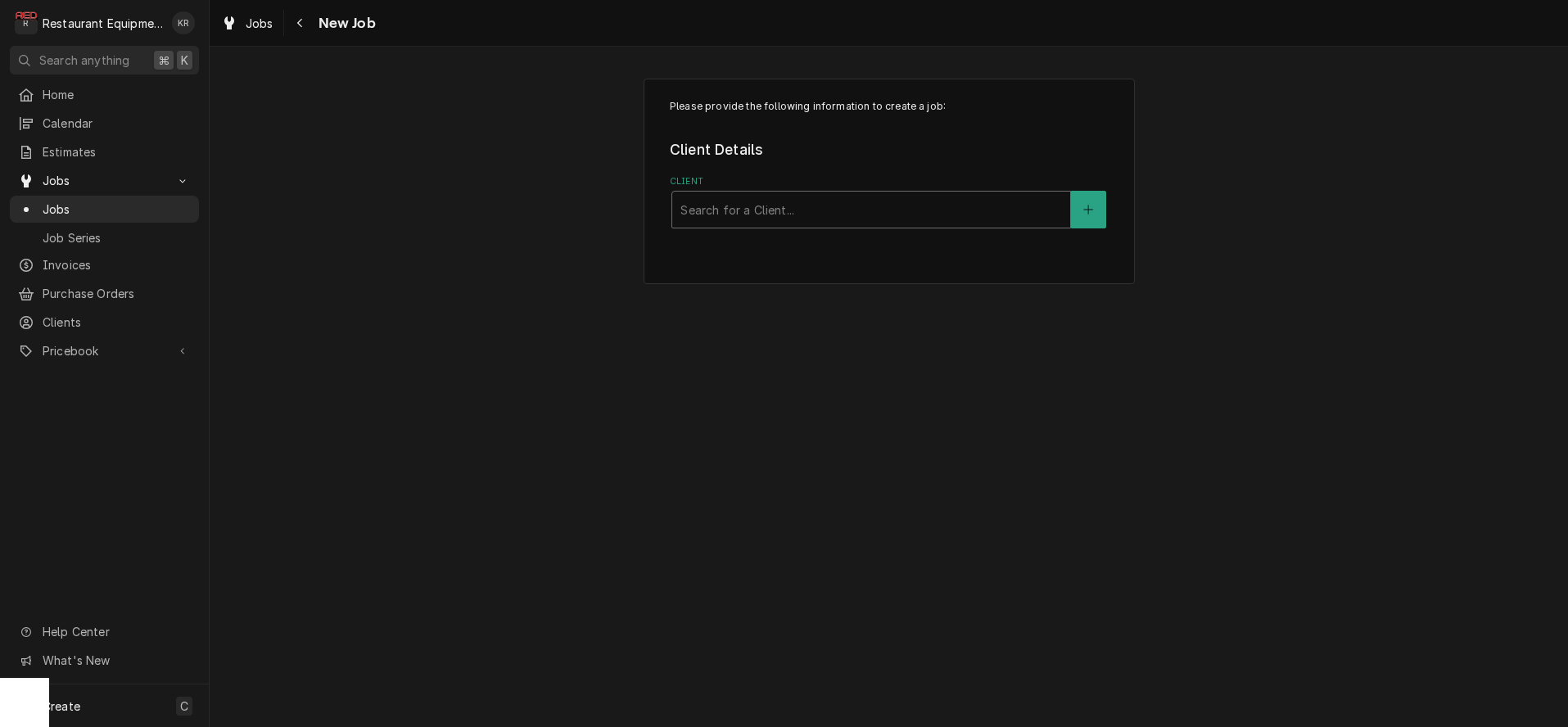
click at [949, 206] on div "Client" at bounding box center [871, 209] width 381 height 30
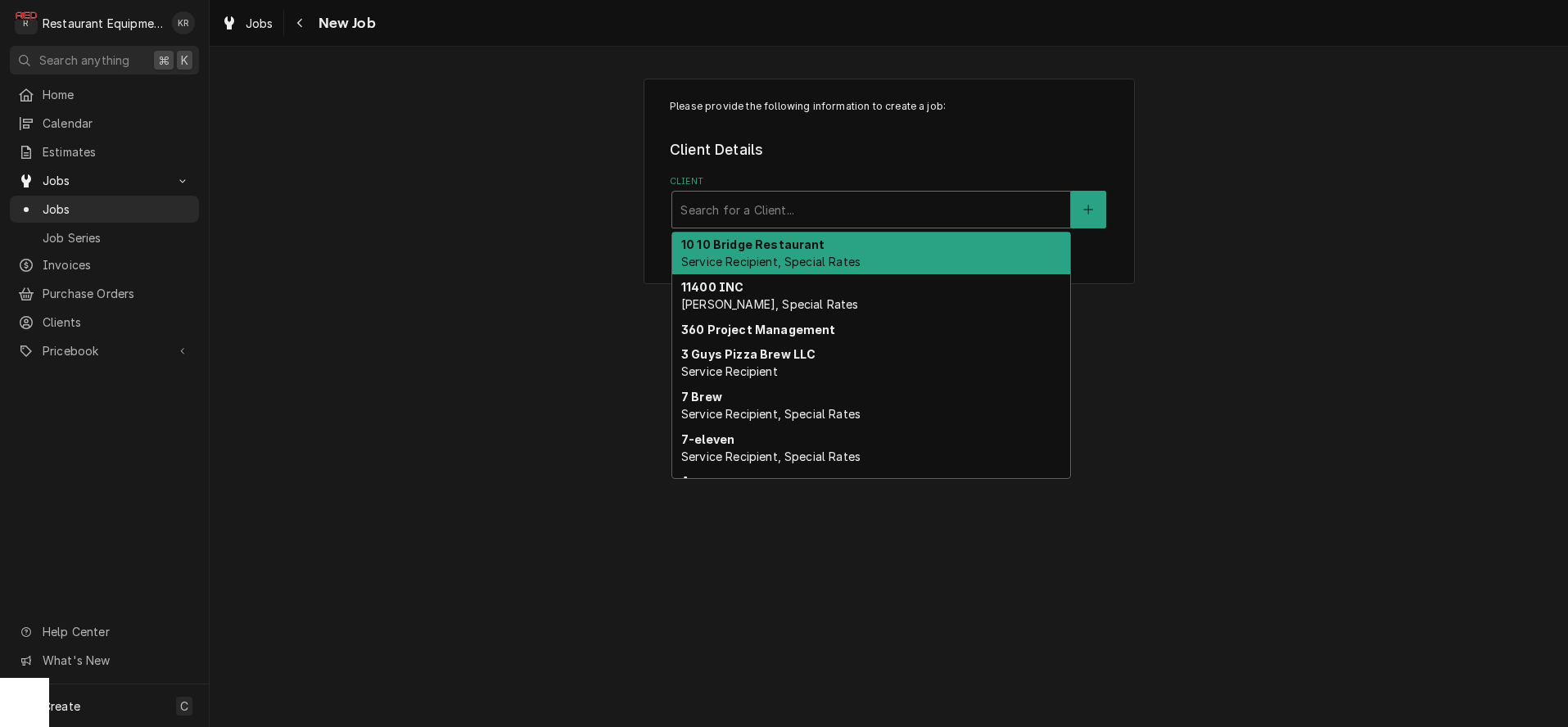
type input "e"
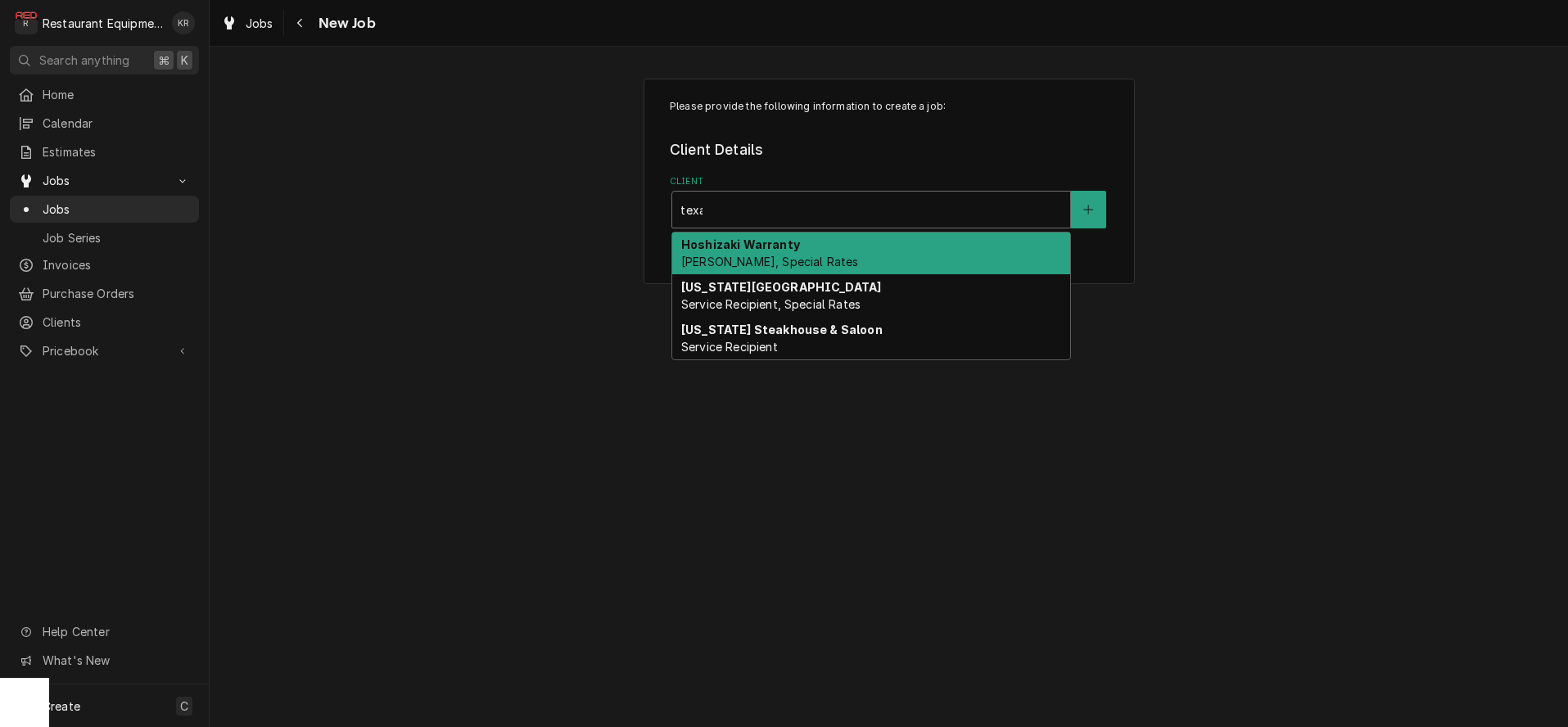
type input "[US_STATE]"
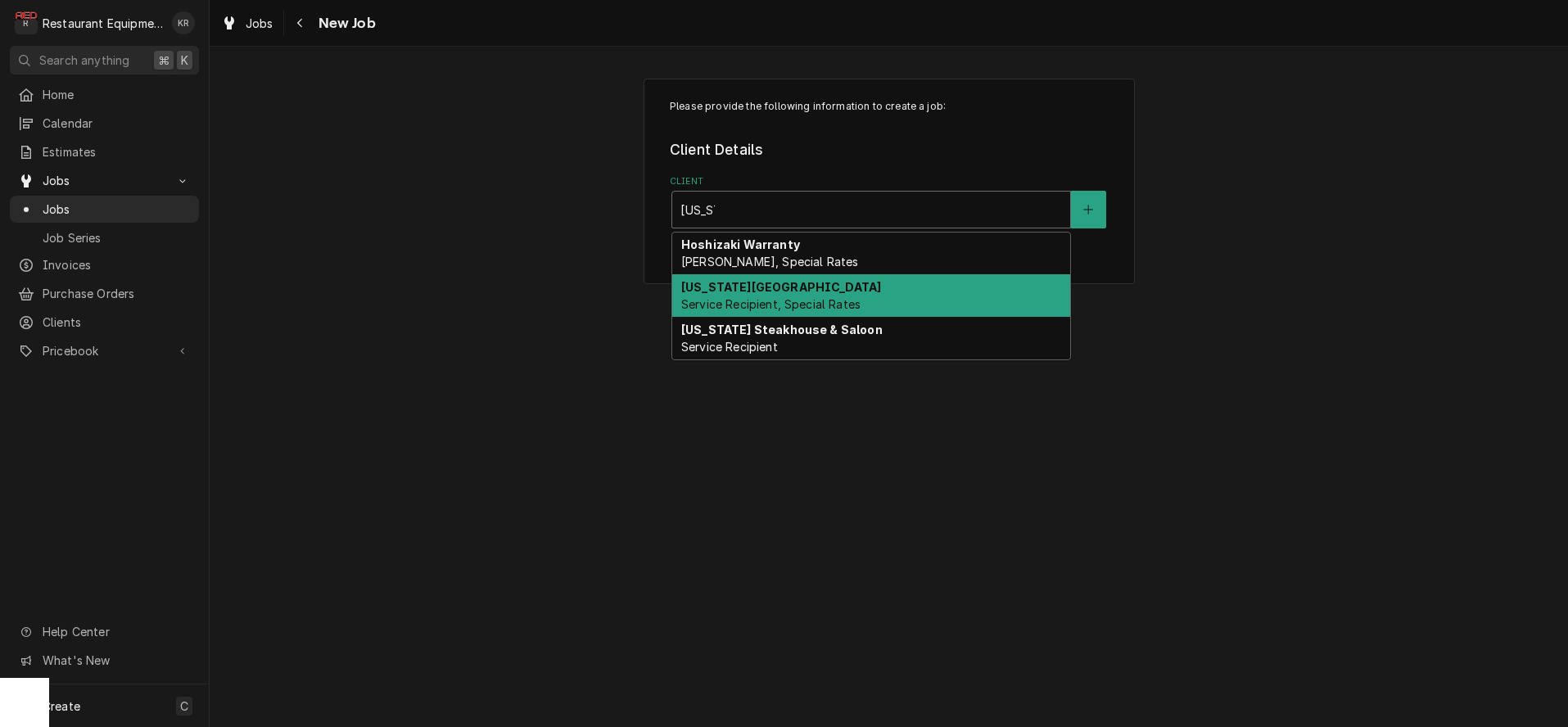
click at [916, 289] on div "[US_STATE] Roadhouse Service Recipient, Special Rates" at bounding box center [871, 295] width 398 height 42
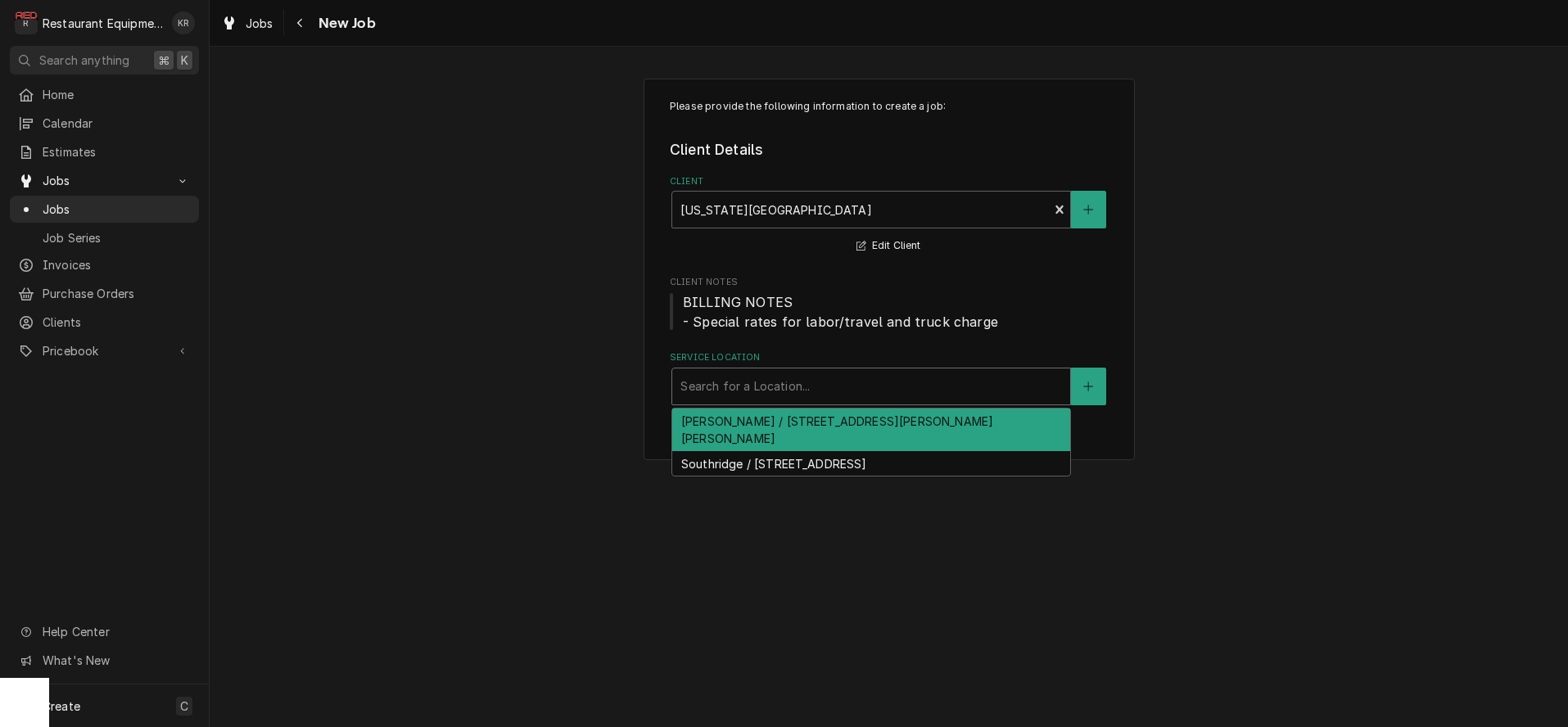
click at [834, 382] on div "Service Location" at bounding box center [871, 386] width 381 height 30
click at [870, 420] on div "Beckley / 4110 Robert C Byrd Dr, Beckley, WV 25801" at bounding box center [871, 429] width 398 height 42
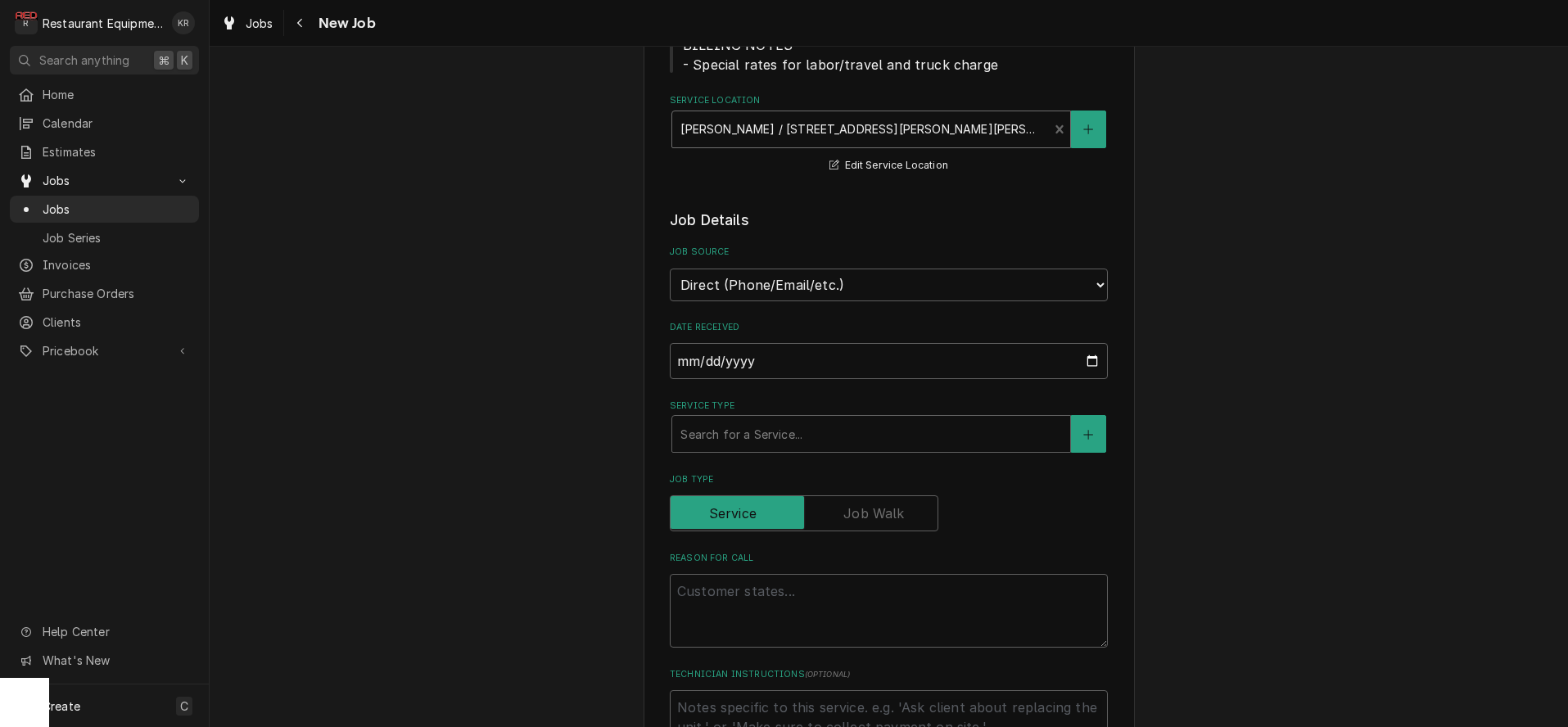
scroll to position [258, 0]
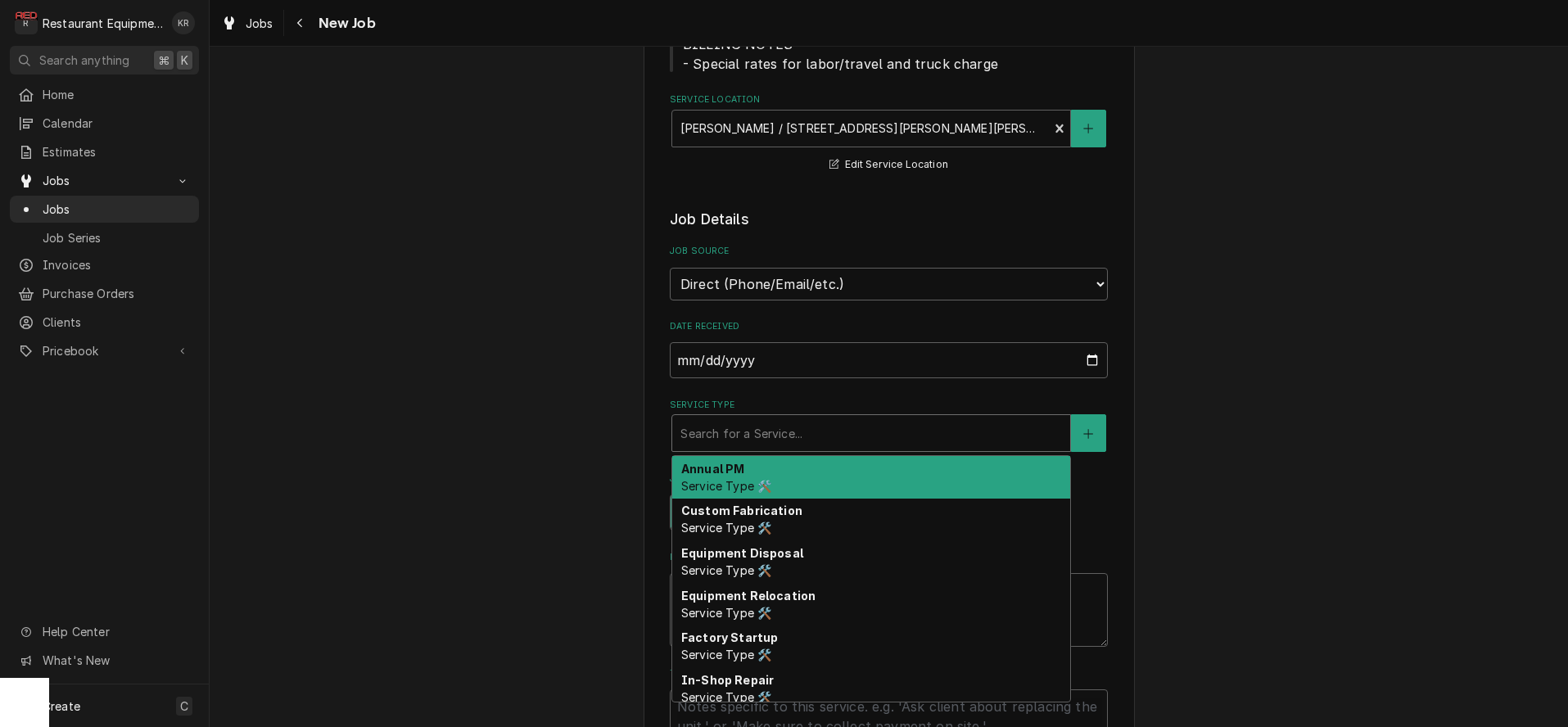
click at [776, 436] on div "Service Type" at bounding box center [871, 432] width 381 height 30
type textarea "x"
type input "b"
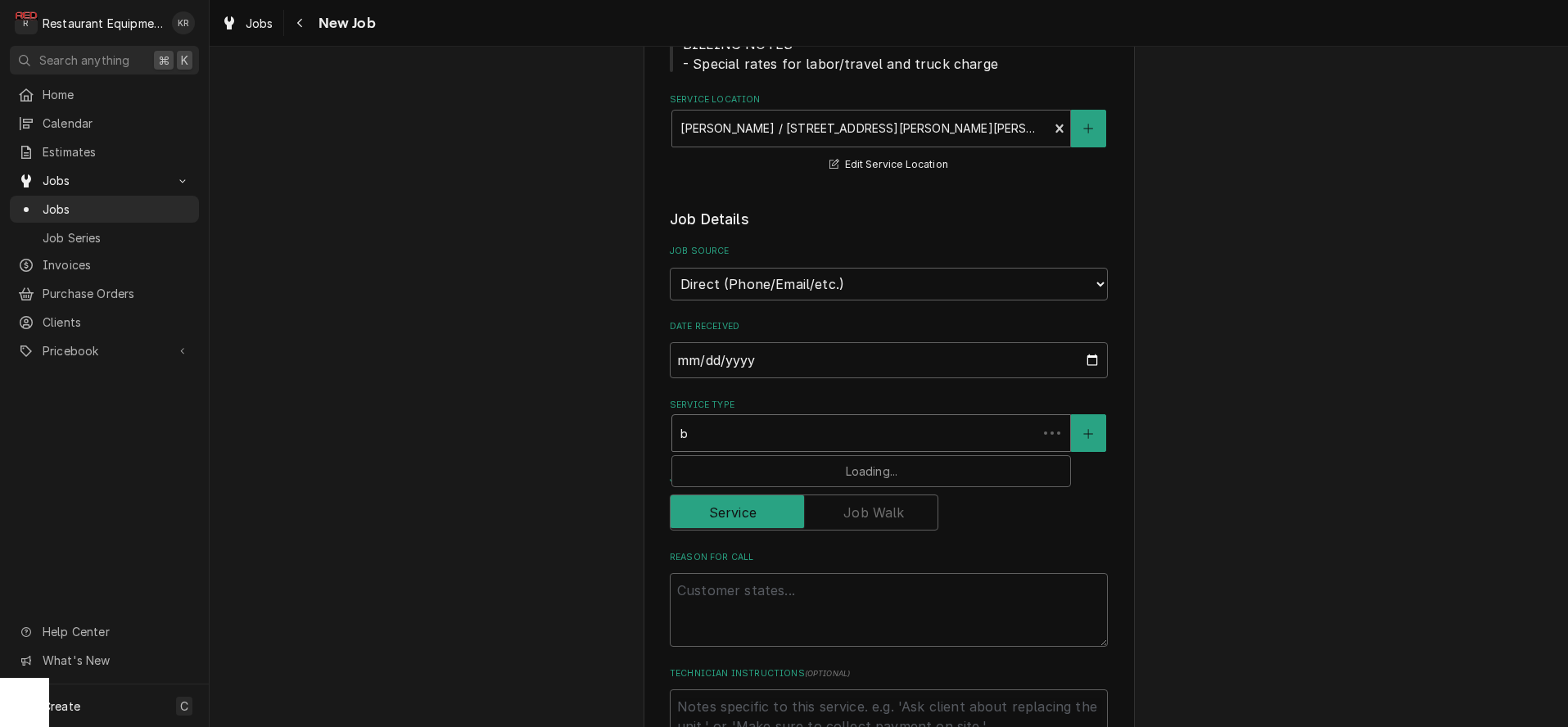
type textarea "x"
type input "br"
type textarea "x"
type input "bre"
type textarea "x"
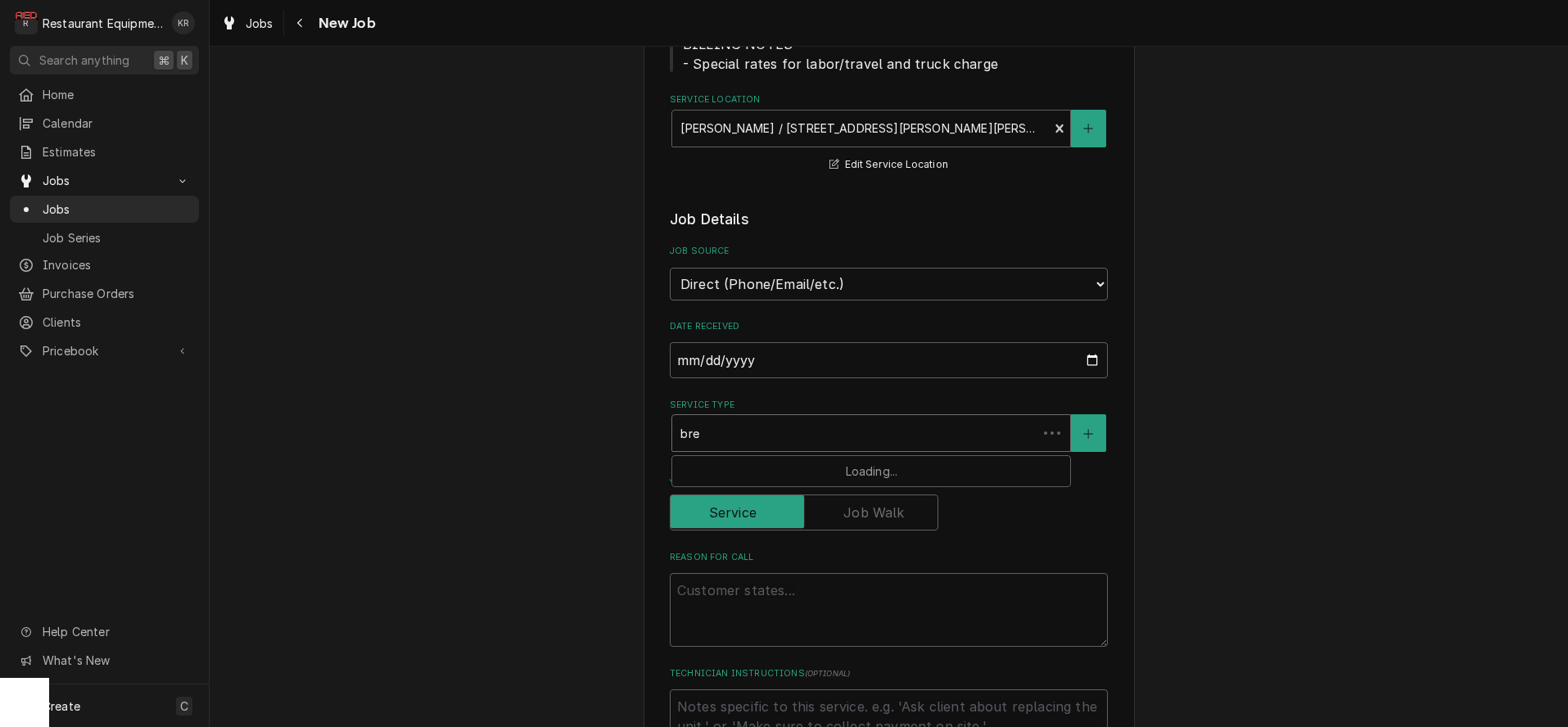
type input "brea"
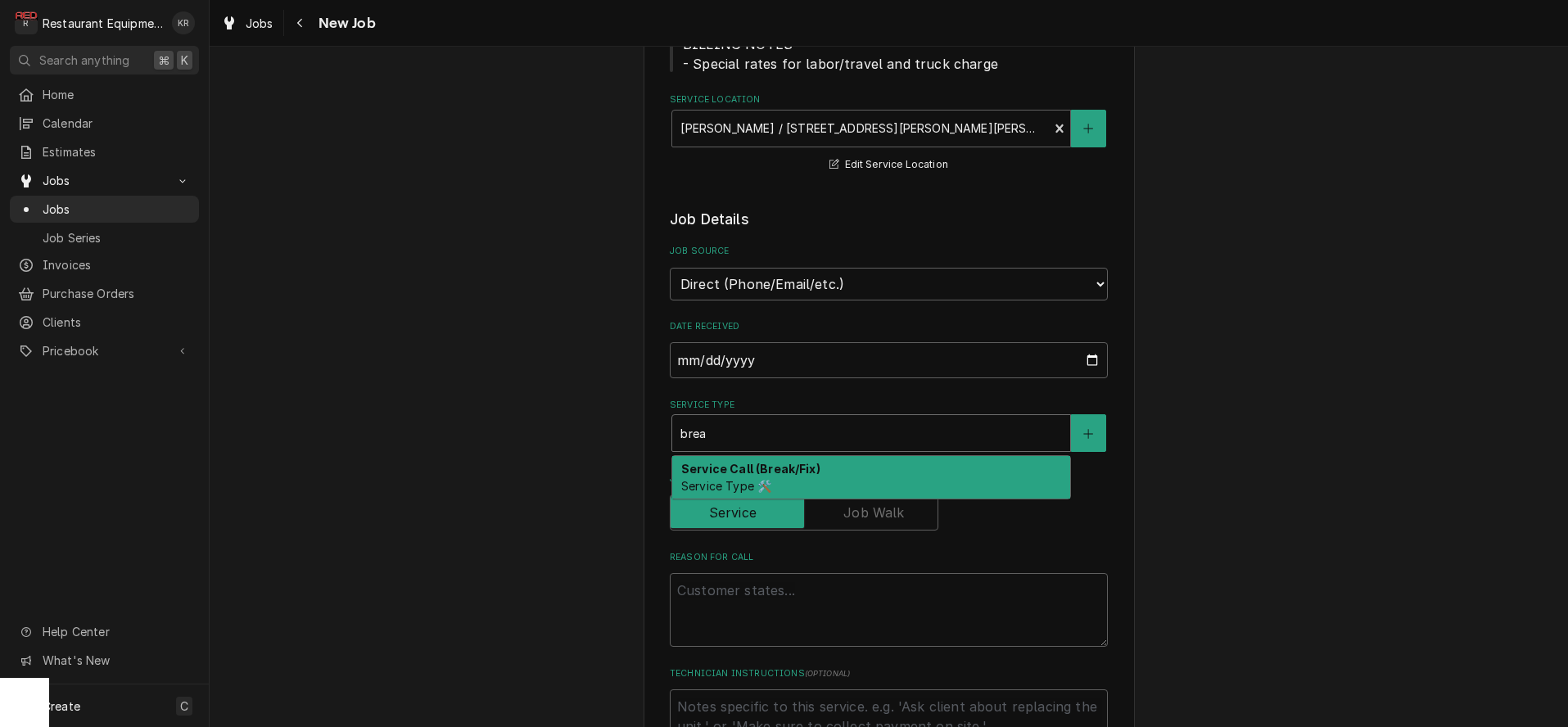
drag, startPoint x: 802, startPoint y: 477, endPoint x: 788, endPoint y: 473, distance: 14.6
click at [802, 477] on div "Service Call (Break/Fix) Service Type 🛠️" at bounding box center [871, 477] width 398 height 42
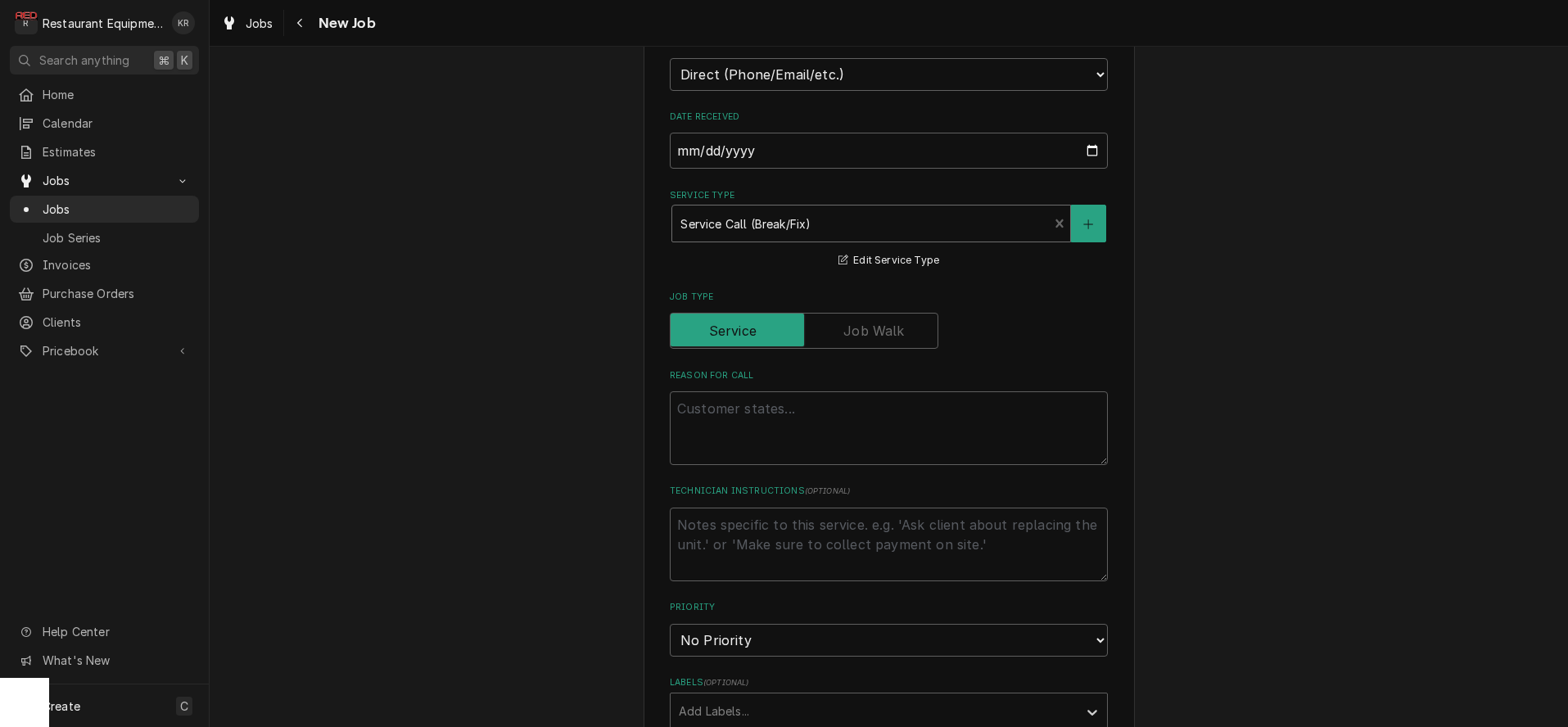
scroll to position [469, 0]
click at [818, 426] on textarea "Reason For Call" at bounding box center [889, 427] width 438 height 74
click at [778, 446] on textarea "Reason For Call" at bounding box center [889, 427] width 438 height 74
paste textarea "TXRDH ice machine making shaved ice instead of cubed, won’t shut off. under war…"
type textarea "x"
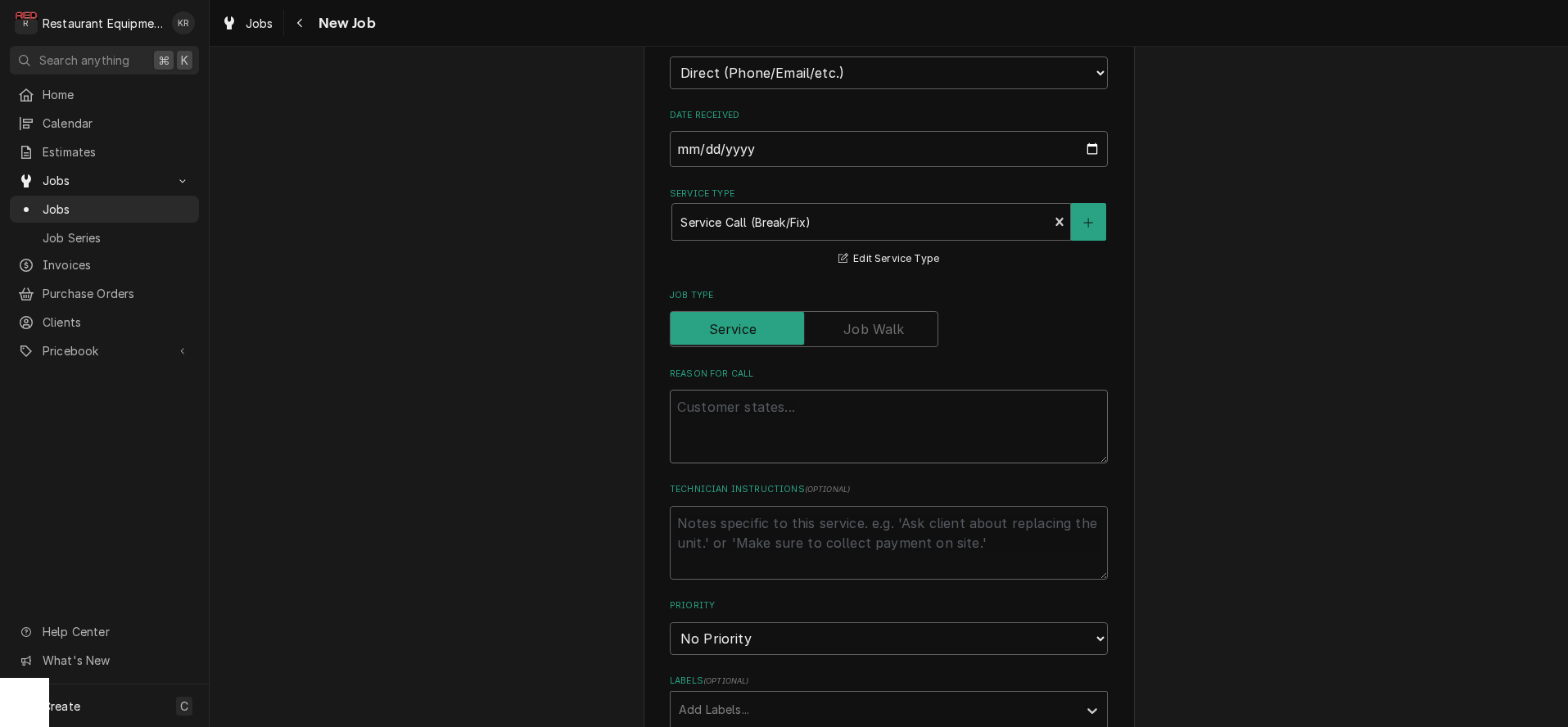
type textarea "TXRDH ice machine making shaved ice instead of cubed, won’t shut off. under war…"
drag, startPoint x: 723, startPoint y: 408, endPoint x: 658, endPoint y: 406, distance: 65.0
click at [670, 406] on textarea "TXRDH ice machine making shaved ice instead of cubed, won’t shut off. under war…" at bounding box center [889, 427] width 438 height 74
type textarea "x"
type textarea "ice machine making shaved ice instead of cubed, won’t shut off. under warranty."
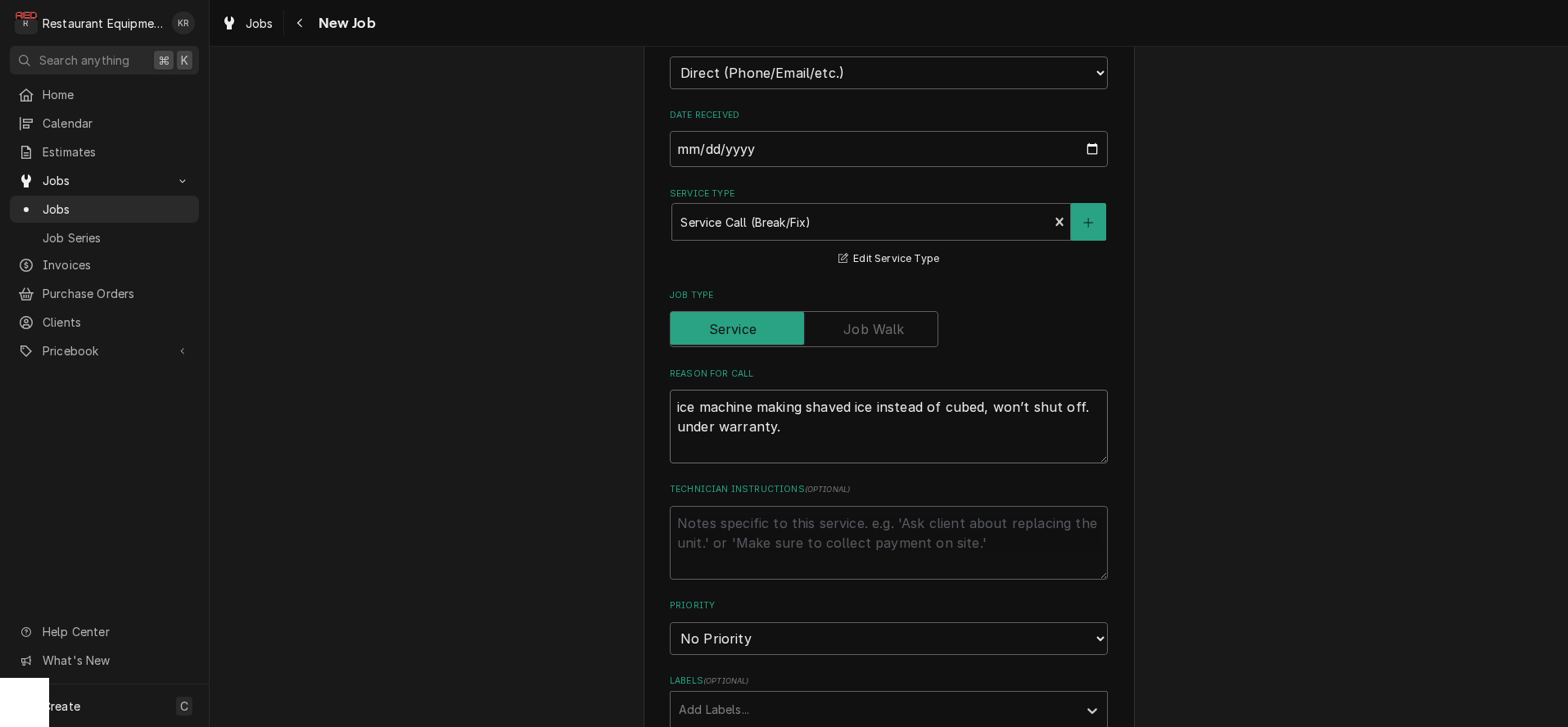
click at [785, 425] on textarea "ice machine making shaved ice instead of cubed, won’t shut off. under warranty." at bounding box center [889, 427] width 438 height 74
click at [675, 428] on textarea "ice machine making shaved ice instead of cubed, won’t shut off. under warranty." at bounding box center [889, 427] width 438 height 74
type textarea "x"
type textarea "ice machine making shaved ice instead of cubed, won’t shut off. munder warranty."
type textarea "x"
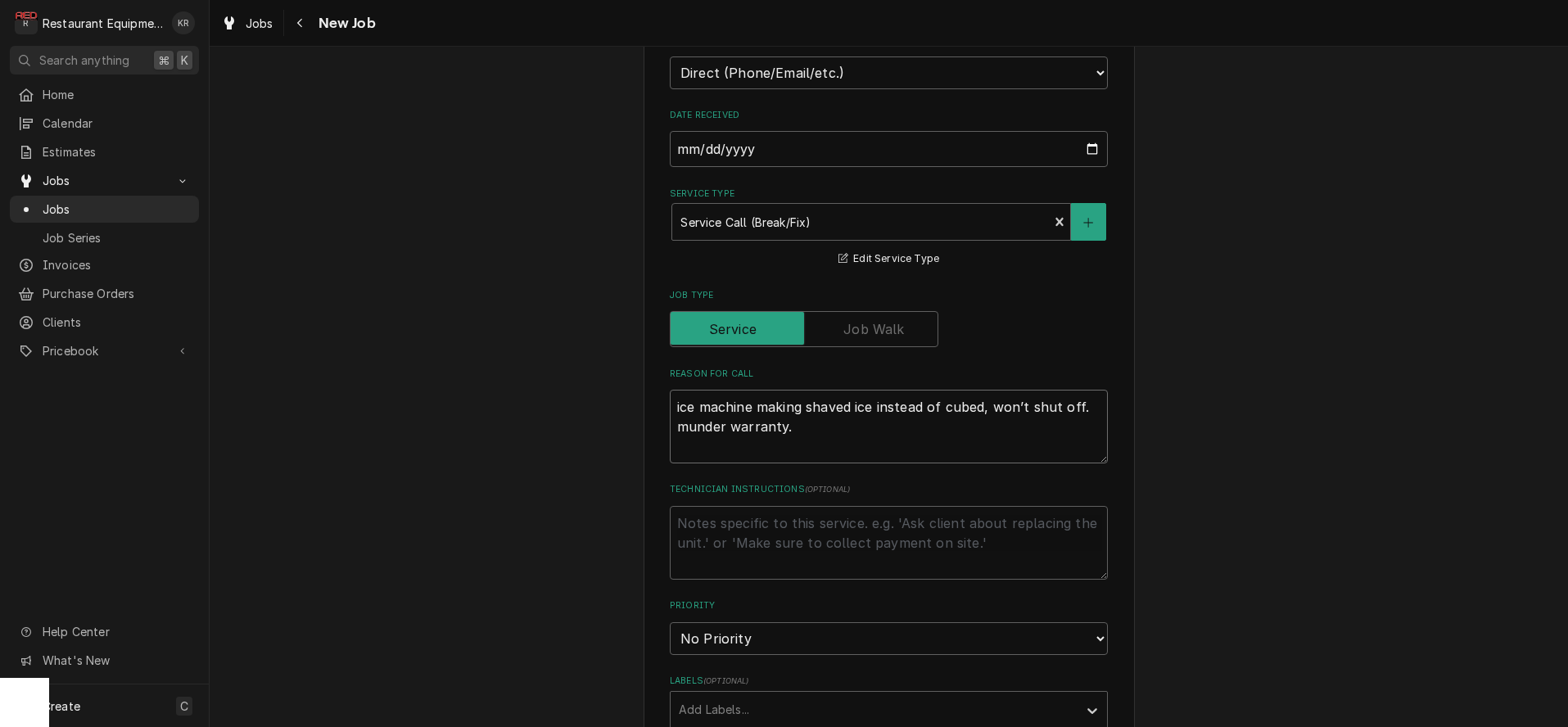
type textarea "ice machine making shaved ice instead of cubed, won’t shut off. maunder warrant…"
type textarea "x"
type textarea "ice machine making shaved ice instead of cubed, won’t shut off. mayunder warran…"
type textarea "x"
type textarea "ice machine making shaved ice instead of cubed, won’t shut off. may under warra…"
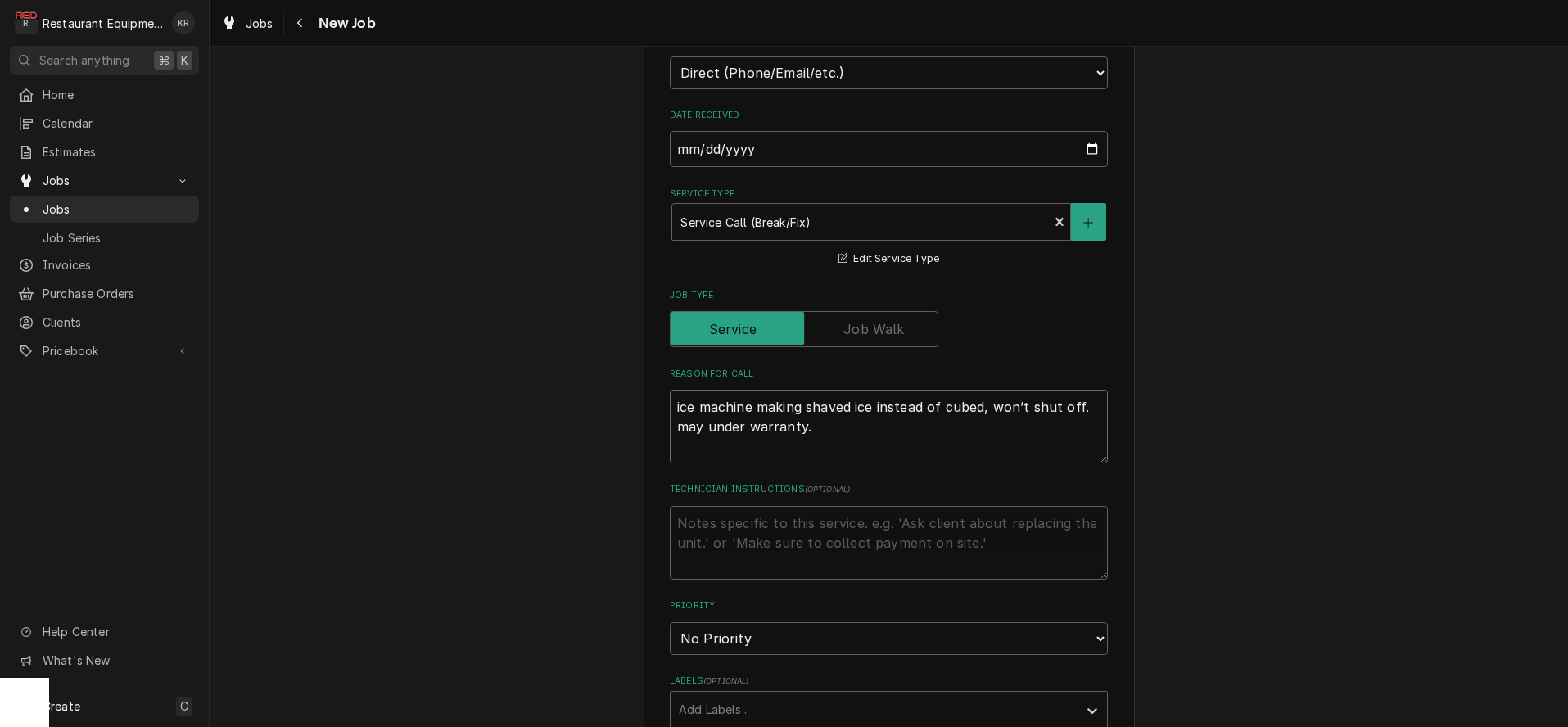
type textarea "x"
type textarea "ice machine making shaved ice instead of cubed, won’t shut off. may bunder warr…"
type textarea "x"
type textarea "ice machine making shaved ice instead of cubed, won’t shut off. may beunder war…"
type textarea "x"
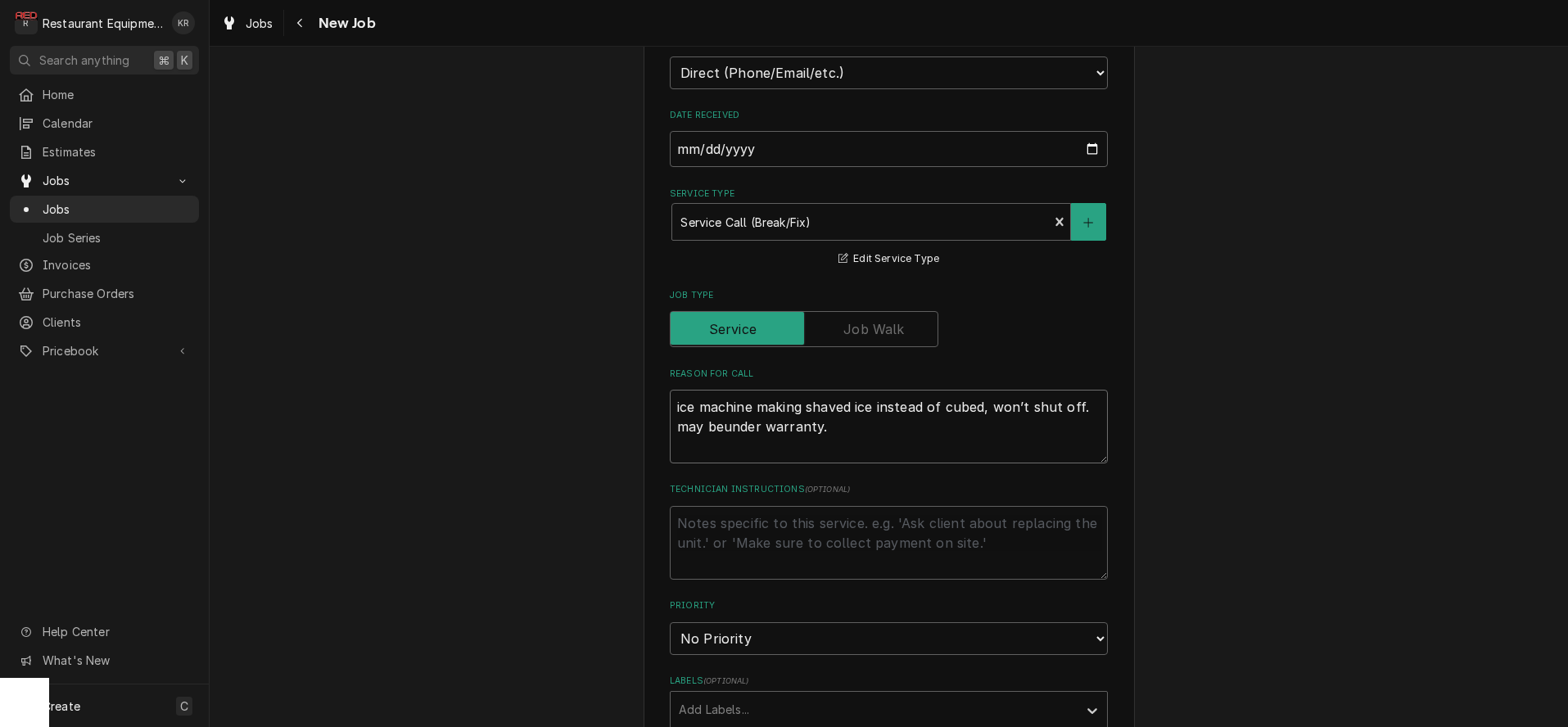
type textarea "ice machine making shaved ice instead of cubed, won’t shut off. may be under wa…"
type textarea "x"
type textarea "ice machine making shaved ice instead of cubed, won’t shut off. may be under wa…"
type textarea "x"
type textarea "ice machine making shaved ice instead of cubed, won’t shut off. may be under wa…"
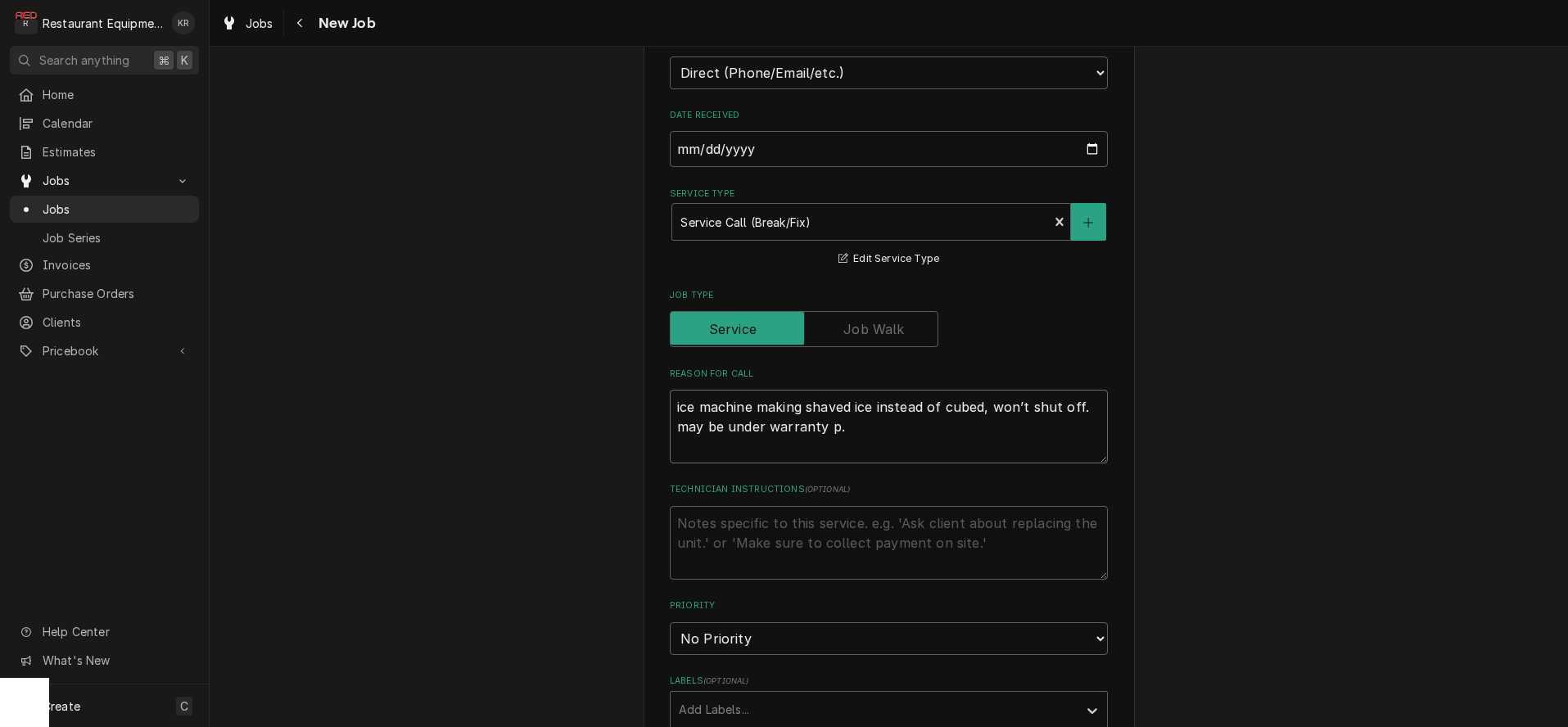
type textarea "x"
type textarea "ice machine making shaved ice instead of cubed, won’t shut off. may be under wa…"
type textarea "x"
type textarea "ice machine making shaved ice instead of cubed, won’t shut off. may be under wa…"
type textarea "x"
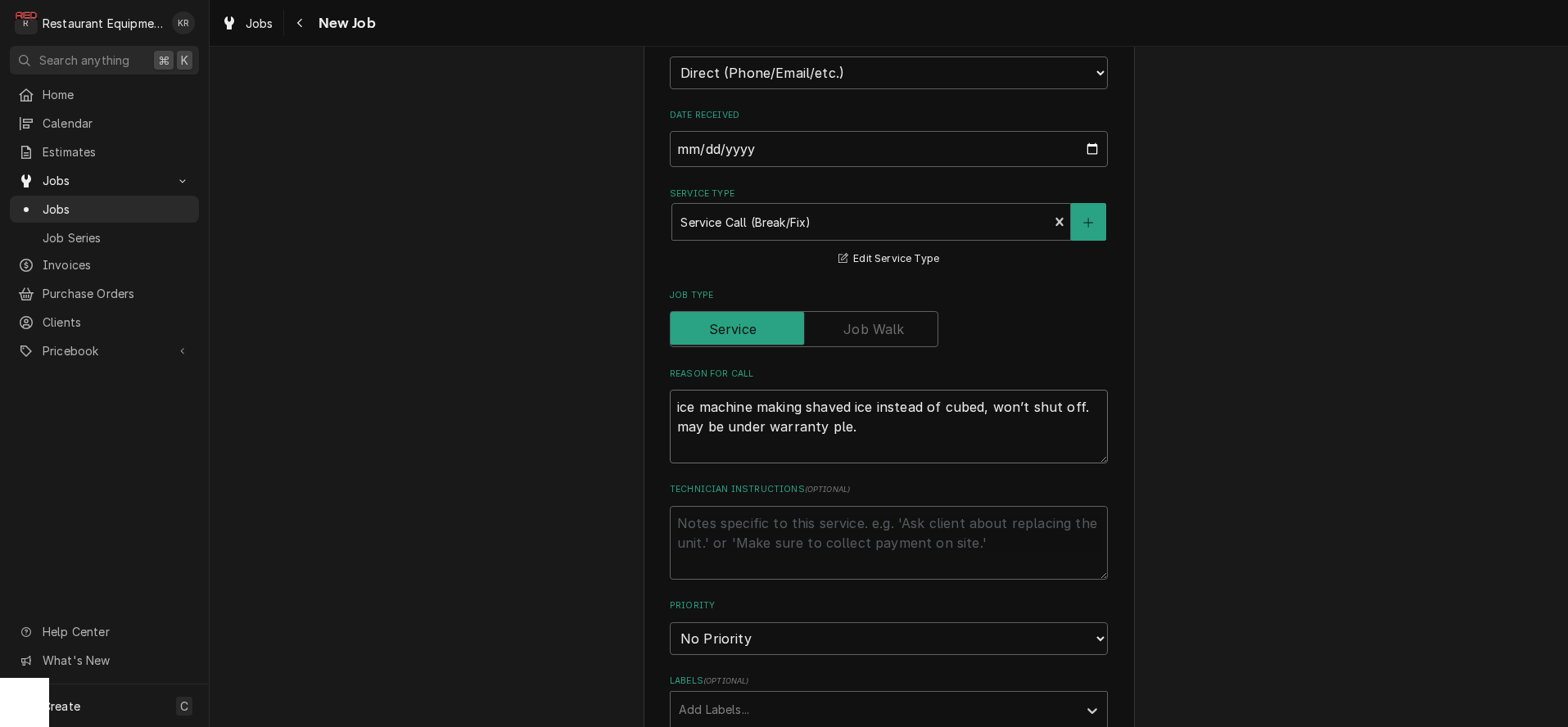
type textarea "ice machine making shaved ice instead of cubed, won’t shut off. may be under wa…"
type textarea "x"
type textarea "ice machine making shaved ice instead of cubed, won’t shut off. may be under wa…"
type textarea "x"
type textarea "ice machine making shaved ice instead of cubed, won’t shut off. may be under wa…"
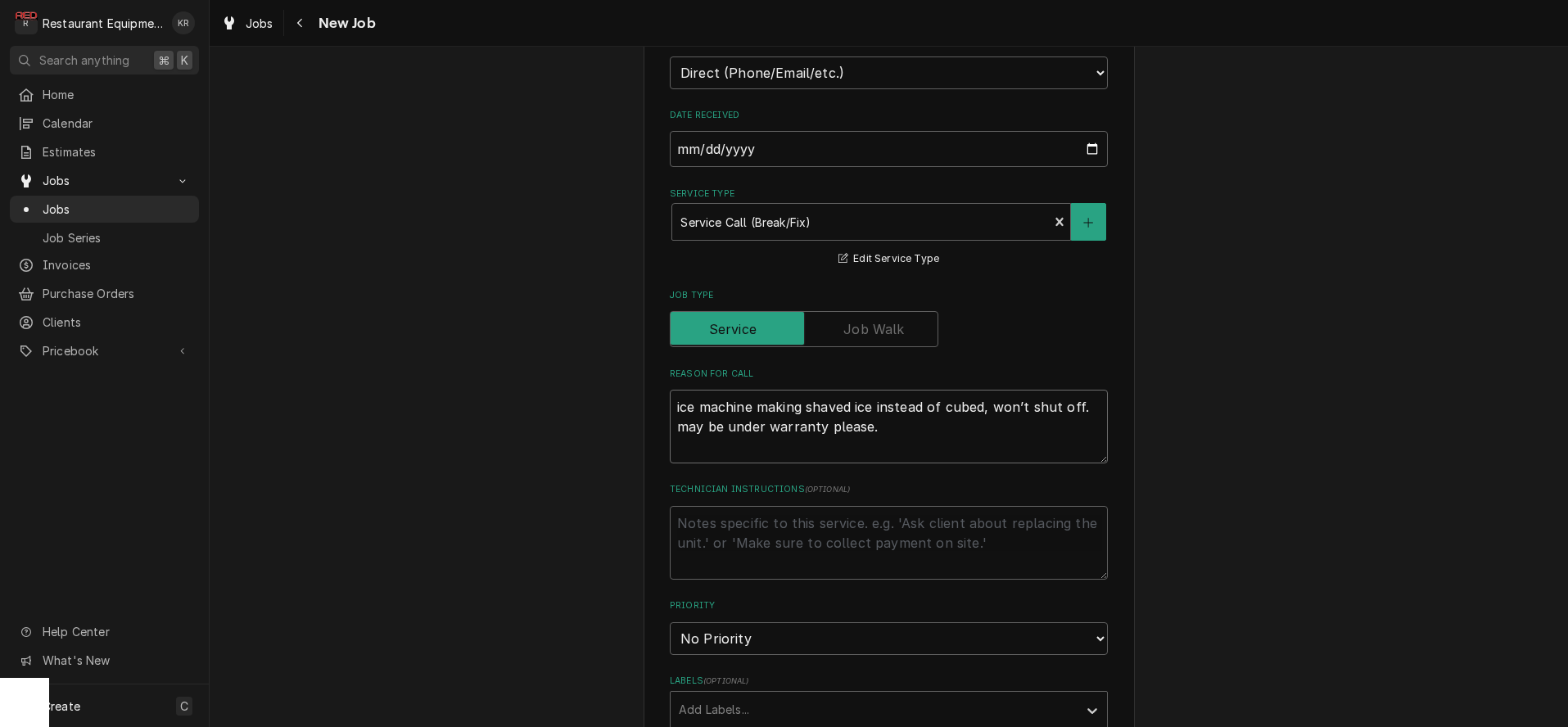
type textarea "x"
type textarea "ice machine making shaved ice instead of cubed, won’t shut off. may be under wa…"
type textarea "x"
type textarea "ice machine making shaved ice instead of cubed, won’t shut off. may be under wa…"
type textarea "x"
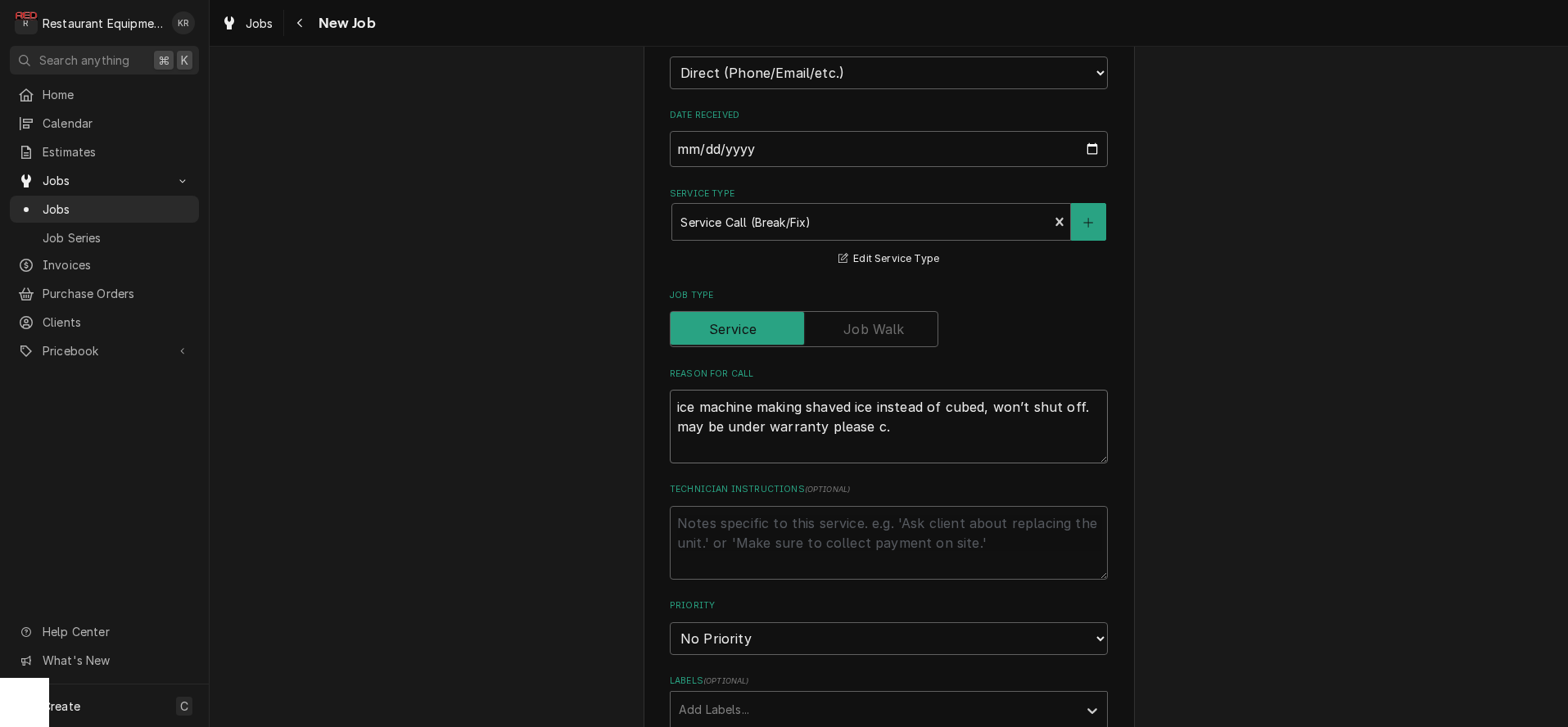
type textarea "ice machine making shaved ice instead of cubed, won’t shut off. may be under wa…"
type textarea "x"
type textarea "ice machine making shaved ice instead of cubed, won’t shut off. may be under wa…"
type textarea "x"
type textarea "ice machine making shaved ice instead of cubed, won’t shut off. may be under wa…"
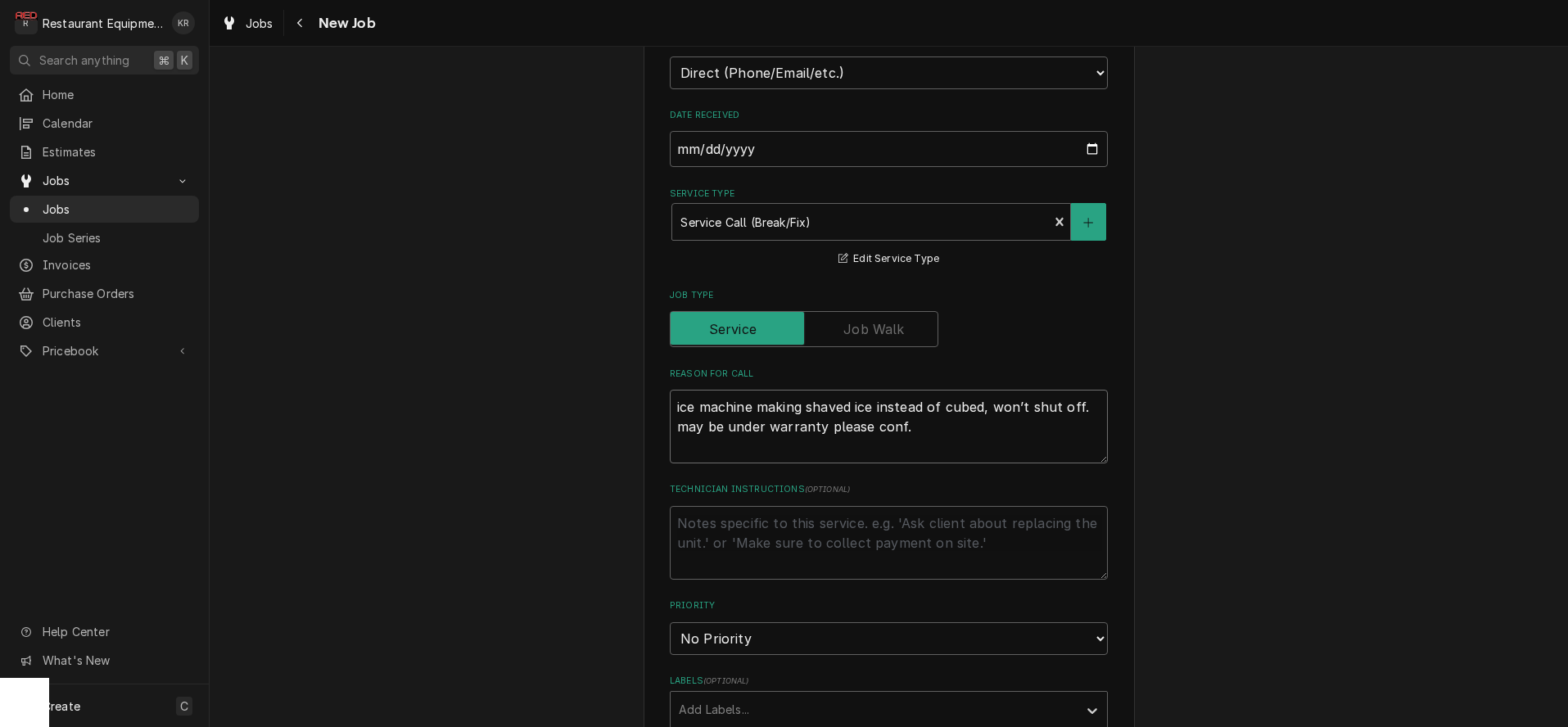
type textarea "x"
type textarea "ice machine making shaved ice instead of cubed, won’t shut off. may be under wa…"
type textarea "x"
type textarea "ice machine making shaved ice instead of cubed, won’t shut off. may be under wa…"
type textarea "x"
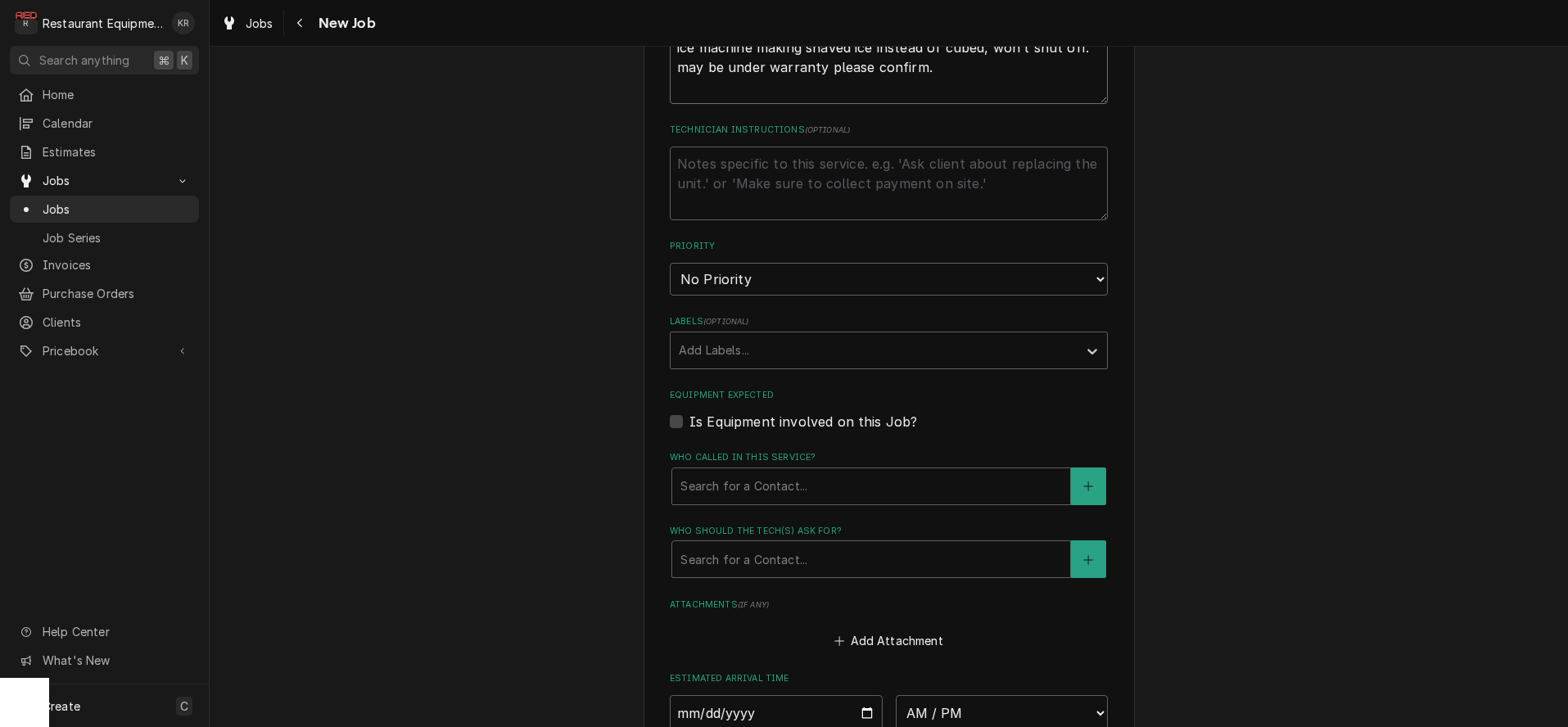
scroll to position [831, 0]
type textarea "ice machine making shaved ice instead of cubed, won’t shut off. may be under wa…"
select select "2"
click option "High" at bounding box center [0, 0] width 0 height 0
click at [787, 350] on div "Labels" at bounding box center [873, 348] width 390 height 30
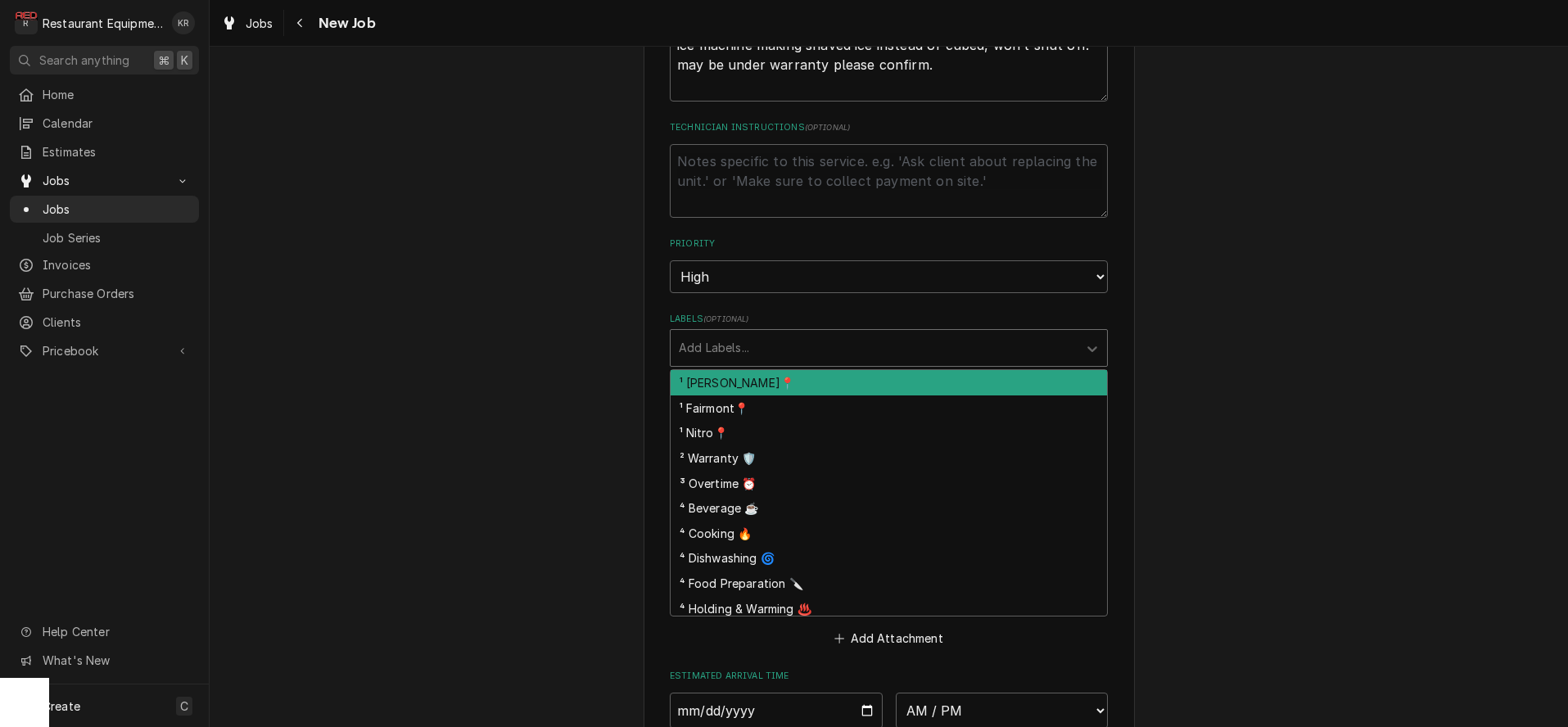
click at [778, 381] on div "¹ Beckley📍" at bounding box center [889, 383] width 436 height 25
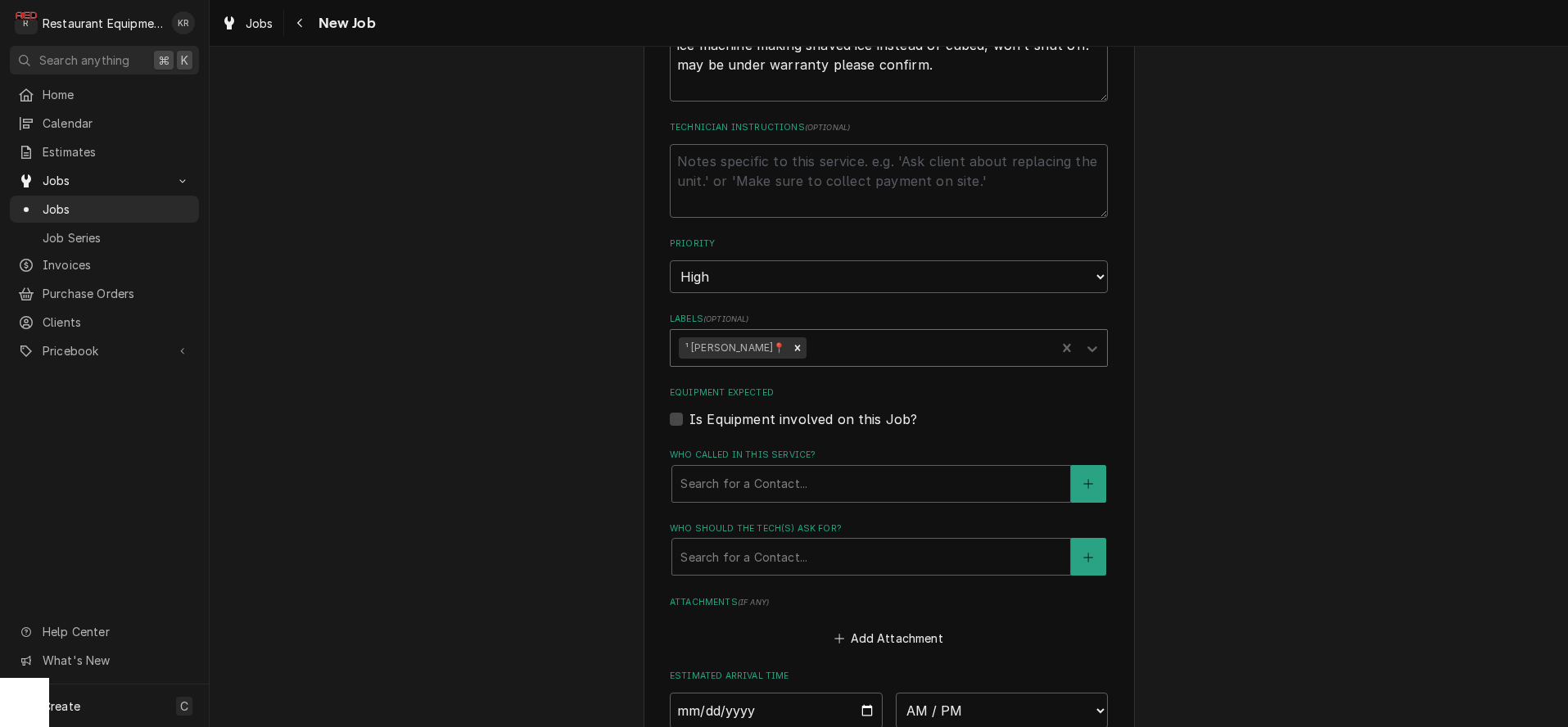
click at [810, 350] on div "Labels" at bounding box center [929, 348] width 238 height 30
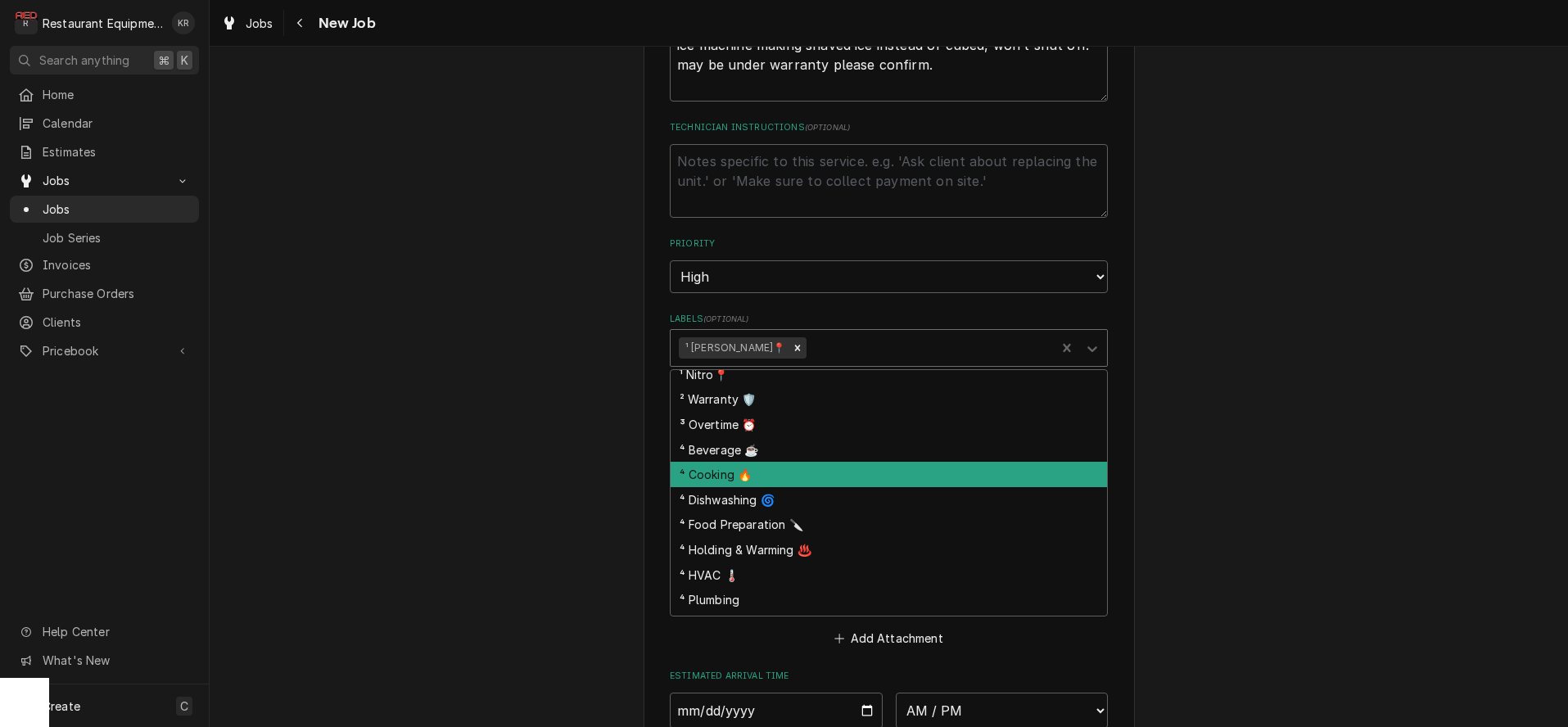
scroll to position [68, 0]
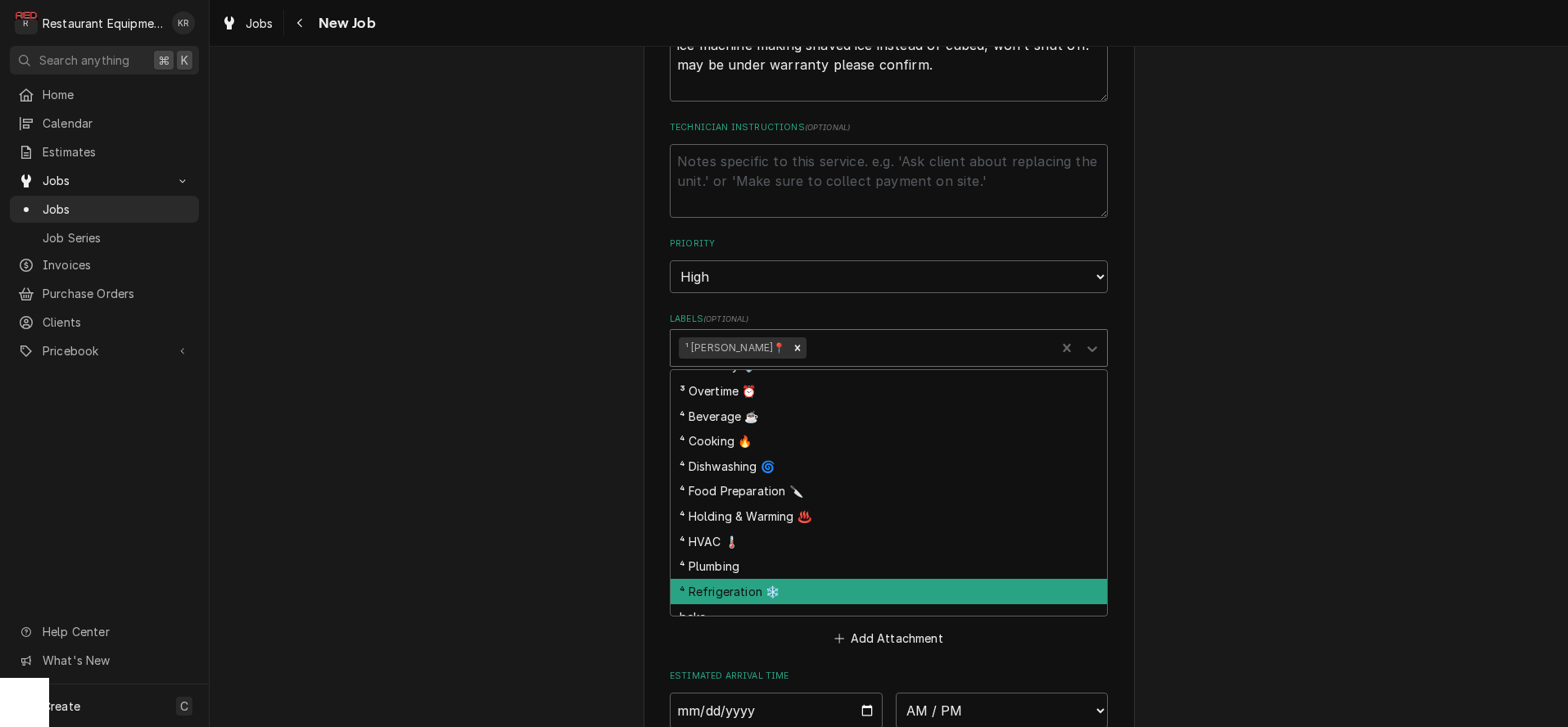
click at [801, 586] on div "⁴ Refrigeration ❄️" at bounding box center [889, 591] width 436 height 25
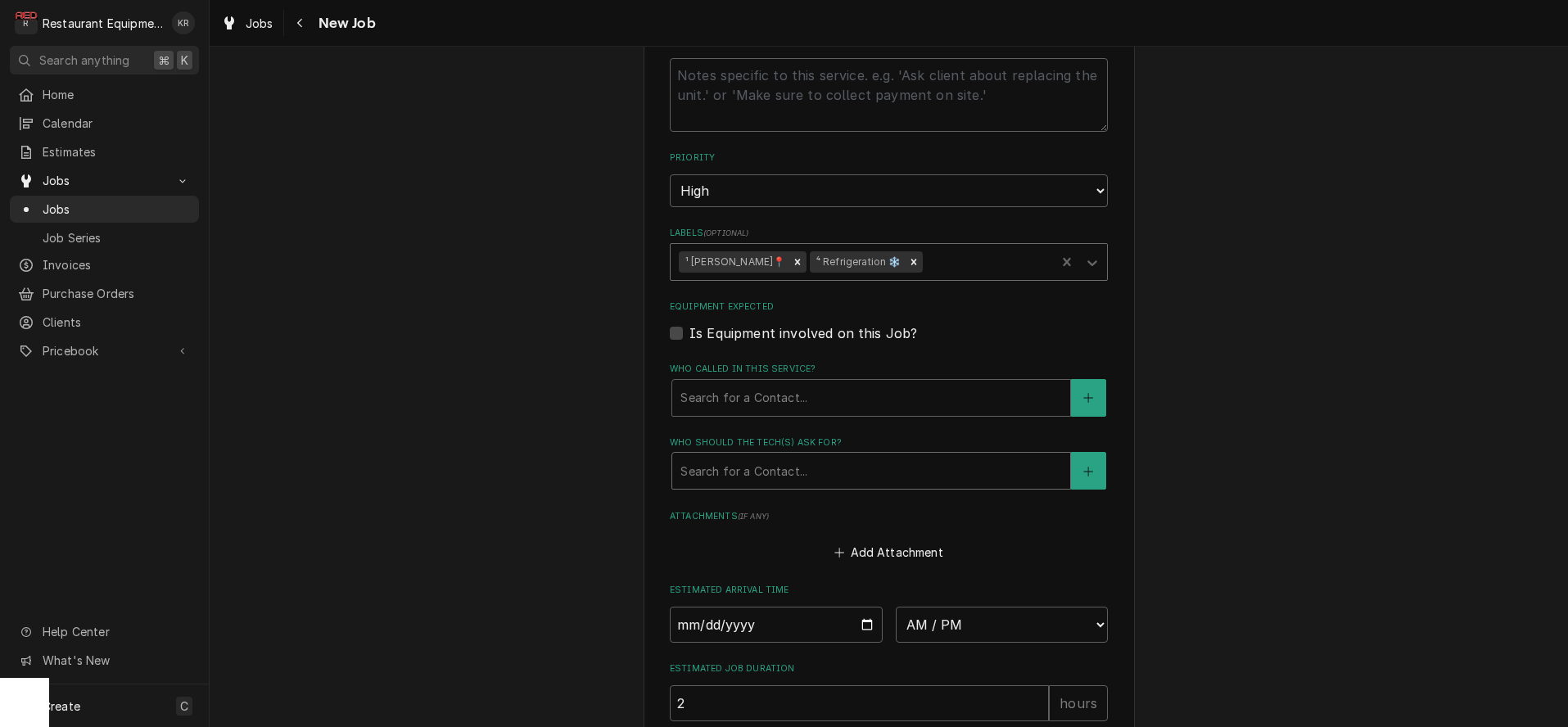
scroll to position [921, 0]
click at [825, 379] on div "Who called in this service?" at bounding box center [871, 394] width 381 height 30
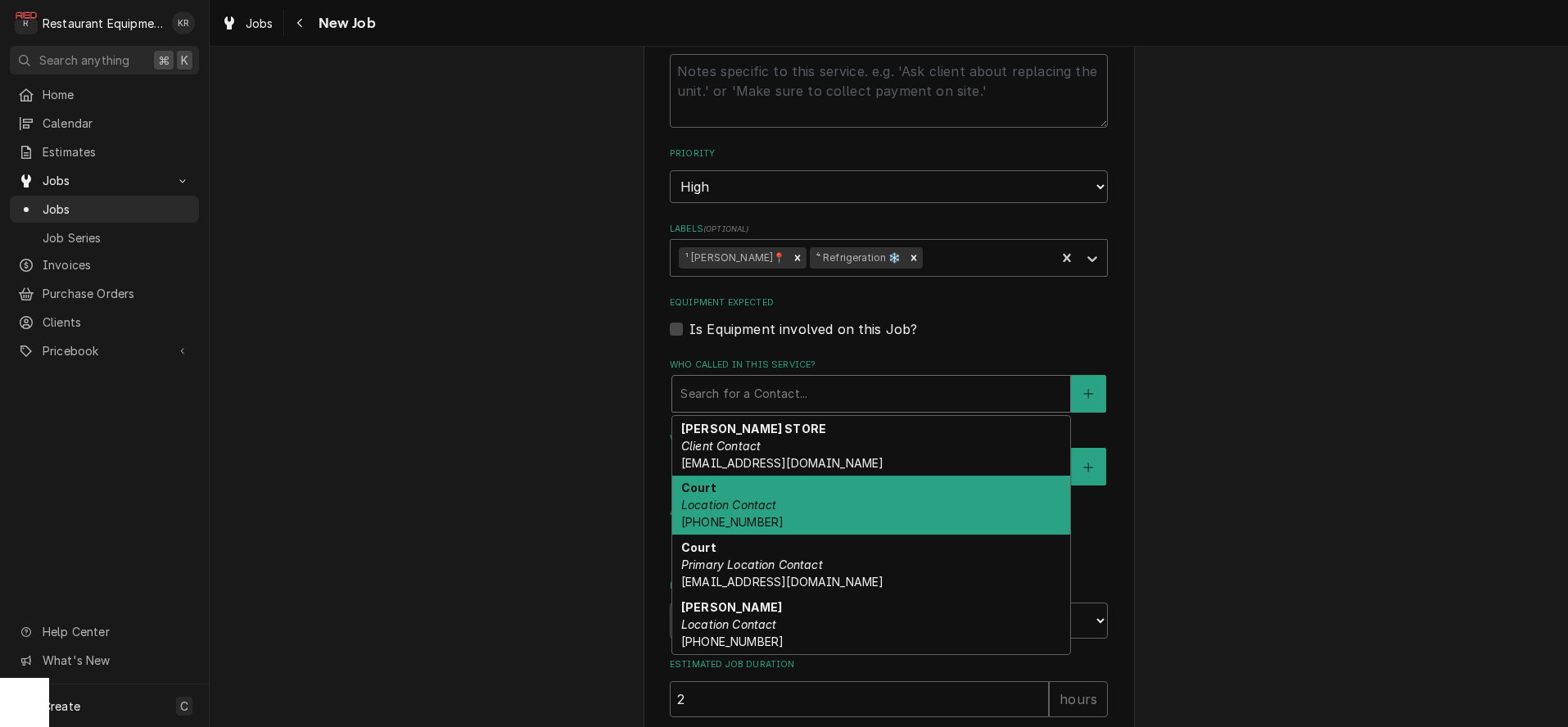
click at [845, 499] on div "Court Location Contact (606) 616-0498" at bounding box center [871, 505] width 398 height 59
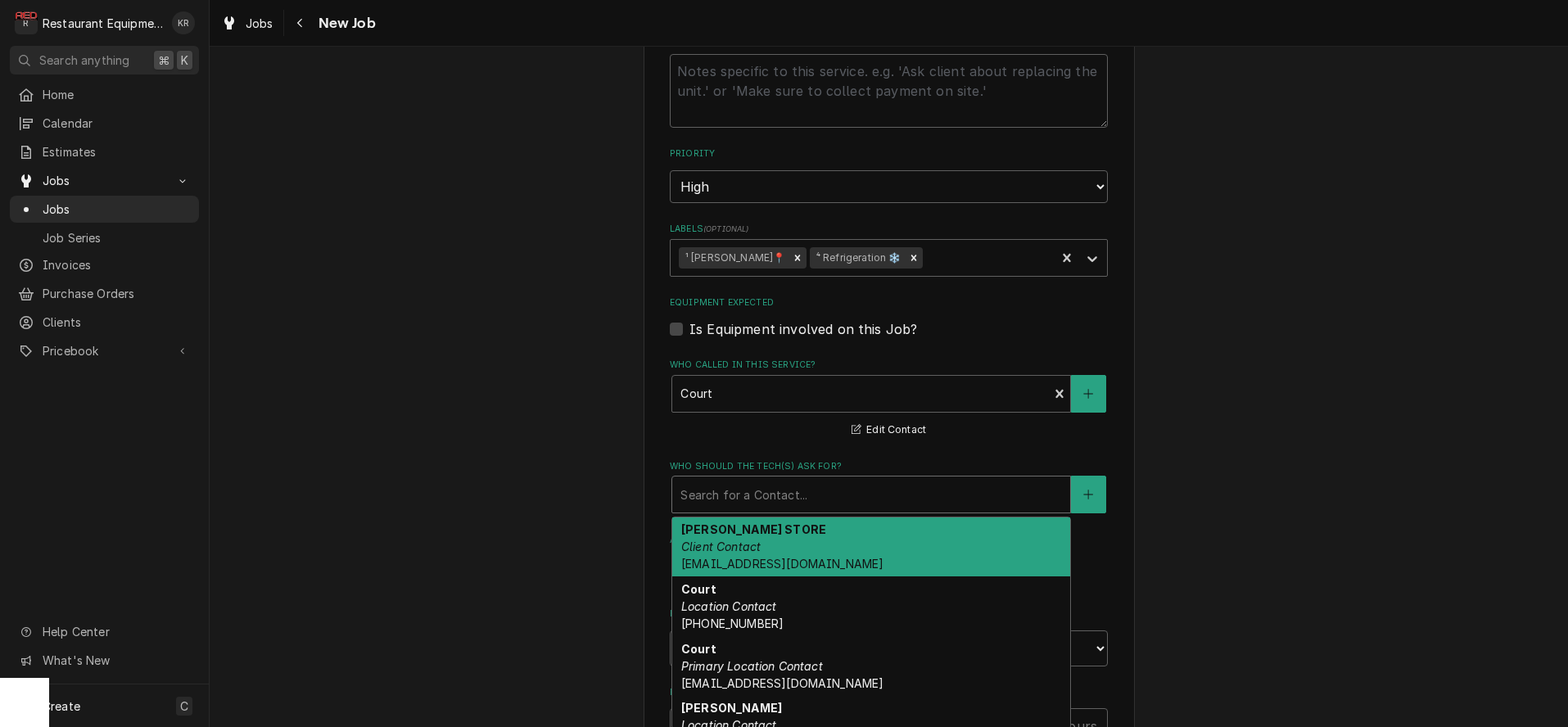
click at [838, 487] on div "Who should the tech(s) ask for?" at bounding box center [871, 495] width 381 height 30
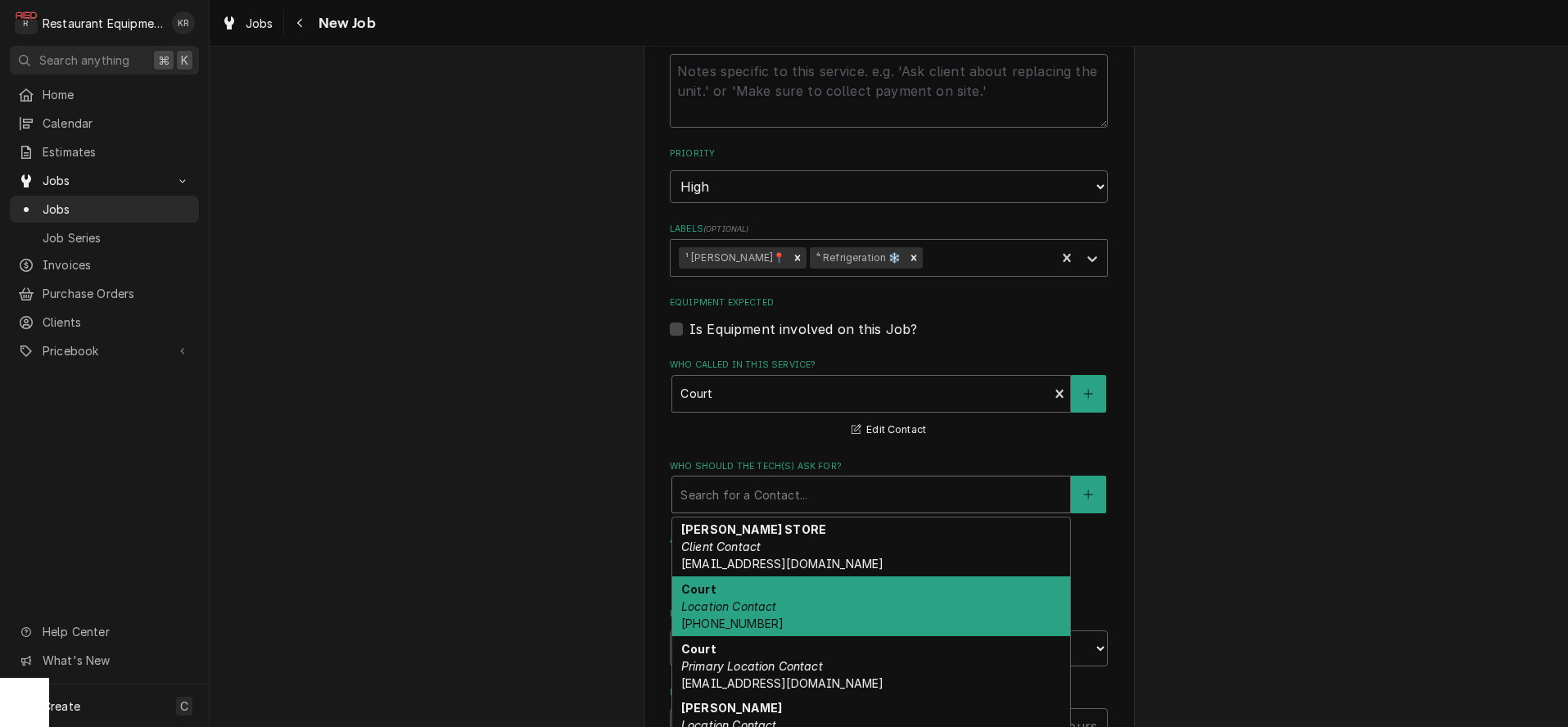
click at [789, 604] on div "Court Location Contact (606) 616-0498" at bounding box center [871, 606] width 398 height 59
type textarea "x"
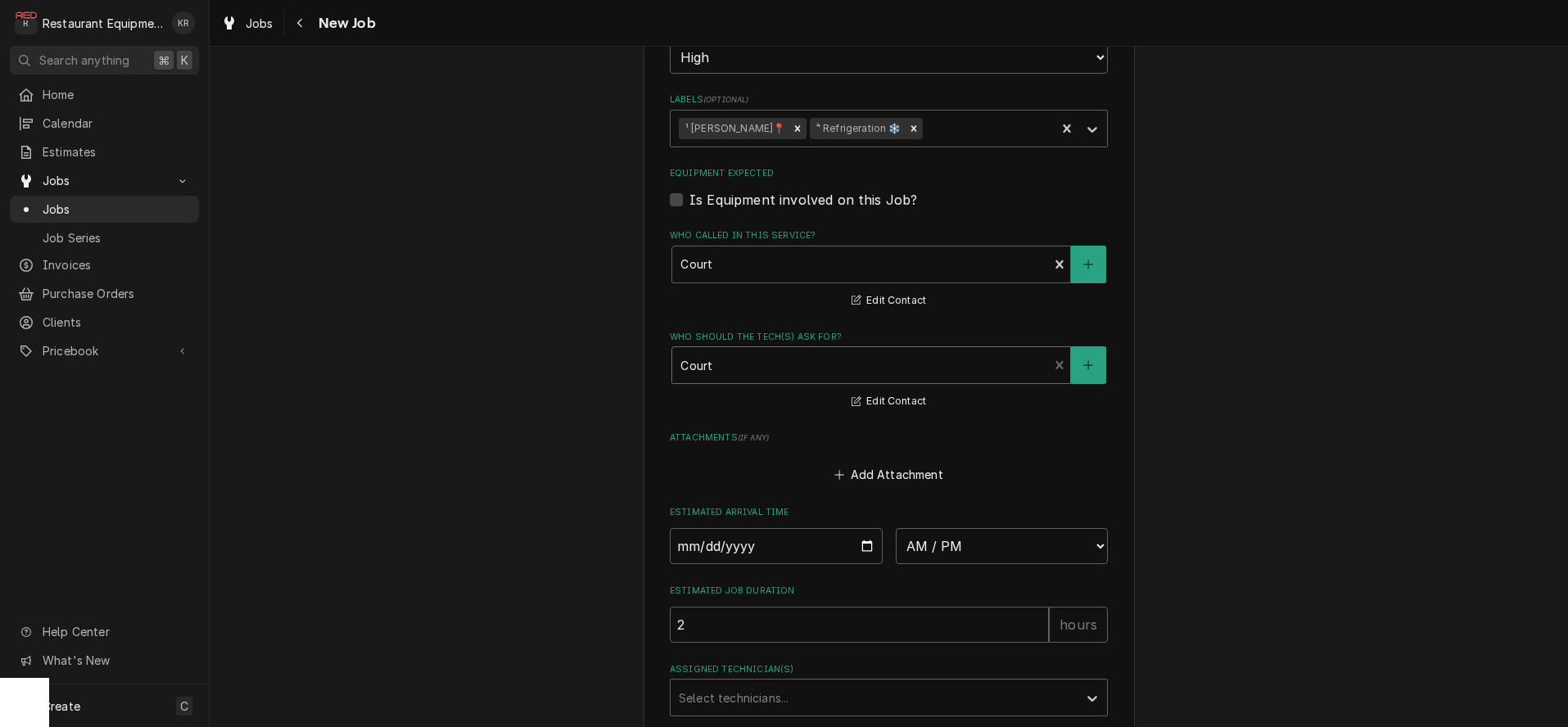
scroll to position [1052, 0]
click at [873, 548] on input "Date" at bounding box center [776, 544] width 213 height 36
click at [867, 545] on input "Date" at bounding box center [776, 544] width 213 height 36
type input "2025-09-04"
type textarea "x"
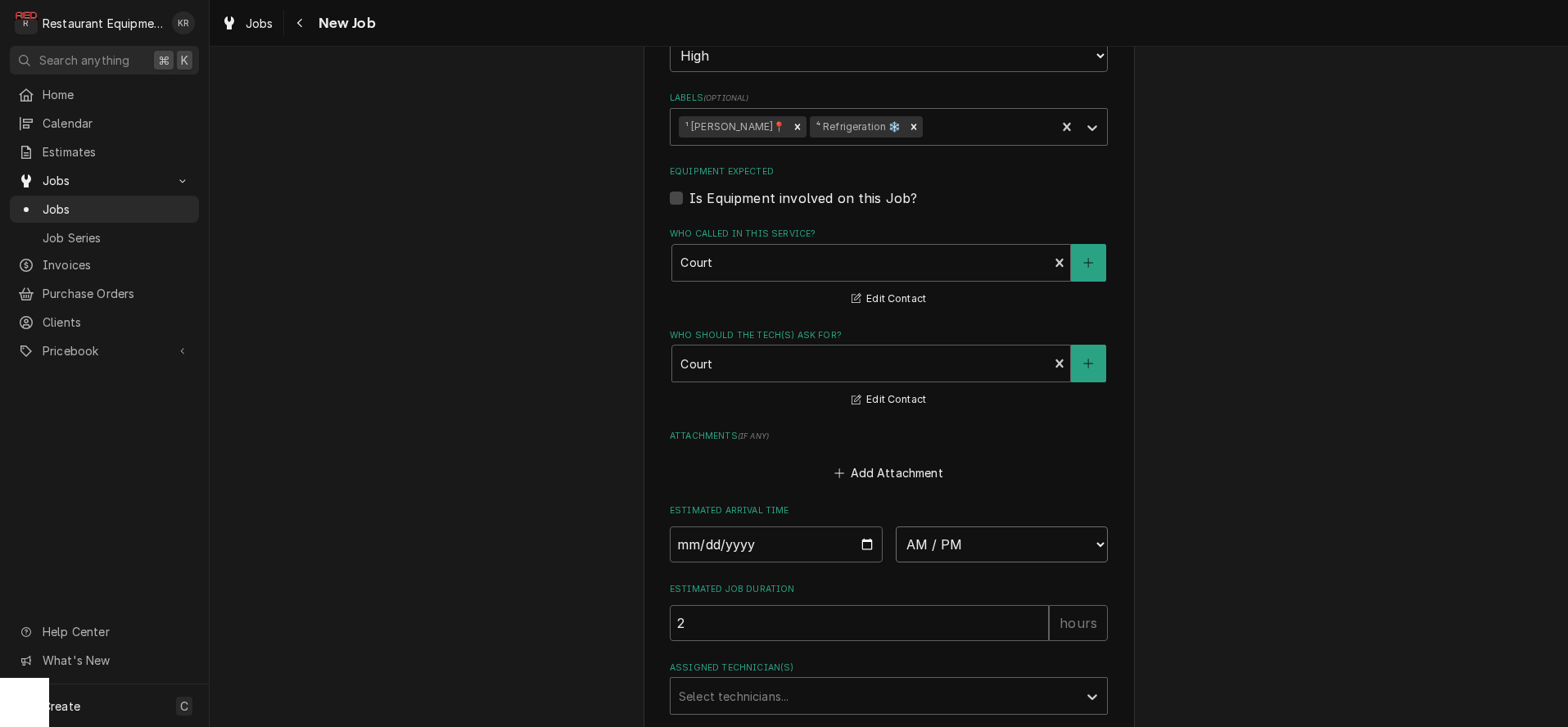
click at [896, 526] on select "AM / PM 6:00 AM 6:15 AM 6:30 AM 6:45 AM 7:00 AM 7:15 AM 7:30 AM 7:45 AM 8:00 AM…" at bounding box center [1002, 544] width 213 height 36
select select "15:15:00"
click option "3:15 PM" at bounding box center [0, 0] width 0 height 0
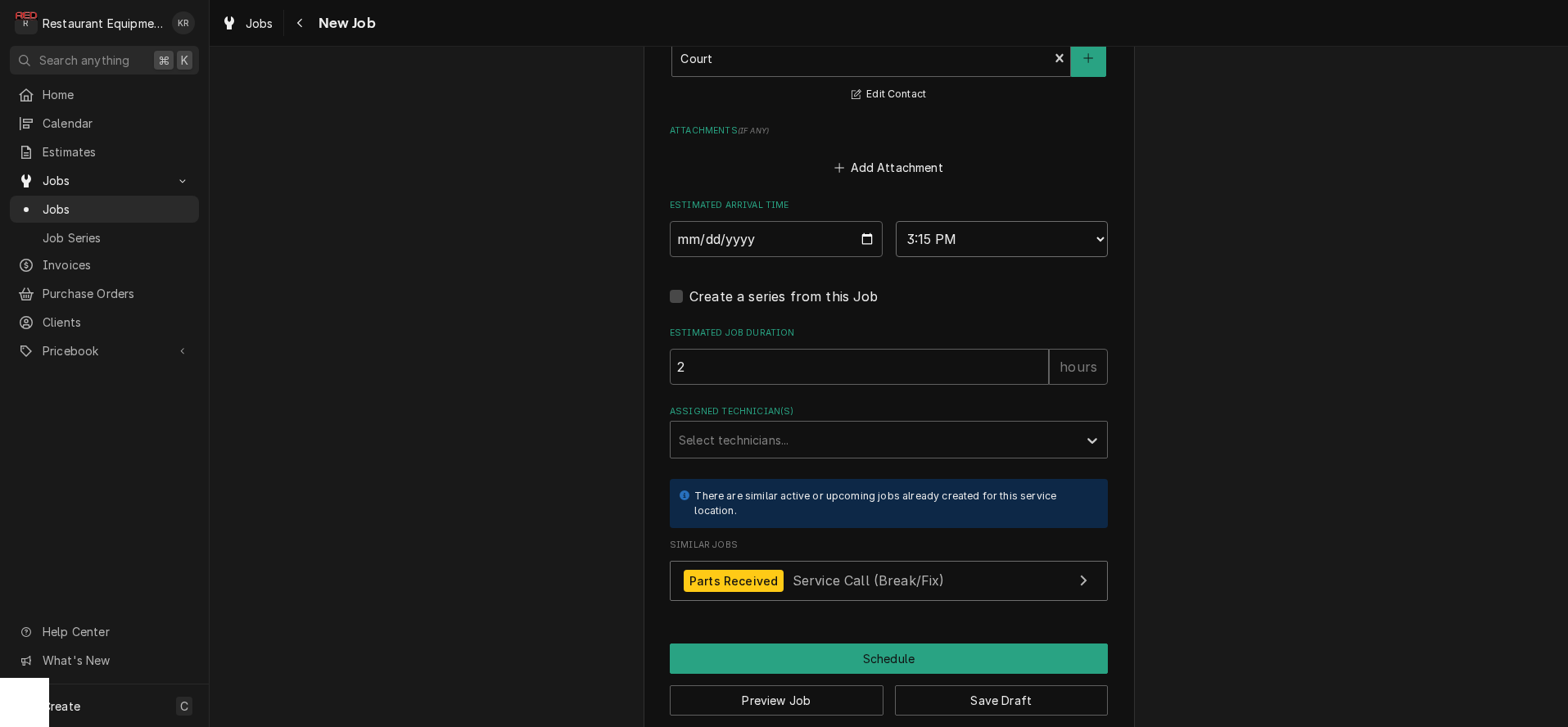
scroll to position [1377, 0]
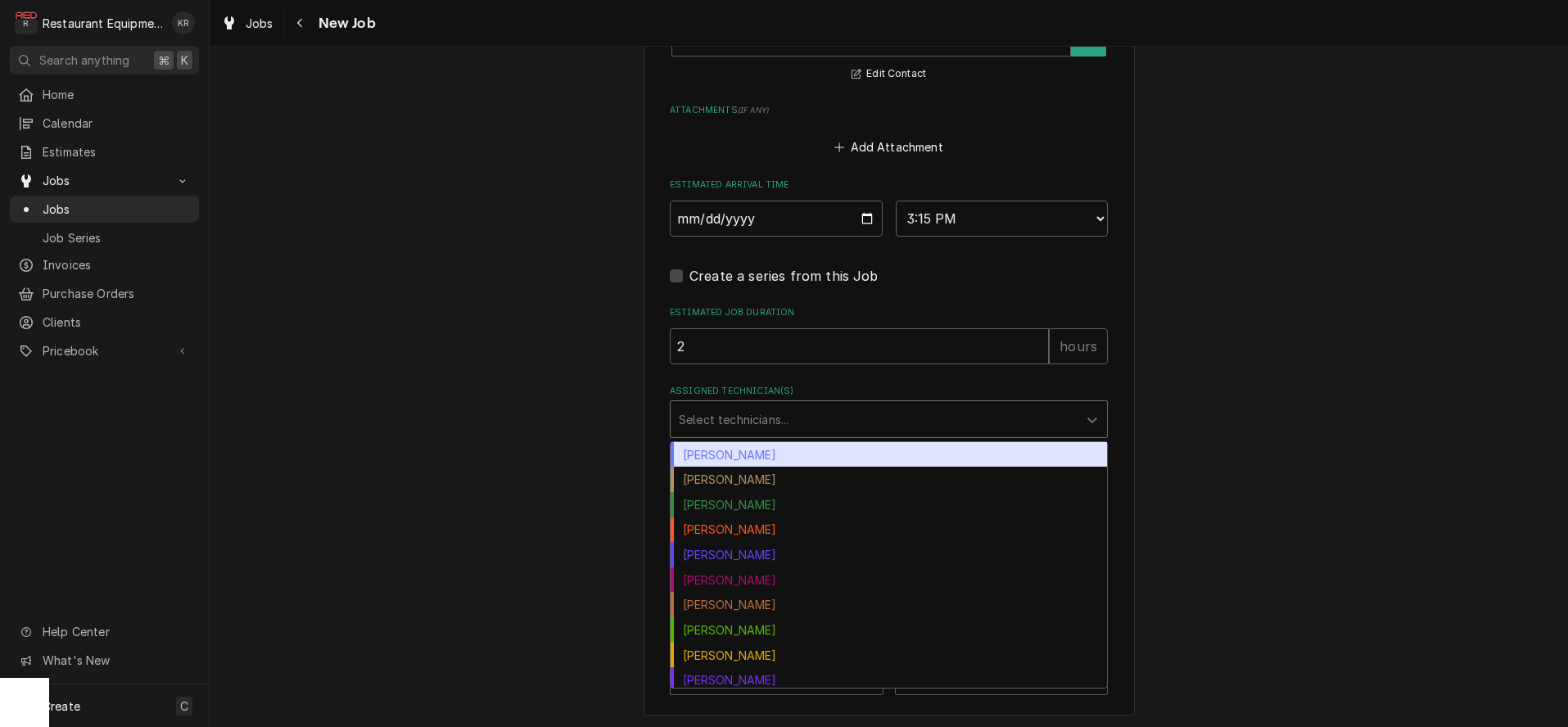
click at [931, 417] on div "Assigned Technician(s)" at bounding box center [873, 419] width 390 height 30
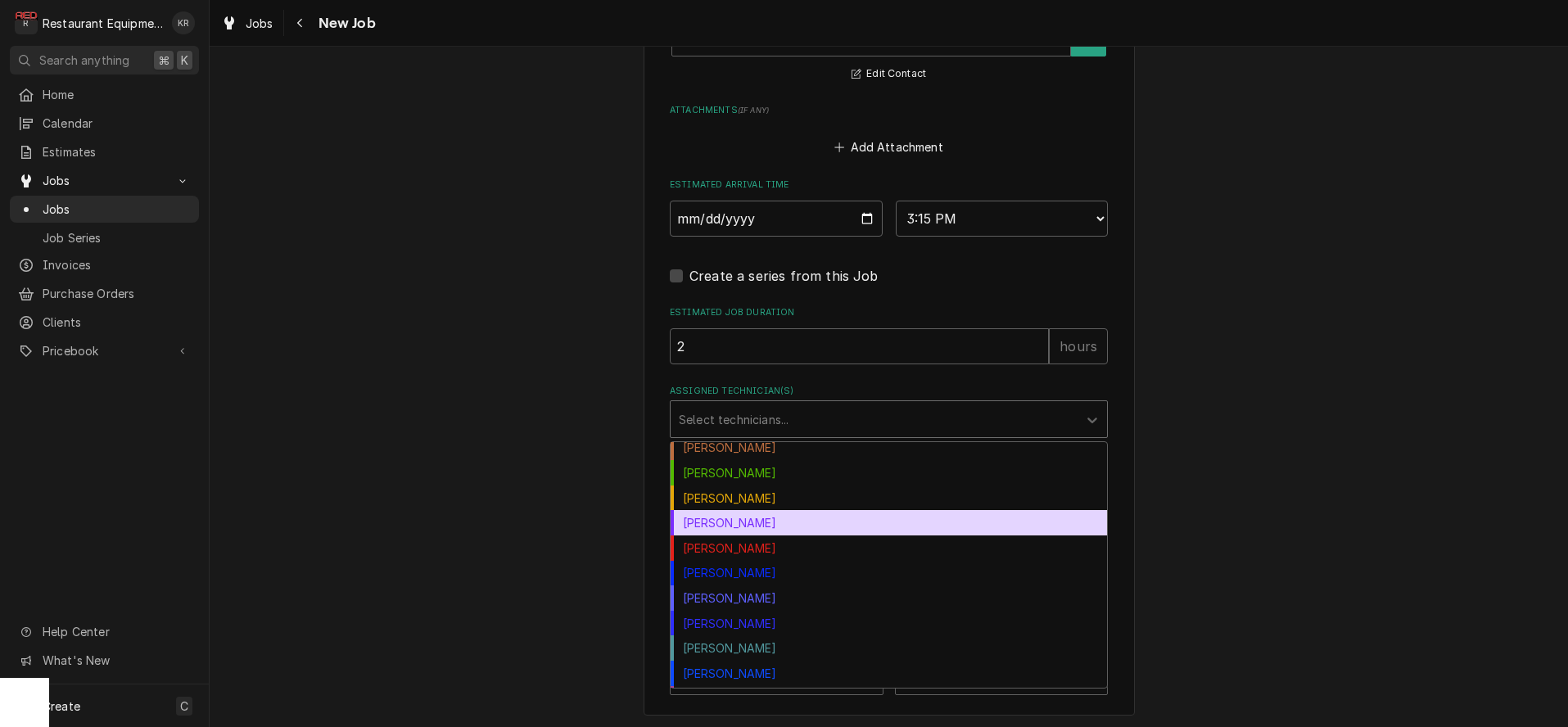
scroll to position [159, 0]
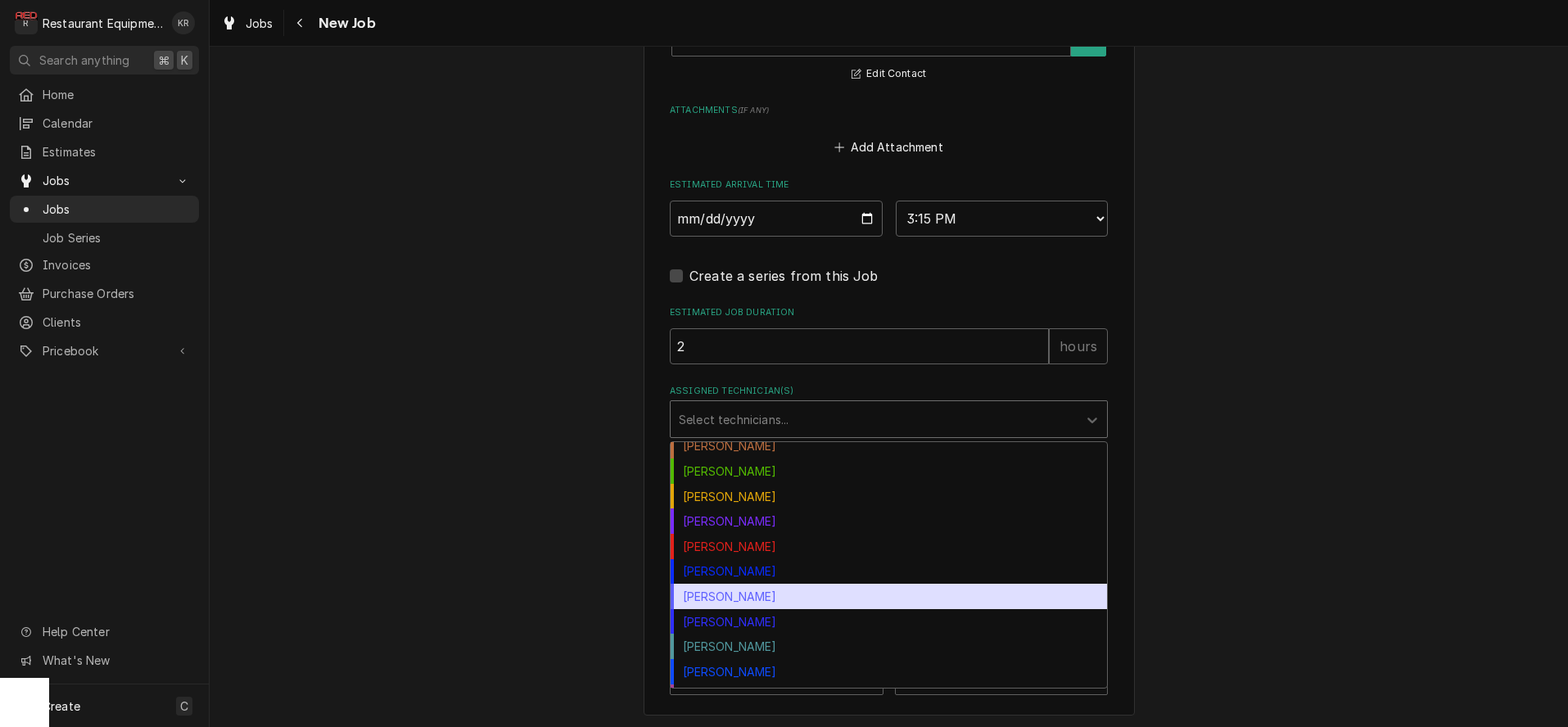
click at [733, 601] on div "Paxton Turner" at bounding box center [889, 596] width 436 height 25
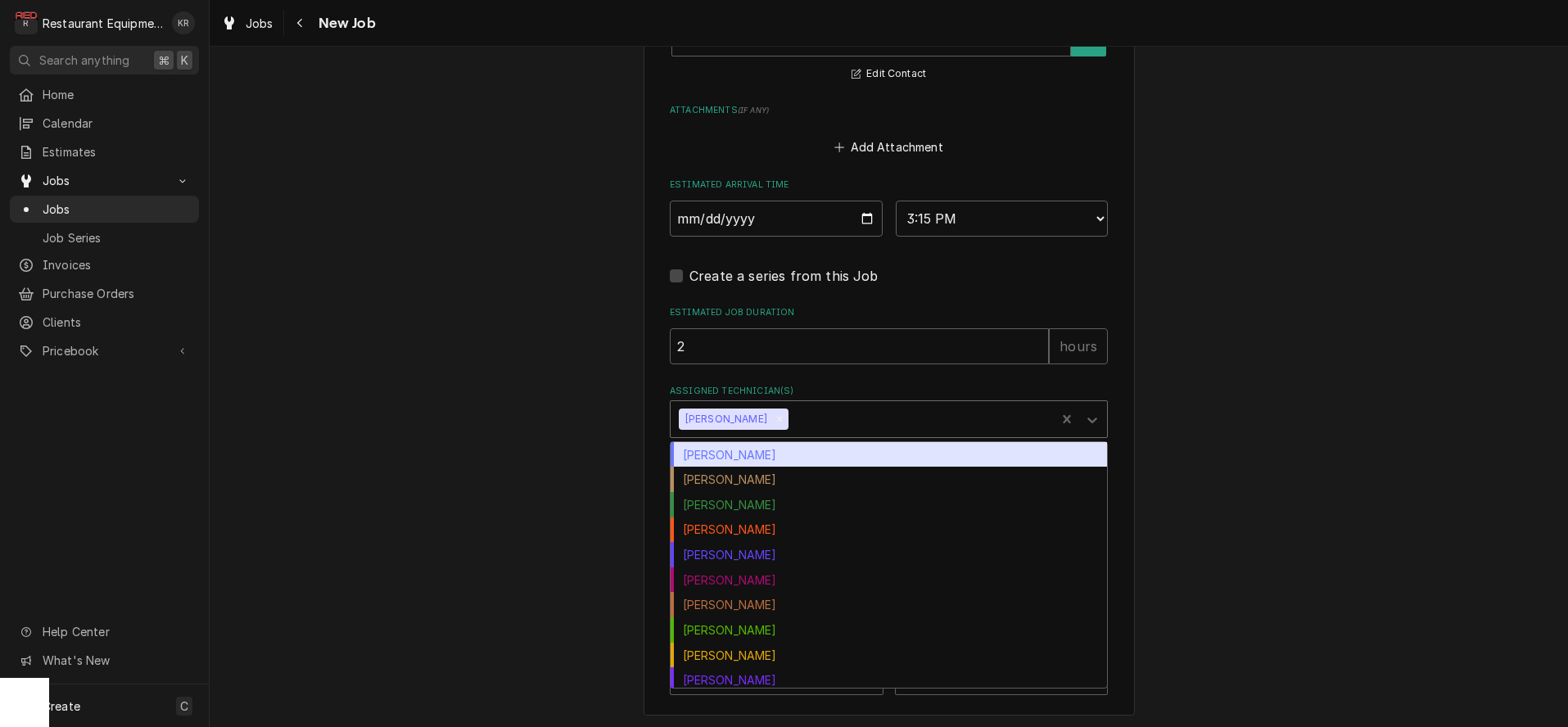
click at [866, 421] on div "Assigned Technician(s)" at bounding box center [920, 419] width 256 height 30
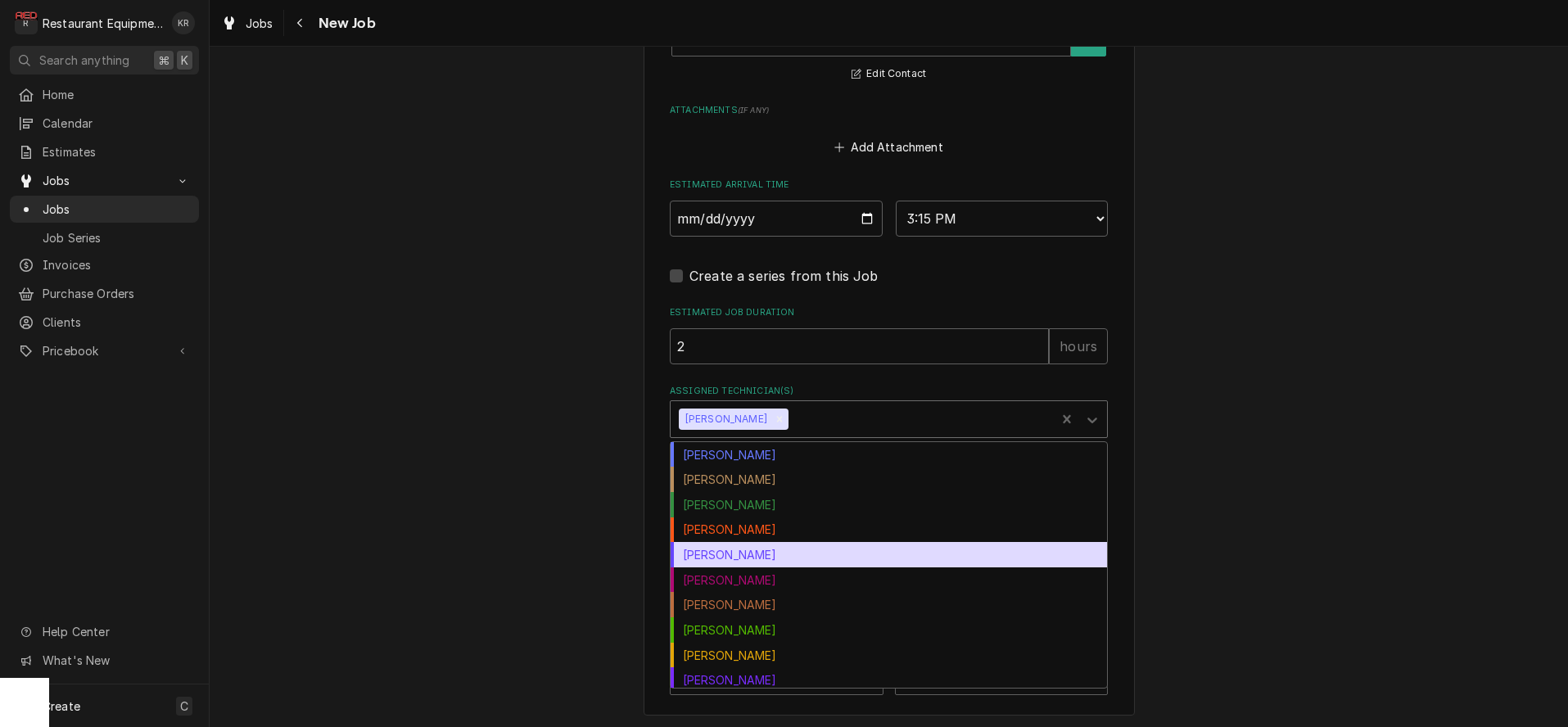
click at [768, 551] on div "Donovan Pruitt" at bounding box center [889, 555] width 436 height 25
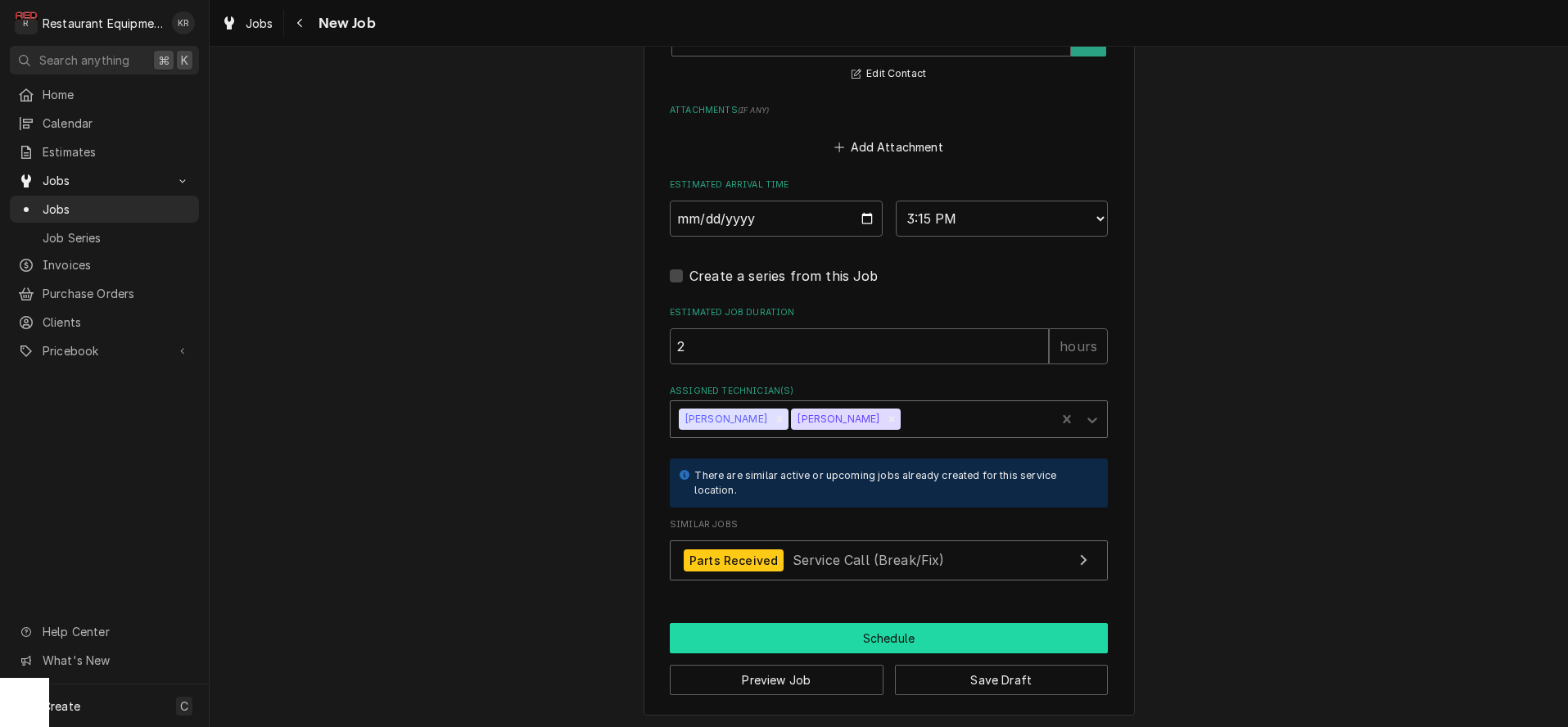
click at [905, 637] on button "Schedule" at bounding box center [889, 639] width 438 height 31
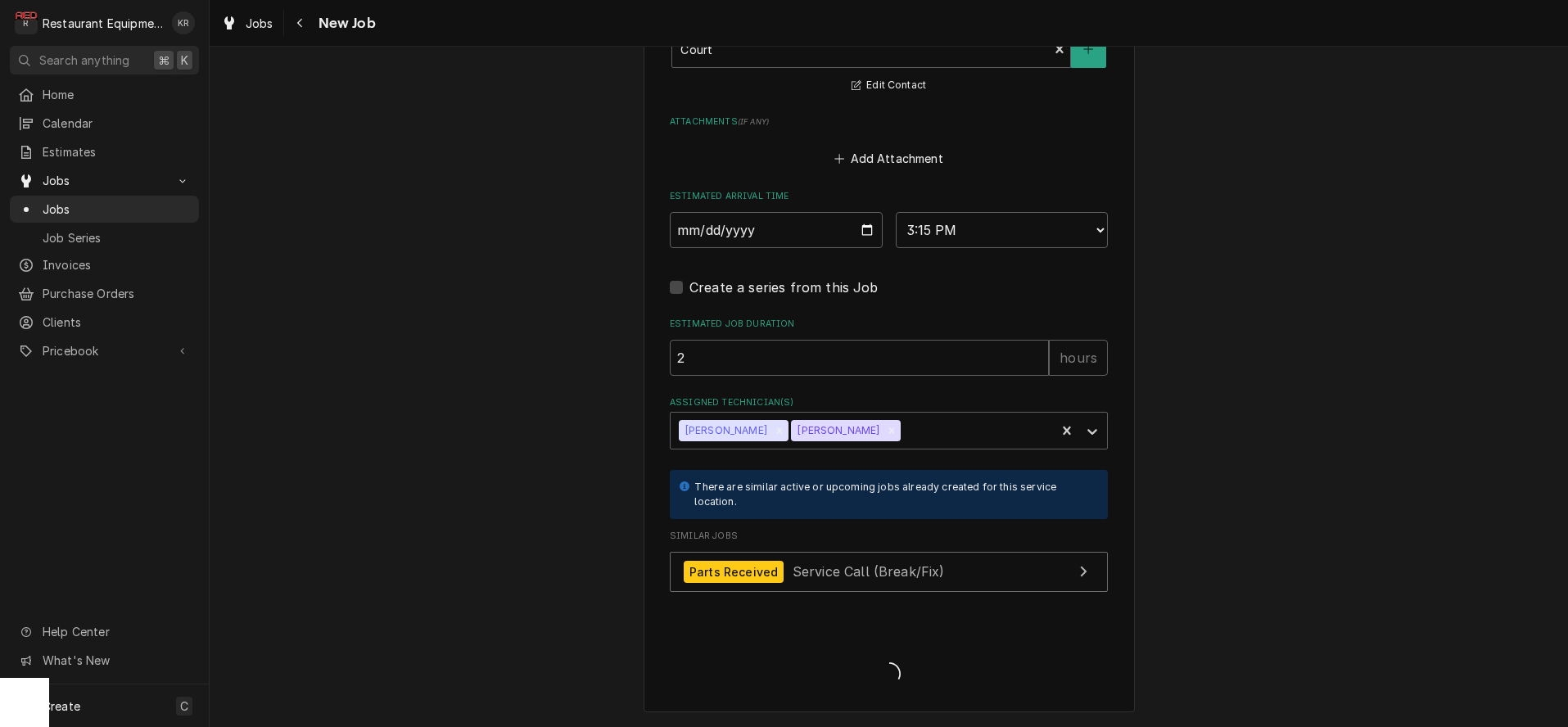
scroll to position [1363, 0]
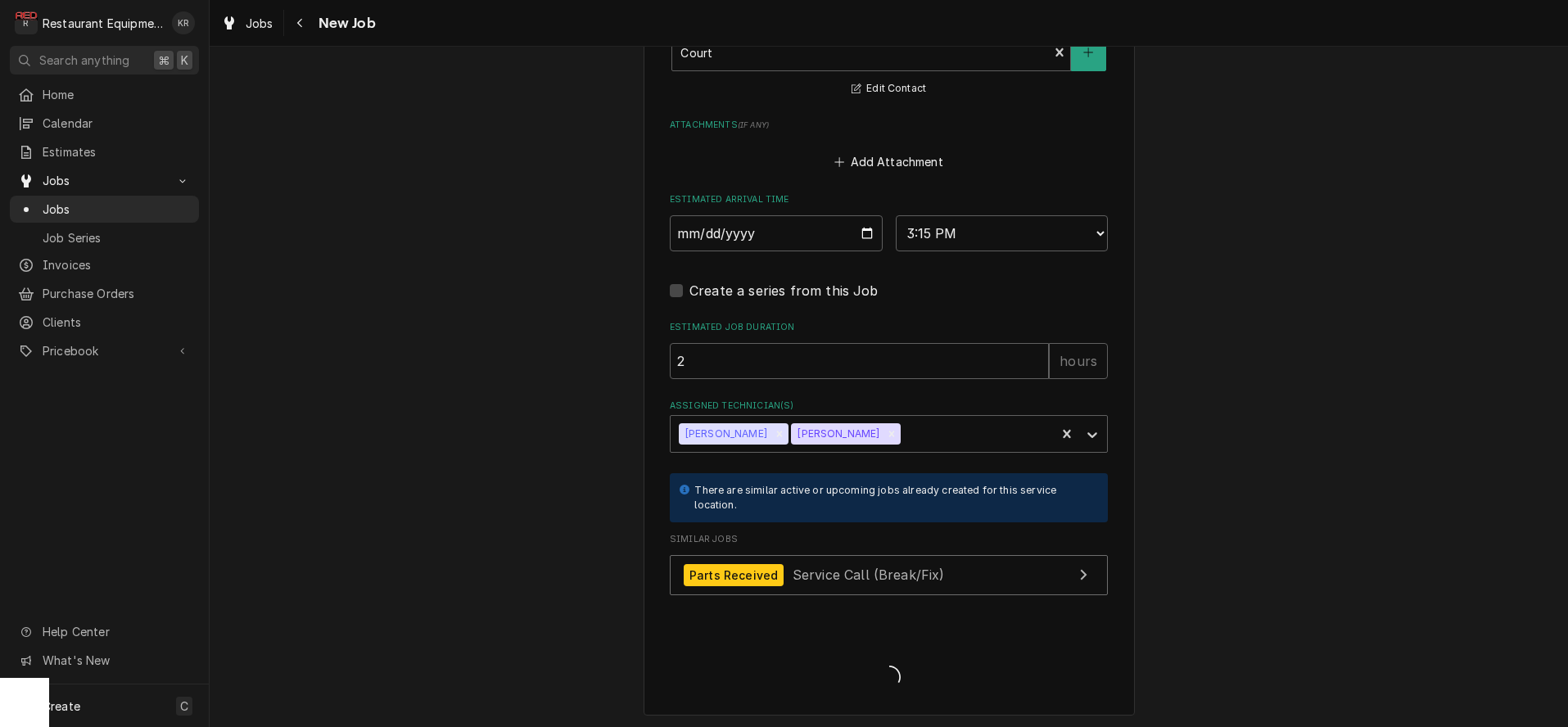
type textarea "x"
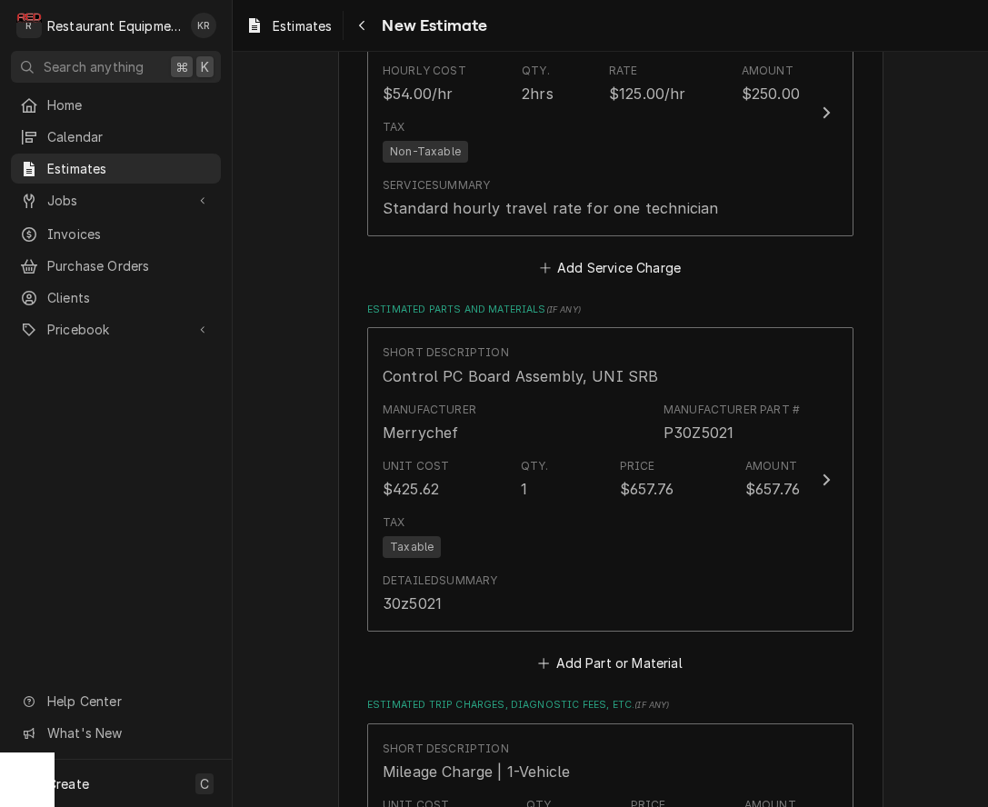
scroll to position [1835, 0]
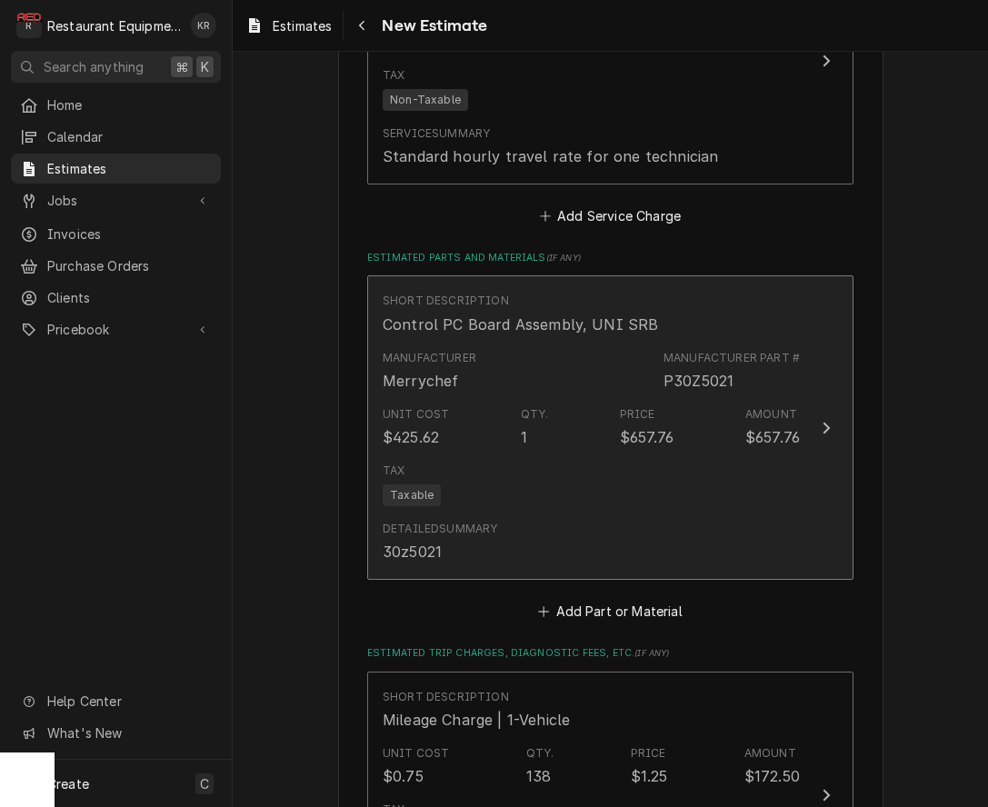
click at [825, 417] on div "Update Line Item" at bounding box center [826, 428] width 24 height 22
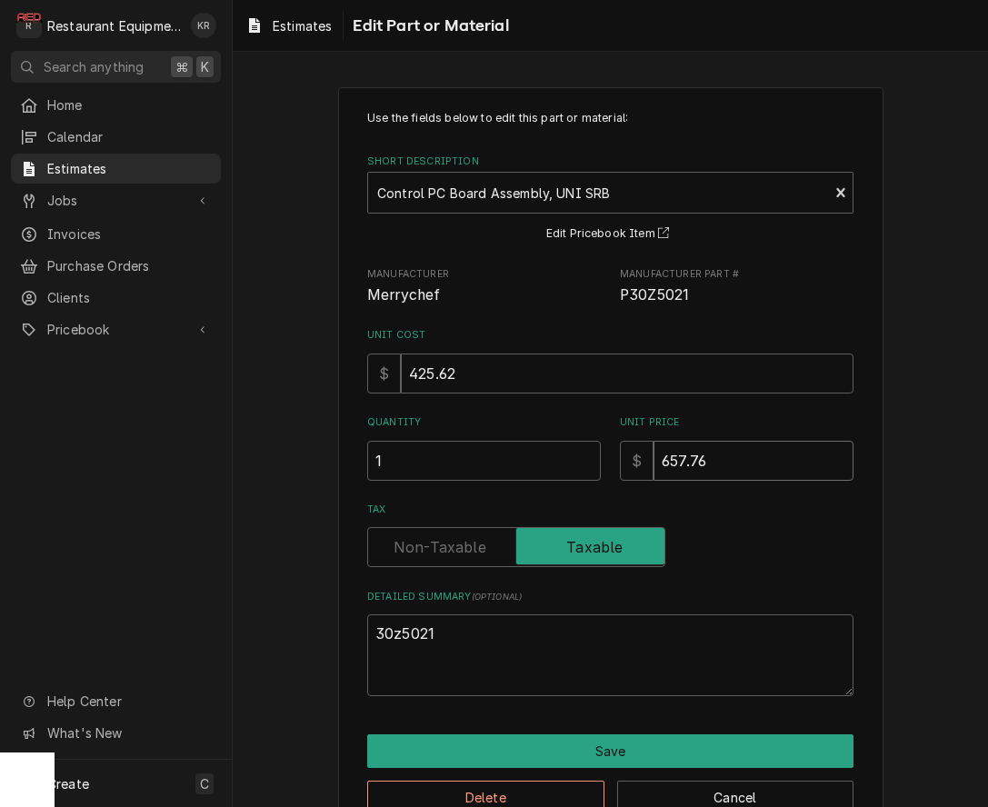
drag, startPoint x: 734, startPoint y: 462, endPoint x: 662, endPoint y: 464, distance: 71.8
click at [662, 464] on input "657.76" at bounding box center [753, 461] width 200 height 40
type textarea "x"
type input "7"
type textarea "x"
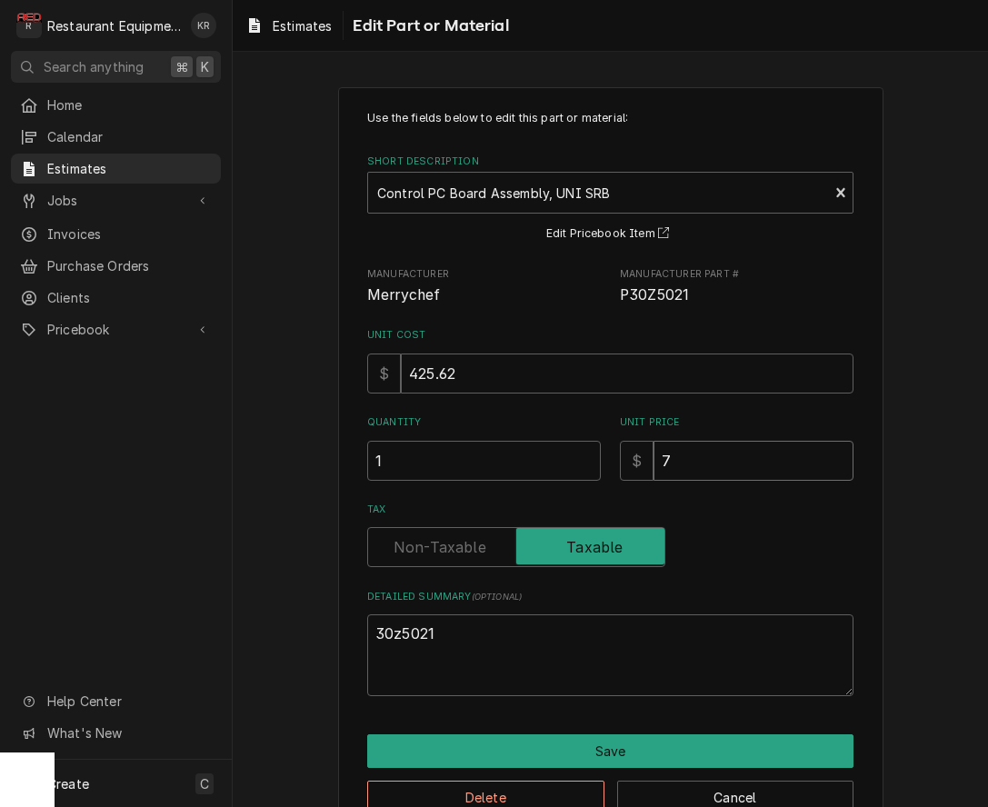
type input "77"
type textarea "x"
type input "773"
type textarea "x"
type input "773.8"
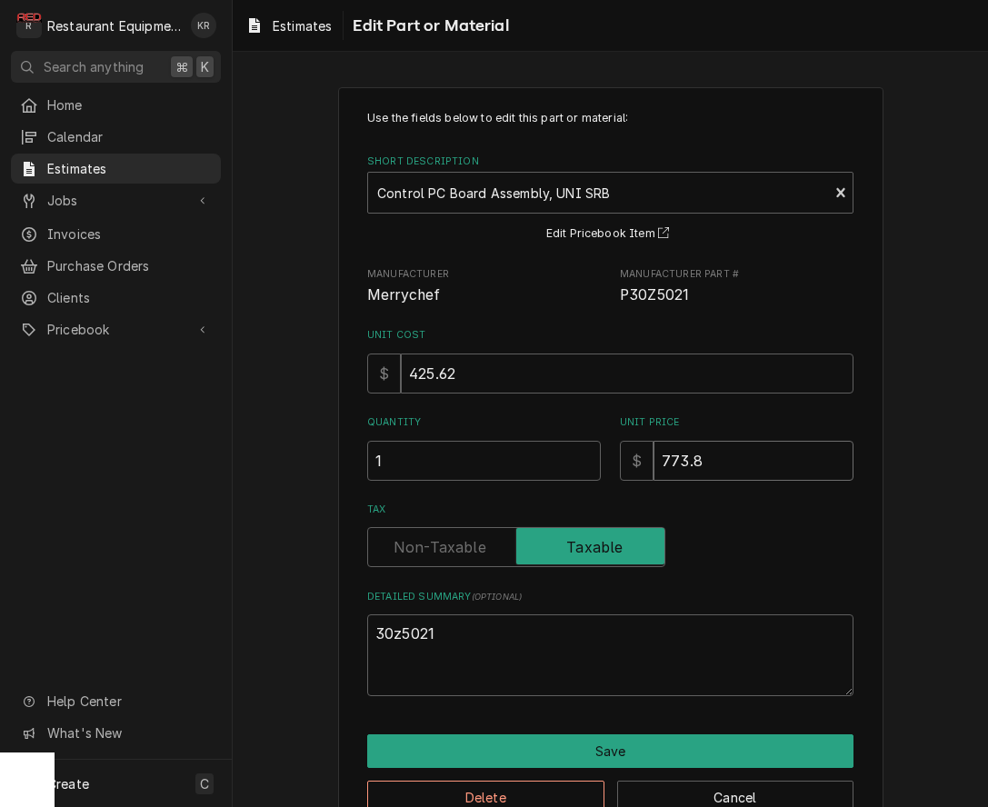
type textarea "x"
type input "773.84"
type textarea "x"
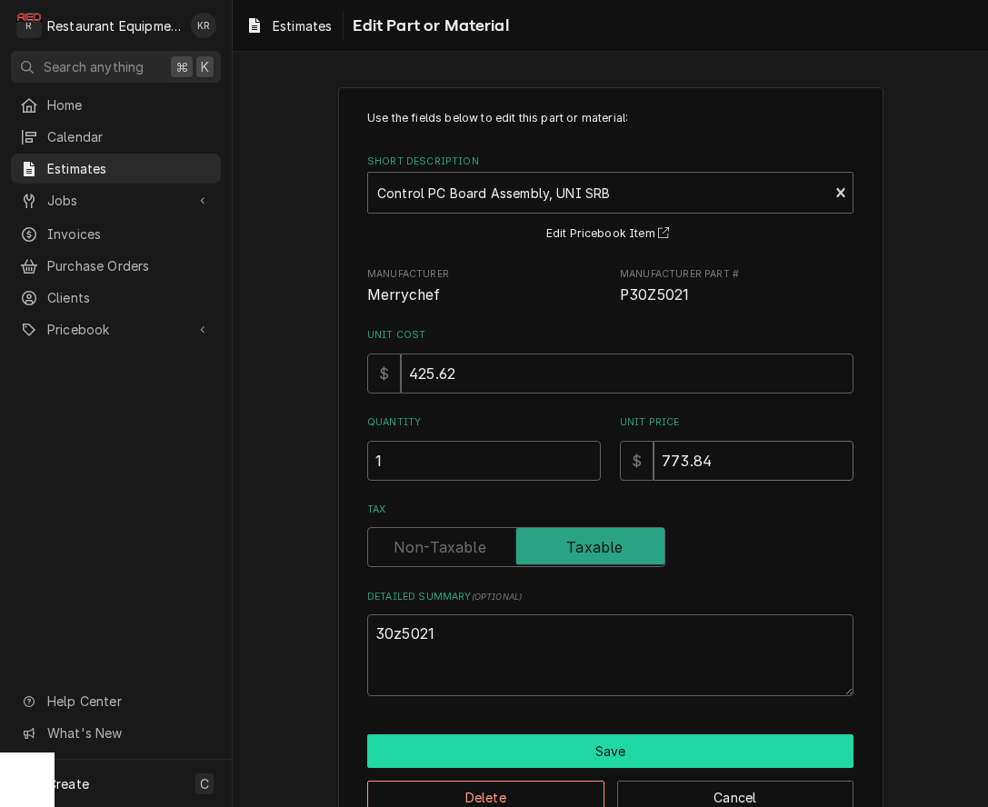
type input "773.84"
click at [682, 750] on button "Save" at bounding box center [610, 751] width 486 height 34
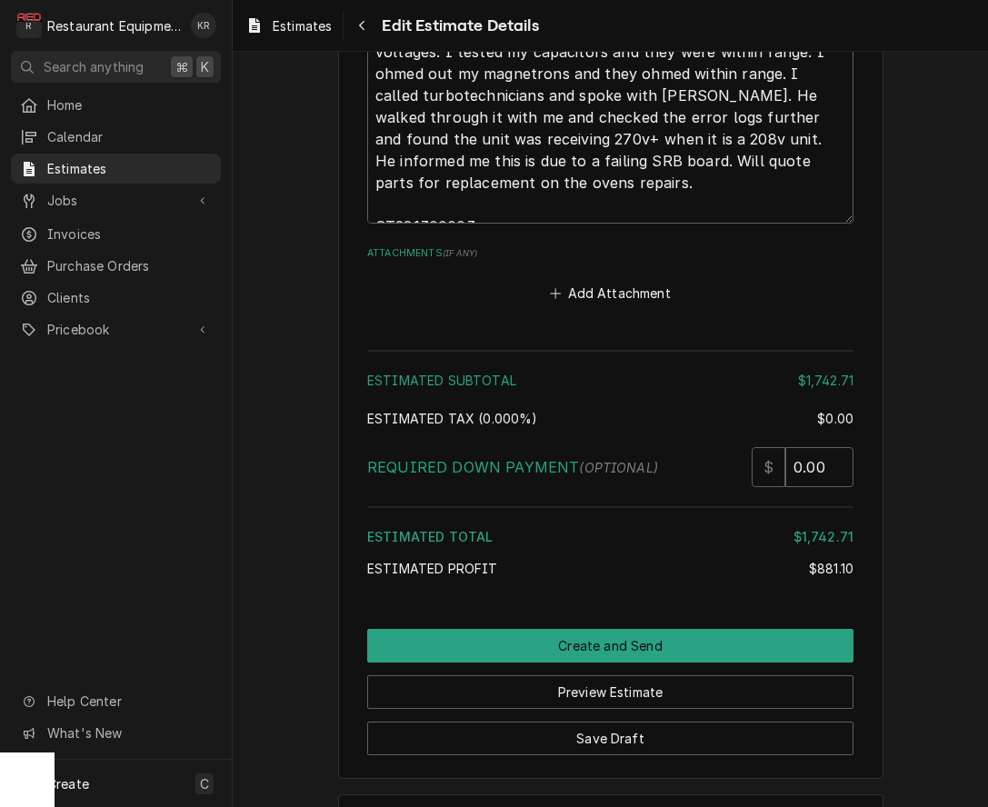
scroll to position [3706, 0]
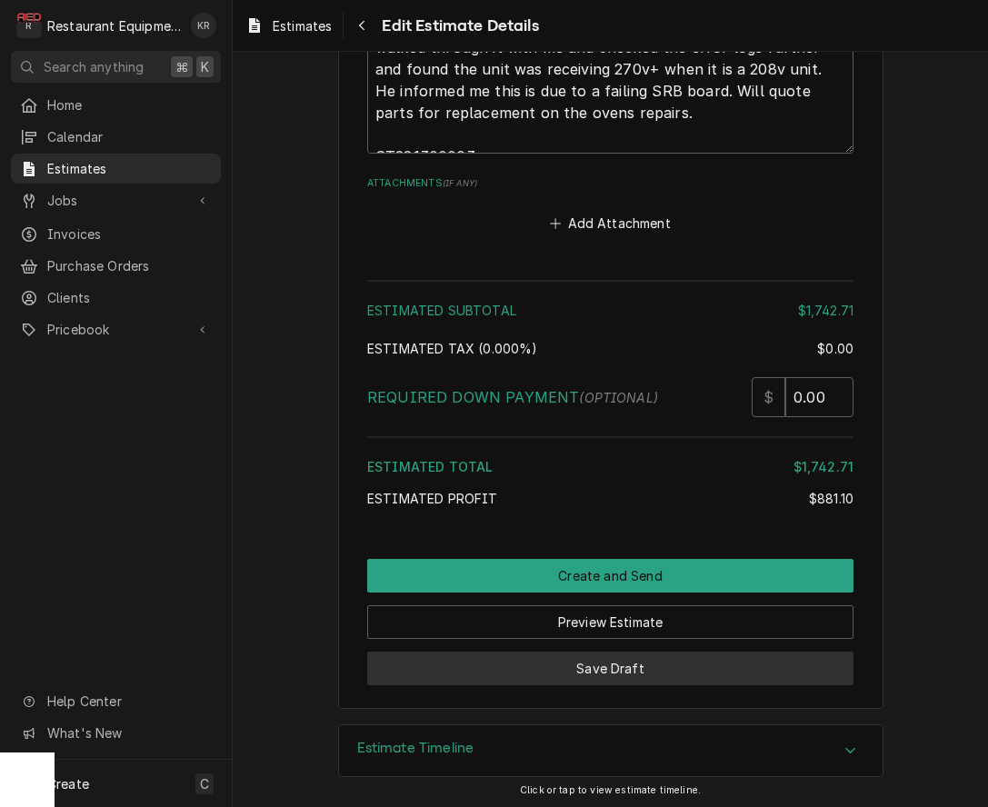
click at [628, 669] on button "Save Draft" at bounding box center [610, 669] width 486 height 34
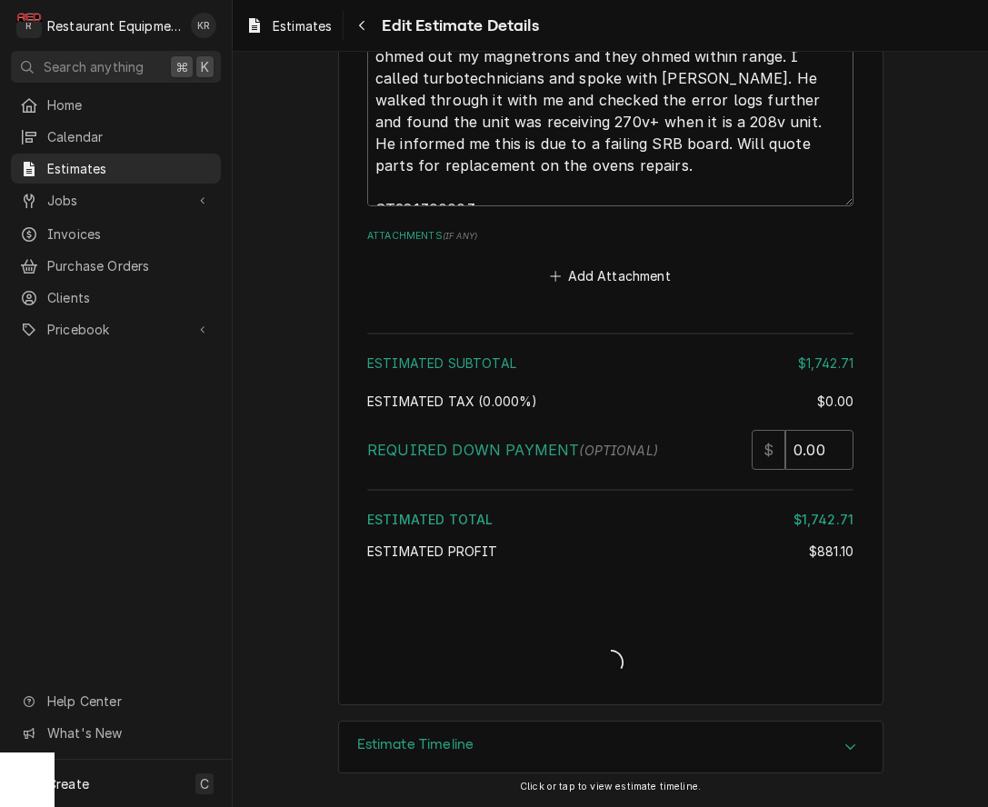
scroll to position [3649, 0]
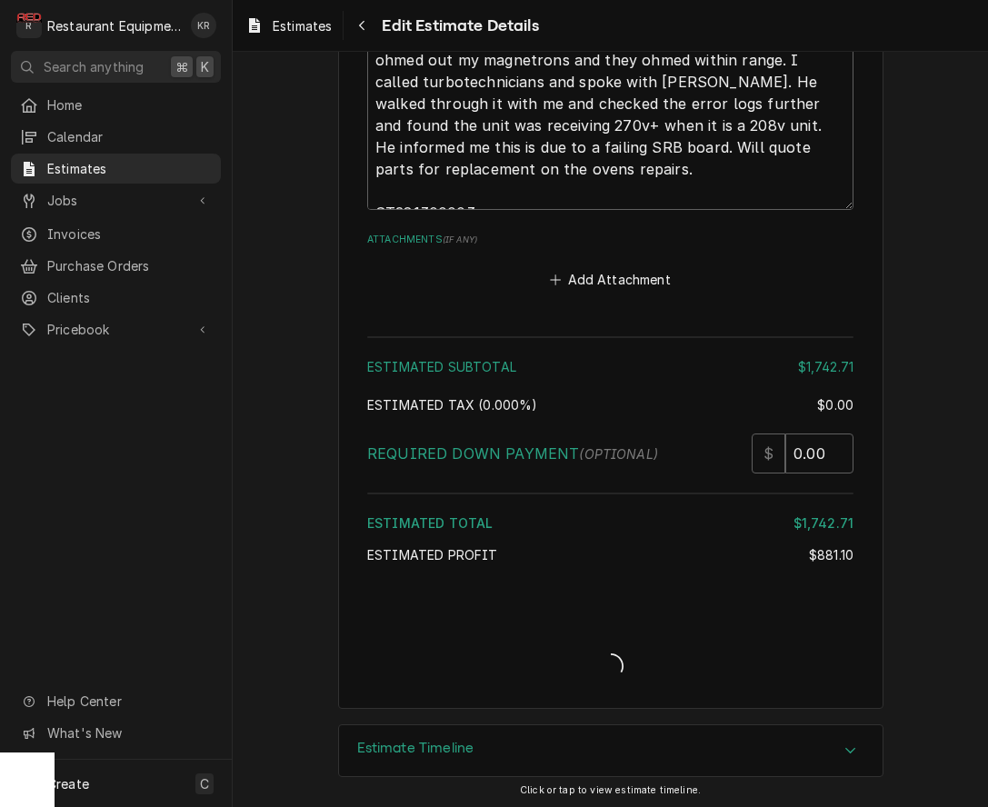
type textarea "x"
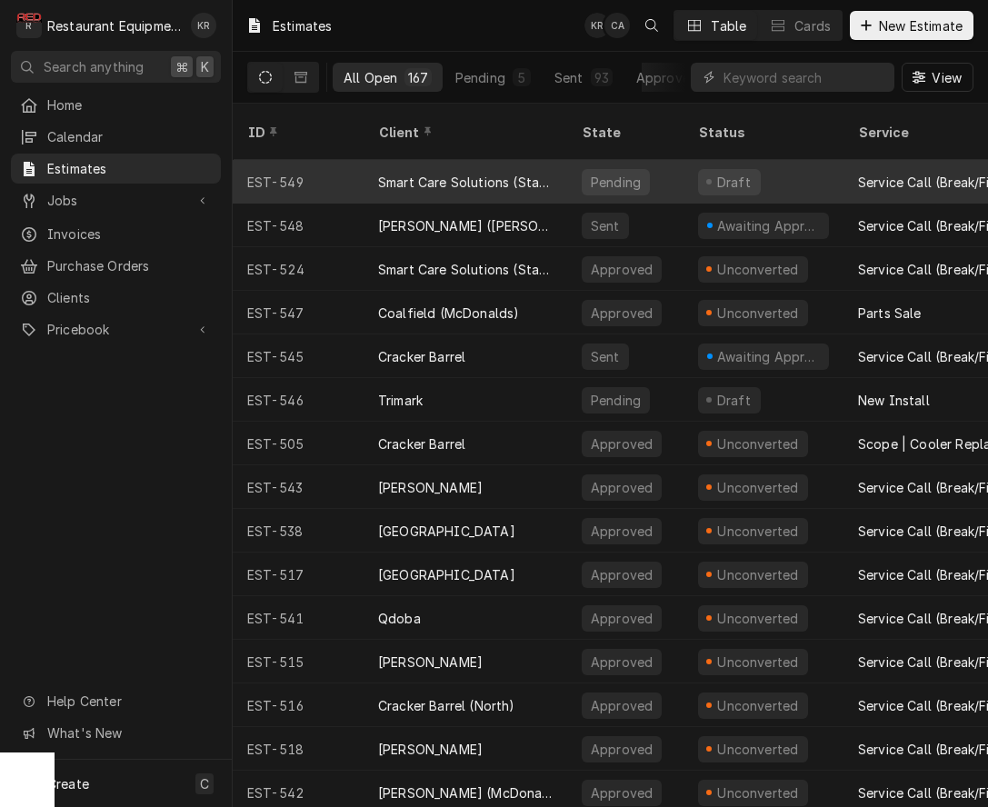
click at [456, 173] on div "Smart Care Solutions (Starbucks Corporate)" at bounding box center [465, 182] width 174 height 19
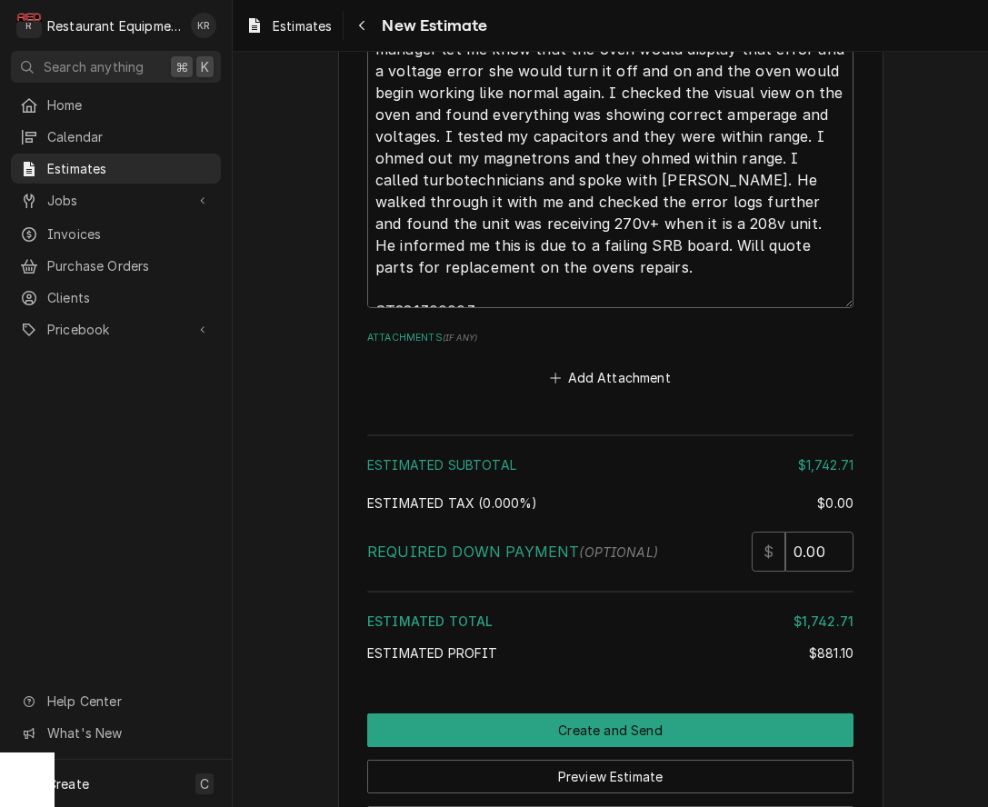
scroll to position [3706, 0]
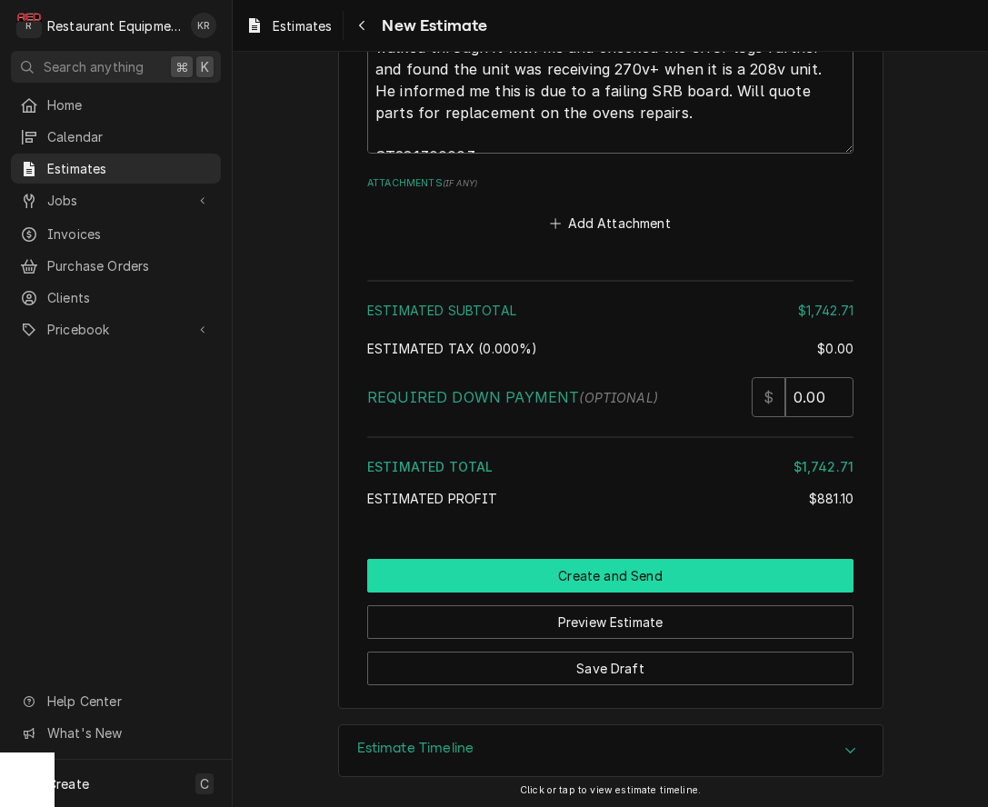
click at [690, 577] on button "Create and Send" at bounding box center [610, 576] width 486 height 34
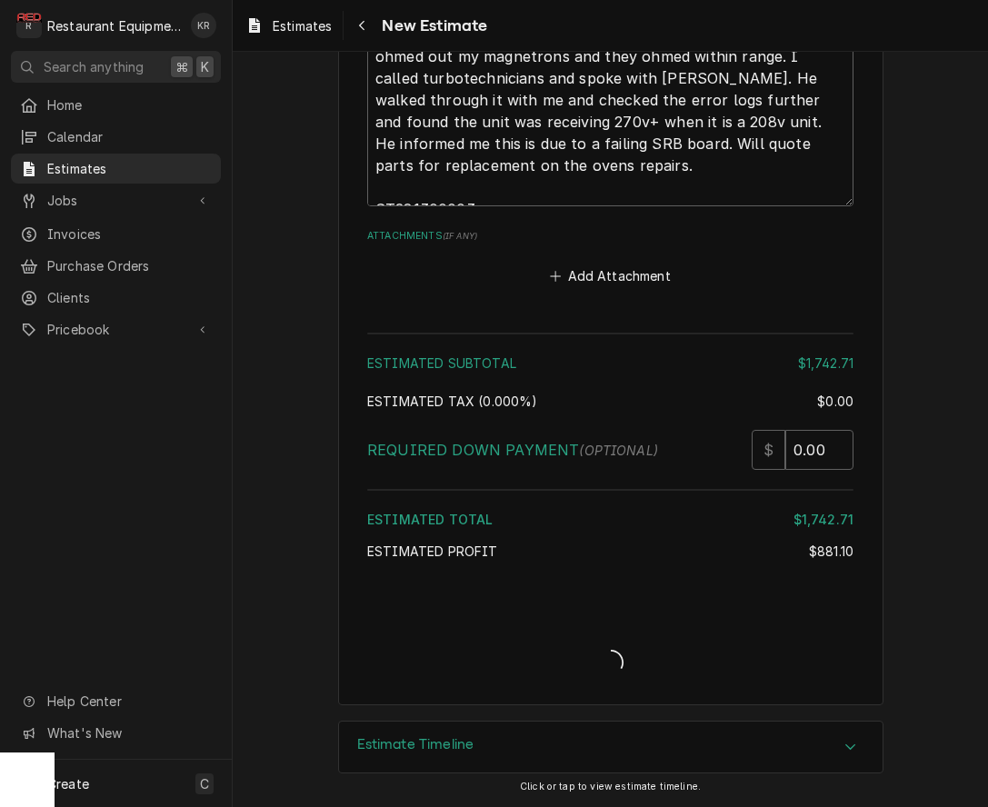
scroll to position [3649, 0]
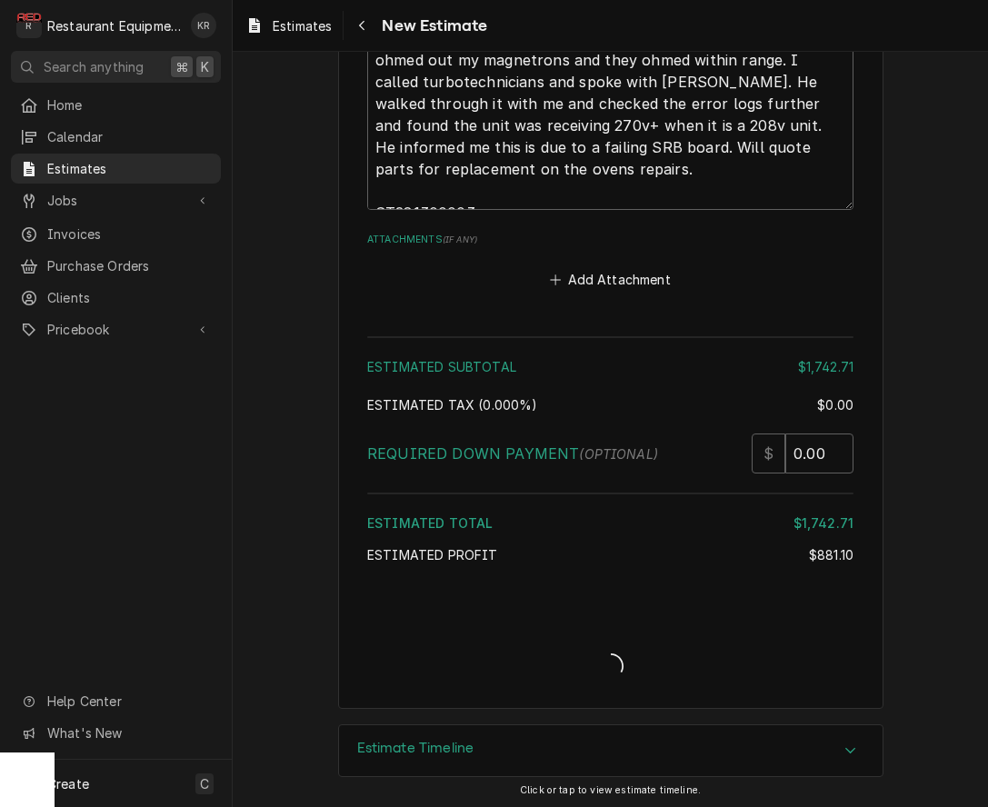
type textarea "x"
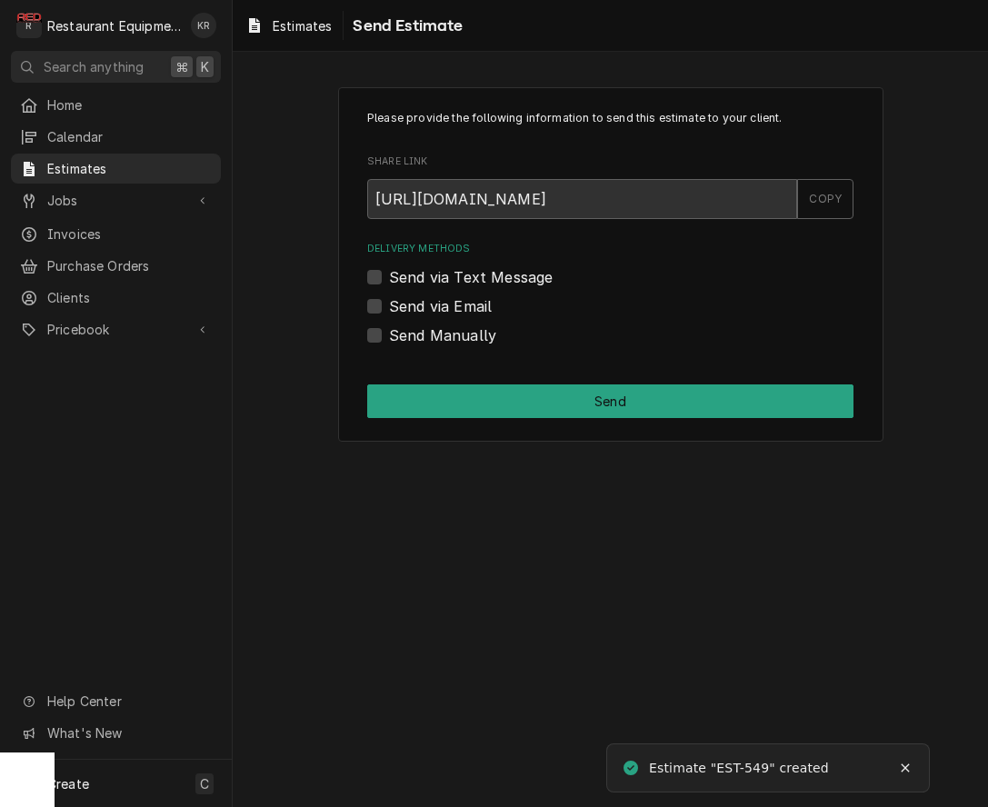
click at [384, 343] on div "Send Manually" at bounding box center [610, 335] width 486 height 22
click at [389, 334] on label "Send Manually" at bounding box center [442, 335] width 107 height 22
click at [389, 334] on input "Send Manually" at bounding box center [632, 344] width 486 height 40
checkbox input "true"
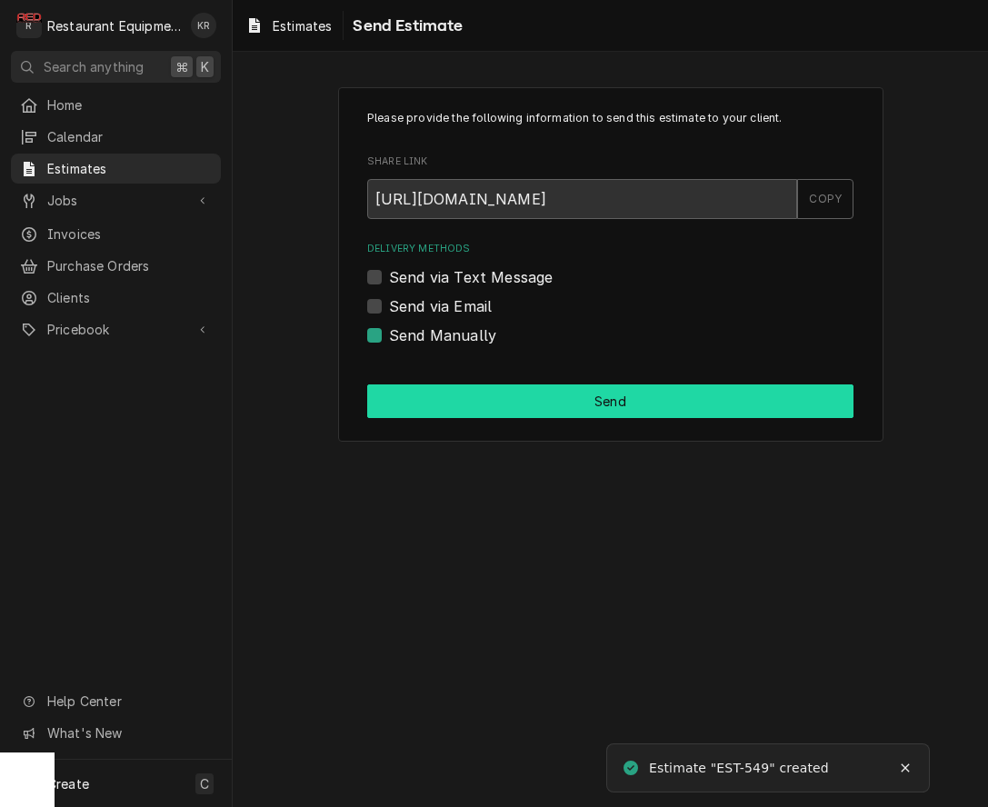
click at [475, 404] on button "Send" at bounding box center [610, 401] width 486 height 34
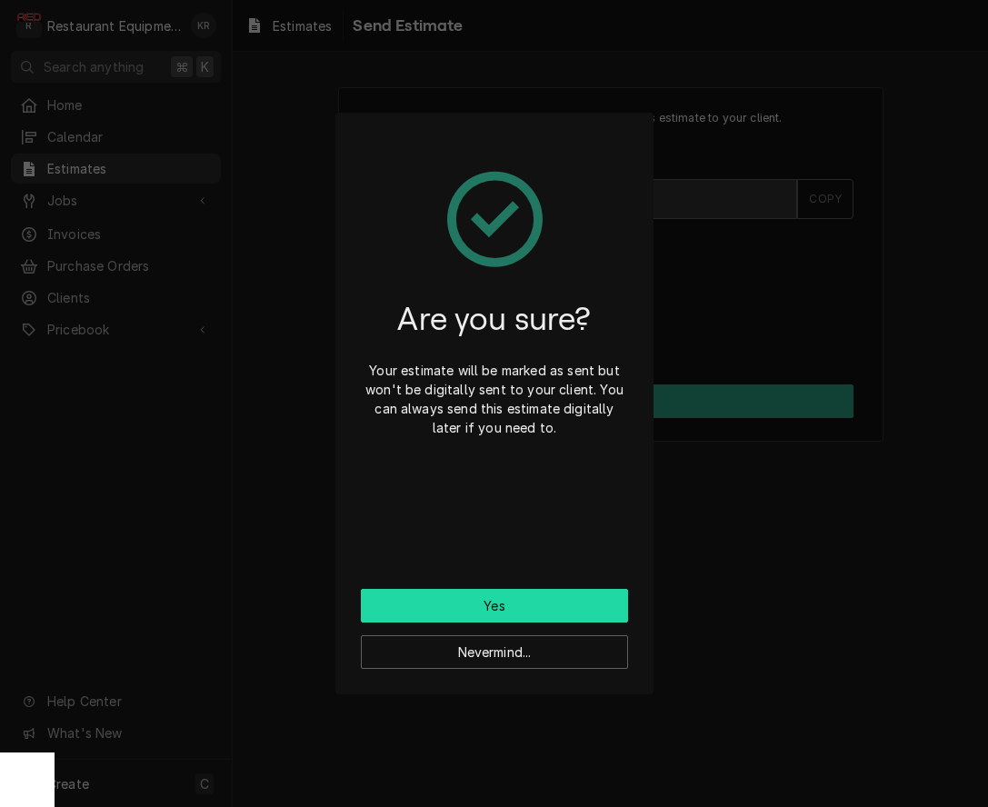
click at [577, 599] on button "Yes" at bounding box center [494, 606] width 267 height 34
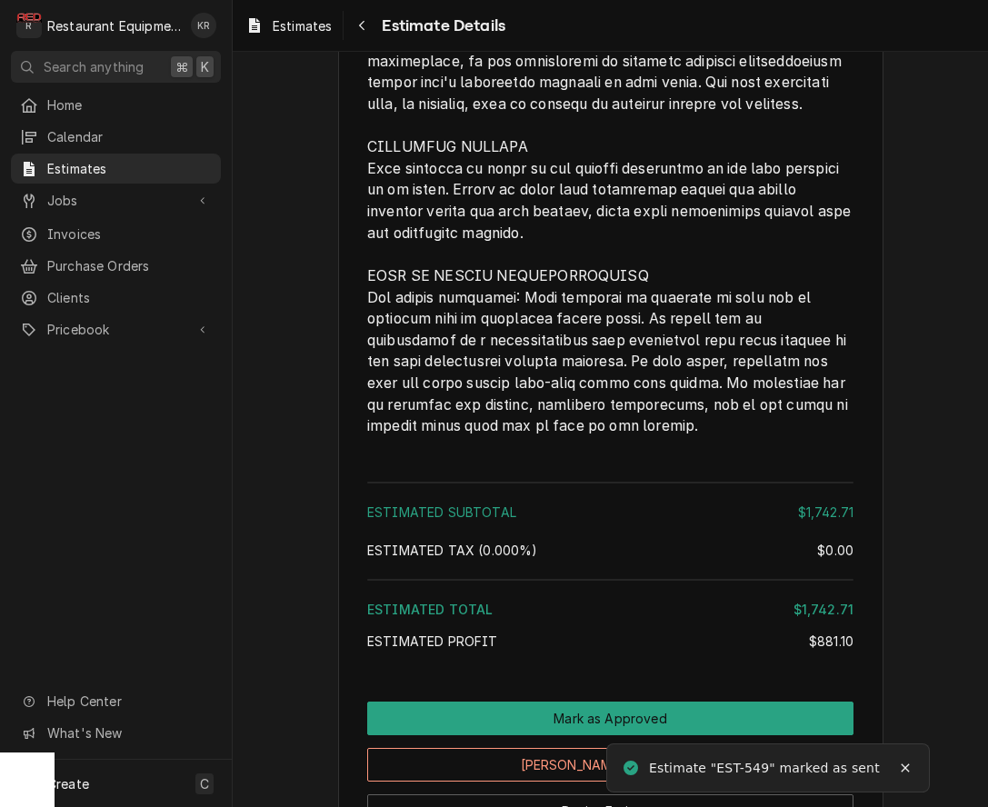
scroll to position [3772, 0]
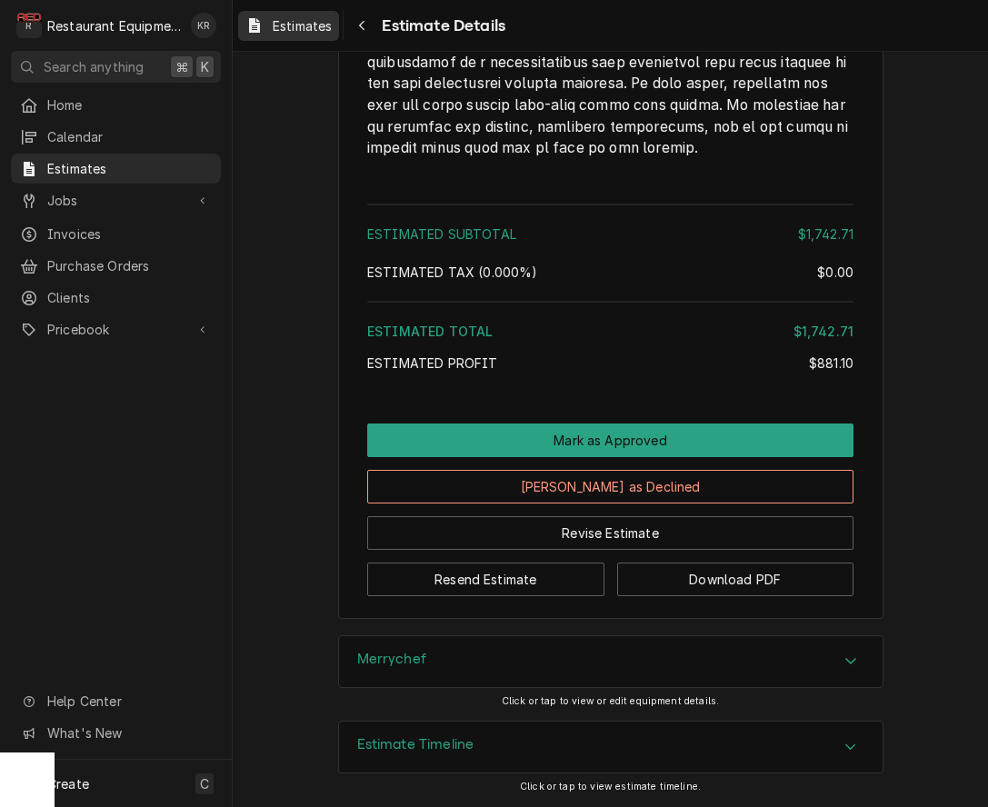
click at [335, 27] on div "Estimates" at bounding box center [289, 26] width 94 height 23
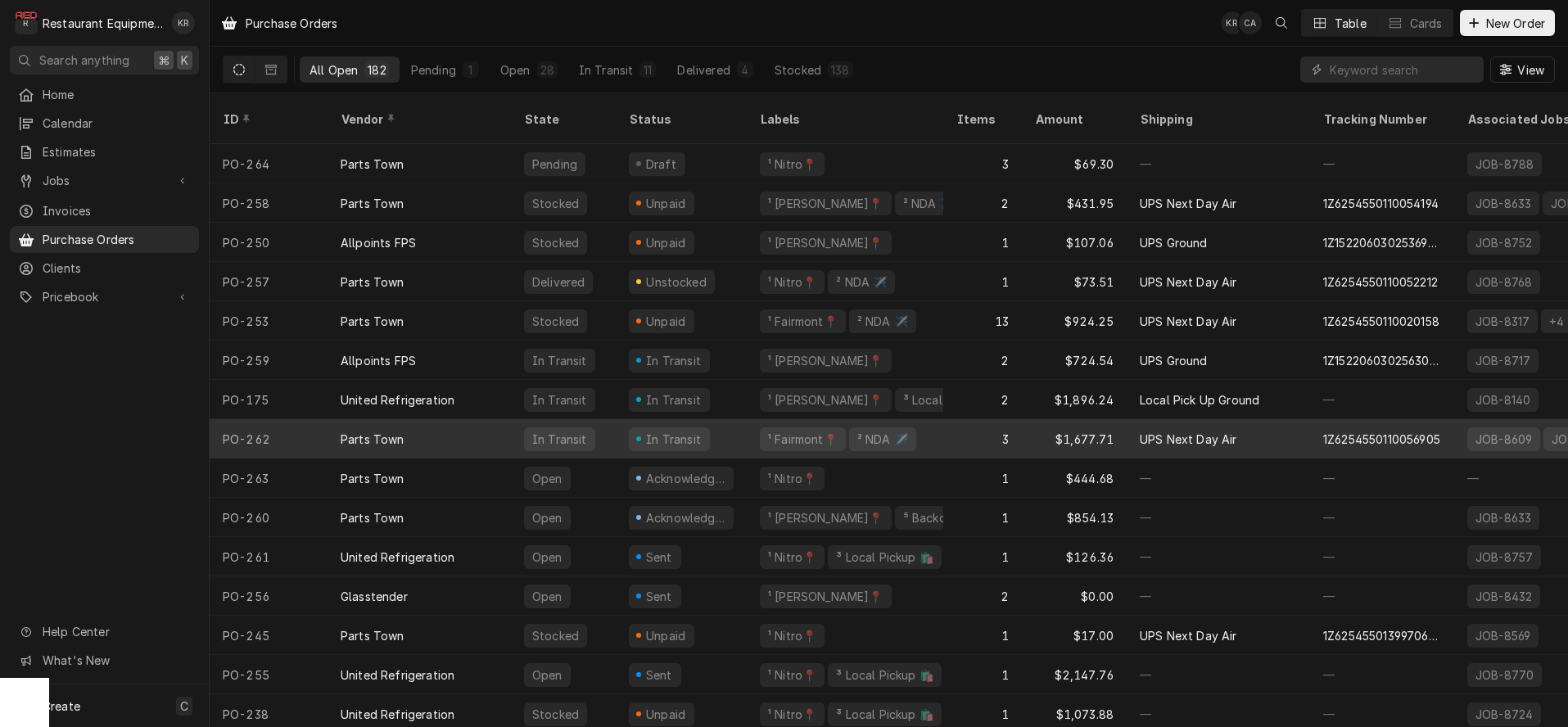
click at [384, 431] on div "Parts Town" at bounding box center [372, 439] width 64 height 17
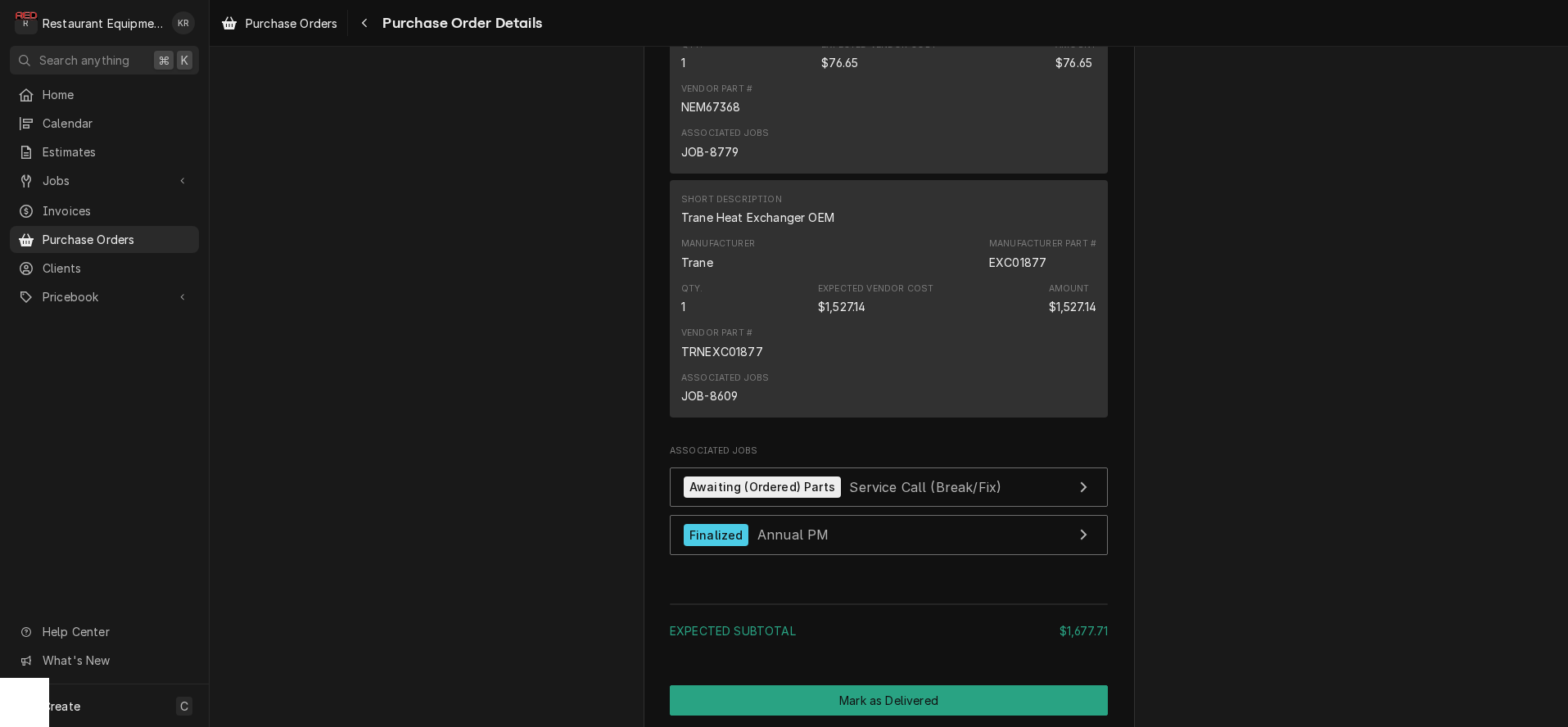
scroll to position [1501, 0]
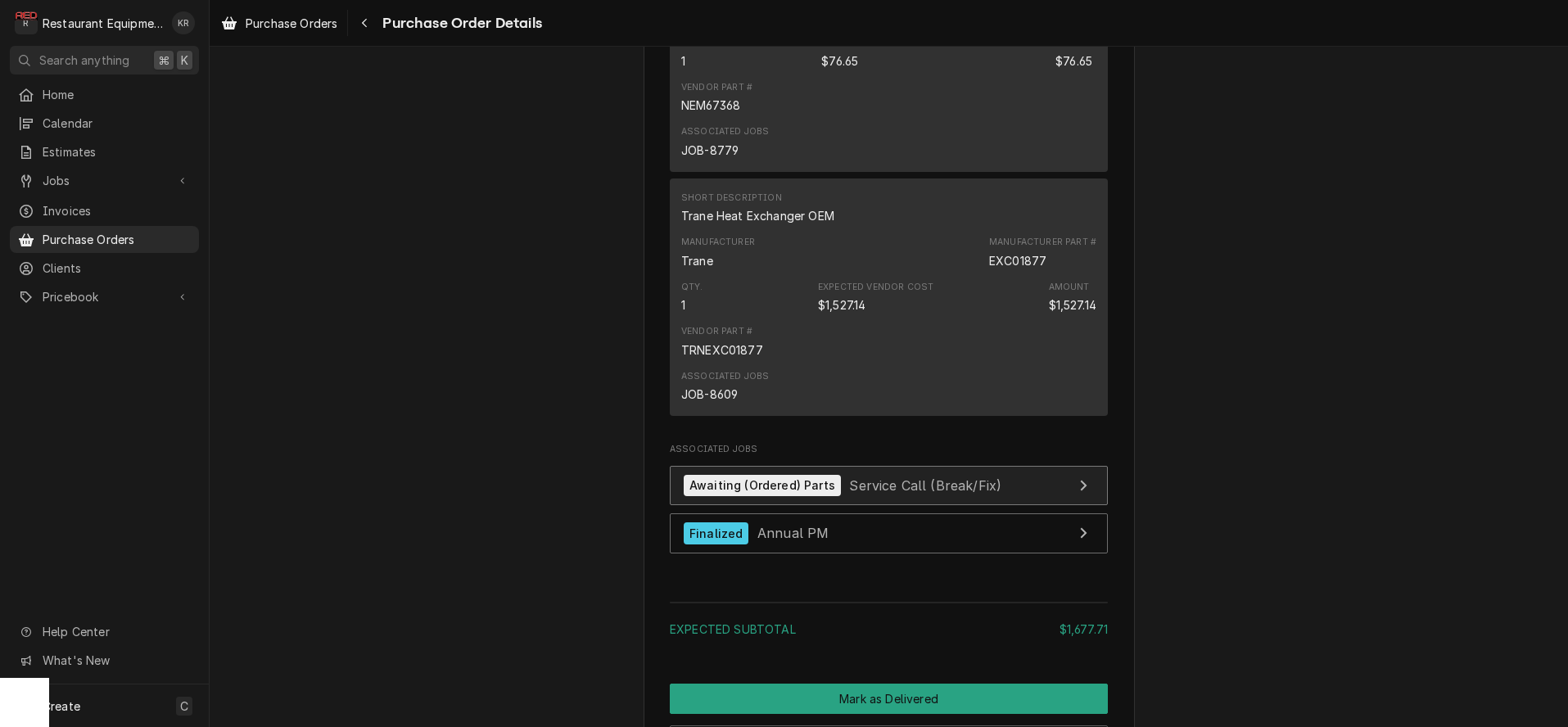
click at [803, 497] on div "Awaiting (Ordered) Parts" at bounding box center [762, 486] width 157 height 23
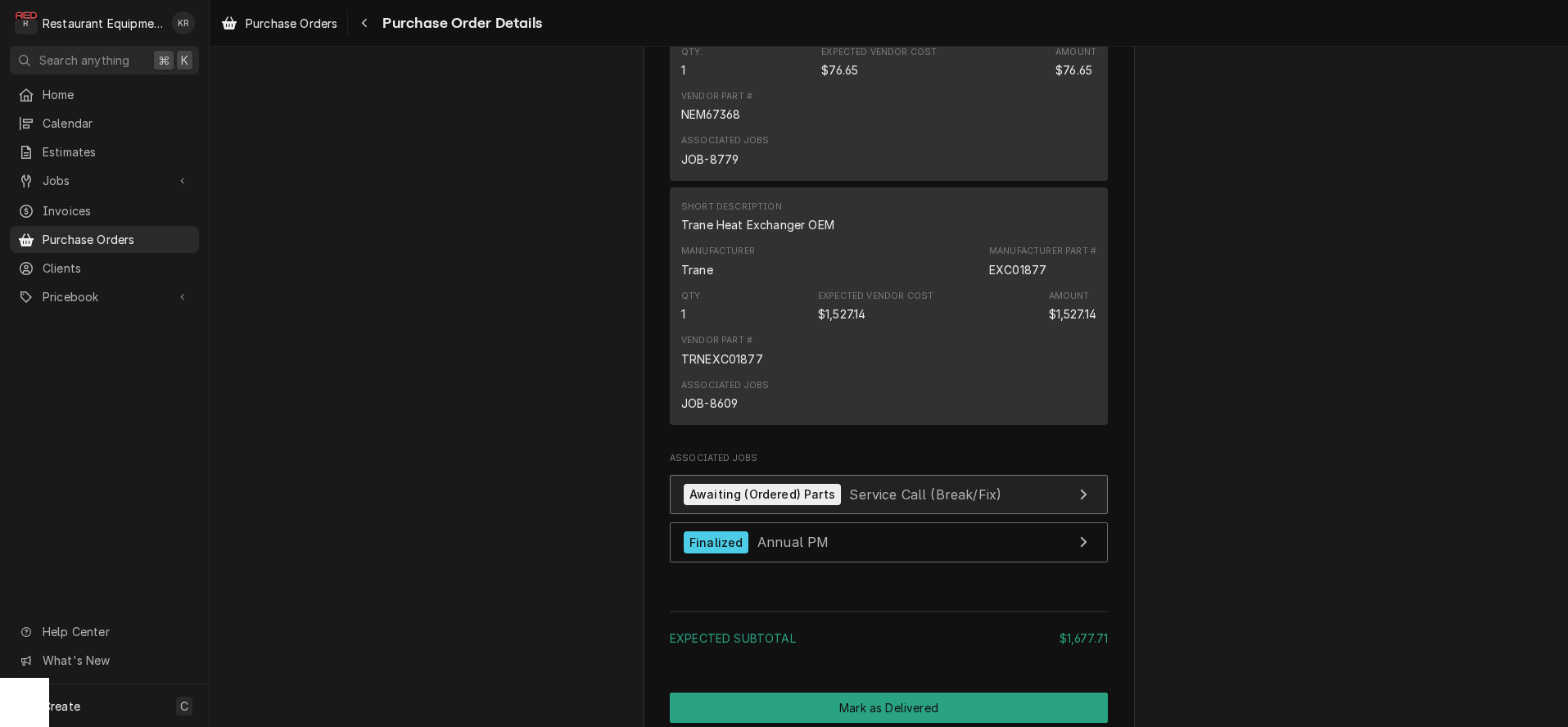
scroll to position [1517, 0]
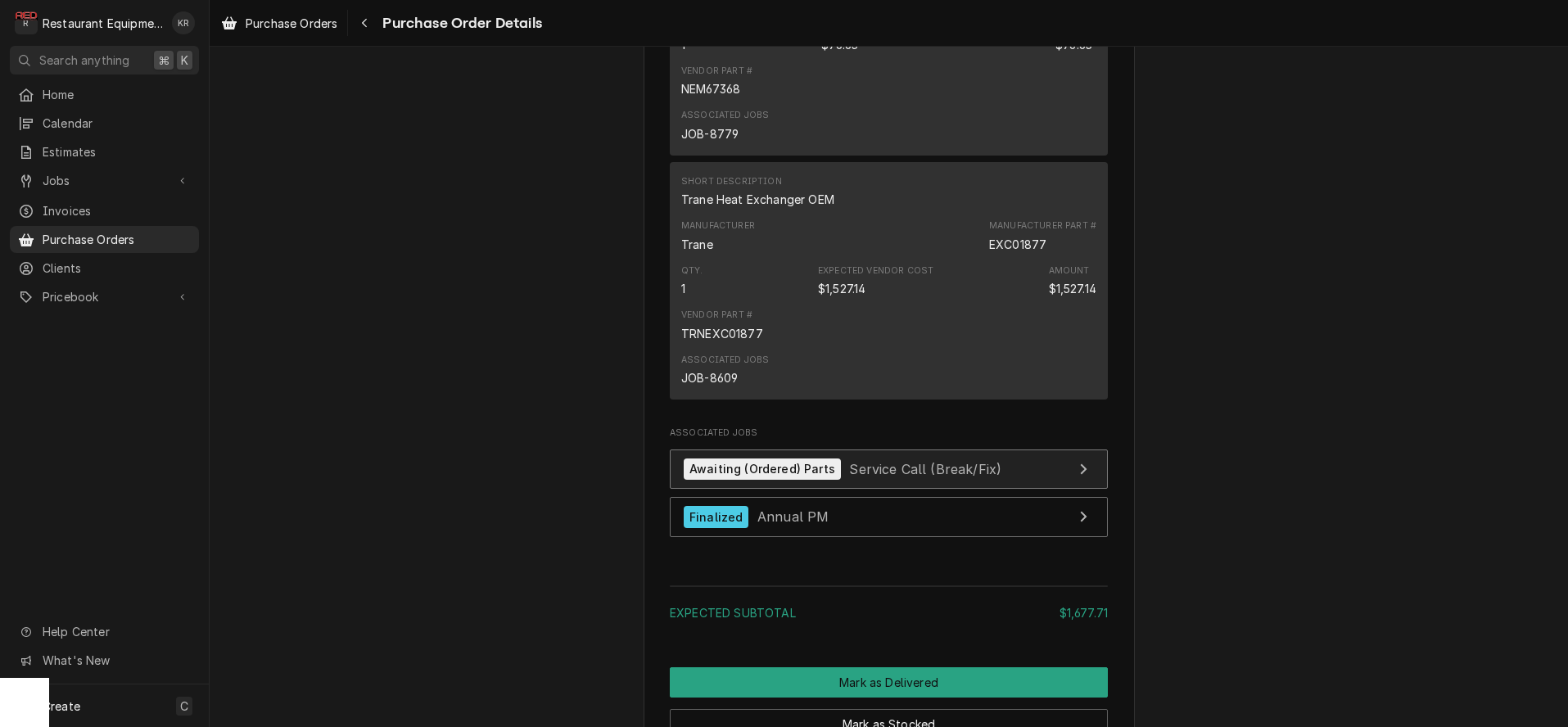
click at [824, 480] on div "Awaiting (Ordered) Parts" at bounding box center [762, 469] width 157 height 23
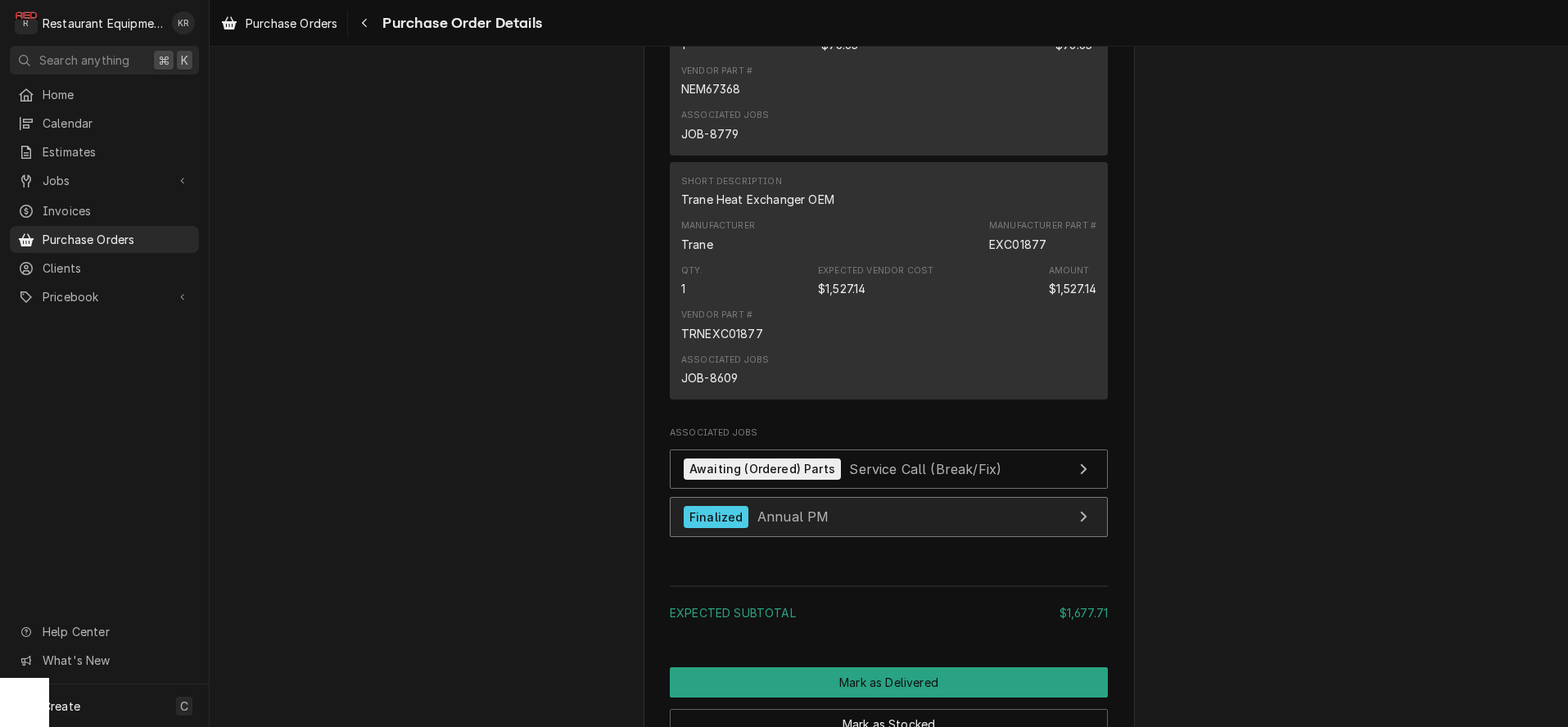
click at [830, 537] on link "Finalized Annual PM" at bounding box center [889, 517] width 438 height 41
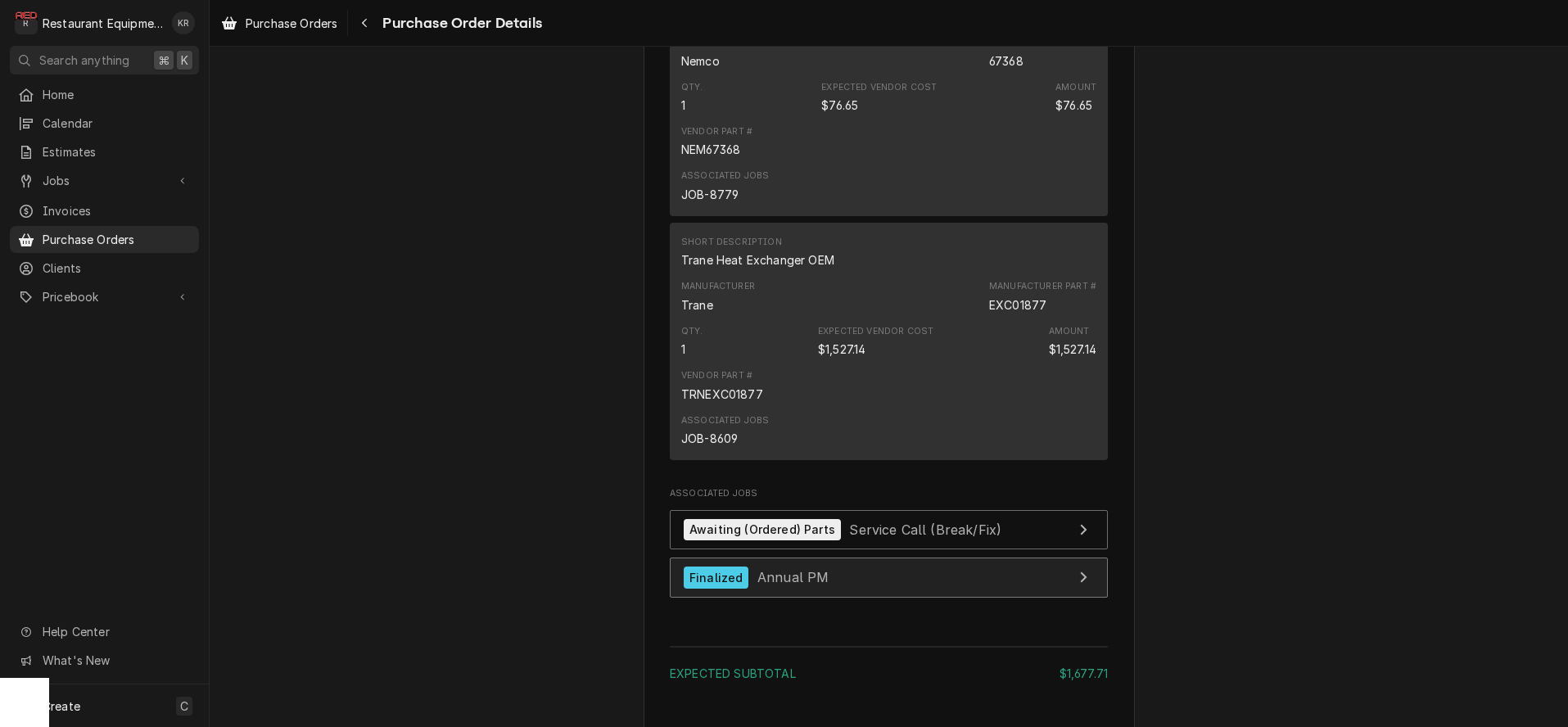
scroll to position [1453, 0]
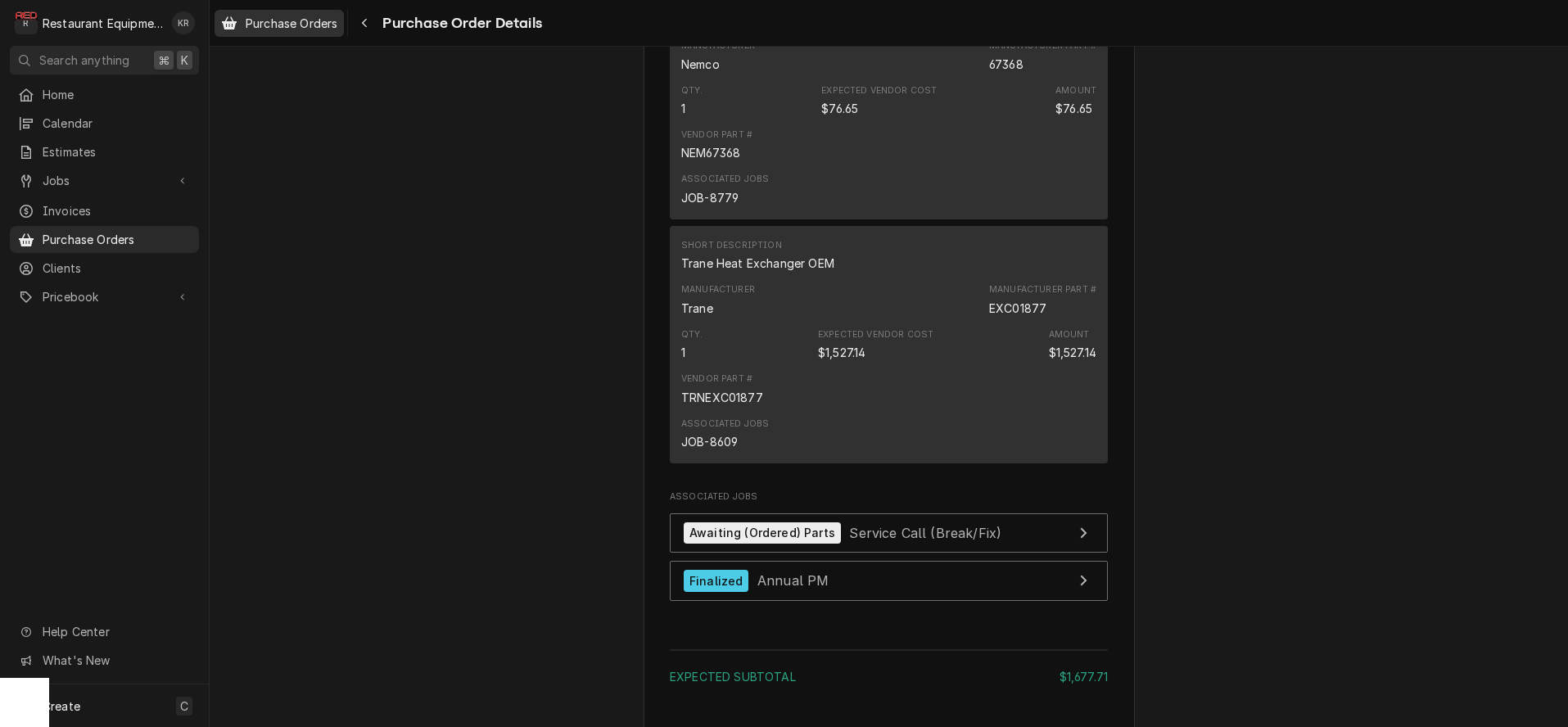
click at [287, 27] on span "Purchase Orders" at bounding box center [292, 23] width 92 height 17
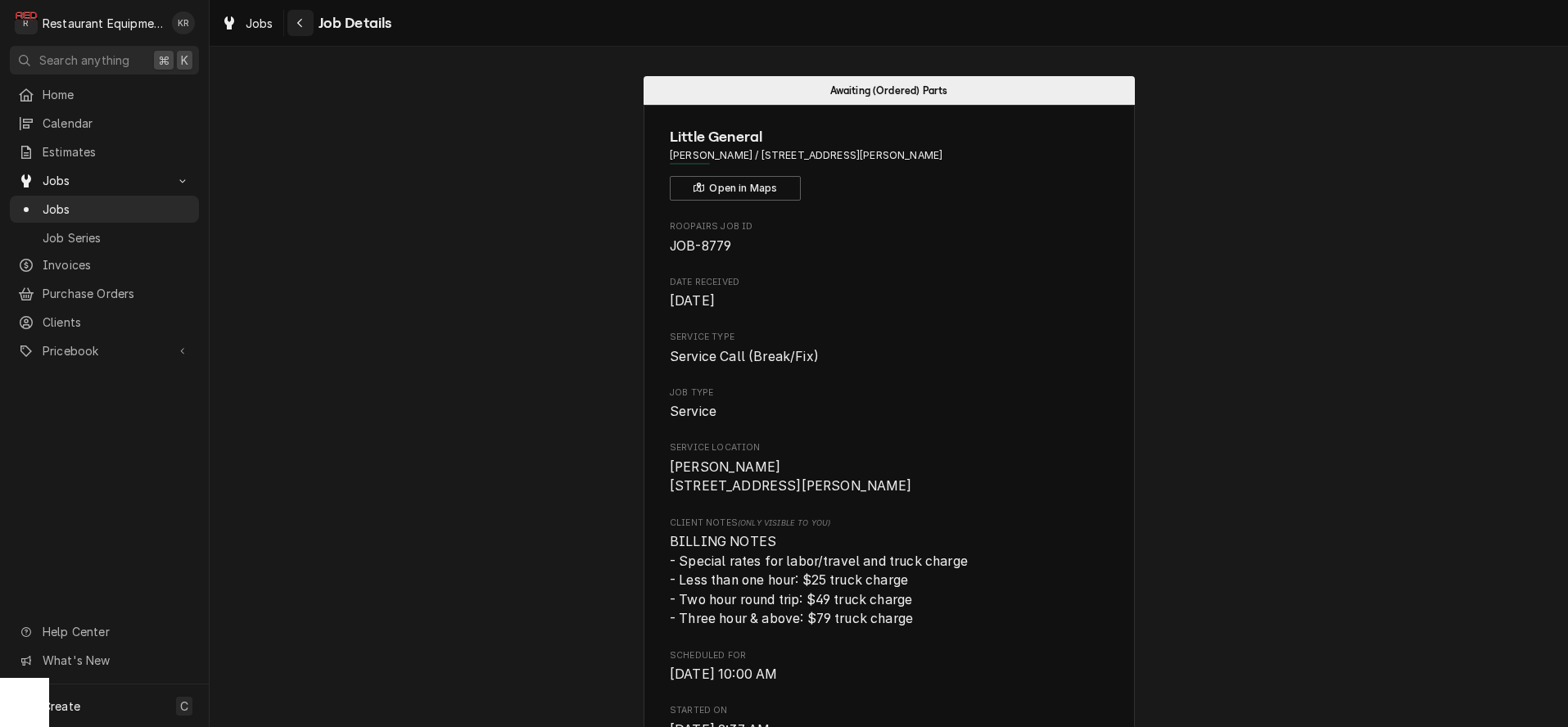
click at [301, 22] on icon "Navigate back" at bounding box center [300, 23] width 7 height 12
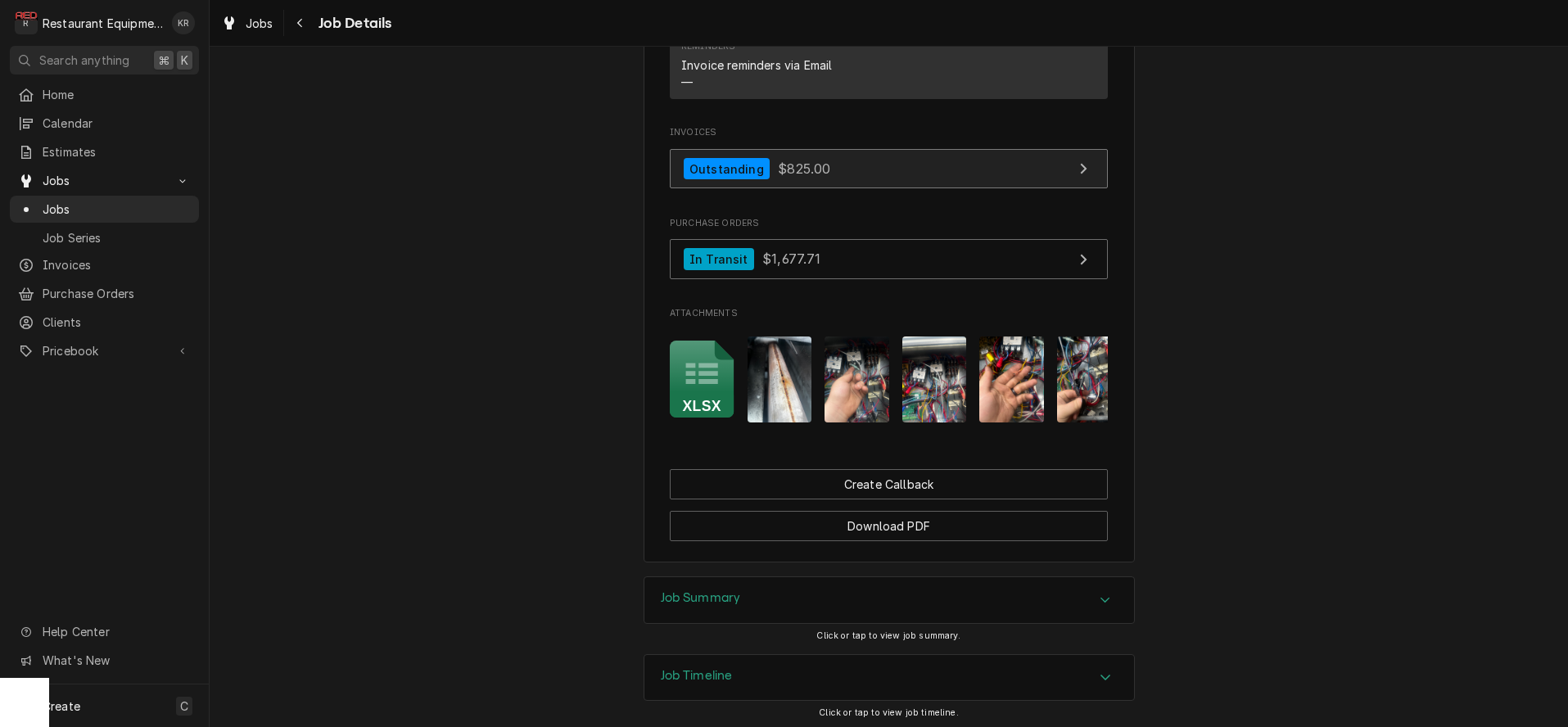
scroll to position [1485, 0]
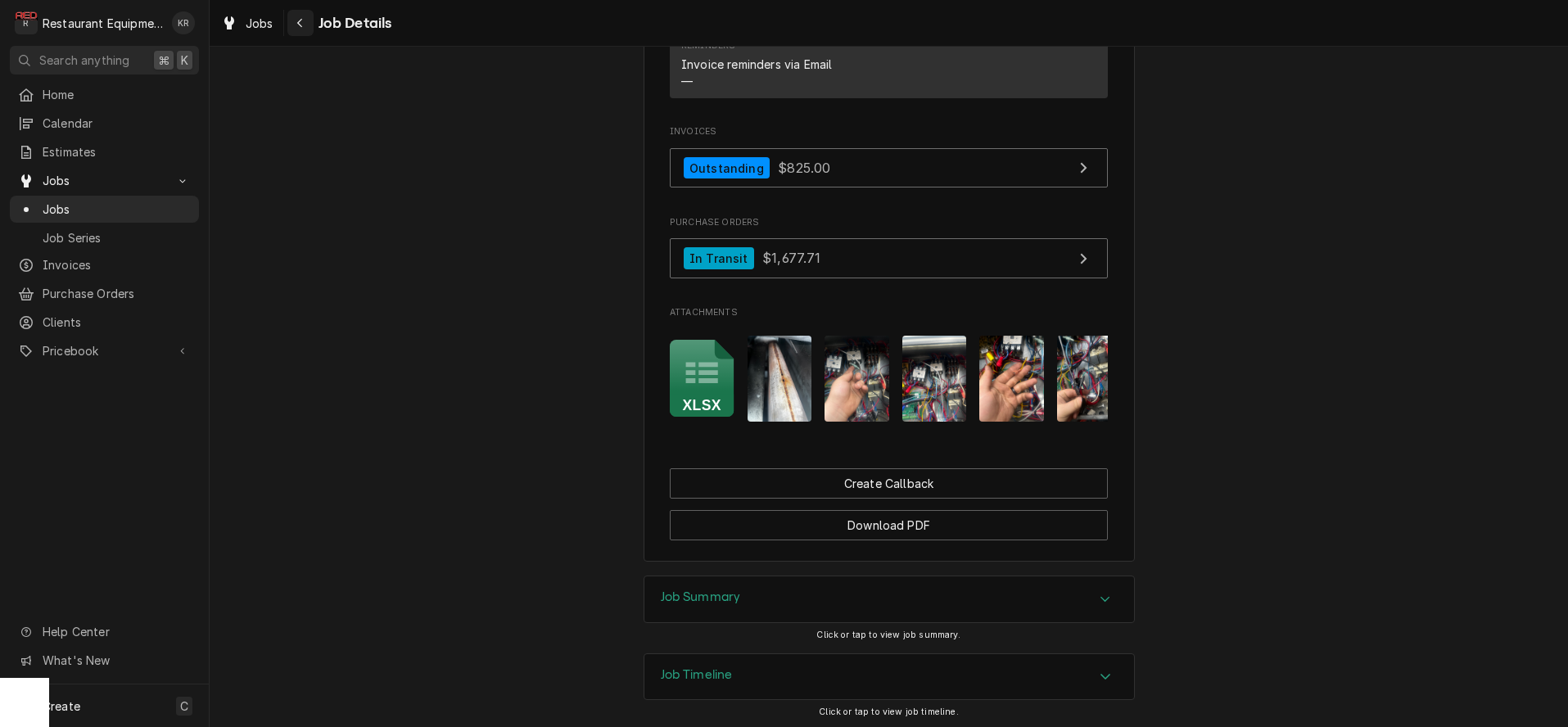
click at [299, 24] on icon "Navigate back" at bounding box center [299, 23] width 5 height 9
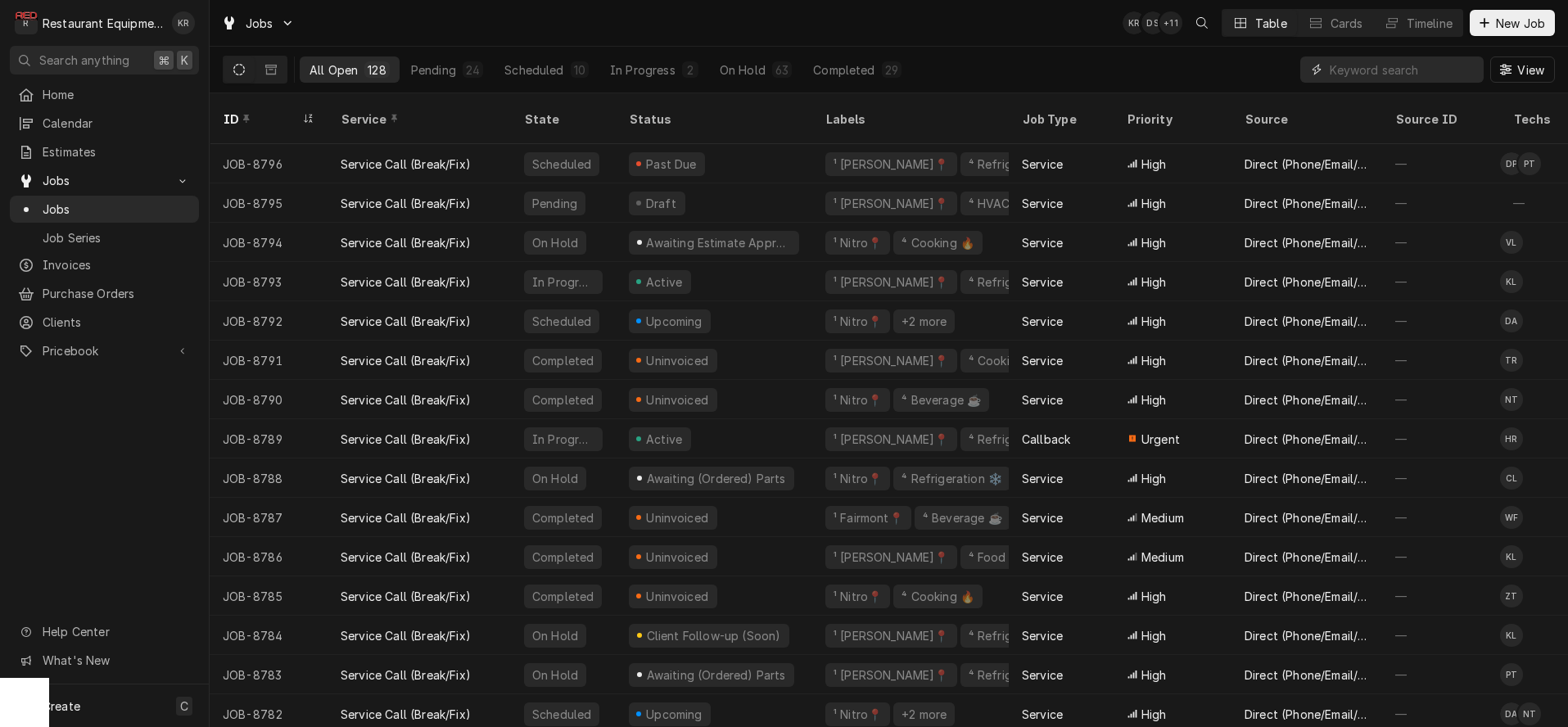
click at [1368, 73] on input "Dynamic Content Wrapper" at bounding box center [1403, 69] width 146 height 26
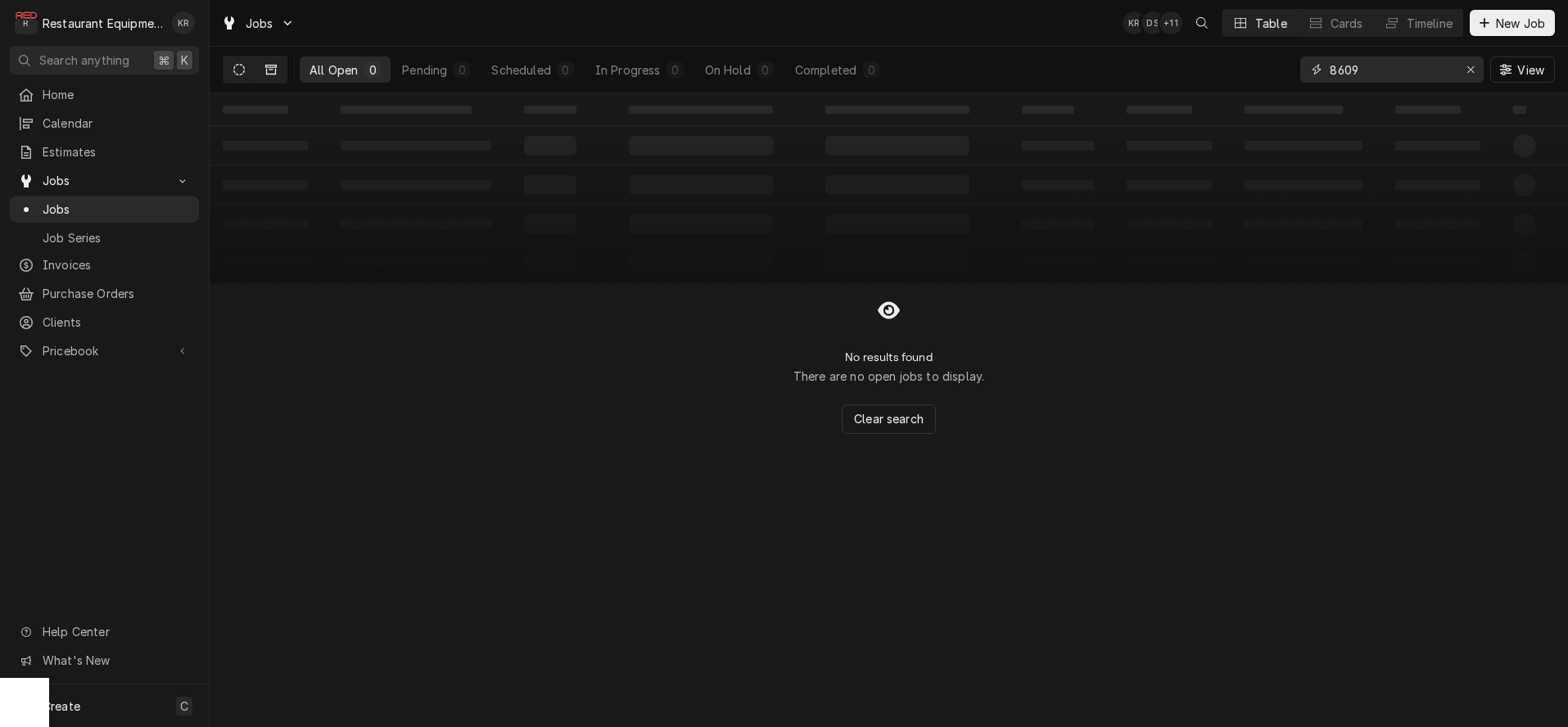
type input "8609"
click at [272, 69] on icon "Dynamic Content Wrapper" at bounding box center [270, 69] width 12 height 10
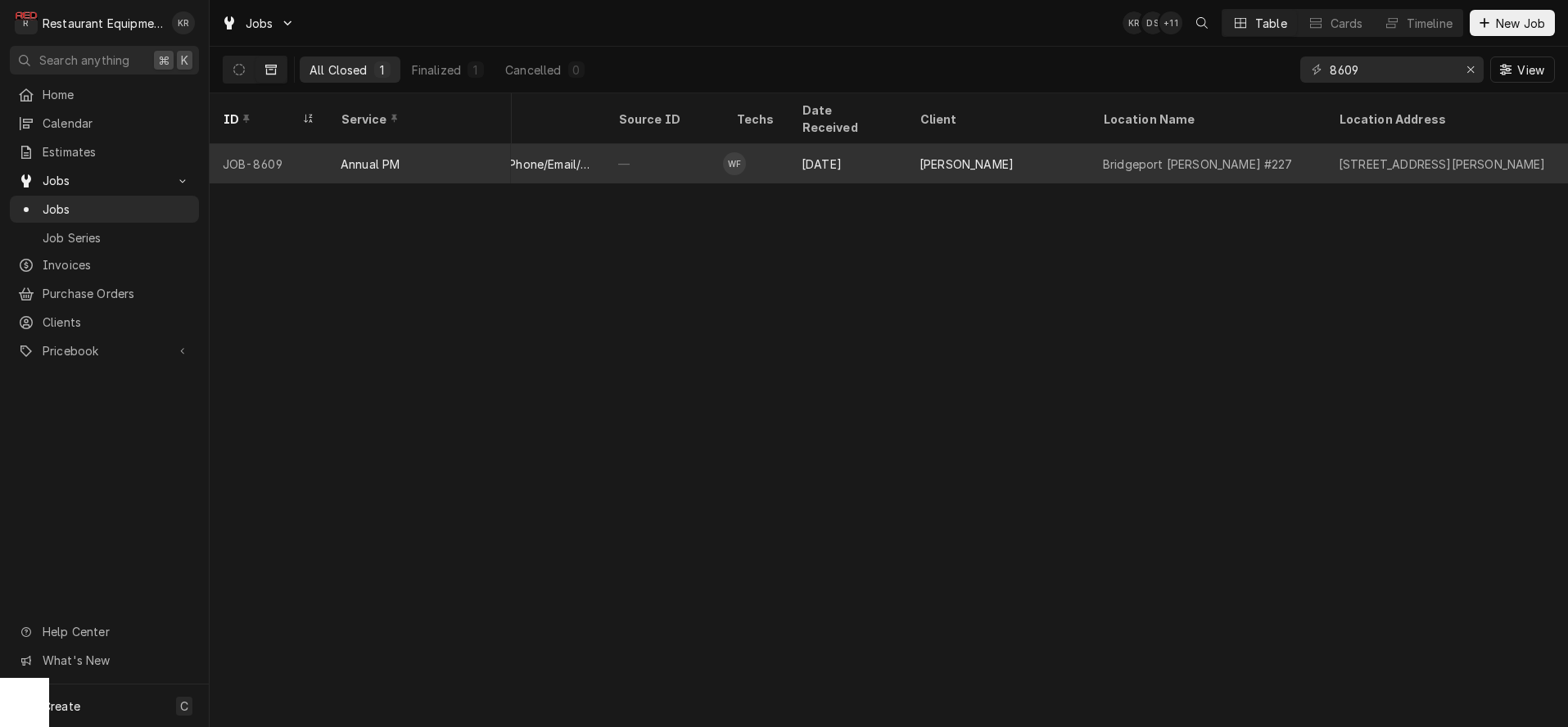
scroll to position [0, 583]
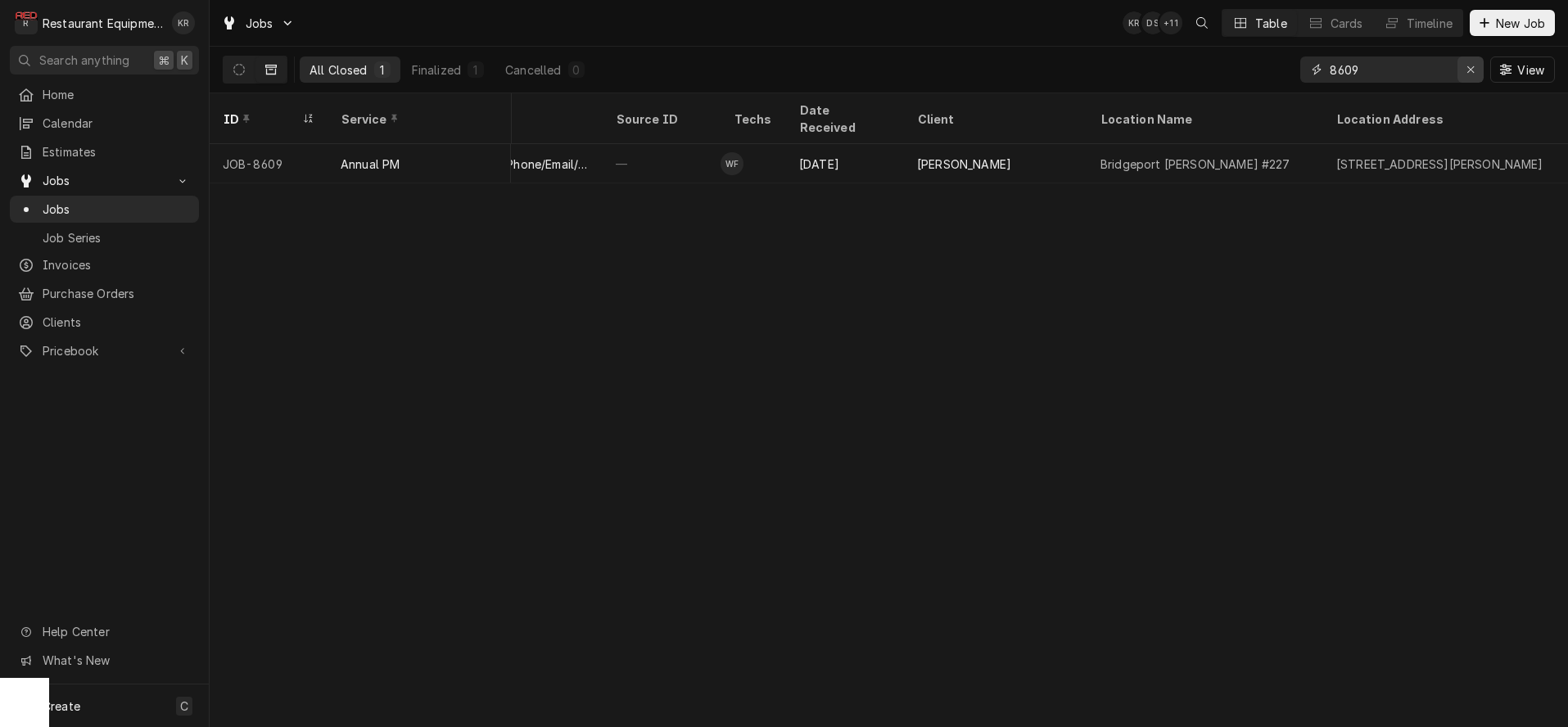
click at [1467, 69] on icon "Erase input" at bounding box center [1472, 69] width 9 height 12
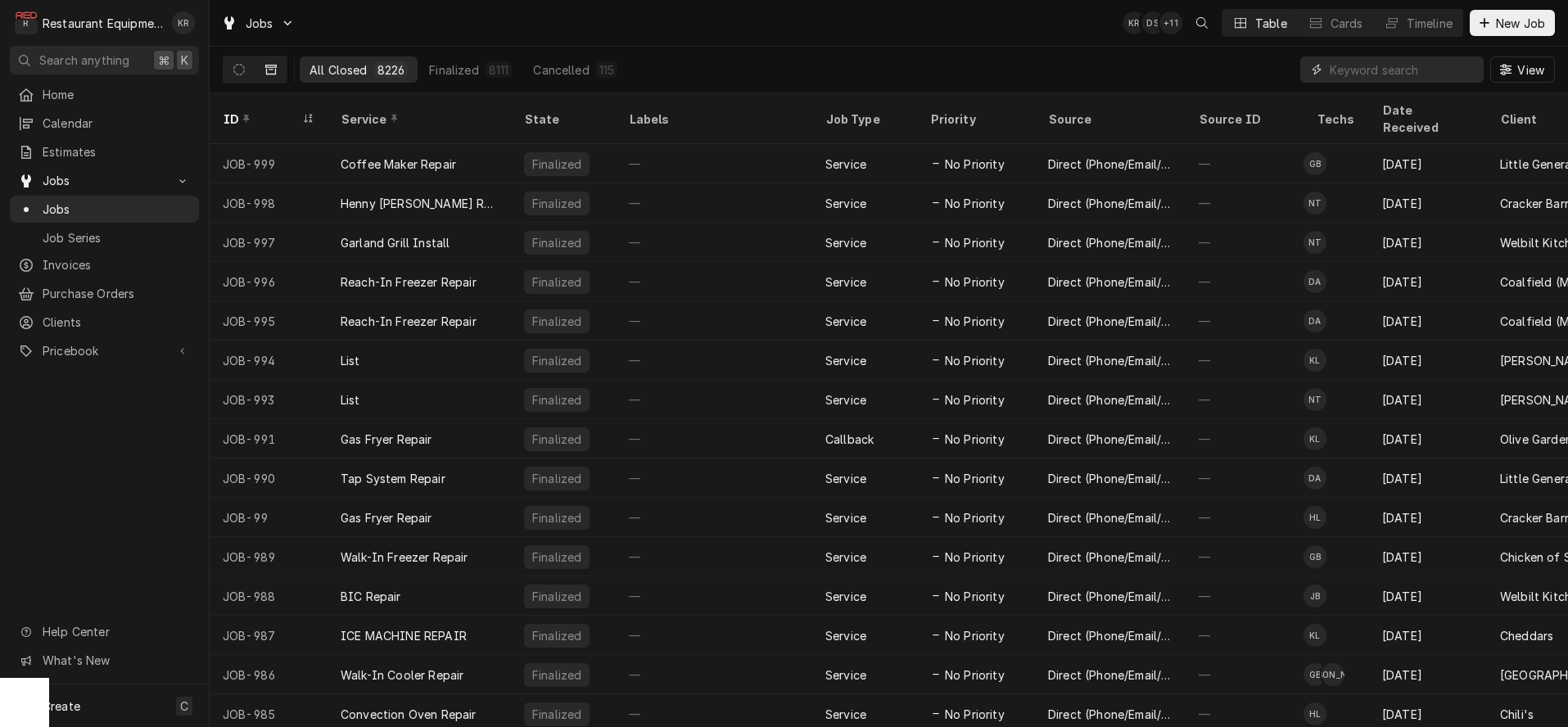
click at [1386, 69] on input "Dynamic Content Wrapper" at bounding box center [1403, 69] width 146 height 26
click at [234, 64] on icon "Dynamic Content Wrapper" at bounding box center [239, 69] width 12 height 12
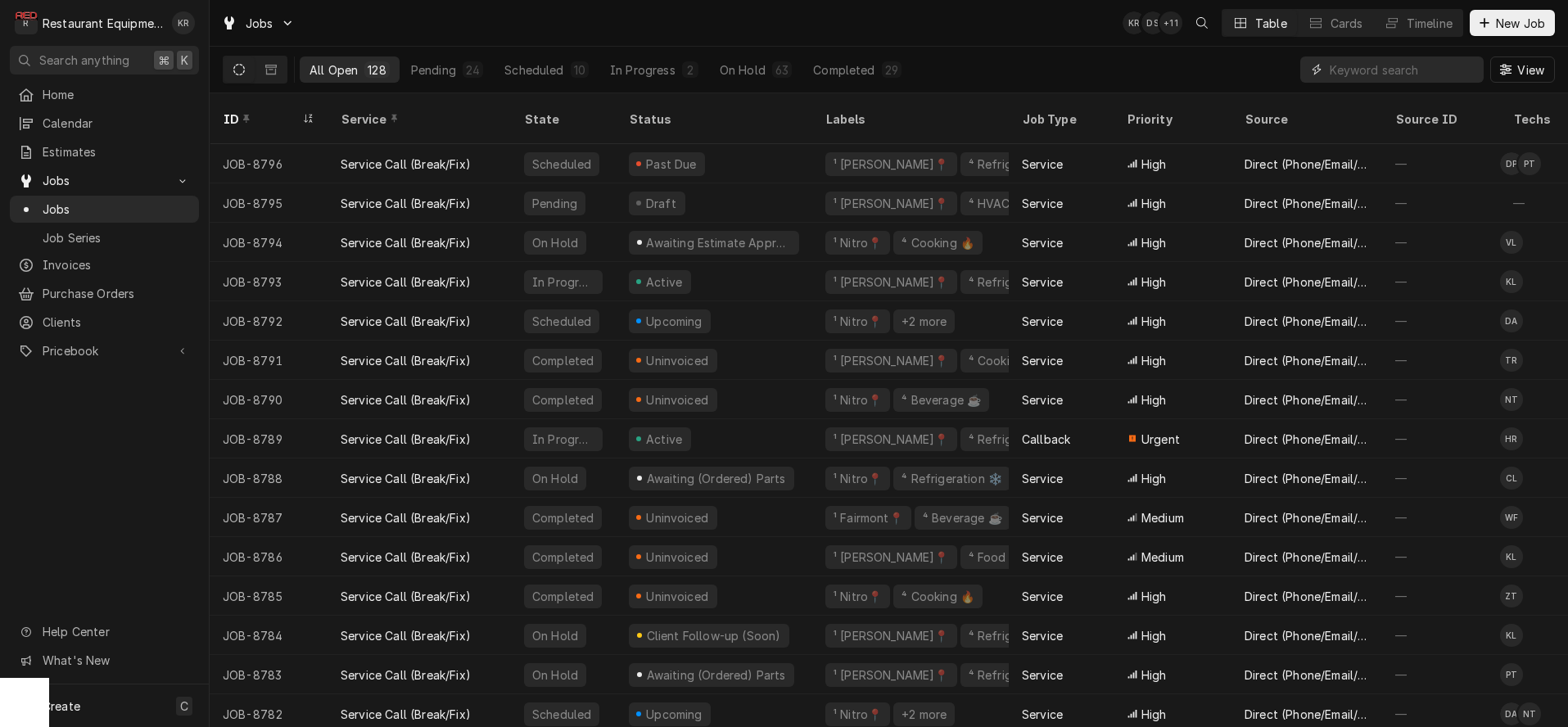
click at [1369, 70] on input "Dynamic Content Wrapper" at bounding box center [1403, 69] width 146 height 26
click at [1391, 72] on input "Dynamic Content Wrapper" at bounding box center [1403, 69] width 146 height 26
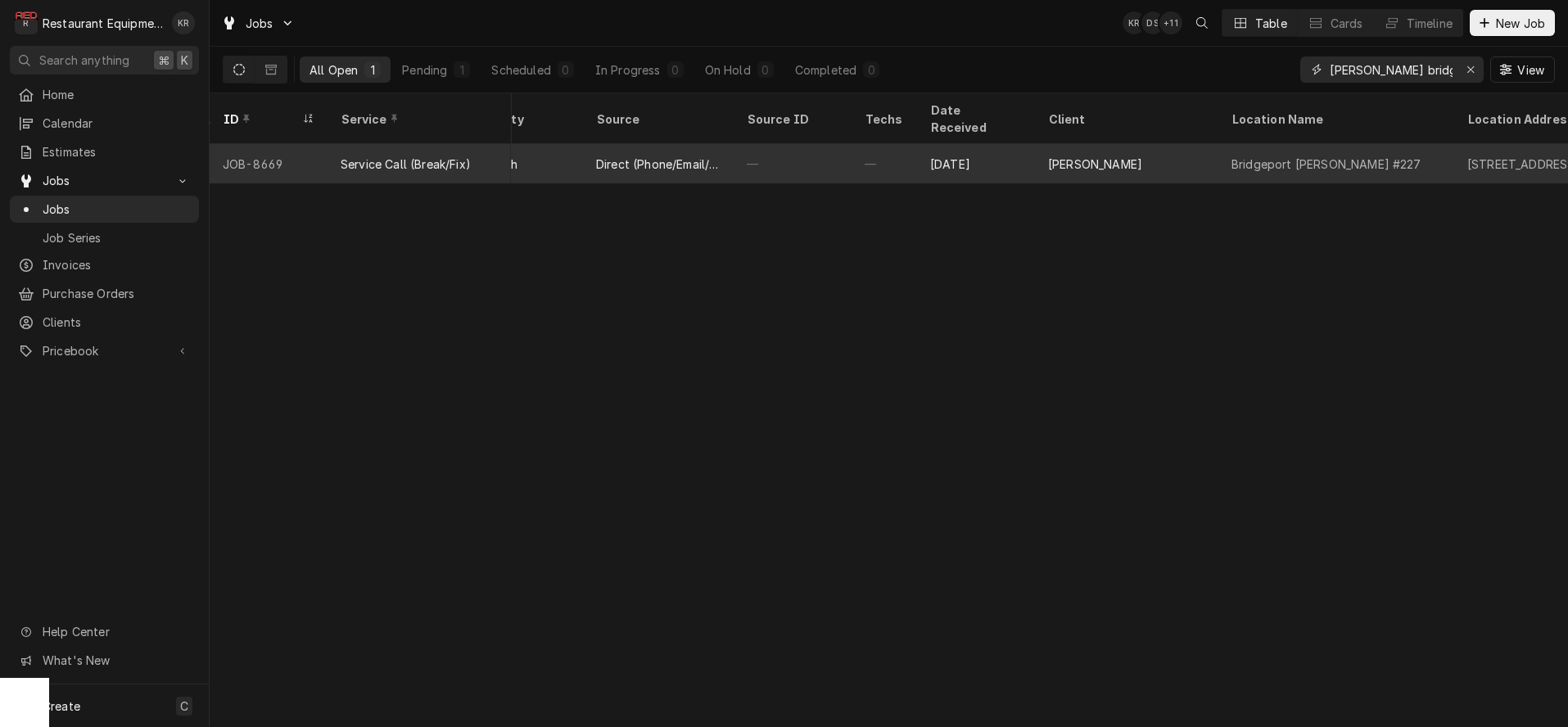
scroll to position [0, 0]
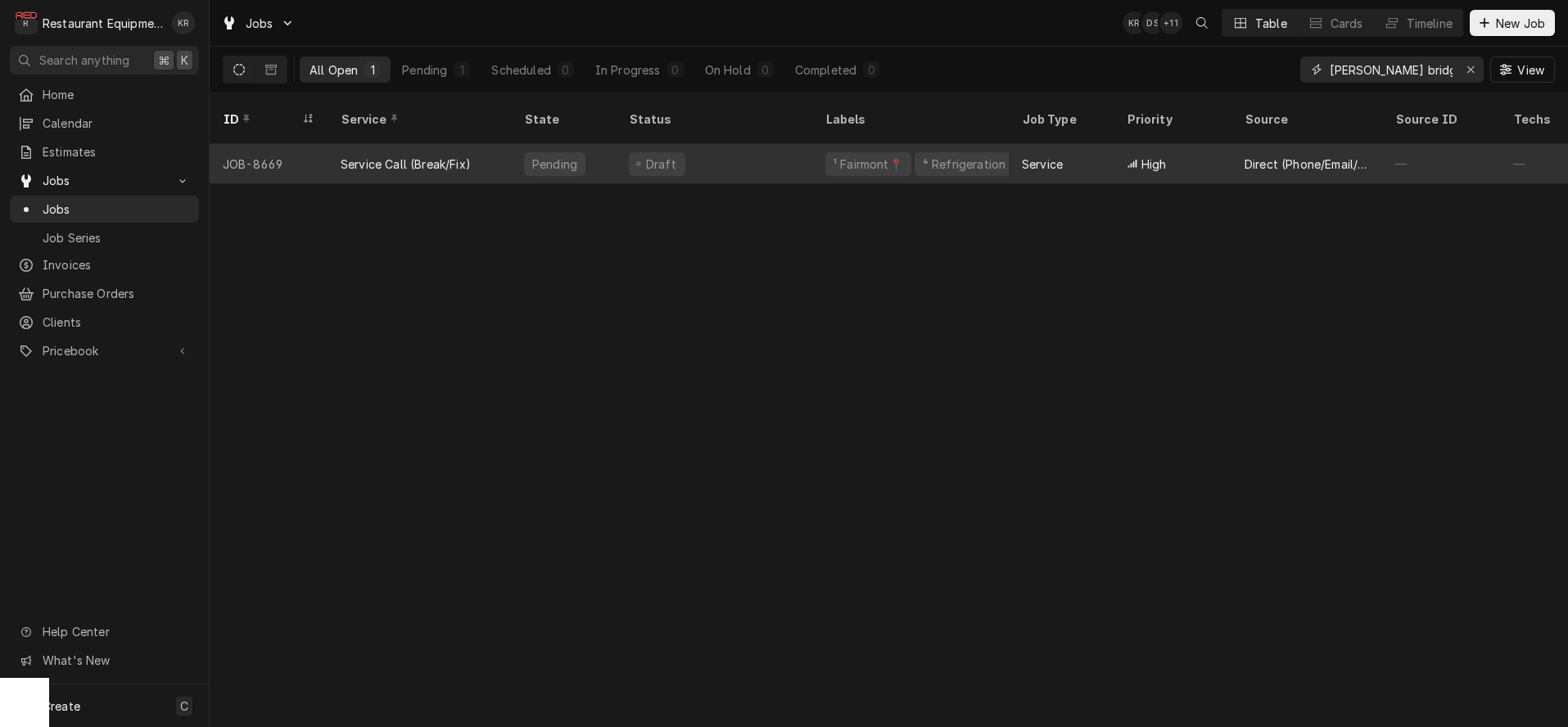
type input "[PERSON_NAME] bridgeport"
click at [783, 144] on div "Draft" at bounding box center [714, 164] width 196 height 40
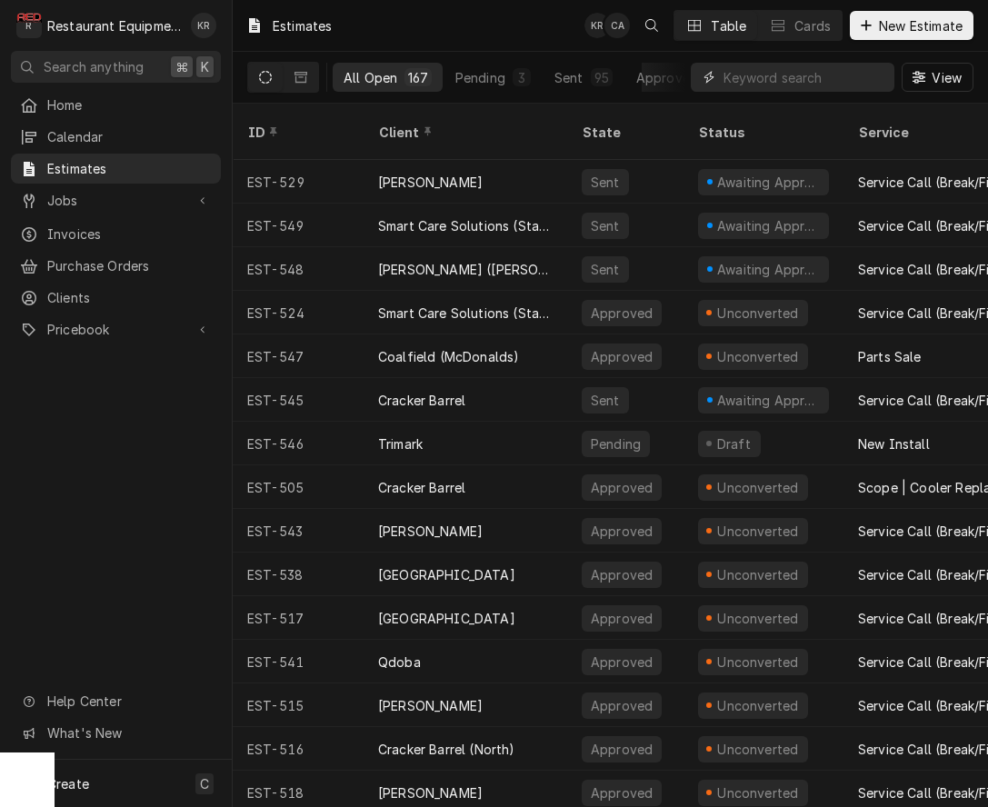
click at [857, 79] on input "Dynamic Content Wrapper" at bounding box center [804, 77] width 162 height 29
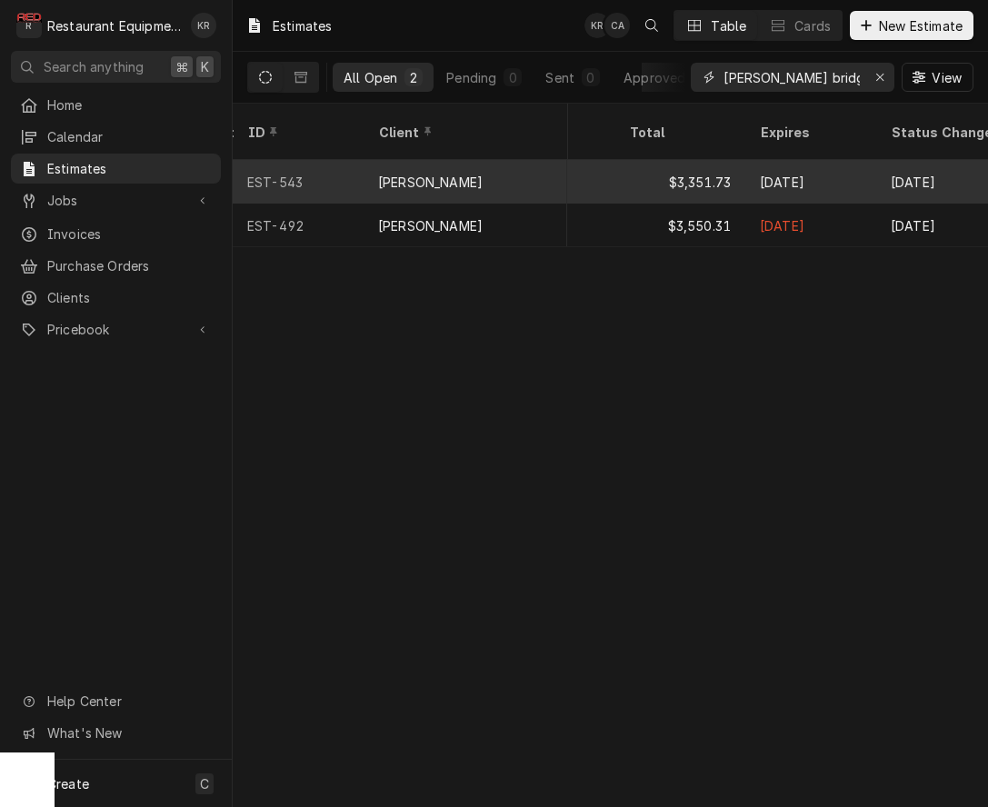
scroll to position [0, 1175]
type input "[PERSON_NAME] bridgeport"
click at [712, 160] on div "$3,351.73" at bounding box center [678, 182] width 131 height 44
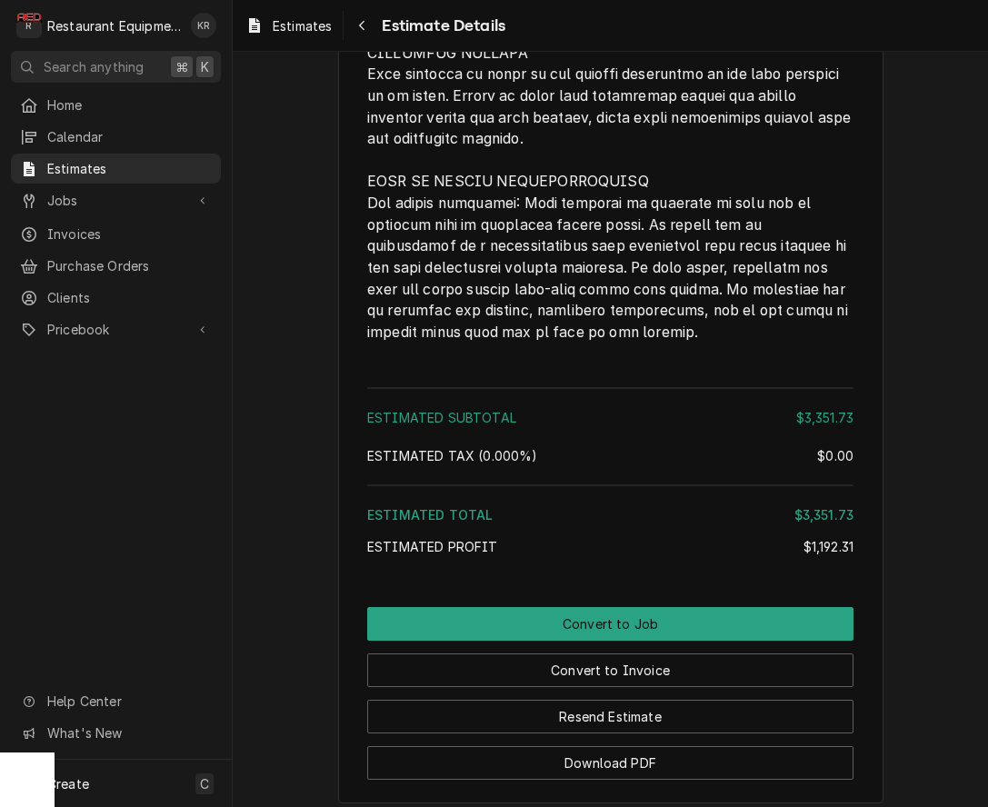
scroll to position [4365, 0]
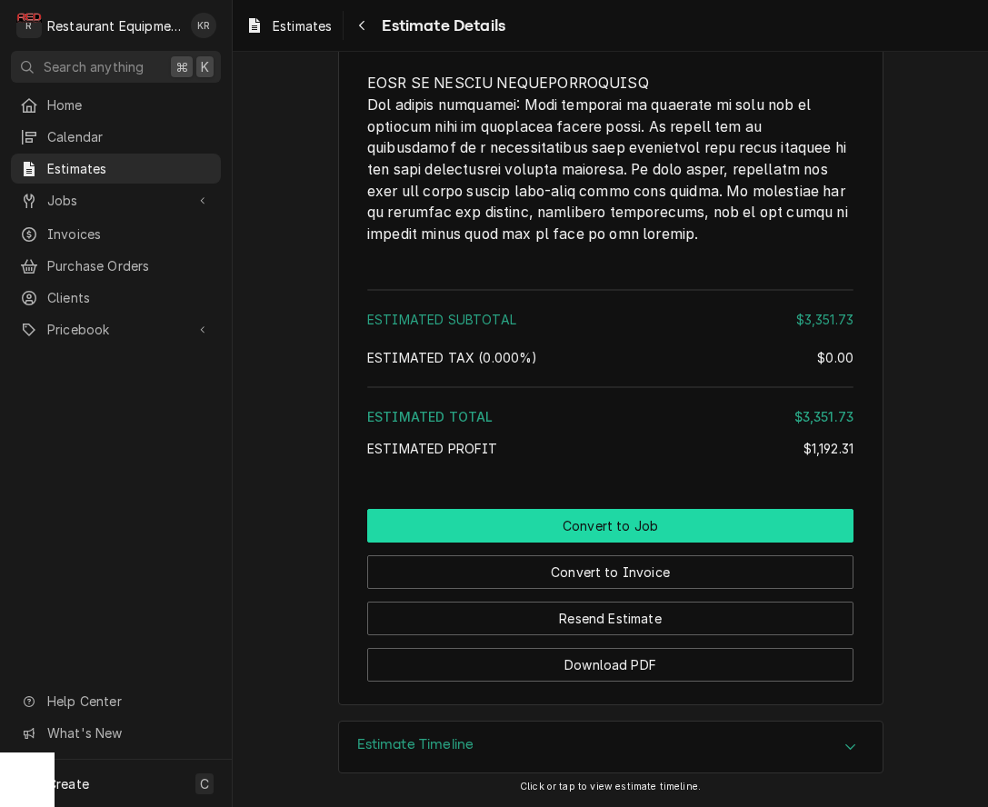
click at [621, 527] on button "Convert to Job" at bounding box center [610, 526] width 486 height 34
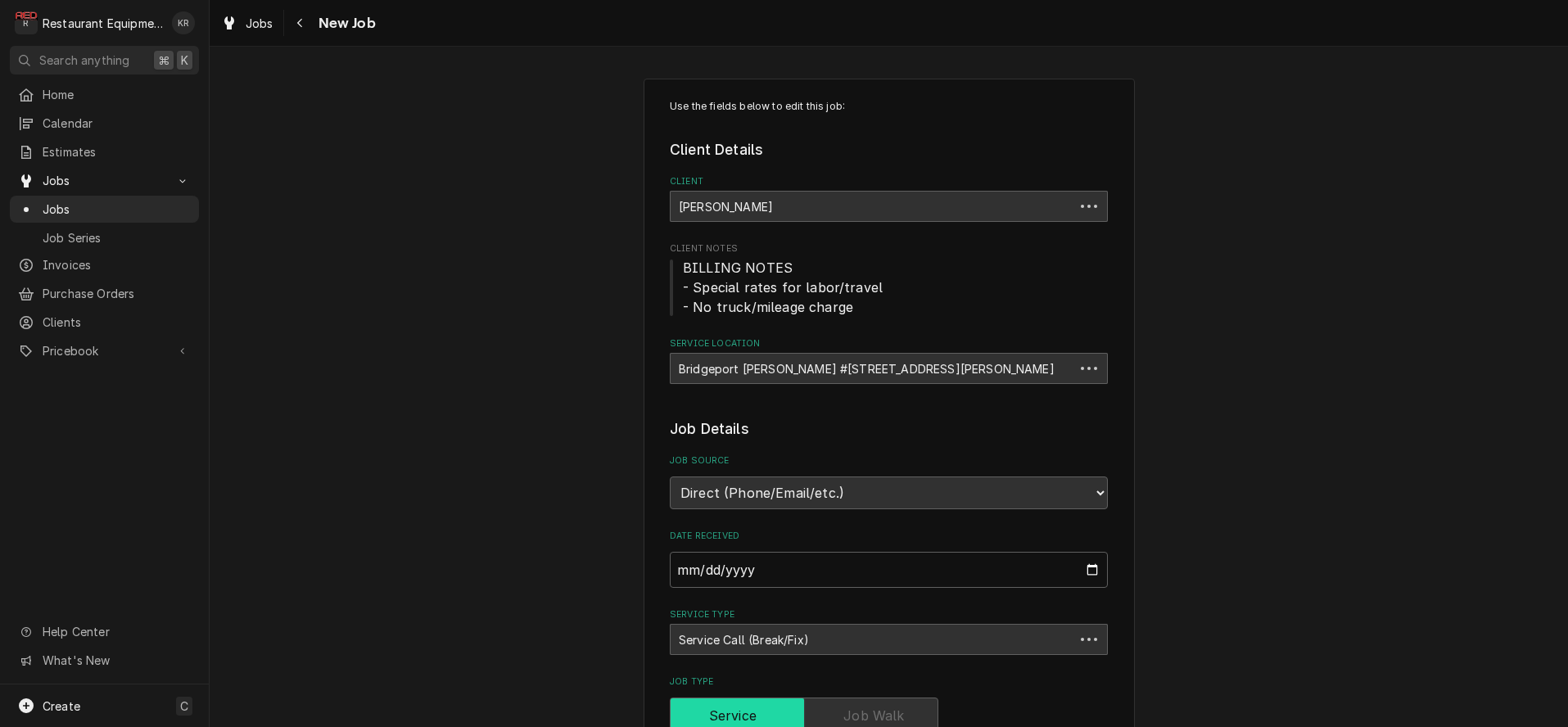
type textarea "x"
click at [265, 27] on span "Jobs" at bounding box center [260, 23] width 28 height 17
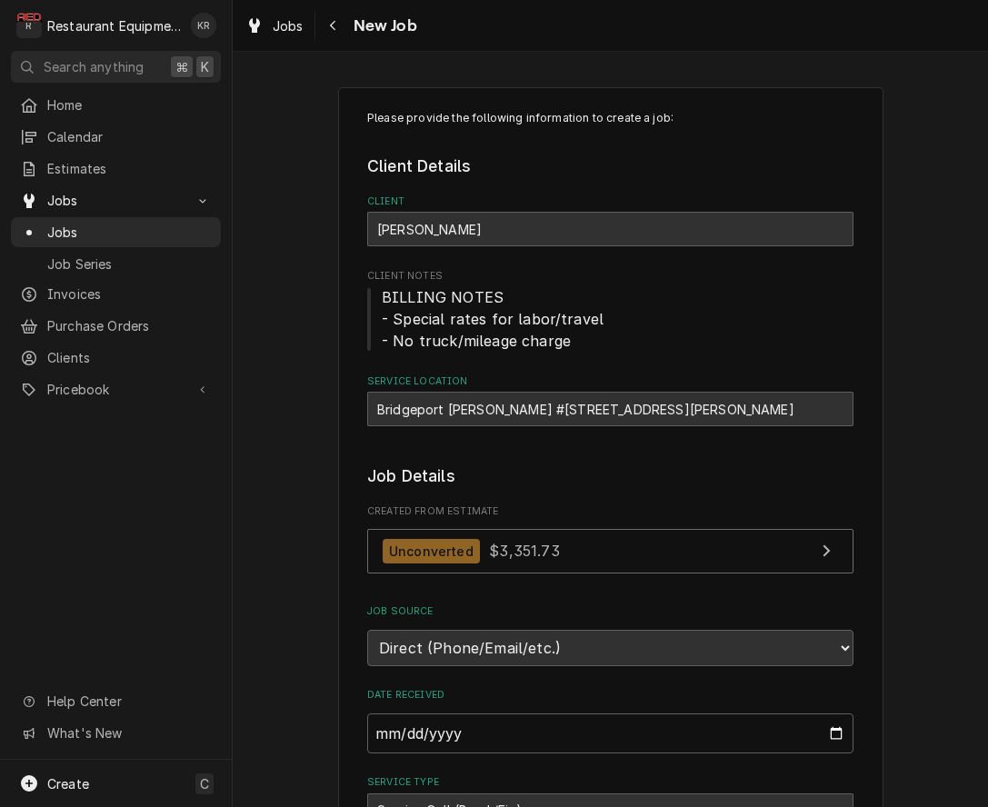
type textarea "x"
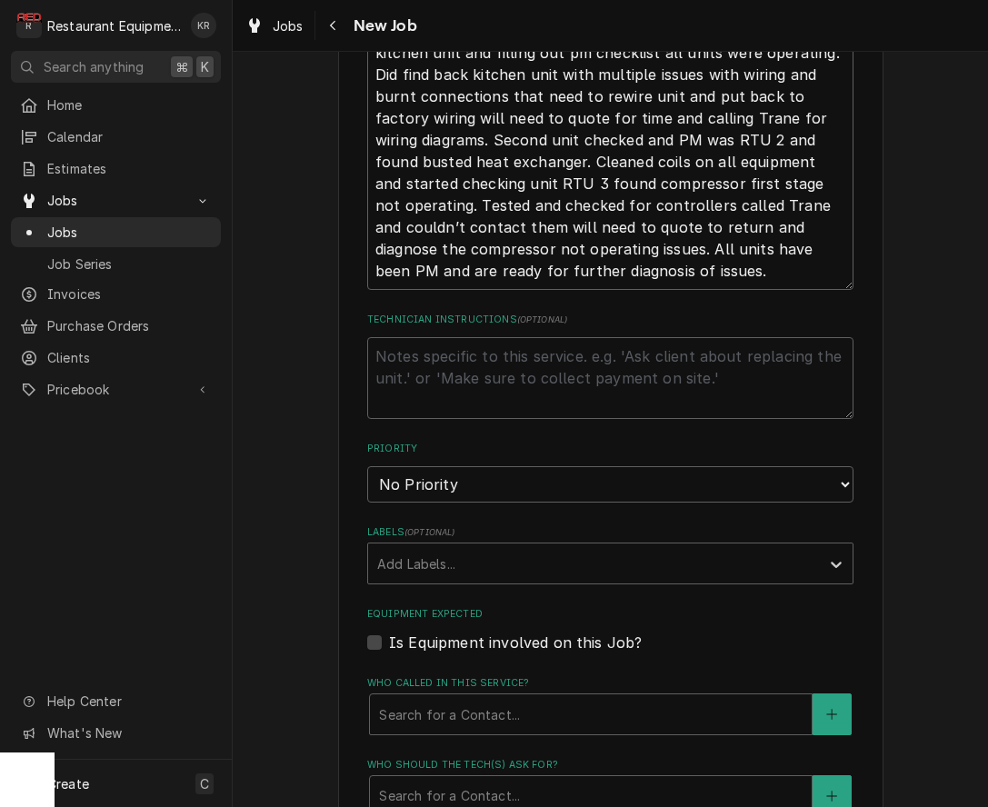
scroll to position [1244, 0]
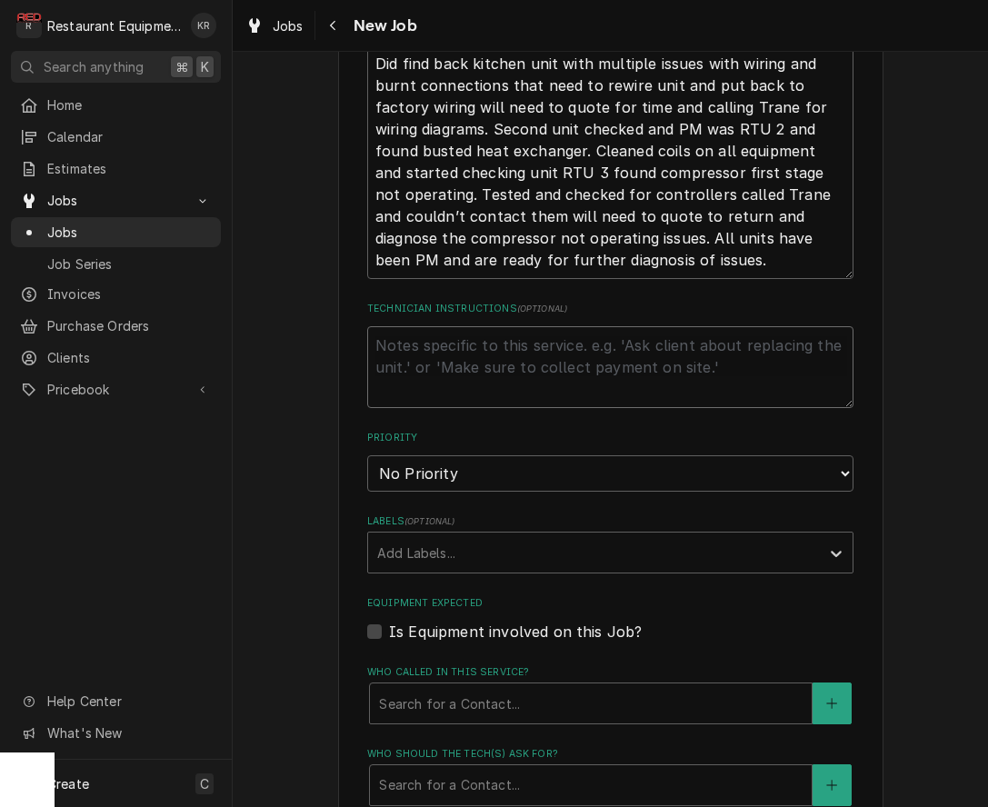
click at [443, 344] on textarea "Technician Instructions ( optional )" at bounding box center [610, 367] width 486 height 82
type textarea "L"
type textarea "x"
type textarea "LT"
type textarea "x"
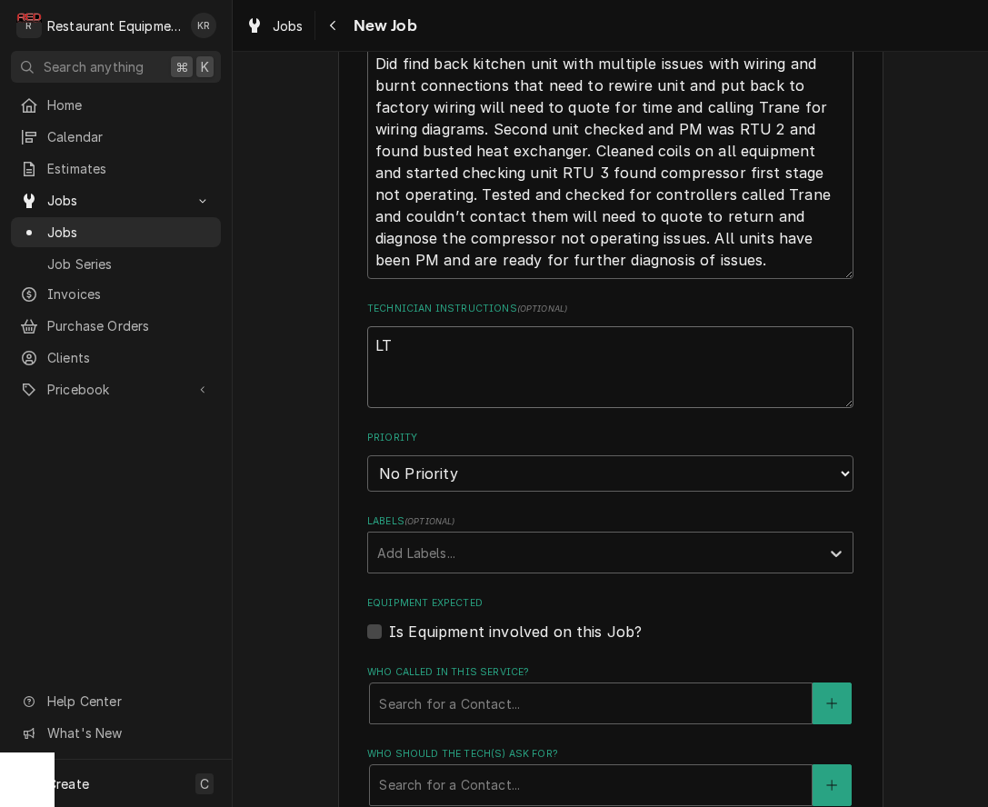
type textarea "LTL"
type textarea "x"
type textarea "LTL"
type textarea "x"
type textarea "LTL S"
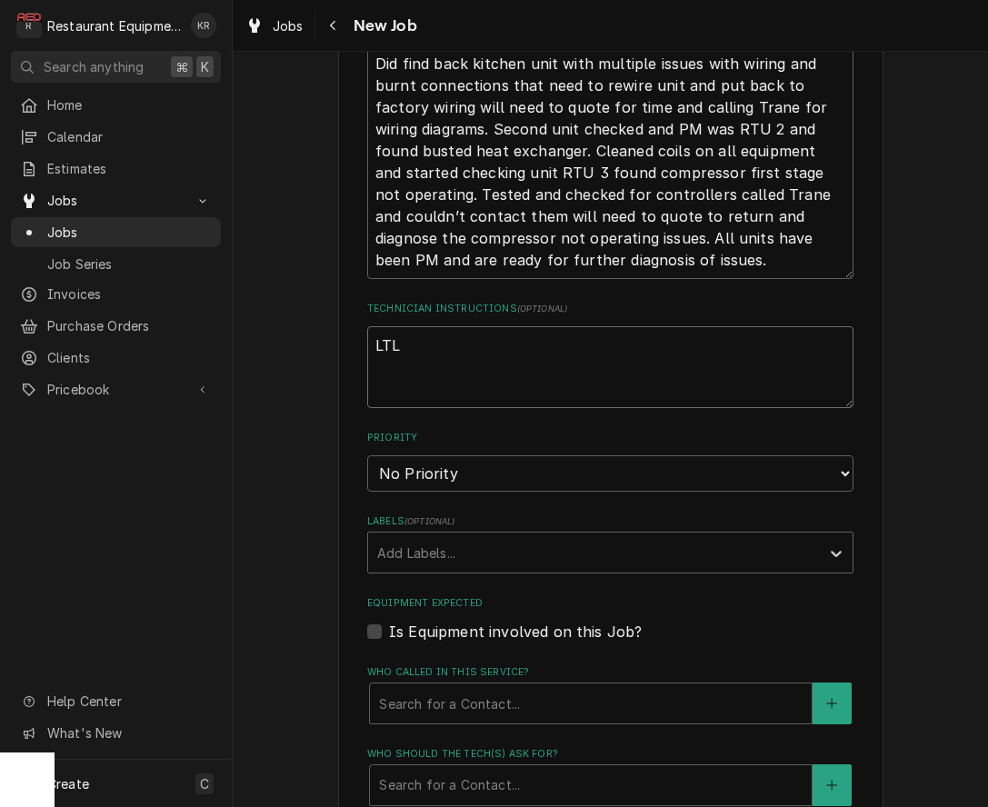
type textarea "x"
type textarea "LTL SH"
type textarea "x"
type textarea "LTL SHI"
type textarea "x"
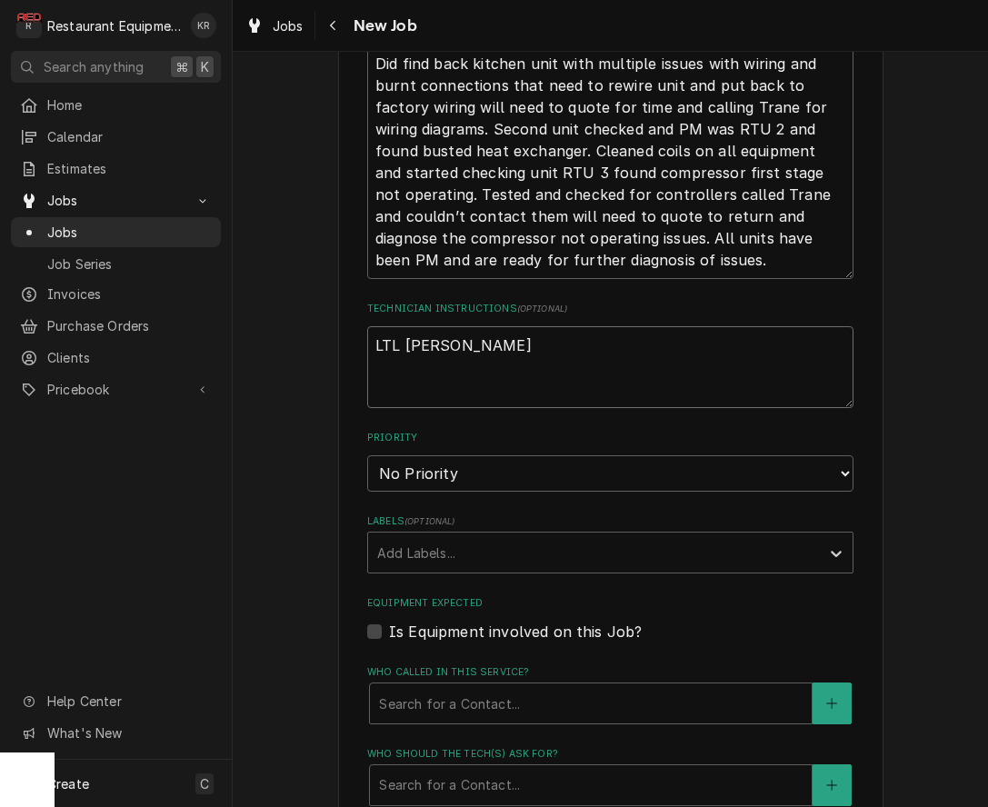
type textarea "LTL SHIP"
type textarea "x"
type textarea "LTL SHIPP"
type textarea "x"
type textarea "LTL SHIPPI"
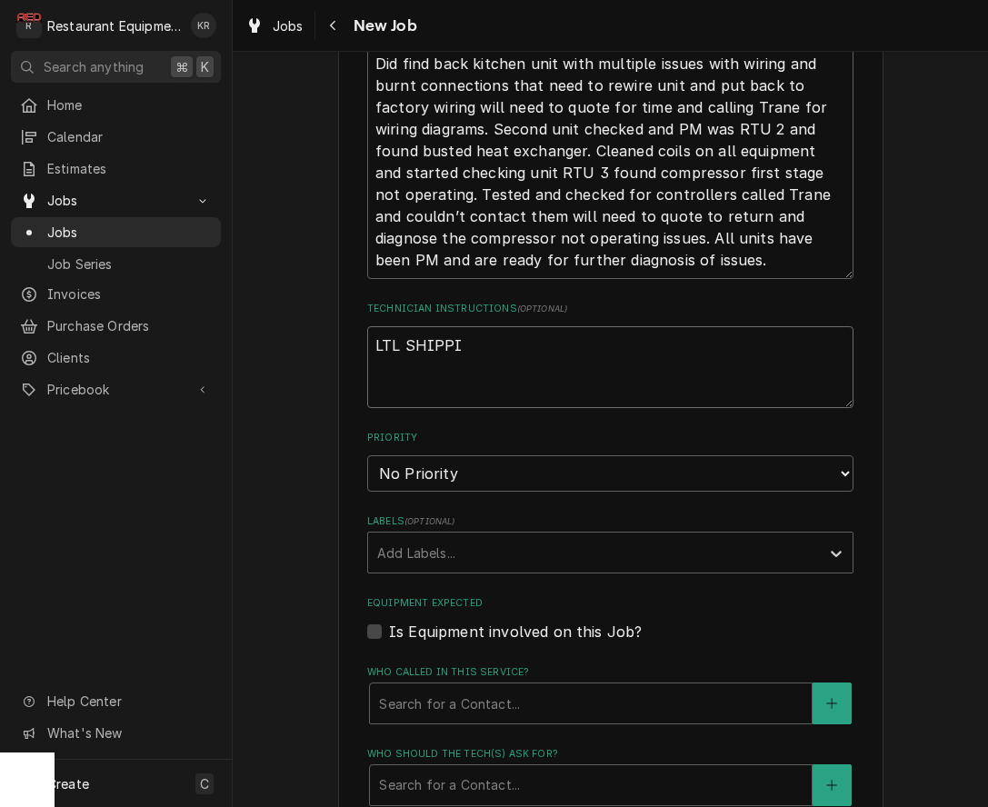
type textarea "x"
type textarea "LTL SHIPPIN"
type textarea "x"
type textarea "LTL SHIPPING"
type textarea "x"
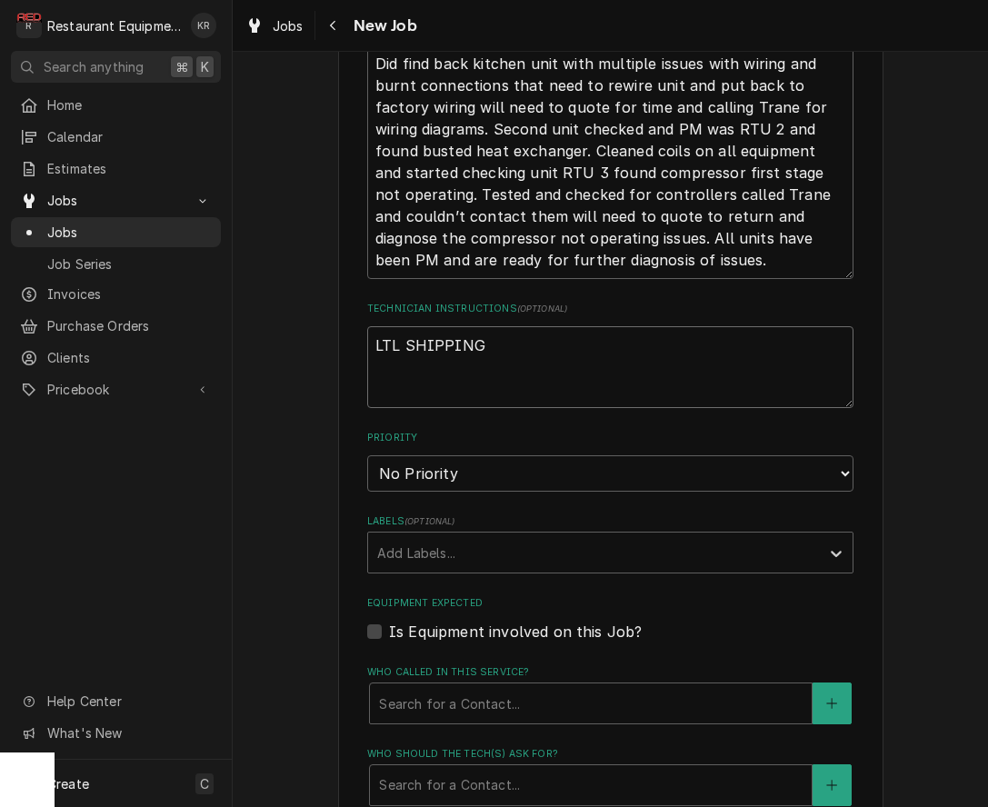
type textarea "LTL SHIPPING"
type textarea "x"
type textarea "LTL SHIPPING $"
type textarea "x"
type textarea "LTL SHIPPING $3"
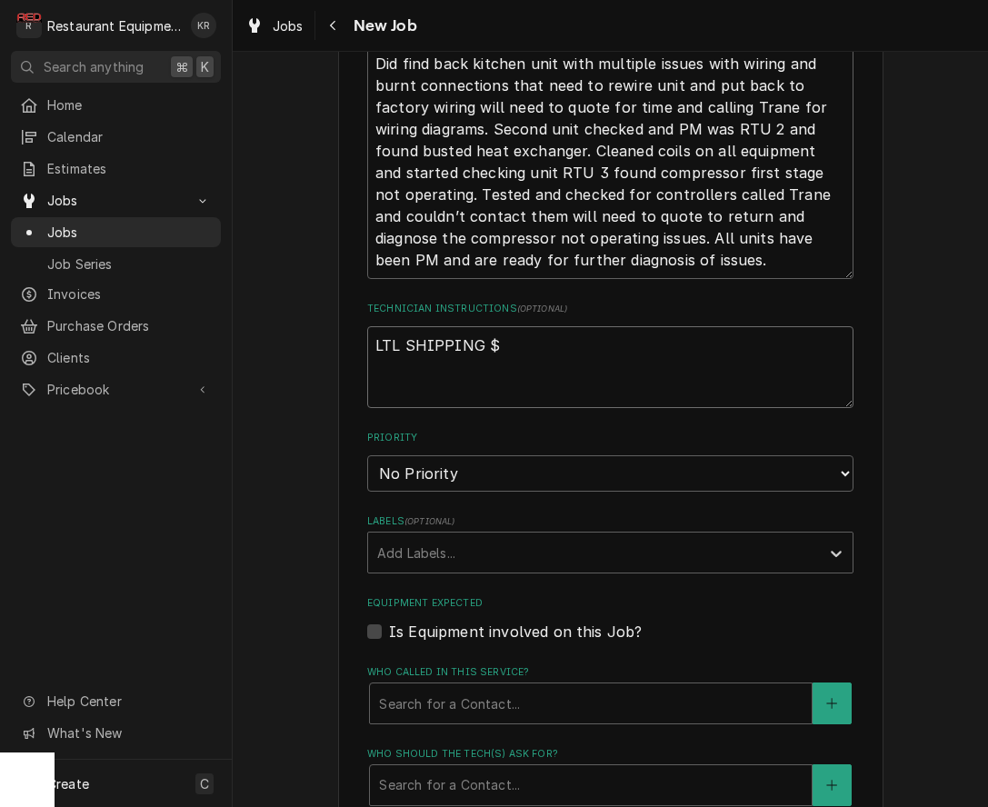
type textarea "x"
type textarea "LTL SHIPPING $32"
type textarea "x"
type textarea "LTL SHIPPING $329"
type textarea "x"
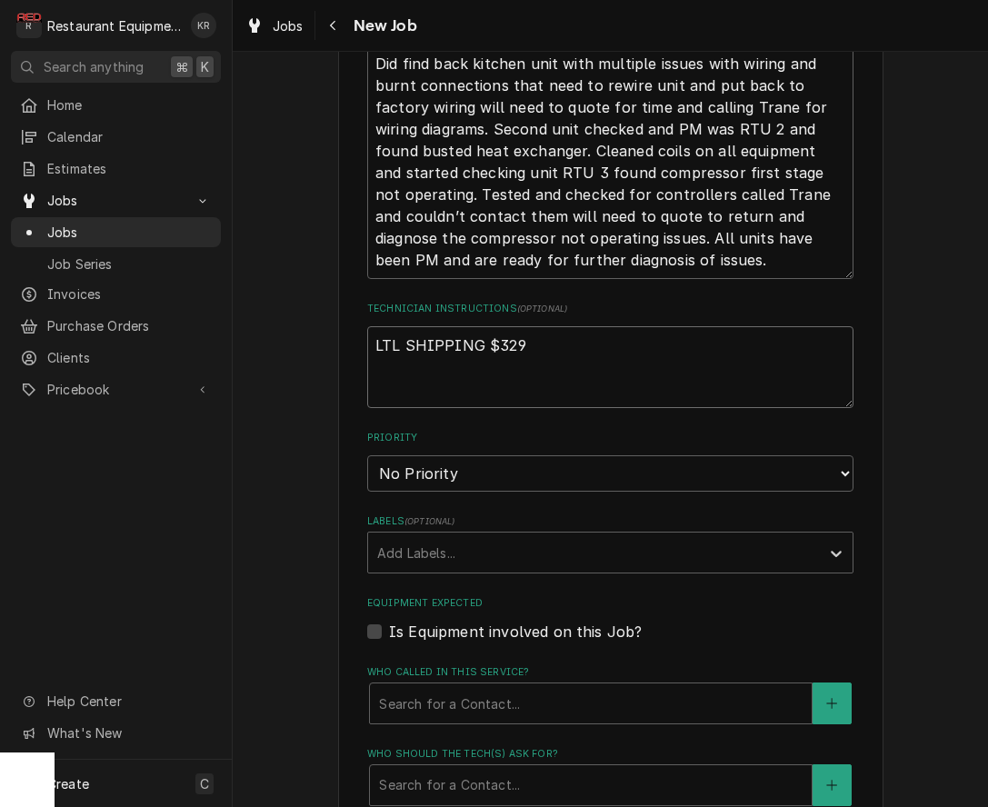
type textarea "LTL SHIPPING $329."
type textarea "x"
type textarea "LTL SHIPPING $329.."
type textarea "x"
type textarea "LTL SHIPPING $329..0"
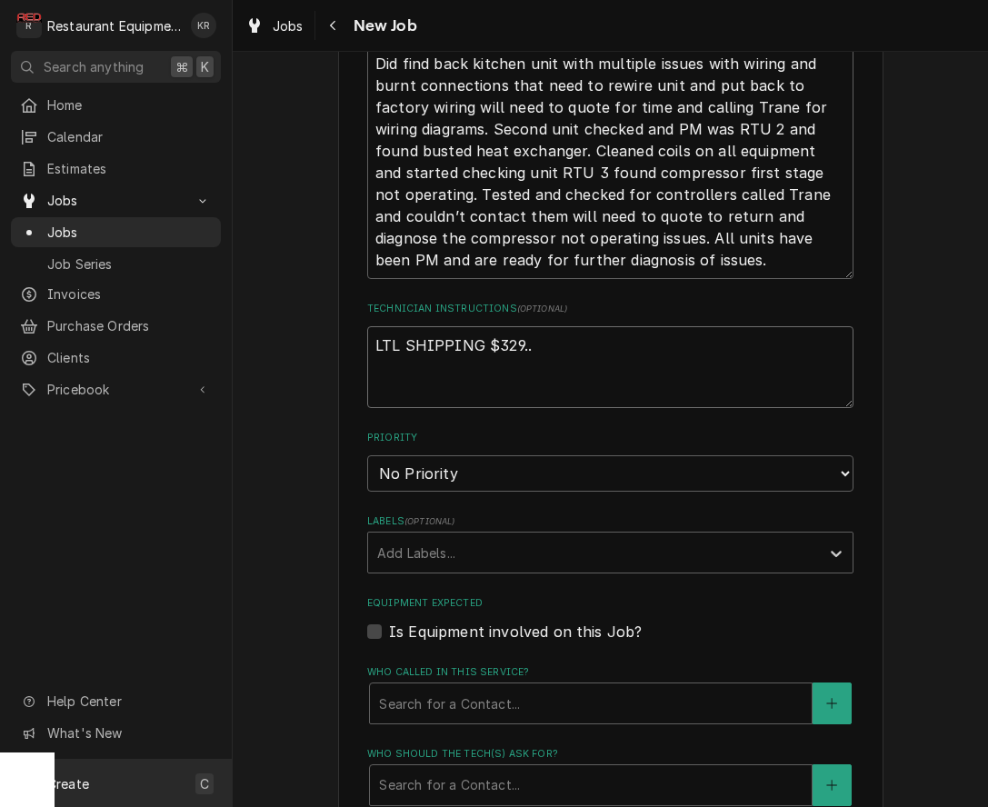
type textarea "x"
type textarea "LTL SHIPPING $329..02"
type textarea "x"
type textarea "LTL SHIPPING $329.02"
type textarea "x"
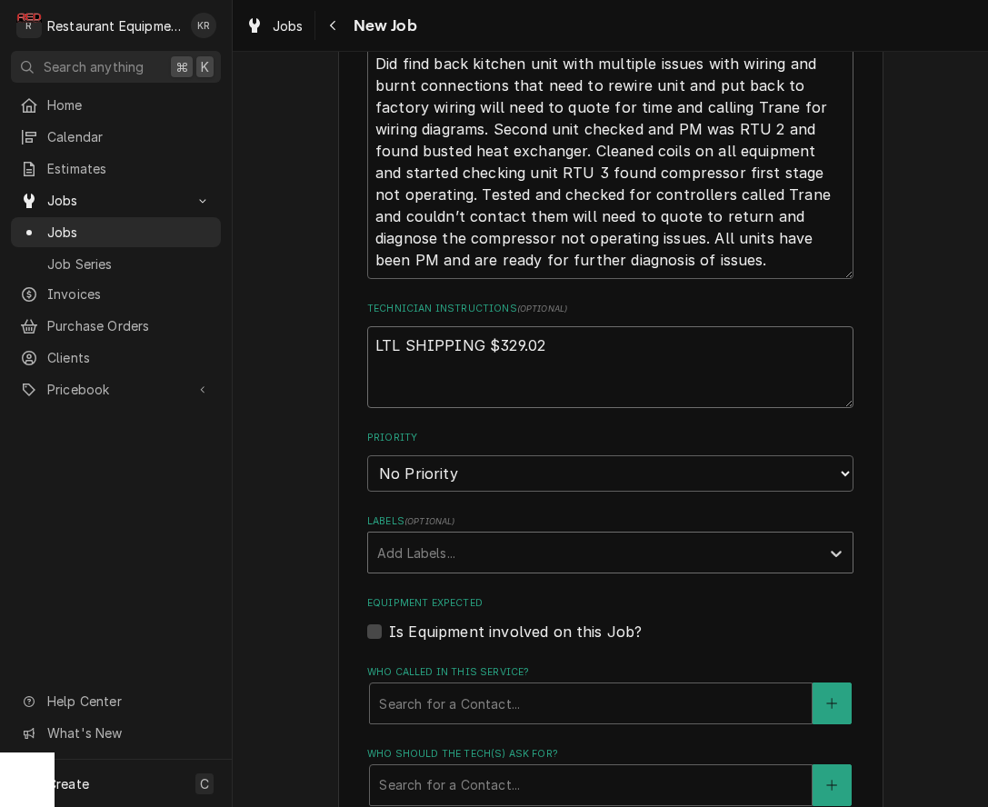
type textarea "LTL SHIPPING $329.02"
click at [474, 566] on div "Add Labels..." at bounding box center [610, 553] width 486 height 42
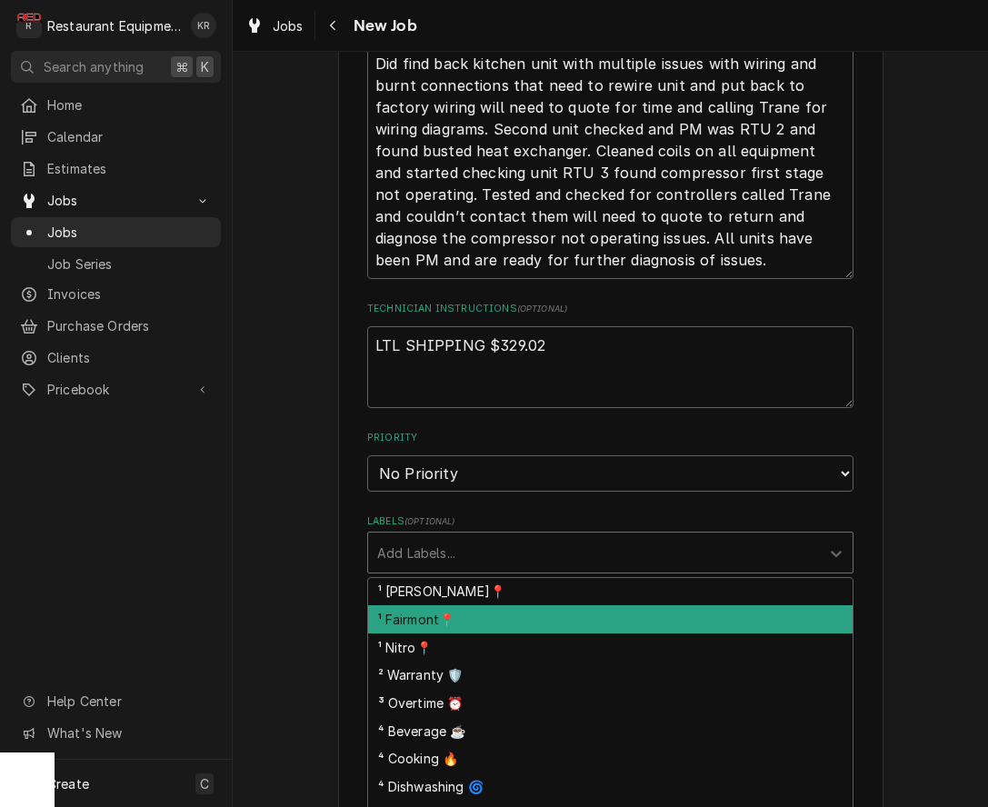
click at [479, 623] on div "¹ Fairmont📍" at bounding box center [610, 619] width 484 height 28
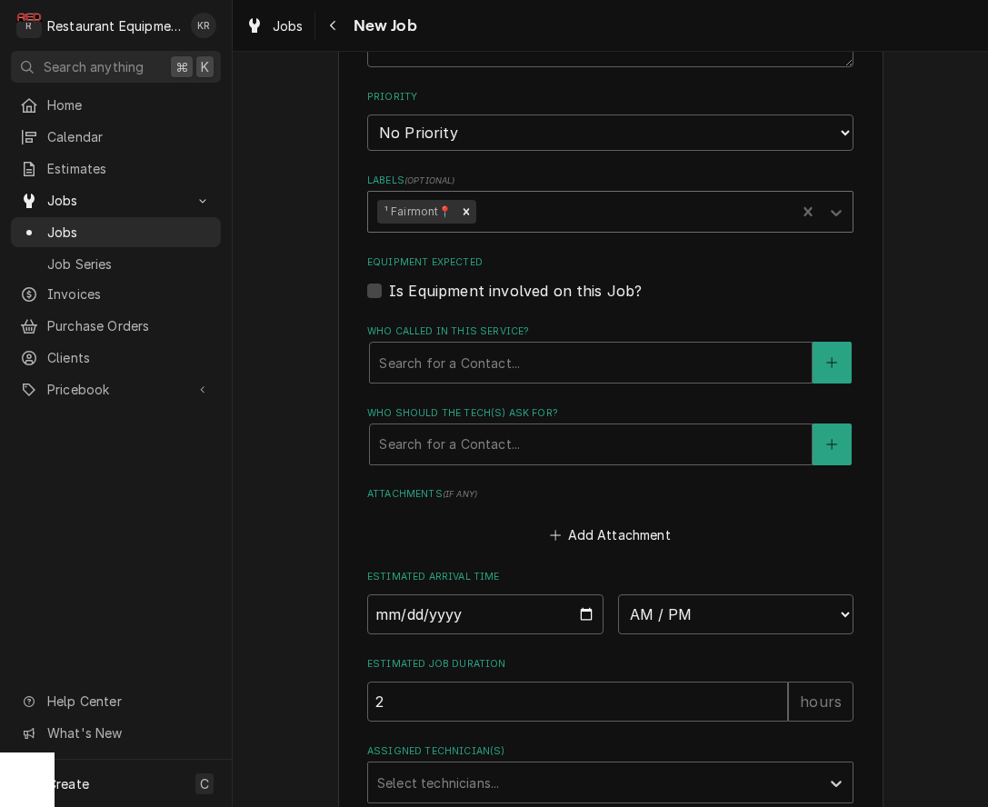
scroll to position [1618, 0]
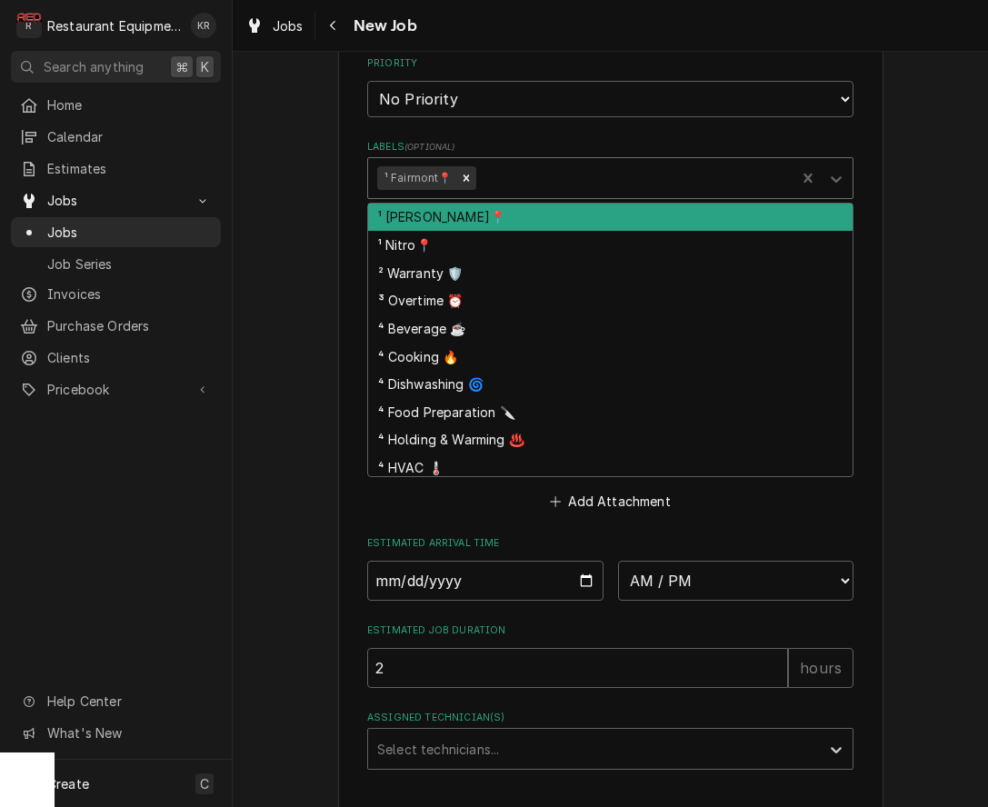
click at [520, 169] on div "Labels" at bounding box center [632, 178] width 307 height 33
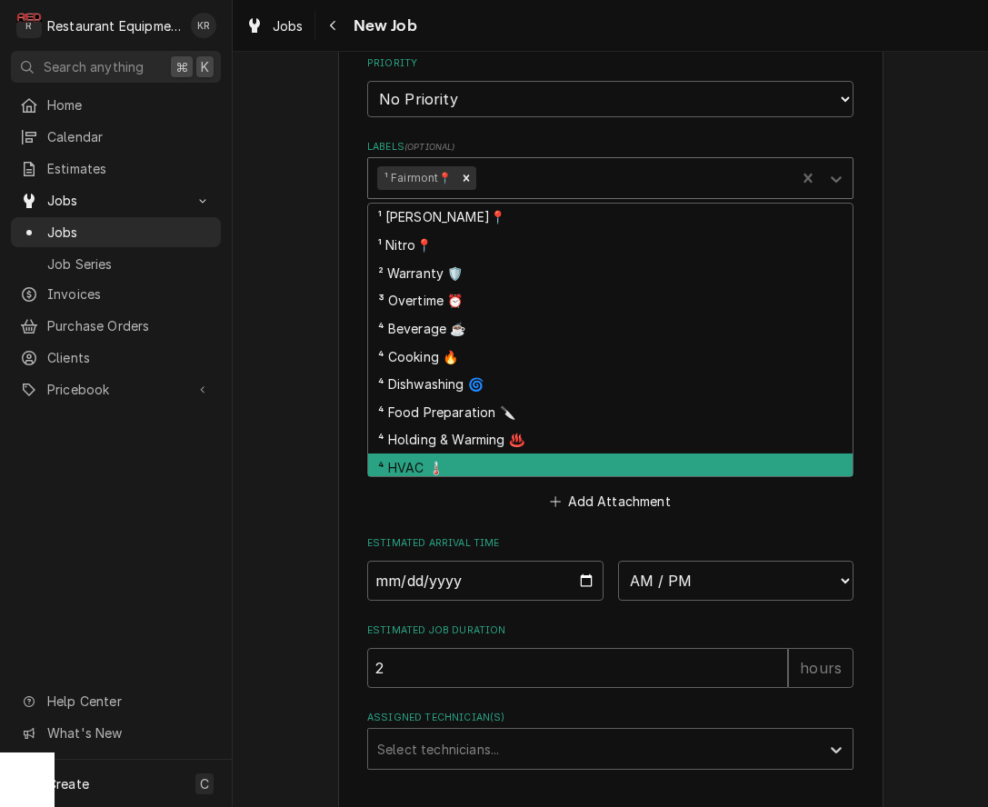
click at [481, 462] on div "⁴ HVAC 🌡️" at bounding box center [610, 467] width 484 height 28
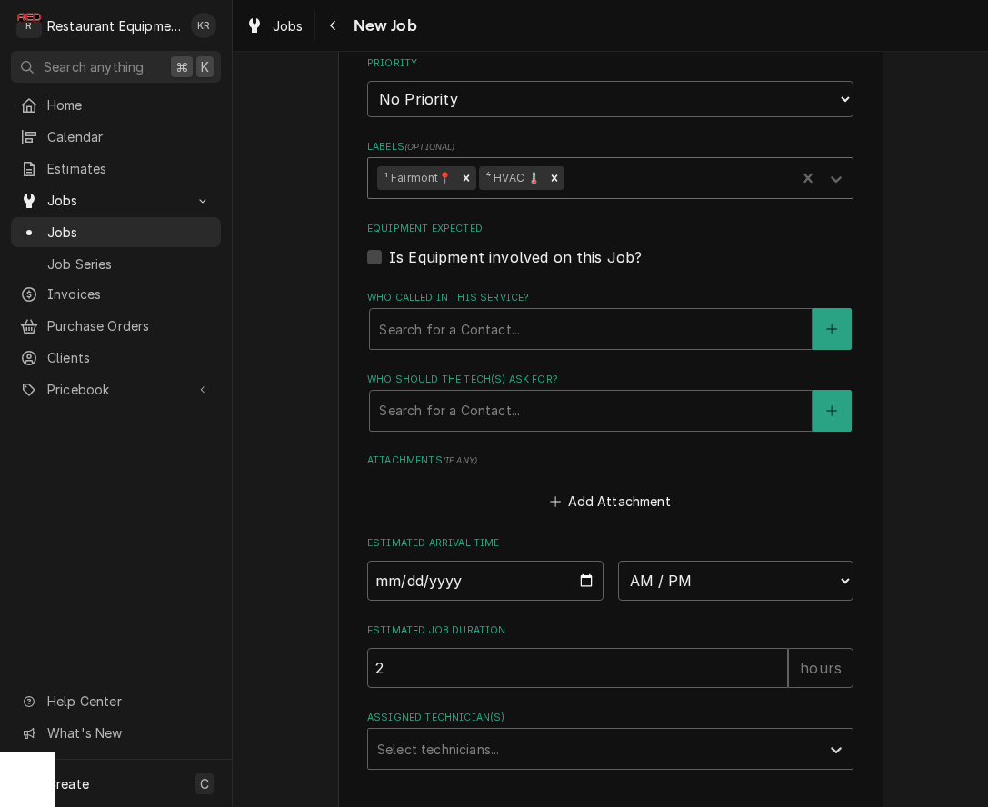
scroll to position [1735, 0]
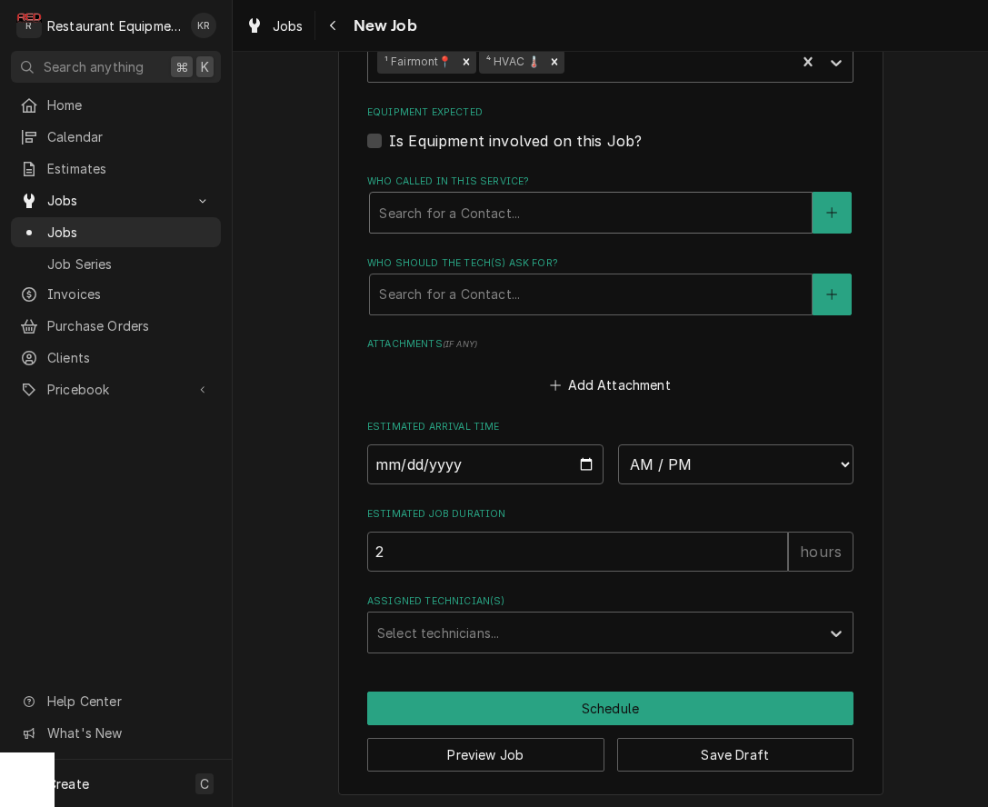
drag, startPoint x: 475, startPoint y: 234, endPoint x: 474, endPoint y: 217, distance: 17.3
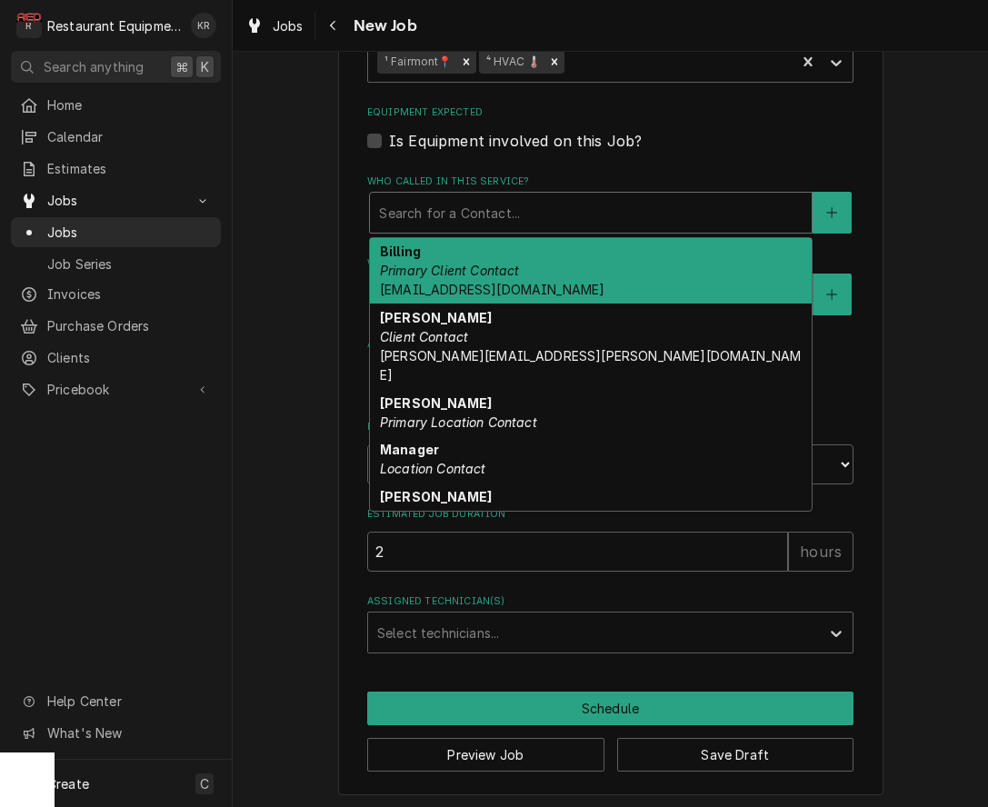
click at [474, 217] on div "Who called in this service?" at bounding box center [590, 212] width 423 height 33
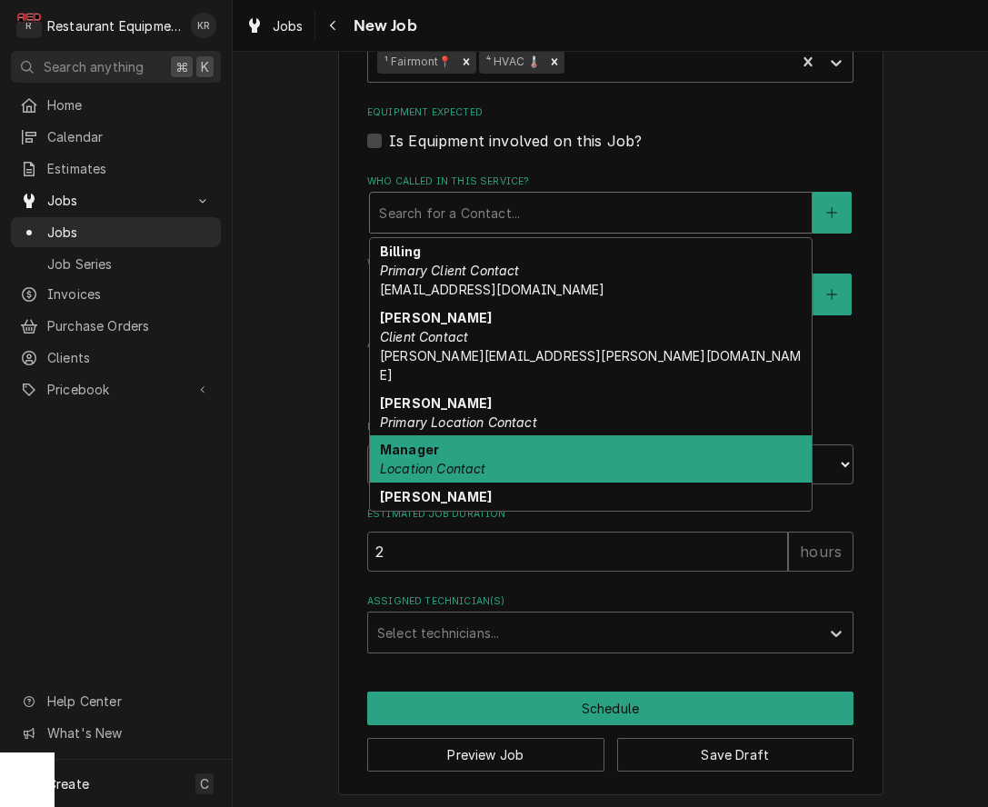
drag, startPoint x: 513, startPoint y: 446, endPoint x: 509, endPoint y: 423, distance: 23.0
click at [513, 446] on div "Manager Location Contact" at bounding box center [591, 458] width 442 height 47
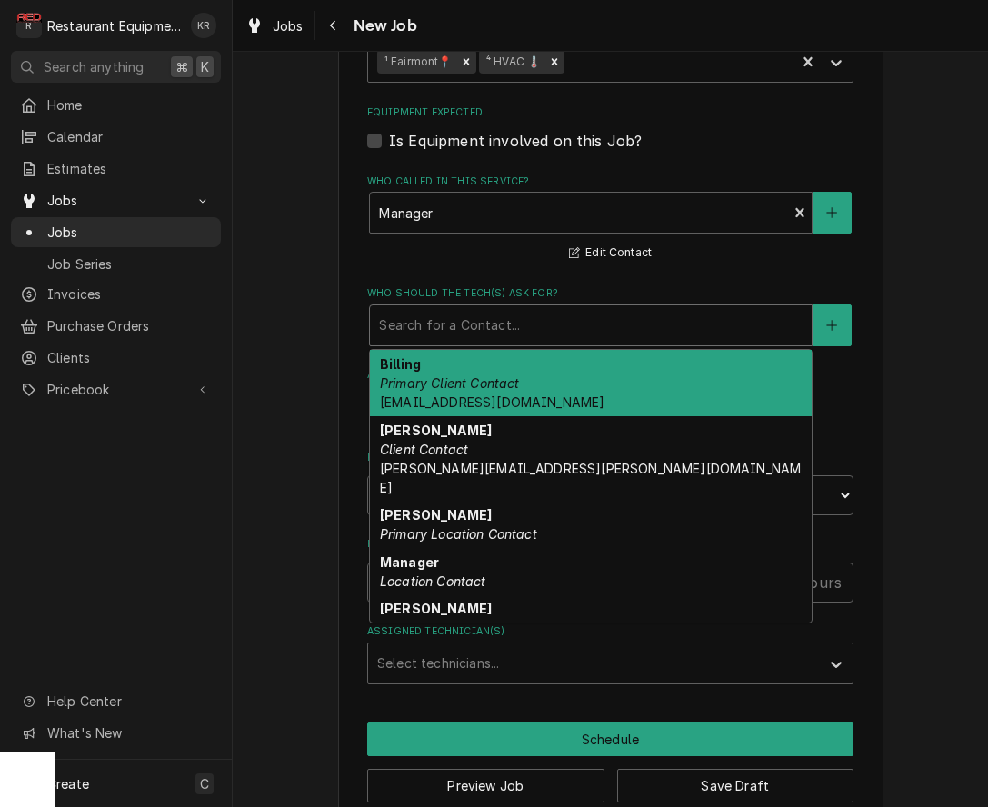
drag, startPoint x: 501, startPoint y: 327, endPoint x: 513, endPoint y: 458, distance: 131.5
click at [501, 330] on div "Who should the tech(s) ask for?" at bounding box center [590, 325] width 423 height 33
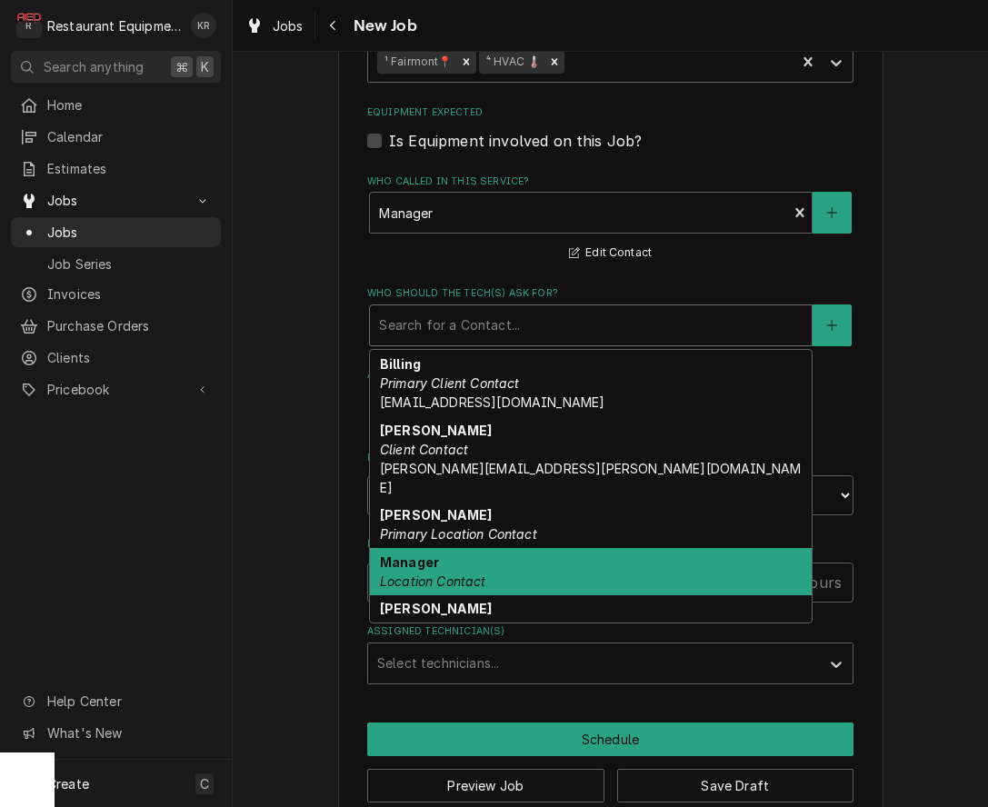
click at [509, 549] on div "Manager Location Contact" at bounding box center [591, 571] width 442 height 47
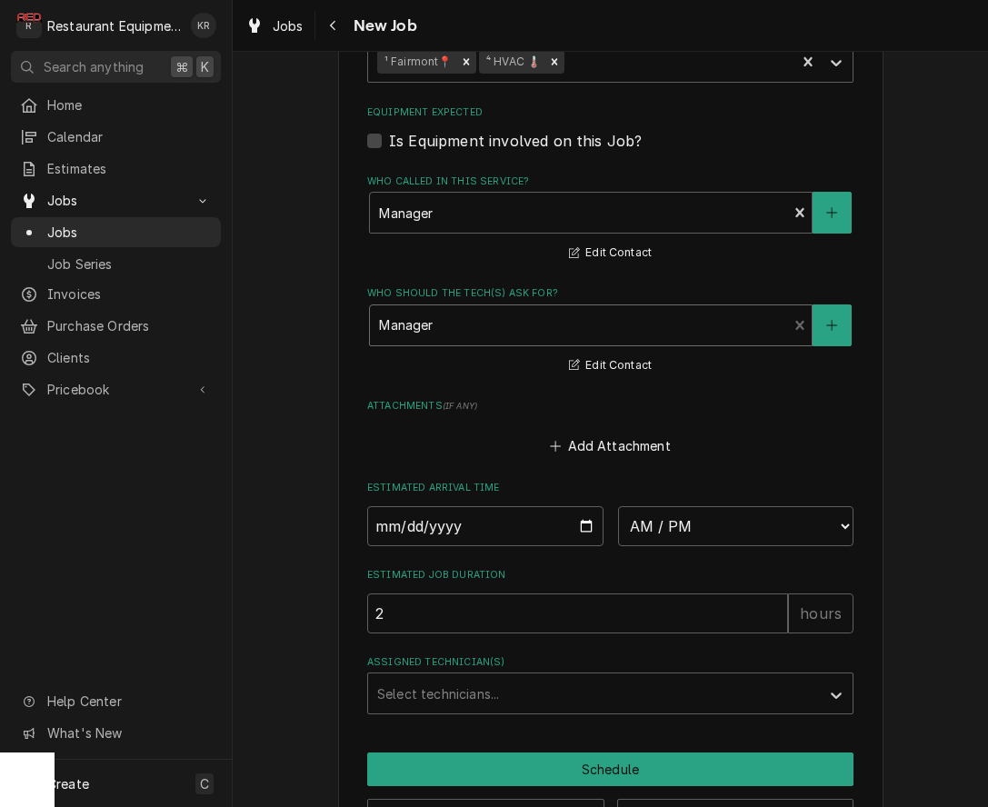
scroll to position [1797, 0]
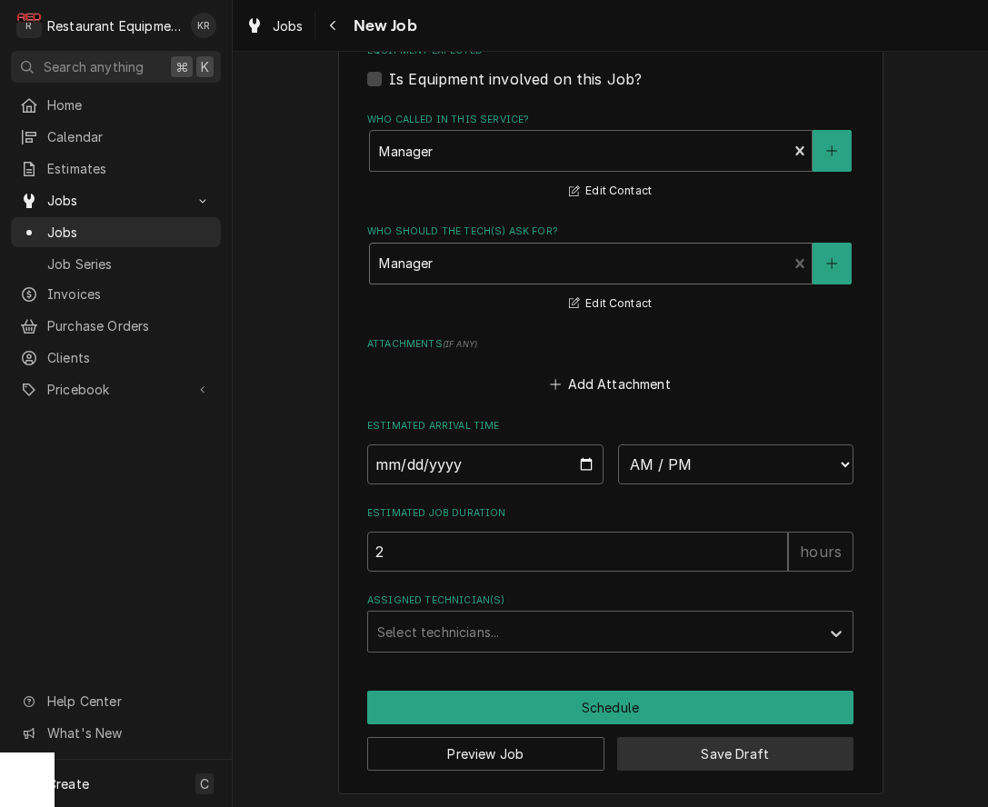
click at [672, 756] on button "Save Draft" at bounding box center [735, 754] width 237 height 34
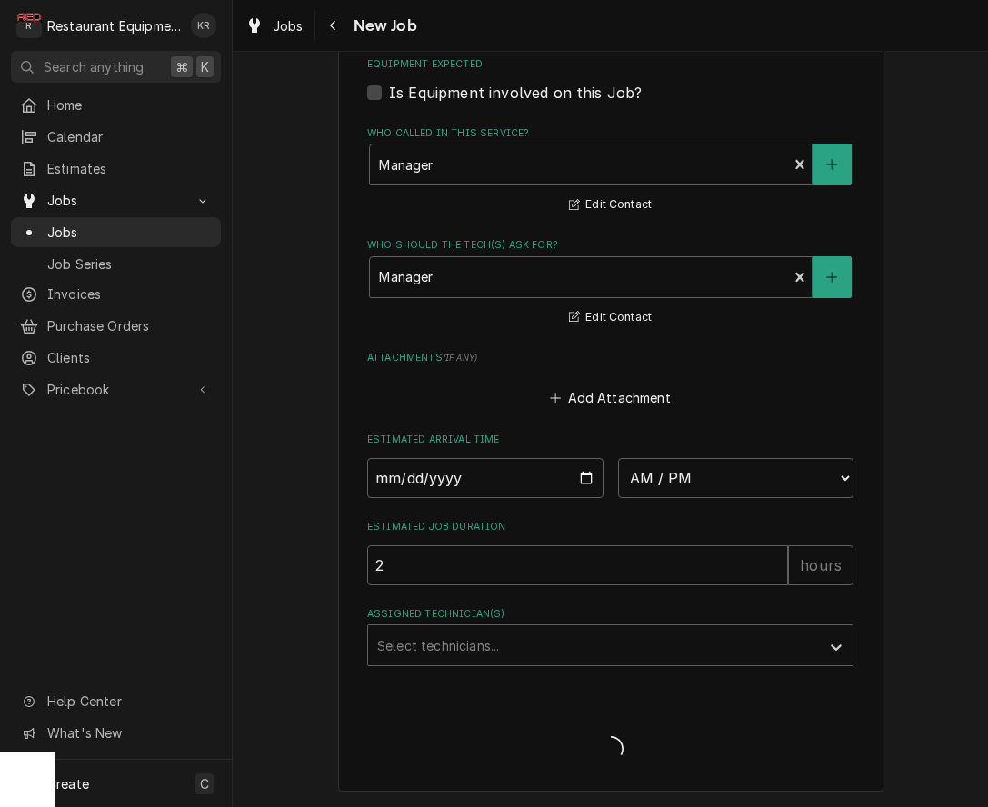
scroll to position [1780, 0]
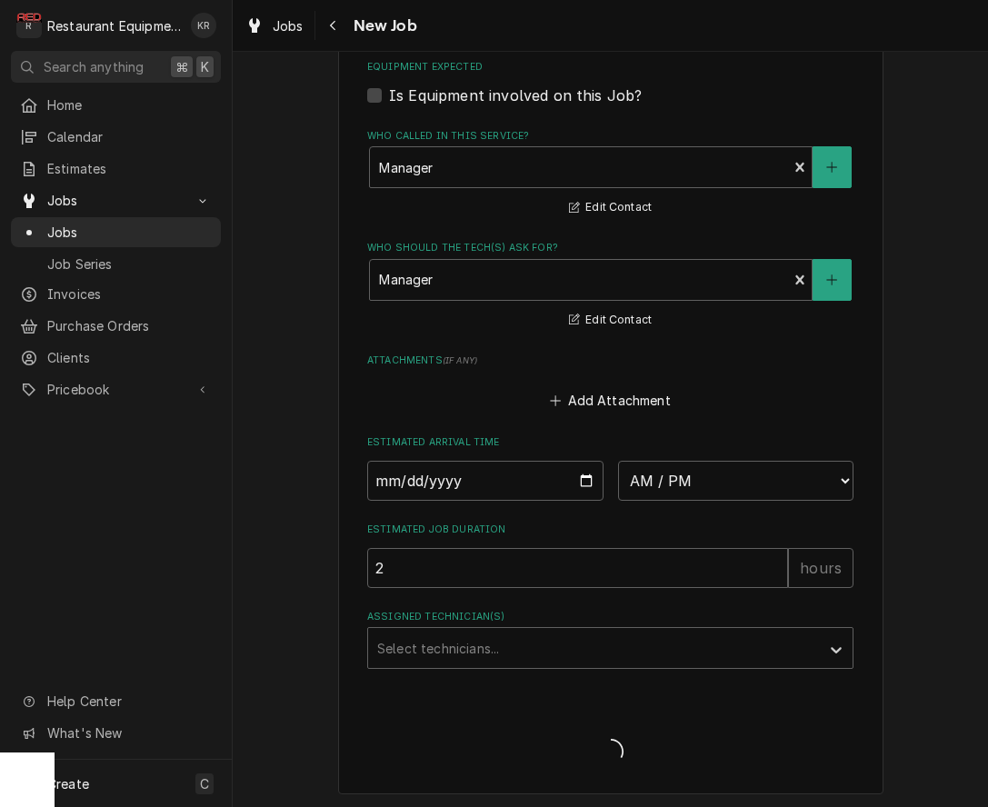
type textarea "x"
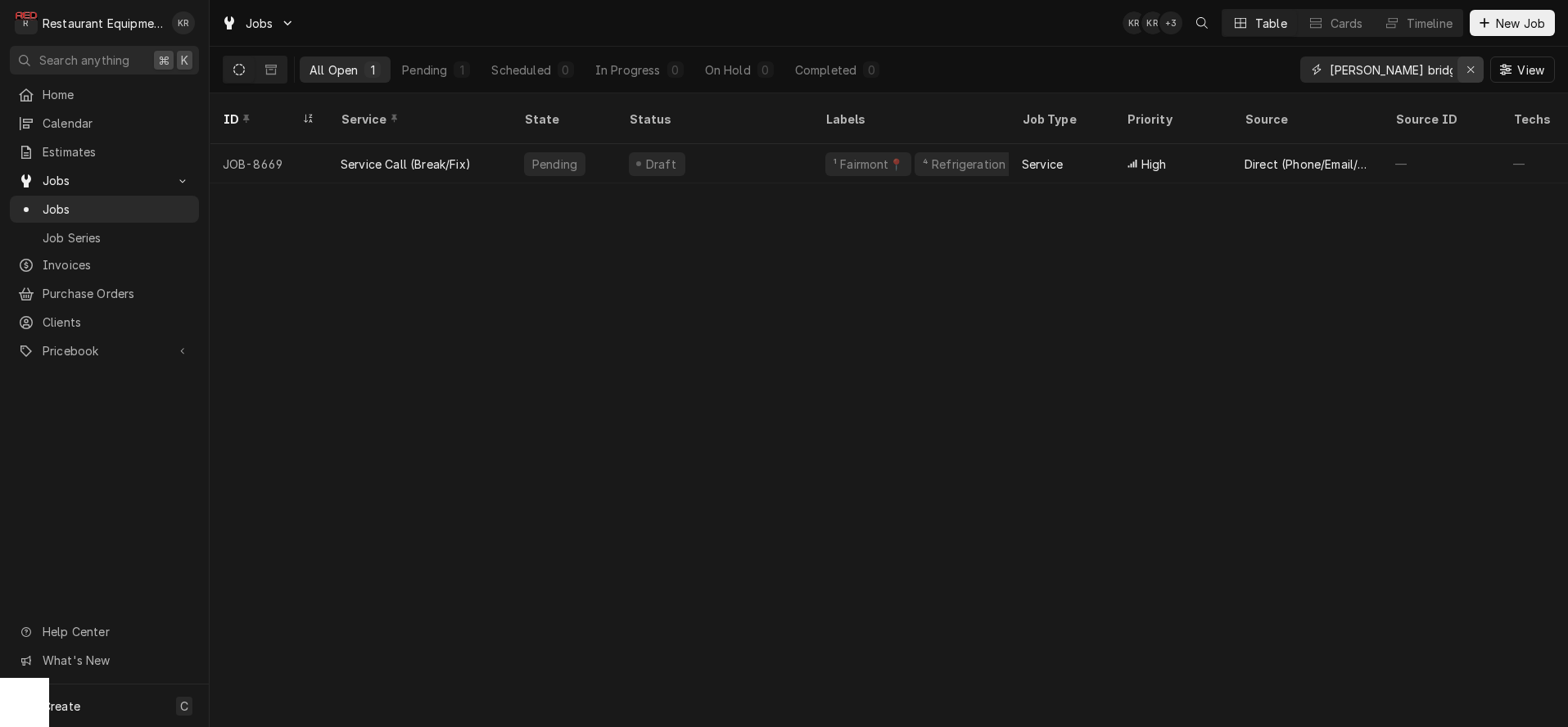
click at [1475, 68] on div "Erase input" at bounding box center [1471, 69] width 16 height 16
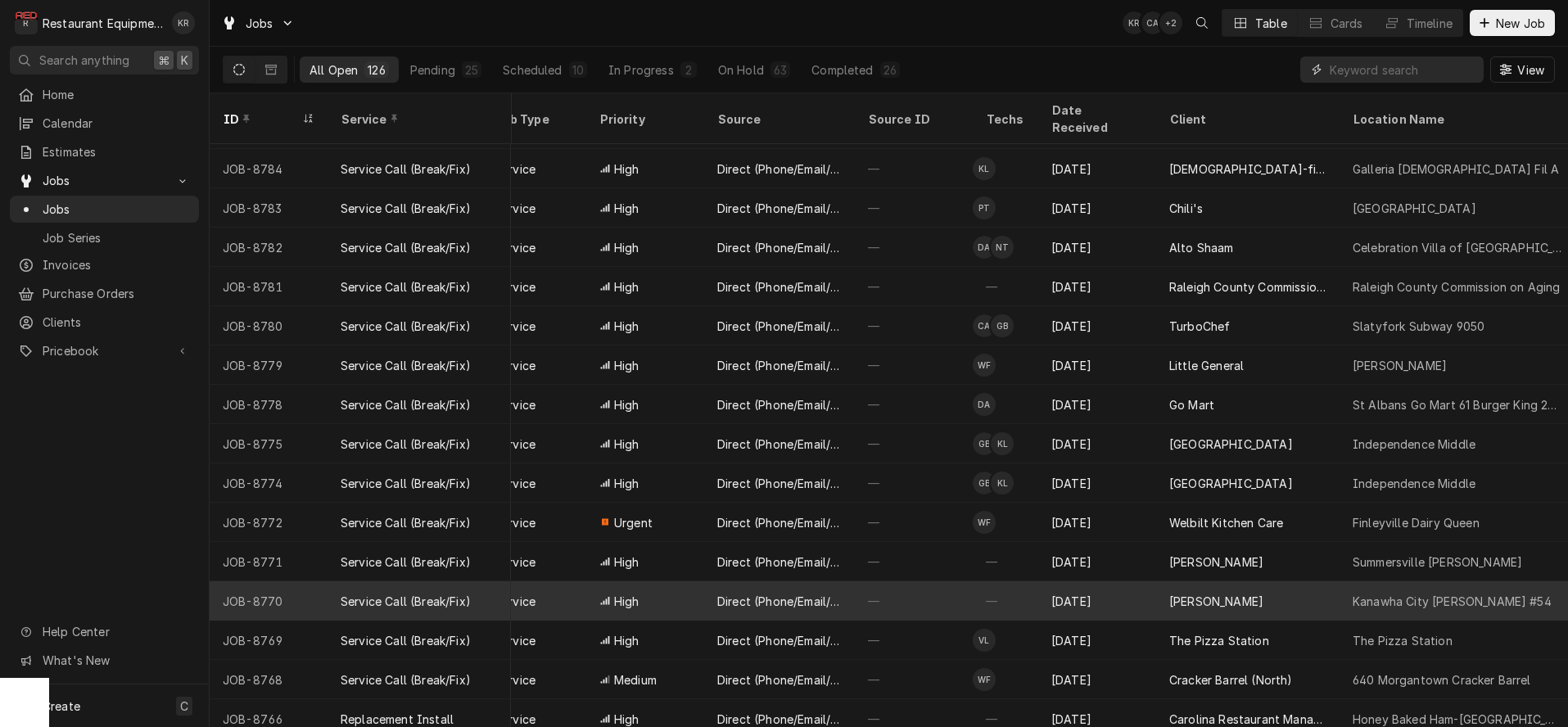
scroll to position [0, 527]
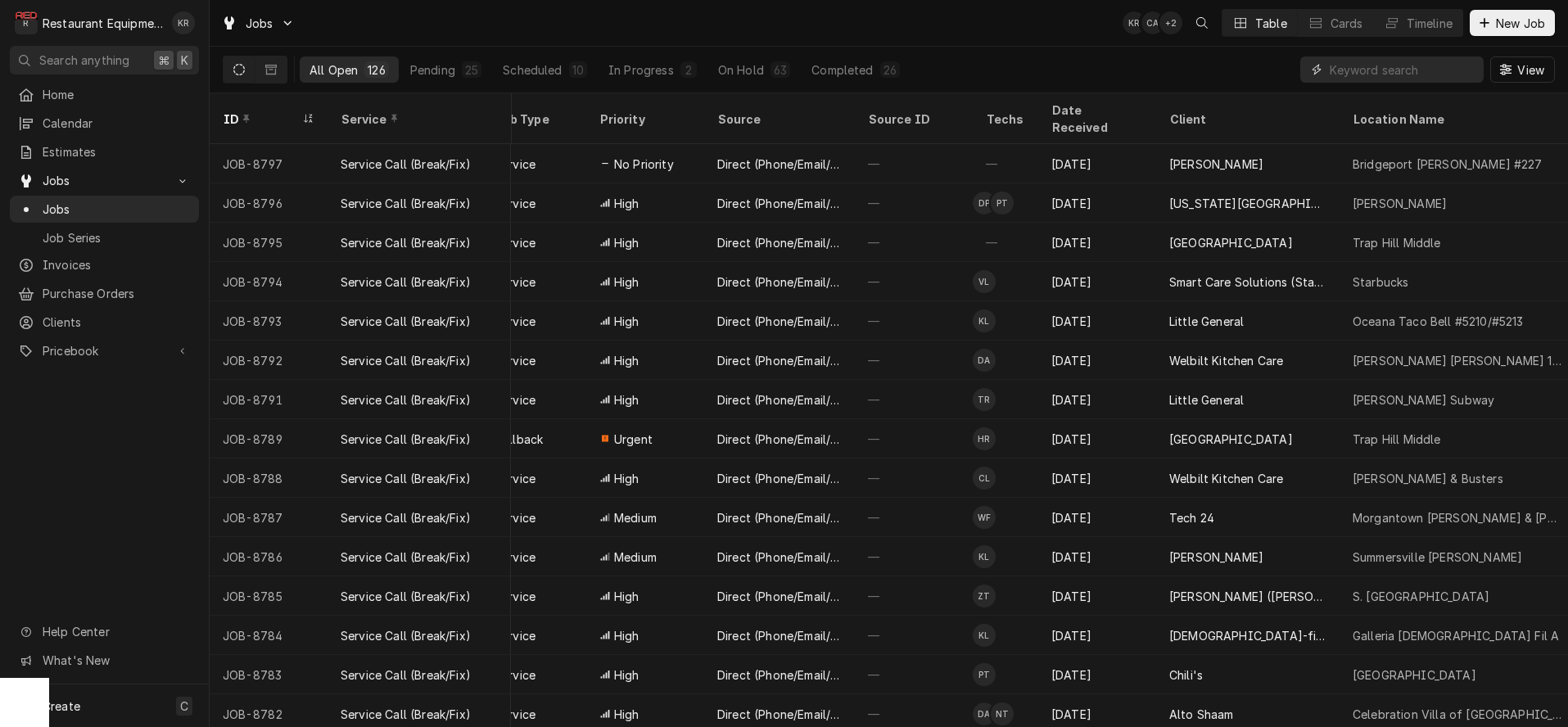
click at [1389, 69] on input "Dynamic Content Wrapper" at bounding box center [1403, 69] width 146 height 26
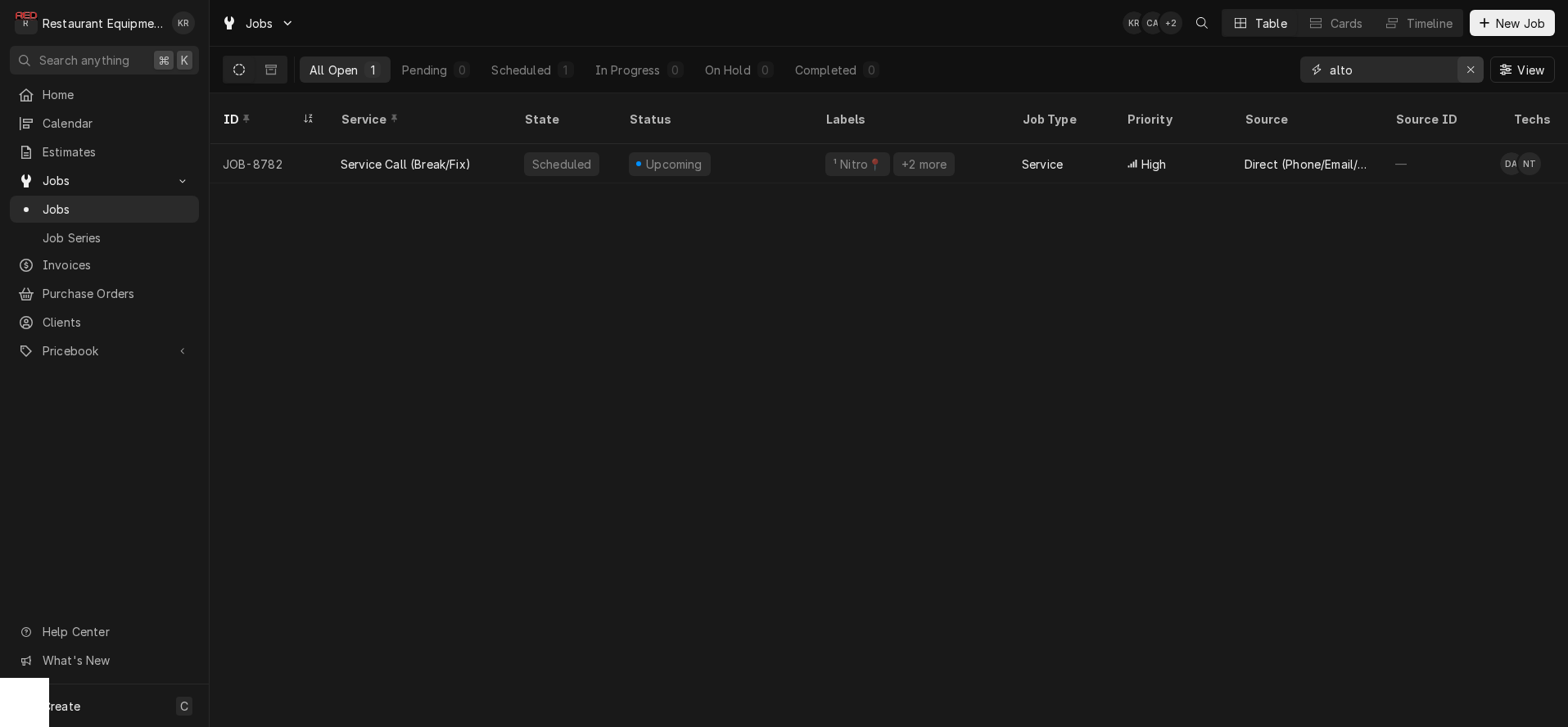
type input "alto"
drag, startPoint x: 1465, startPoint y: 73, endPoint x: 1231, endPoint y: 32, distance: 237.6
click at [1440, 67] on div "alto" at bounding box center [1392, 69] width 184 height 26
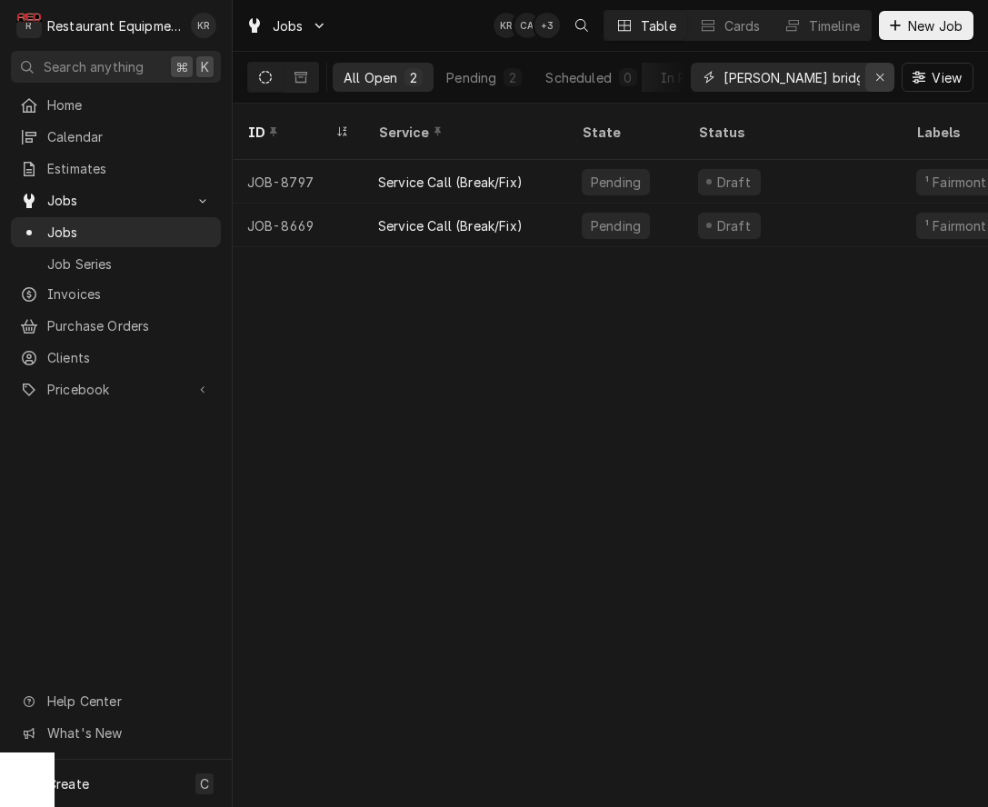
click at [876, 83] on icon "Erase input" at bounding box center [880, 77] width 10 height 13
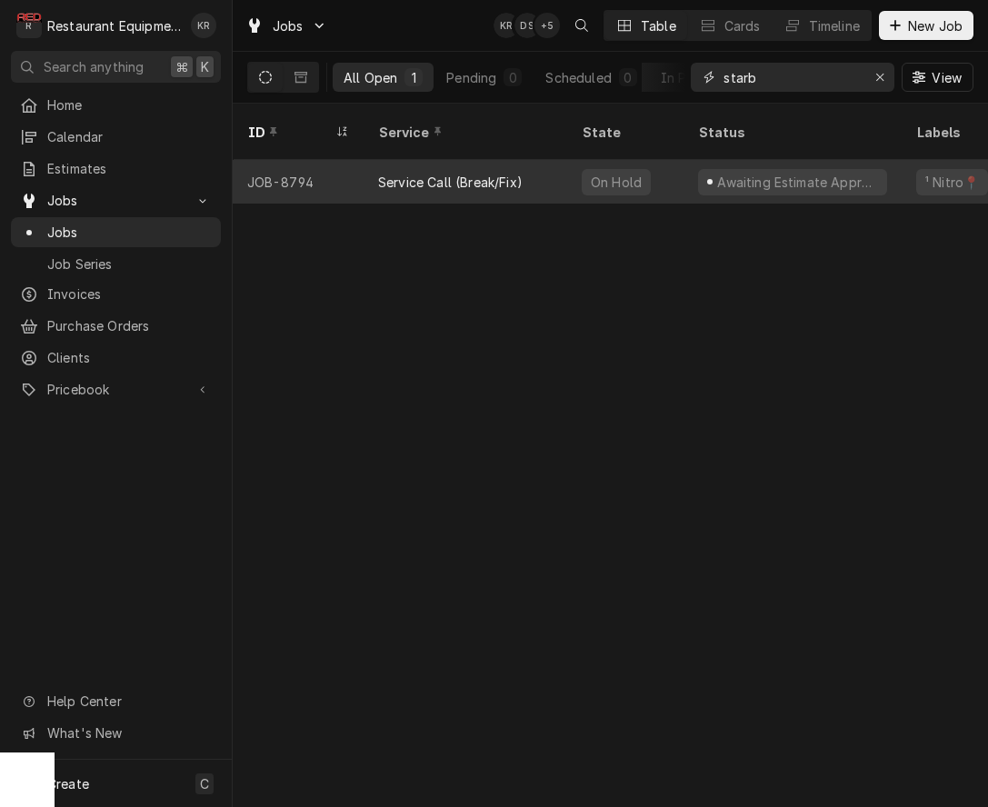
type input "starb"
click at [578, 160] on div "On Hold" at bounding box center [625, 182] width 116 height 44
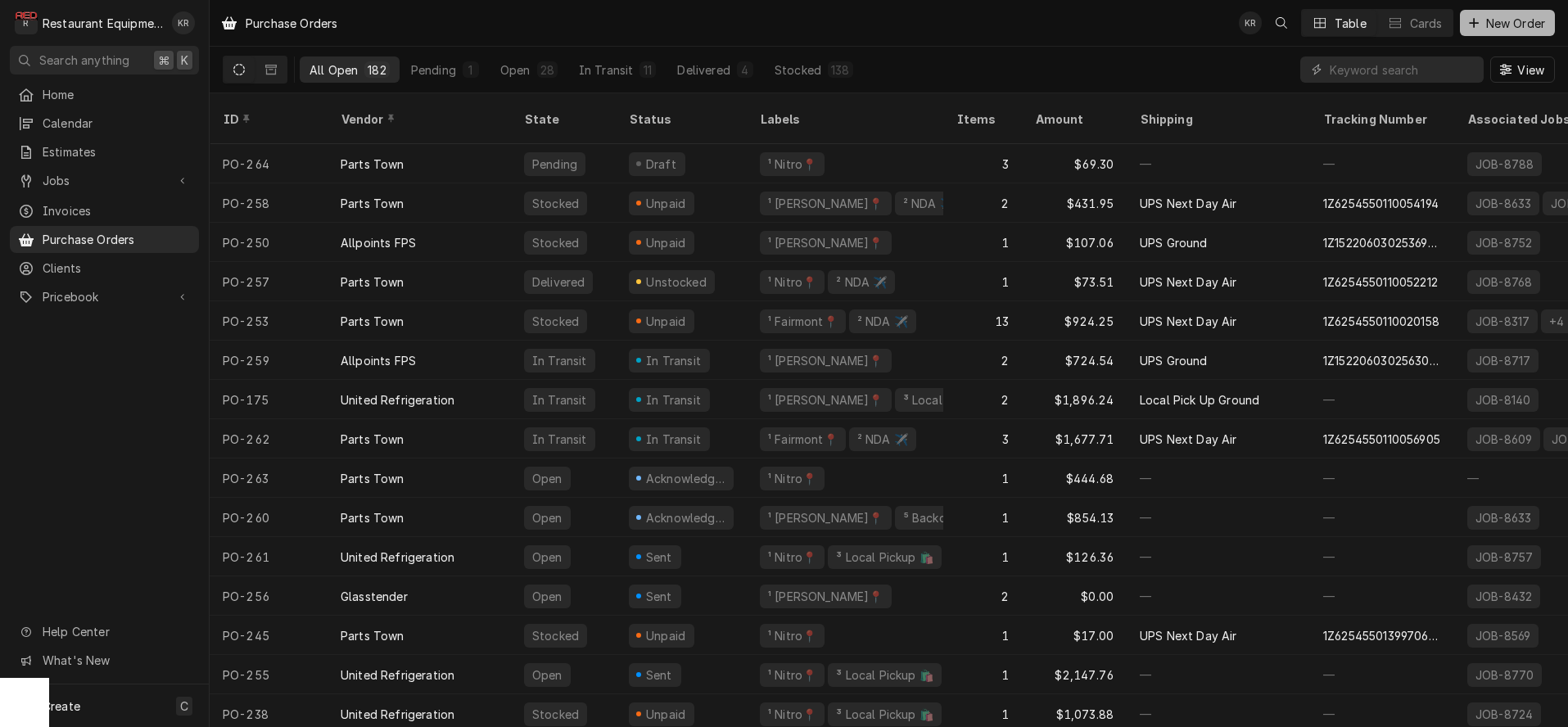
click at [1503, 27] on span "New Order" at bounding box center [1516, 23] width 66 height 17
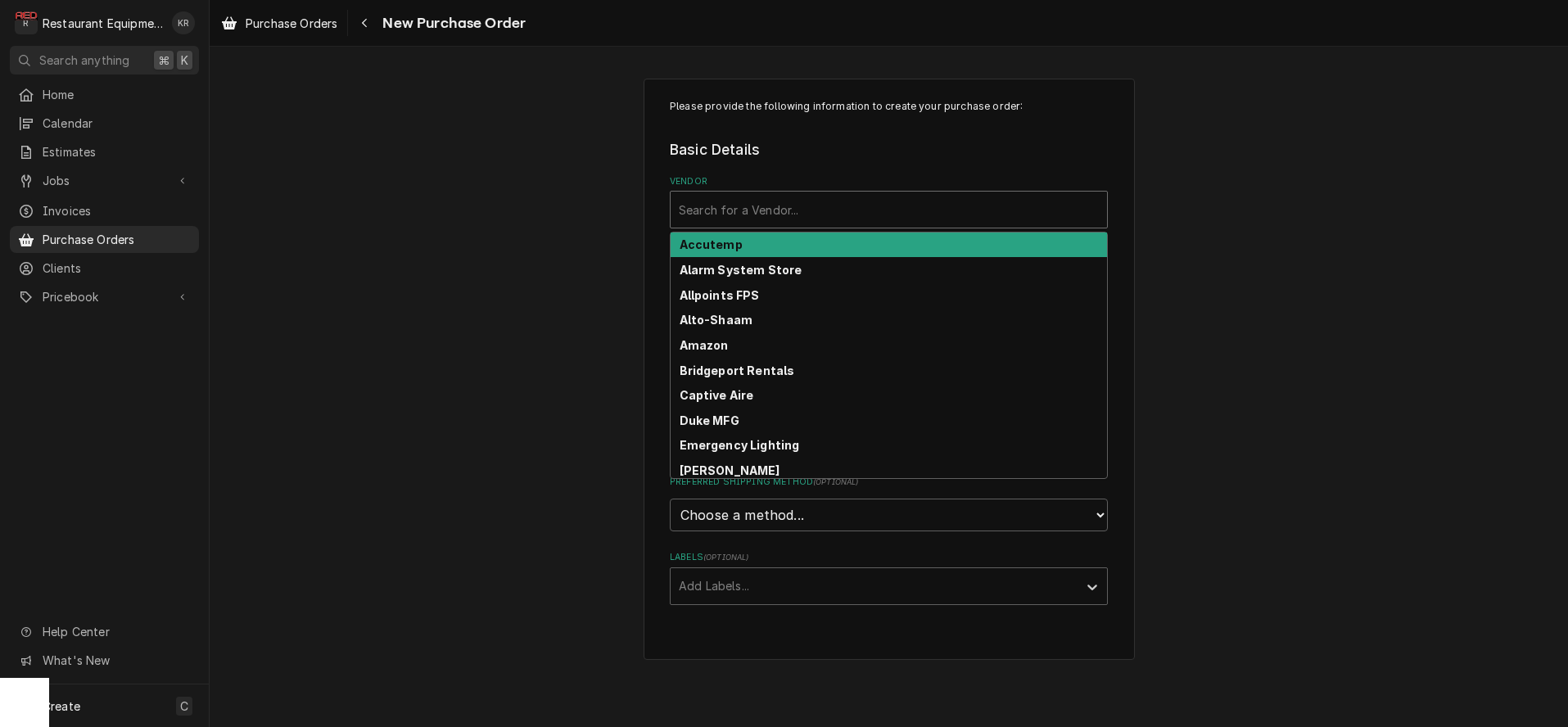
click at [815, 208] on div "Vendor" at bounding box center [889, 209] width 420 height 30
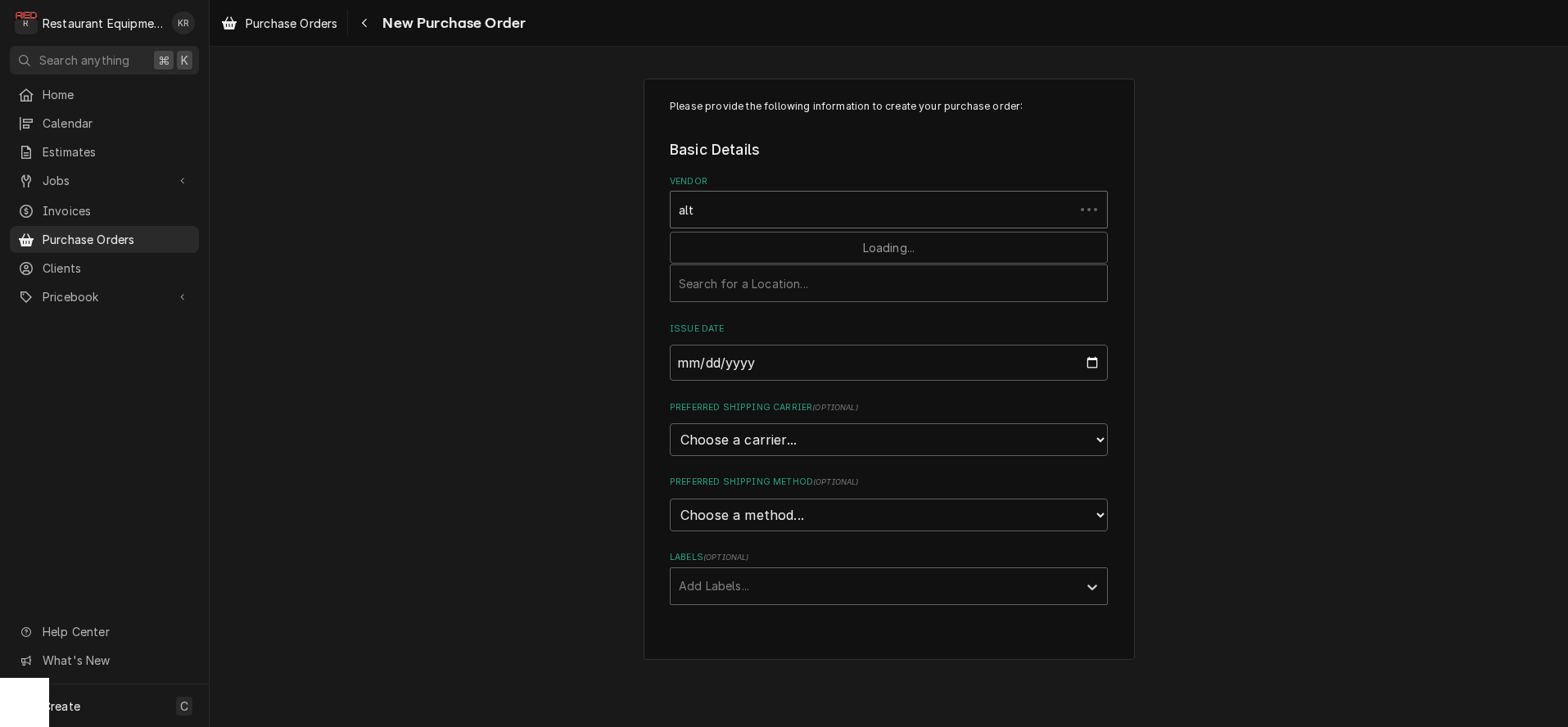
type input "alto"
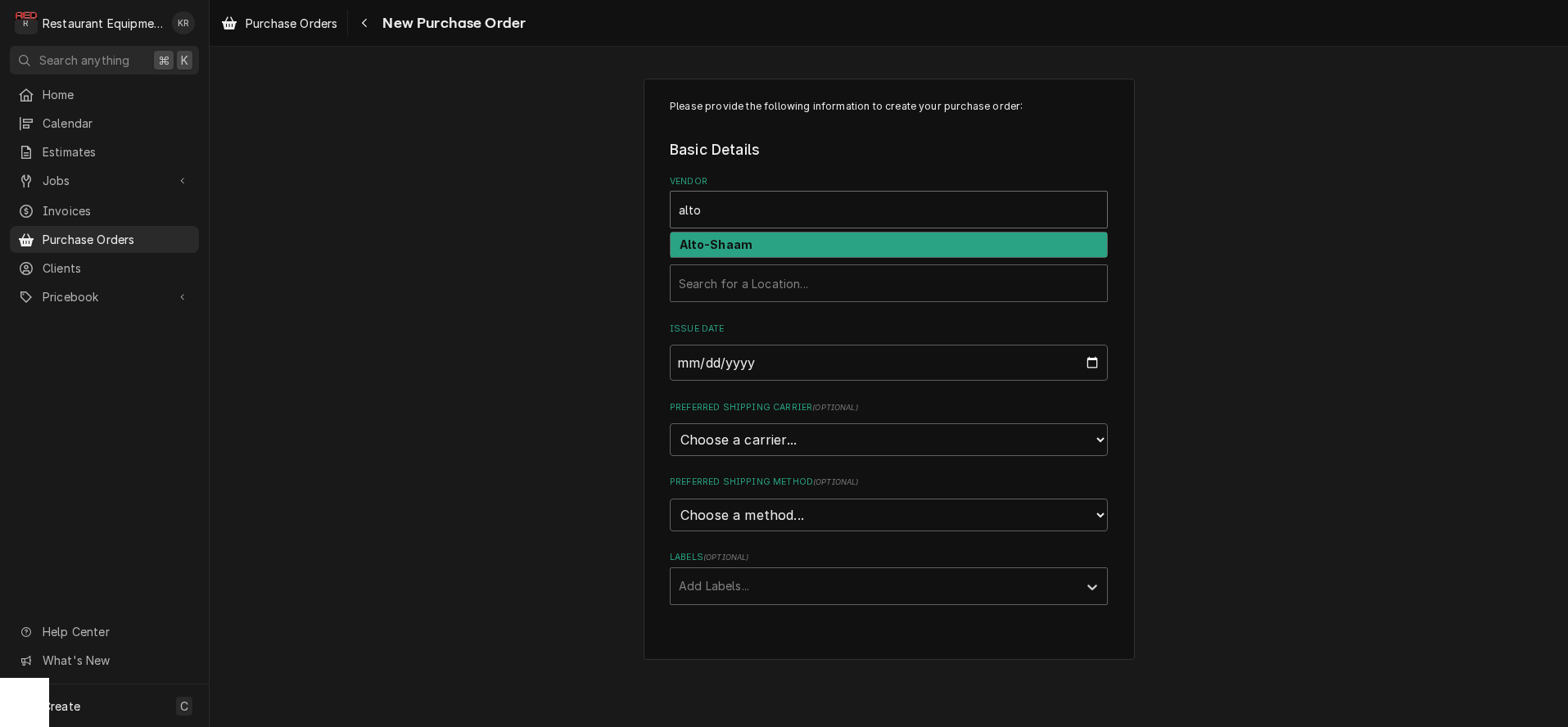
click at [764, 245] on div "Alto-Shaam" at bounding box center [889, 245] width 436 height 25
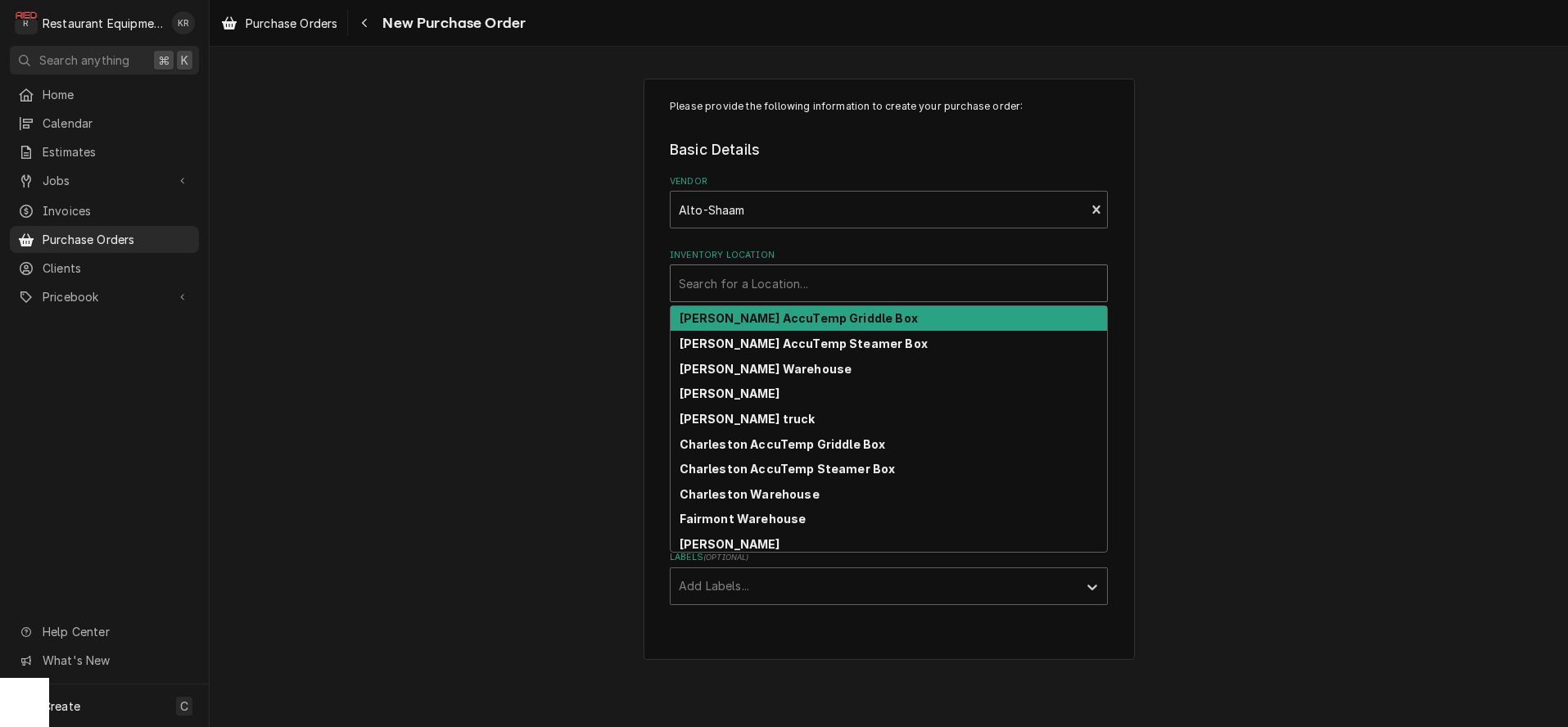
click at [753, 291] on div "Inventory Location" at bounding box center [889, 283] width 420 height 30
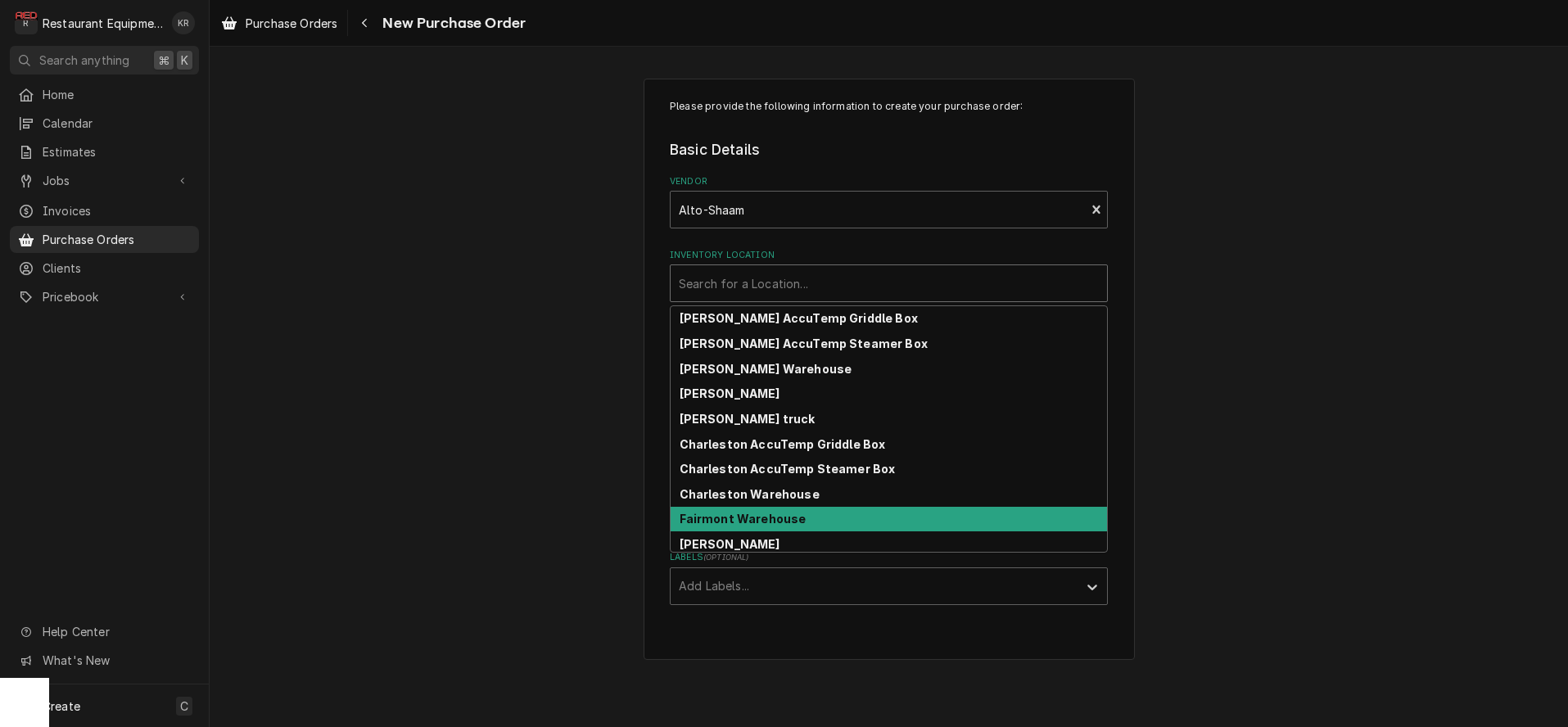
scroll to position [4, 0]
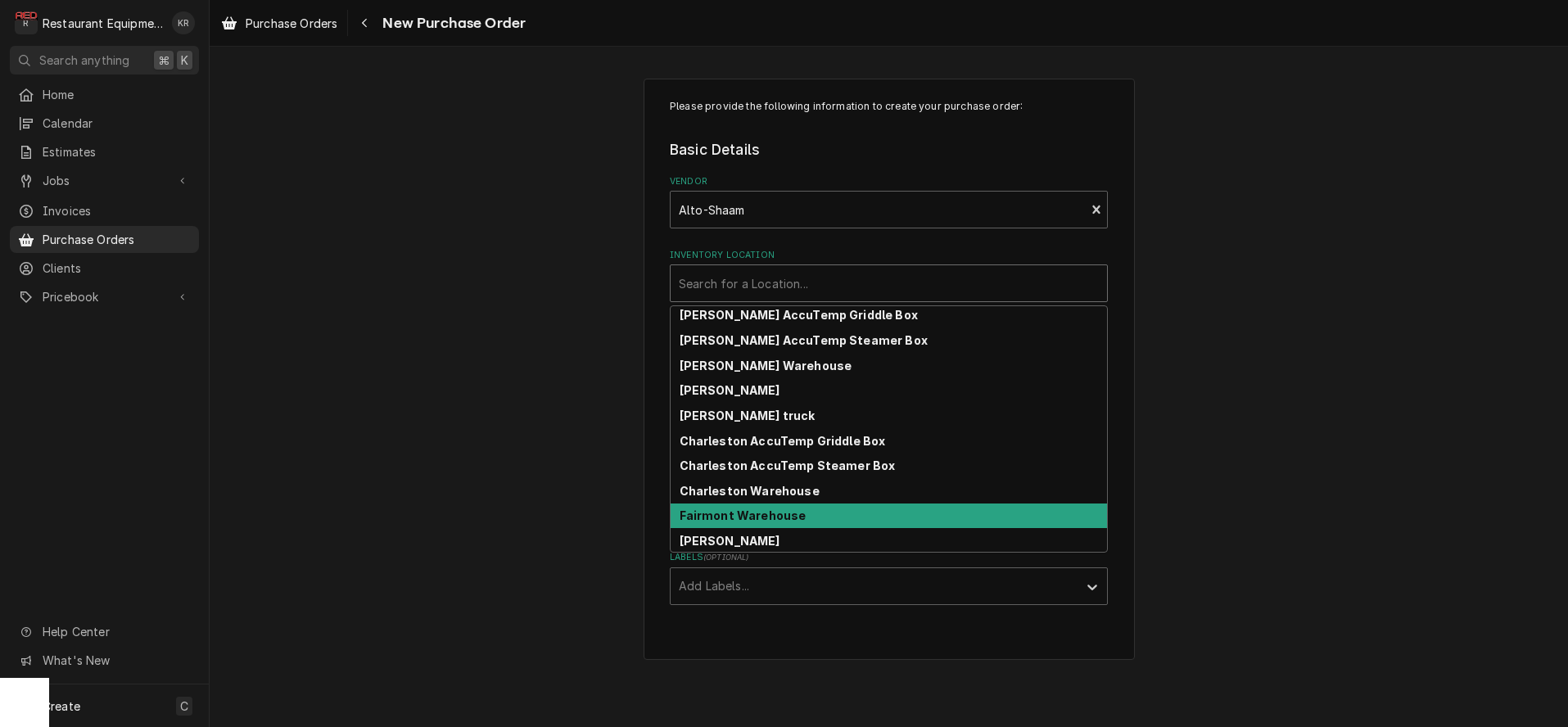
click at [801, 524] on div "Fairmont Warehouse" at bounding box center [889, 516] width 436 height 25
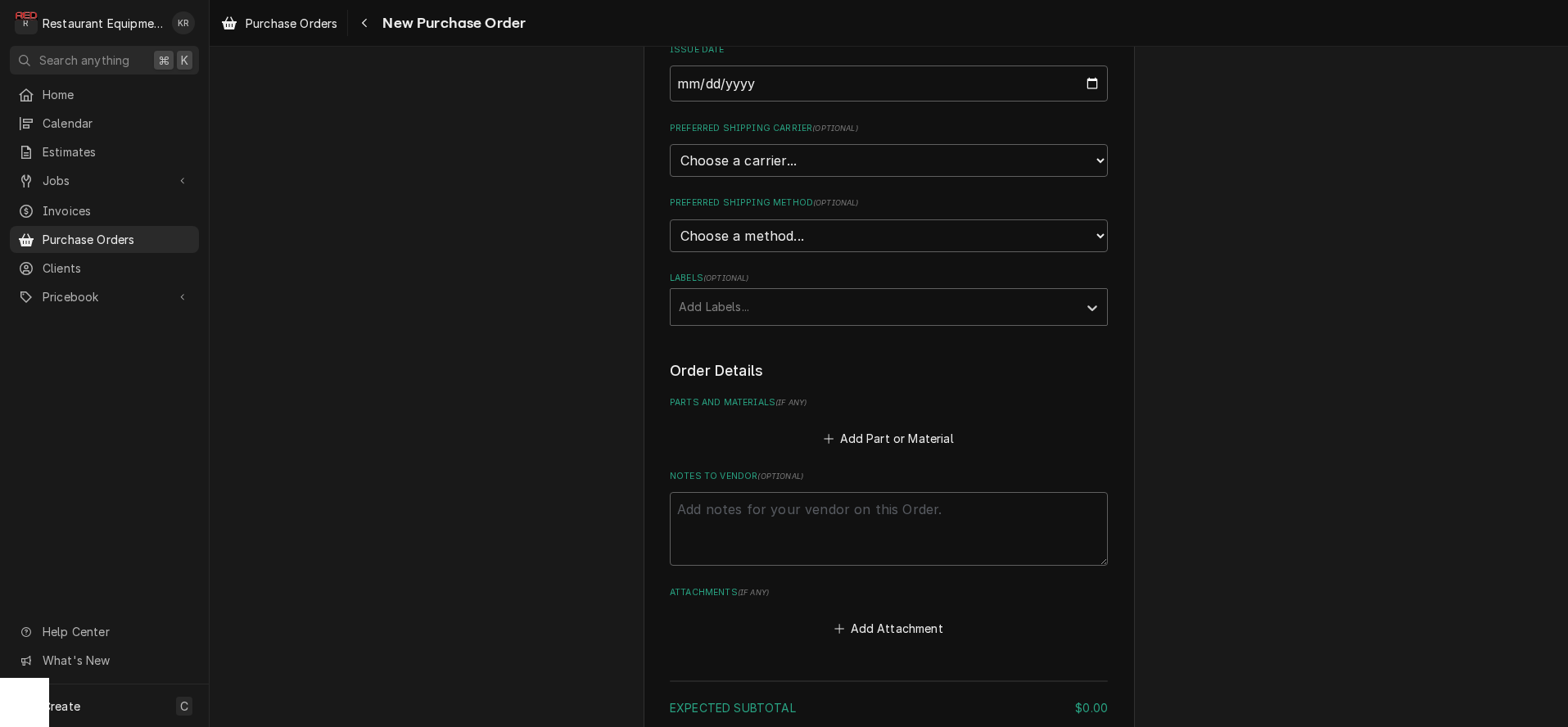
scroll to position [268, 0]
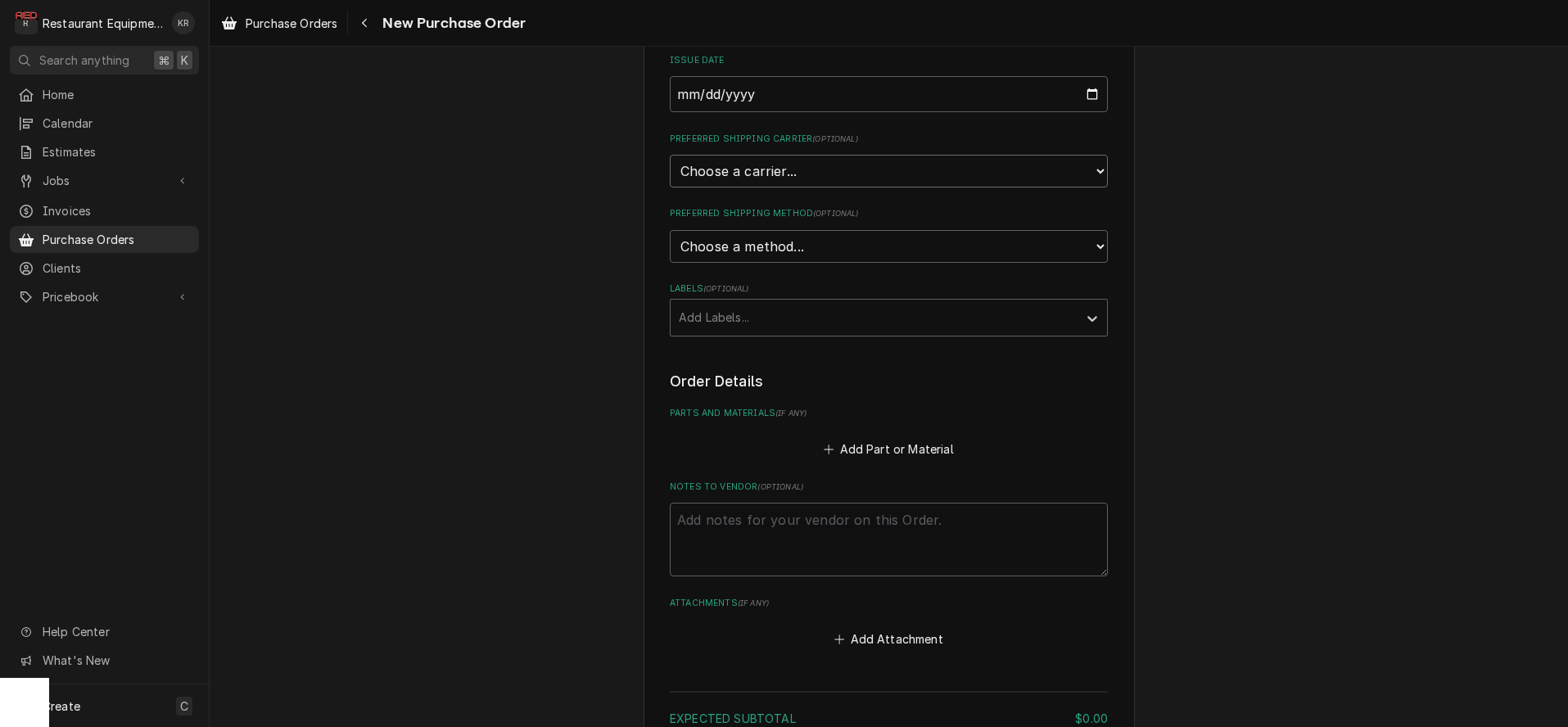
select select "4"
click option "UPS" at bounding box center [0, 0] width 0 height 0
type textarea "x"
select select "1"
click option "Ground" at bounding box center [0, 0] width 0 height 0
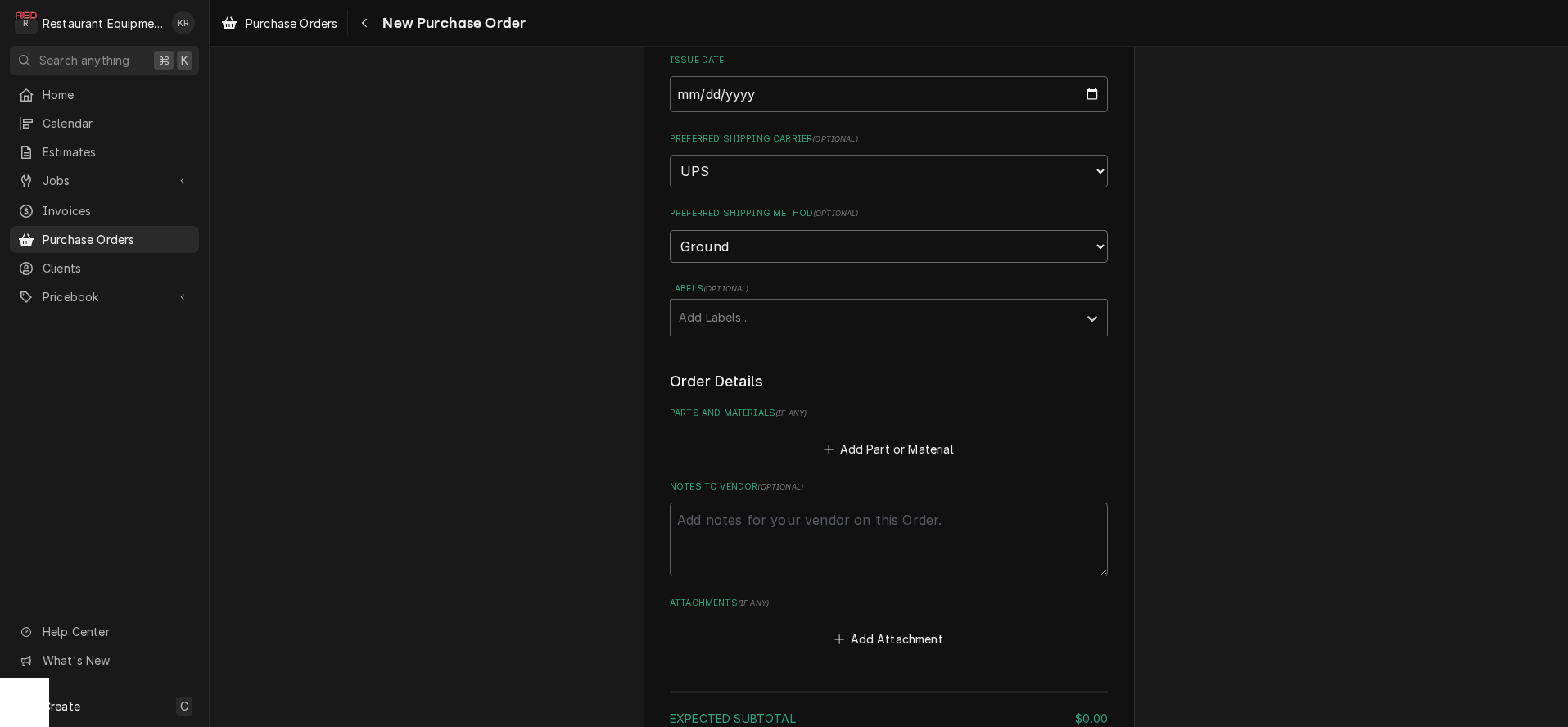
scroll to position [418, 0]
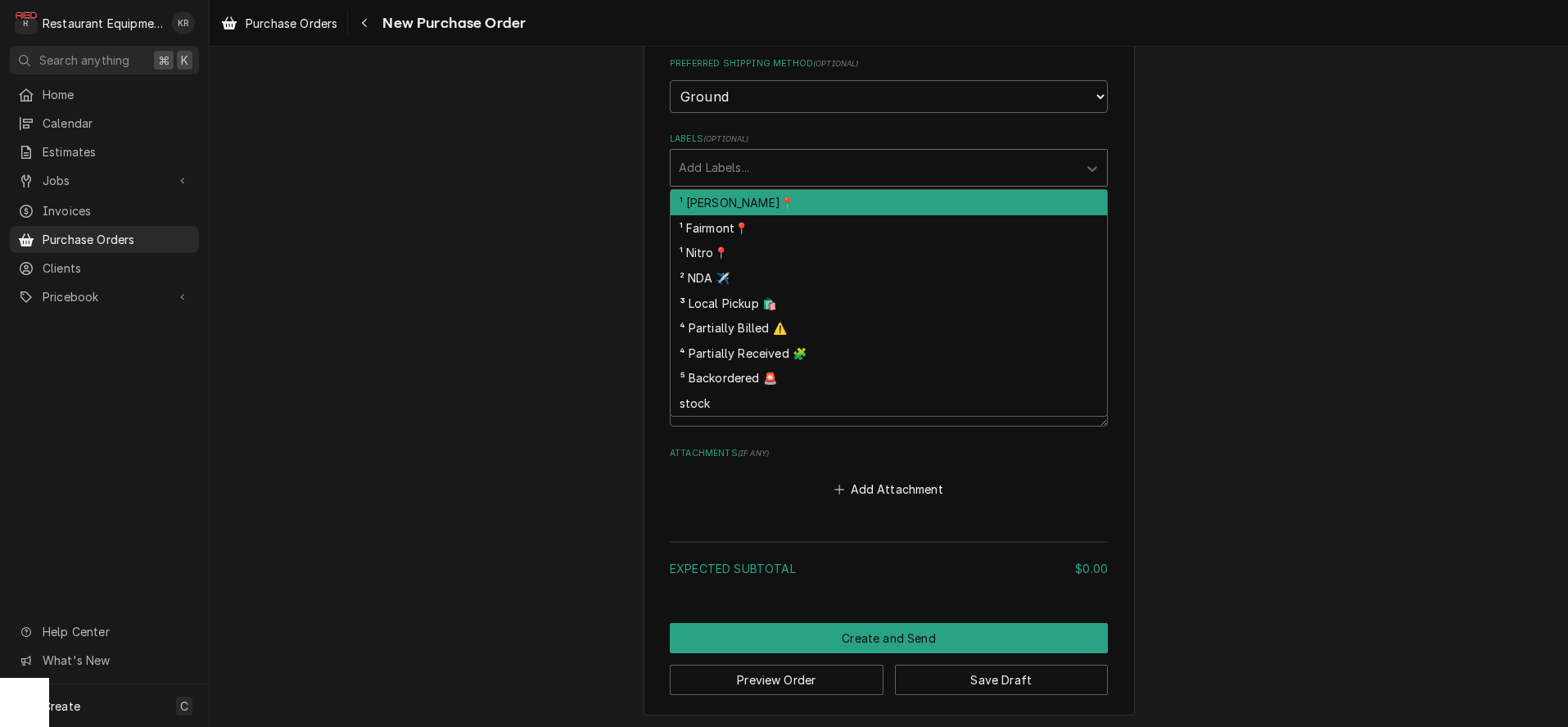
click at [746, 157] on div "Labels" at bounding box center [873, 168] width 390 height 30
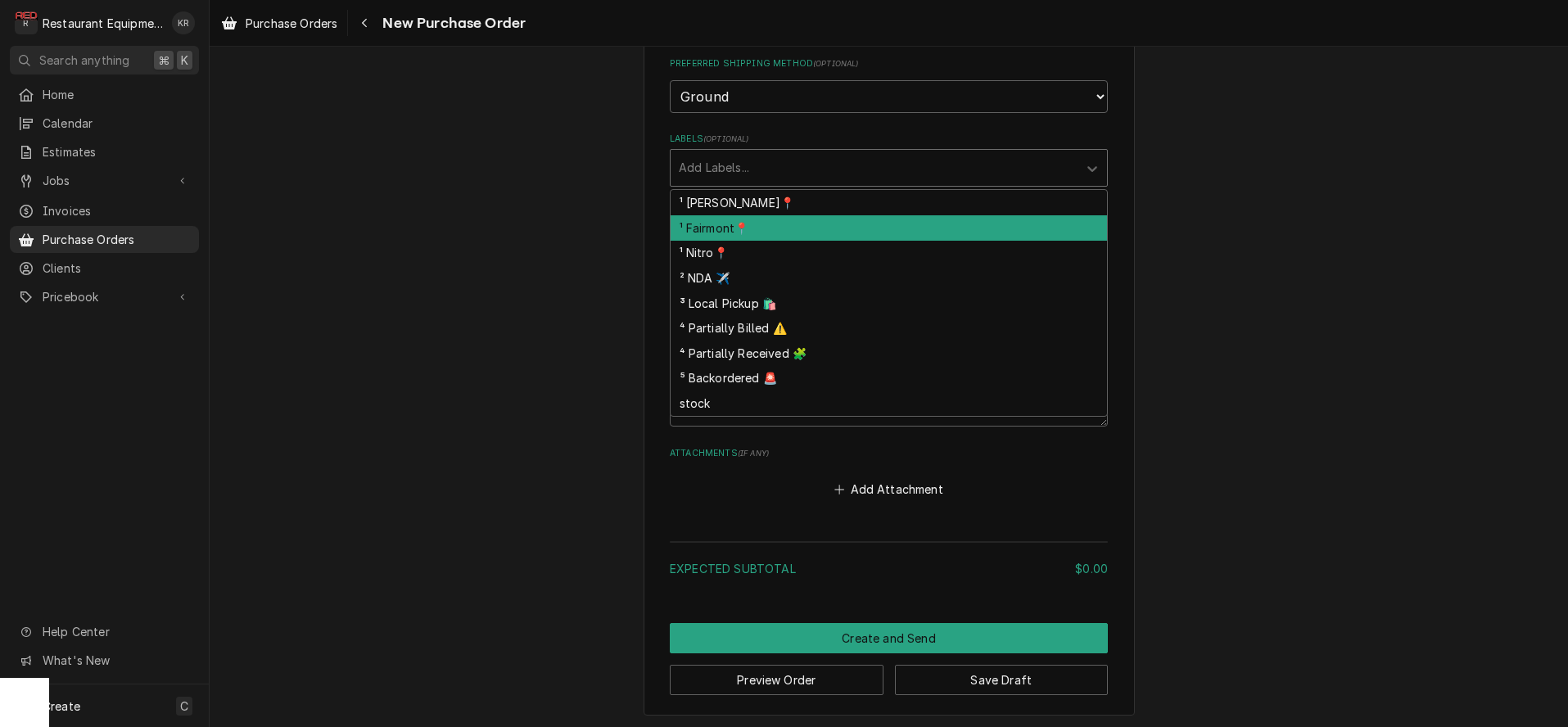
click at [759, 221] on div "¹ Fairmont📍" at bounding box center [889, 228] width 436 height 25
type textarea "x"
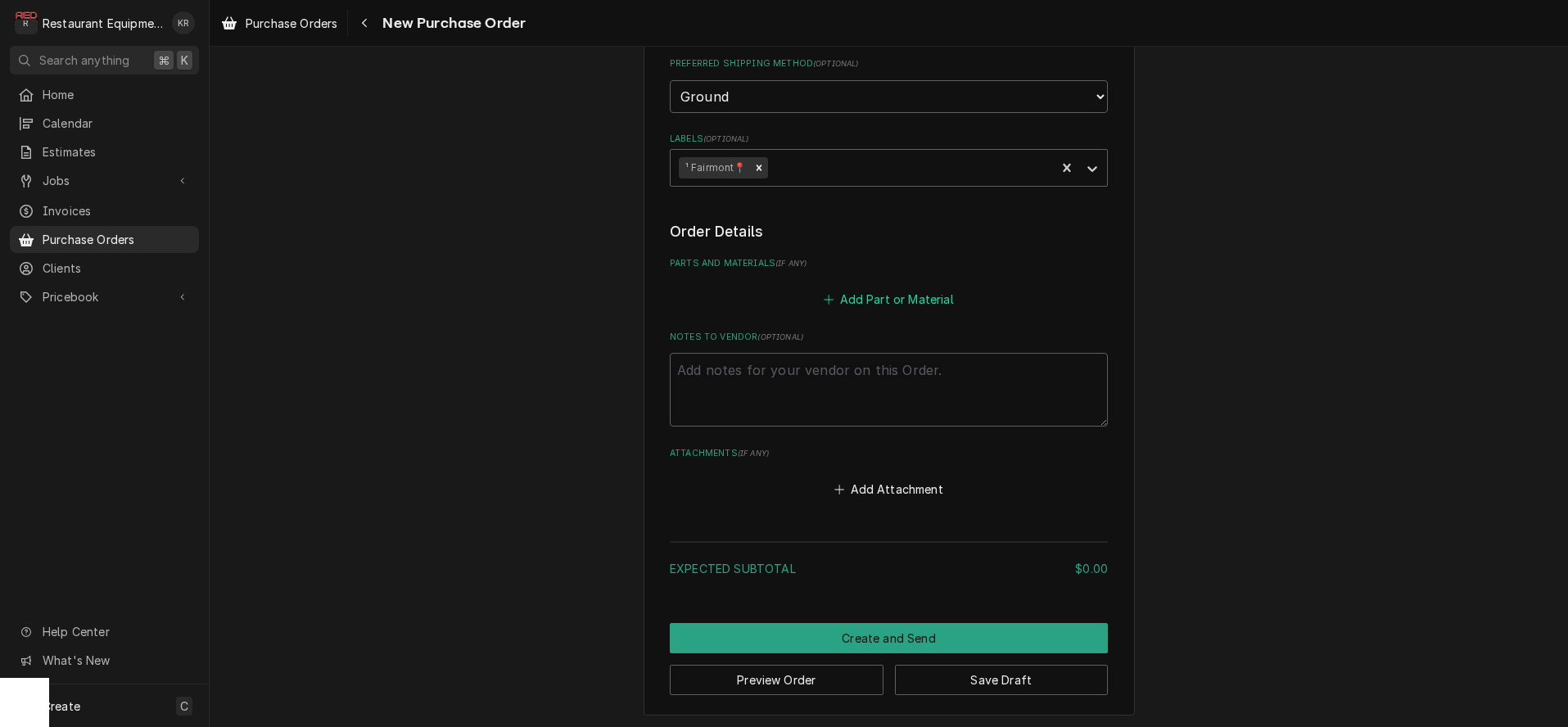
click at [887, 294] on button "Add Part or Material" at bounding box center [889, 298] width 135 height 23
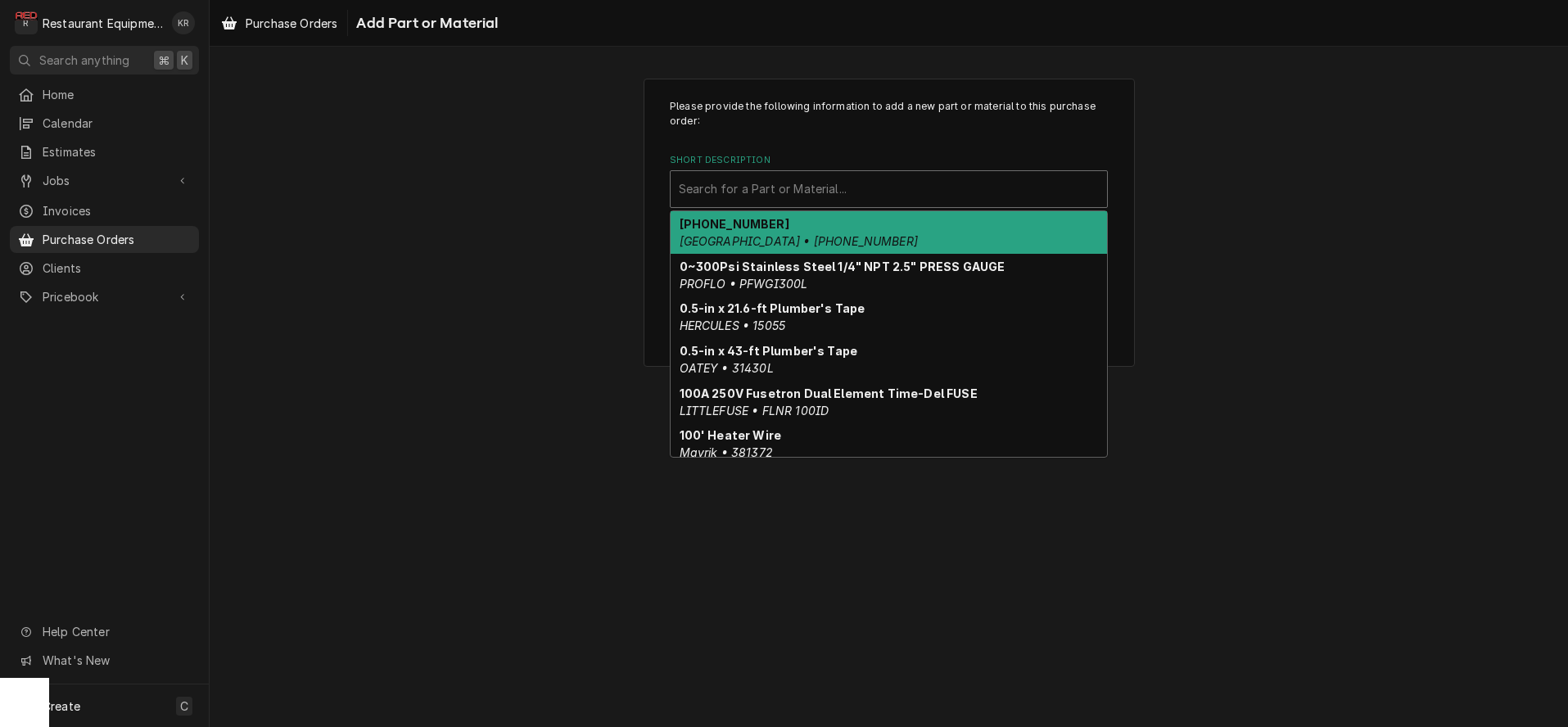
click at [743, 183] on div "Short Description" at bounding box center [889, 189] width 420 height 30
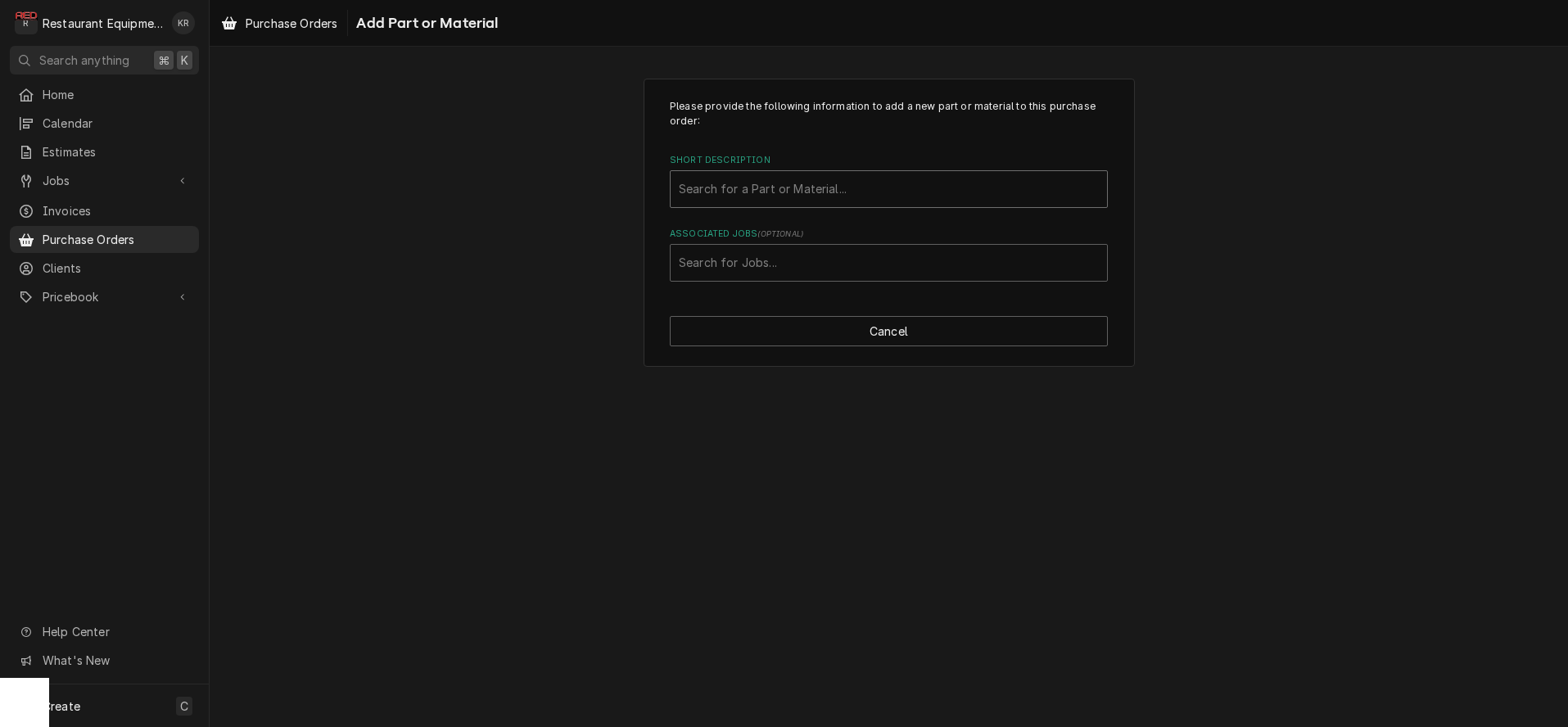
click at [687, 195] on div "Short Description" at bounding box center [889, 189] width 420 height 30
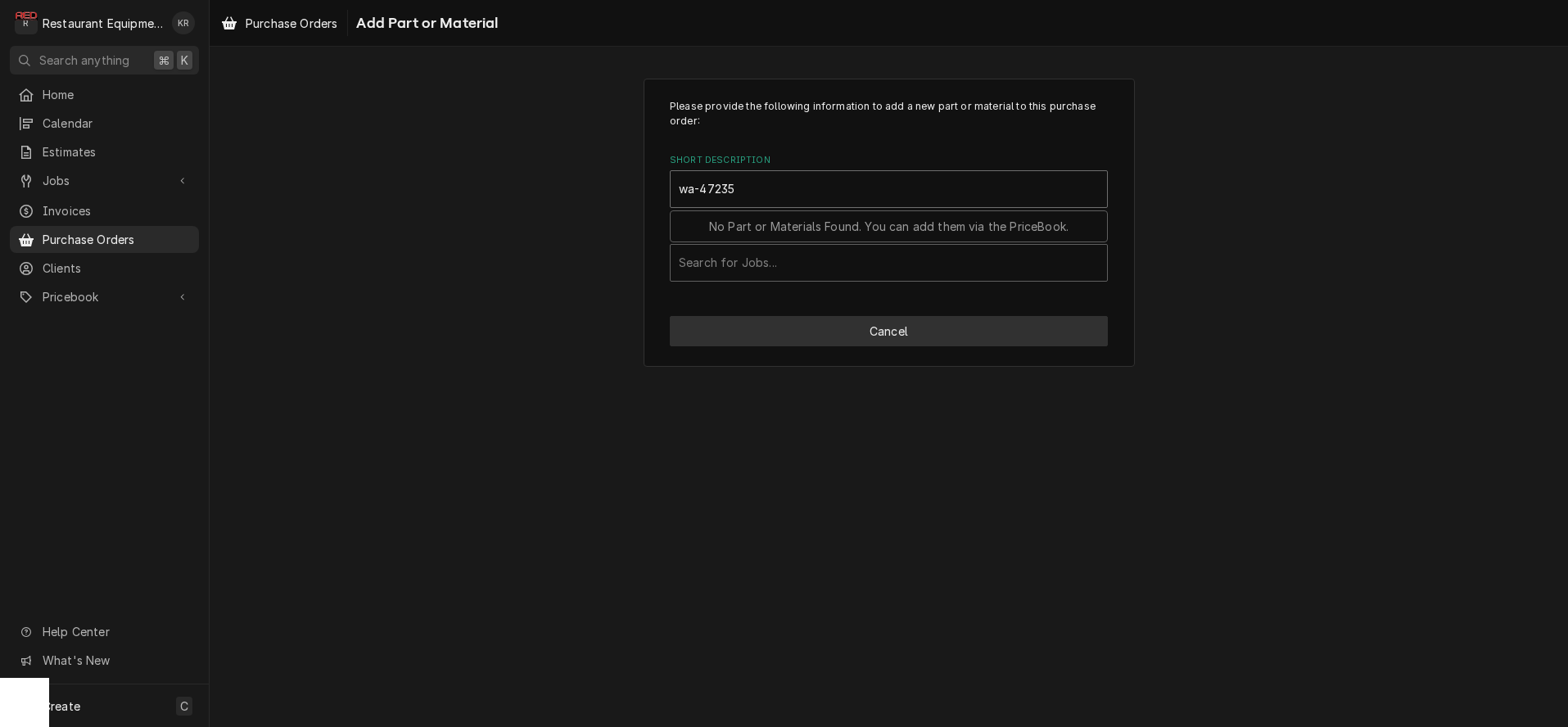
type input "wa-47235"
click at [896, 321] on button "Cancel" at bounding box center [889, 332] width 438 height 31
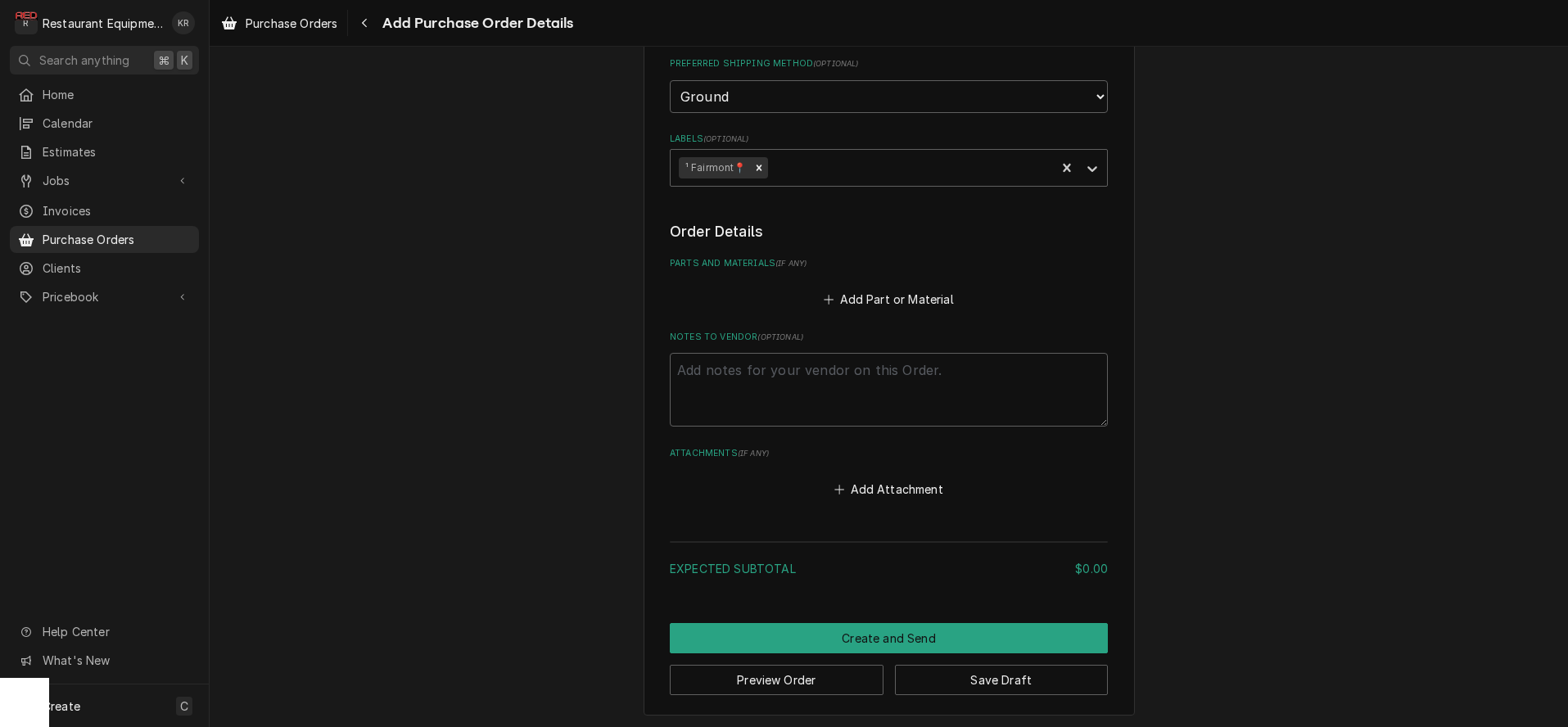
type textarea "x"
click at [863, 296] on button "Add Part or Material" at bounding box center [889, 298] width 135 height 23
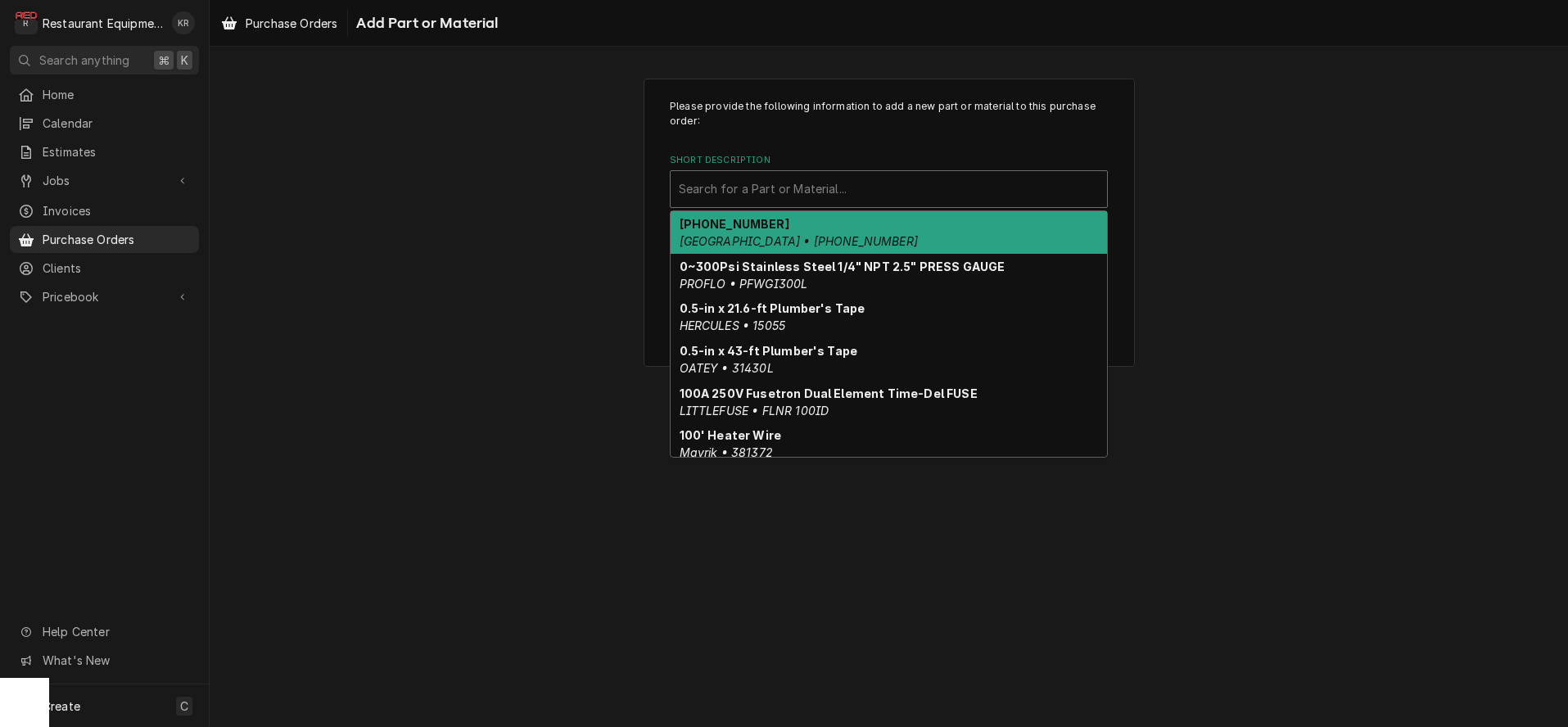
click at [742, 193] on div "Short Description" at bounding box center [889, 189] width 420 height 30
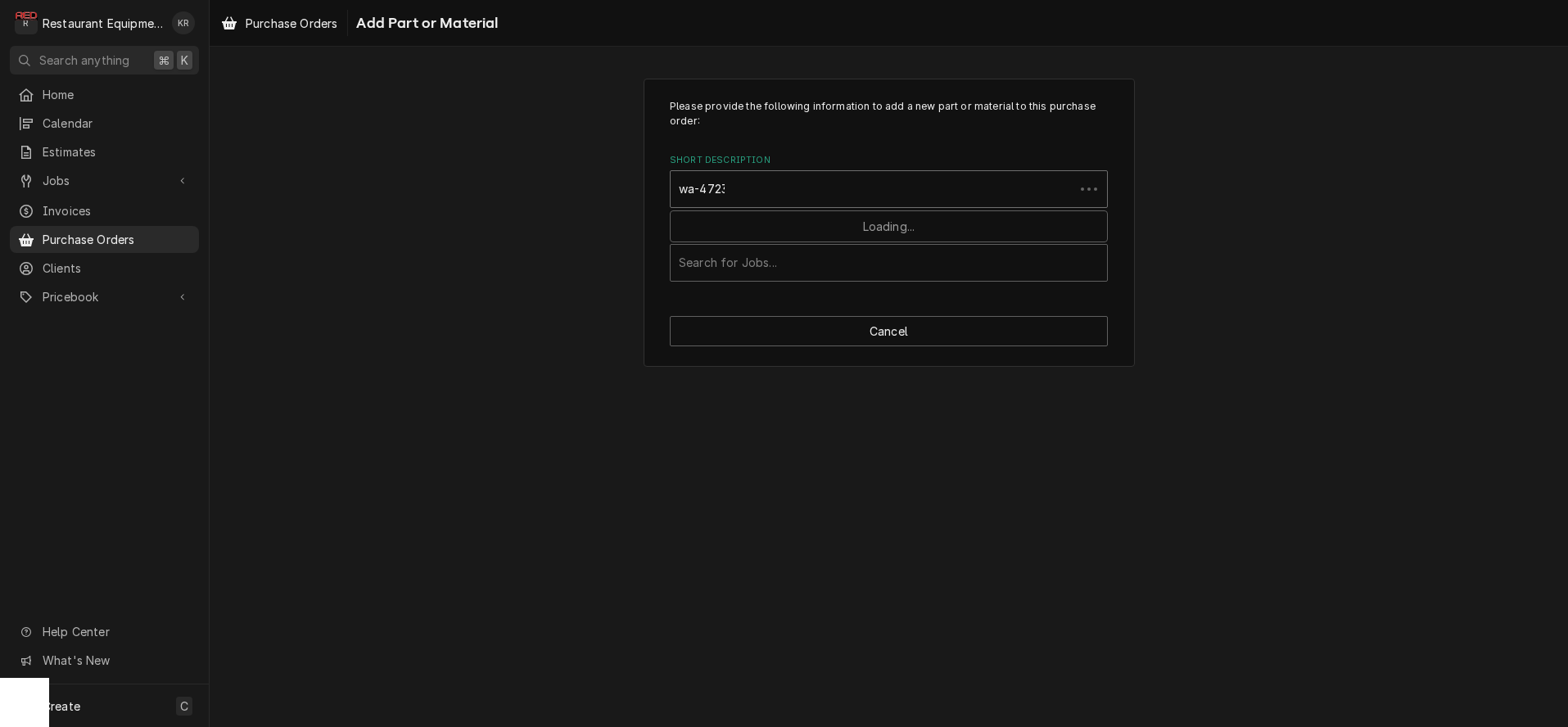
type input "wa-47235"
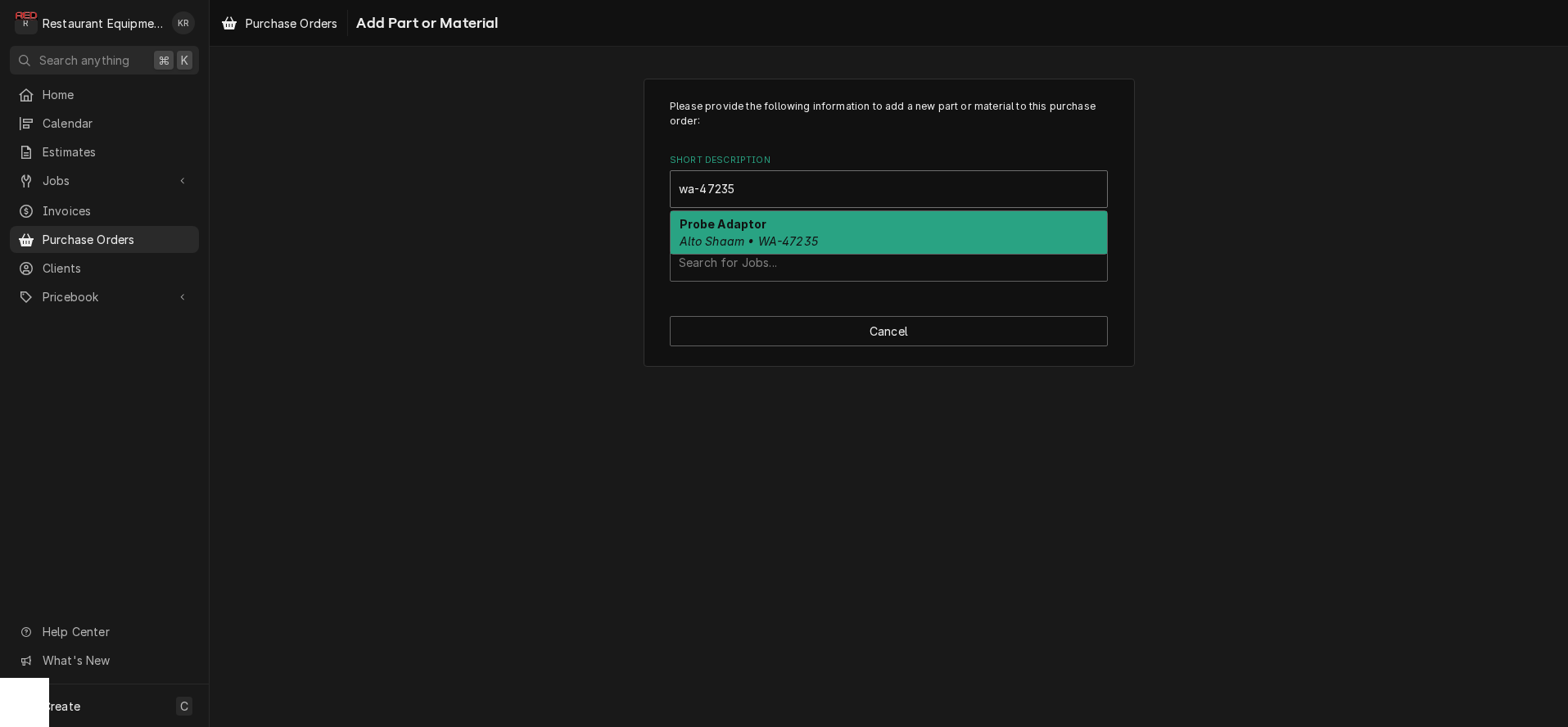
click at [734, 223] on strong "Probe Adaptor" at bounding box center [723, 223] width 87 height 14
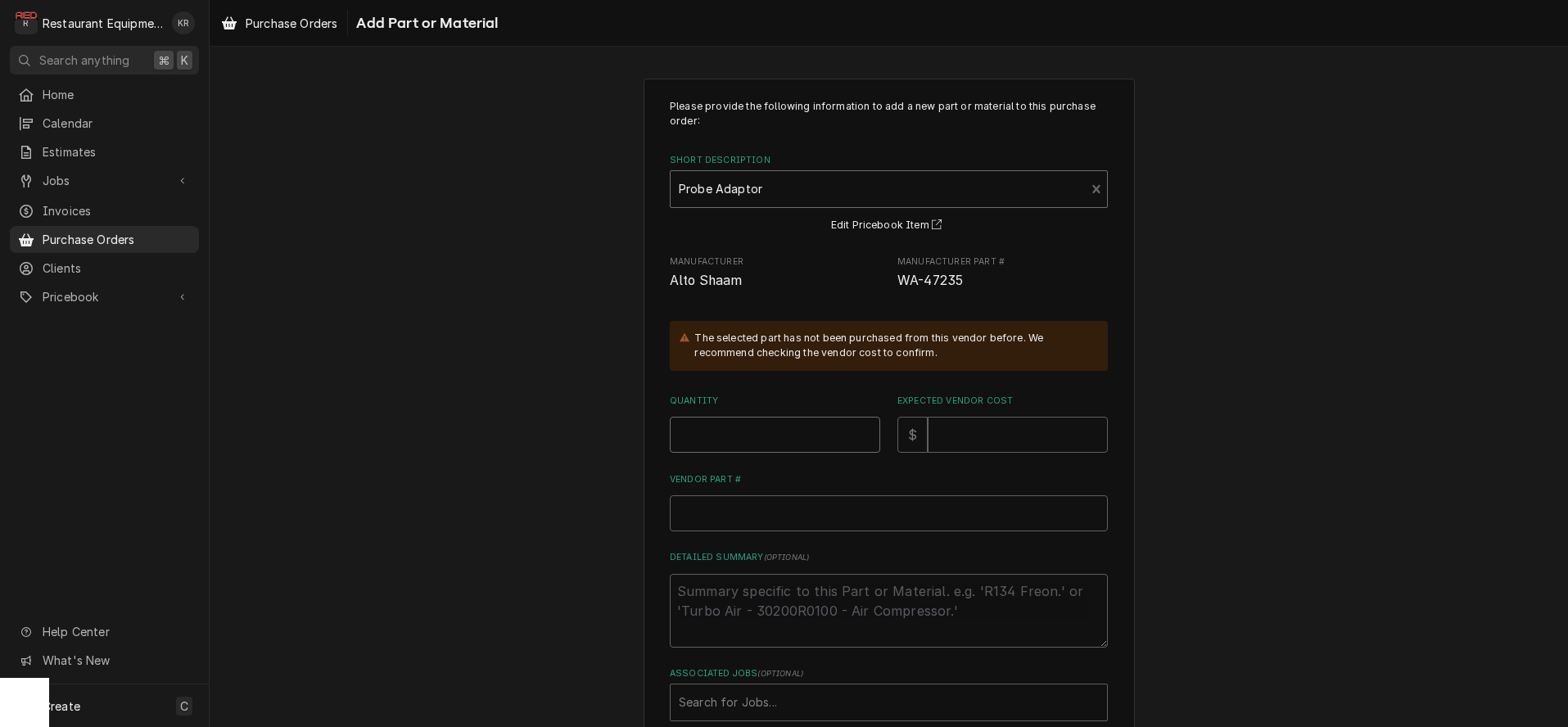
click at [722, 444] on input "Quantity" at bounding box center [775, 435] width 211 height 36
type textarea "x"
type input "1"
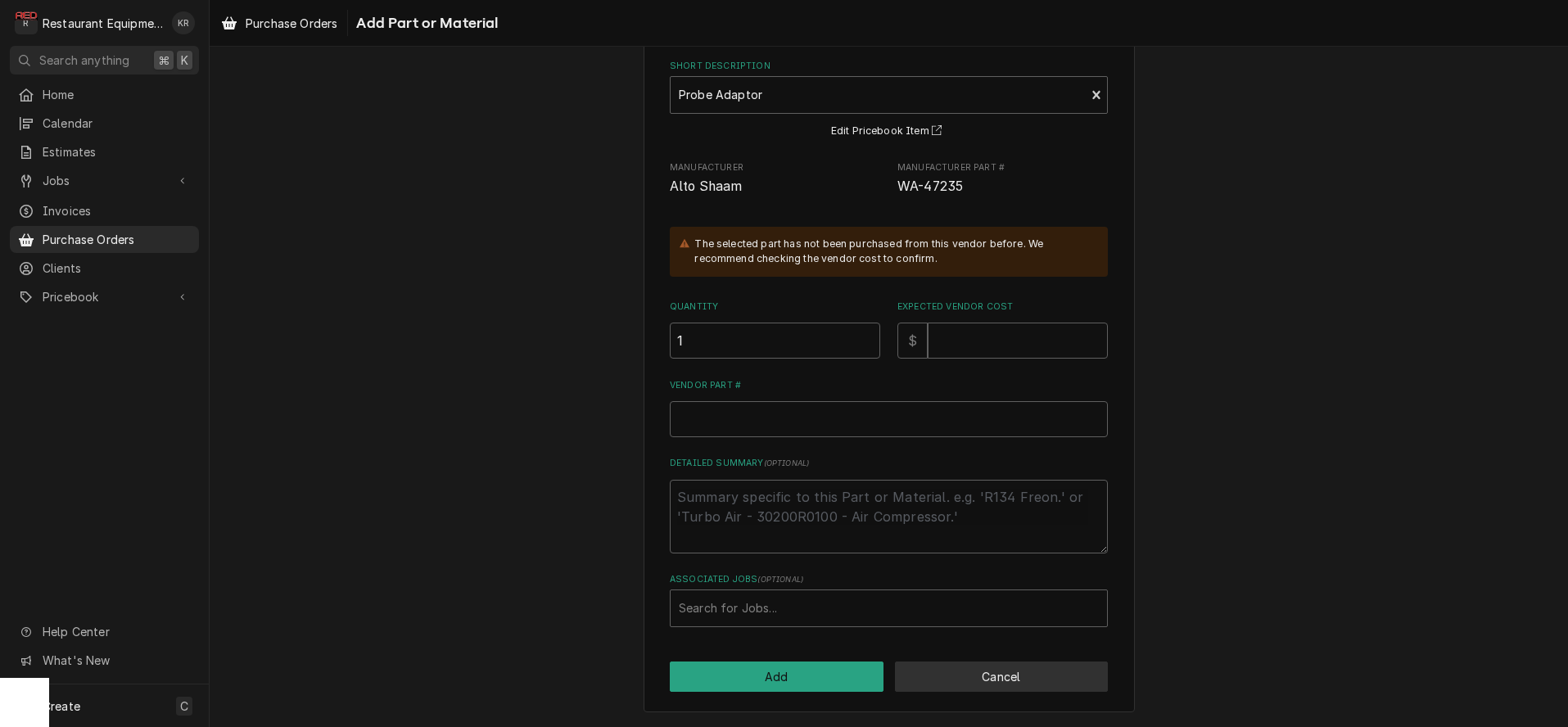
click at [959, 666] on button "Cancel" at bounding box center [1001, 677] width 214 height 31
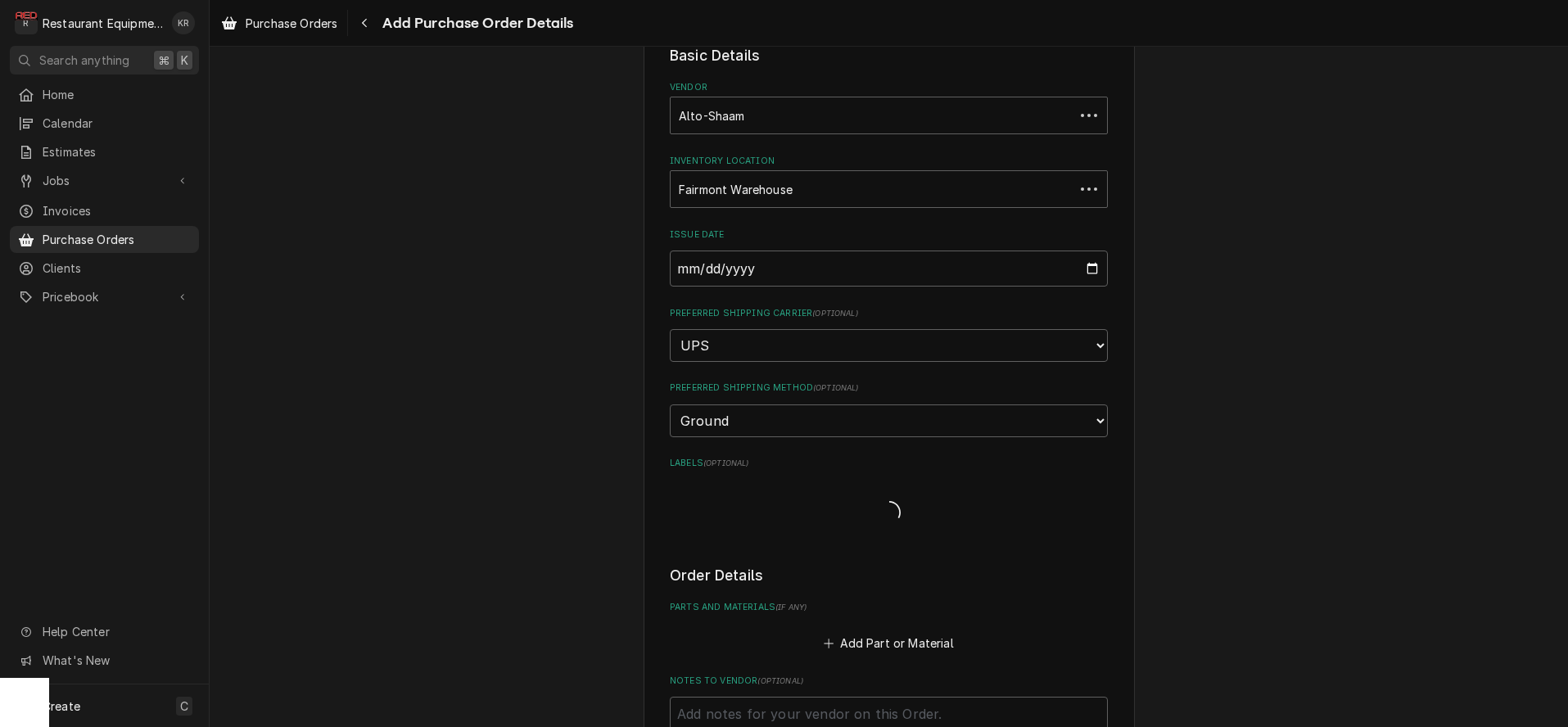
scroll to position [418, 0]
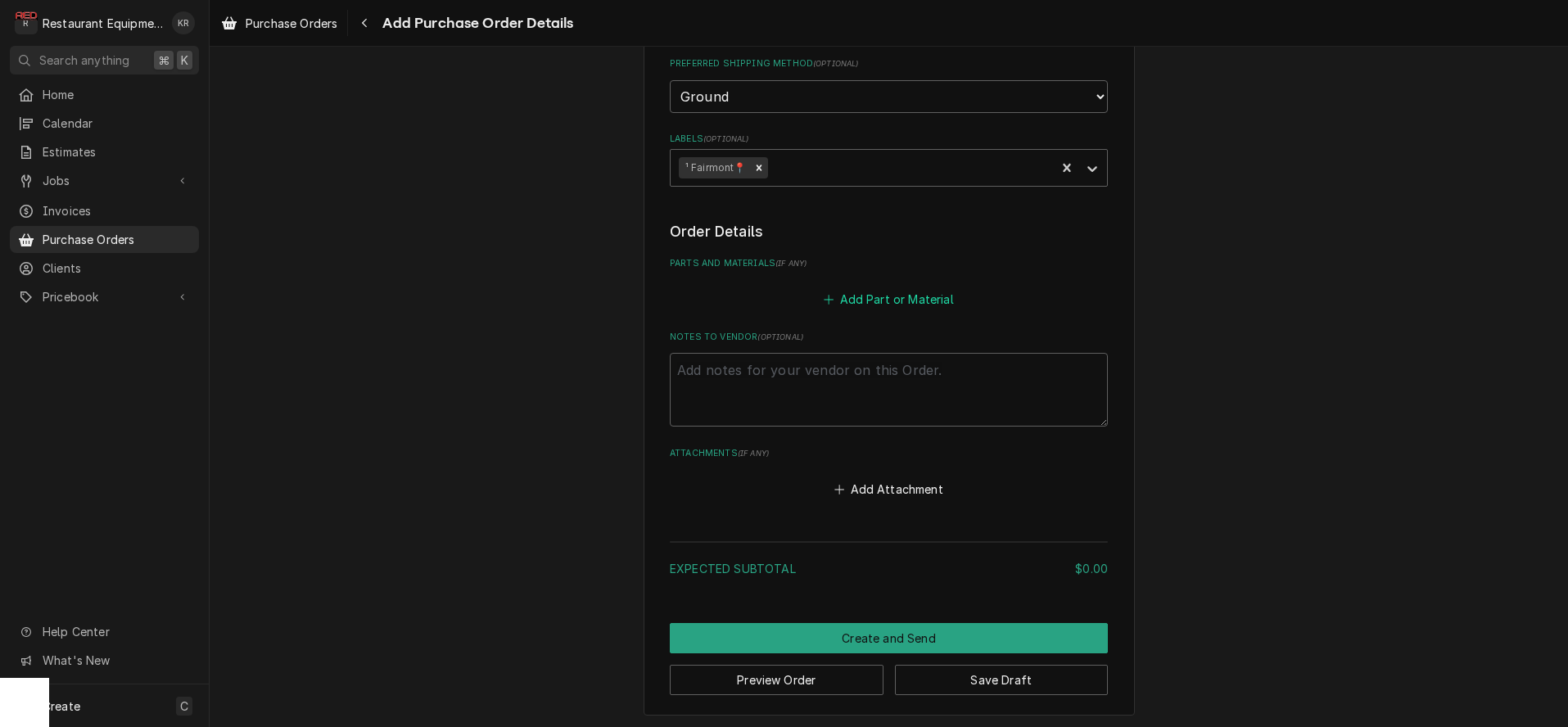
click at [882, 302] on button "Add Part or Material" at bounding box center [889, 298] width 135 height 23
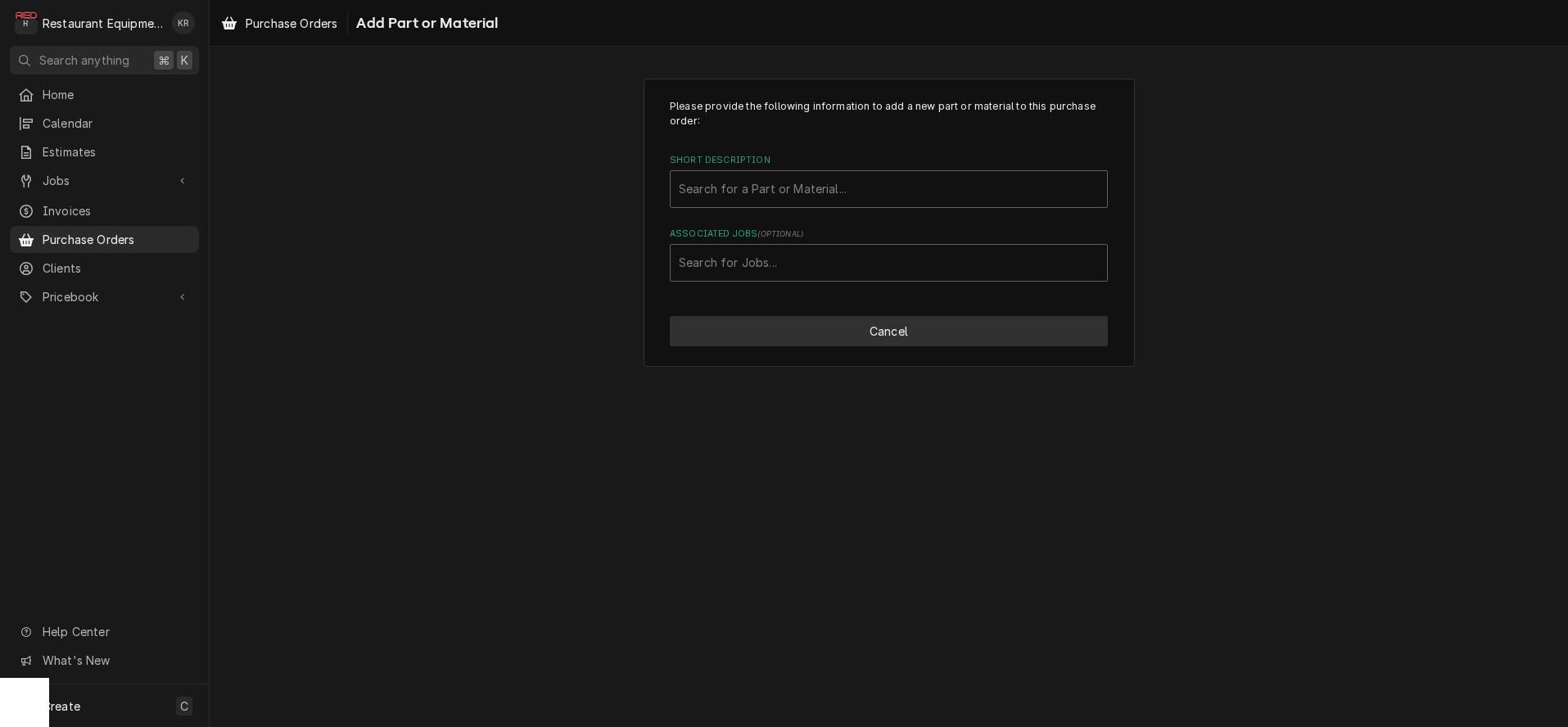
click at [842, 332] on button "Cancel" at bounding box center [889, 332] width 438 height 31
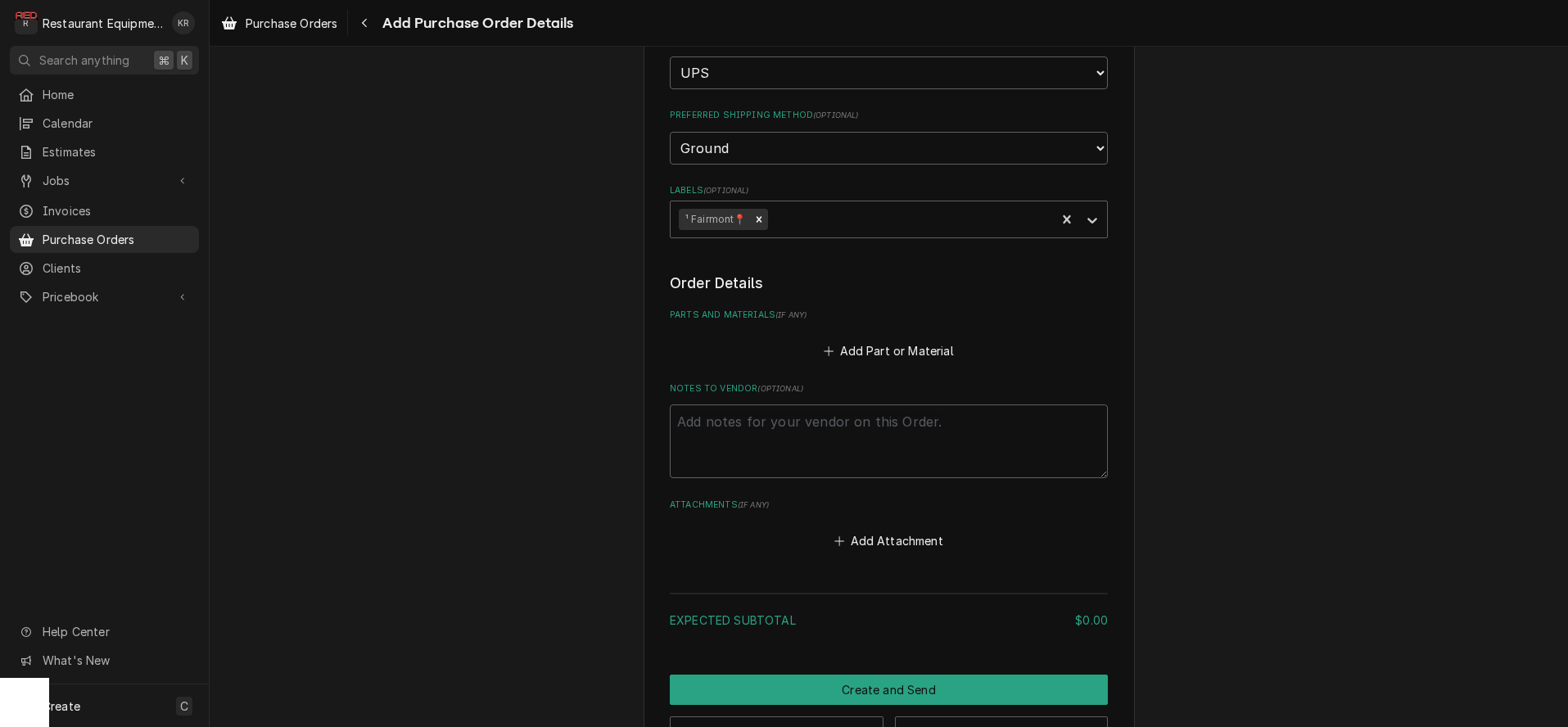
scroll to position [385, 0]
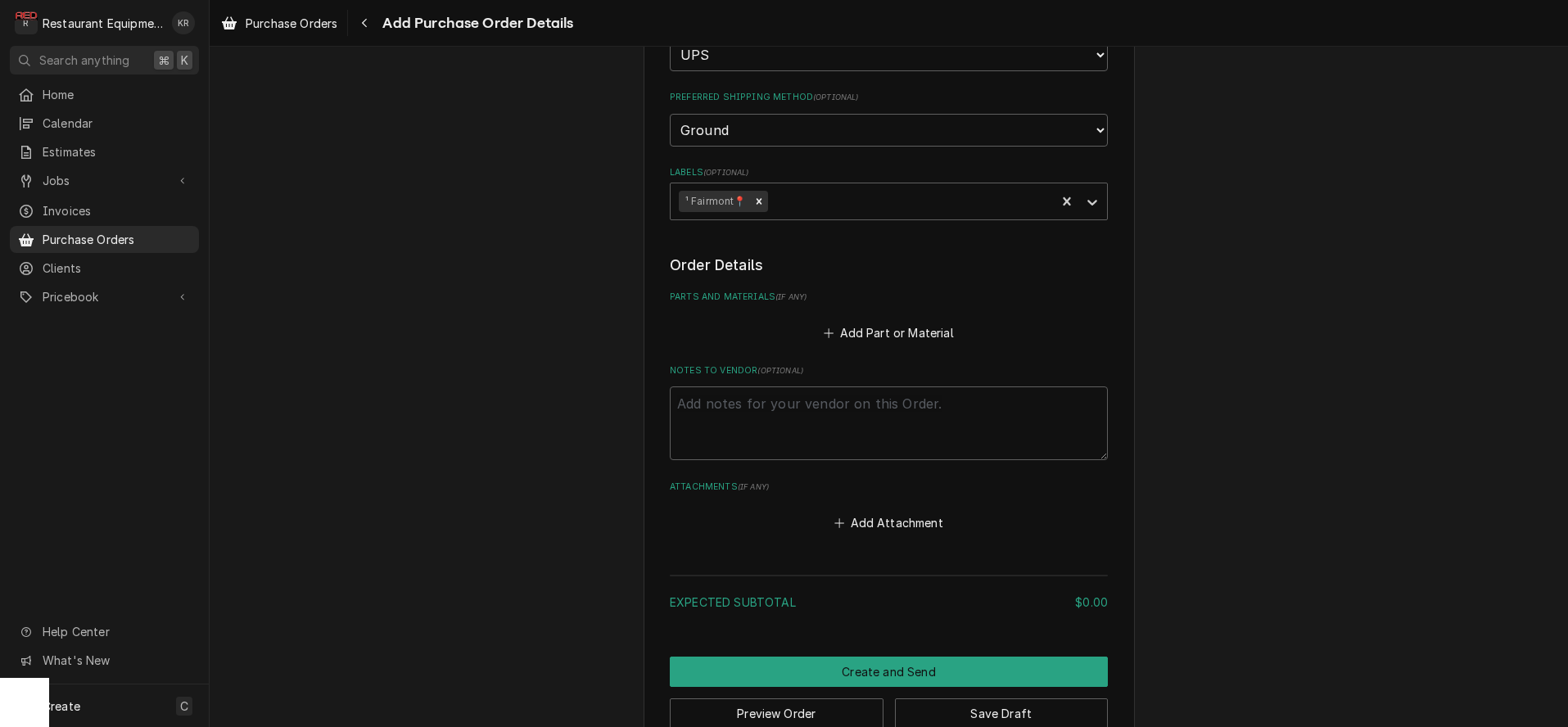
type textarea "x"
click at [907, 324] on button "Add Part or Material" at bounding box center [889, 332] width 135 height 23
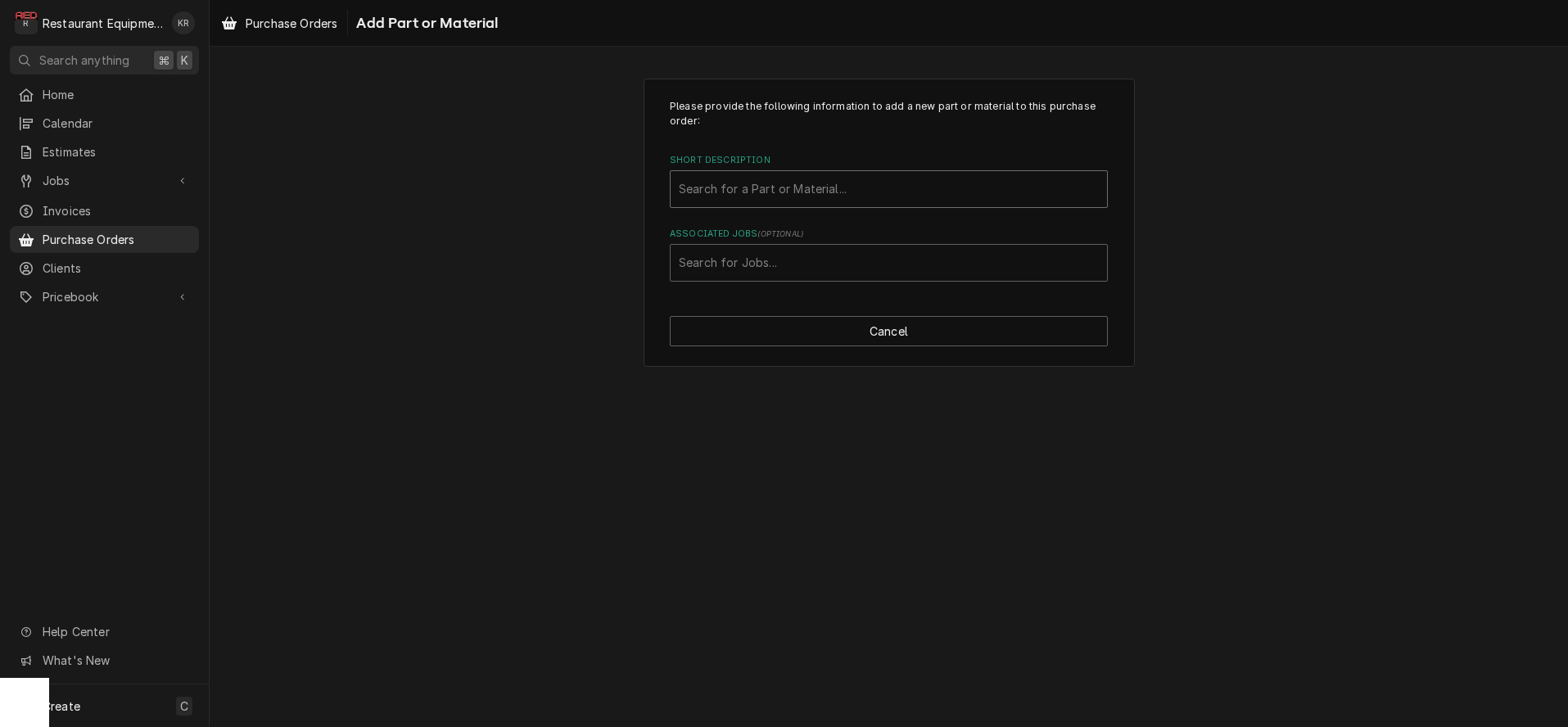
click at [733, 193] on div "Short Description" at bounding box center [889, 189] width 420 height 30
type input "q"
type input "wa-4723"
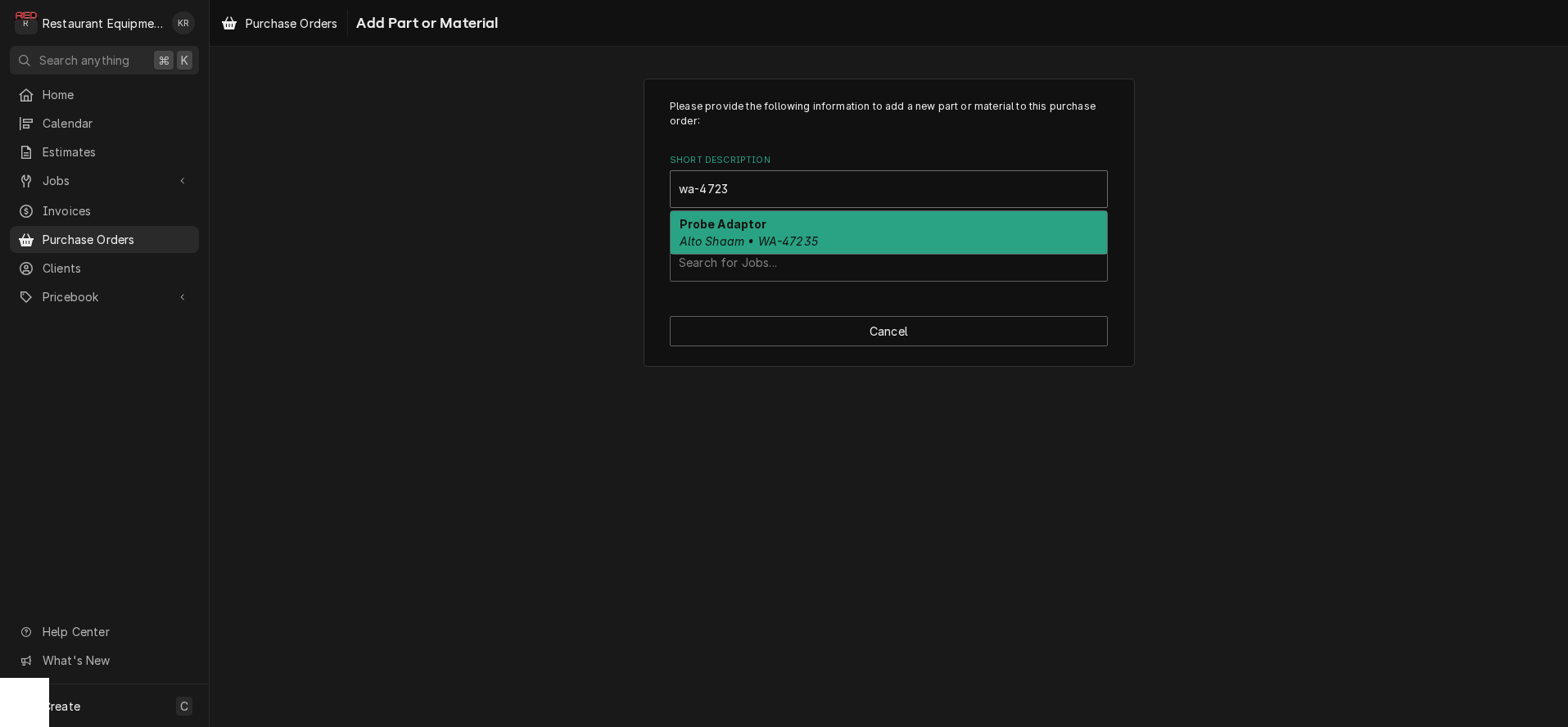
click at [732, 243] on em "Alto Shaam • WA-47235" at bounding box center [749, 241] width 139 height 14
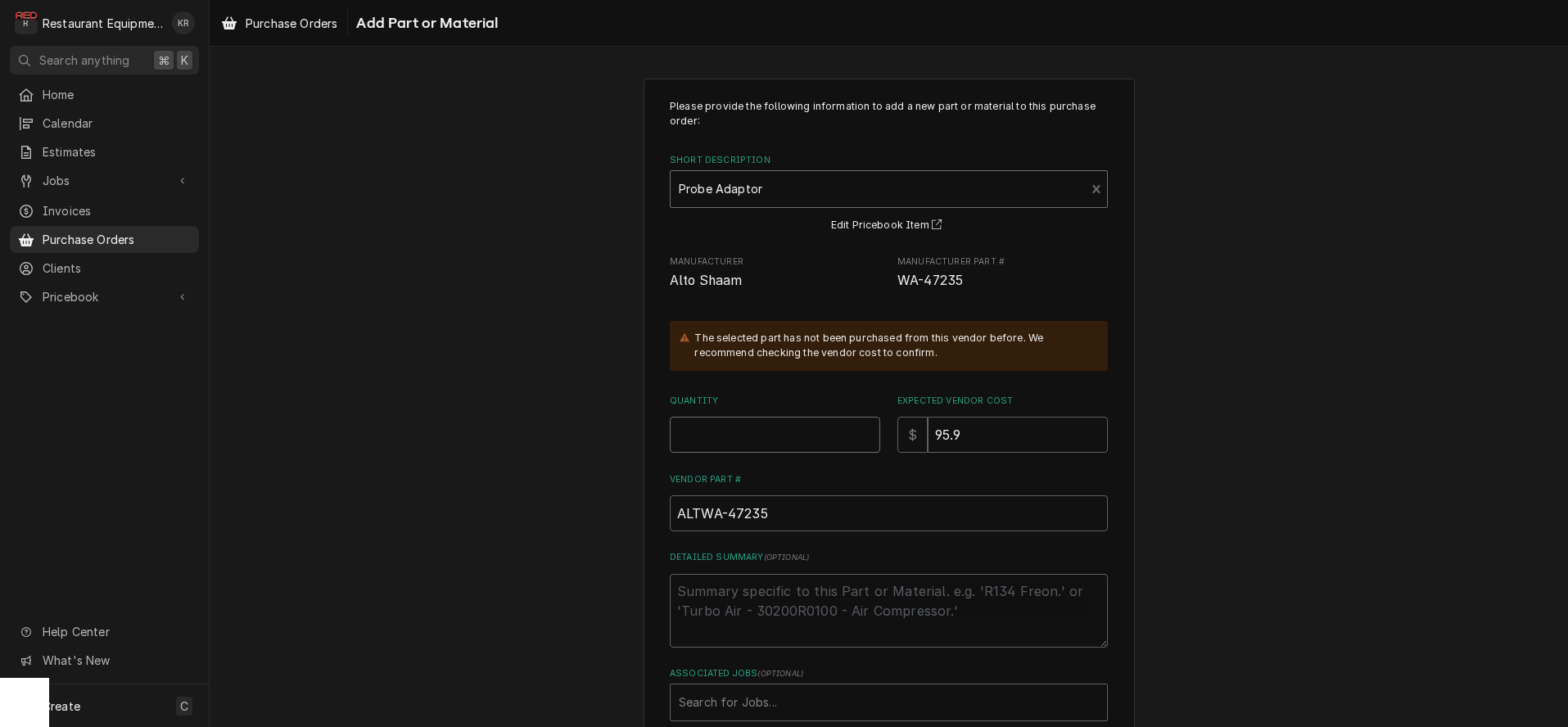
click at [697, 435] on input "Quantity" at bounding box center [775, 435] width 211 height 36
type textarea "x"
type input "1"
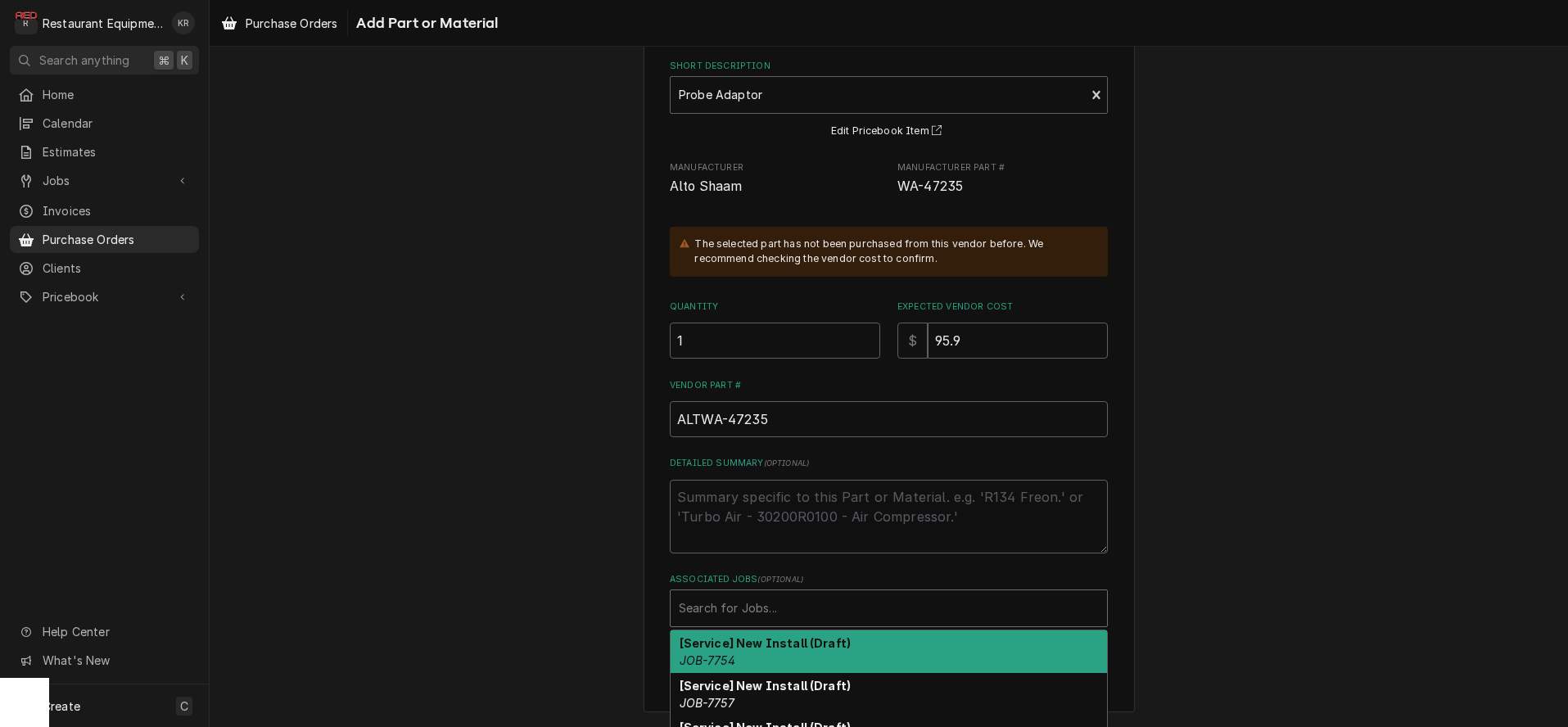
click at [716, 604] on div "Associated Jobs" at bounding box center [889, 608] width 420 height 30
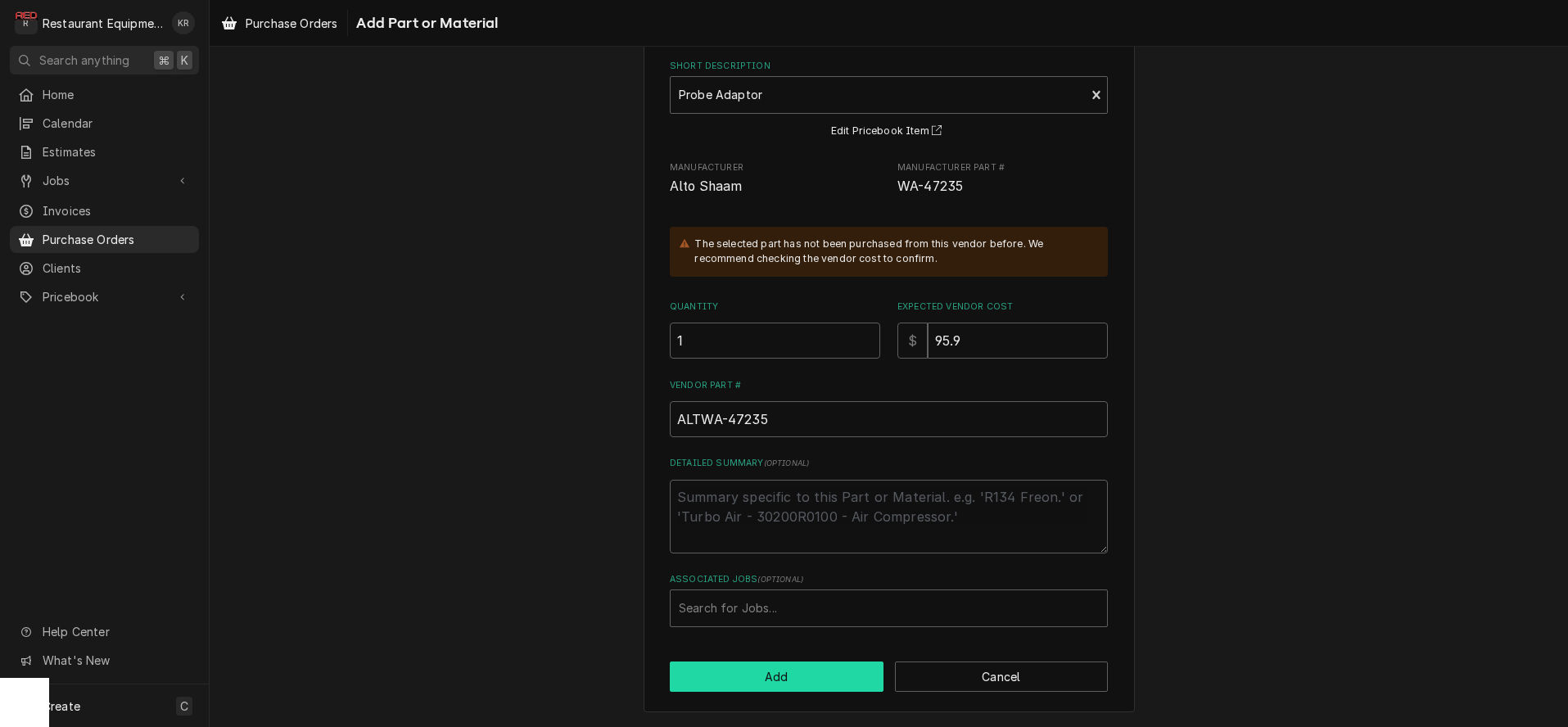
click at [802, 684] on button "Add" at bounding box center [776, 677] width 214 height 31
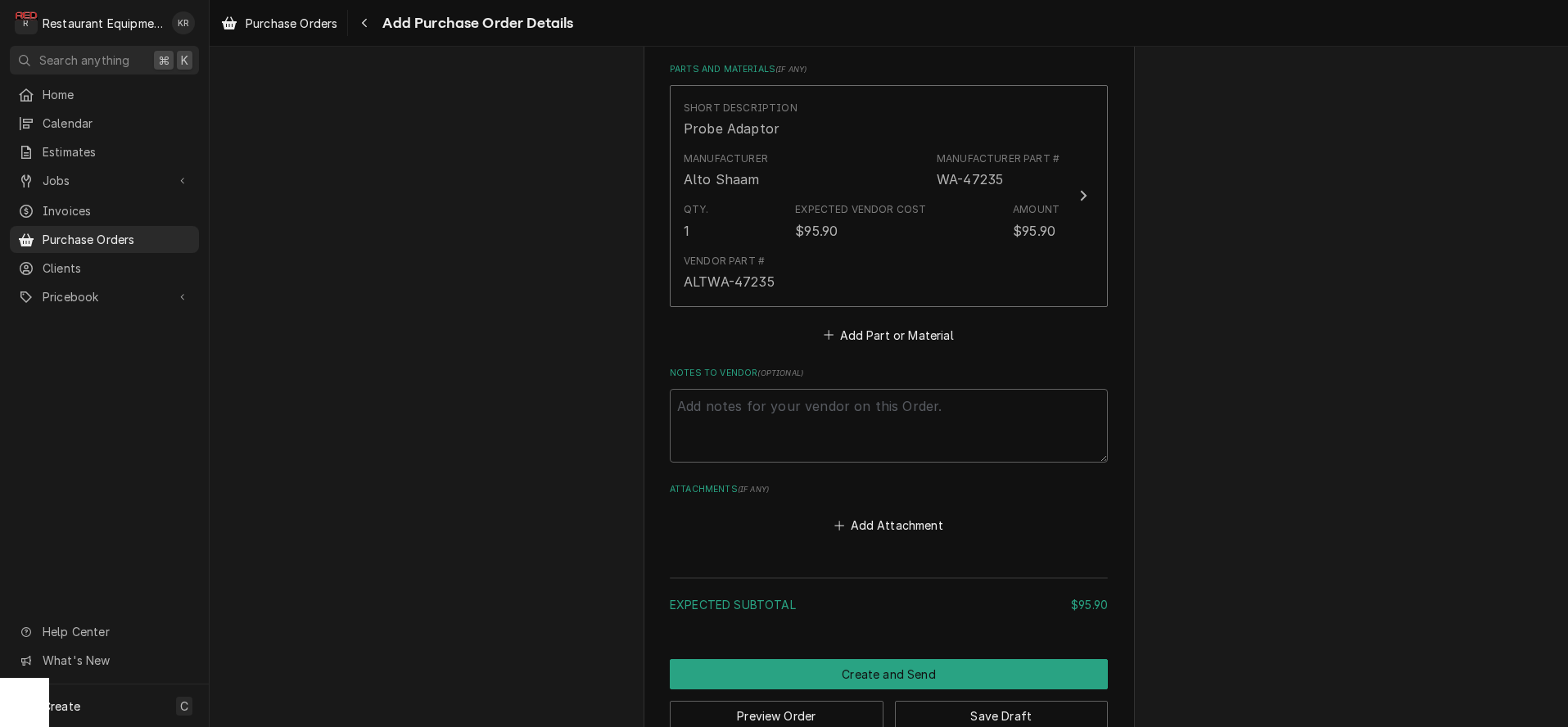
scroll to position [649, 0]
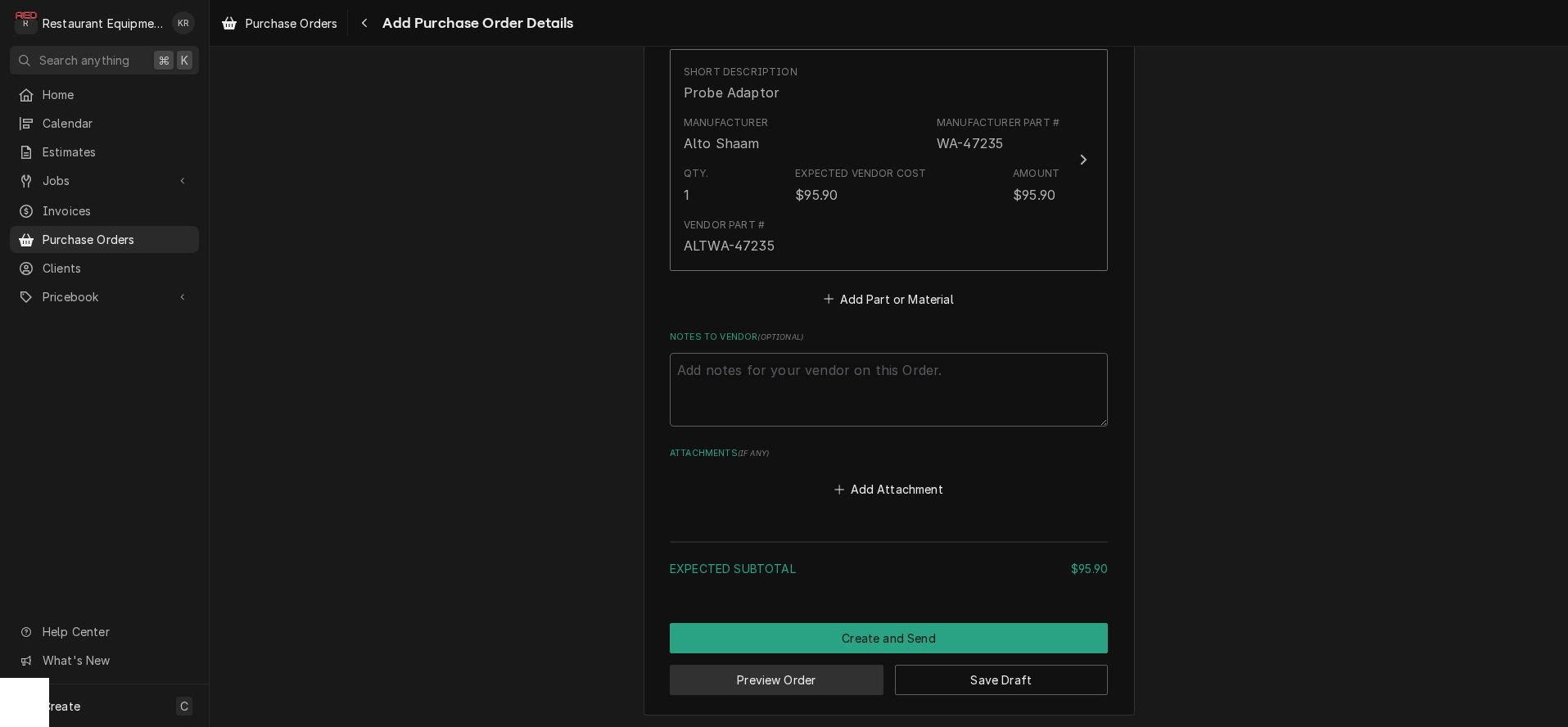
click at [830, 672] on button "Preview Order" at bounding box center [776, 680] width 214 height 31
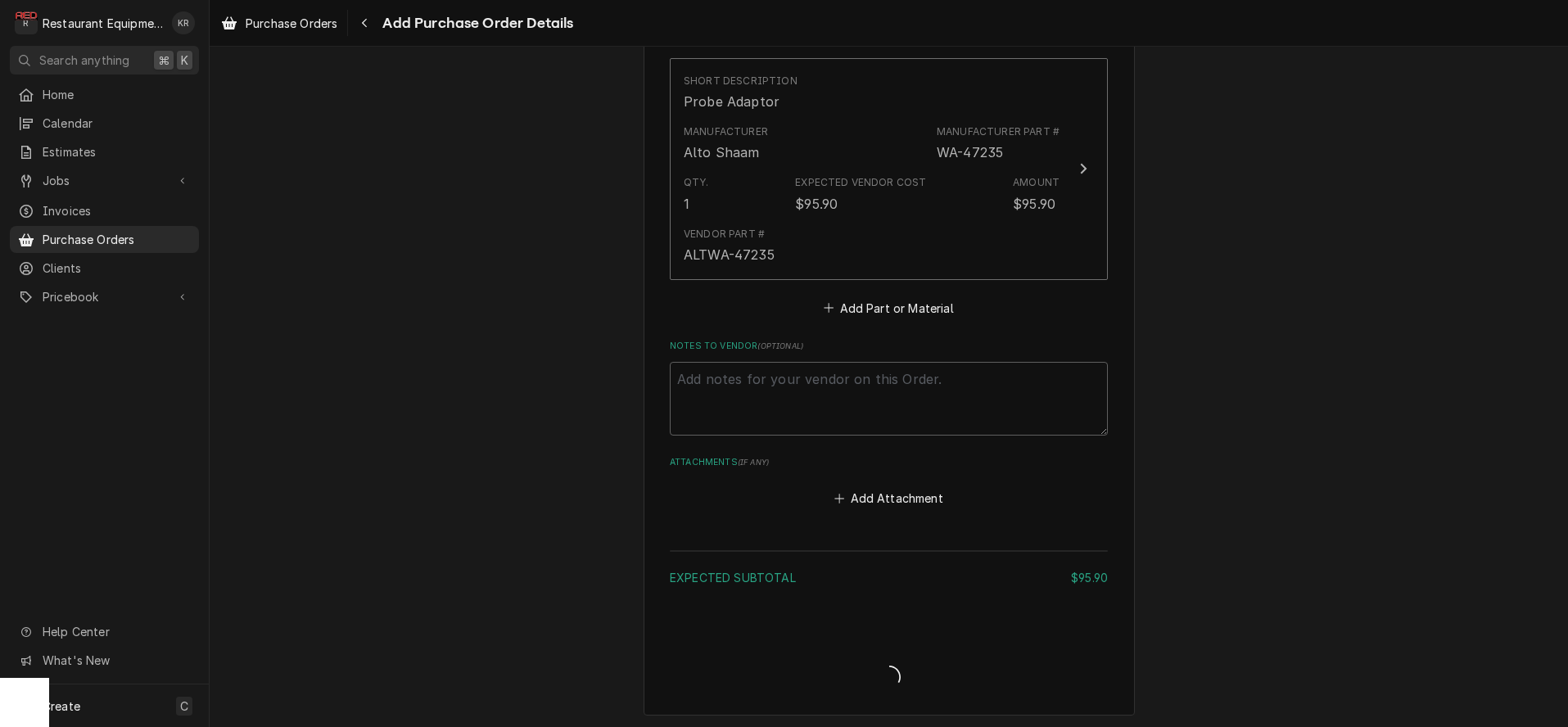
type textarea "x"
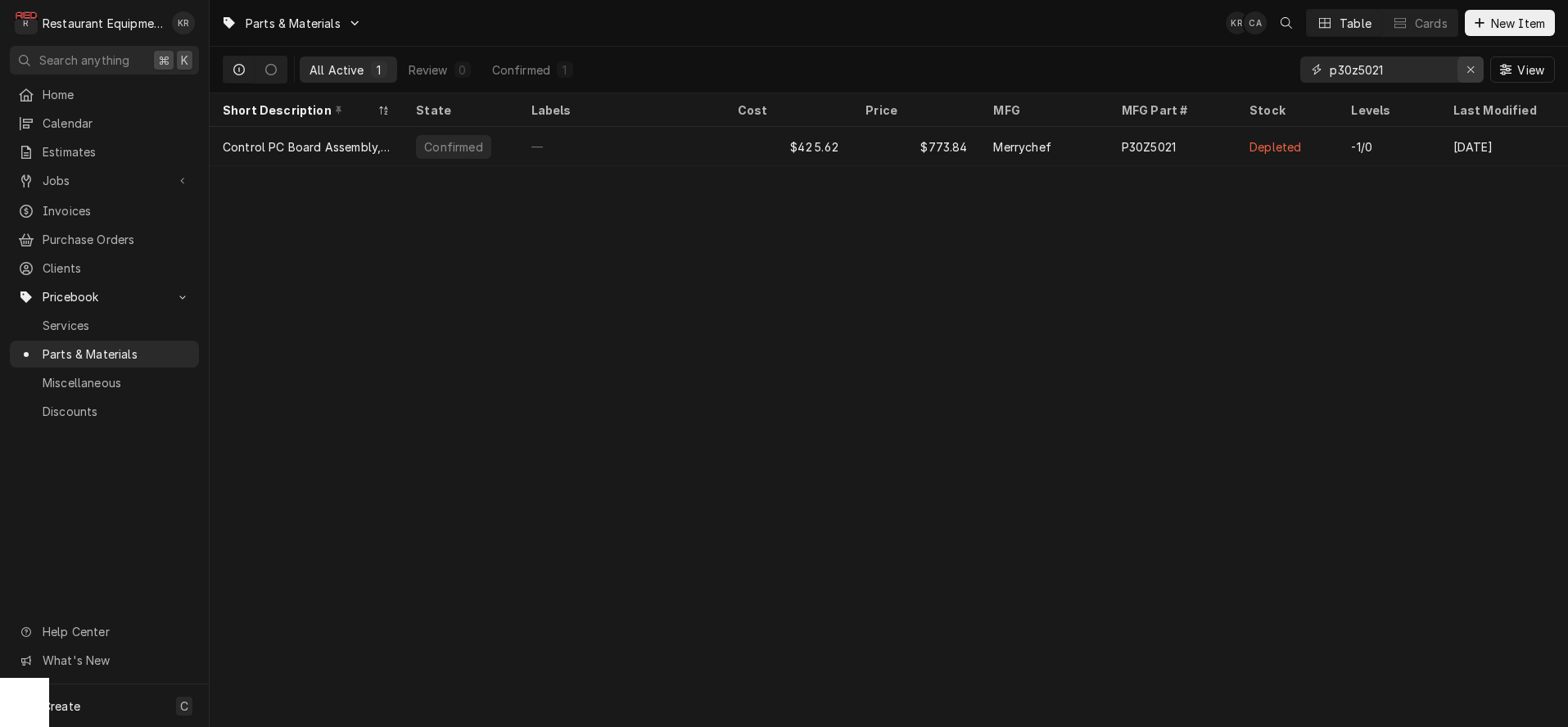
click at [1473, 68] on icon "Erase input" at bounding box center [1472, 69] width 9 height 12
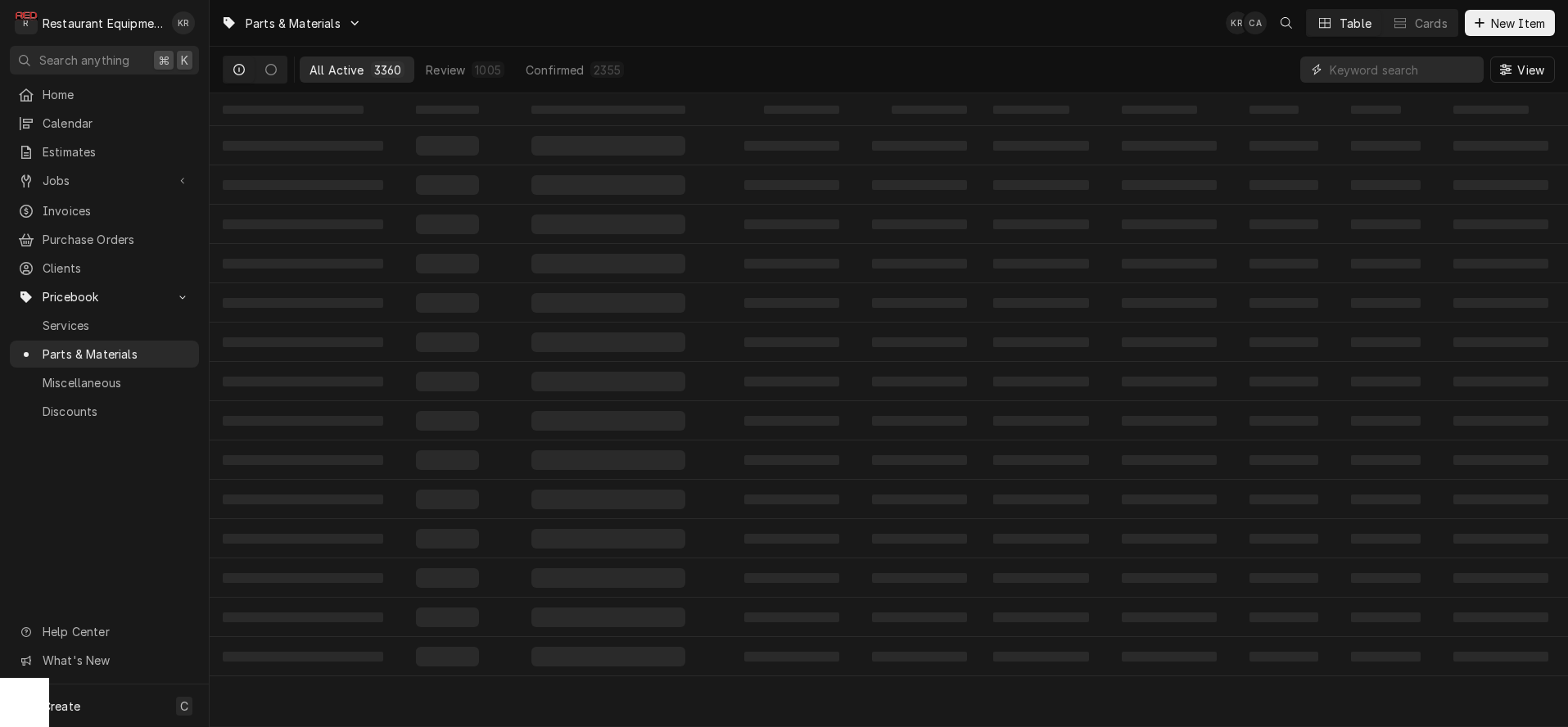
click at [1356, 68] on input "Dynamic Content Wrapper" at bounding box center [1403, 69] width 146 height 26
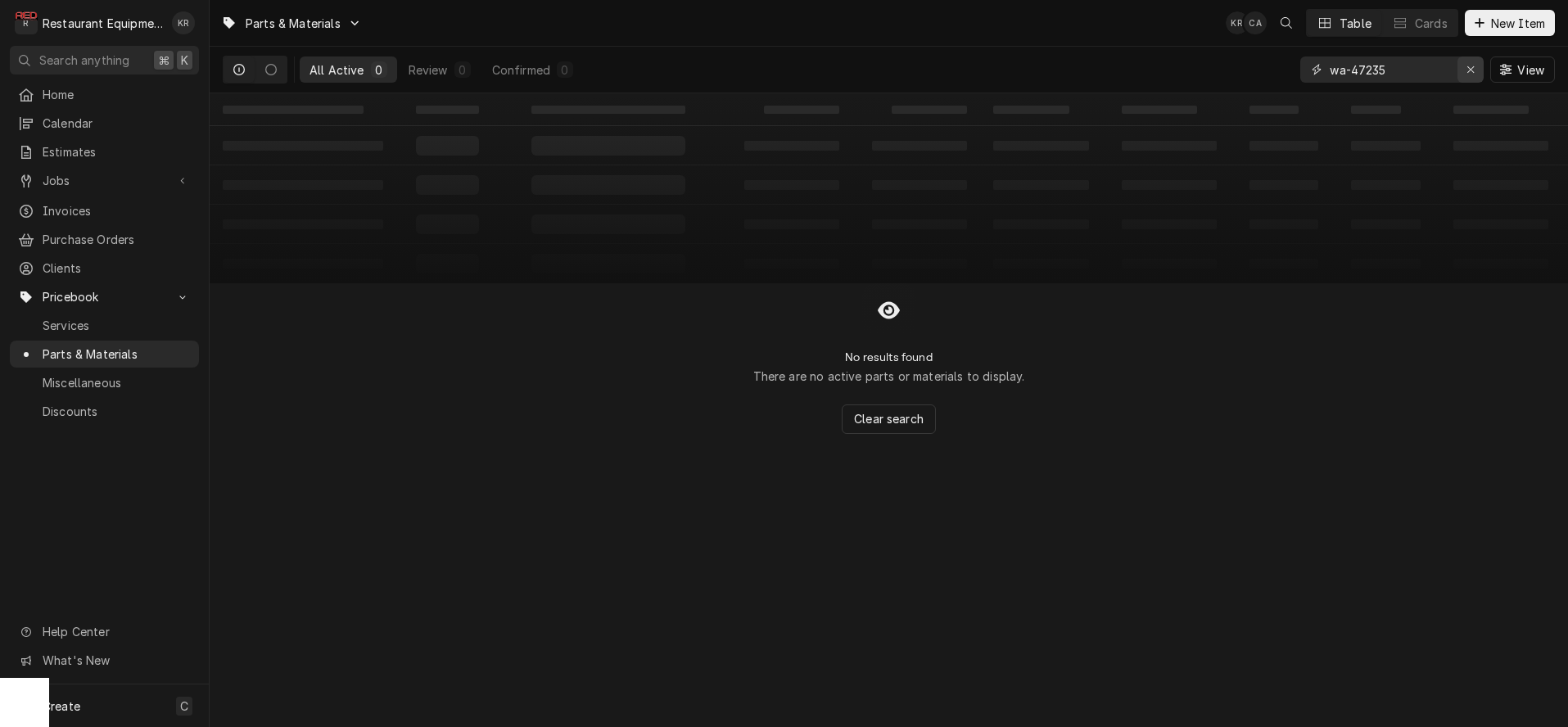
type input "wa-47235"
click at [1473, 71] on icon "Erase input" at bounding box center [1472, 69] width 9 height 12
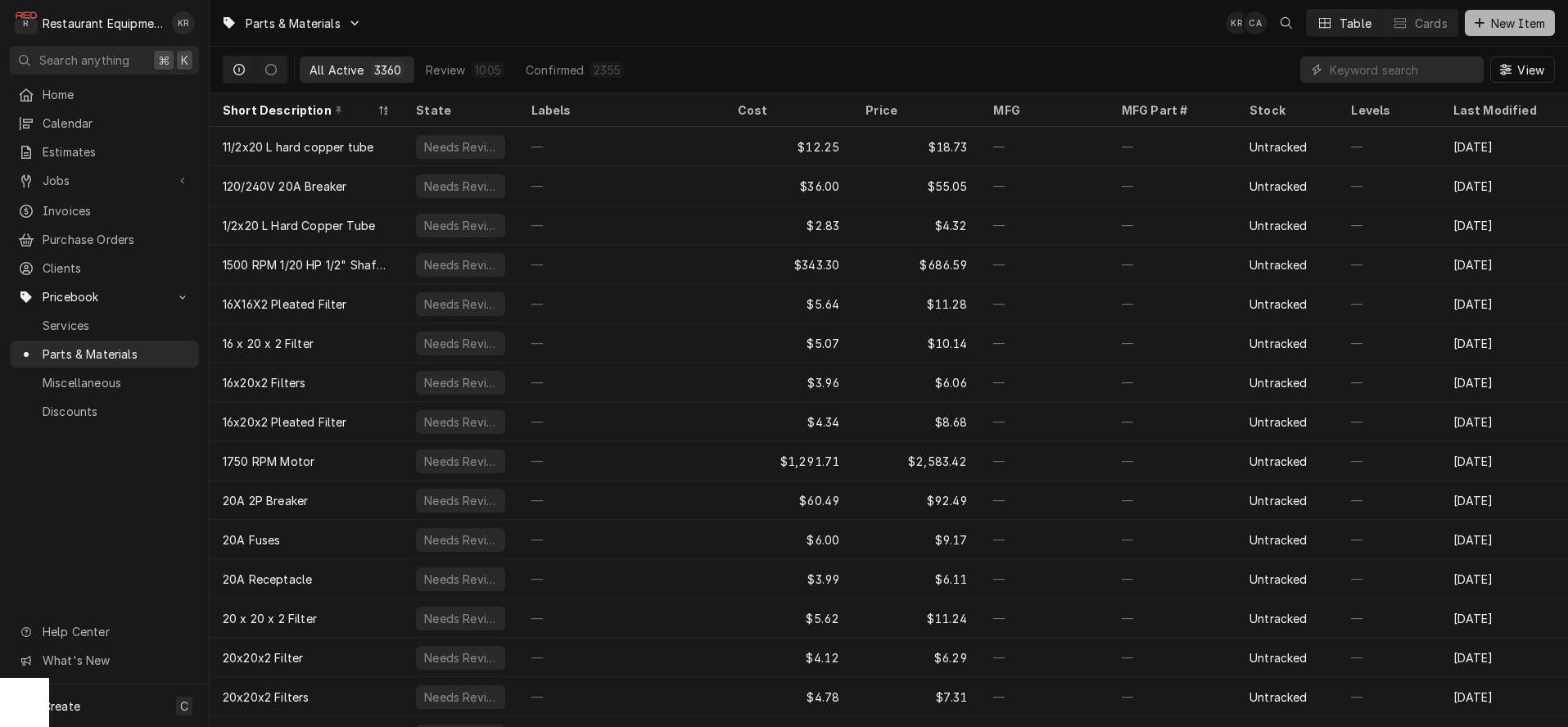
click at [1501, 25] on span "New Item" at bounding box center [1518, 23] width 60 height 17
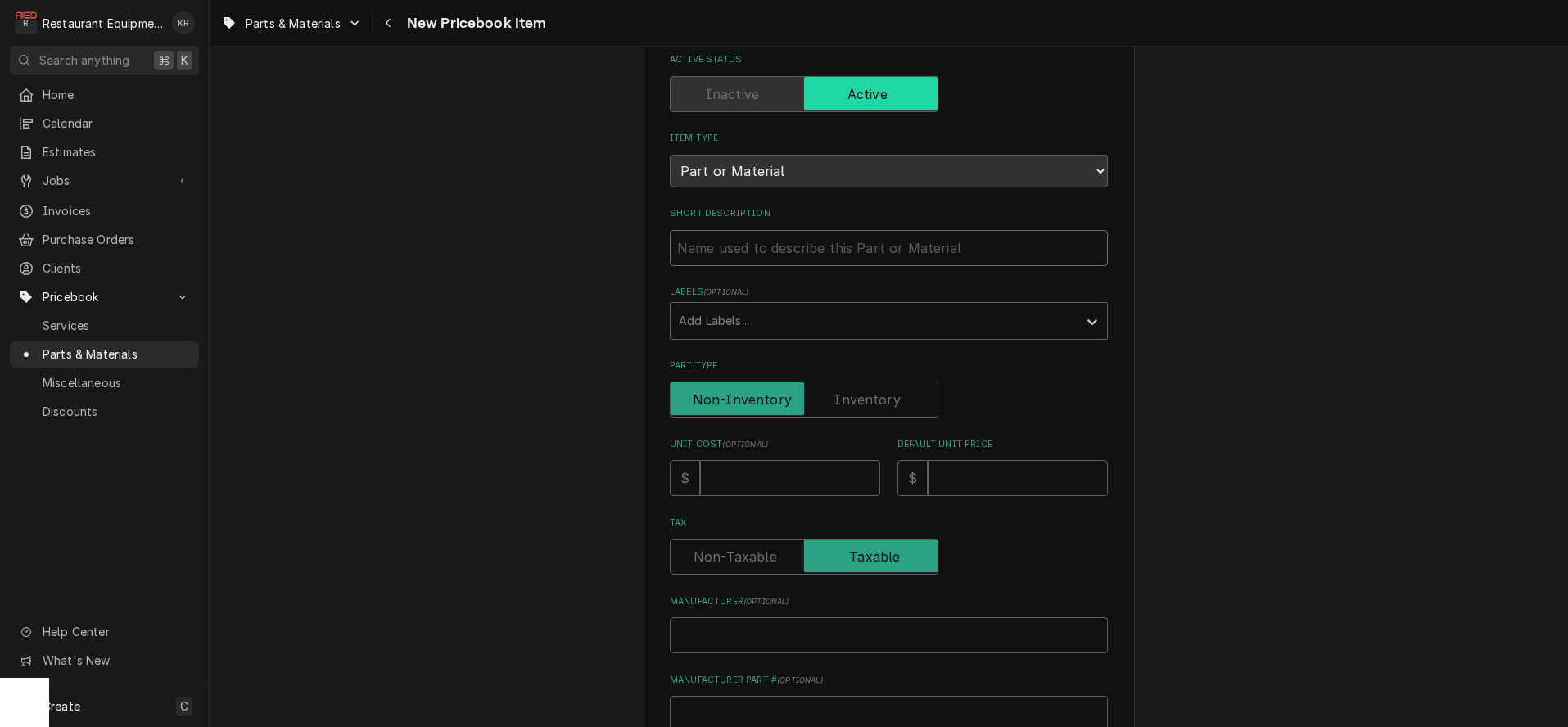
scroll to position [104, 0]
click at [761, 245] on input "Short Description" at bounding box center [889, 246] width 438 height 36
paste input "Alto Shaam WA-47235 Probe Adaptor"
type input "Alto Shaam WA-47235 Probe Adaptor"
type textarea "x"
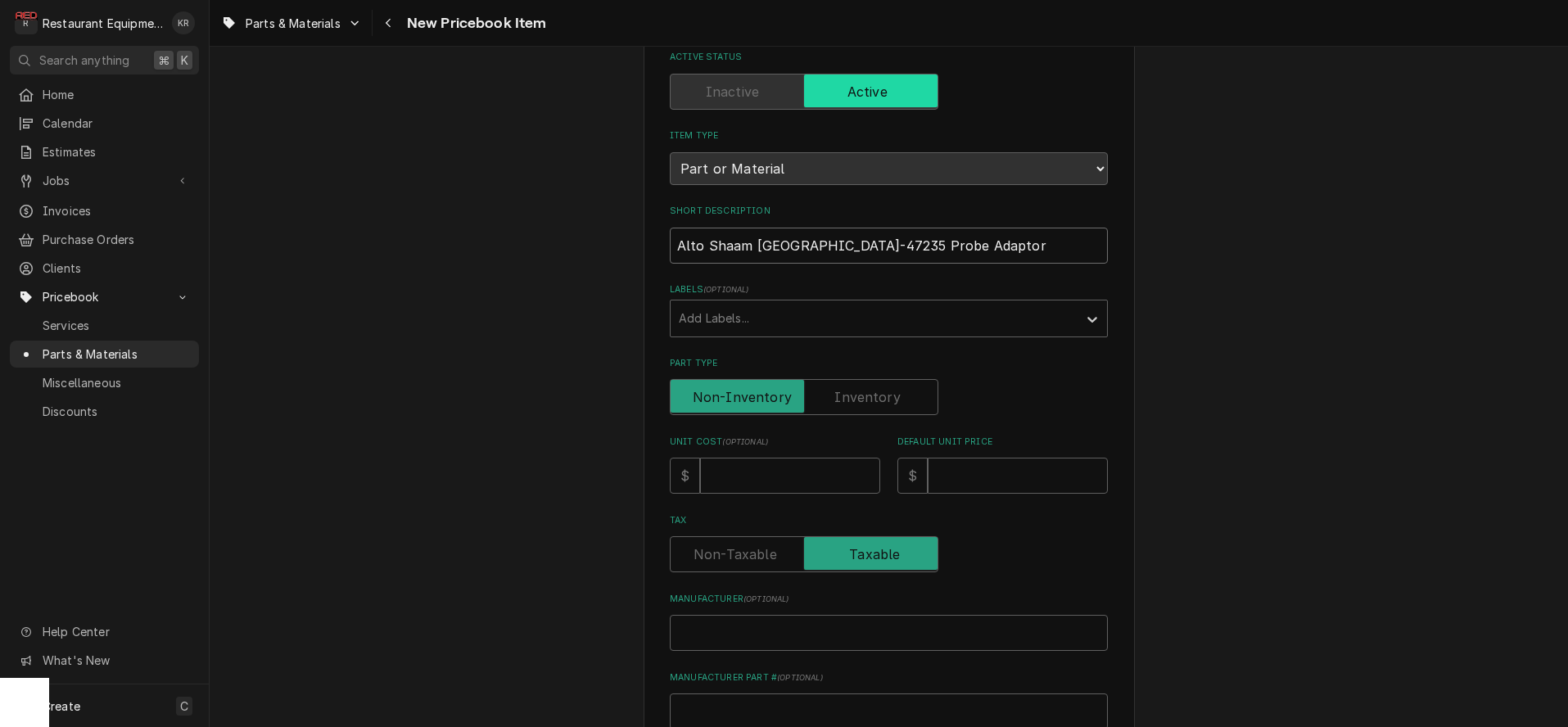
drag, startPoint x: 814, startPoint y: 246, endPoint x: 748, endPoint y: 257, distance: 66.9
click at [670, 241] on input "Alto Shaam WA-47235 Probe Adaptor" at bounding box center [889, 246] width 438 height 36
type input "Probe Adaptor"
type textarea "x"
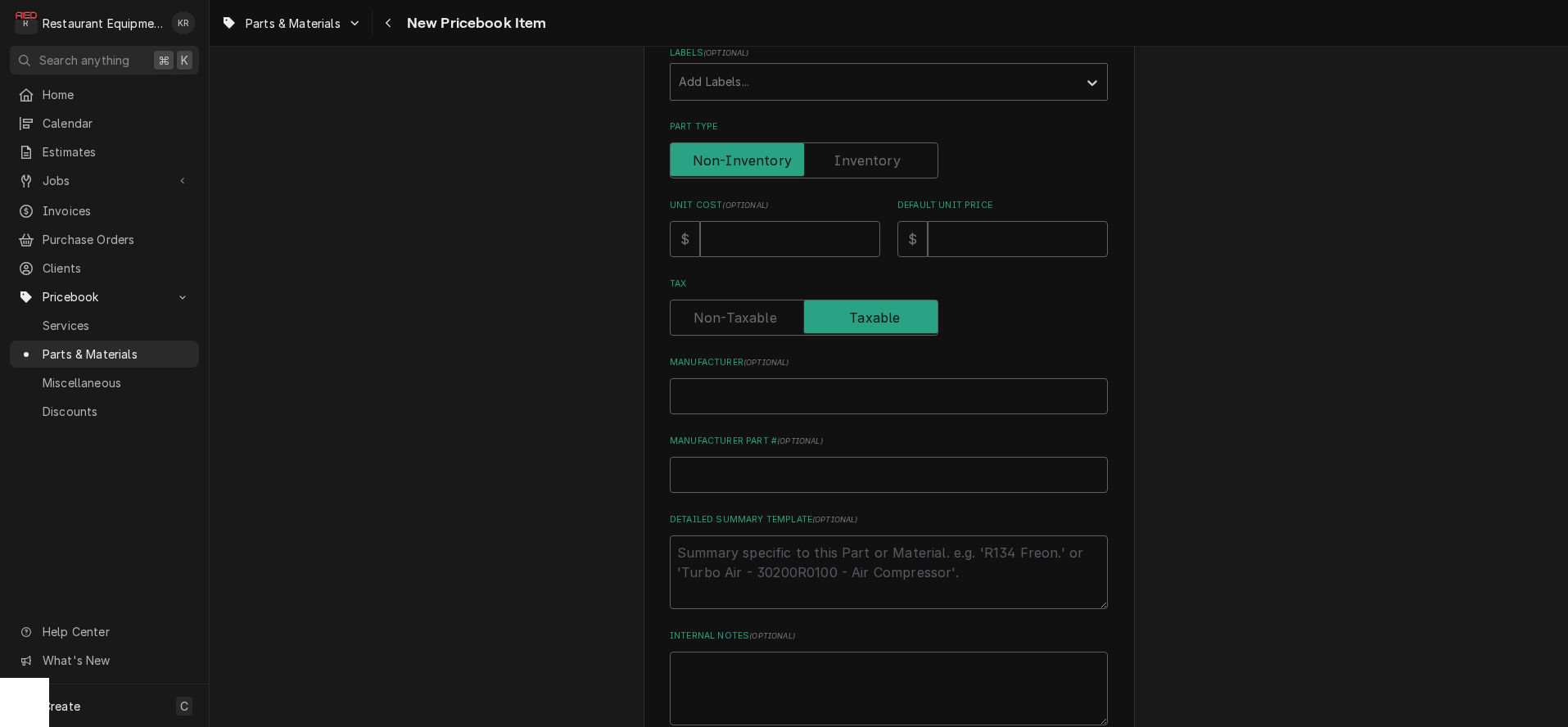
scroll to position [348, 0]
type input "Probe Adaptor"
click at [732, 237] on input "Unit Cost ( optional )" at bounding box center [790, 231] width 180 height 36
type input "9"
type textarea "x"
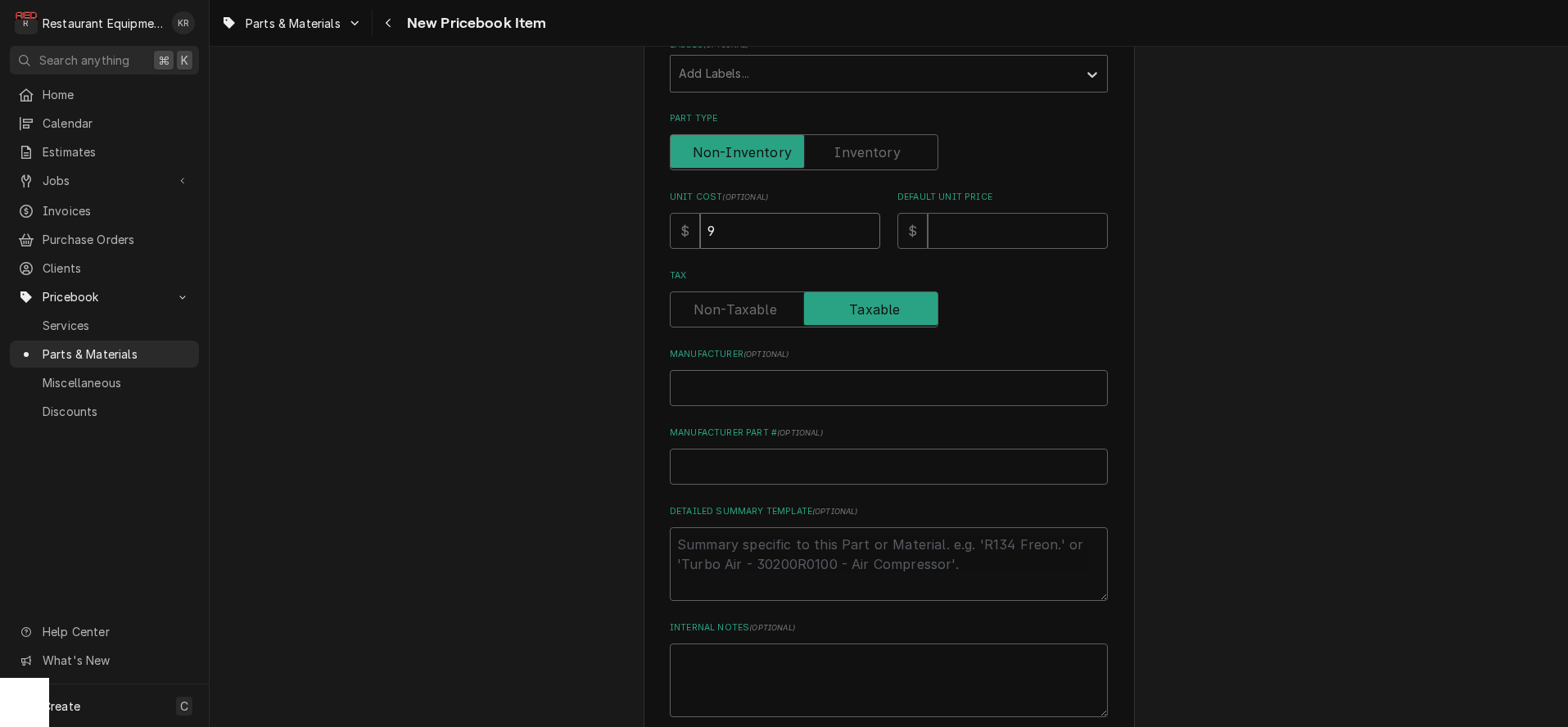
type input "95"
type textarea "x"
type input "95.9"
type textarea "x"
type input "95.9"
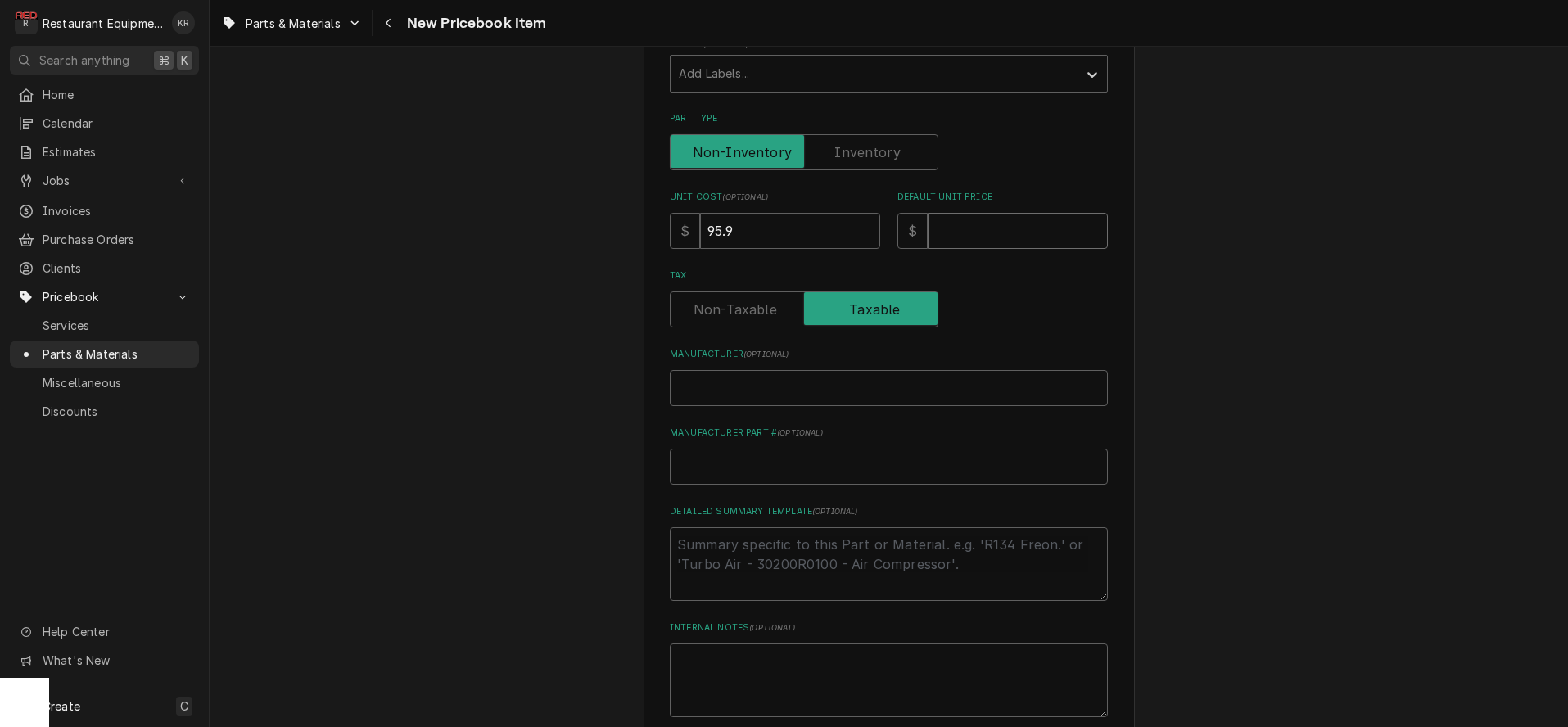
type input "1"
type textarea "x"
type input "14"
type textarea "x"
type input "146"
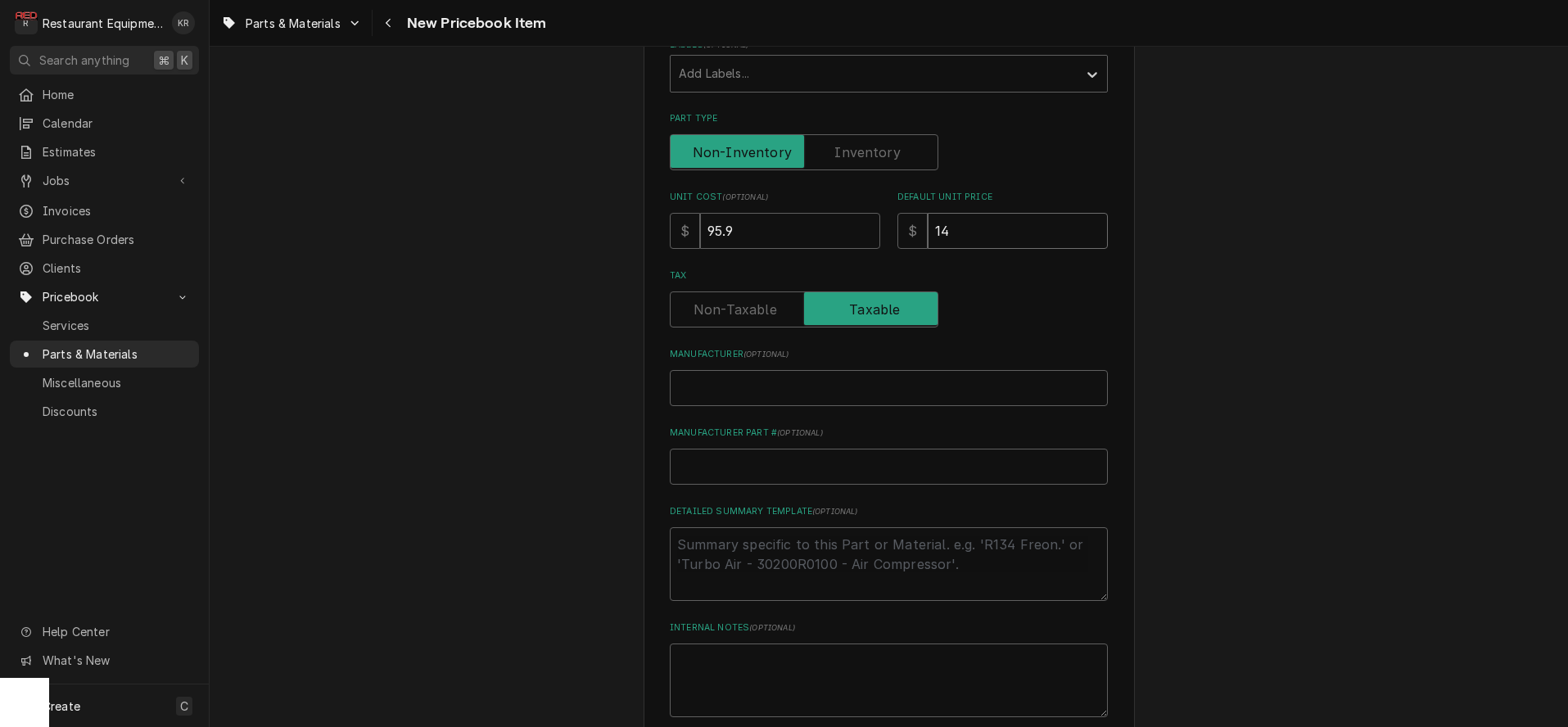
type textarea "x"
type input "146.6"
type textarea "x"
type input "146.64"
type textarea "x"
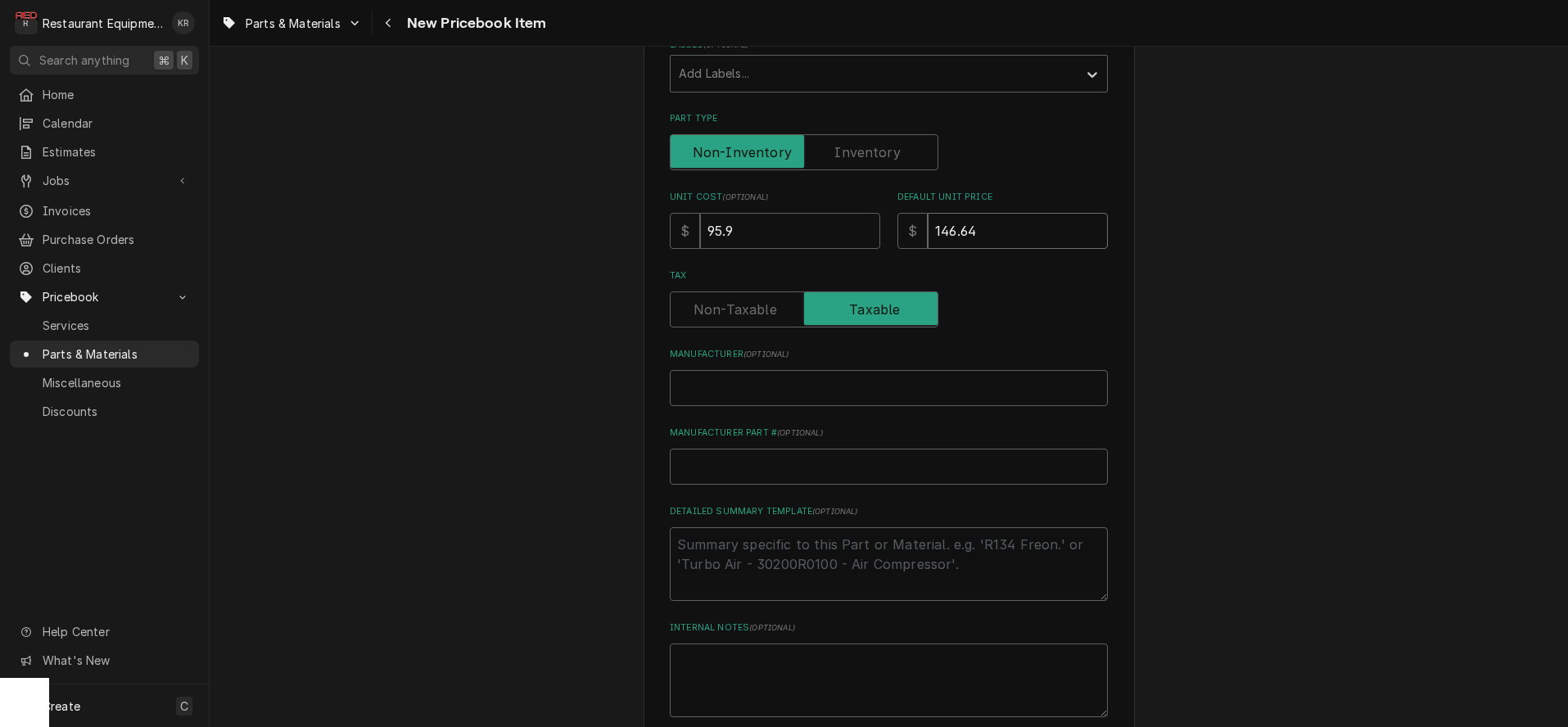
type input "146.64"
paste input "Alto Shaam WA-47235"
type input "Alto Shaam WA-47235"
type textarea "x"
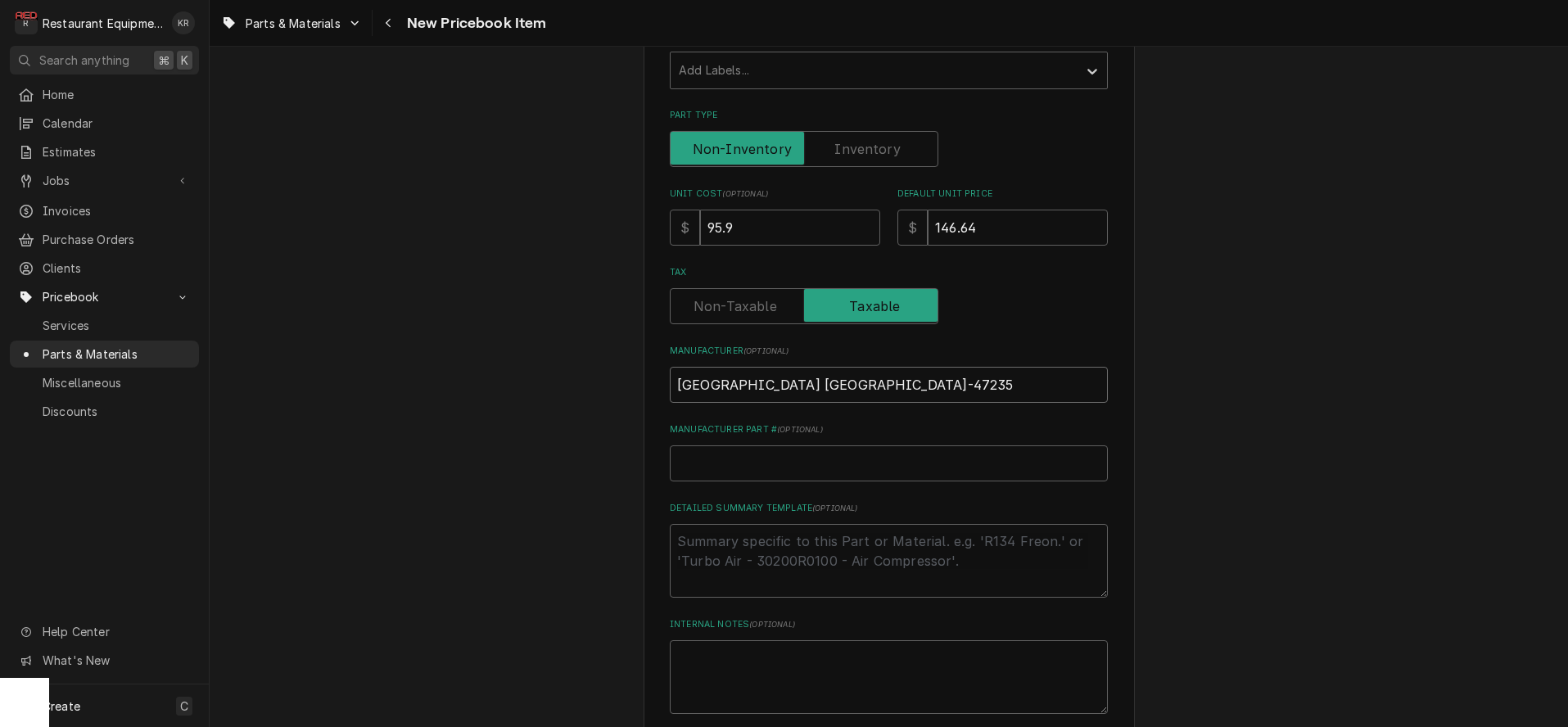
drag, startPoint x: 754, startPoint y: 384, endPoint x: 832, endPoint y: 385, distance: 78.0
click at [832, 385] on input "Alto Shaam WA-47235" at bounding box center [889, 385] width 438 height 36
type input "Alto Shaam"
type textarea "x"
drag, startPoint x: 789, startPoint y: 379, endPoint x: 745, endPoint y: 451, distance: 84.4
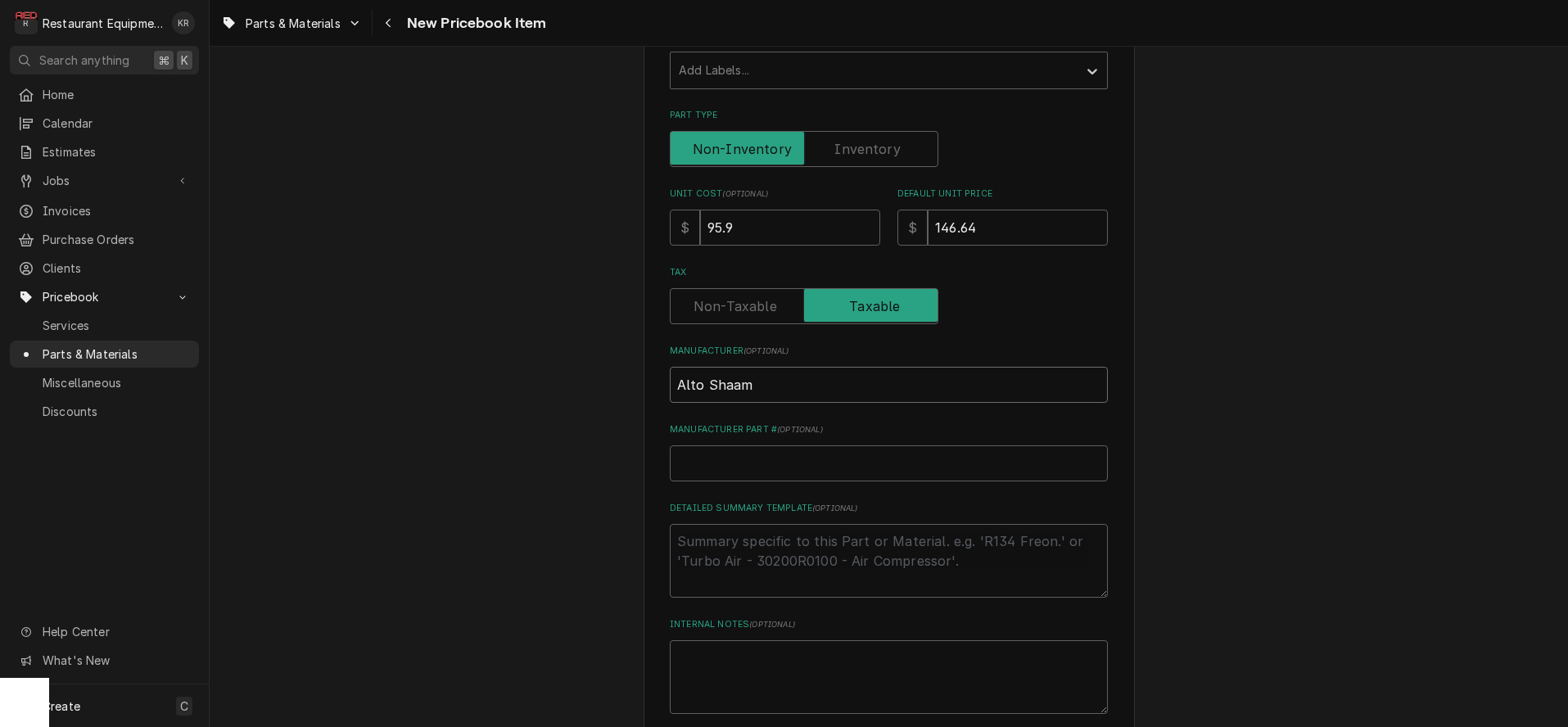
type input "Alto Shaam"
paste input "WA-47235"
type input "WA-47235"
type textarea "x"
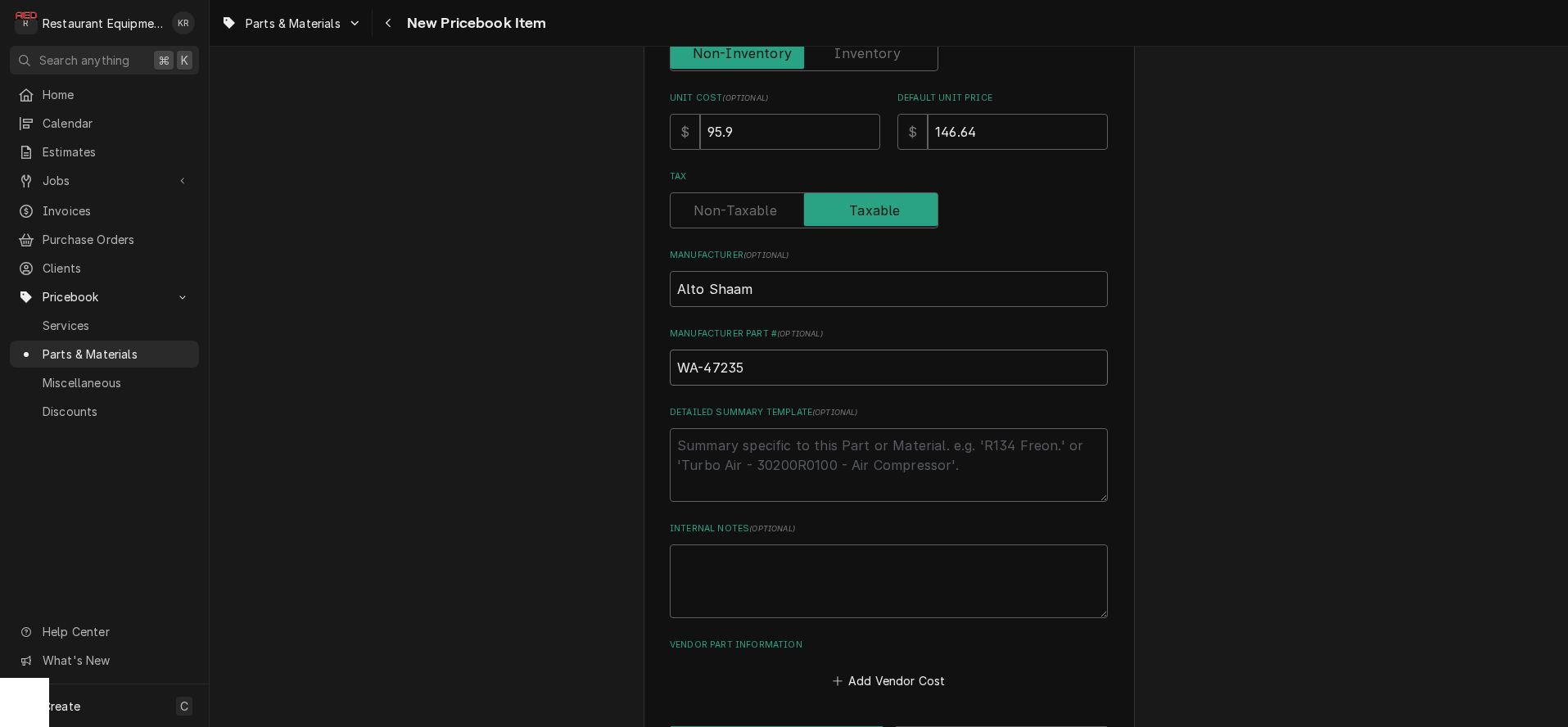
scroll to position [511, 0]
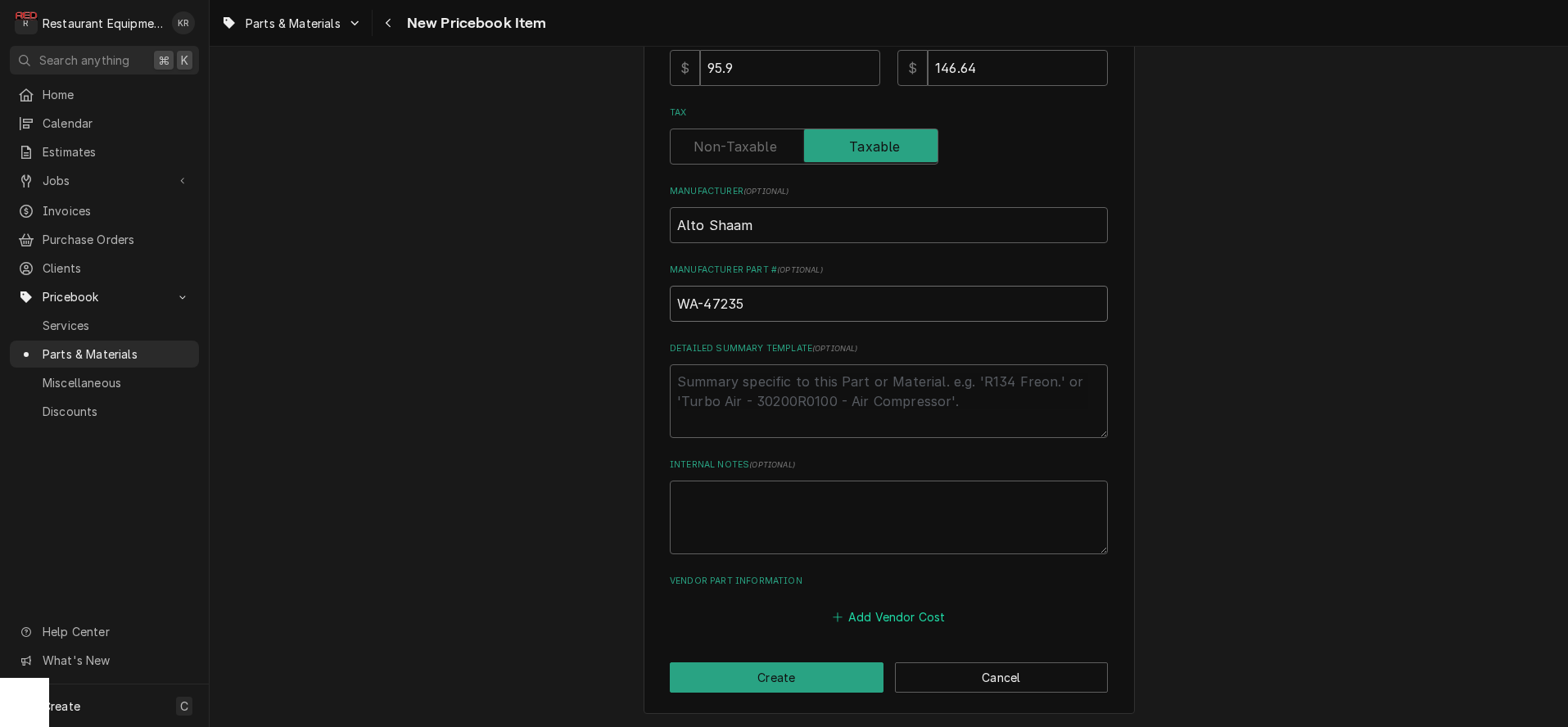
type input "WA-47235"
click at [910, 613] on button "Add Vendor Cost" at bounding box center [889, 616] width 119 height 23
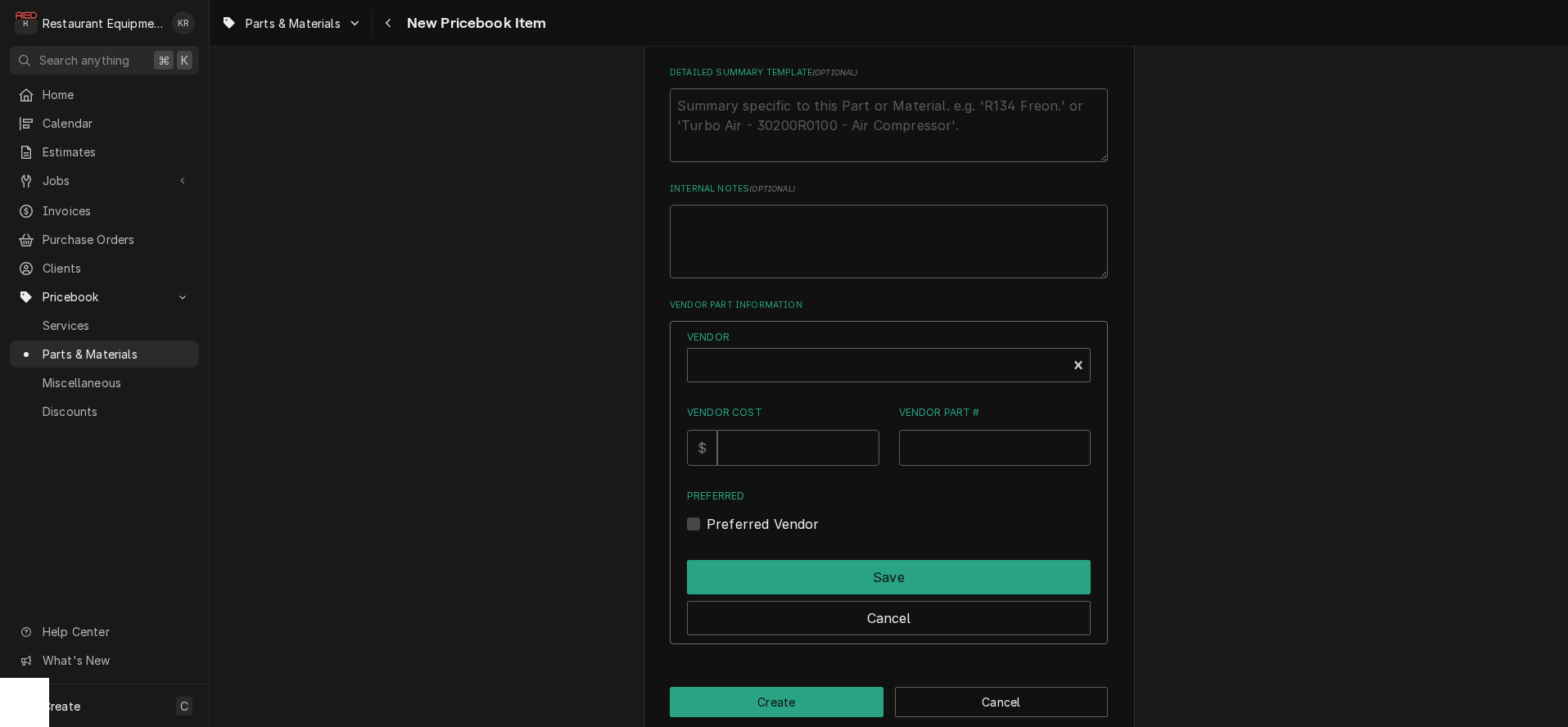
scroll to position [811, 0]
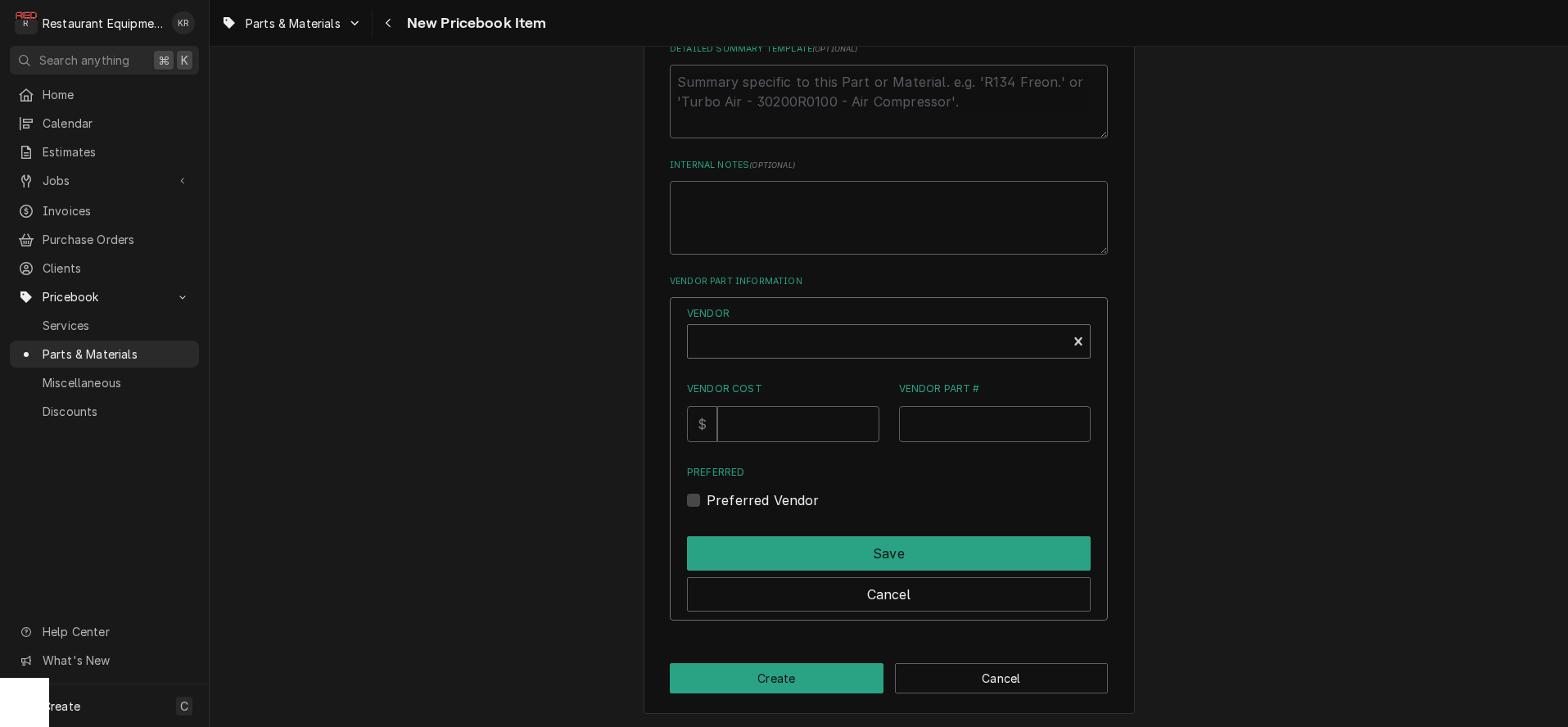
type textarea "x"
click at [776, 335] on div "Vendor" at bounding box center [877, 348] width 363 height 40
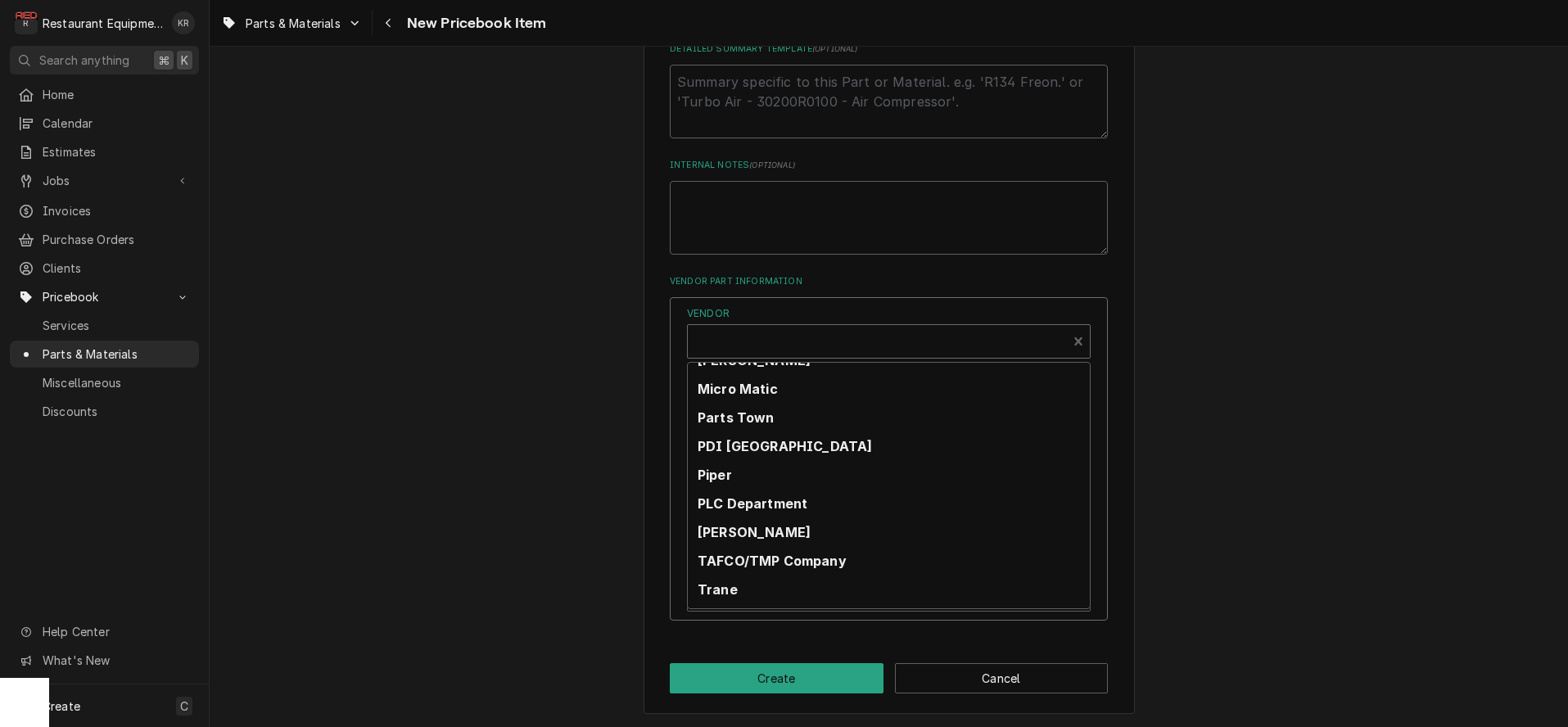
scroll to position [596, 0]
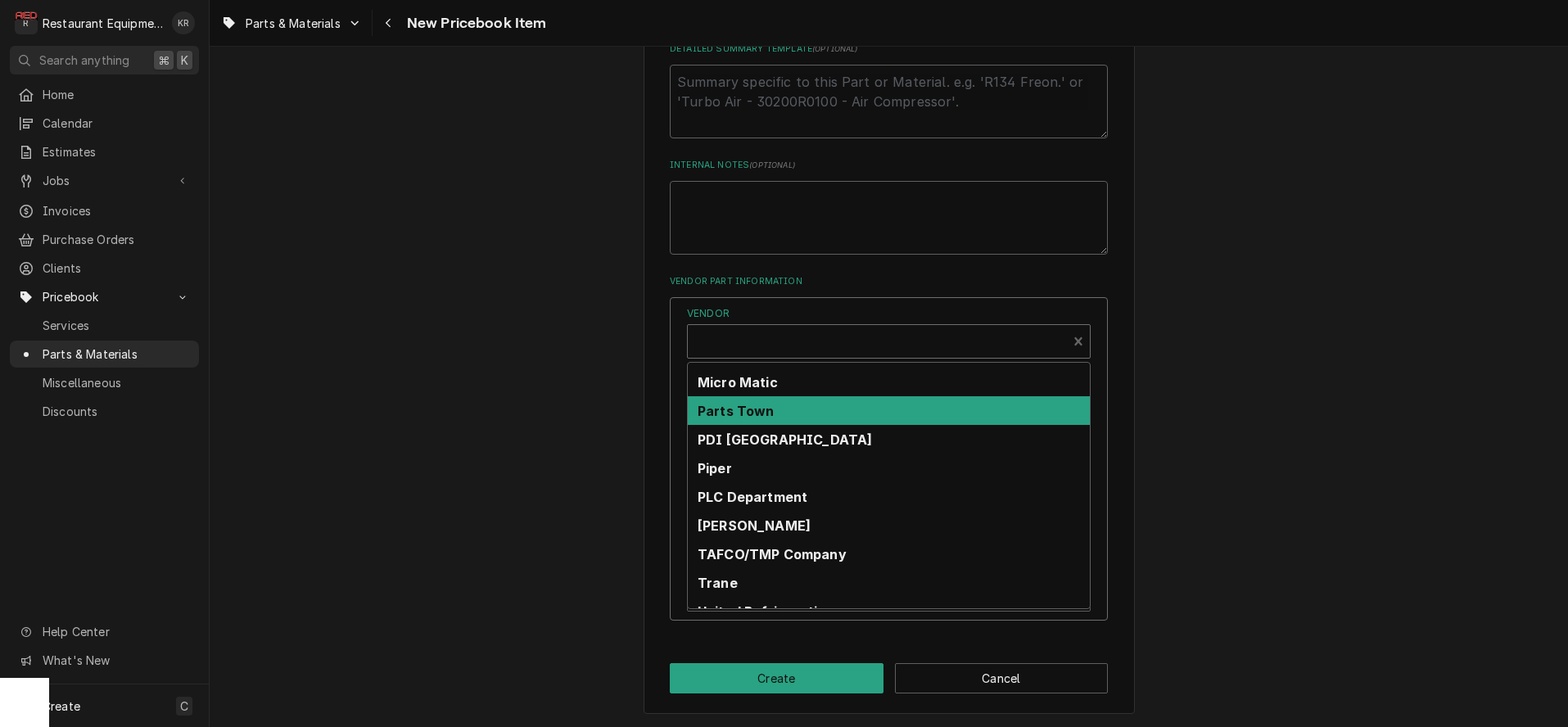
click at [775, 410] on strong "Parts Town" at bounding box center [735, 411] width 77 height 16
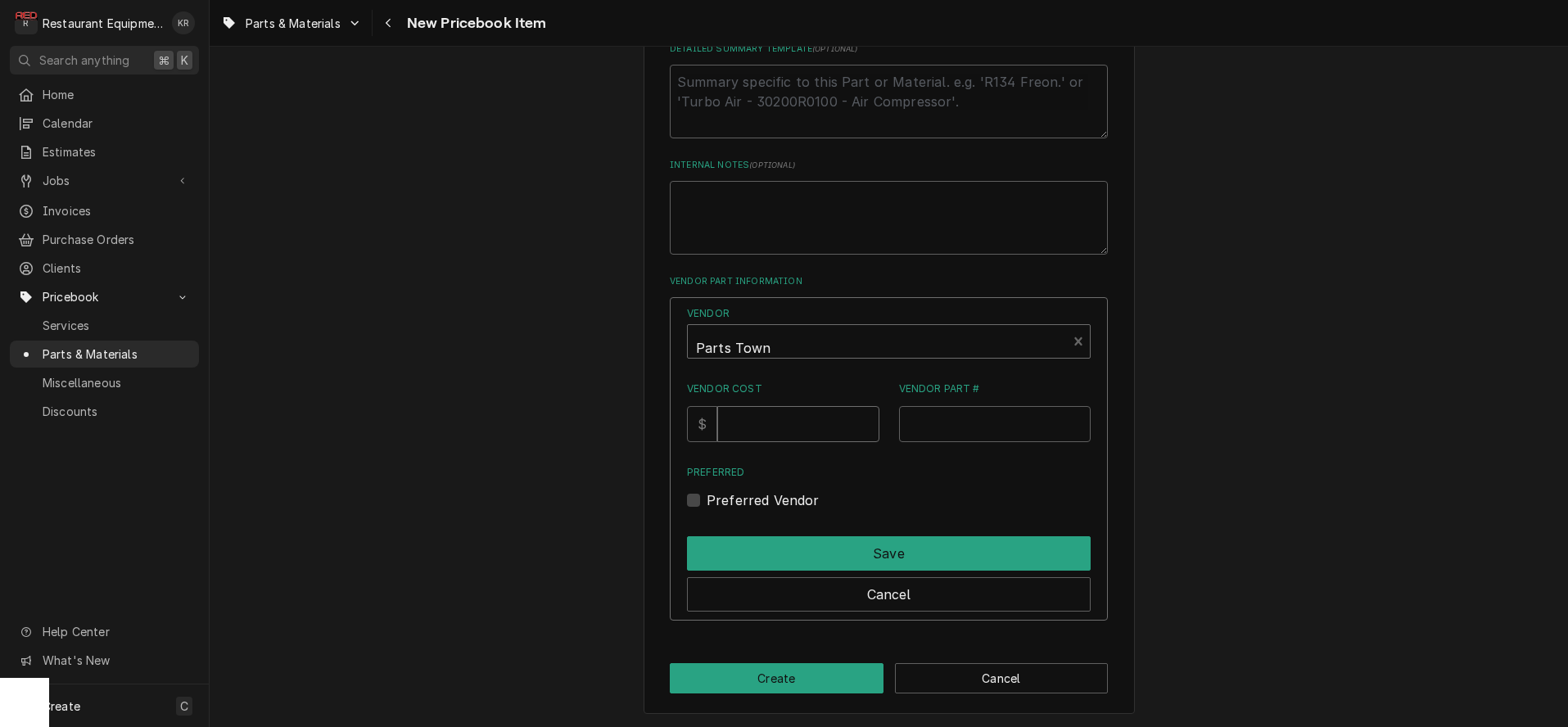
click at [770, 427] on input "Vendor Cost" at bounding box center [798, 424] width 161 height 36
type input "95.9"
click at [955, 423] on input "Vendor Part #" at bounding box center [996, 424] width 193 height 36
paste input "ALTWA-47235"
type input "ALTWA-47235"
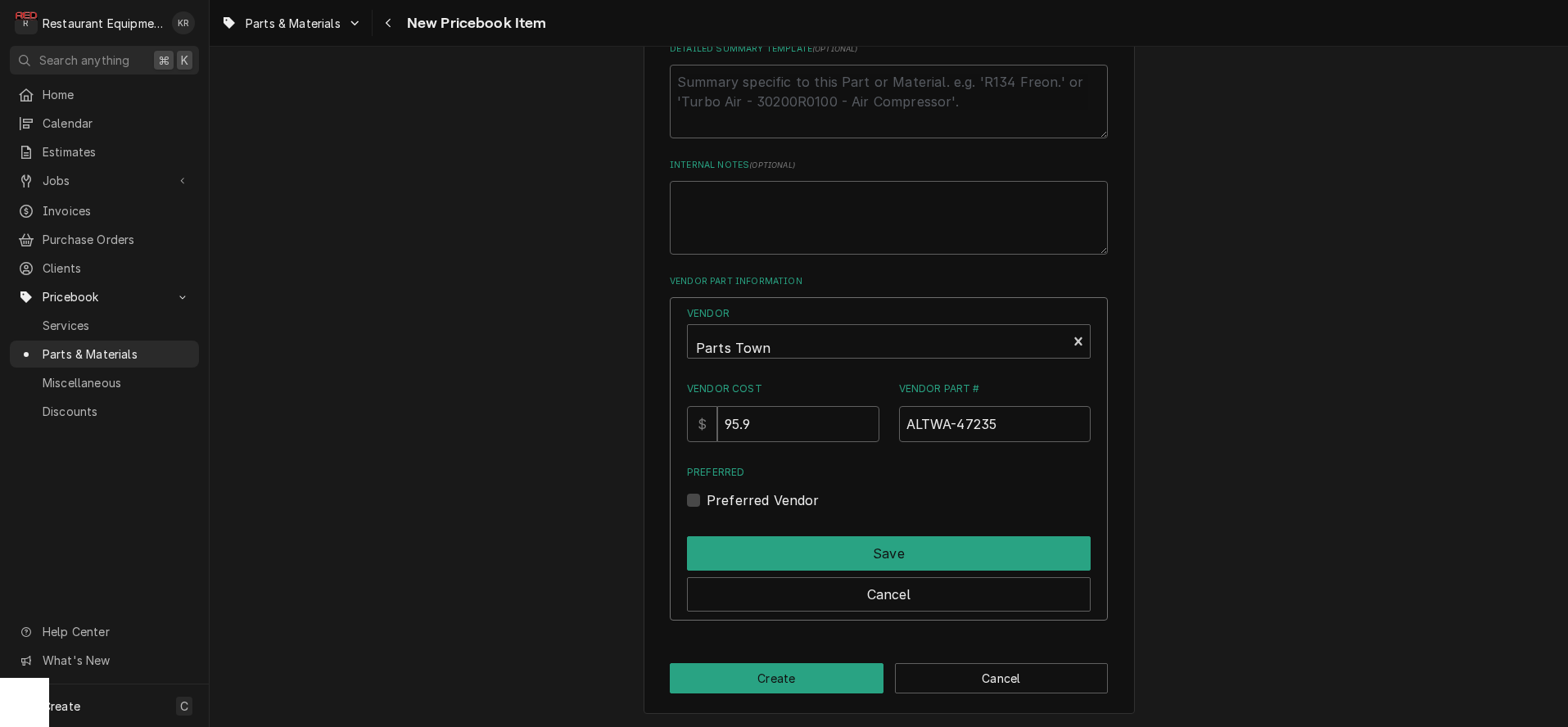
drag, startPoint x: 710, startPoint y: 500, endPoint x: 720, endPoint y: 512, distance: 15.6
click at [711, 500] on label "Preferred Vendor" at bounding box center [762, 500] width 113 height 20
click at [711, 500] on input "Preferred" at bounding box center [908, 508] width 404 height 36
checkbox input "true"
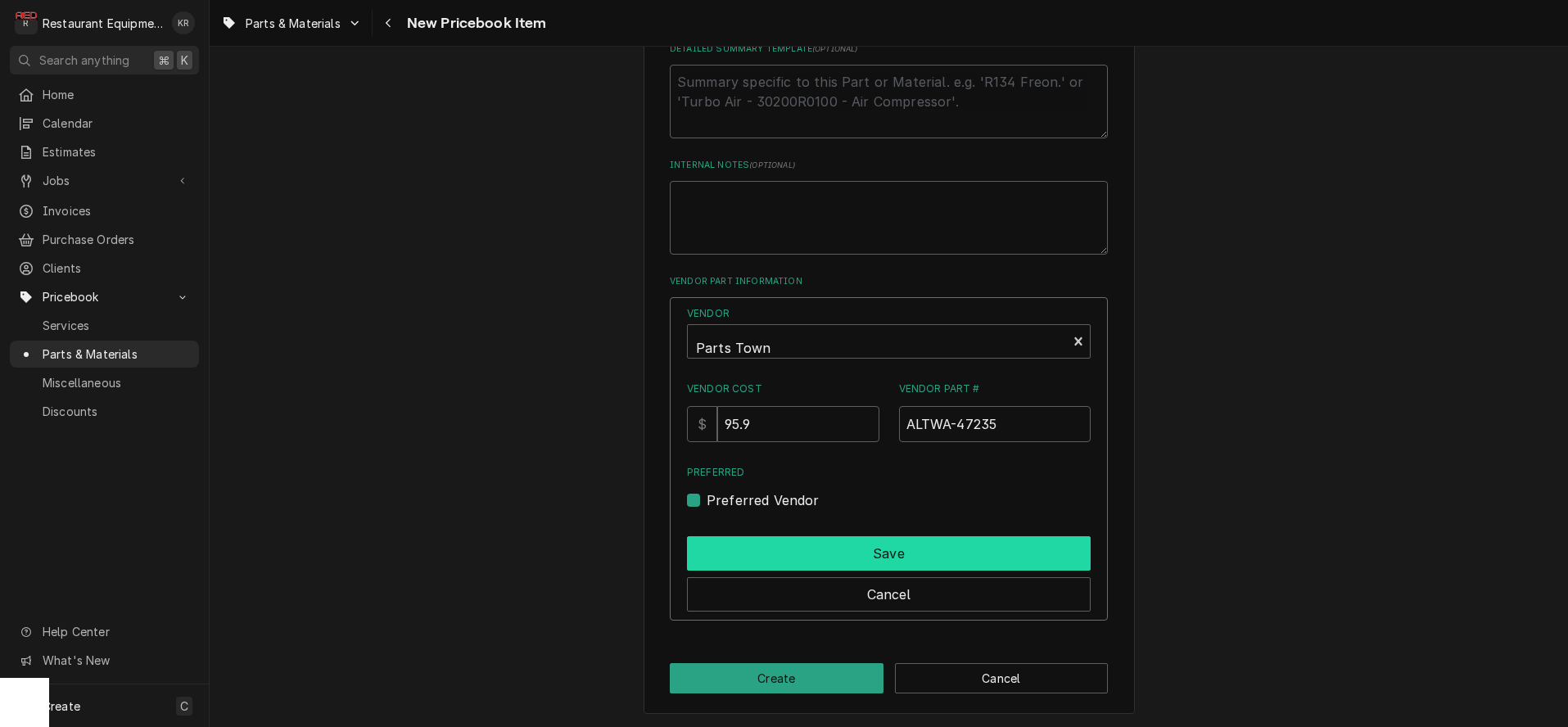
click at [744, 554] on button "Save" at bounding box center [889, 553] width 404 height 34
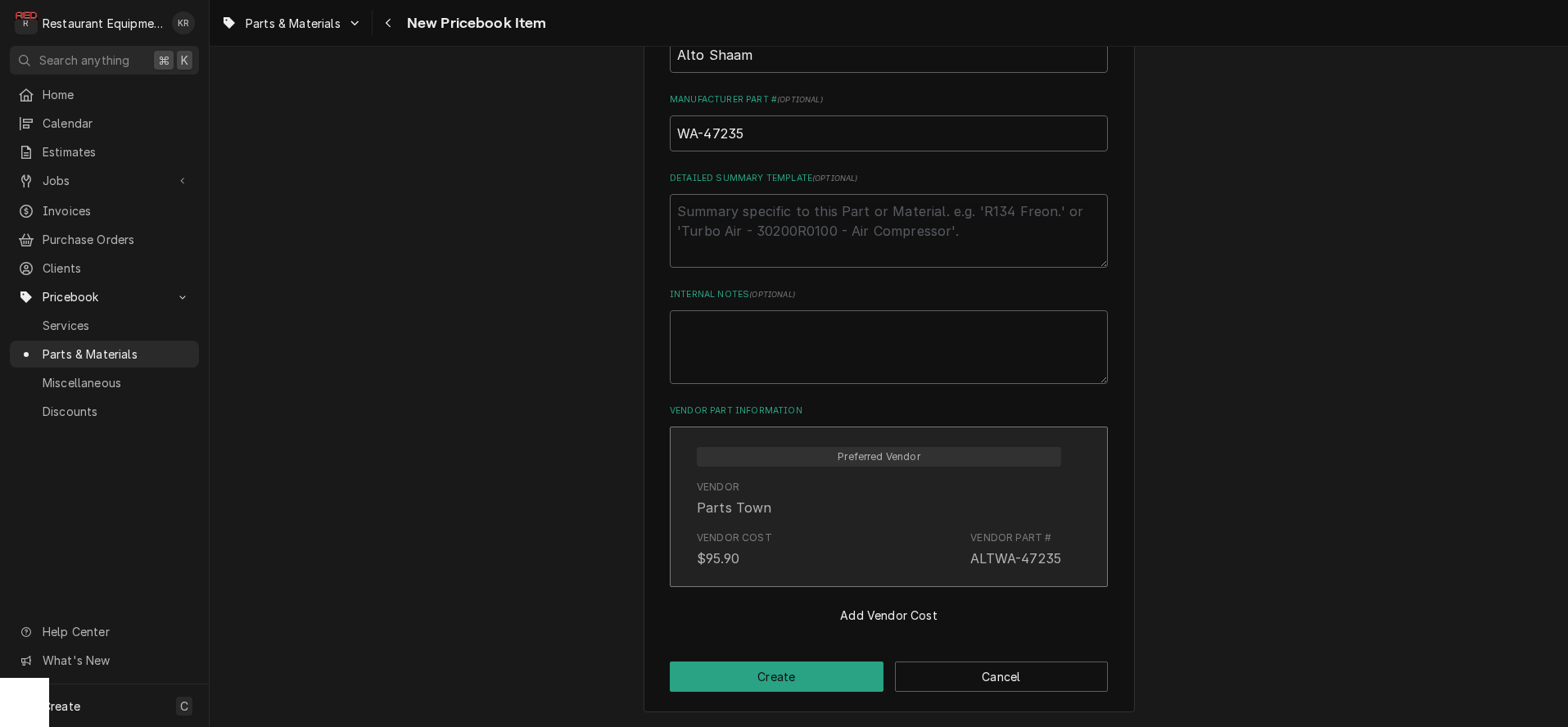
scroll to position [679, 0]
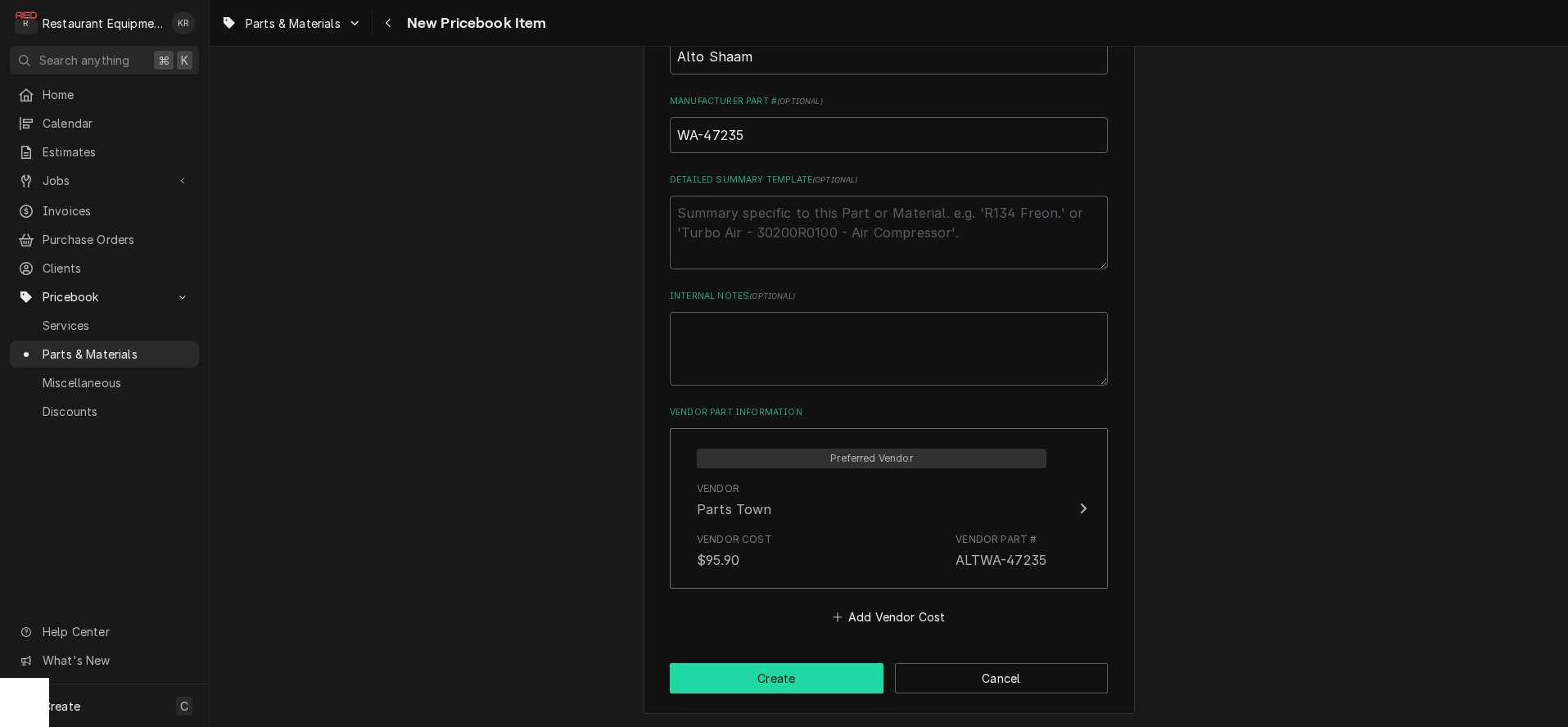
click at [747, 669] on button "Create" at bounding box center [776, 678] width 214 height 31
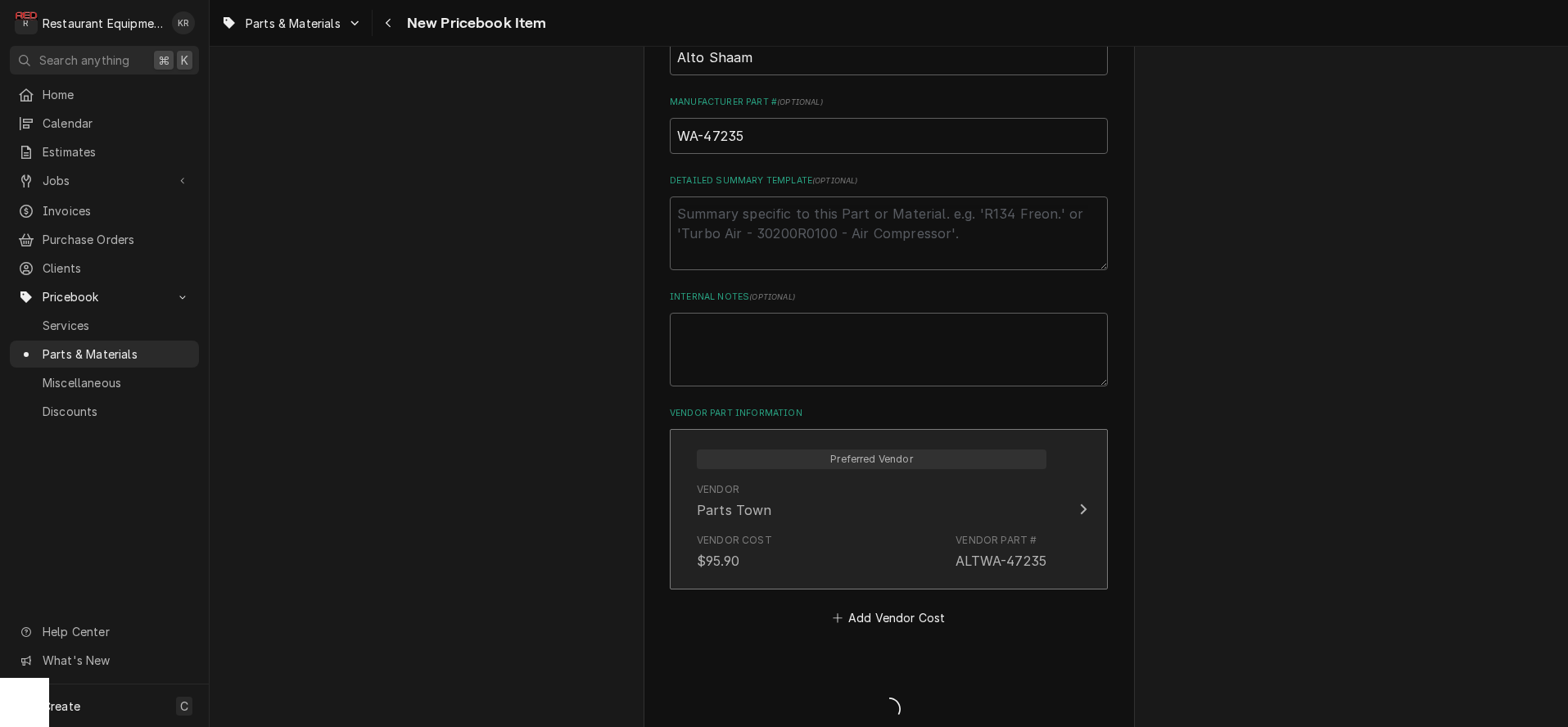
type textarea "x"
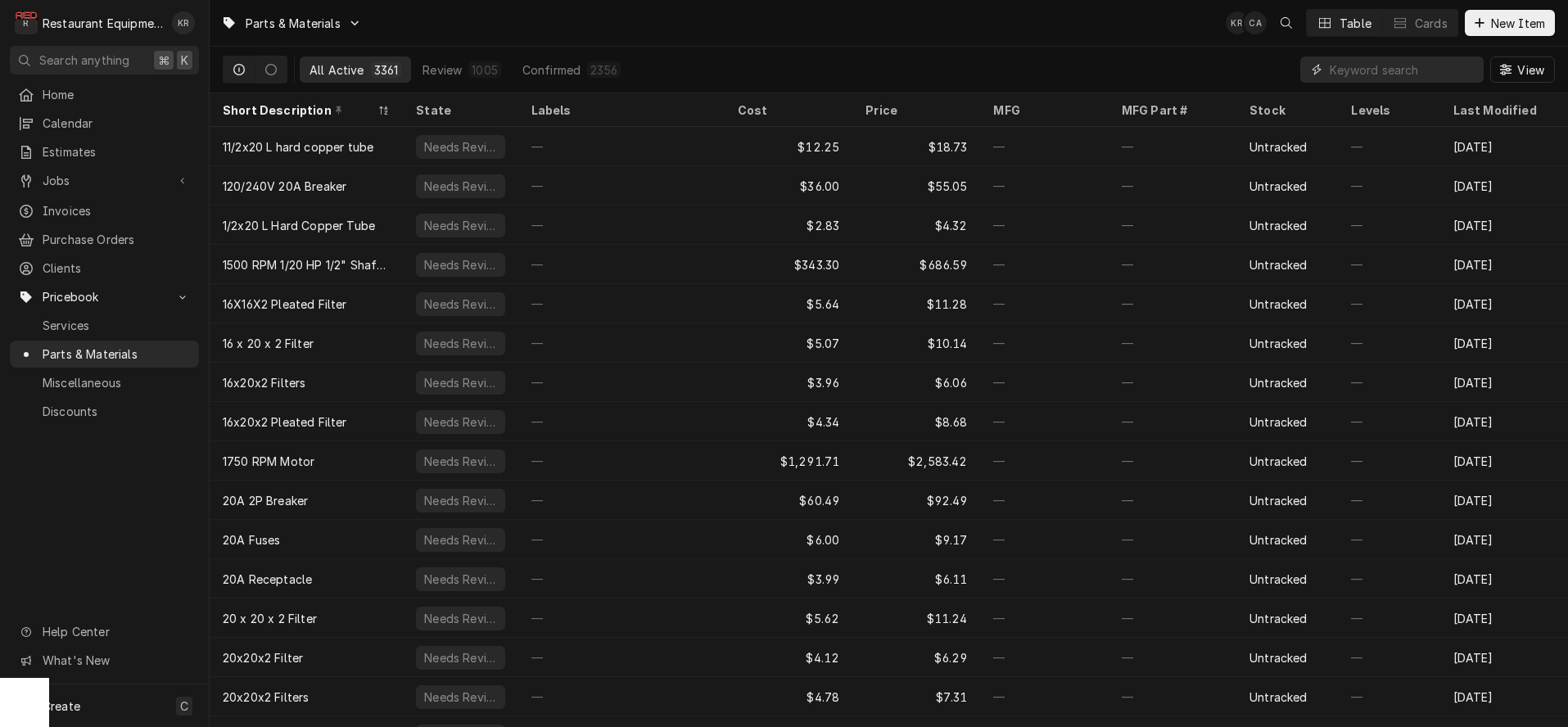
drag, startPoint x: 1390, startPoint y: 78, endPoint x: 1384, endPoint y: 73, distance: 7.8
click at [1386, 75] on input "Dynamic Content Wrapper" at bounding box center [1403, 69] width 146 height 26
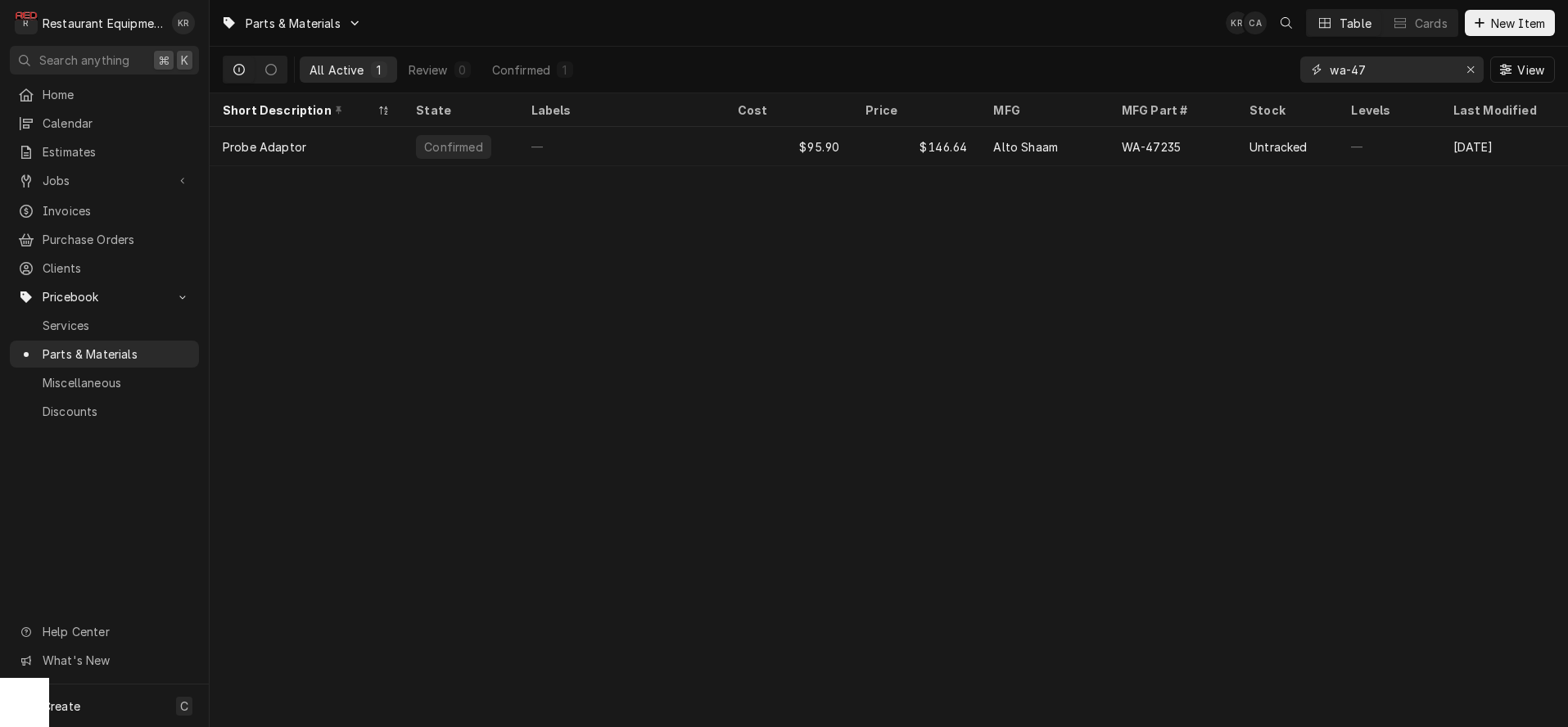
type input "wa-47"
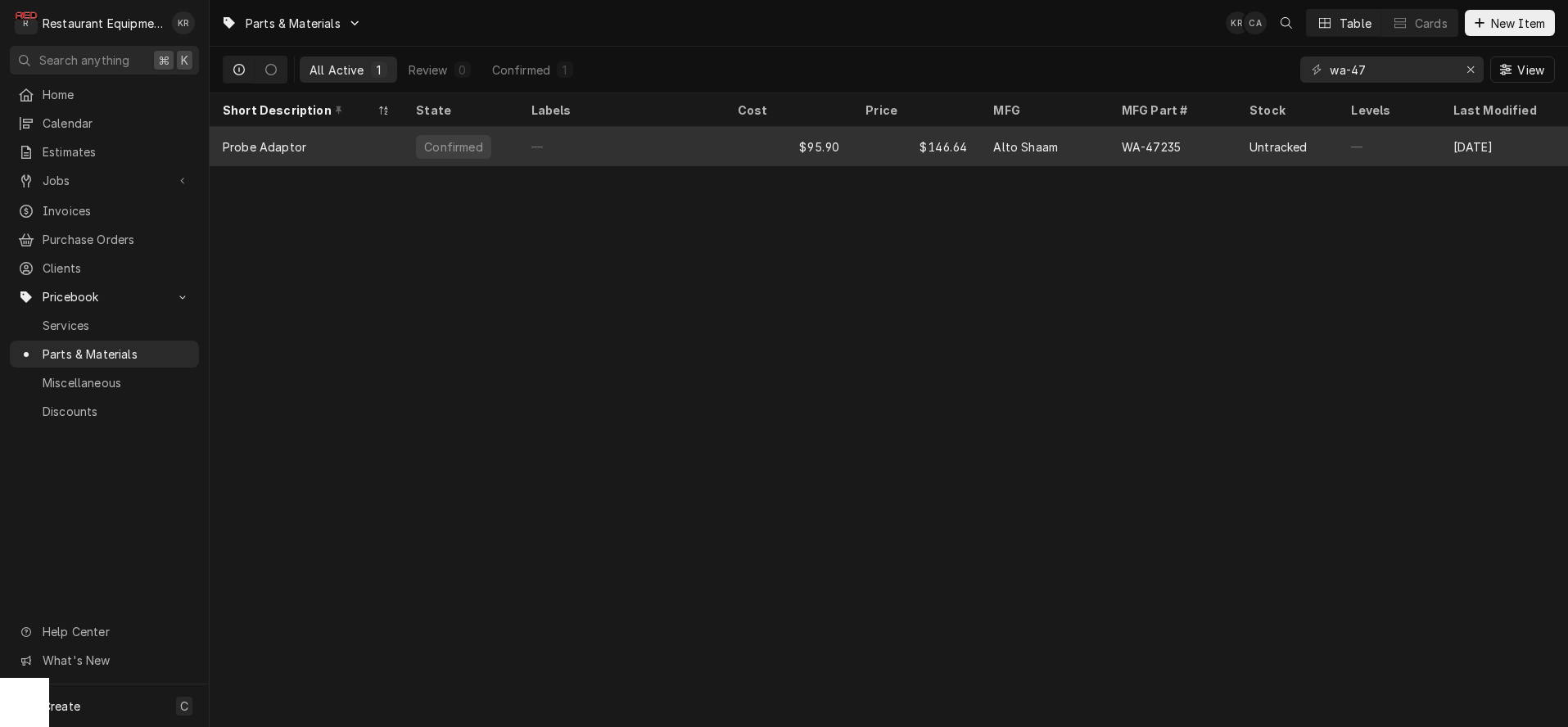
click at [812, 146] on div "$95.90" at bounding box center [789, 147] width 128 height 40
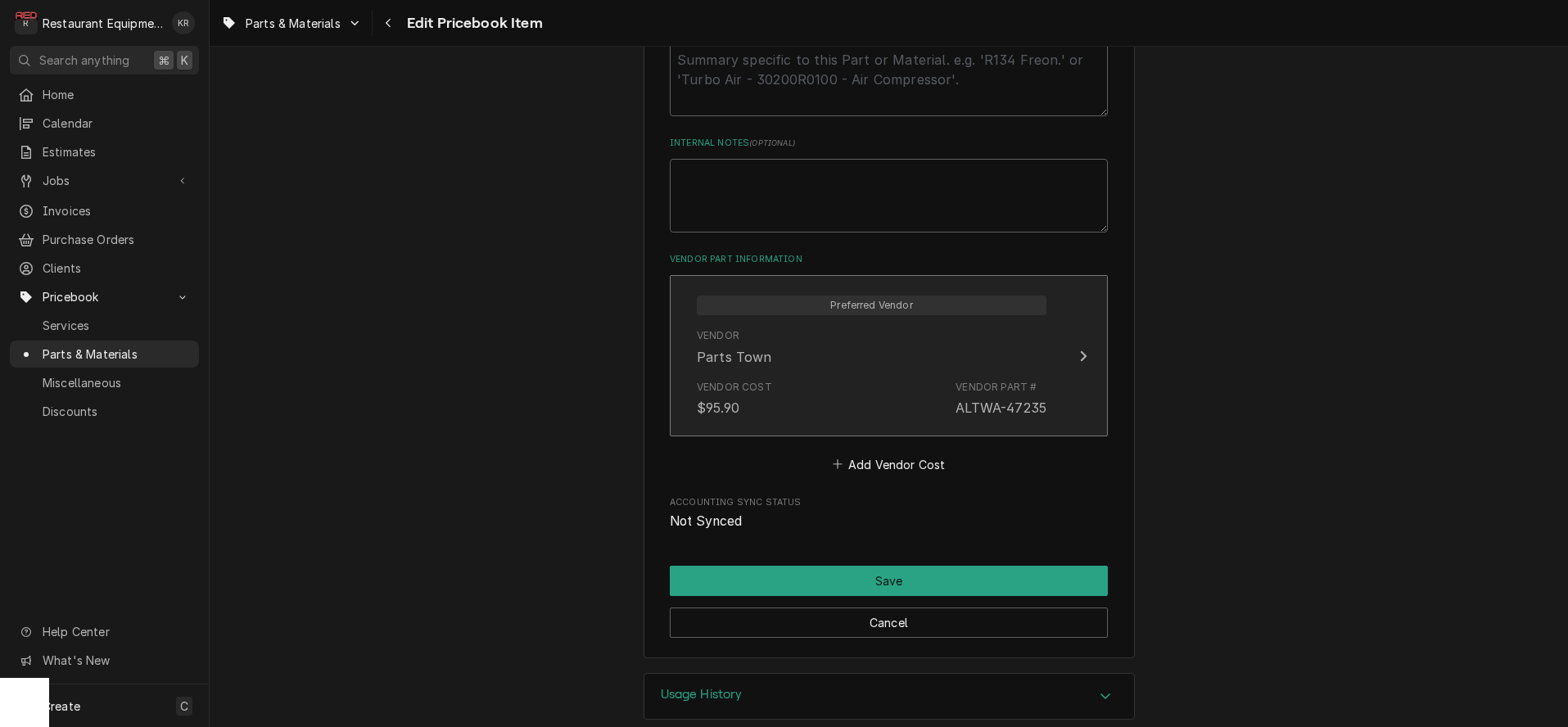
scroll to position [868, 0]
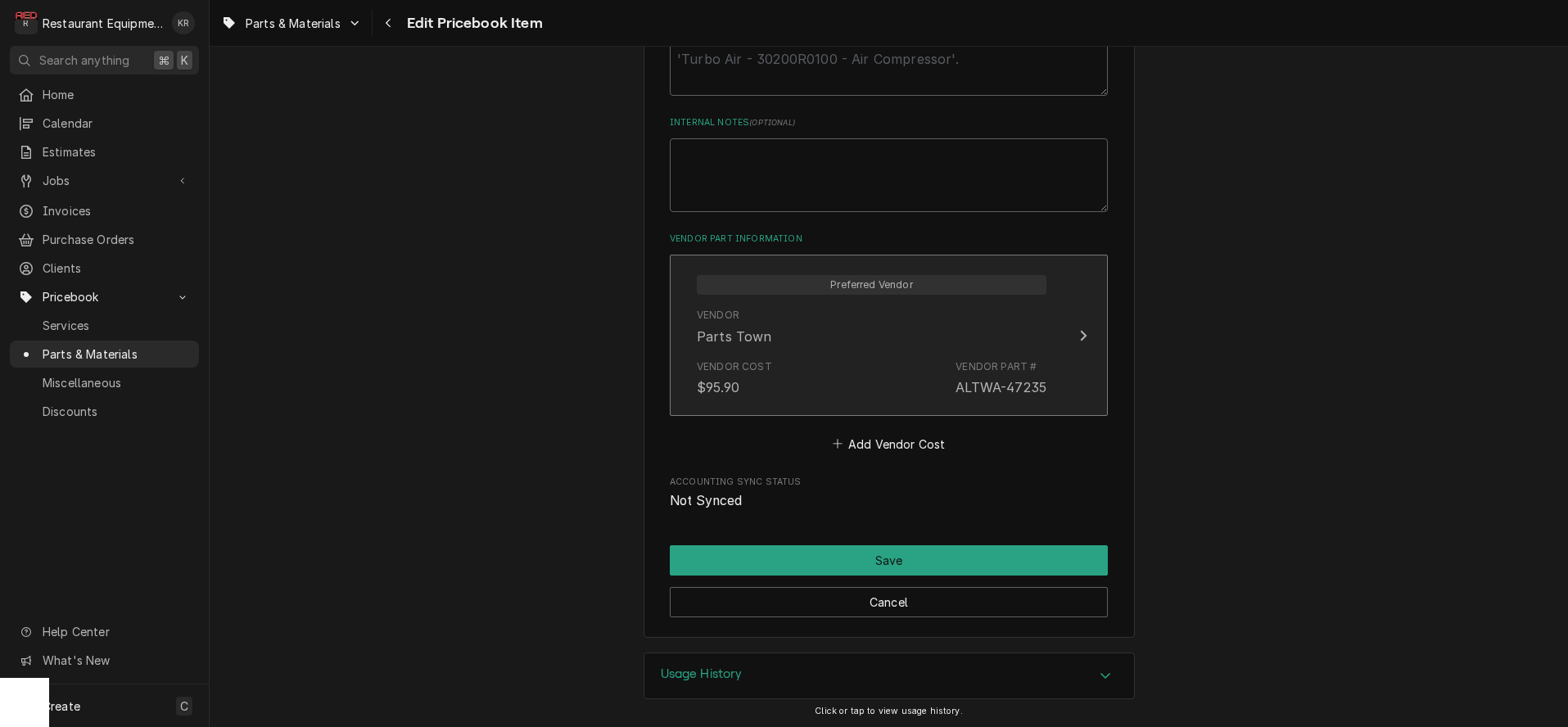
click at [812, 368] on div "Vendor Cost $95.90 Vendor Part # ALTWA-47235" at bounding box center [871, 378] width 350 height 50
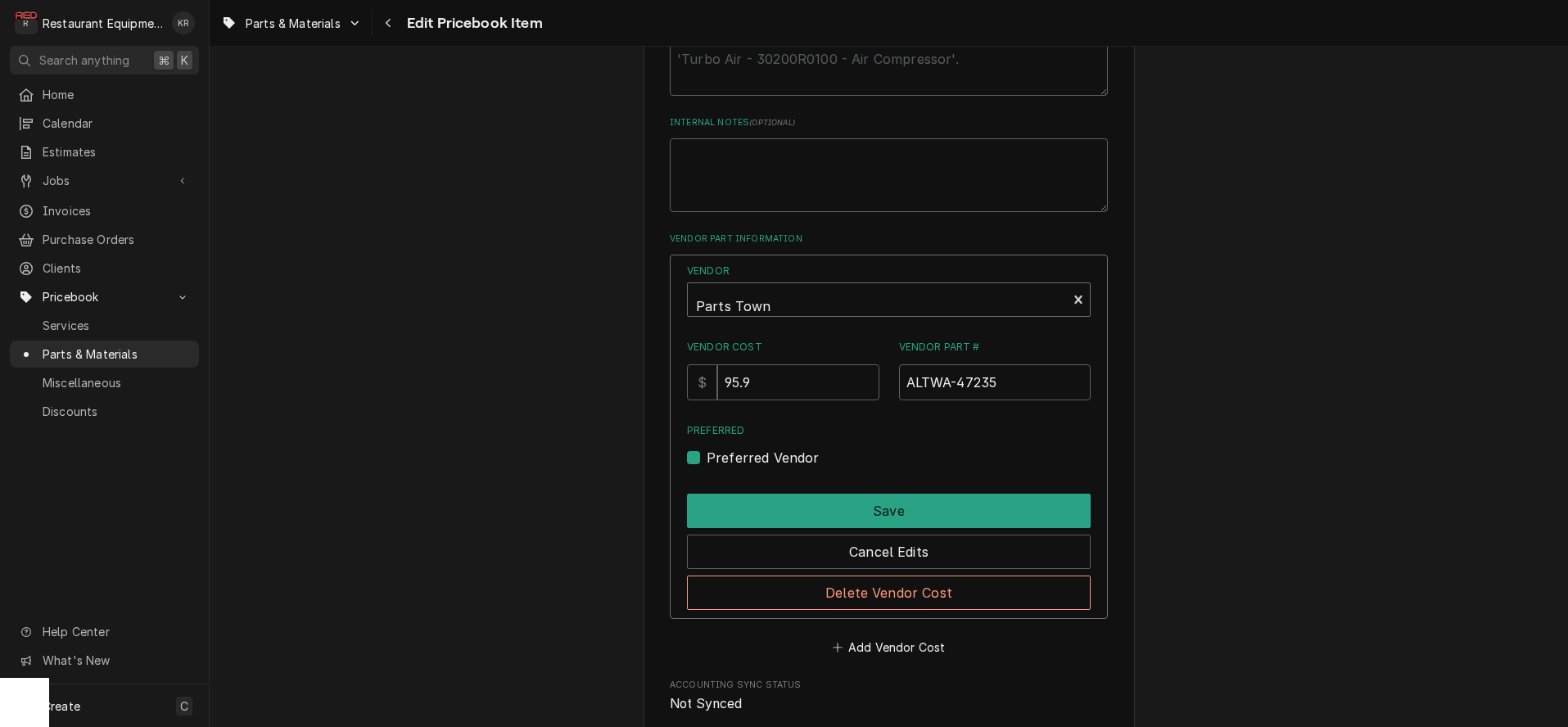
click at [749, 308] on div "Vendor" at bounding box center [877, 306] width 363 height 40
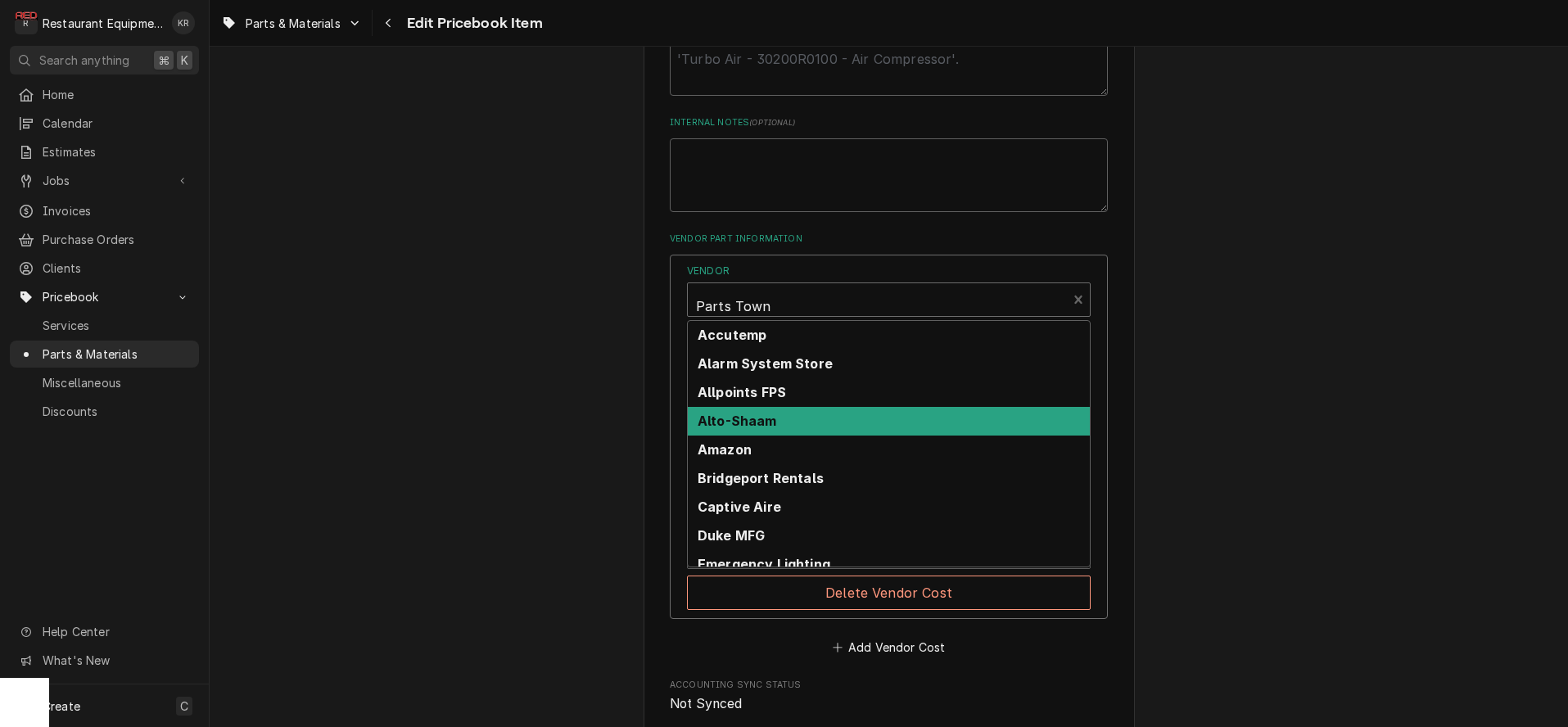
click at [752, 424] on strong "Alto-Shaam" at bounding box center [737, 421] width 79 height 16
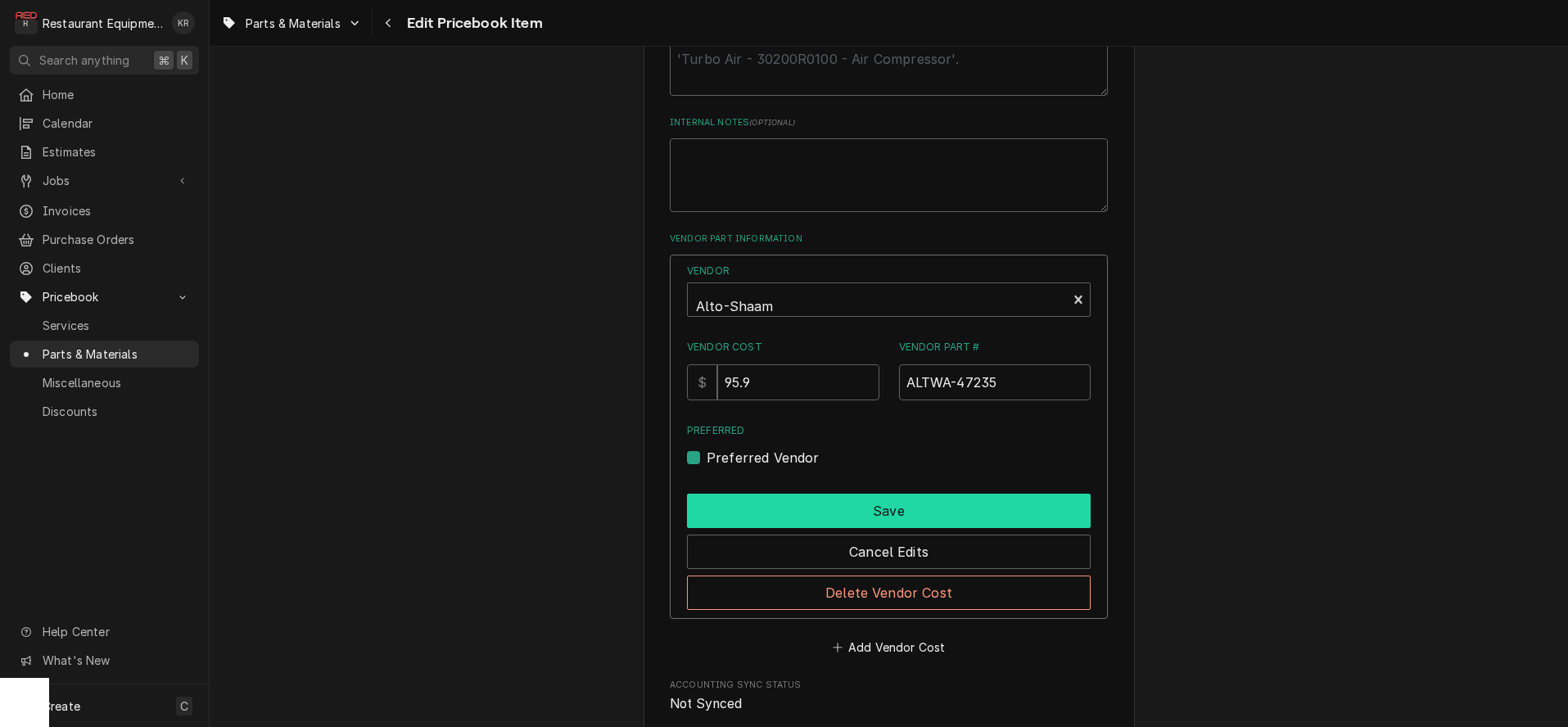
click at [765, 518] on button "Save" at bounding box center [889, 511] width 404 height 34
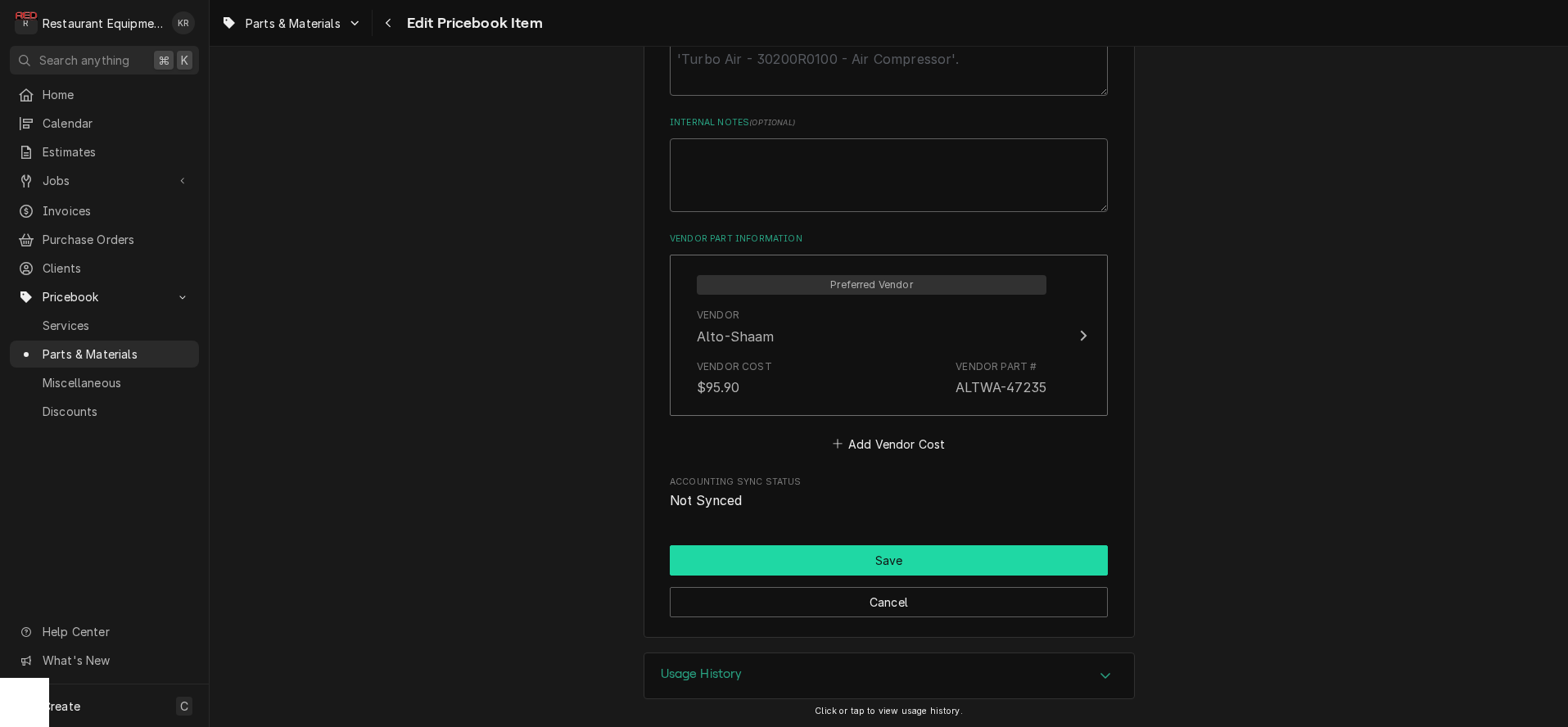
click at [815, 570] on button "Save" at bounding box center [889, 560] width 438 height 31
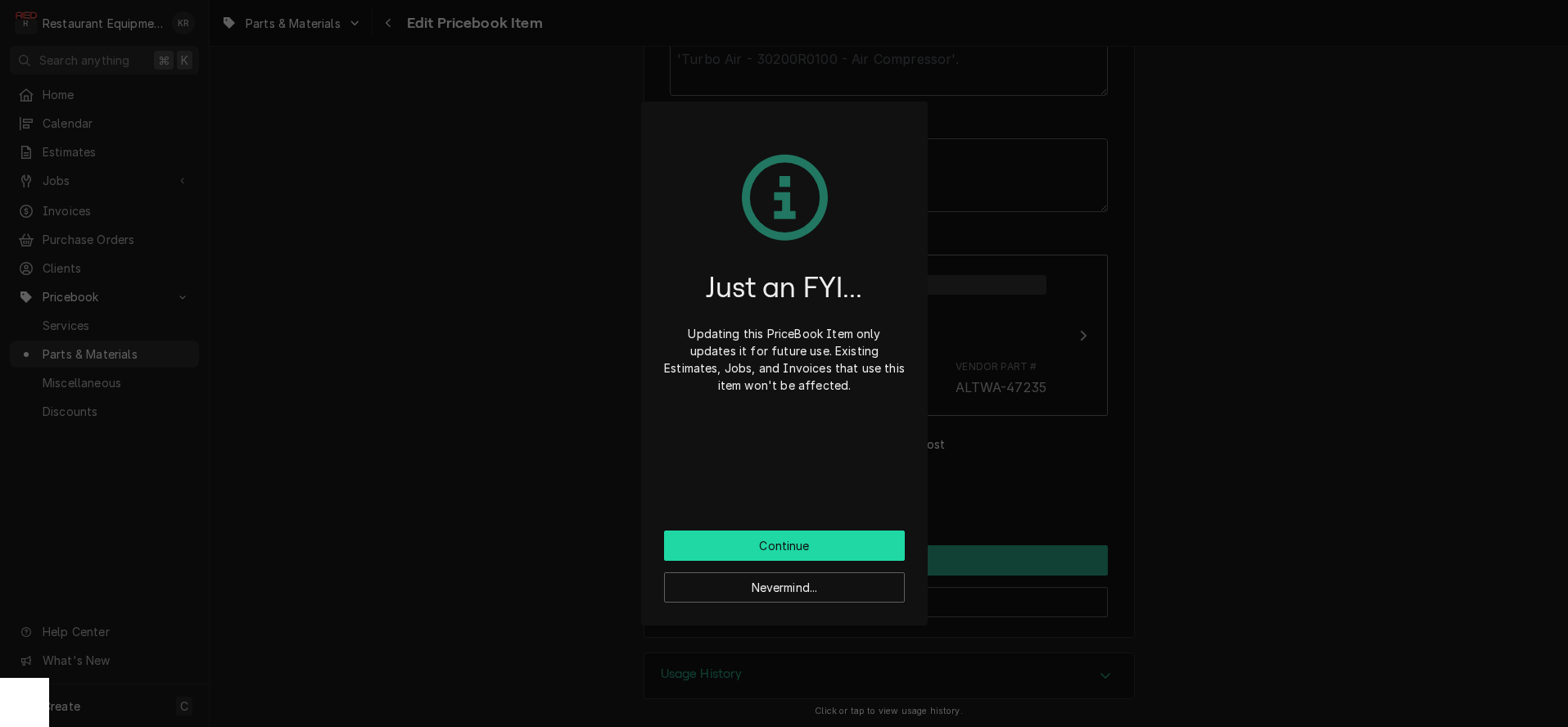
click at [795, 551] on button "Continue" at bounding box center [784, 546] width 241 height 31
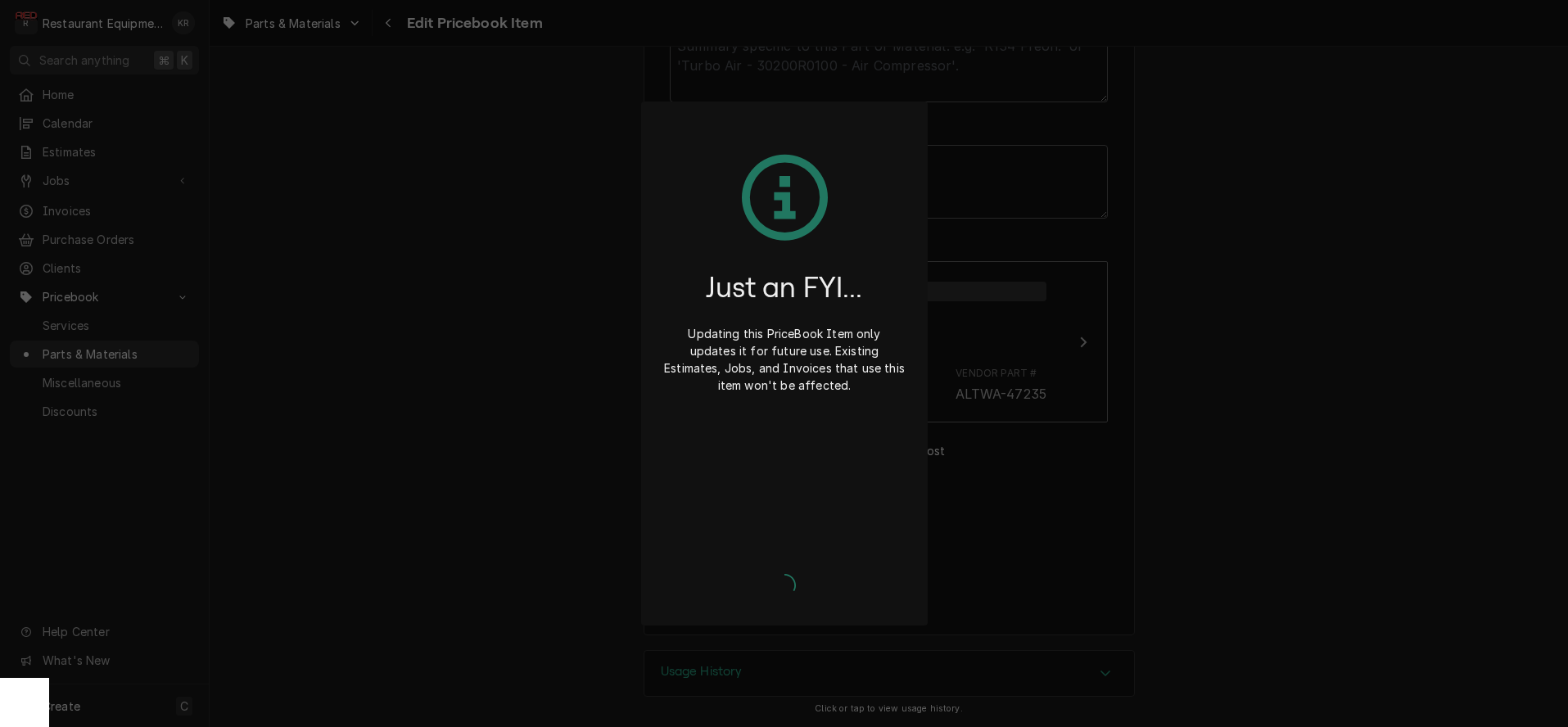
scroll to position [859, 0]
type textarea "x"
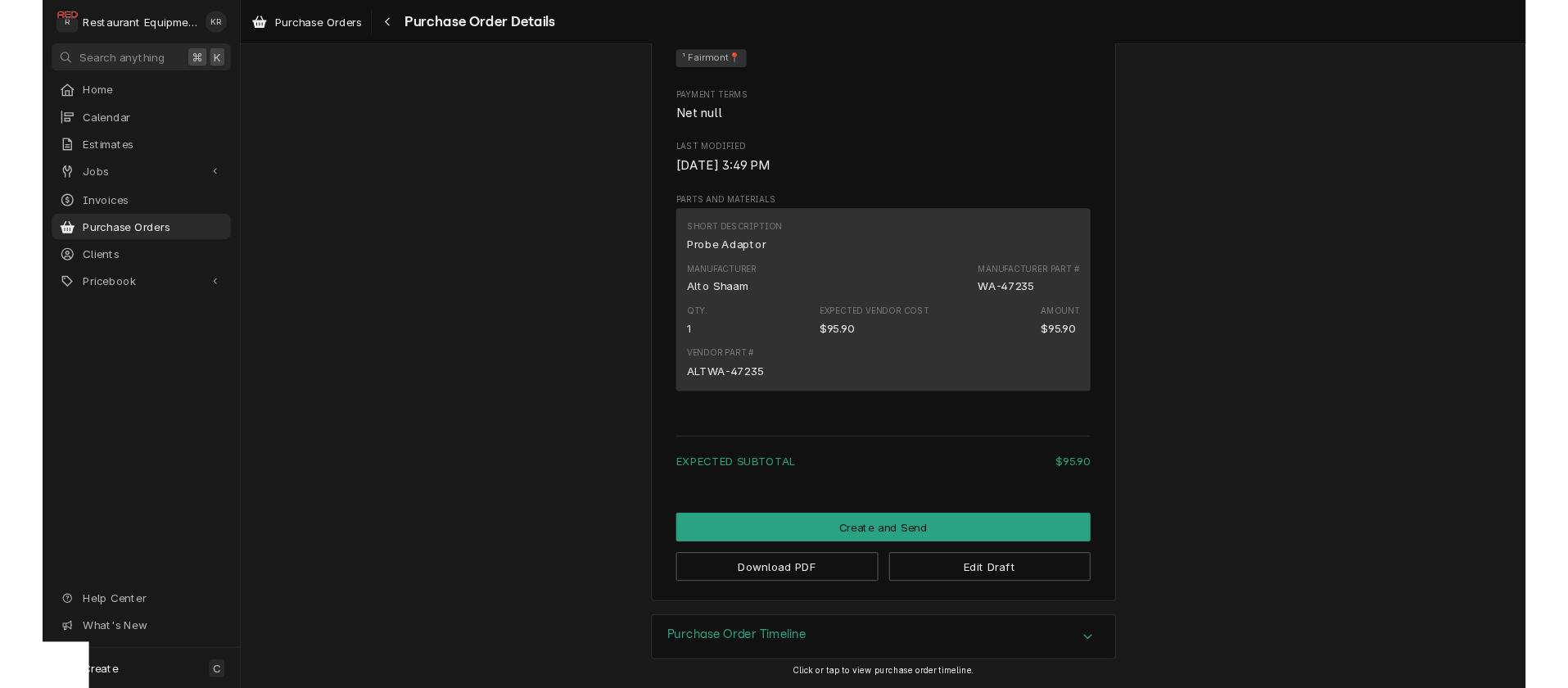
scroll to position [767, 0]
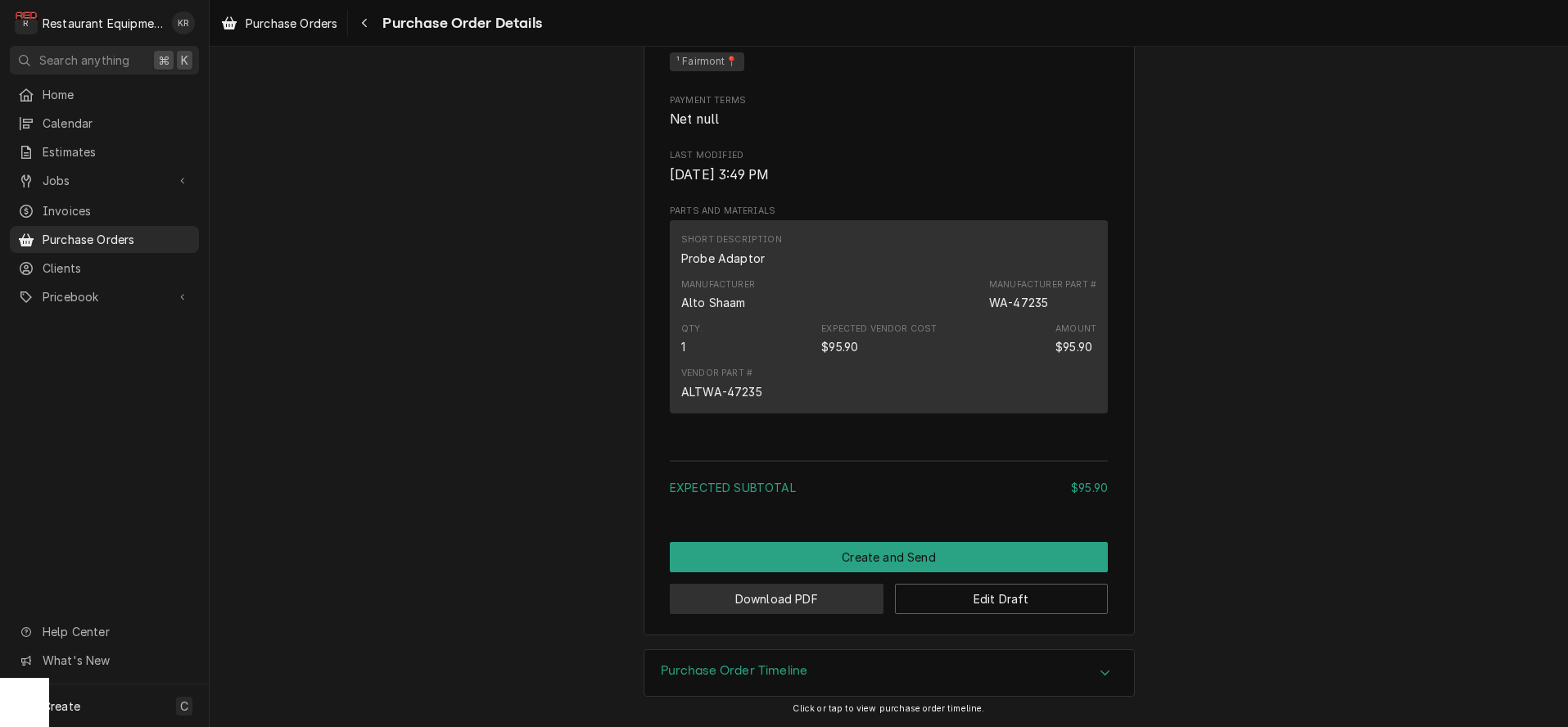
click at [797, 602] on button "Download PDF" at bounding box center [776, 599] width 214 height 31
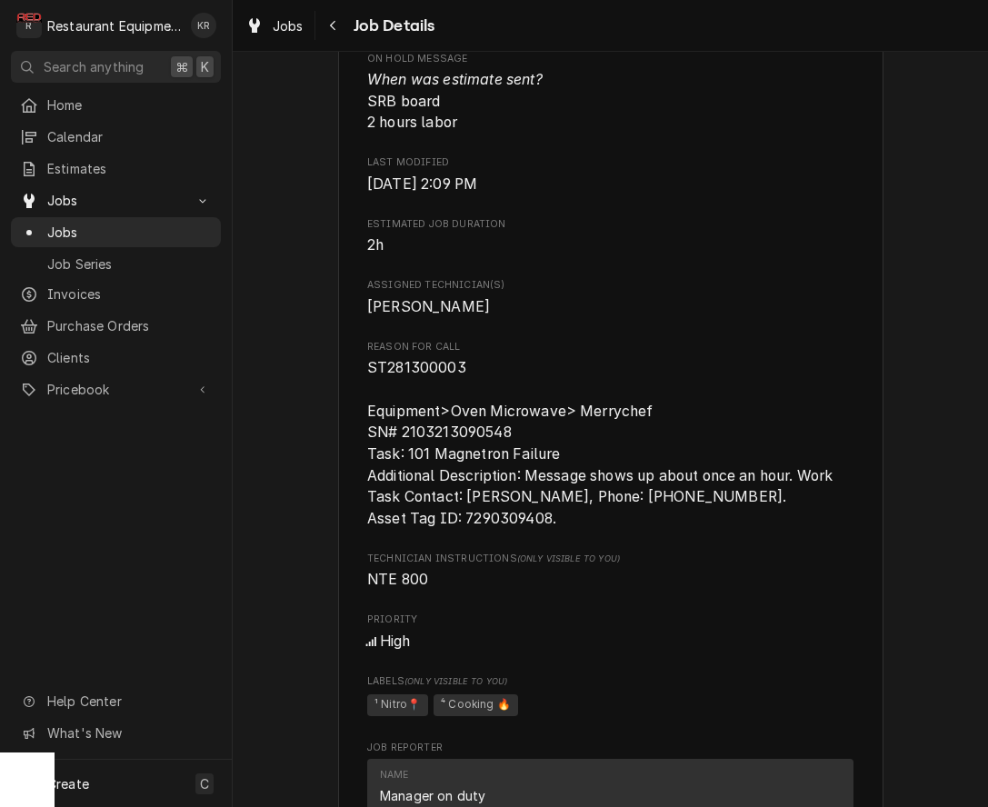
scroll to position [1103, 0]
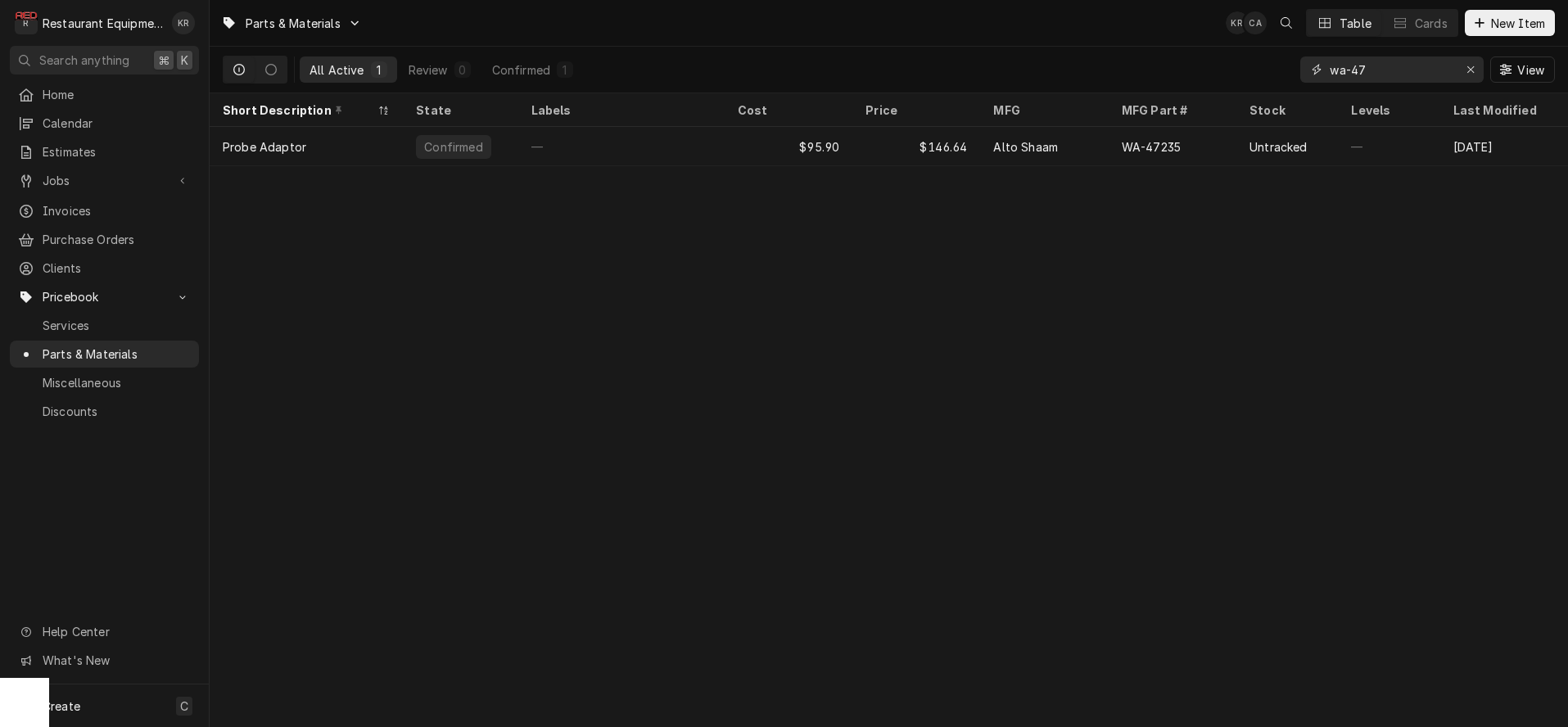
click at [1409, 73] on input "wa-47" at bounding box center [1391, 69] width 123 height 26
drag, startPoint x: 1404, startPoint y: 71, endPoint x: 1267, endPoint y: 68, distance: 137.0
click at [1330, 68] on input "wa-47" at bounding box center [1391, 69] width 123 height 26
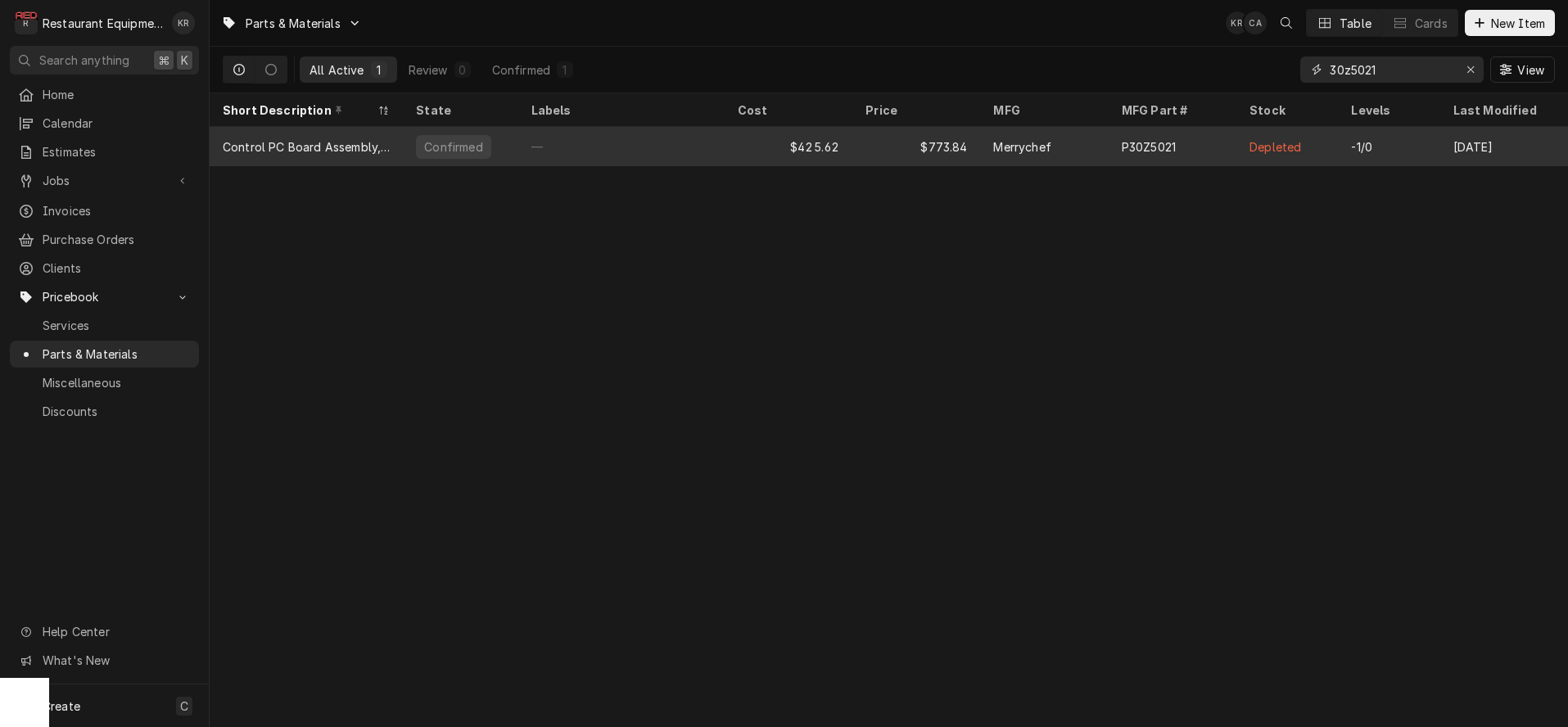
type input "30z5021"
click at [940, 144] on div "$773.84" at bounding box center [916, 147] width 128 height 40
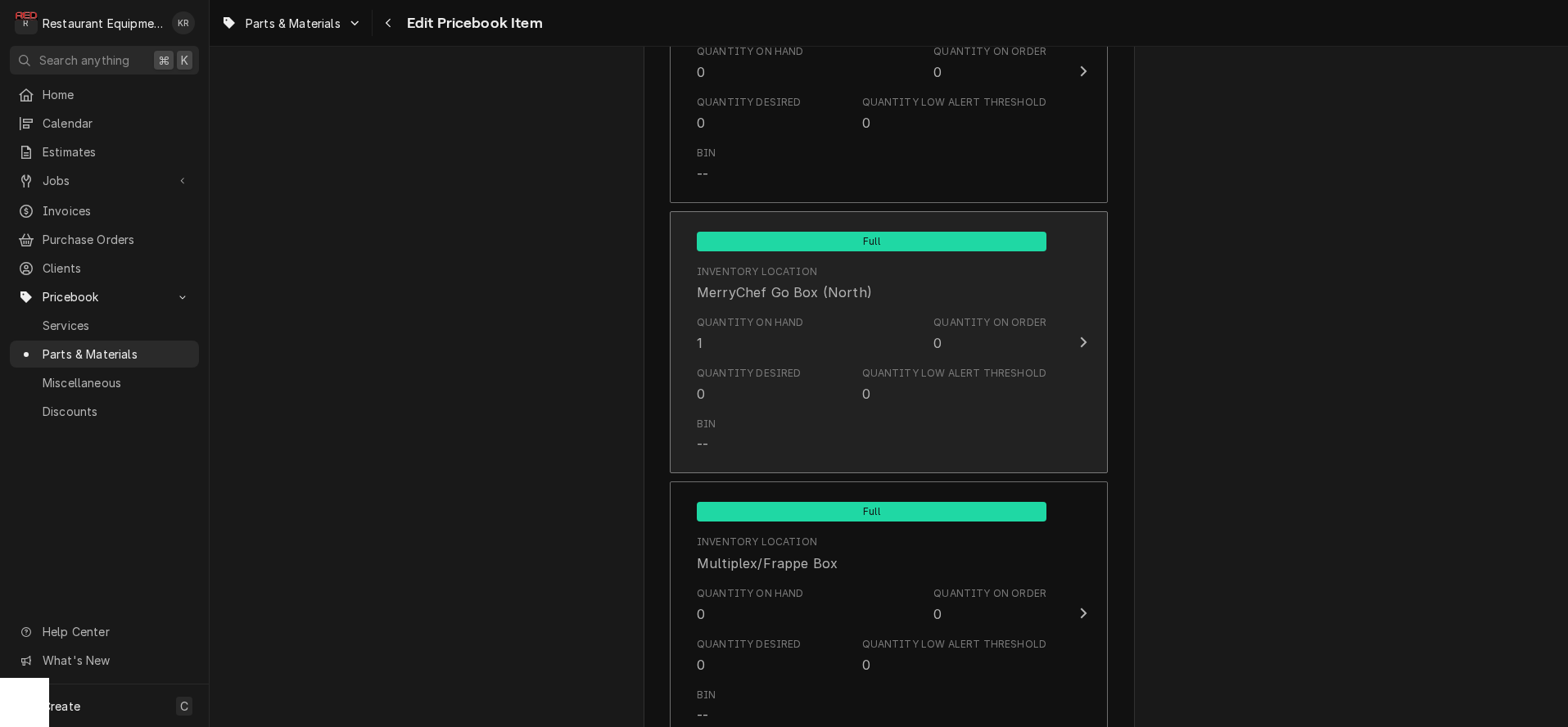
scroll to position [6683, 0]
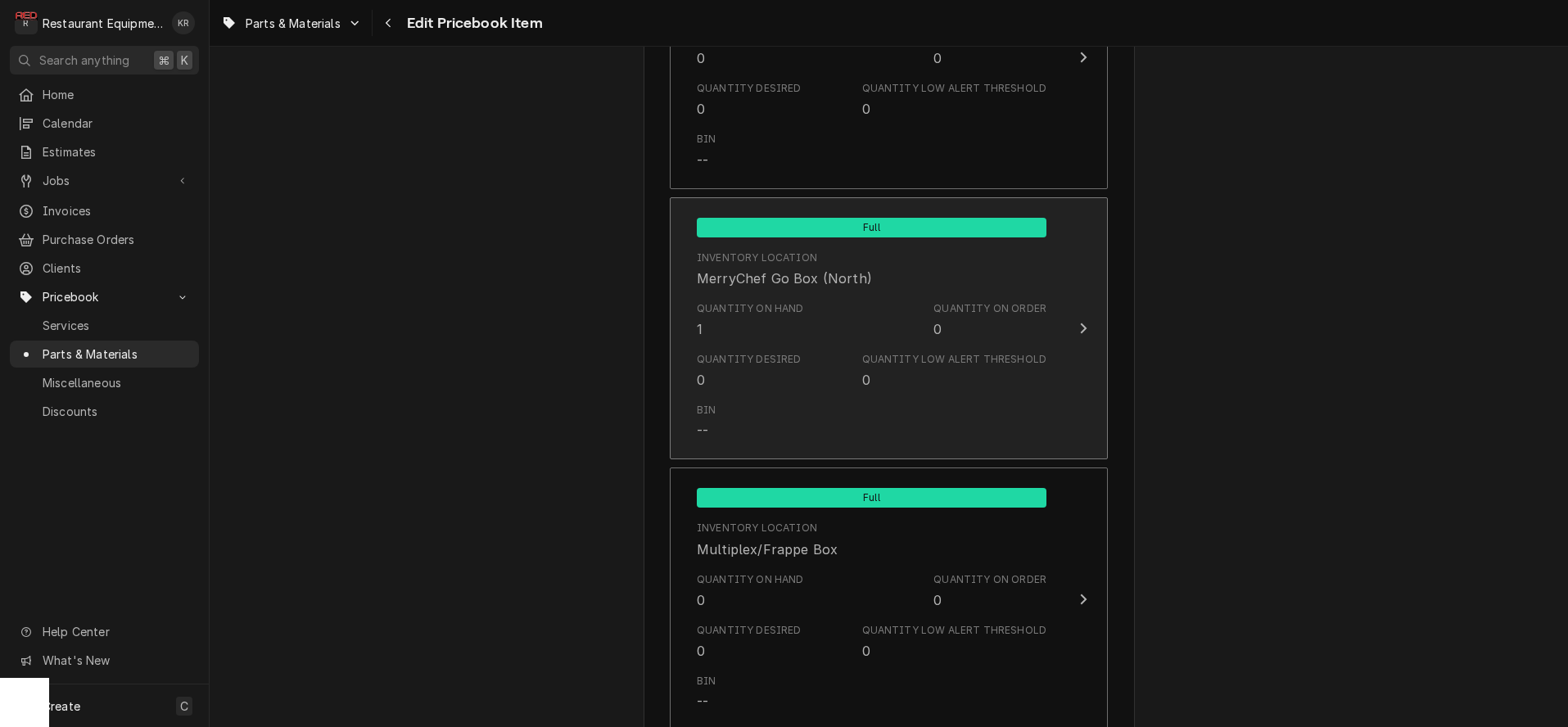
click at [846, 396] on div "Bin --" at bounding box center [871, 422] width 350 height 50
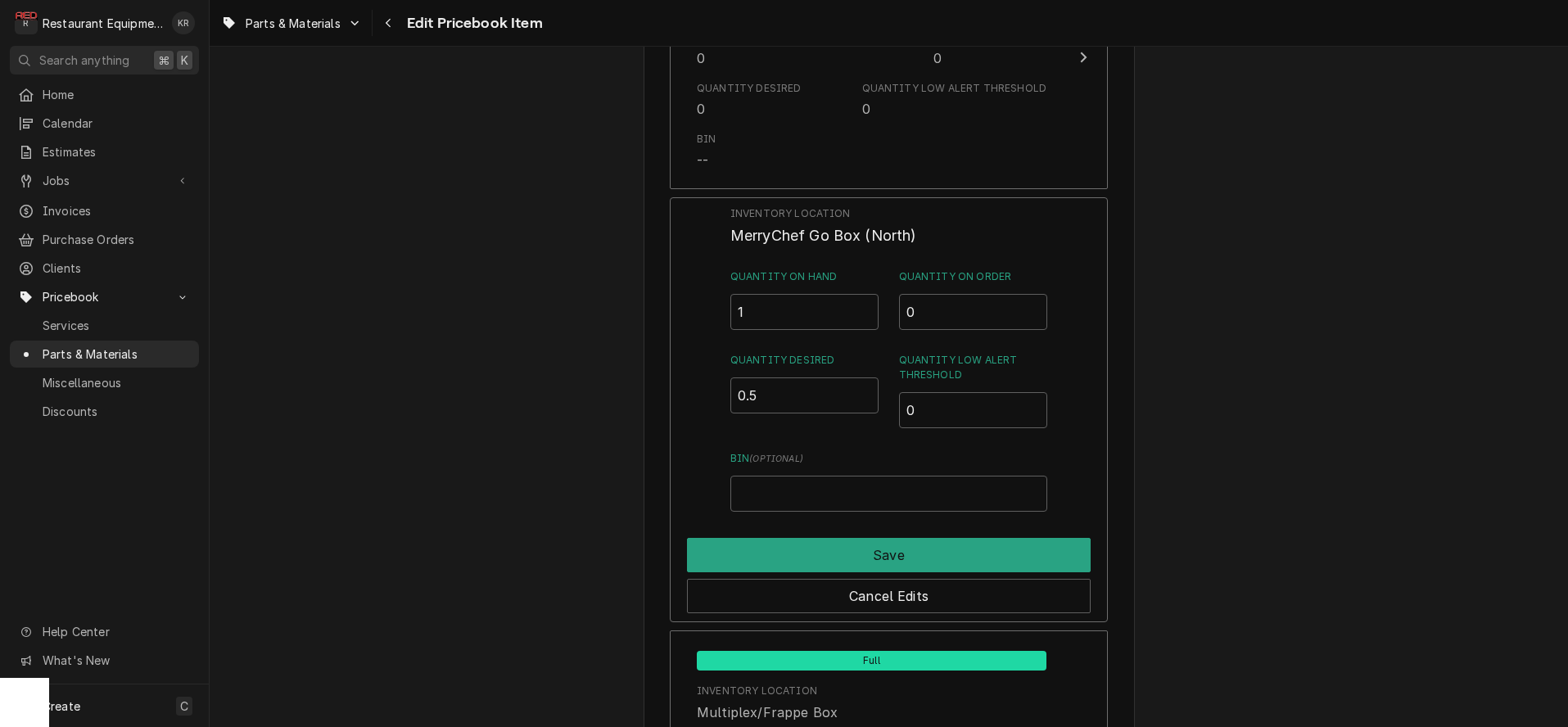
click at [867, 381] on input "0.5" at bounding box center [805, 395] width 149 height 36
type input "1"
click at [867, 381] on input "1" at bounding box center [805, 395] width 149 height 36
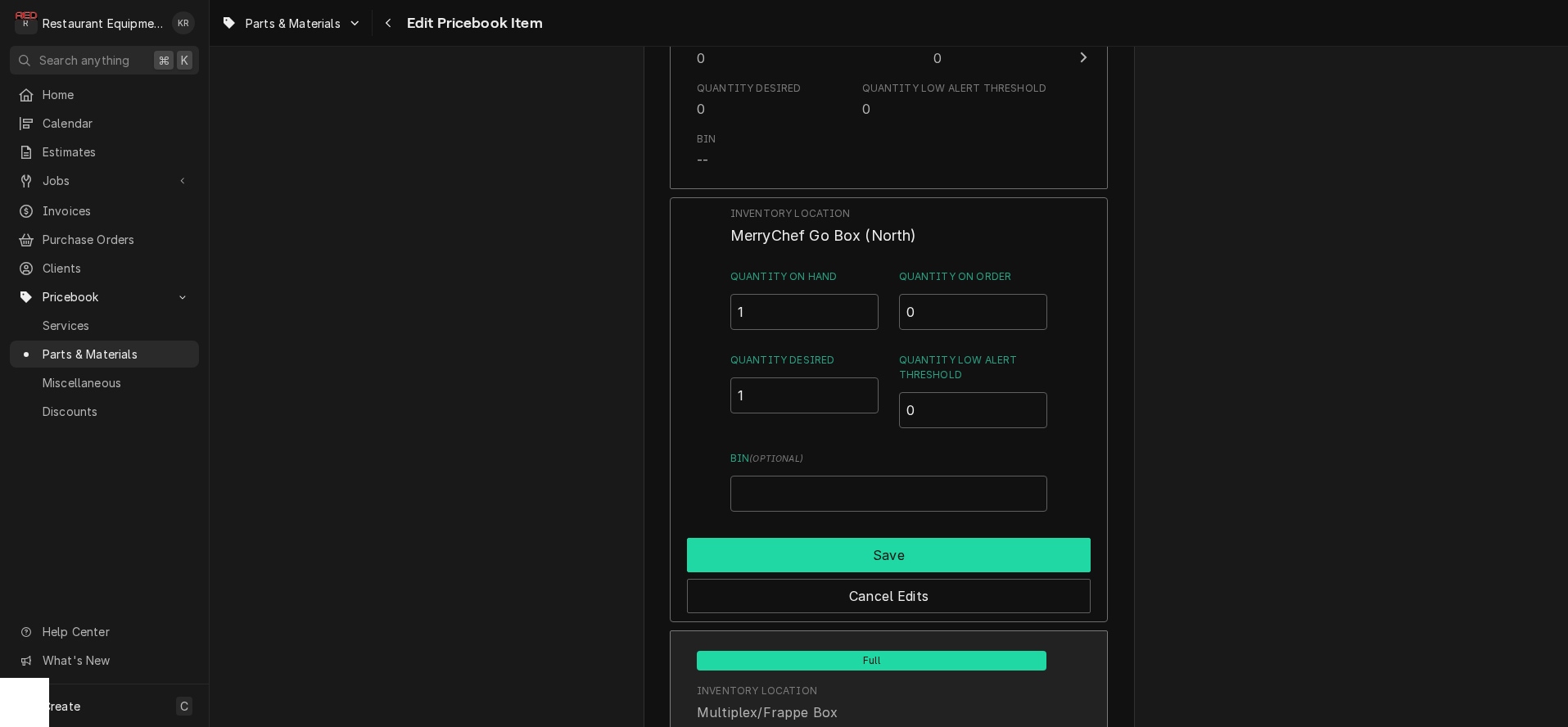
click at [879, 555] on button "Save" at bounding box center [889, 555] width 404 height 34
type textarea "x"
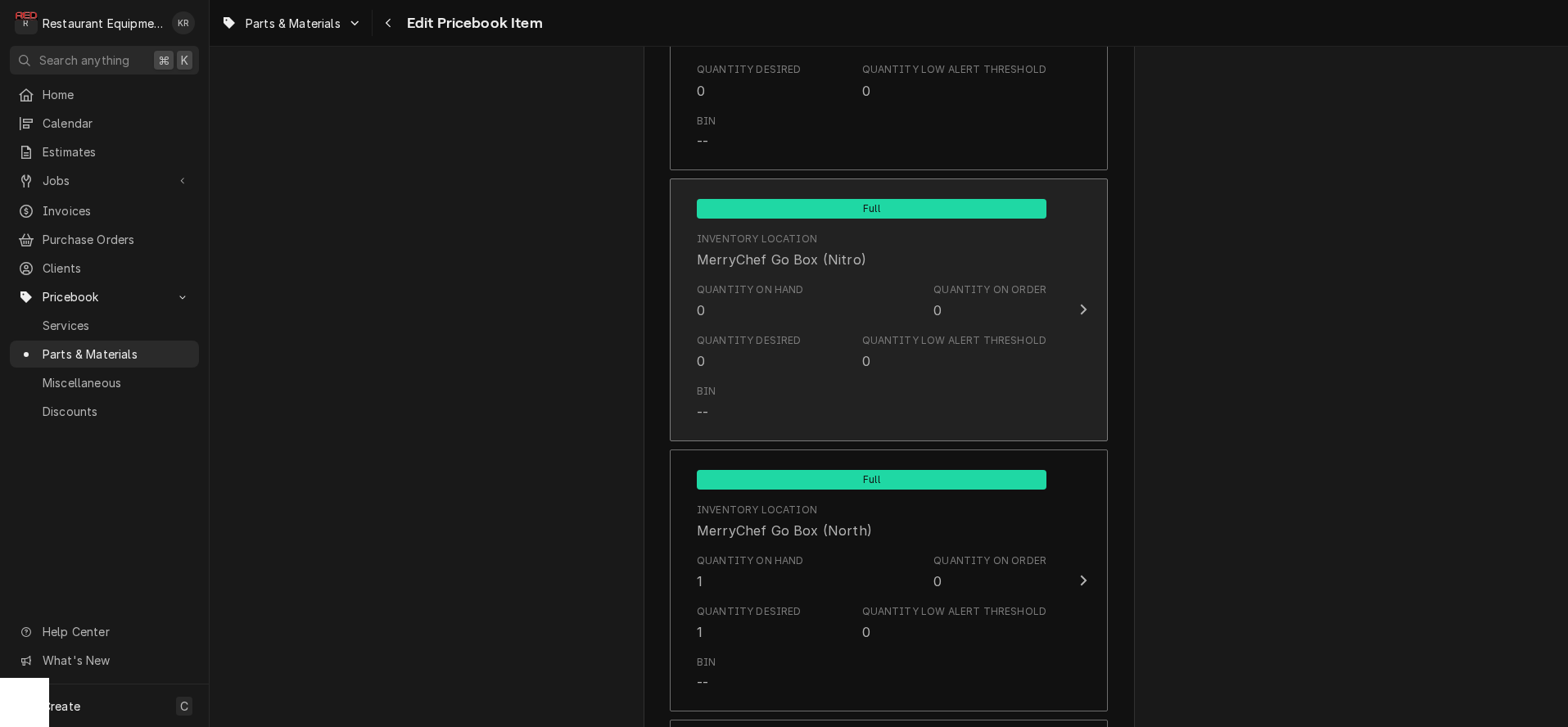
scroll to position [6436, 0]
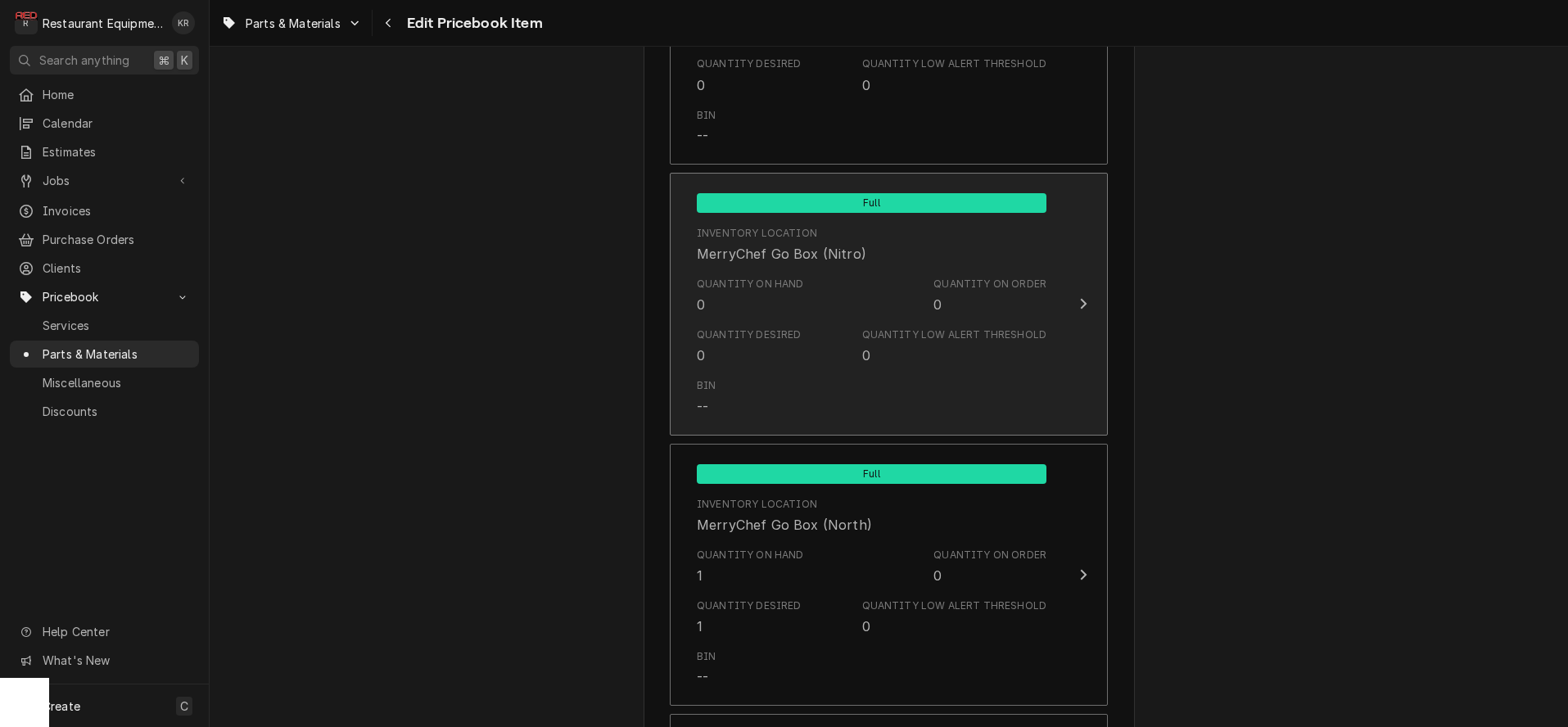
click at [819, 372] on div "Bin --" at bounding box center [871, 397] width 350 height 50
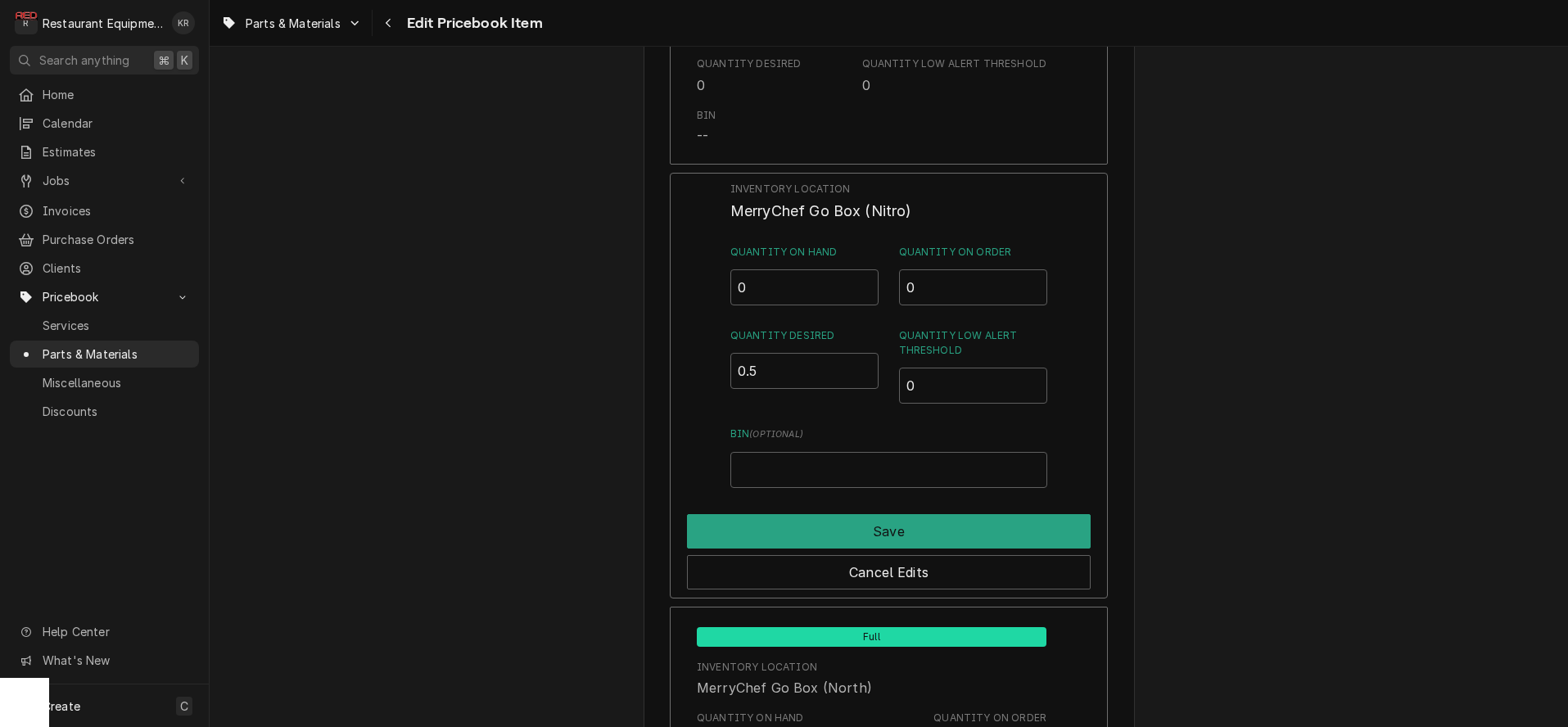
click at [866, 359] on input "0.5" at bounding box center [805, 371] width 149 height 36
type input "1"
click at [866, 359] on input "1" at bounding box center [805, 371] width 149 height 36
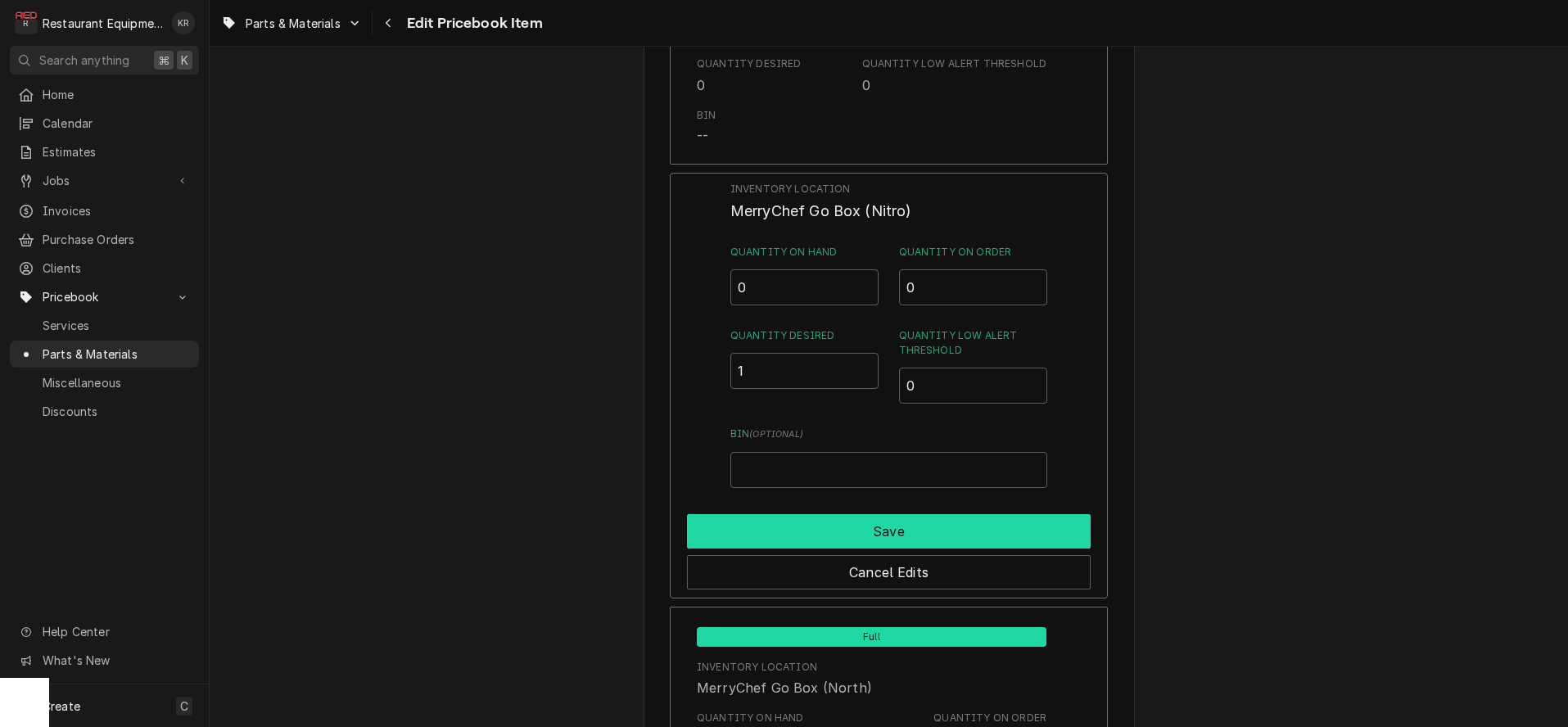
click at [875, 524] on button "Save" at bounding box center [889, 532] width 404 height 34
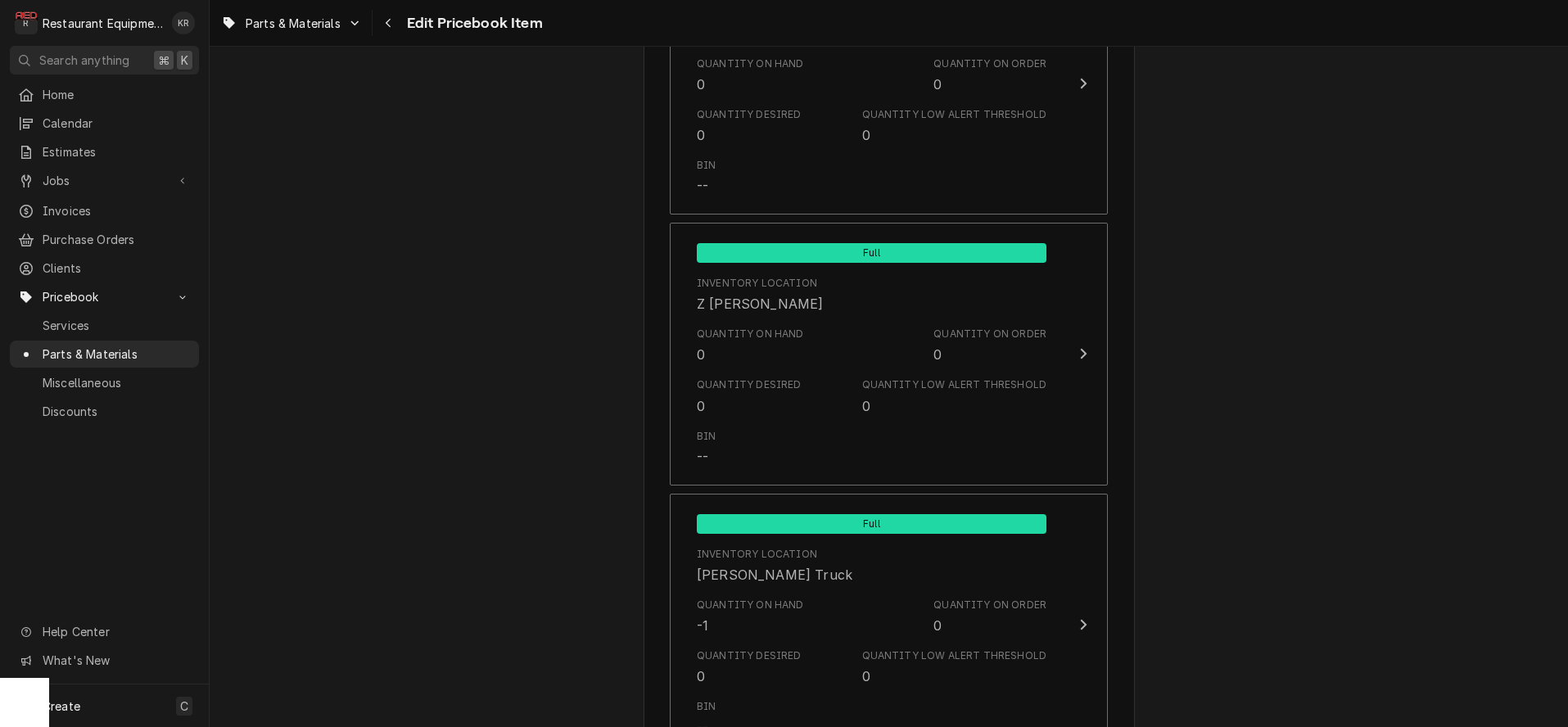
scroll to position [10822, 0]
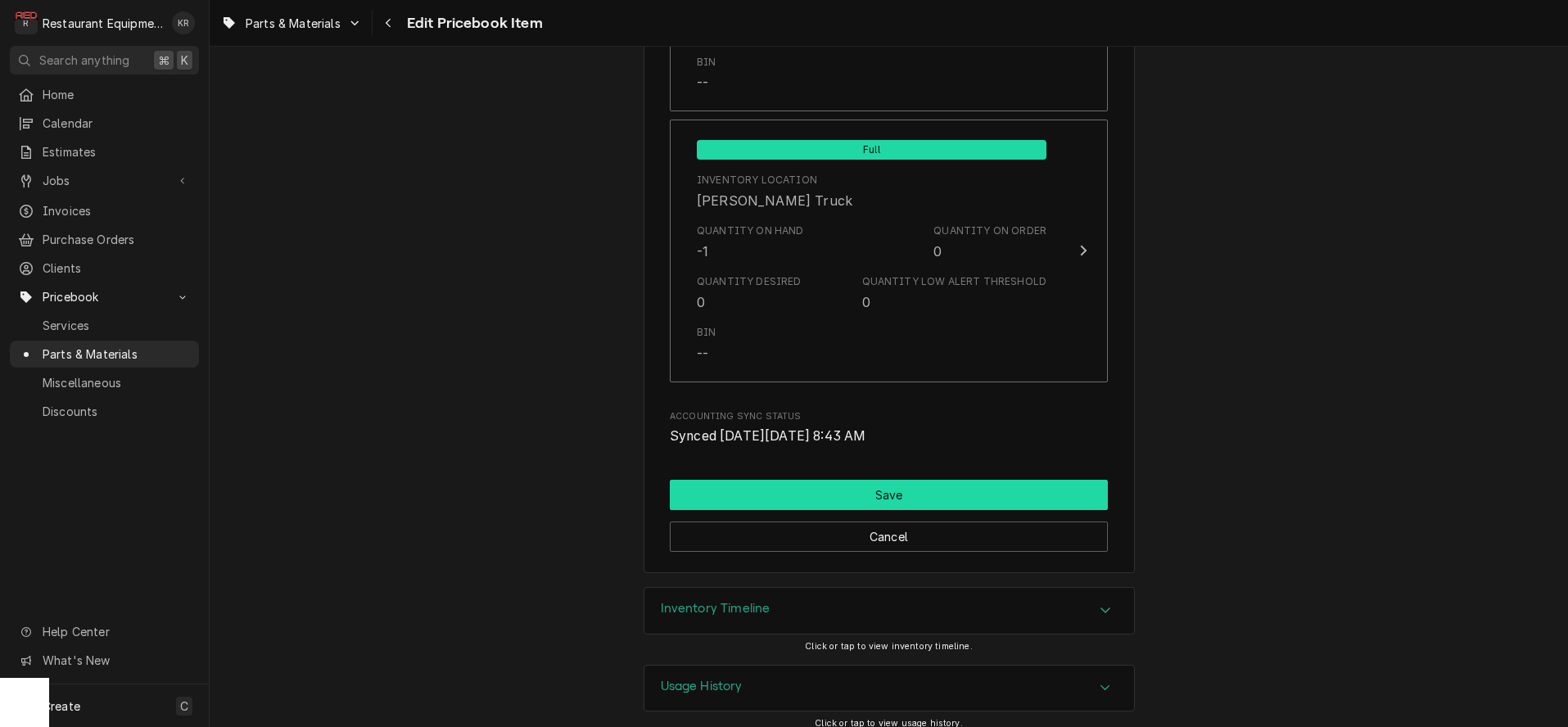
click at [880, 487] on button "Save" at bounding box center [889, 495] width 438 height 31
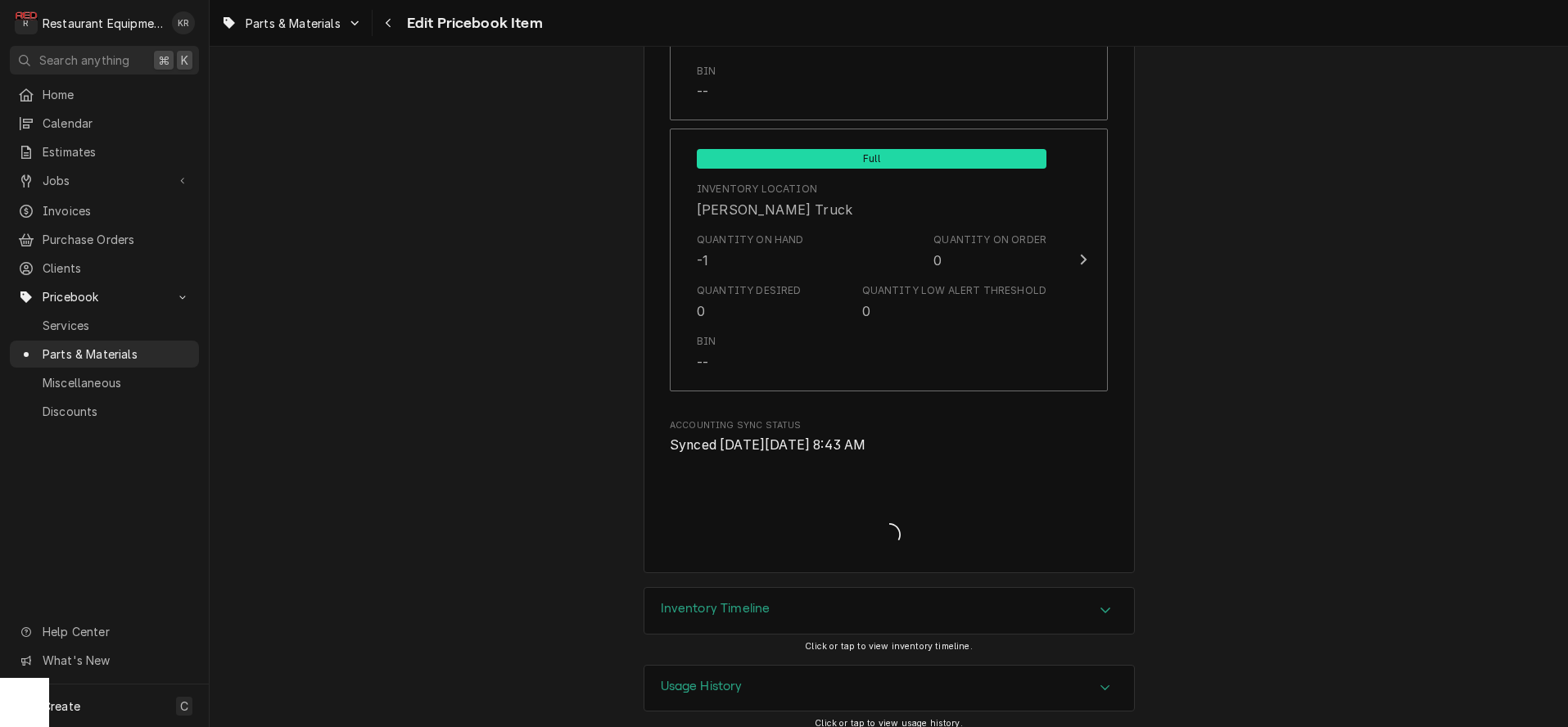
type textarea "x"
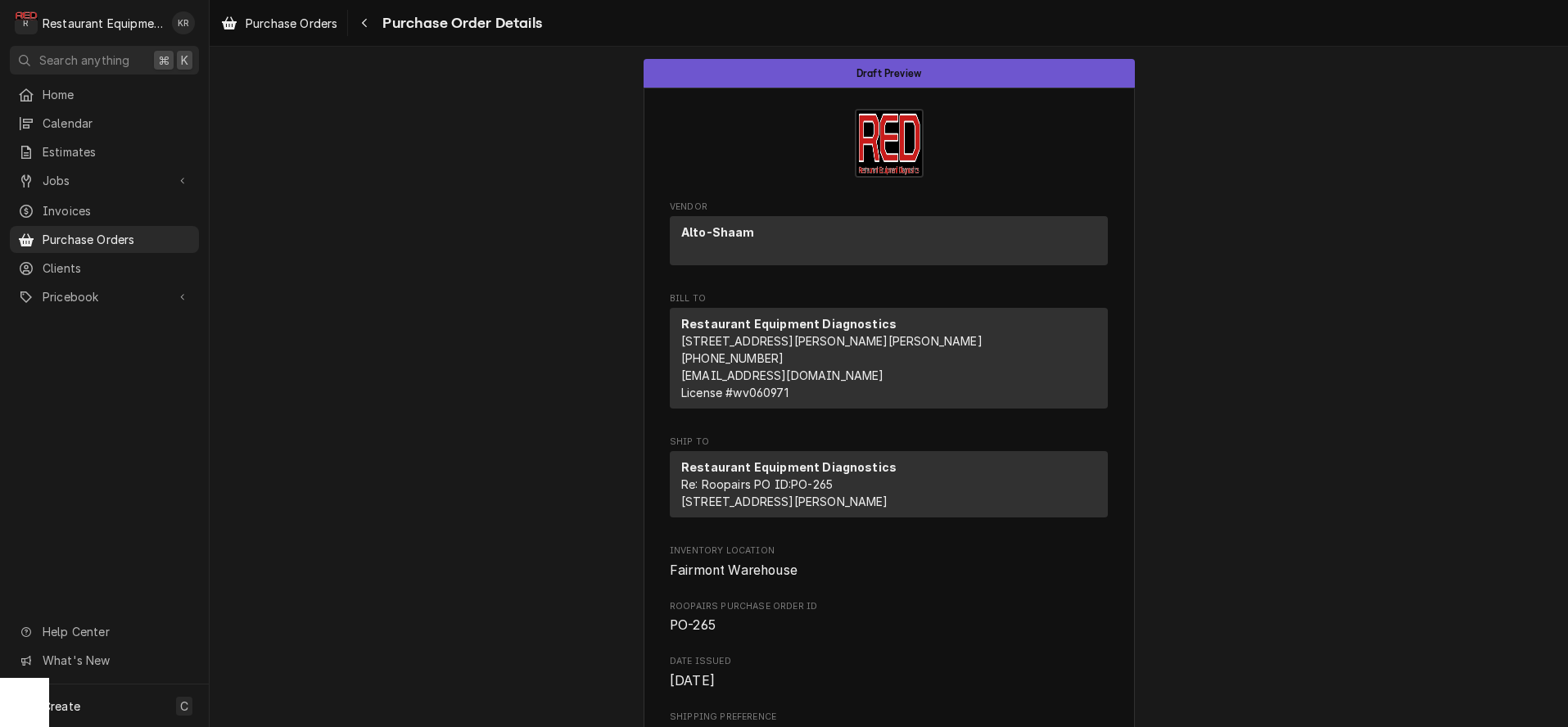
scroll to position [767, 0]
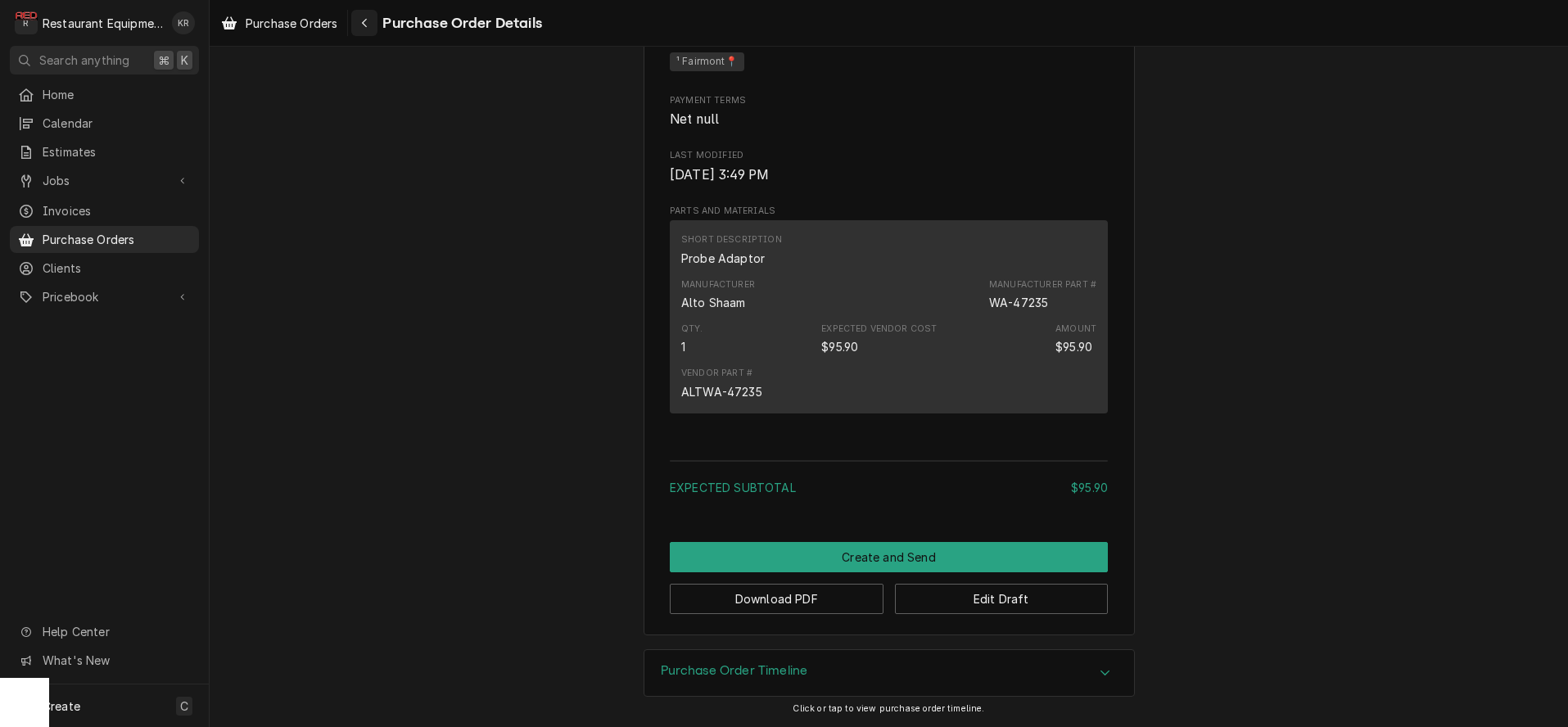
click at [370, 30] on div "Navigate back" at bounding box center [364, 23] width 16 height 16
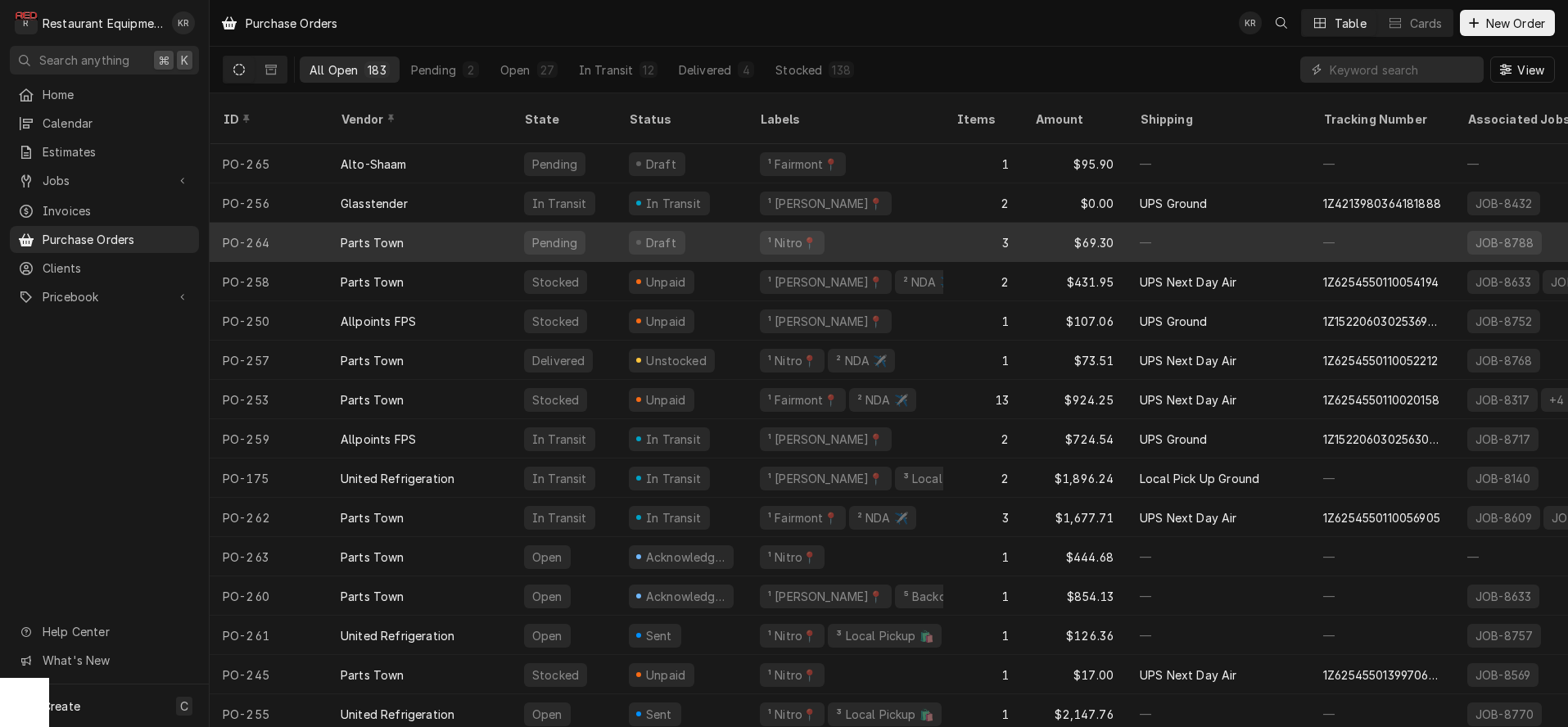
click at [803, 234] on div "¹ Nitro📍" at bounding box center [792, 242] width 51 height 17
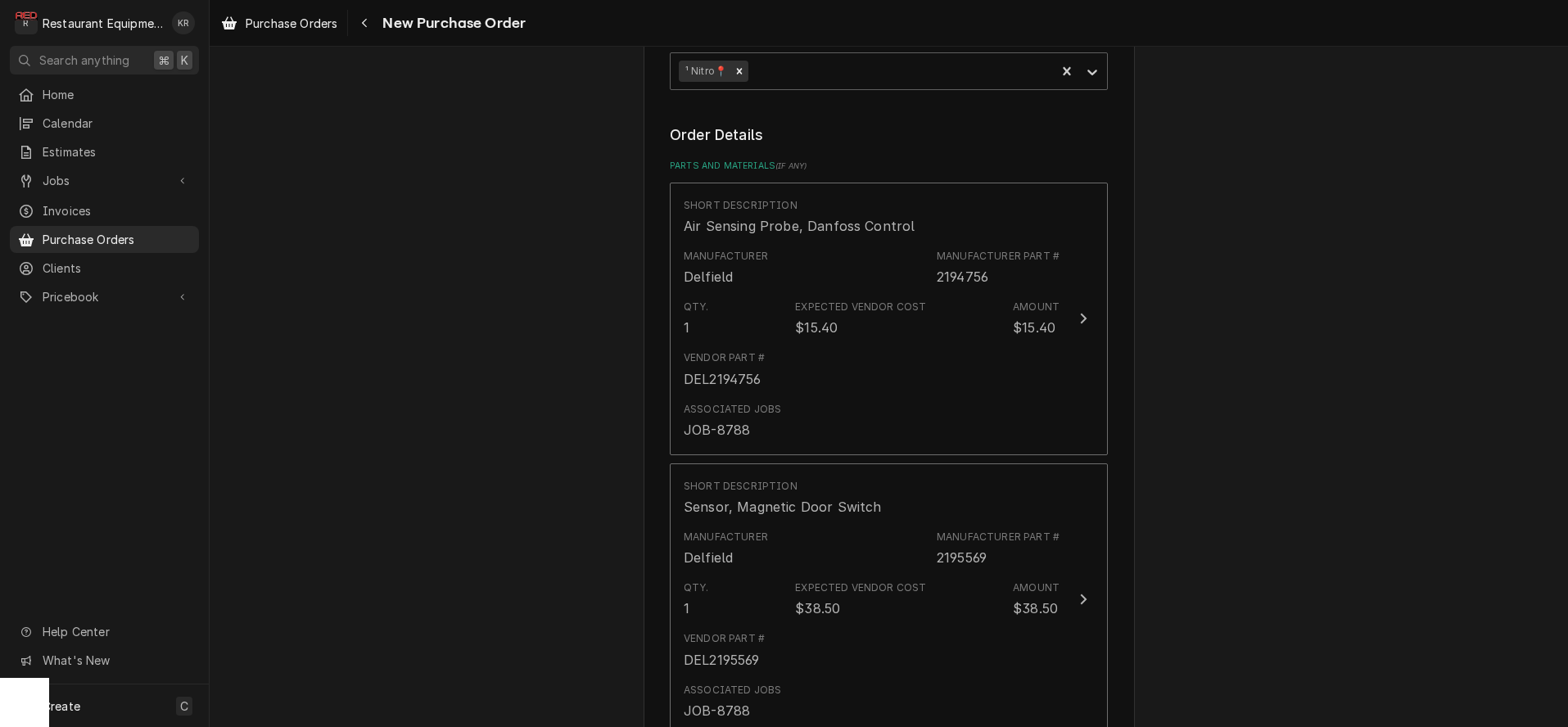
scroll to position [544, 0]
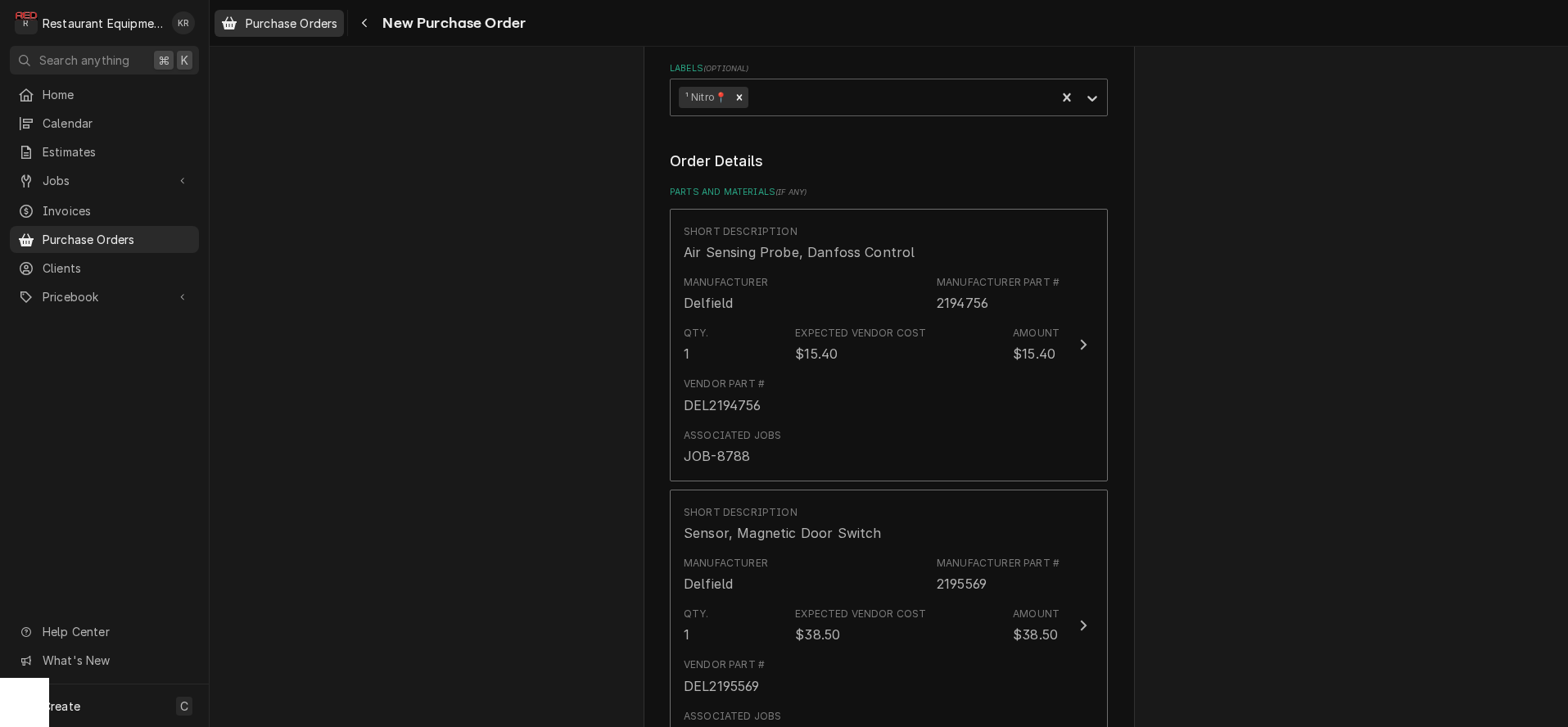
click at [341, 26] on div "Purchase Orders" at bounding box center [279, 23] width 123 height 21
